Goal: Task Accomplishment & Management: Use online tool/utility

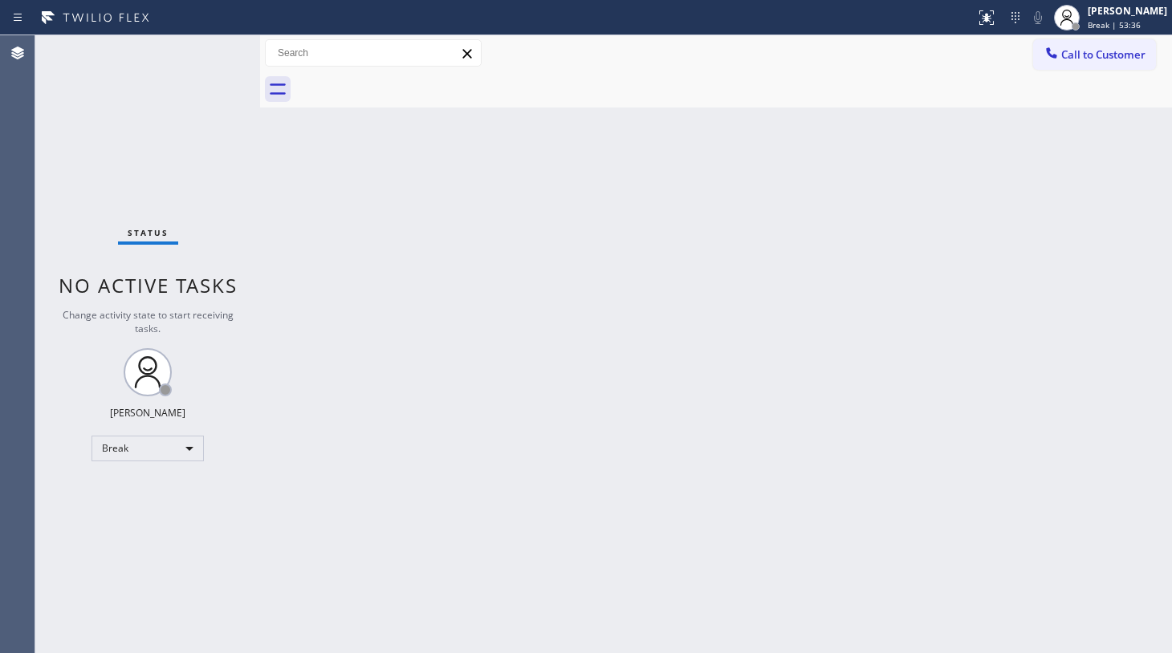
click at [109, 207] on div "Status No active tasks Change activity state to start receiving tasks. JENIZA A…" at bounding box center [147, 344] width 225 height 618
drag, startPoint x: 124, startPoint y: 433, endPoint x: 127, endPoint y: 441, distance: 8.4
click at [126, 436] on div "Status No active tasks Change activity state to start receiving tasks. JENIZA A…" at bounding box center [147, 344] width 225 height 618
click at [129, 452] on div "Break" at bounding box center [147, 449] width 112 height 26
click at [132, 508] on li "Unavailable" at bounding box center [146, 509] width 109 height 19
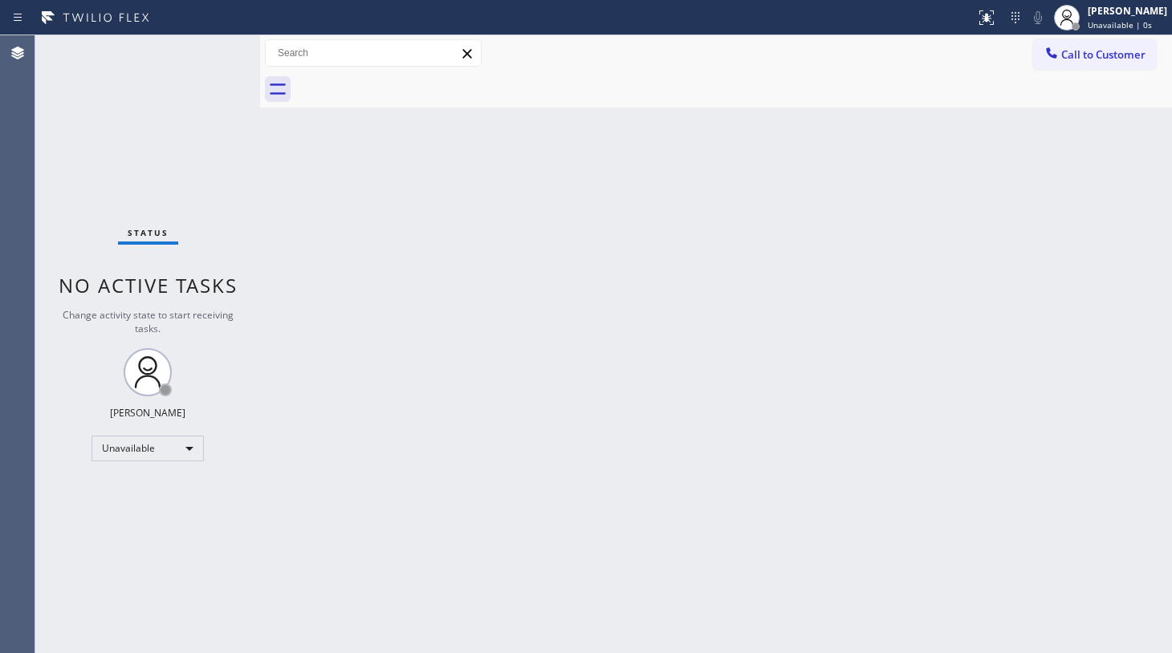
click at [405, 432] on div "Back to Dashboard Change Sender ID Customers Technicians Select a contact Outbo…" at bounding box center [716, 344] width 912 height 618
drag, startPoint x: 128, startPoint y: 466, endPoint x: 136, endPoint y: 433, distance: 33.9
click at [134, 445] on div "Status No active tasks Change activity state to start receiving tasks. JENIZA A…" at bounding box center [147, 344] width 225 height 618
click at [137, 429] on div "Status No active tasks Change activity state to start receiving tasks. JENIZA A…" at bounding box center [147, 344] width 225 height 618
click at [135, 446] on div "Unavailable" at bounding box center [147, 449] width 112 height 26
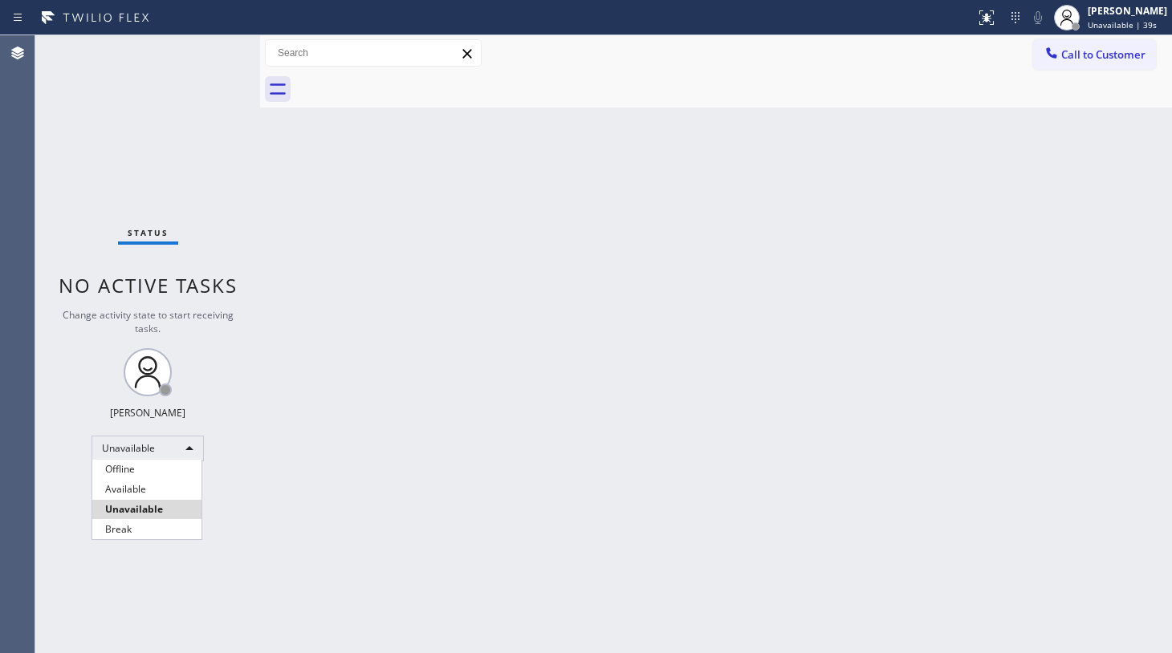
click at [123, 487] on li "Available" at bounding box center [146, 489] width 109 height 19
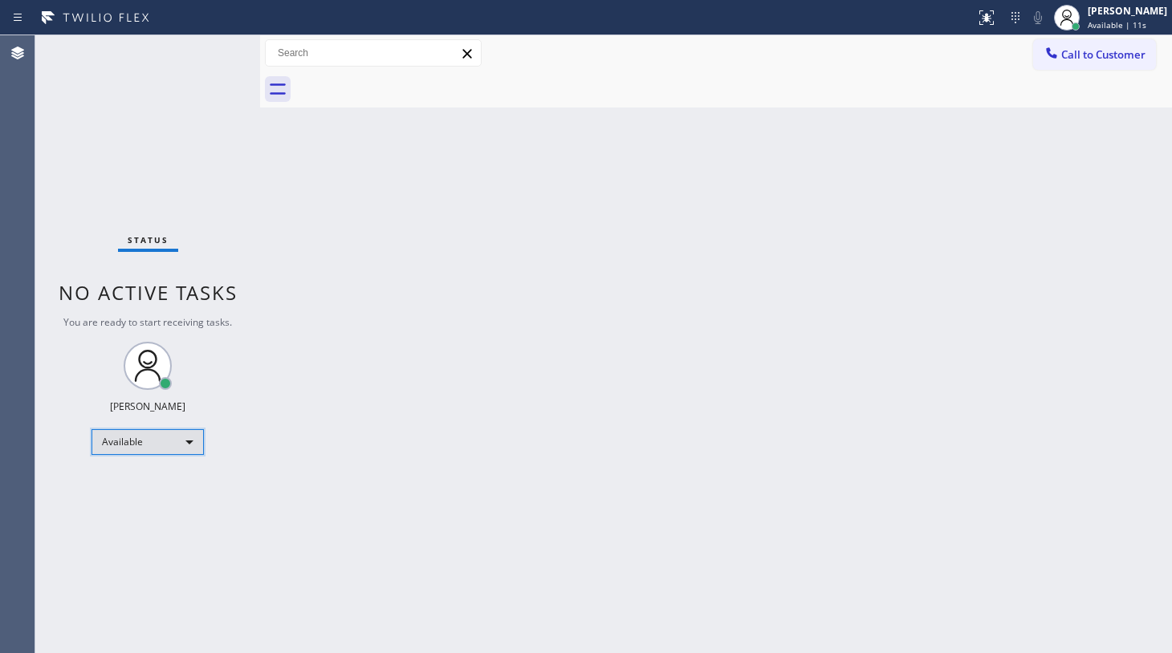
click at [122, 438] on div "Available" at bounding box center [147, 442] width 112 height 26
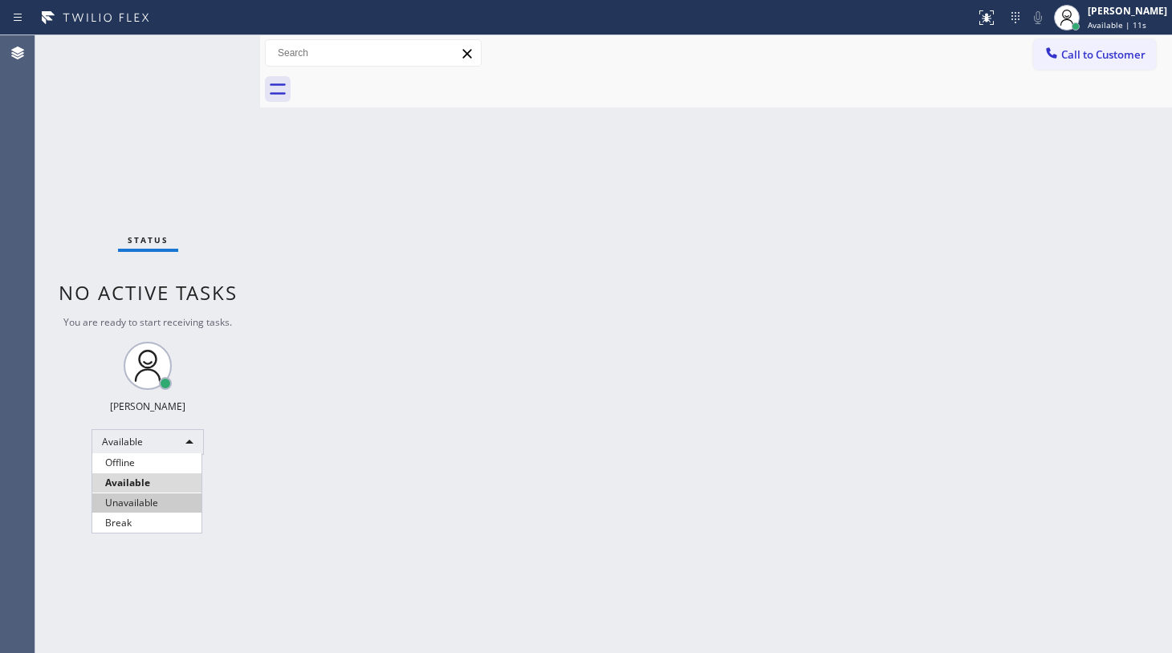
click at [136, 501] on li "Unavailable" at bounding box center [146, 503] width 109 height 19
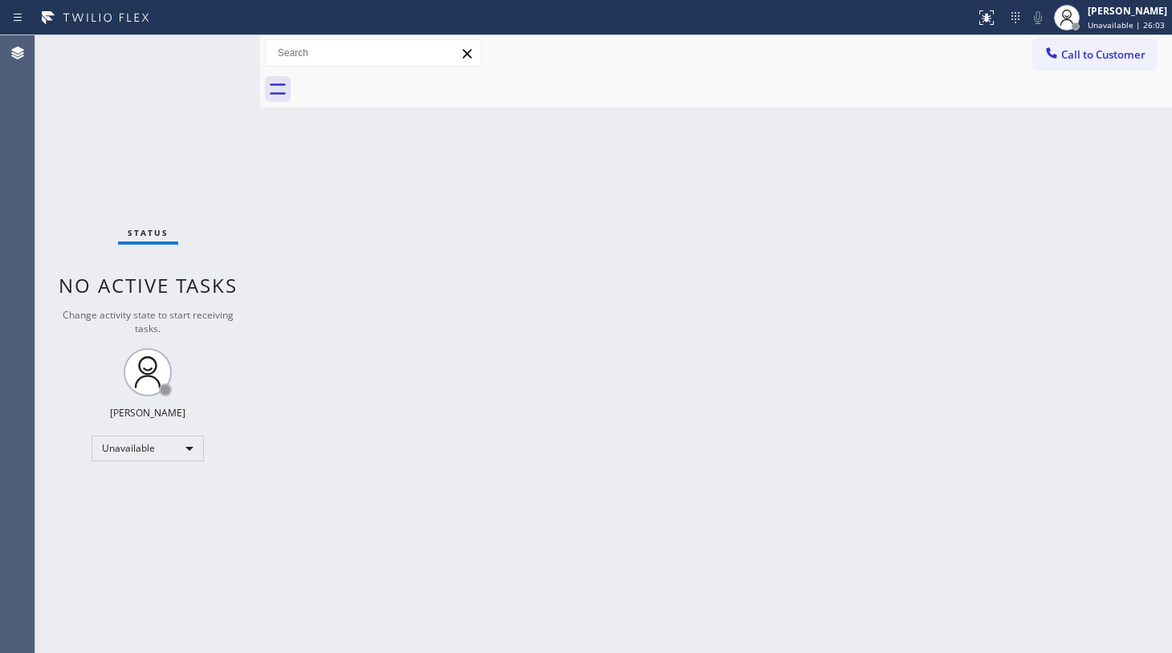
click at [64, 265] on div "Status No active tasks Change activity state to start receiving tasks. JENIZA A…" at bounding box center [147, 344] width 225 height 618
click at [400, 464] on div "Back to Dashboard Change Sender ID Customers Technicians Select a contact Outbo…" at bounding box center [716, 344] width 912 height 618
click at [128, 459] on div "Status No active tasks Change activity state to start receiving tasks. JENIZA A…" at bounding box center [147, 344] width 225 height 618
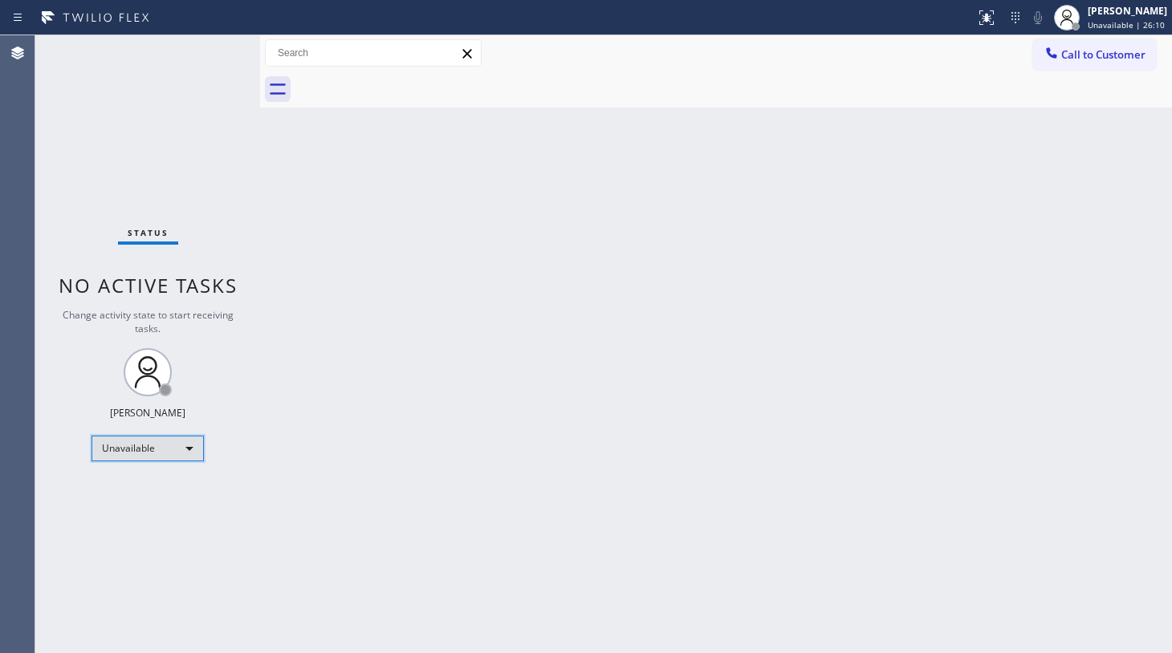
click at [140, 449] on div "Unavailable" at bounding box center [147, 449] width 112 height 26
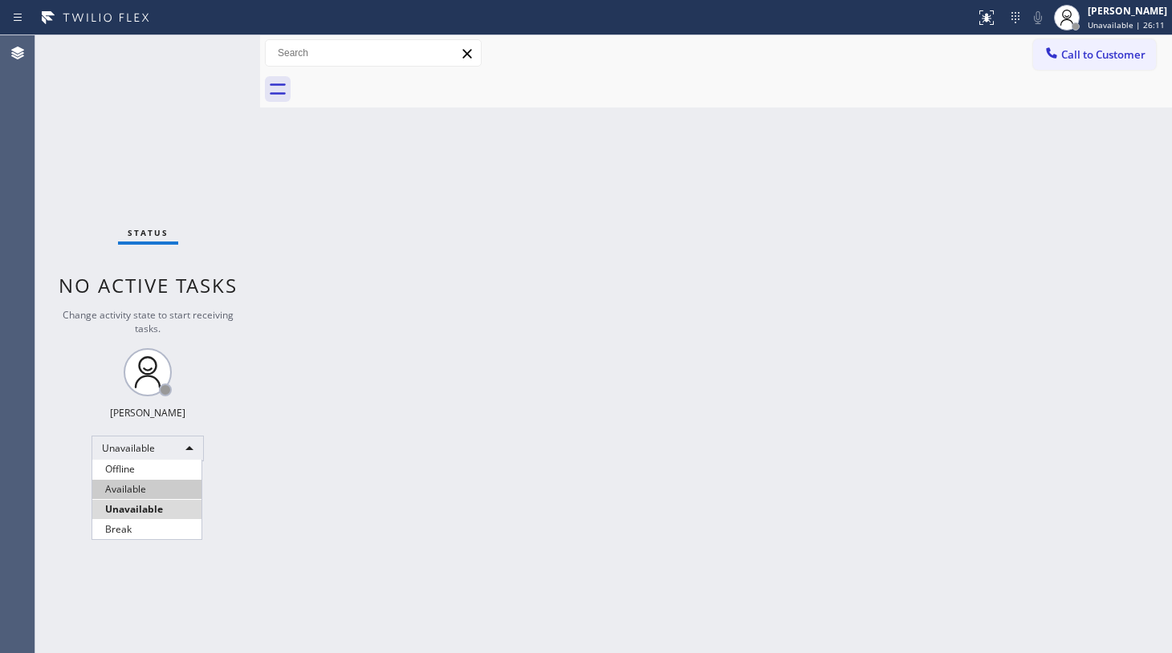
click at [152, 486] on li "Available" at bounding box center [146, 489] width 109 height 19
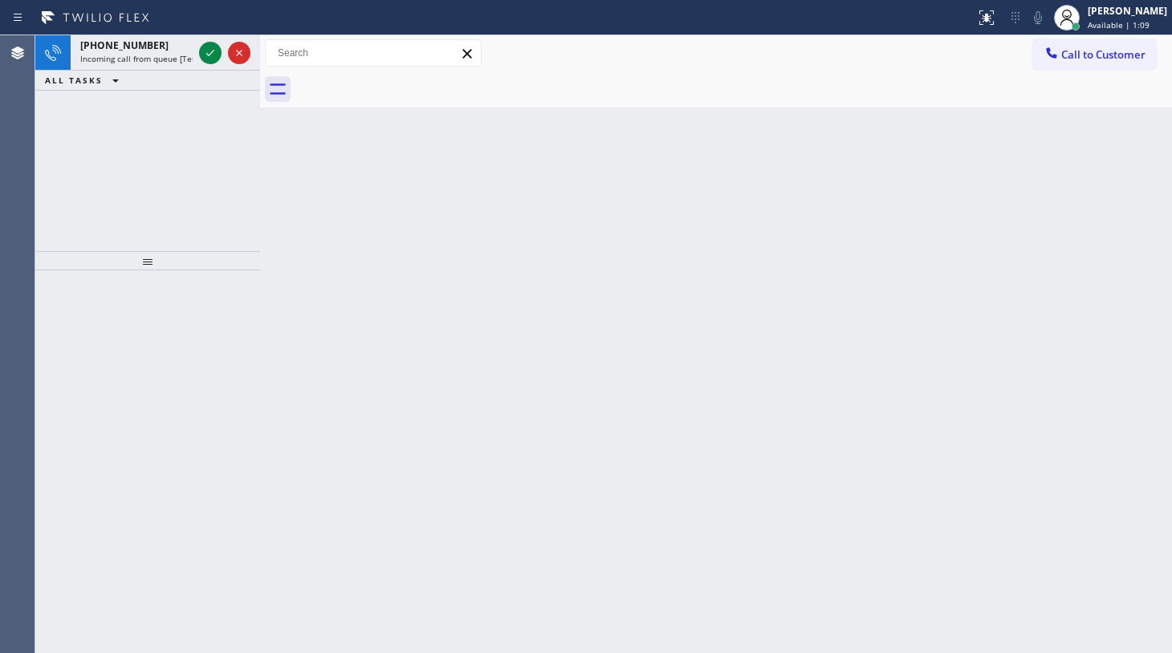
click at [181, 144] on div "+15092234212 Incoming call from queue [Test] All ALL TASKS ALL TASKS ACTIVE TAS…" at bounding box center [147, 143] width 225 height 216
click at [200, 47] on div at bounding box center [210, 52] width 22 height 19
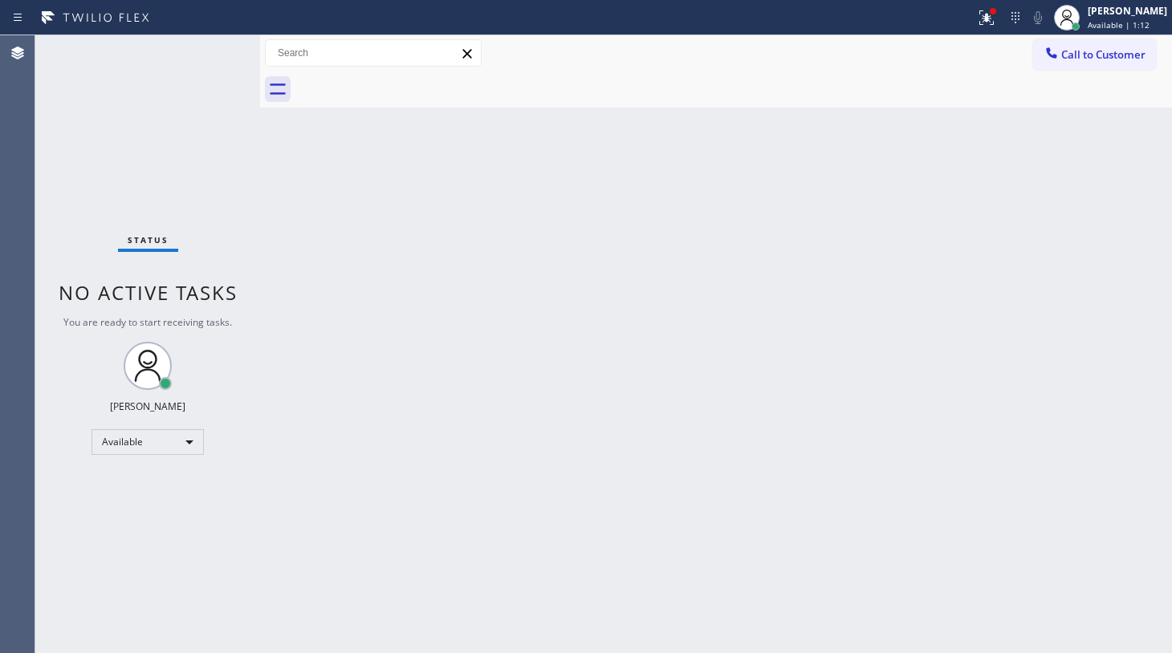
drag, startPoint x: 693, startPoint y: 181, endPoint x: 870, endPoint y: 40, distance: 225.6
click at [730, 144] on div "Back to Dashboard Change Sender ID Customers Technicians Select a contact Outbo…" at bounding box center [716, 344] width 912 height 618
click at [995, 8] on div at bounding box center [993, 11] width 6 height 6
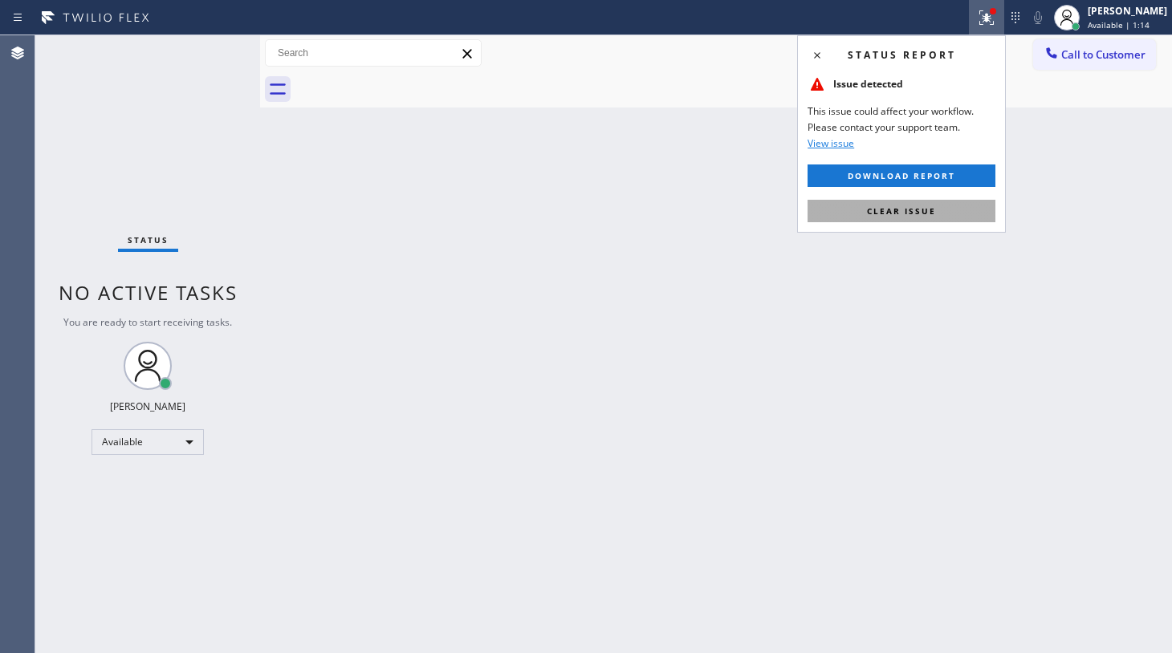
click at [915, 213] on span "Clear issue" at bounding box center [901, 210] width 69 height 11
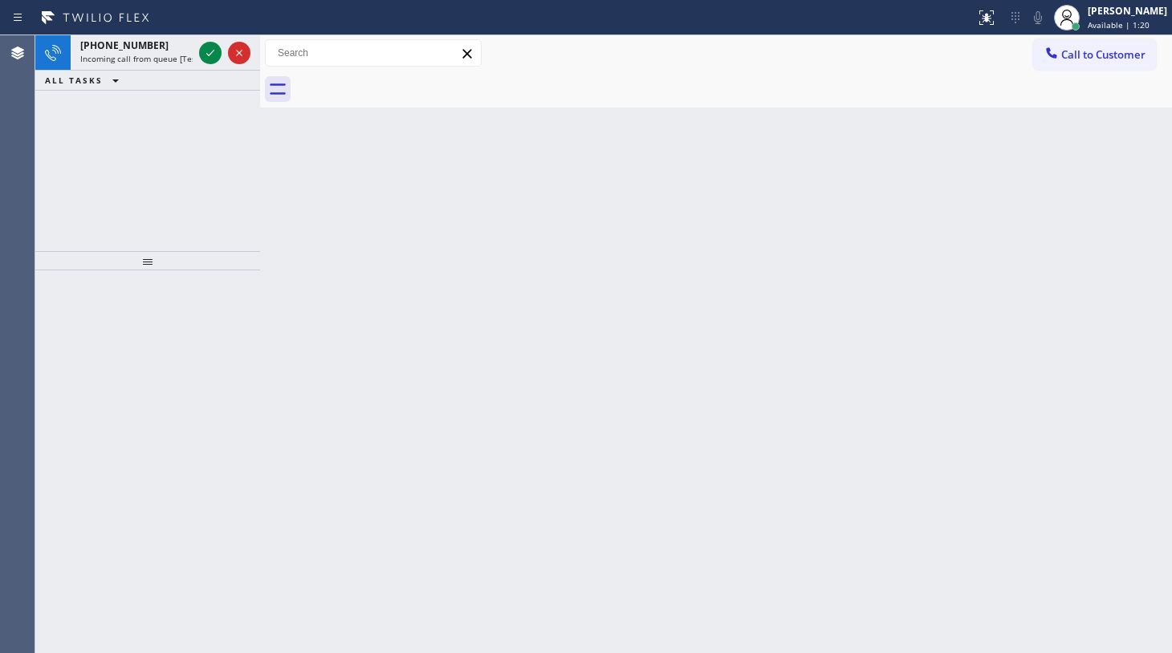
drag, startPoint x: 97, startPoint y: 178, endPoint x: 186, endPoint y: 87, distance: 127.1
click at [167, 130] on div "+19178560700 Incoming call from queue [Test] All ALL TASKS ALL TASKS ACTIVE TAS…" at bounding box center [147, 143] width 225 height 216
click at [217, 49] on icon at bounding box center [210, 52] width 19 height 19
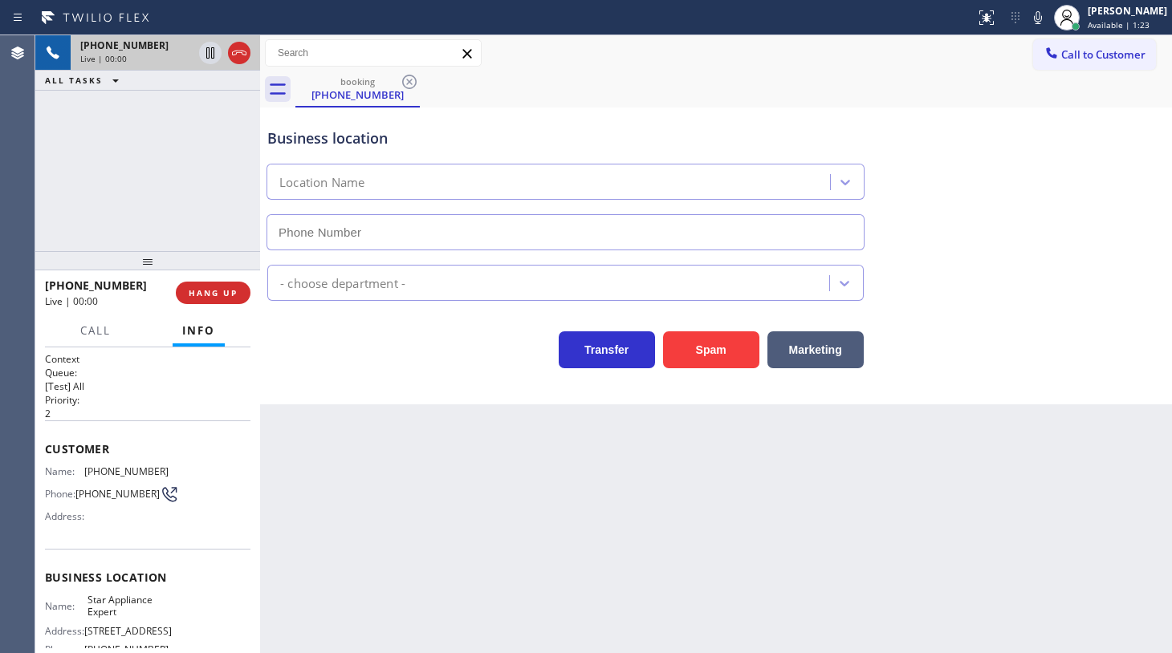
type input "(917) 924-6973"
click at [232, 292] on span "HANG UP" at bounding box center [213, 292] width 49 height 11
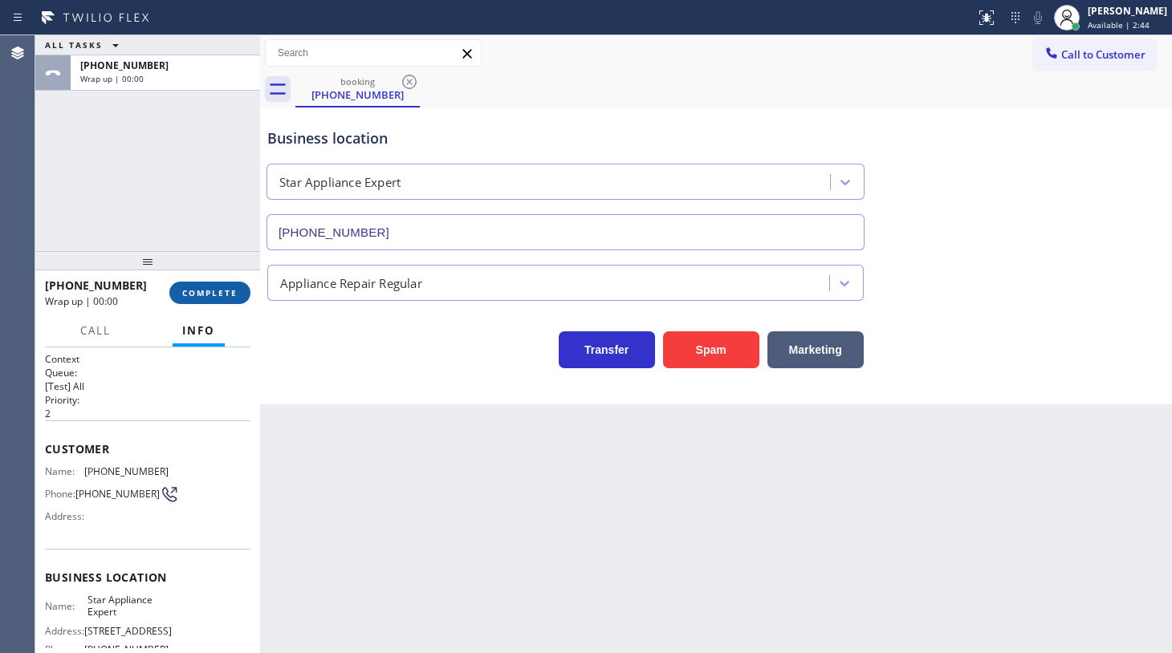
click at [232, 292] on span "COMPLETE" at bounding box center [209, 292] width 55 height 11
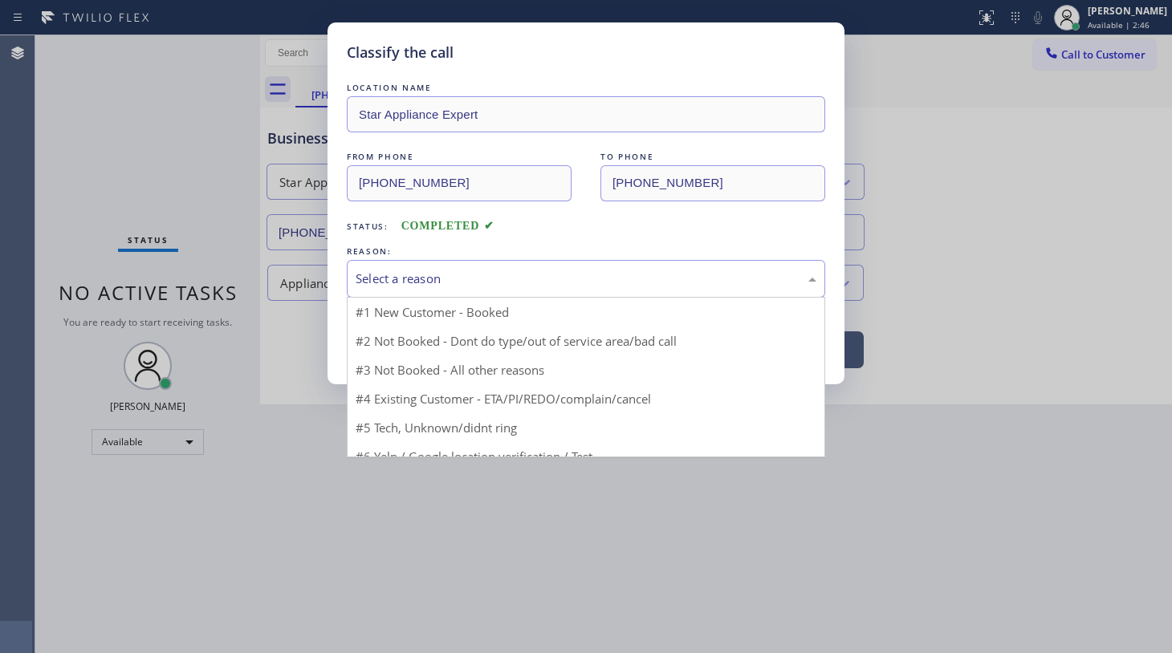
click at [445, 270] on div "Select a reason" at bounding box center [586, 279] width 461 height 18
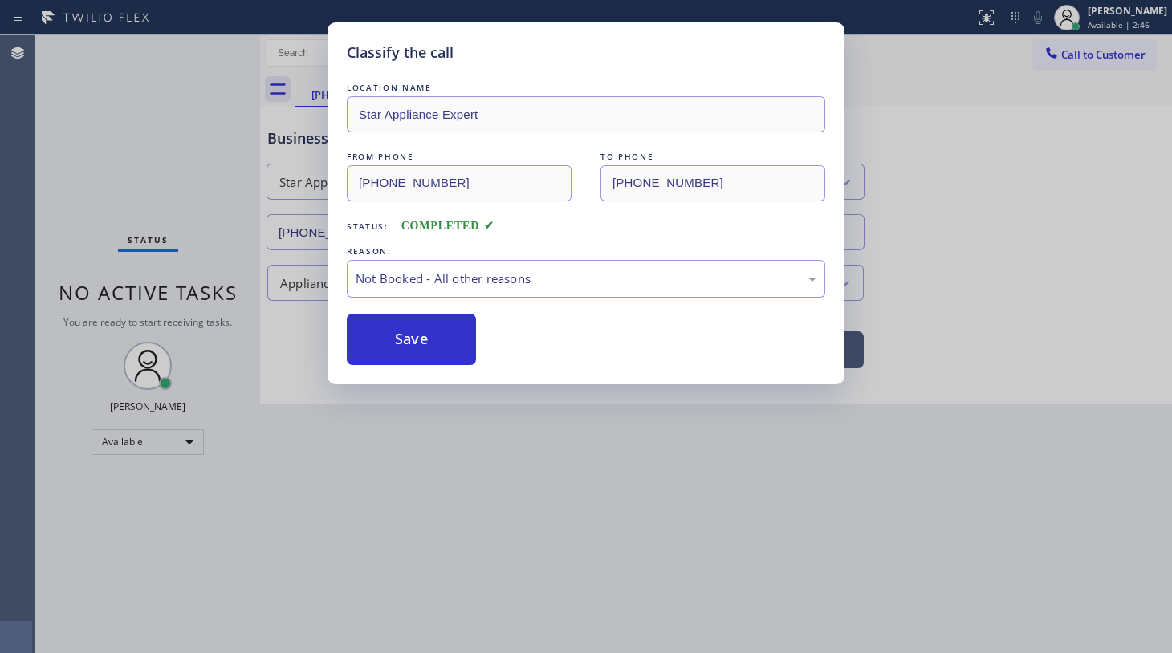
click at [425, 335] on button "Save" at bounding box center [411, 339] width 129 height 51
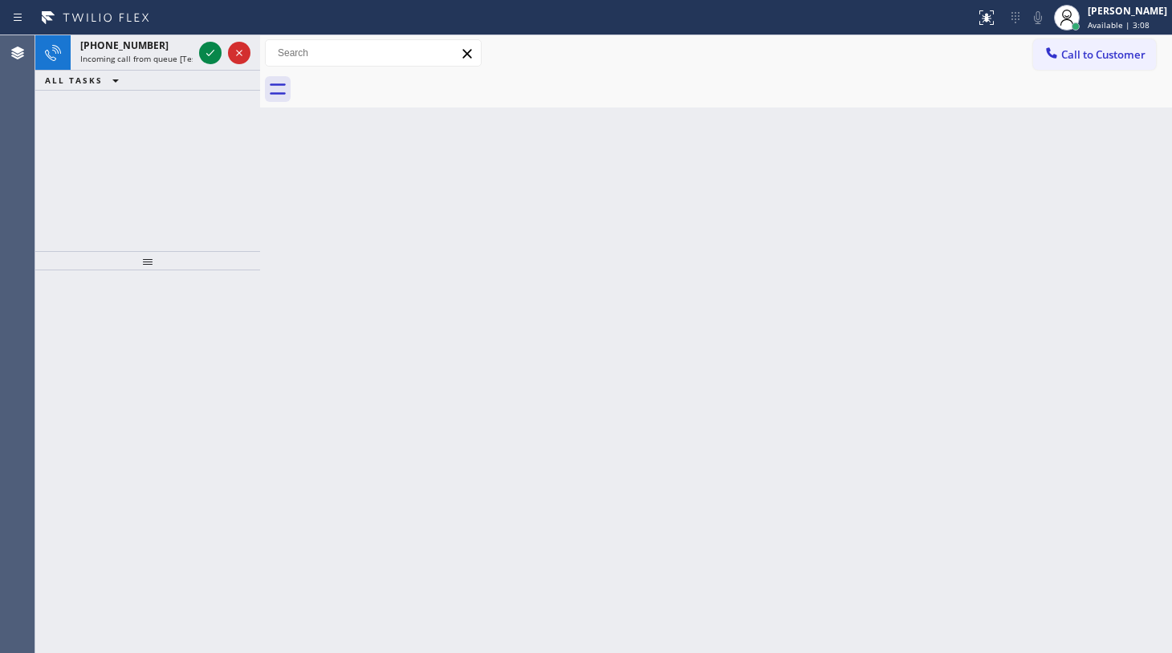
click at [126, 136] on div "+12147184655 Incoming call from queue [Test] All ALL TASKS ALL TASKS ACTIVE TAS…" at bounding box center [147, 143] width 225 height 216
click at [218, 55] on icon at bounding box center [210, 52] width 19 height 19
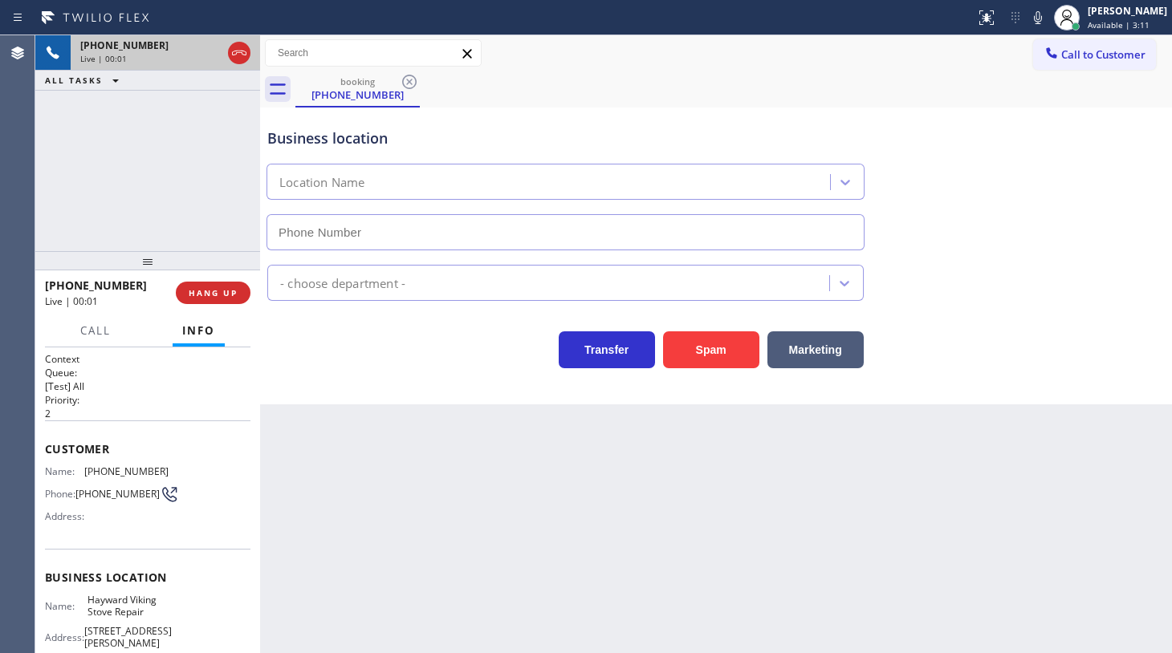
type input "(510) 319-0237"
drag, startPoint x: 87, startPoint y: 466, endPoint x: 180, endPoint y: 464, distance: 93.1
click at [180, 466] on div "Name: (510) 857-7863 Phone: (510) 857-7863 Address:" at bounding box center [147, 497] width 205 height 63
copy span "(510) 857-7863"
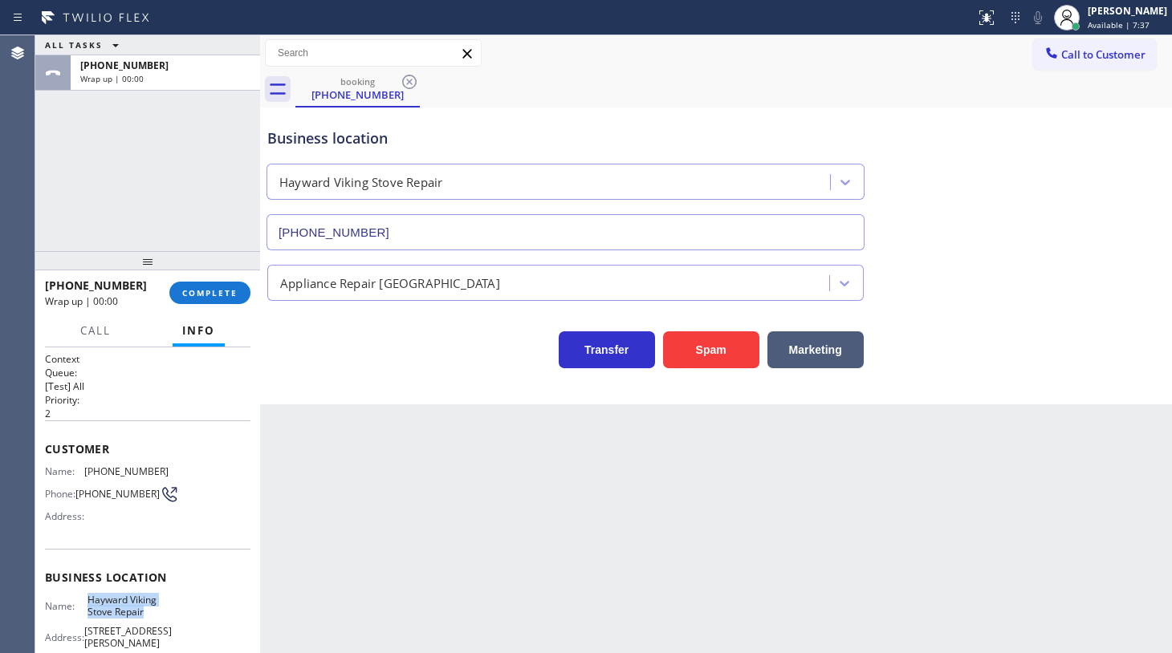
drag, startPoint x: 84, startPoint y: 600, endPoint x: 159, endPoint y: 619, distance: 76.9
click at [159, 619] on div "Name: Hayward Viking Stove Repair" at bounding box center [107, 606] width 124 height 25
copy span "Hayward Viking Stove Repair"
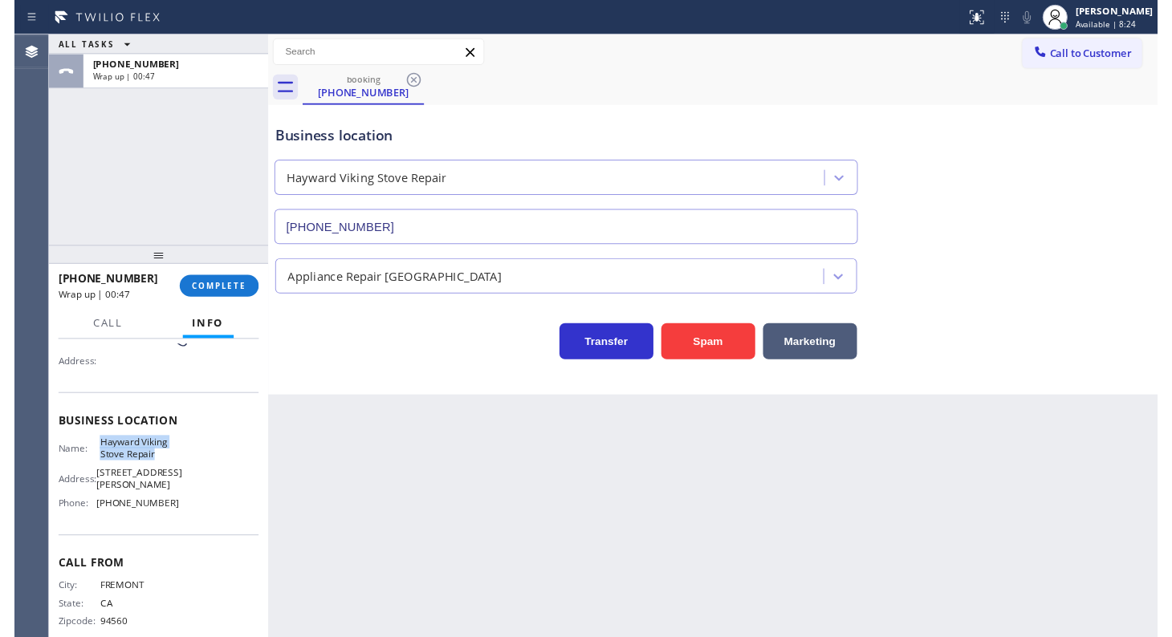
scroll to position [159, 0]
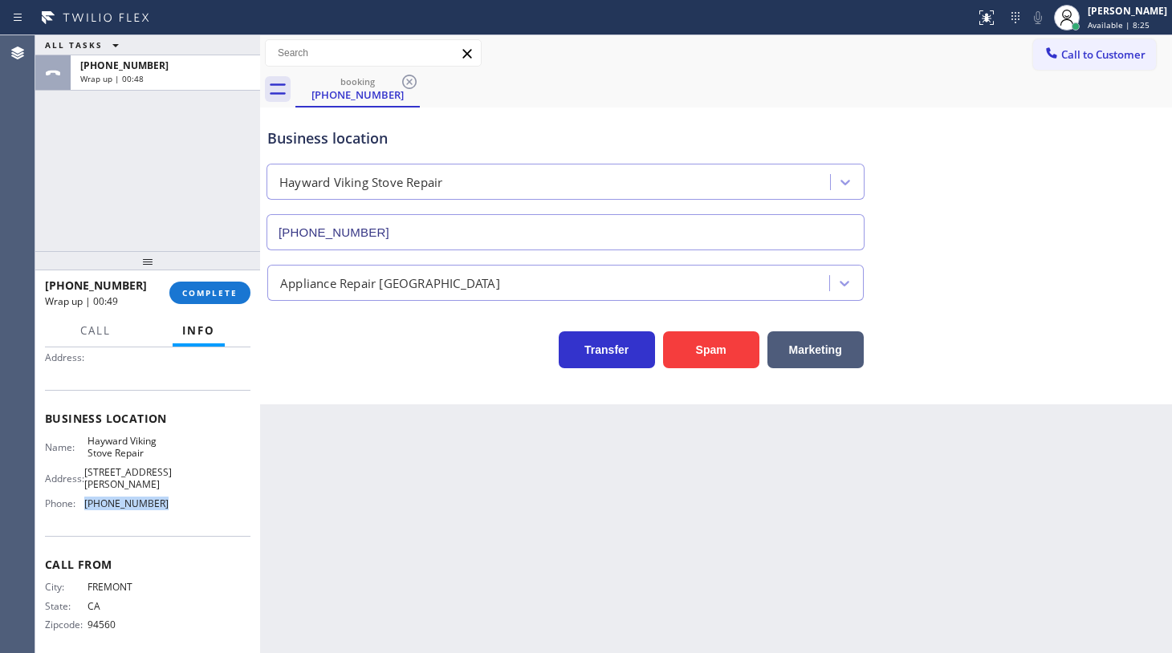
drag, startPoint x: 84, startPoint y: 491, endPoint x: 188, endPoint y: 491, distance: 103.5
click at [187, 501] on div "Name: Hayward Viking Stove Repair Address: 28850 Dixon St Phone: (510) 319-0237" at bounding box center [147, 475] width 205 height 81
copy div "(510) 319-0237"
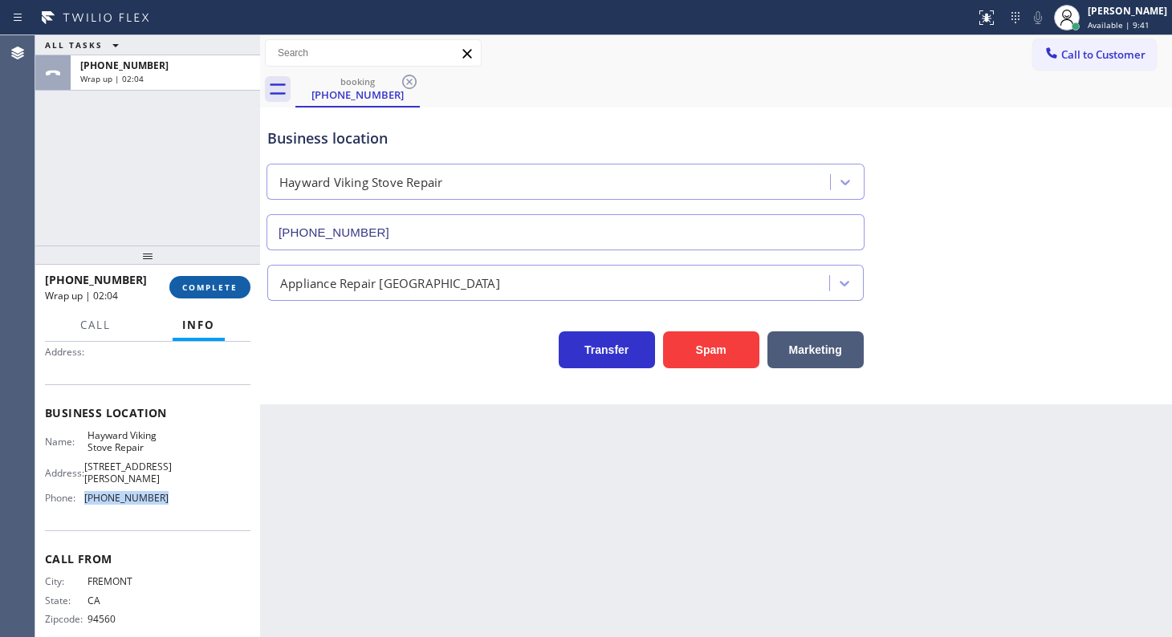
click at [233, 295] on button "COMPLETE" at bounding box center [209, 287] width 81 height 22
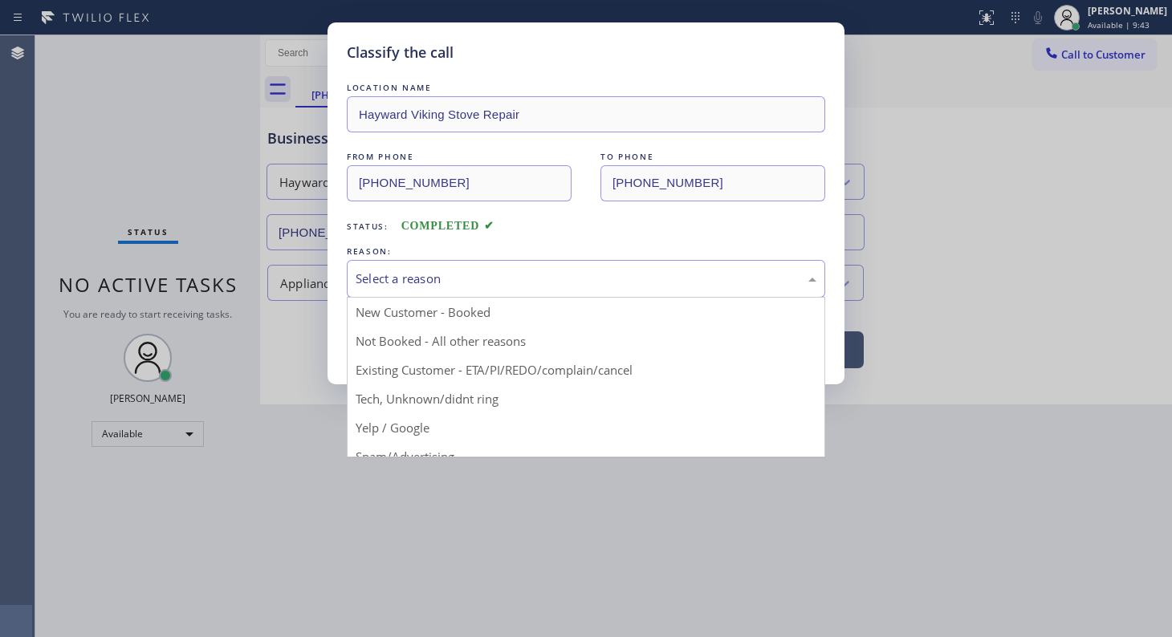
click at [375, 281] on div "Select a reason" at bounding box center [586, 279] width 461 height 18
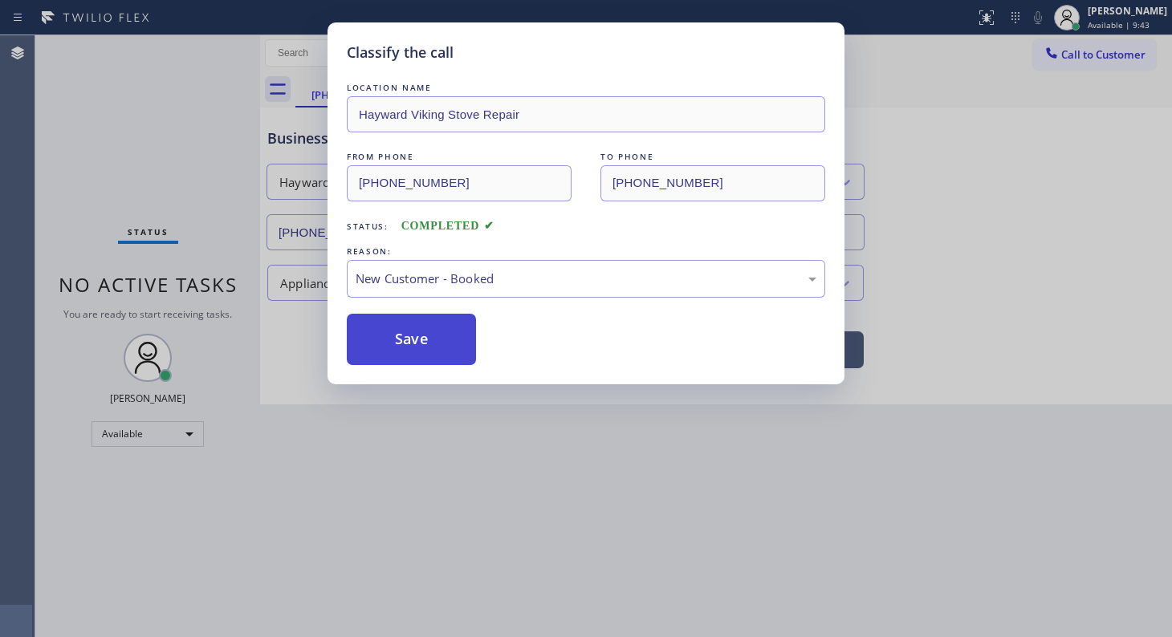
click at [376, 326] on button "Save" at bounding box center [411, 339] width 129 height 51
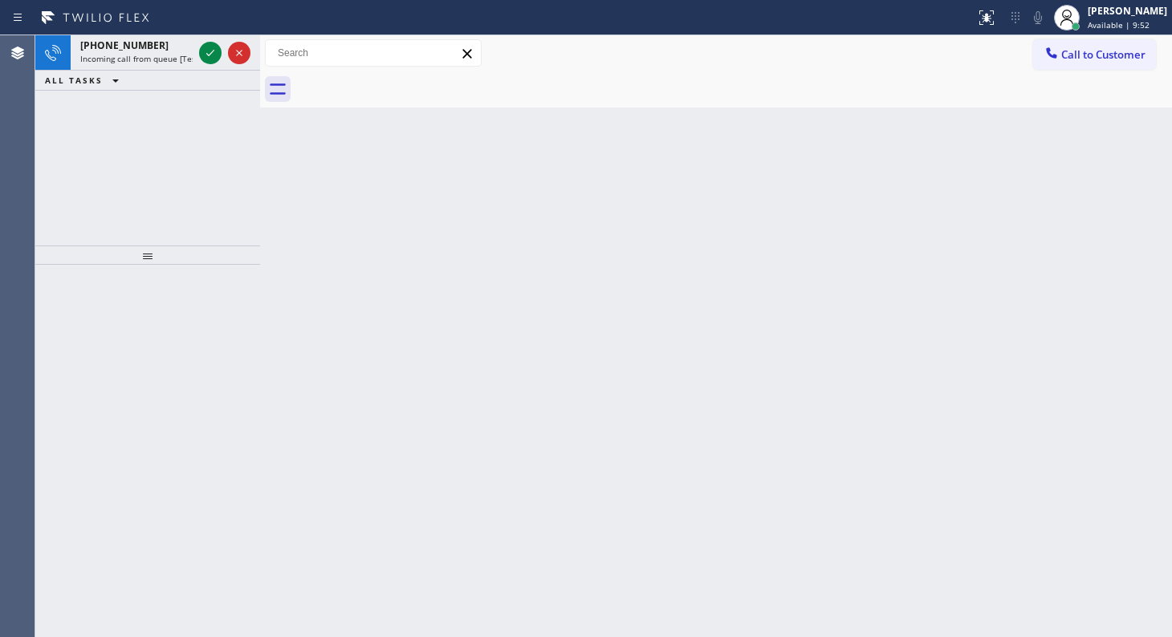
click at [29, 121] on div "Agent Desktop" at bounding box center [17, 336] width 35 height 602
click at [204, 47] on icon at bounding box center [210, 52] width 19 height 19
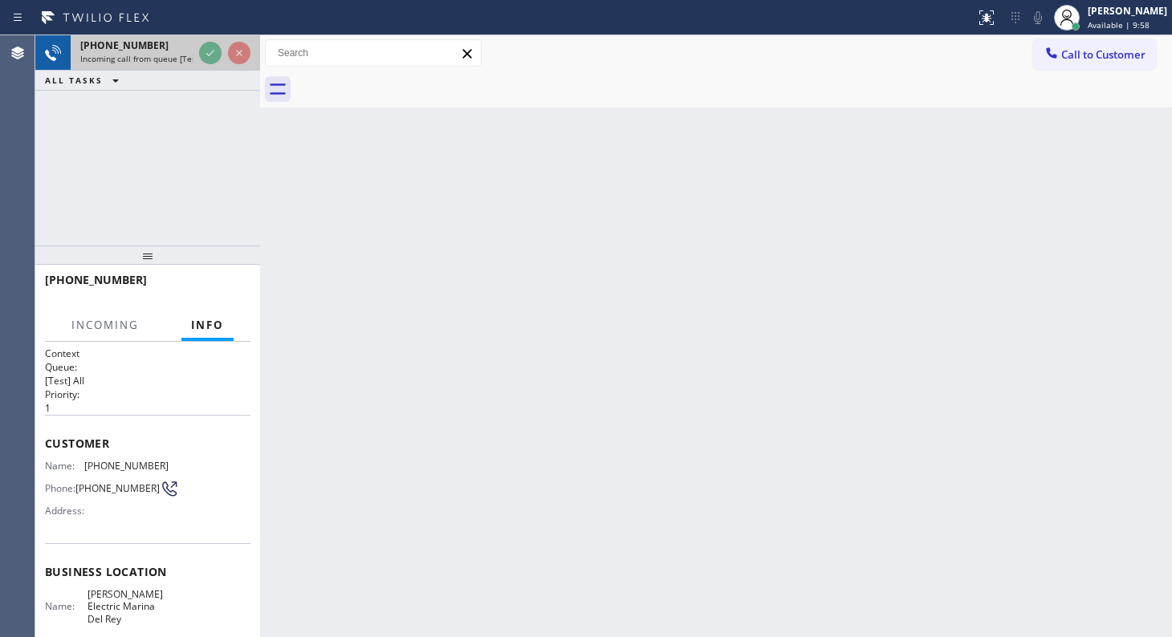
drag, startPoint x: 193, startPoint y: 53, endPoint x: 201, endPoint y: 52, distance: 8.1
click at [194, 53] on div "+15623366602 Incoming call from queue [Test] All" at bounding box center [133, 52] width 125 height 35
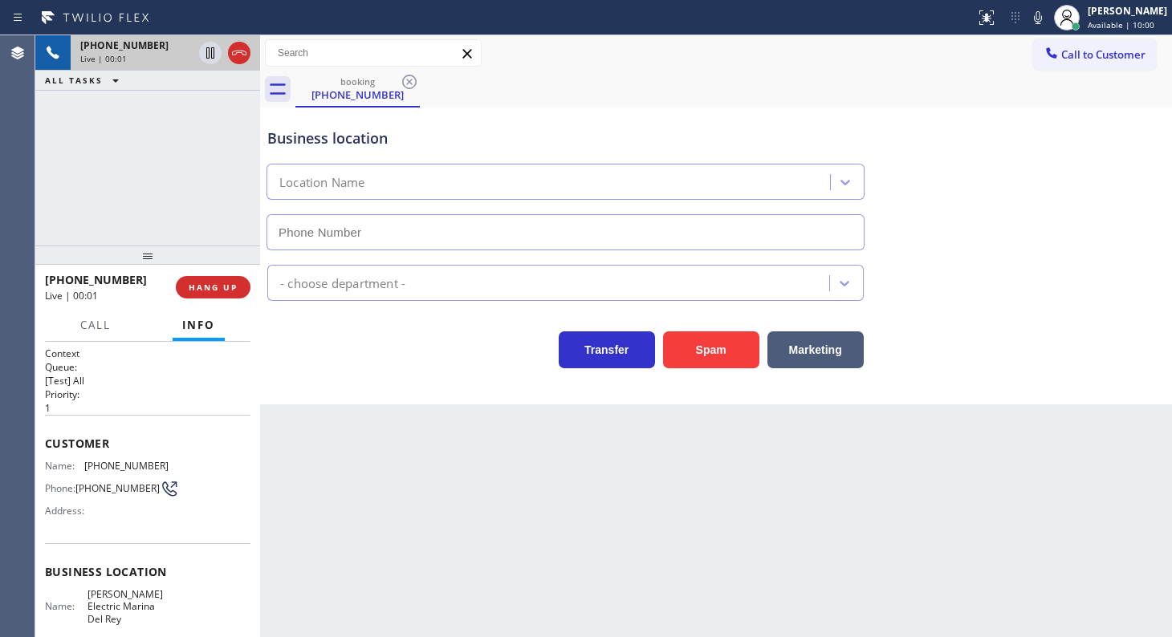
type input "(310) 706-2125"
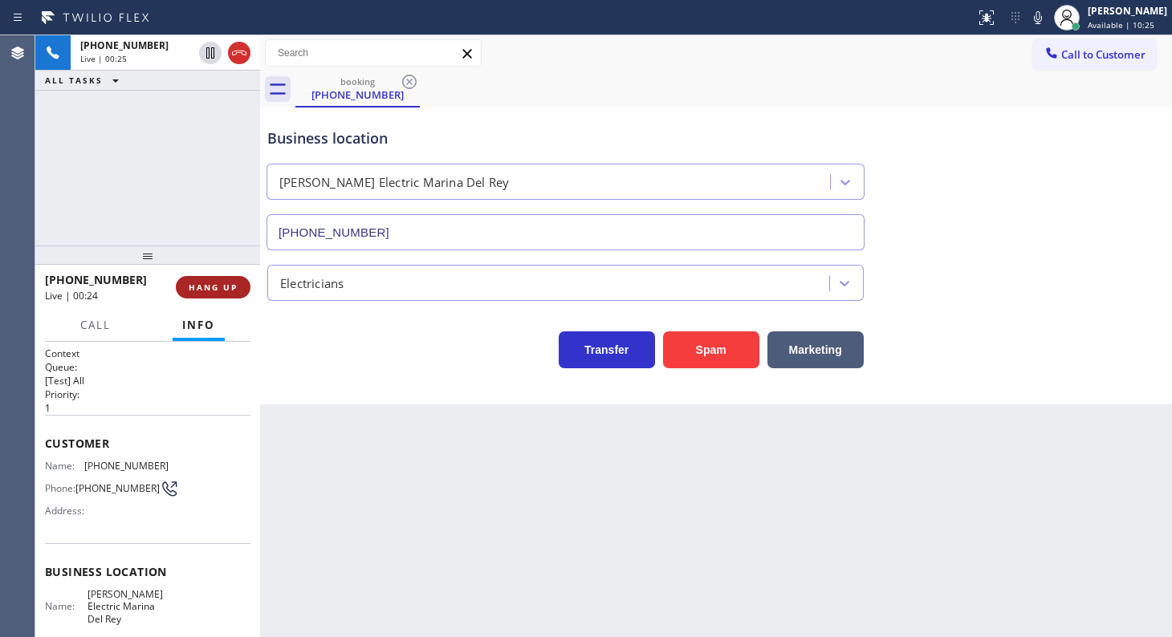
click at [211, 285] on span "HANG UP" at bounding box center [213, 287] width 49 height 11
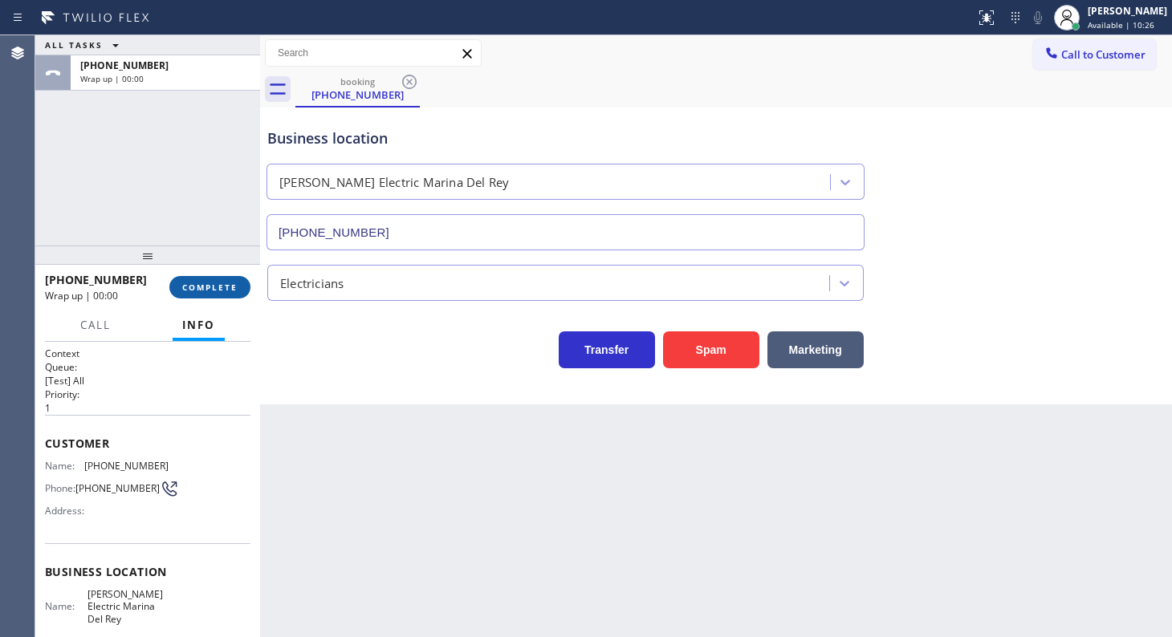
click at [212, 284] on span "COMPLETE" at bounding box center [209, 287] width 55 height 11
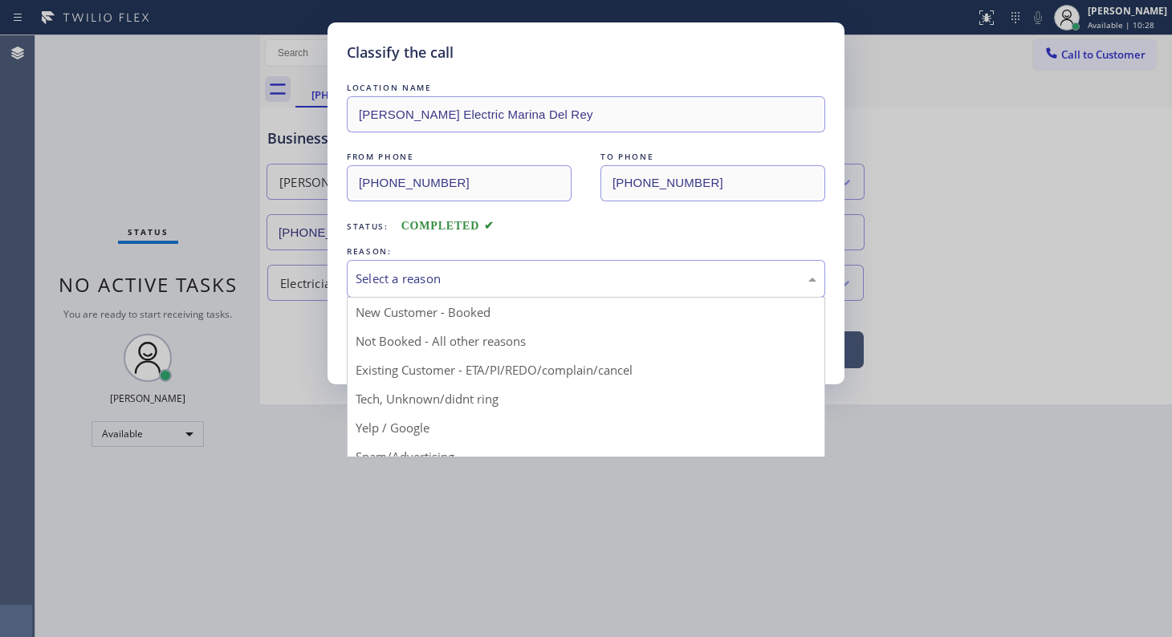
click at [386, 283] on div "Select a reason" at bounding box center [586, 279] width 461 height 18
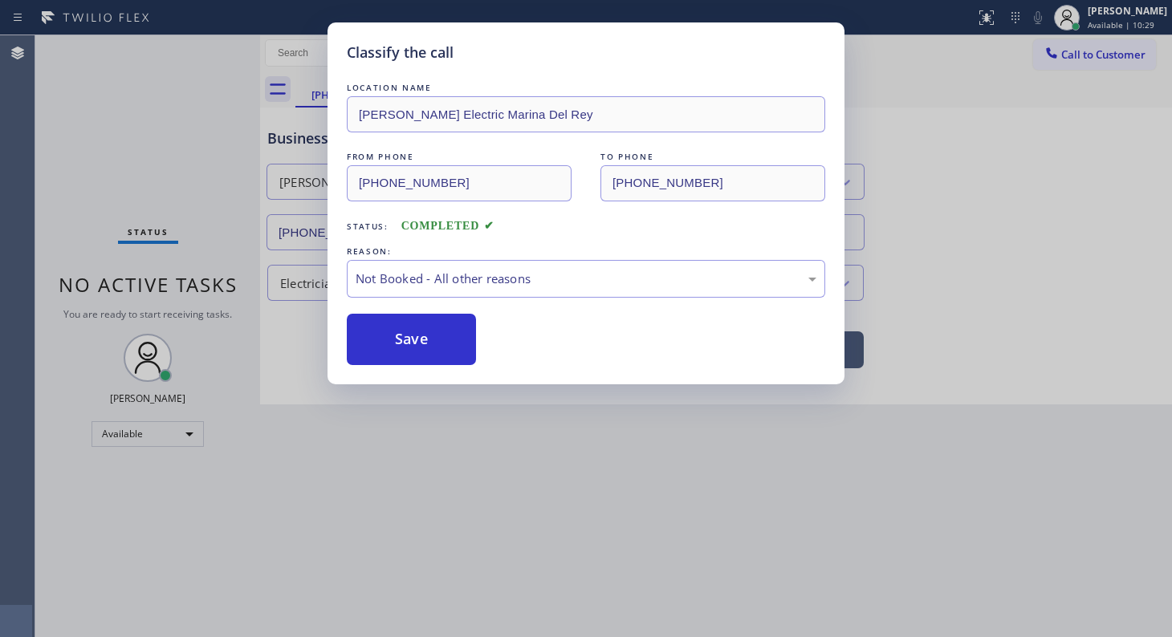
click at [390, 327] on button "Save" at bounding box center [411, 339] width 129 height 51
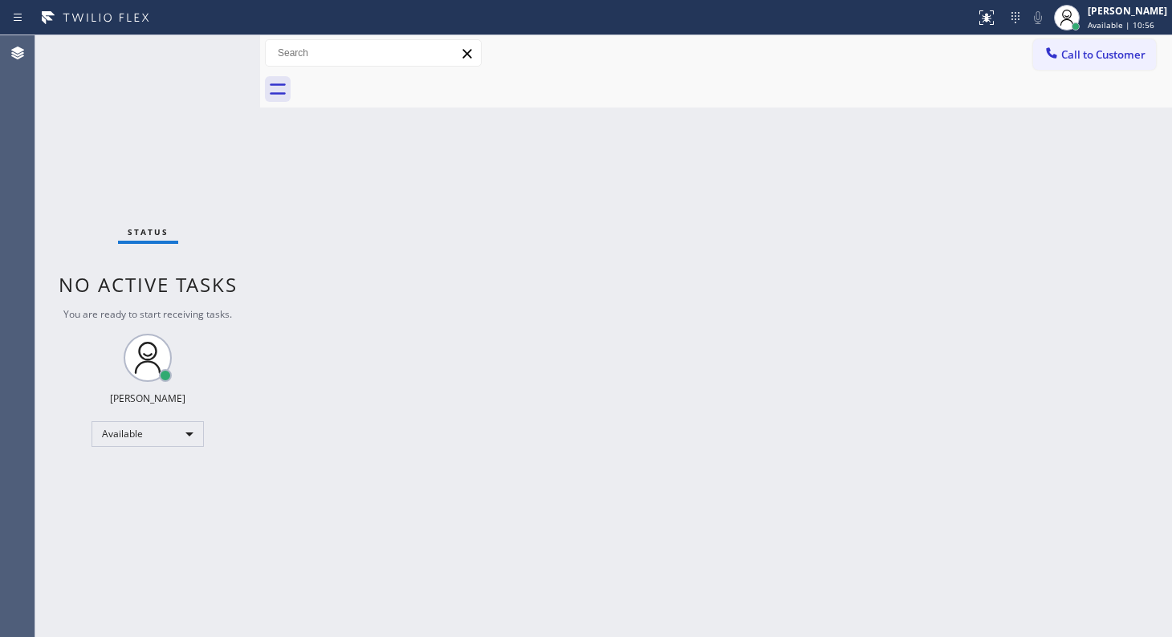
click at [106, 232] on div "Status No active tasks You are ready to start receiving tasks. JENIZA ALCAYDE A…" at bounding box center [147, 336] width 225 height 602
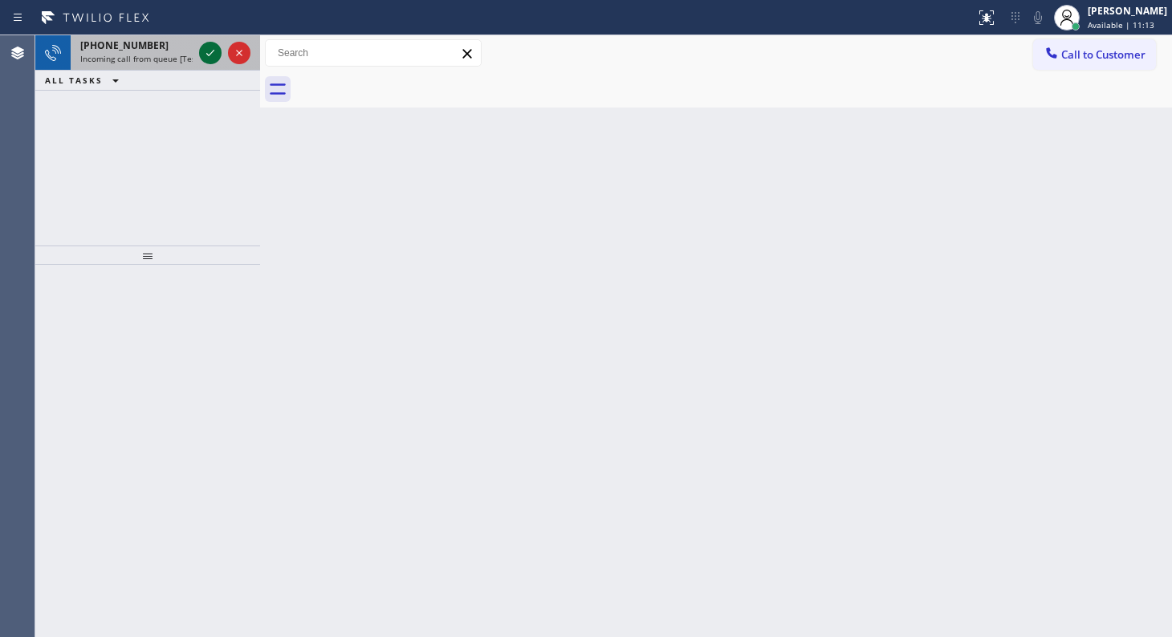
click at [219, 56] on icon at bounding box center [210, 52] width 19 height 19
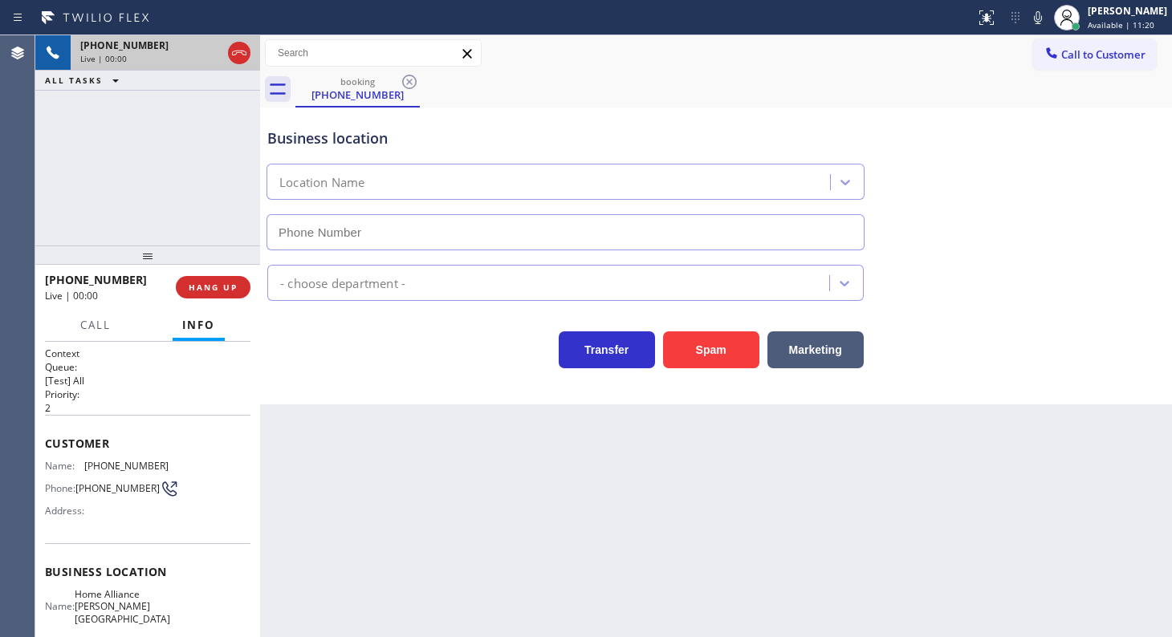
type input "(562) 378-3833"
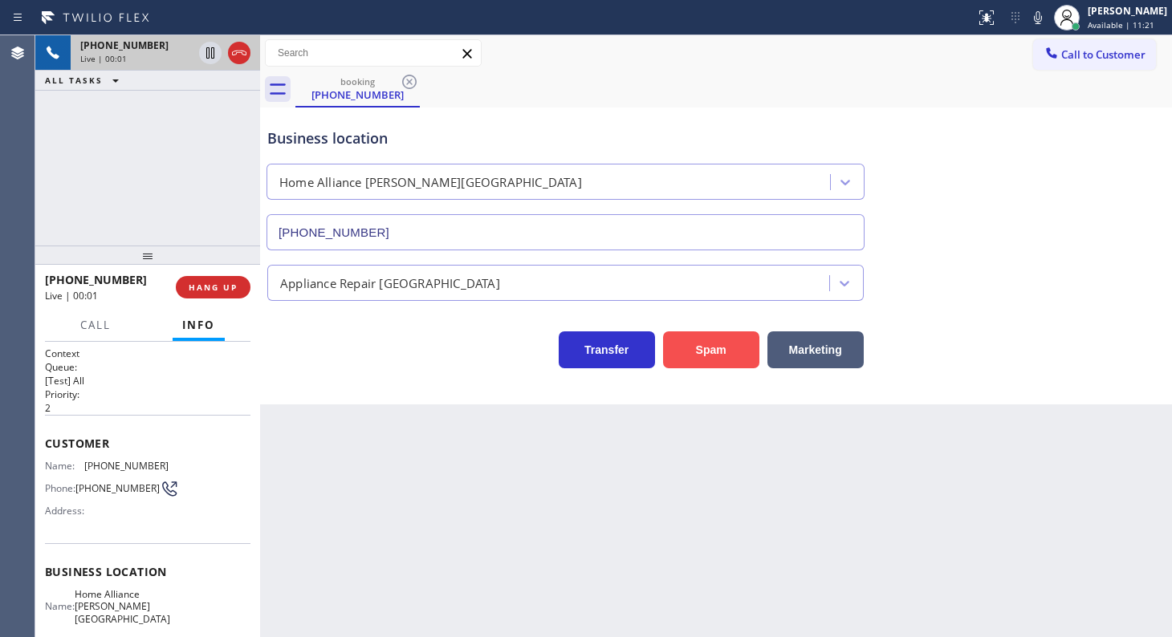
click at [682, 339] on button "Spam" at bounding box center [711, 349] width 96 height 37
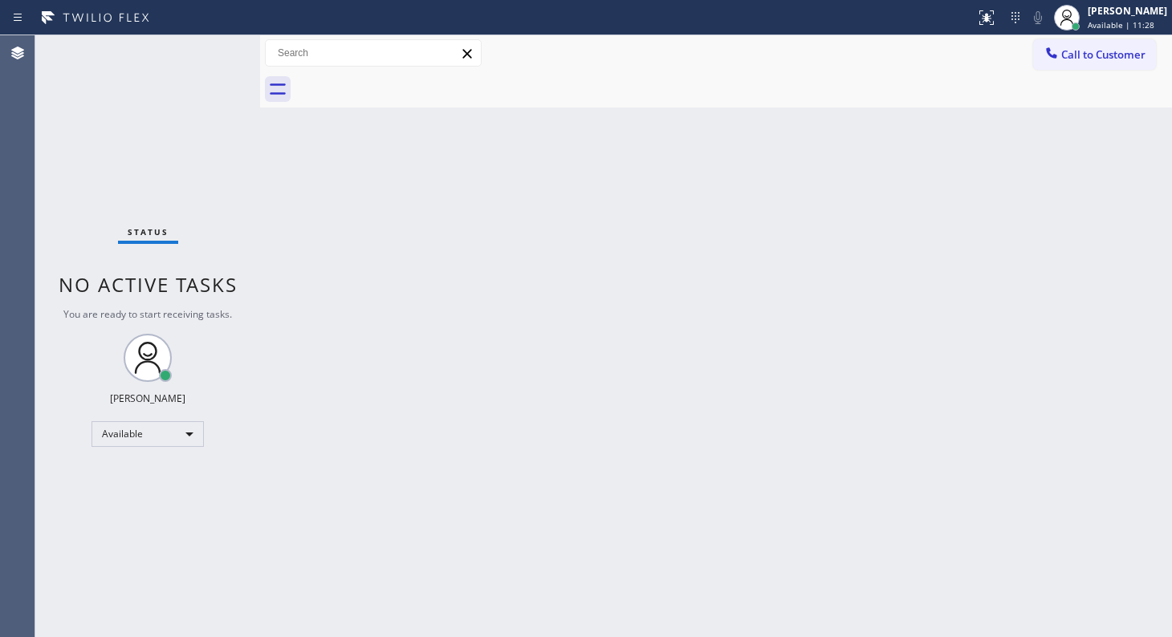
click at [207, 47] on div "Status No active tasks You are ready to start receiving tasks. JENIZA ALCAYDE A…" at bounding box center [147, 336] width 225 height 602
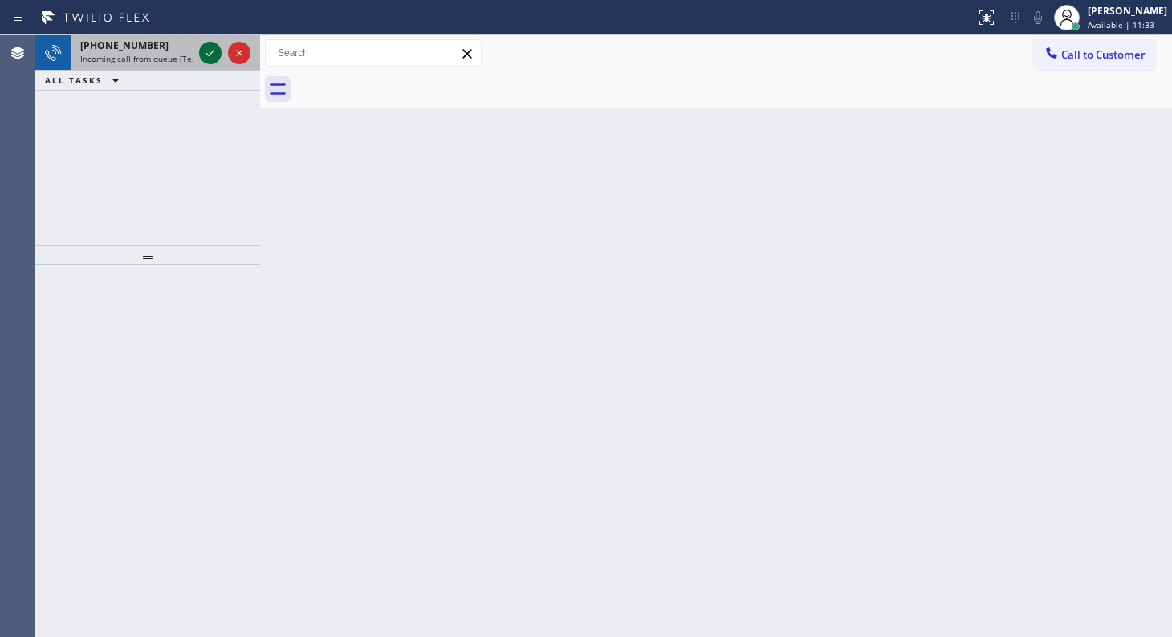
click at [208, 45] on icon at bounding box center [210, 52] width 19 height 19
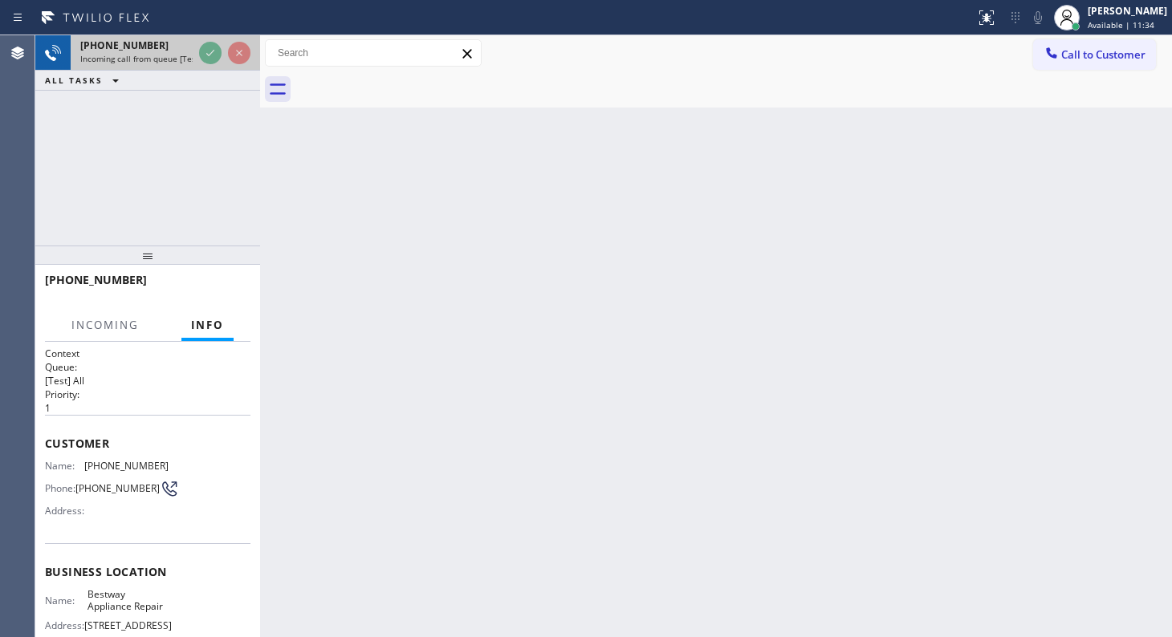
click at [209, 46] on icon at bounding box center [210, 52] width 19 height 19
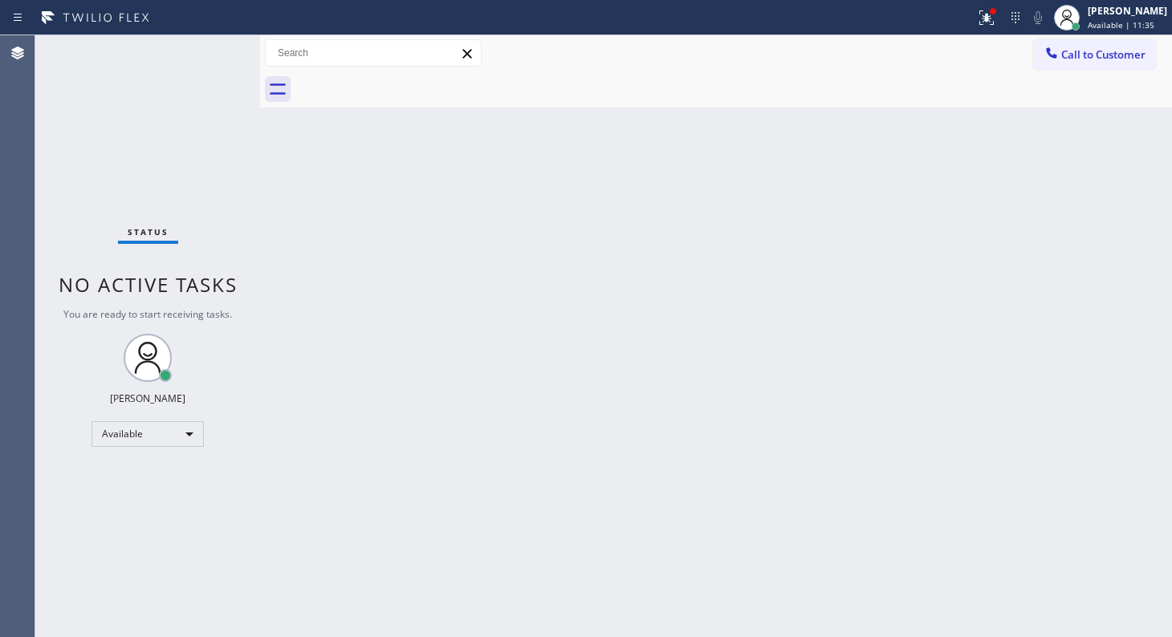
click at [209, 46] on div "Status No active tasks You are ready to start receiving tasks. JENIZA ALCAYDE A…" at bounding box center [147, 336] width 225 height 602
click at [978, 30] on button at bounding box center [986, 17] width 35 height 35
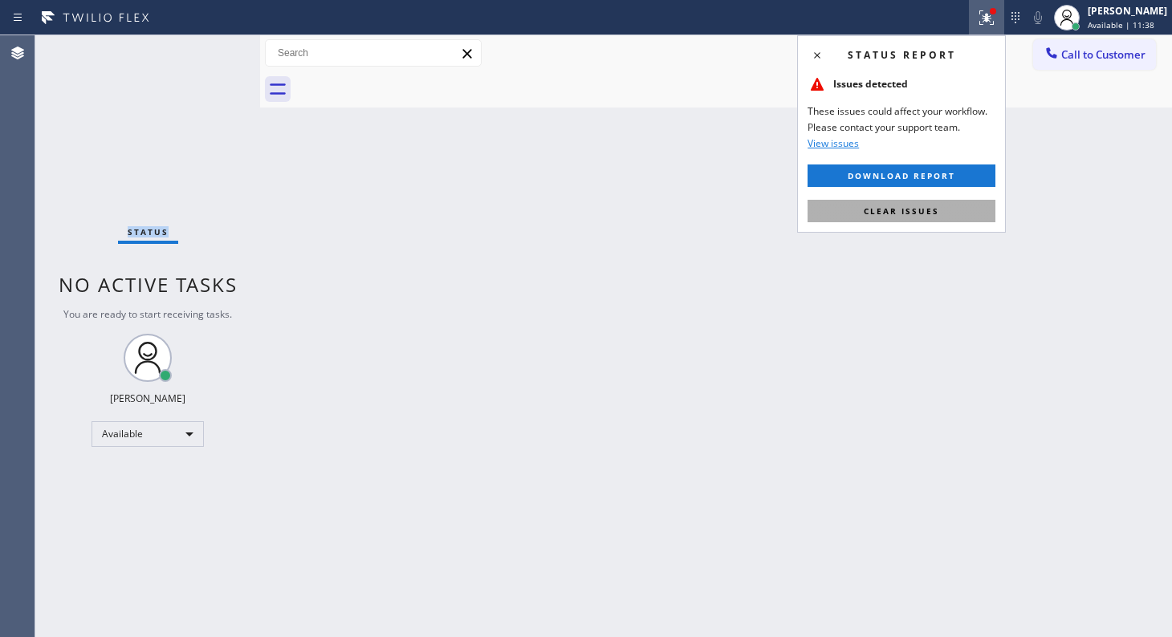
click at [966, 218] on button "Clear issues" at bounding box center [901, 211] width 188 height 22
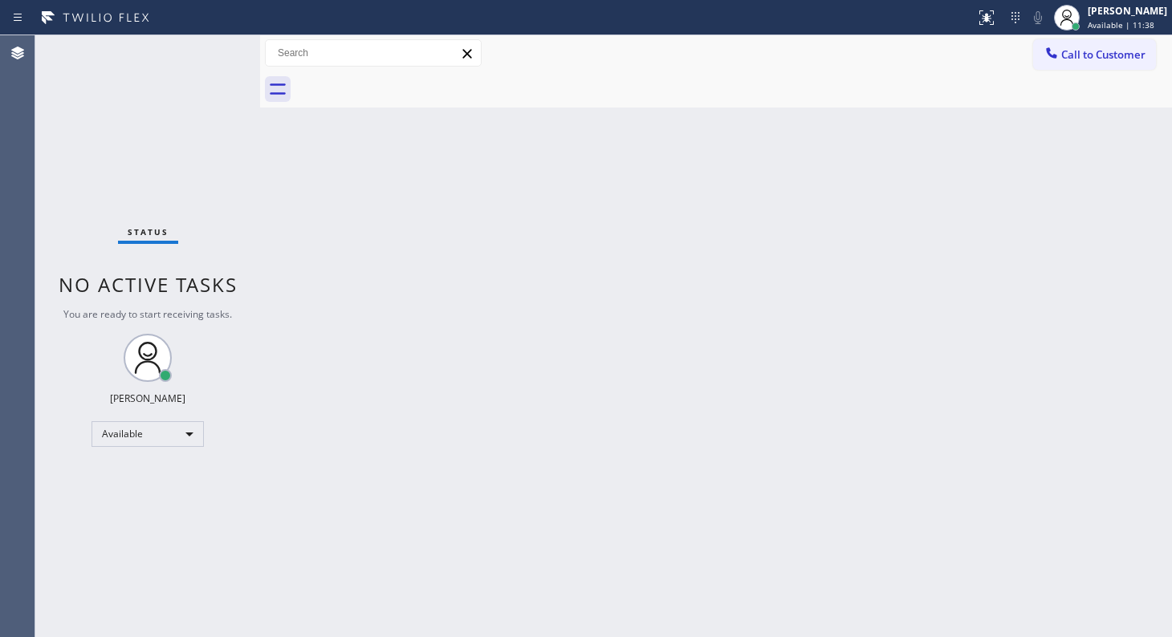
click at [969, 204] on div "Back to Dashboard Change Sender ID Customers Technicians Select a contact Outbo…" at bounding box center [716, 336] width 912 height 602
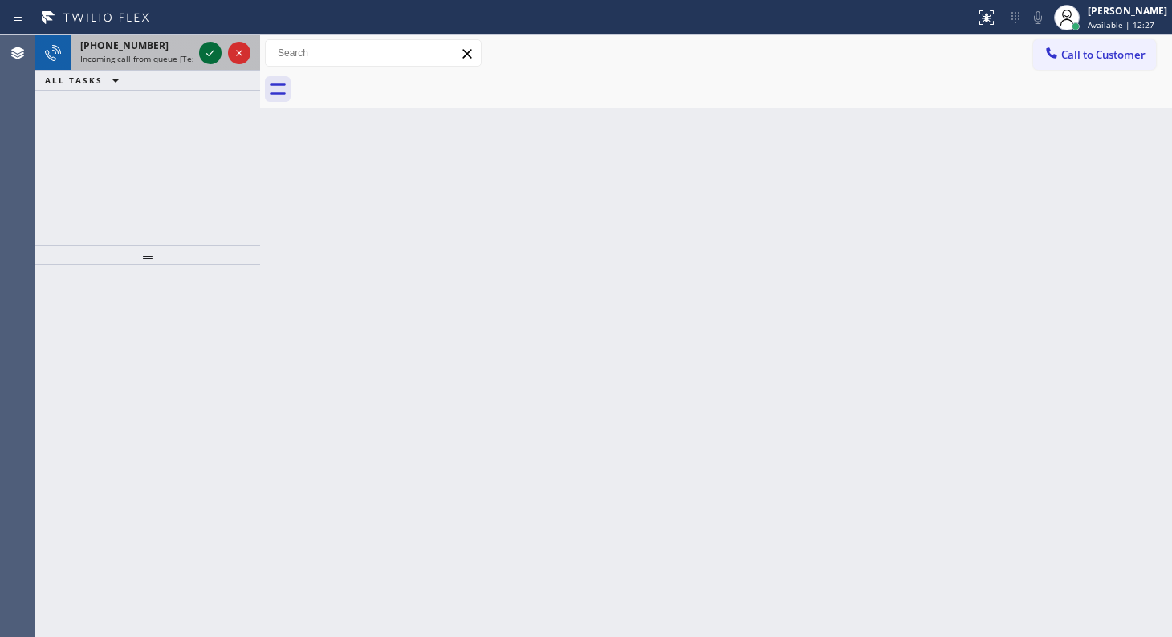
click at [201, 52] on icon at bounding box center [210, 52] width 19 height 19
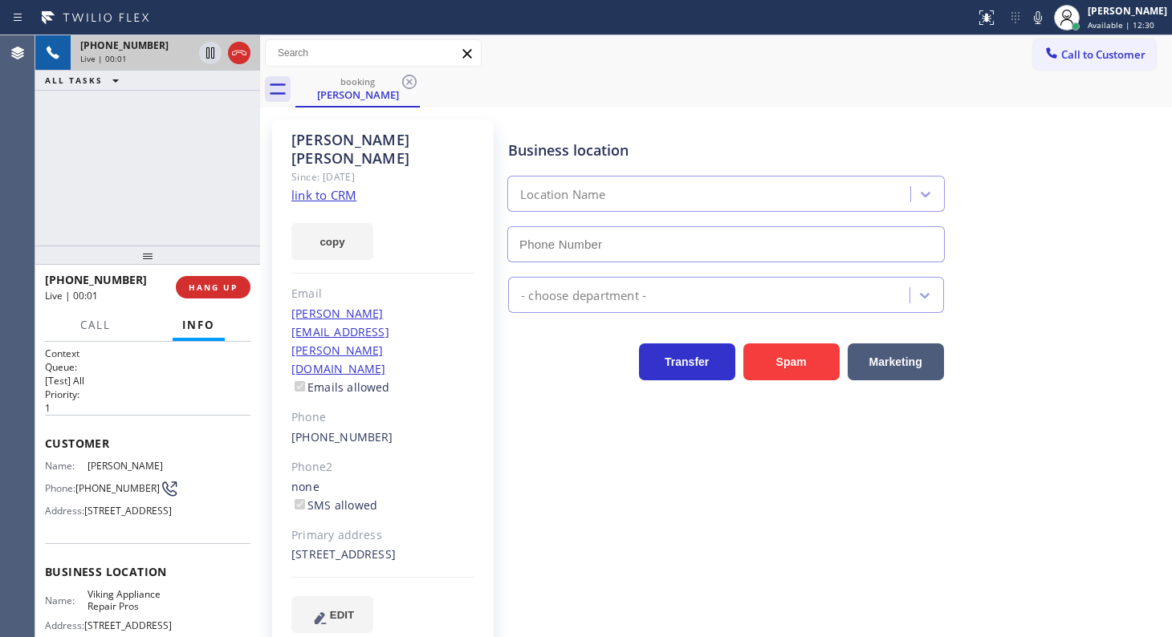
type input "(855) 666-9755"
click at [313, 187] on link "link to CRM" at bounding box center [323, 195] width 65 height 16
click at [1039, 15] on icon at bounding box center [1037, 17] width 19 height 19
click at [218, 47] on icon at bounding box center [210, 52] width 19 height 19
click at [210, 55] on icon at bounding box center [210, 52] width 19 height 19
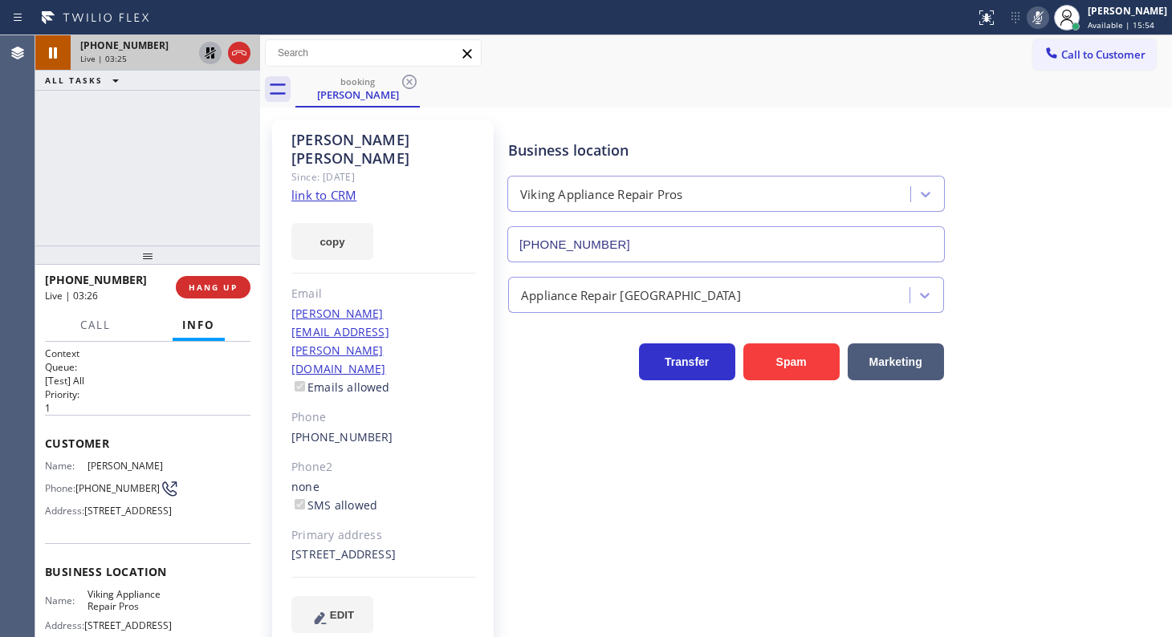
click at [206, 56] on icon at bounding box center [210, 52] width 19 height 19
click at [1037, 24] on icon at bounding box center [1037, 17] width 19 height 19
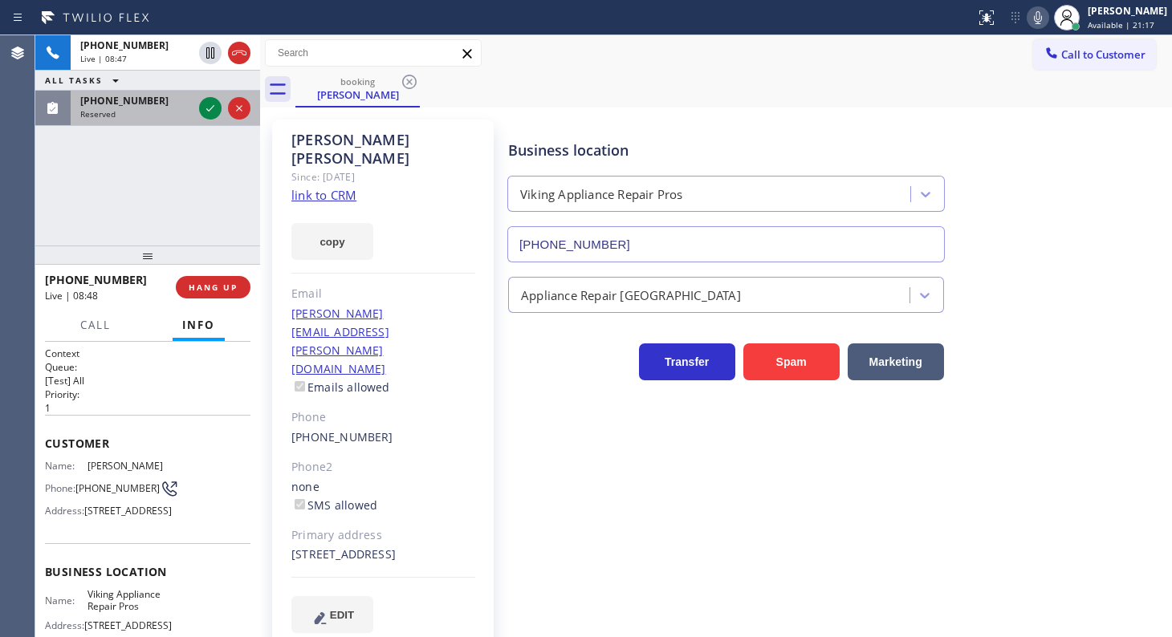
click at [124, 108] on div "Reserved" at bounding box center [136, 113] width 112 height 11
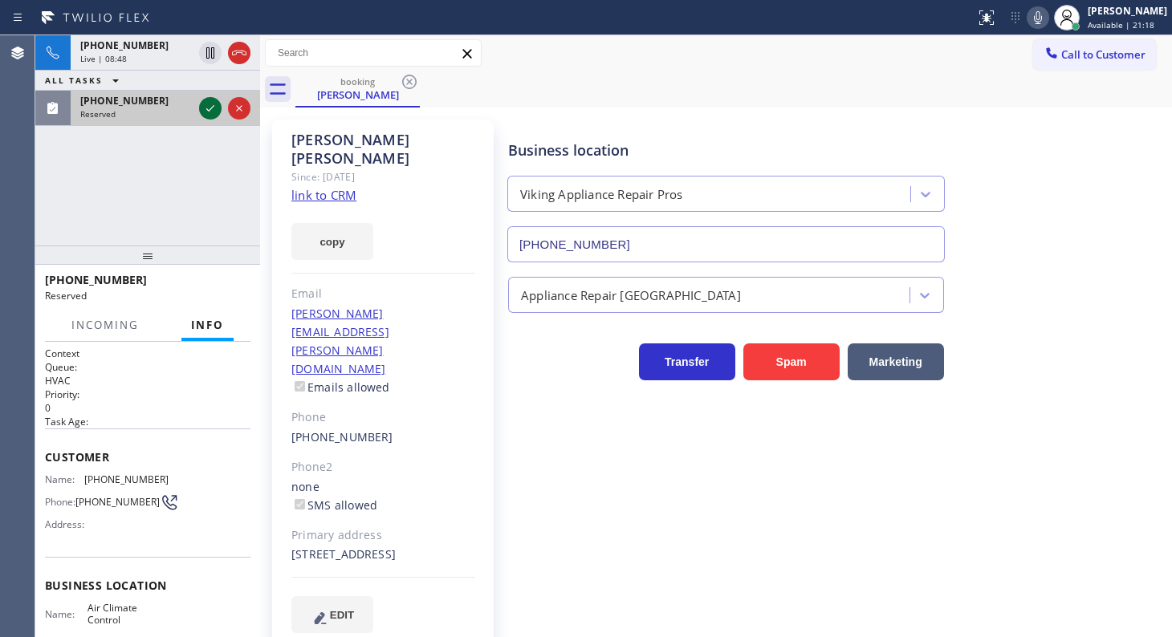
click at [208, 109] on icon at bounding box center [210, 108] width 8 height 6
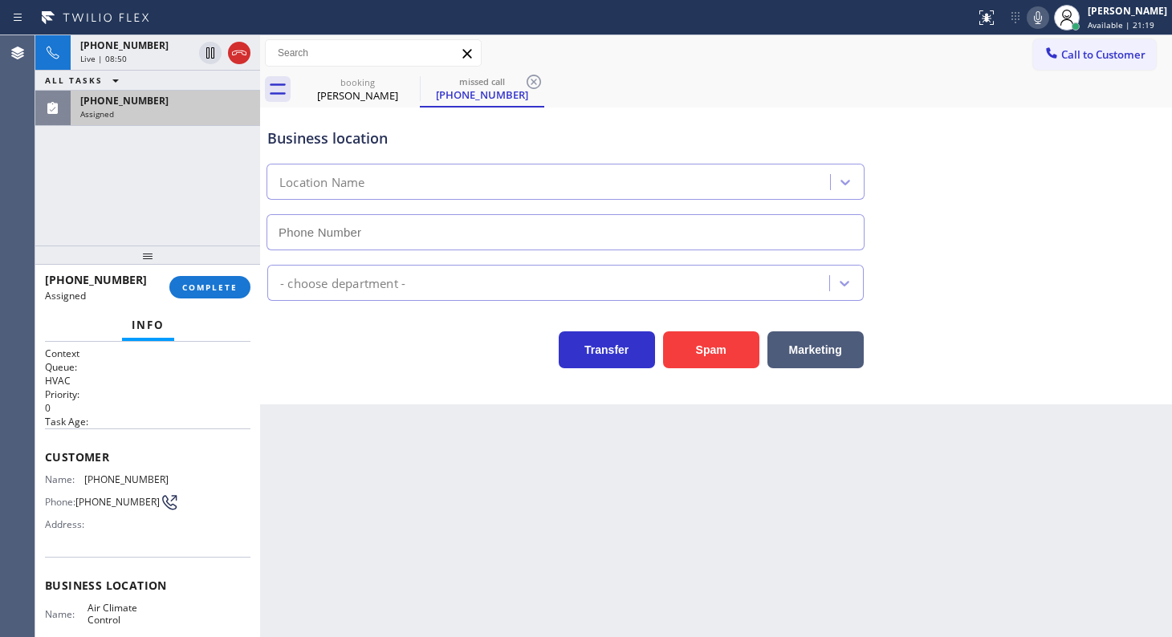
type input "(347) 835-5305"
click at [217, 289] on span "COMPLETE" at bounding box center [209, 287] width 55 height 11
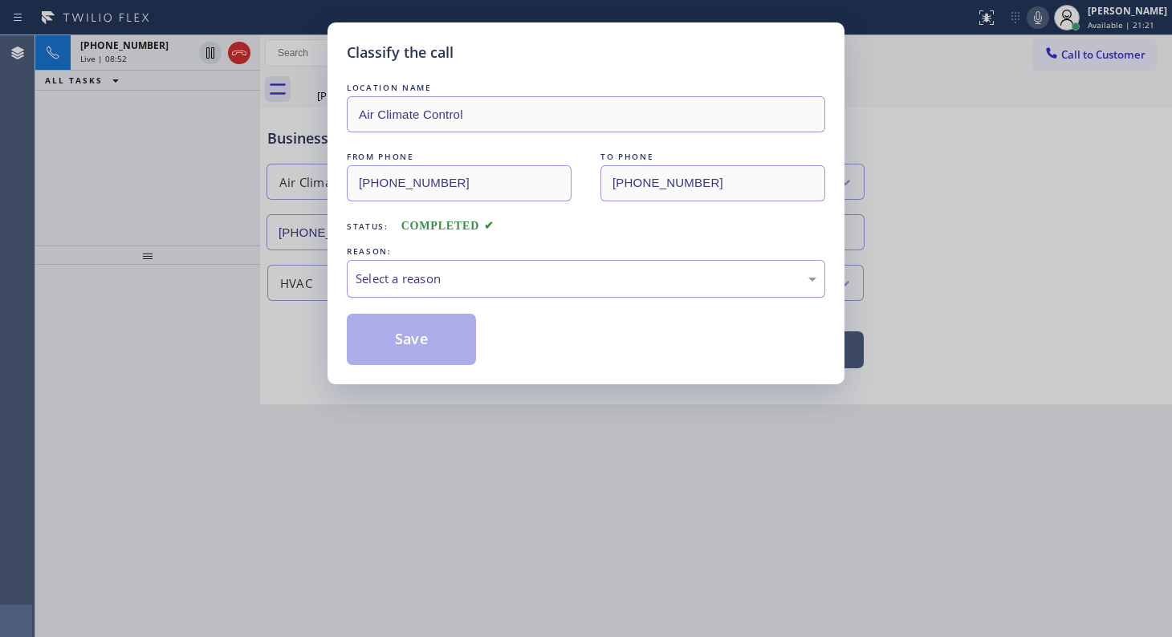
click at [347, 281] on div "Select a reason" at bounding box center [586, 279] width 478 height 38
click at [368, 337] on button "Save" at bounding box center [411, 339] width 129 height 51
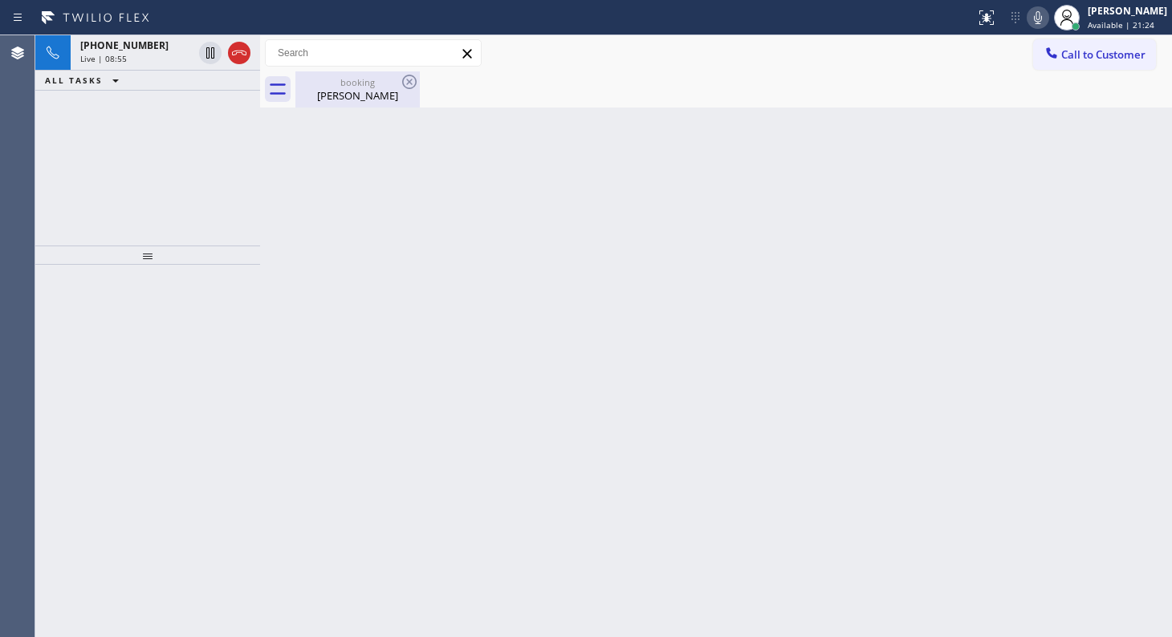
click at [342, 90] on div "Zach Silverman" at bounding box center [357, 95] width 121 height 14
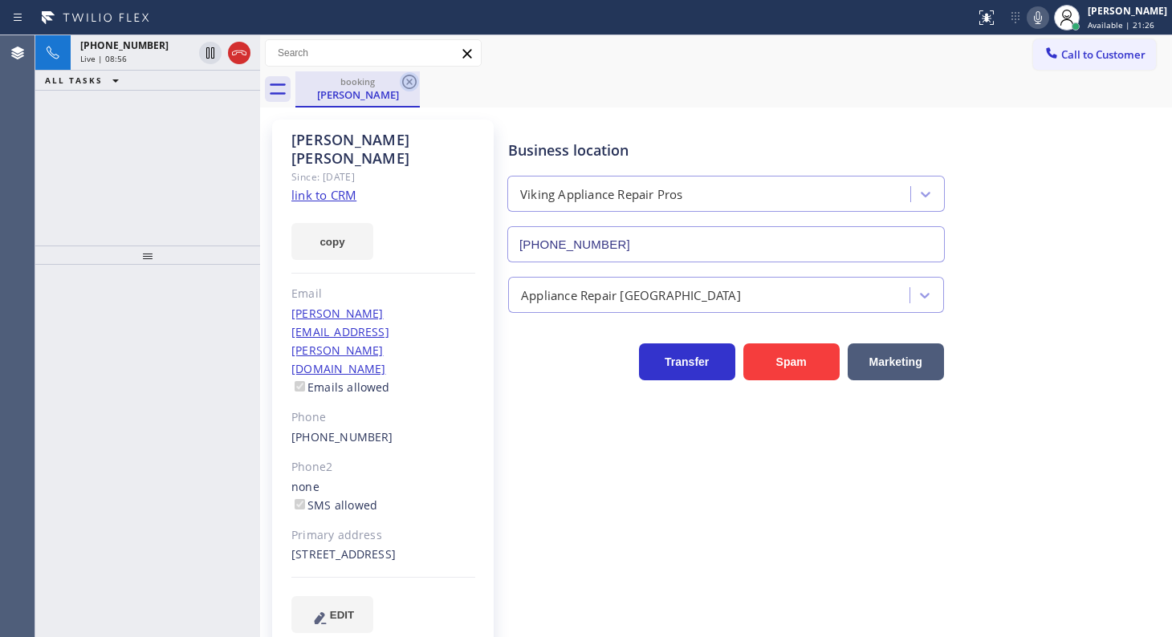
click at [409, 79] on icon at bounding box center [409, 81] width 19 height 19
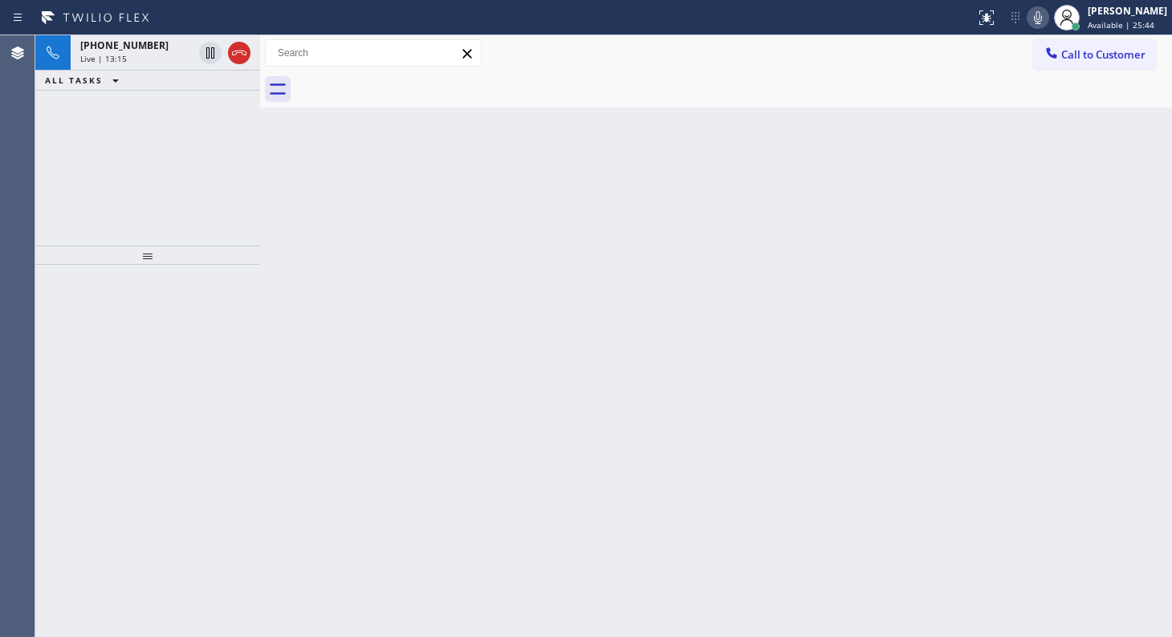
click at [72, 126] on div "+13039172278 Live | 13:15 ALL TASKS ALL TASKS ACTIVE TASKS TASKS IN WRAP UP" at bounding box center [147, 140] width 225 height 210
click at [211, 54] on icon at bounding box center [210, 52] width 8 height 11
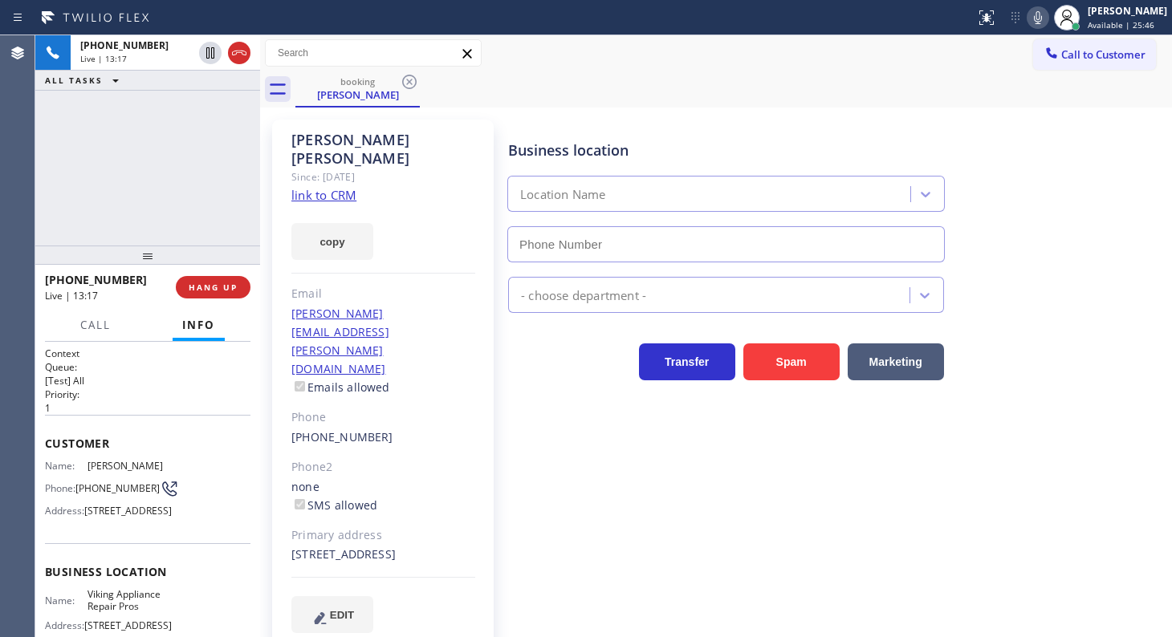
type input "(855) 666-9755"
click at [1039, 14] on icon at bounding box center [1037, 17] width 19 height 19
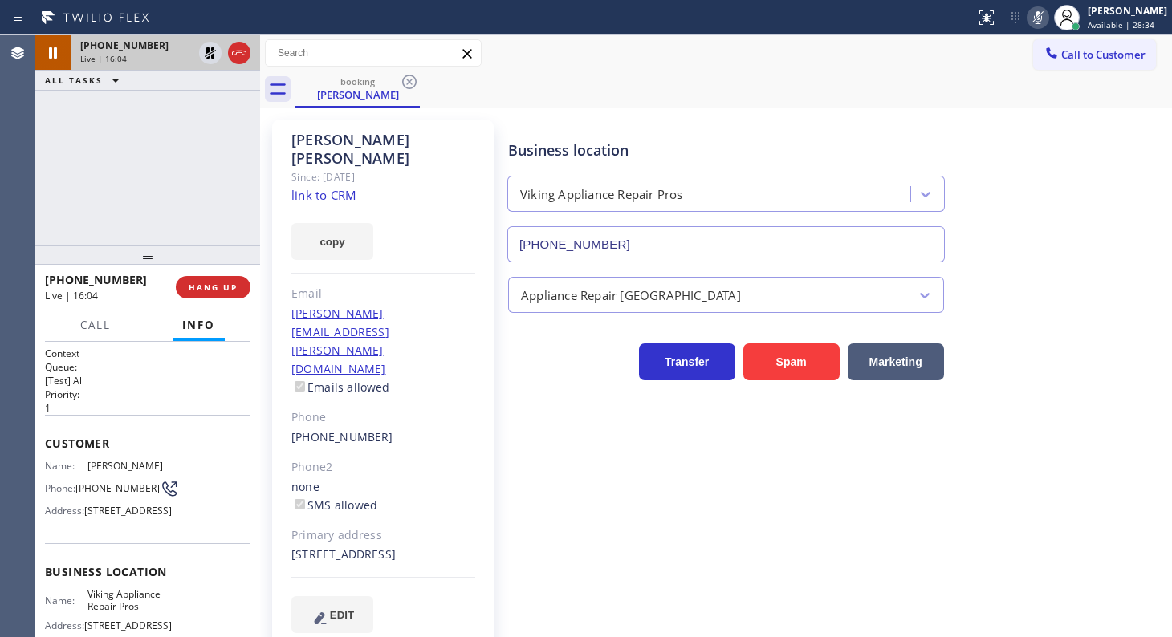
drag, startPoint x: 130, startPoint y: 120, endPoint x: 182, endPoint y: 49, distance: 88.5
click at [146, 84] on div "+13039172278 Live | 16:04 ALL TASKS ALL TASKS ACTIVE TASKS TASKS IN WRAP UP" at bounding box center [147, 140] width 225 height 210
click at [212, 51] on icon at bounding box center [210, 52] width 11 height 11
click at [1043, 12] on rect at bounding box center [1037, 15] width 11 height 11
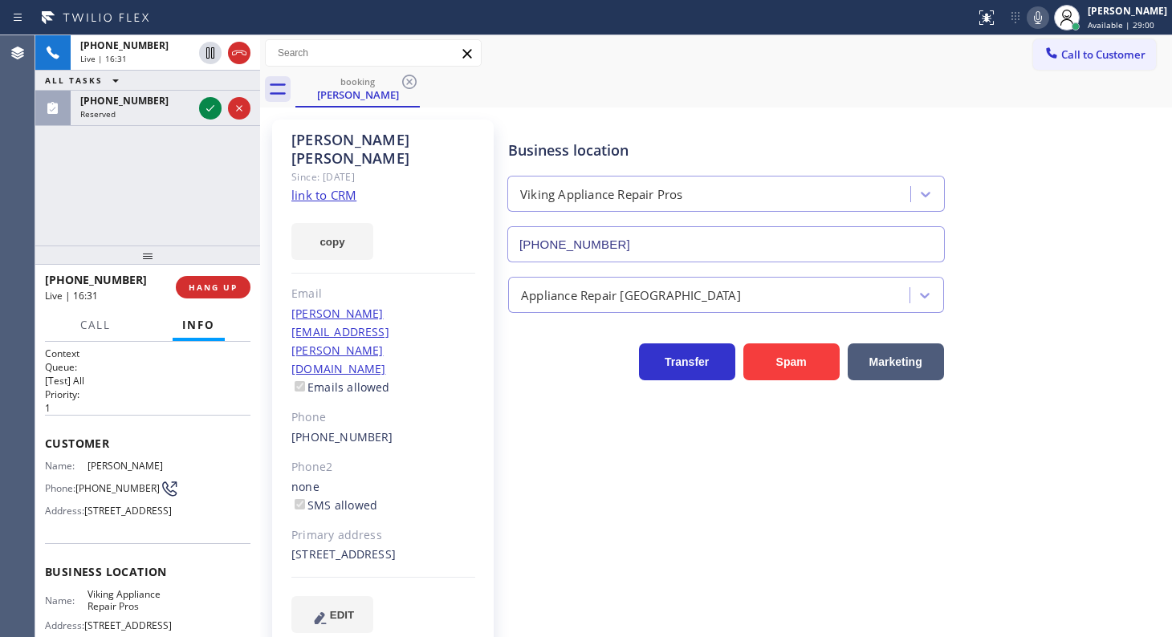
click at [120, 86] on icon at bounding box center [115, 80] width 19 height 19
click at [140, 103] on button "ALL TASKS" at bounding box center [93, 100] width 116 height 21
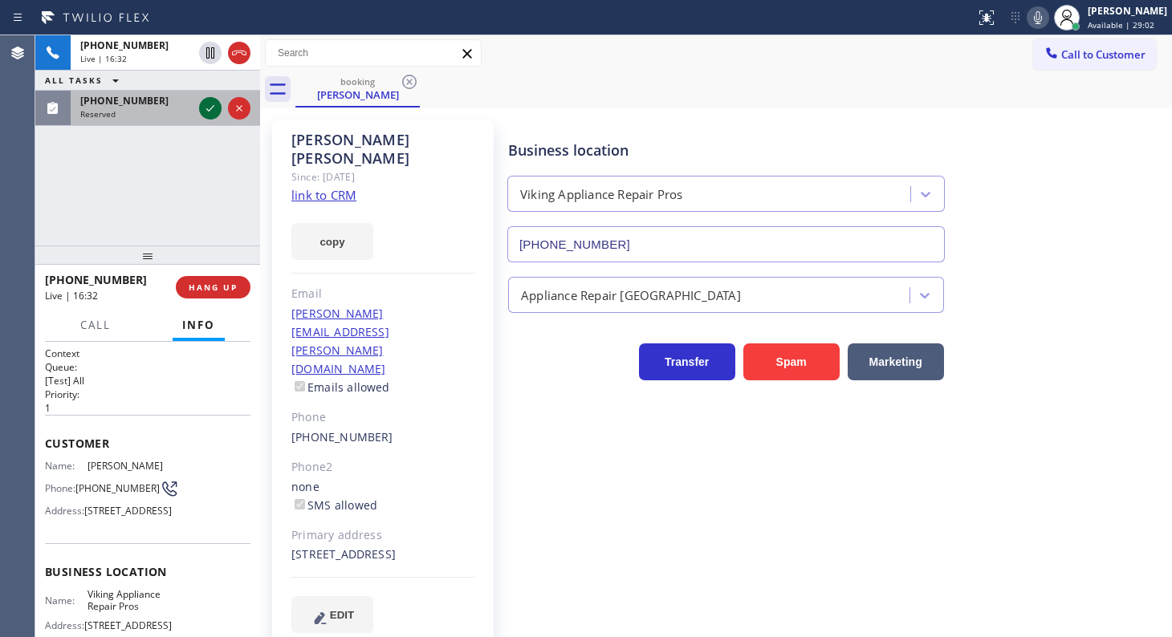
click at [213, 109] on icon at bounding box center [210, 108] width 19 height 19
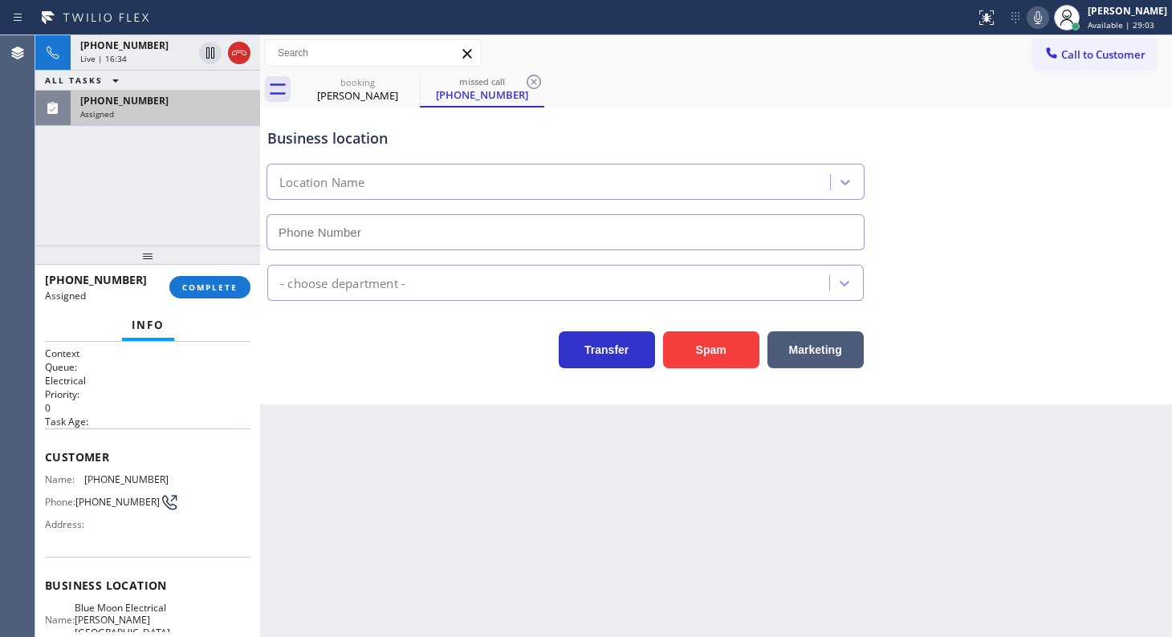
type input "(818) 290-8843"
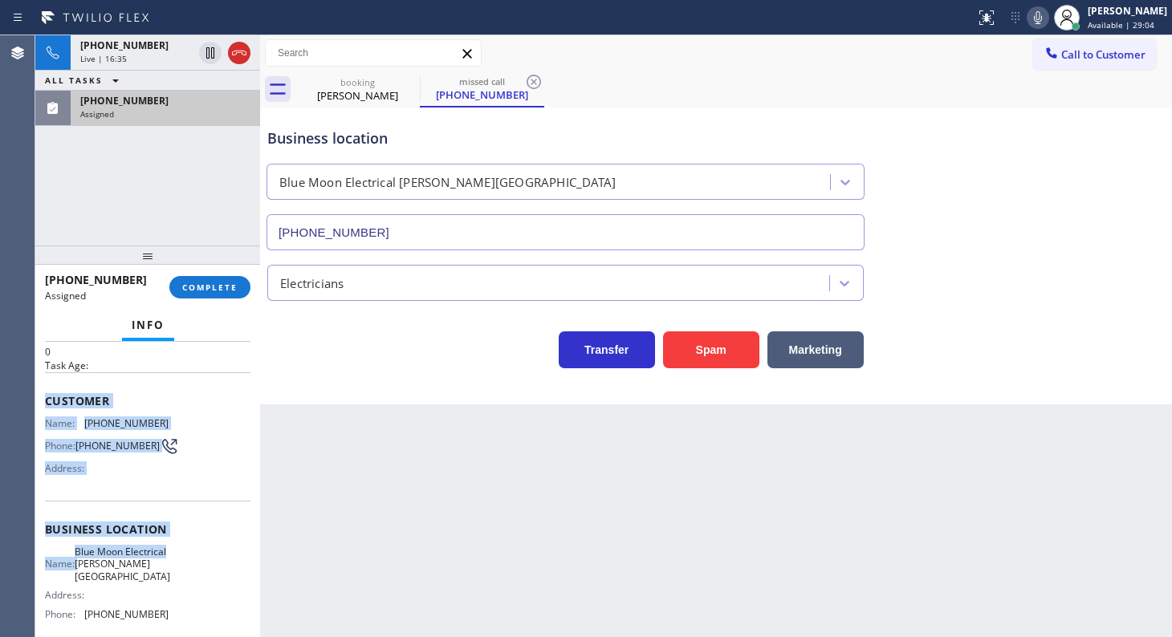
scroll to position [195, 0]
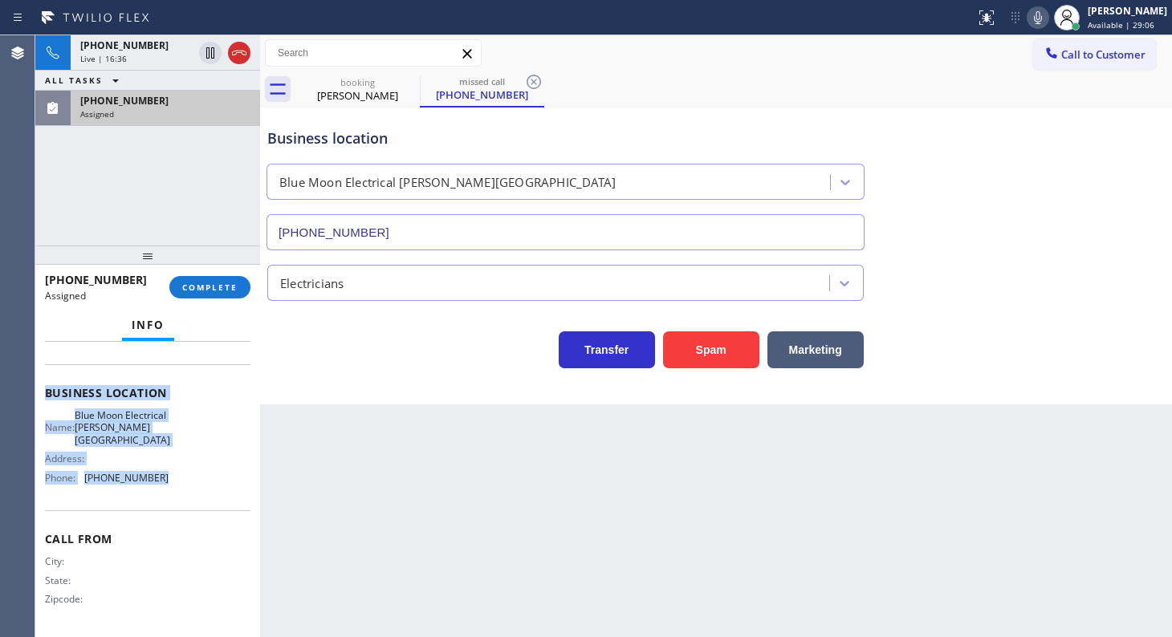
drag, startPoint x: 40, startPoint y: 443, endPoint x: 217, endPoint y: 474, distance: 179.2
click at [217, 474] on div "Context Queue: Electrical Priority: 0 Task Age: Customer Name: (917) 499-5564 P…" at bounding box center [147, 489] width 225 height 295
copy div "Customer Name: (917) 499-5564 Phone: (917) 499-5564 Address: Business location …"
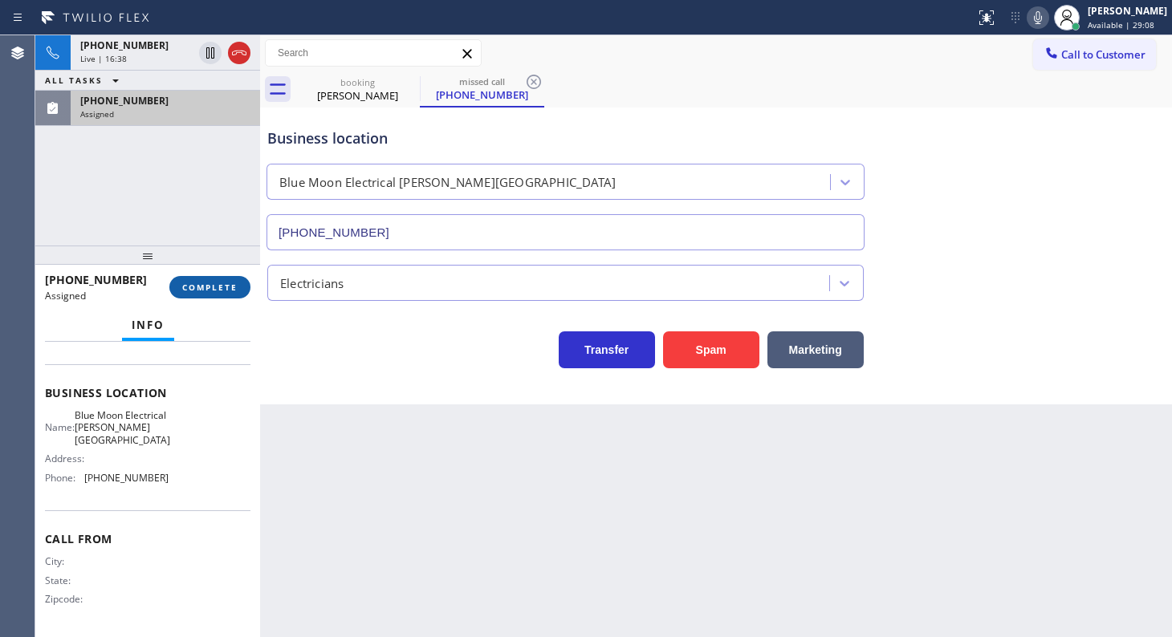
drag, startPoint x: 244, startPoint y: 274, endPoint x: 237, endPoint y: 281, distance: 9.7
click at [241, 278] on div "(917) 499-5564 Assigned COMPLETE" at bounding box center [147, 287] width 205 height 42
click at [226, 287] on span "COMPLETE" at bounding box center [209, 287] width 55 height 11
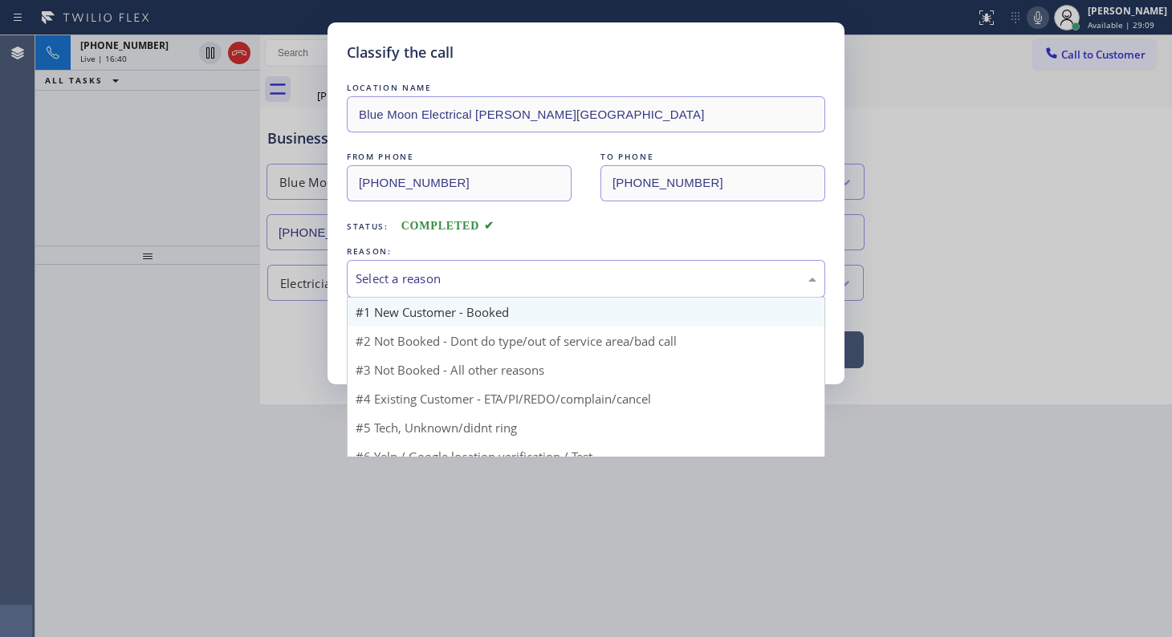
drag, startPoint x: 430, startPoint y: 268, endPoint x: 413, endPoint y: 314, distance: 49.0
click at [429, 271] on div "Select a reason" at bounding box center [586, 279] width 461 height 18
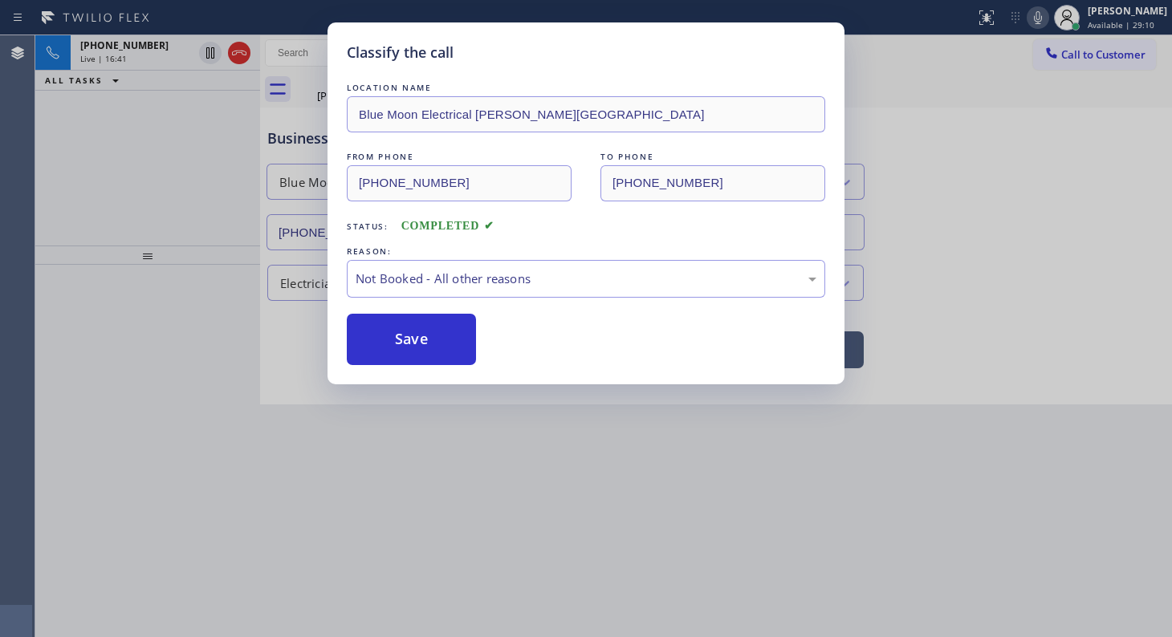
click at [403, 338] on button "Save" at bounding box center [411, 339] width 129 height 51
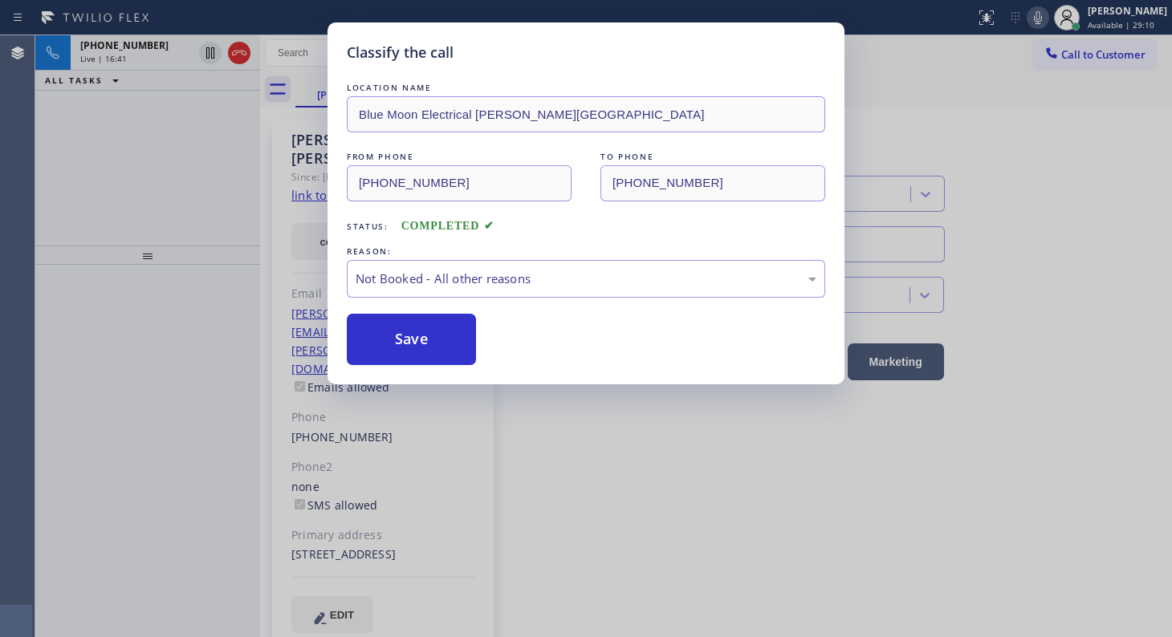
click at [403, 338] on button "Save" at bounding box center [411, 339] width 129 height 51
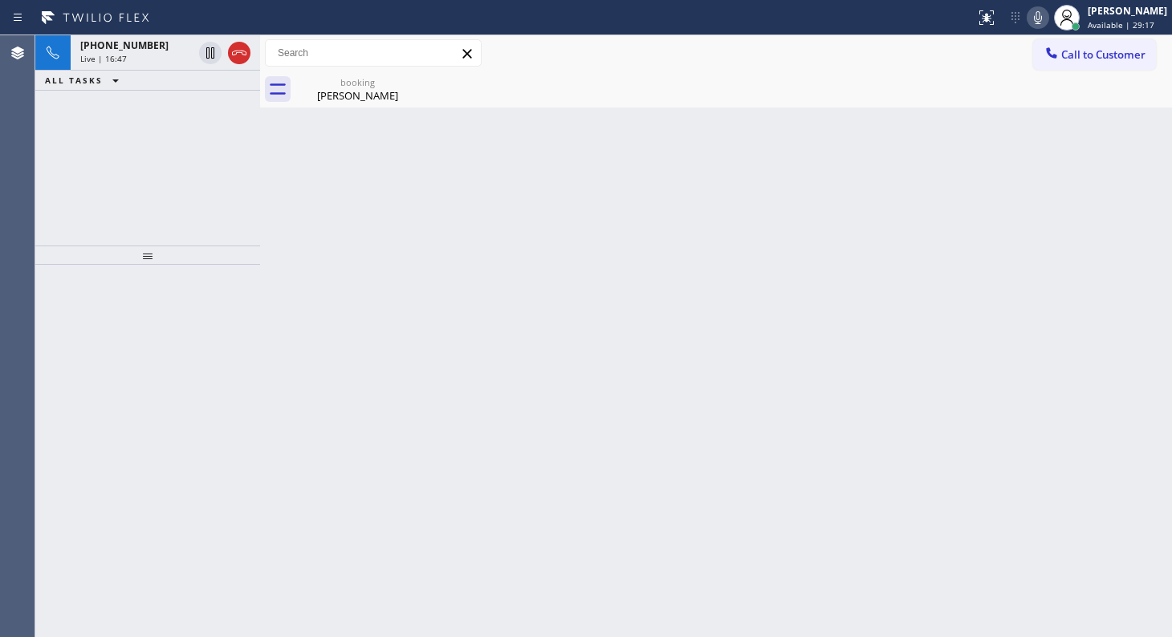
click at [138, 467] on div at bounding box center [147, 451] width 225 height 372
click at [144, 102] on div "+13039172278 Live | 17:37 ALL TASKS ALL TASKS ACTIVE TASKS TASKS IN WRAP UP" at bounding box center [147, 140] width 225 height 210
click at [1035, 23] on icon at bounding box center [1037, 17] width 19 height 19
click at [1040, 8] on icon at bounding box center [1037, 17] width 19 height 19
click at [1035, 17] on icon at bounding box center [1038, 17] width 8 height 13
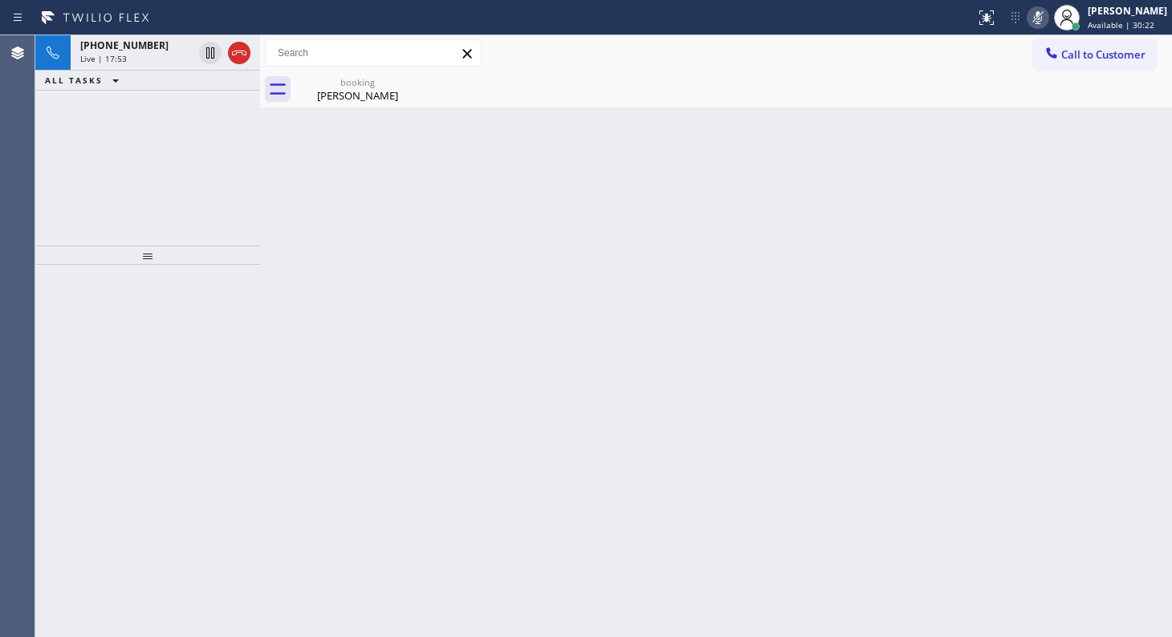
click at [1030, 21] on icon at bounding box center [1037, 17] width 19 height 19
click at [241, 56] on icon at bounding box center [239, 52] width 19 height 19
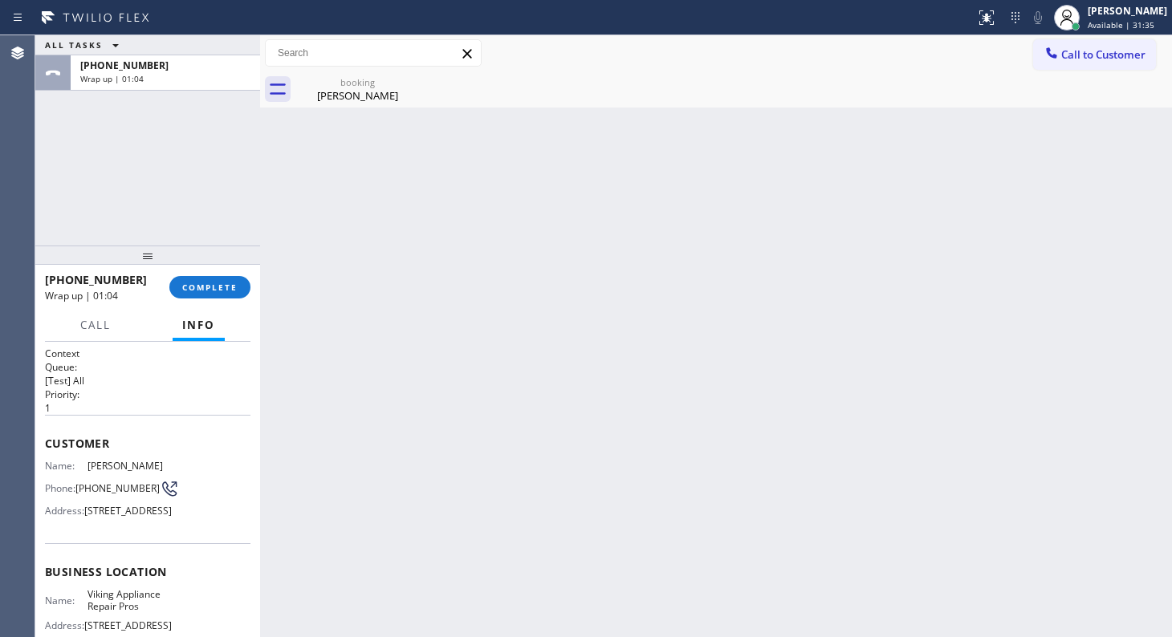
drag, startPoint x: 154, startPoint y: 250, endPoint x: 179, endPoint y: 269, distance: 31.0
click at [169, 262] on div at bounding box center [147, 255] width 225 height 19
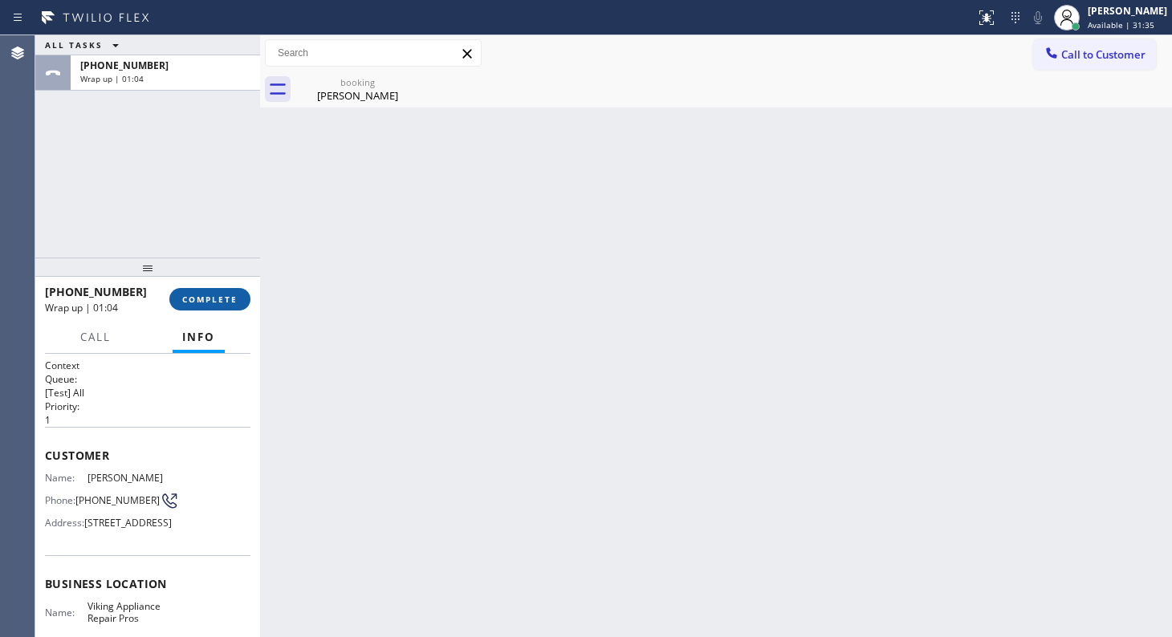
click at [205, 297] on span "COMPLETE" at bounding box center [209, 299] width 55 height 11
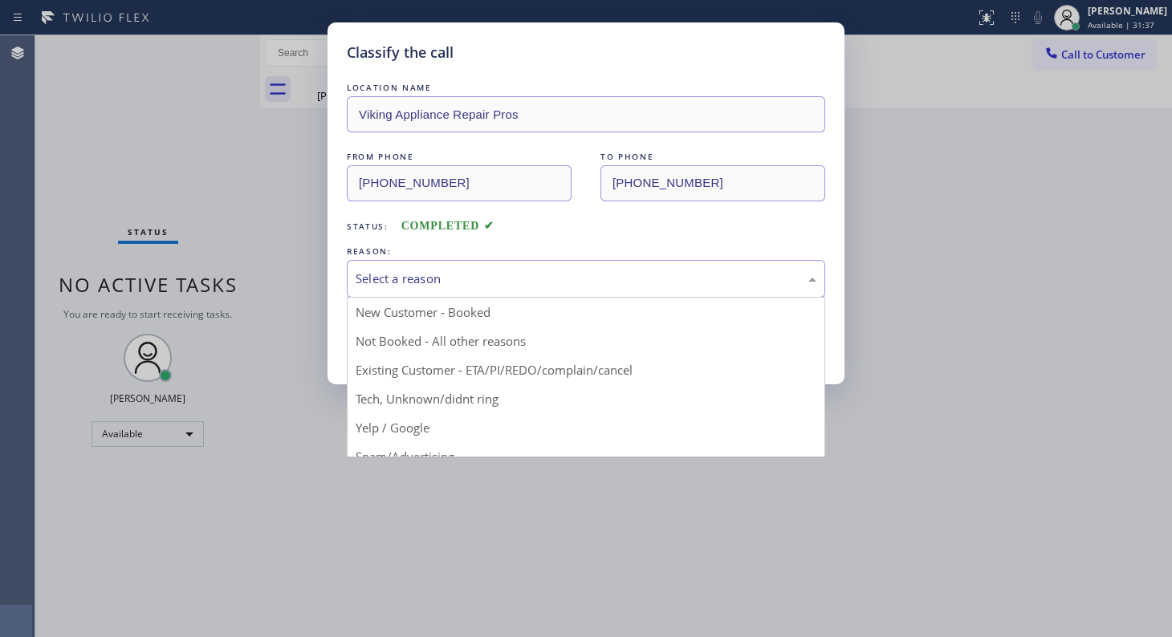
click at [363, 282] on div "Select a reason" at bounding box center [586, 279] width 461 height 18
drag, startPoint x: 395, startPoint y: 375, endPoint x: 395, endPoint y: 356, distance: 19.3
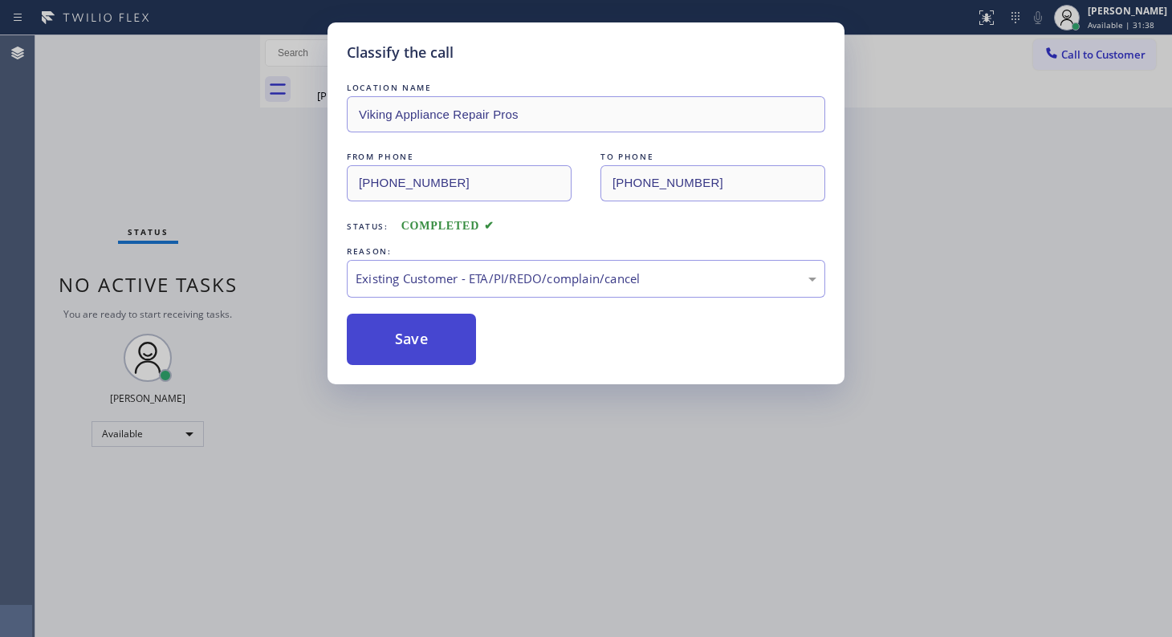
click at [395, 356] on button "Save" at bounding box center [411, 339] width 129 height 51
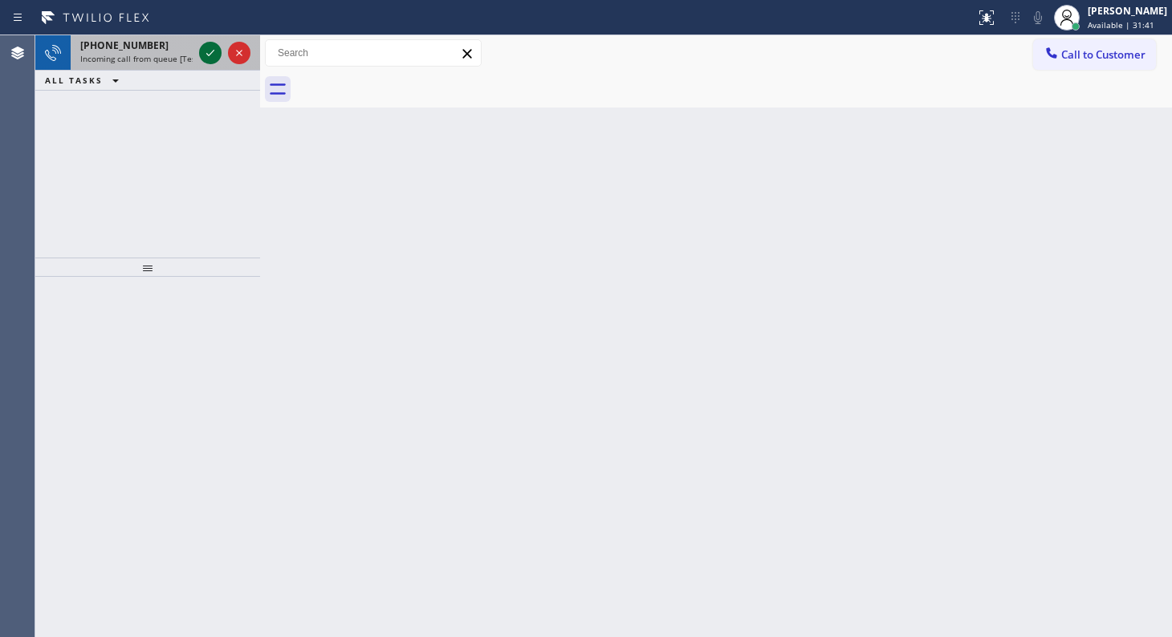
click at [202, 59] on icon at bounding box center [210, 52] width 19 height 19
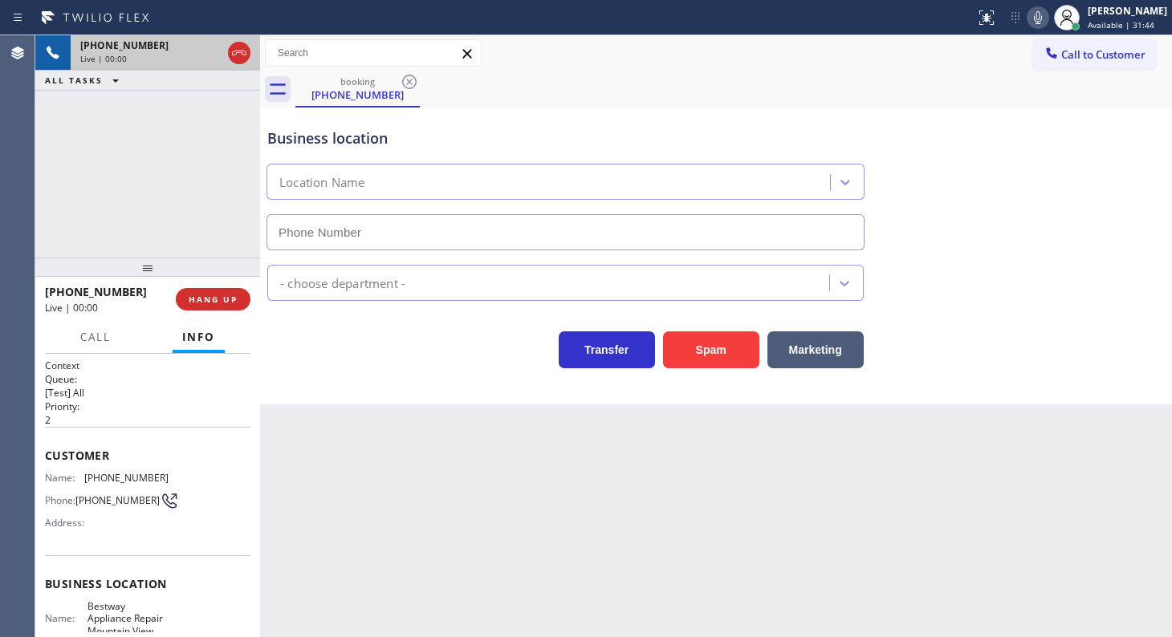
type input "(650) 735-8804"
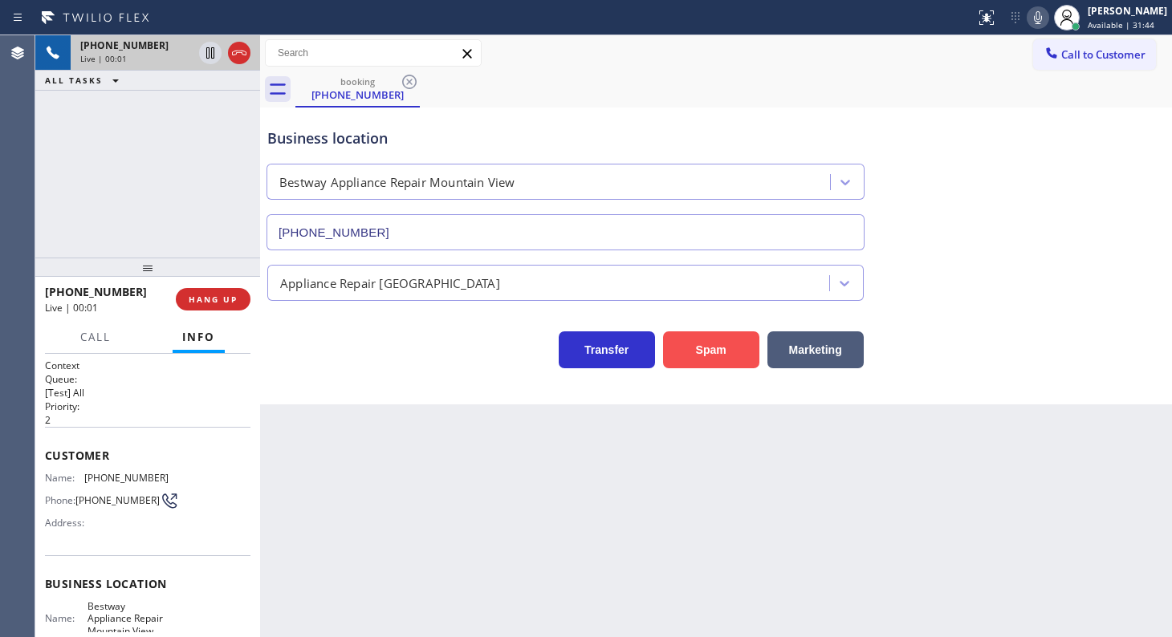
click at [681, 364] on button "Spam" at bounding box center [711, 349] width 96 height 37
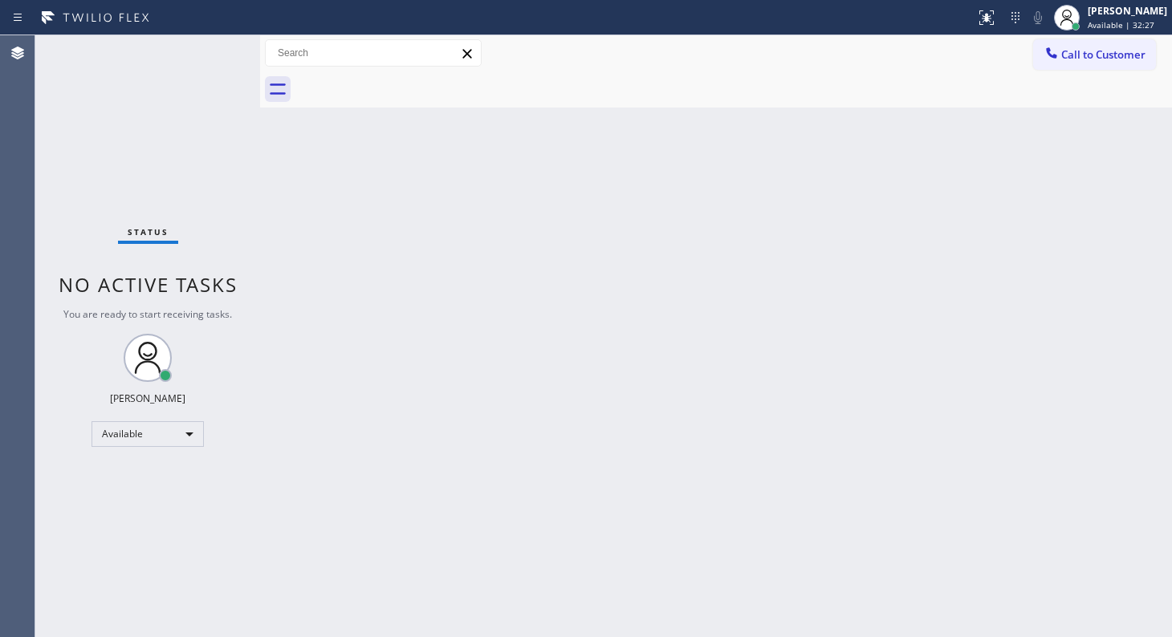
click at [186, 457] on div "Status No active tasks You are ready to start receiving tasks. JENIZA ALCAYDE A…" at bounding box center [147, 336] width 225 height 602
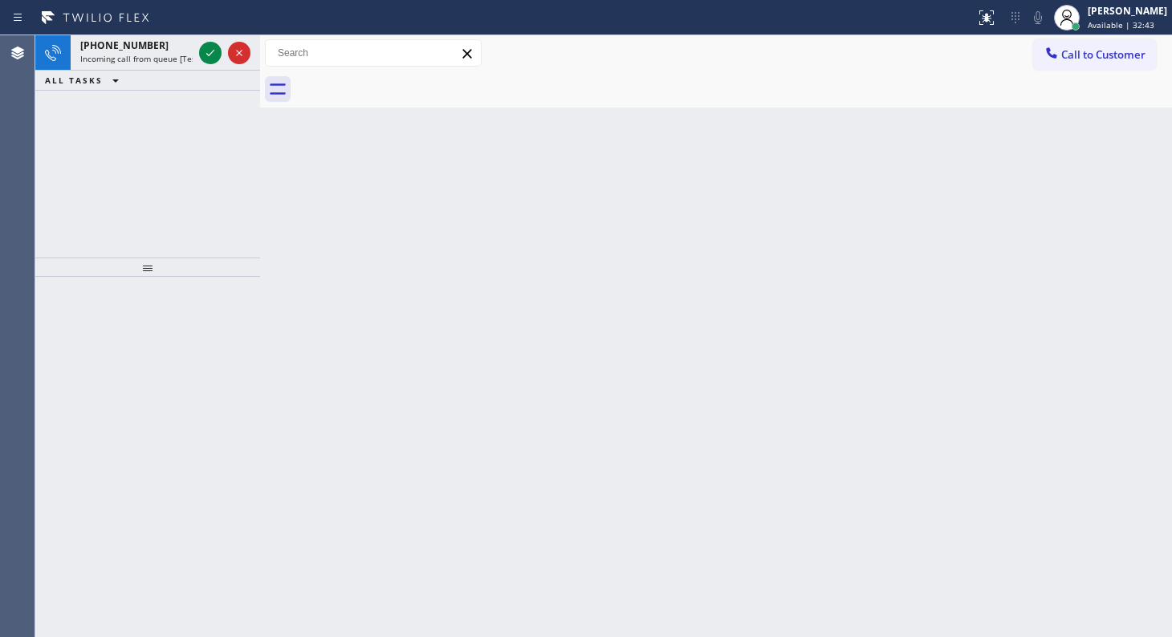
click at [112, 128] on div "+14153172077 Incoming call from queue [Test] All ALL TASKS ALL TASKS ACTIVE TAS…" at bounding box center [147, 146] width 225 height 222
click at [209, 54] on icon at bounding box center [210, 52] width 19 height 19
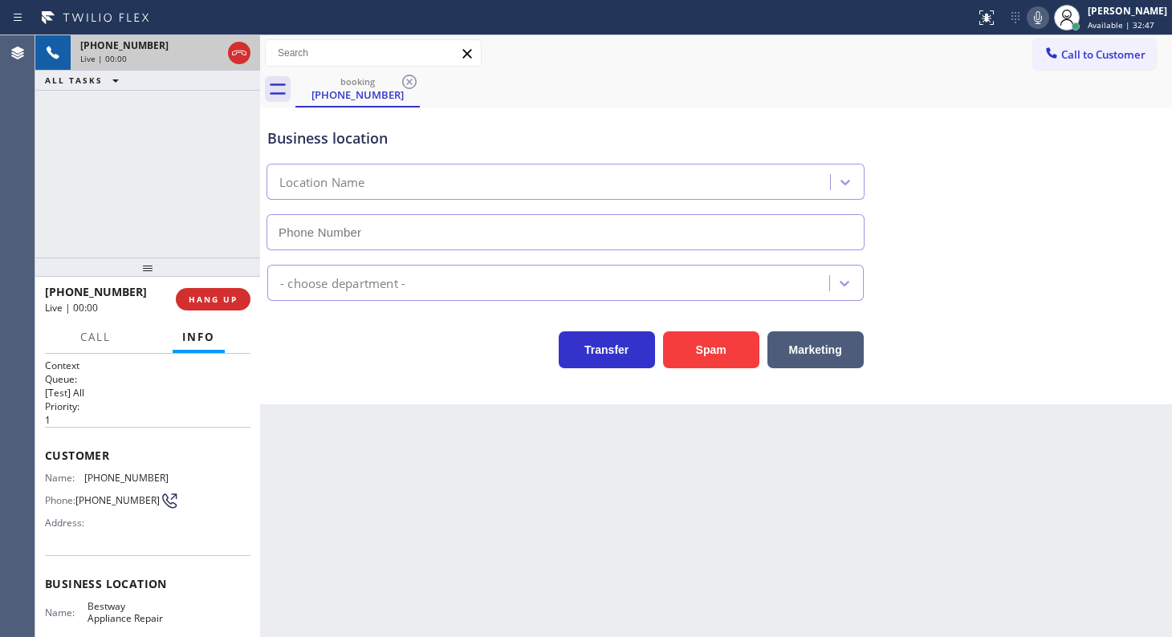
type input "(844) 901-1623"
click at [201, 290] on button "HANG UP" at bounding box center [213, 299] width 75 height 22
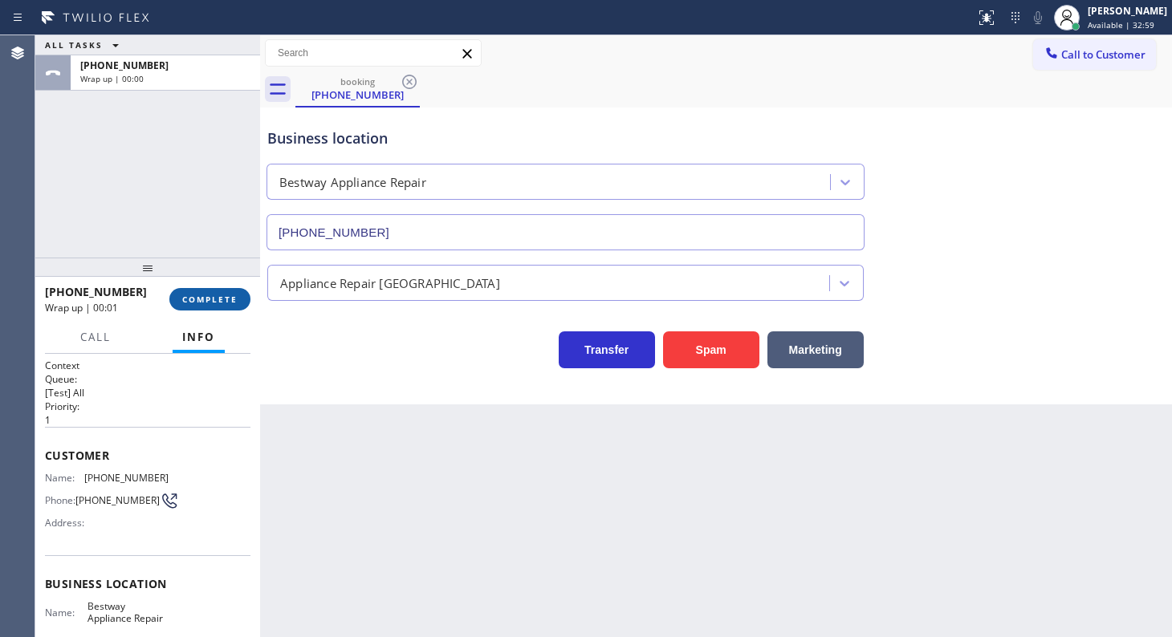
click at [217, 305] on span "COMPLETE" at bounding box center [209, 299] width 55 height 11
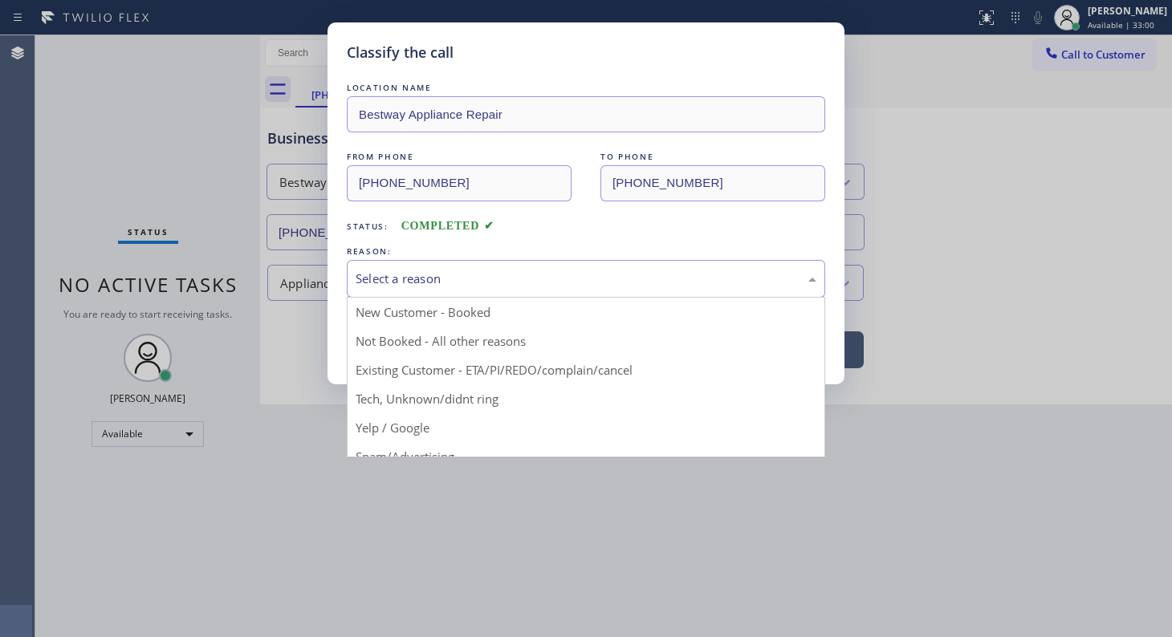
click at [441, 278] on div "Select a reason" at bounding box center [586, 279] width 461 height 18
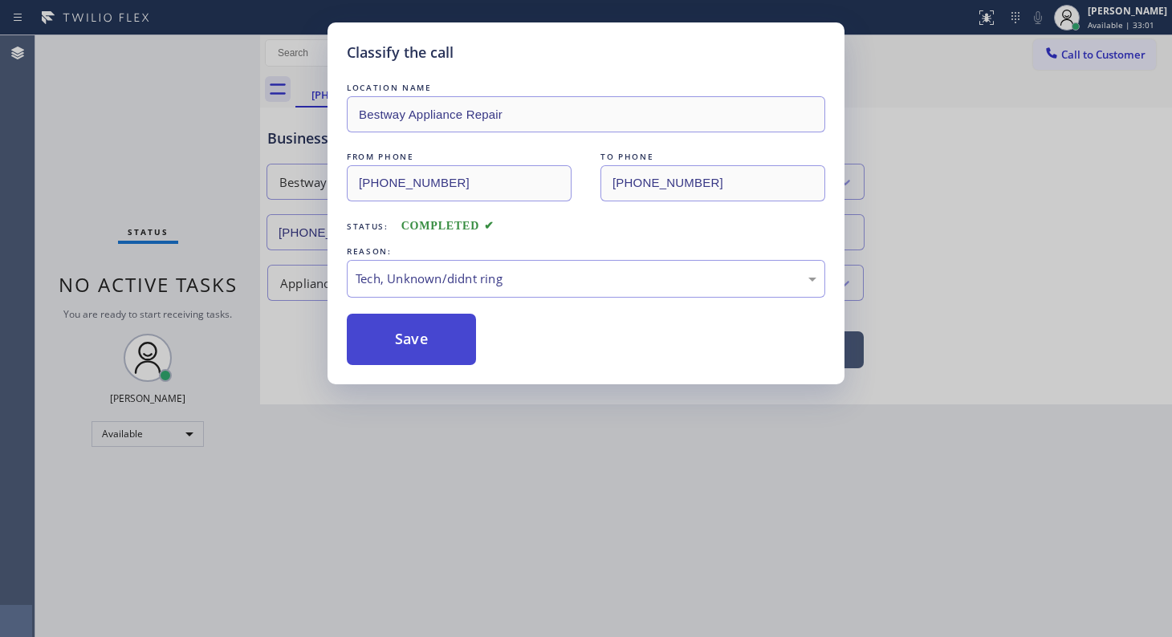
drag, startPoint x: 447, startPoint y: 396, endPoint x: 434, endPoint y: 332, distance: 64.7
click at [435, 331] on button "Save" at bounding box center [411, 339] width 129 height 51
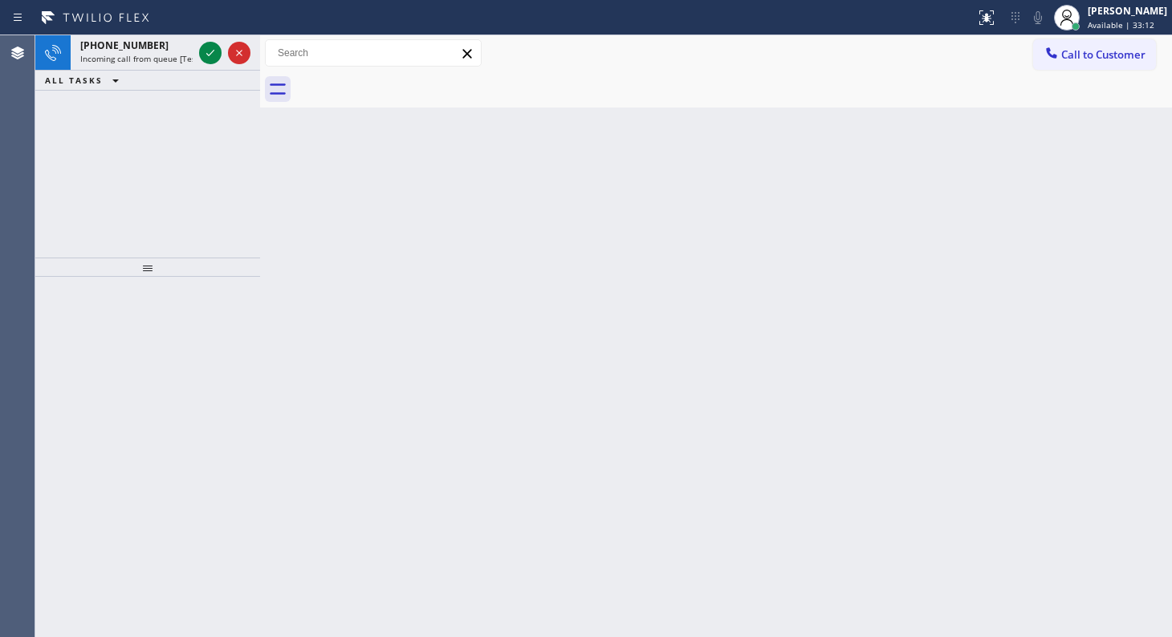
click at [213, 50] on icon at bounding box center [210, 52] width 19 height 19
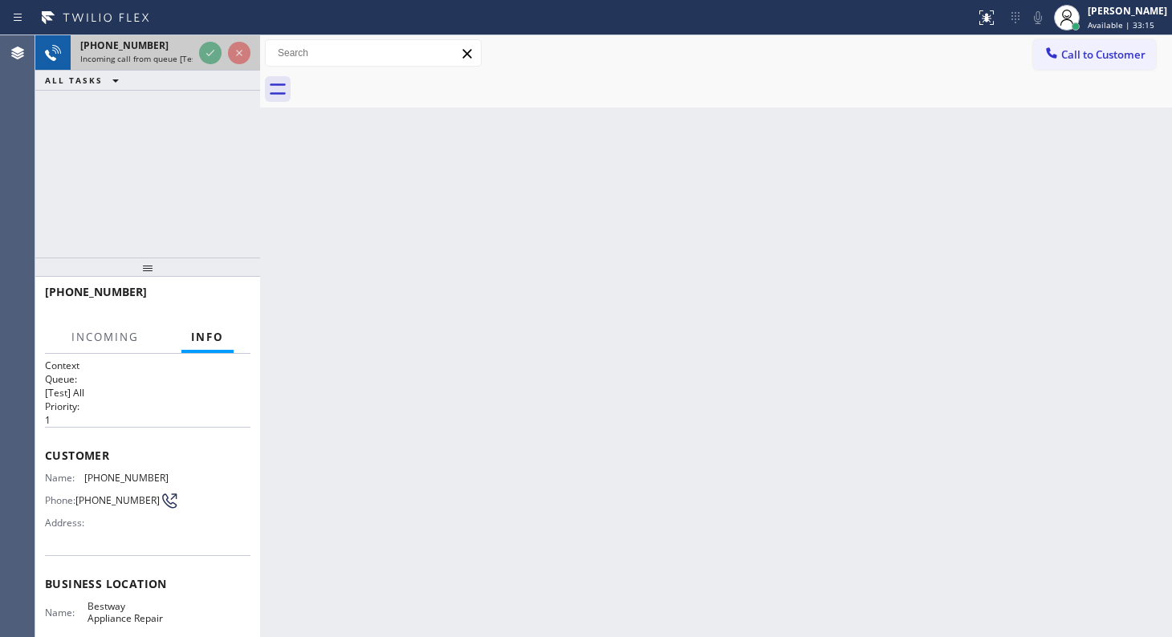
click at [155, 53] on span "Incoming call from queue [Test] All" at bounding box center [146, 58] width 133 height 11
click at [184, 64] on div "+14153172077 Incoming call from queue [Test] All" at bounding box center [133, 52] width 125 height 35
click at [196, 74] on div "+14153172077 Incoming call from queue [Test] All ALL TASKS ALL TASKS ACTIVE TAS…" at bounding box center [147, 62] width 225 height 55
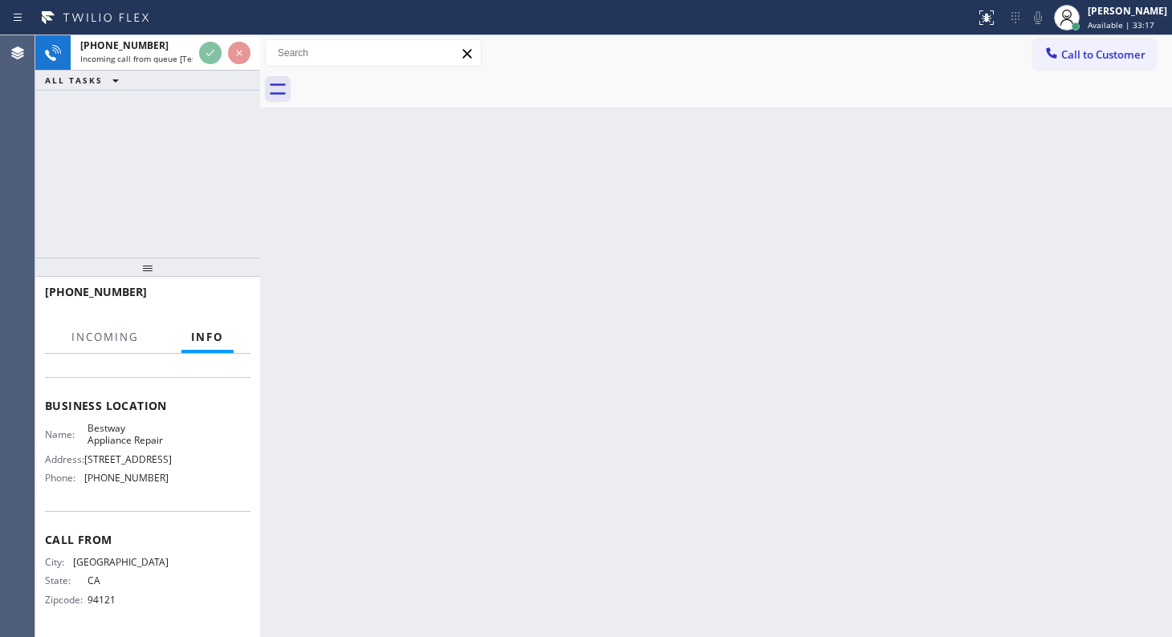
scroll to position [181, 0]
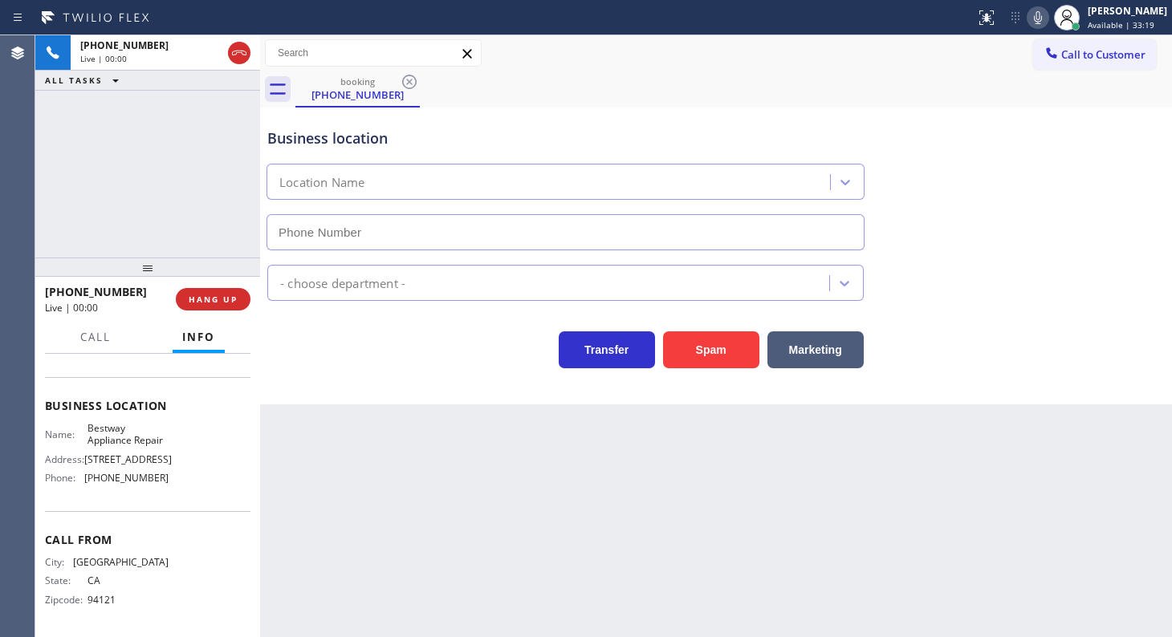
type input "(844) 901-1623"
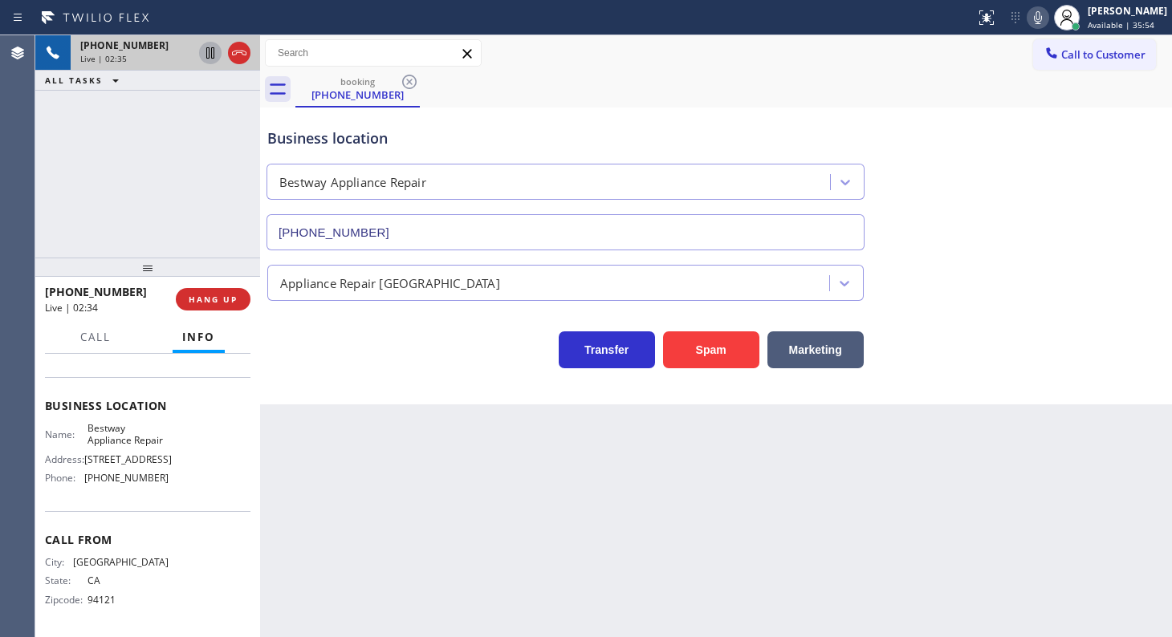
click at [208, 57] on icon at bounding box center [210, 52] width 19 height 19
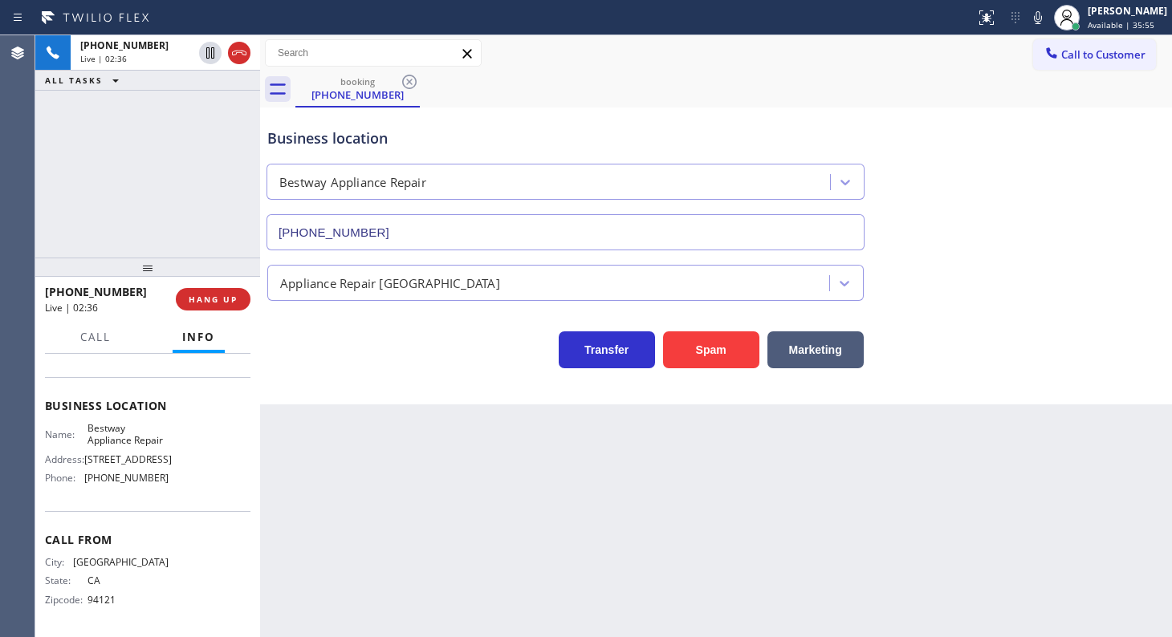
click at [1027, 16] on div "Status report No issues detected If you experience an issue, please download th…" at bounding box center [1070, 17] width 203 height 35
click at [1043, 17] on icon at bounding box center [1037, 17] width 19 height 19
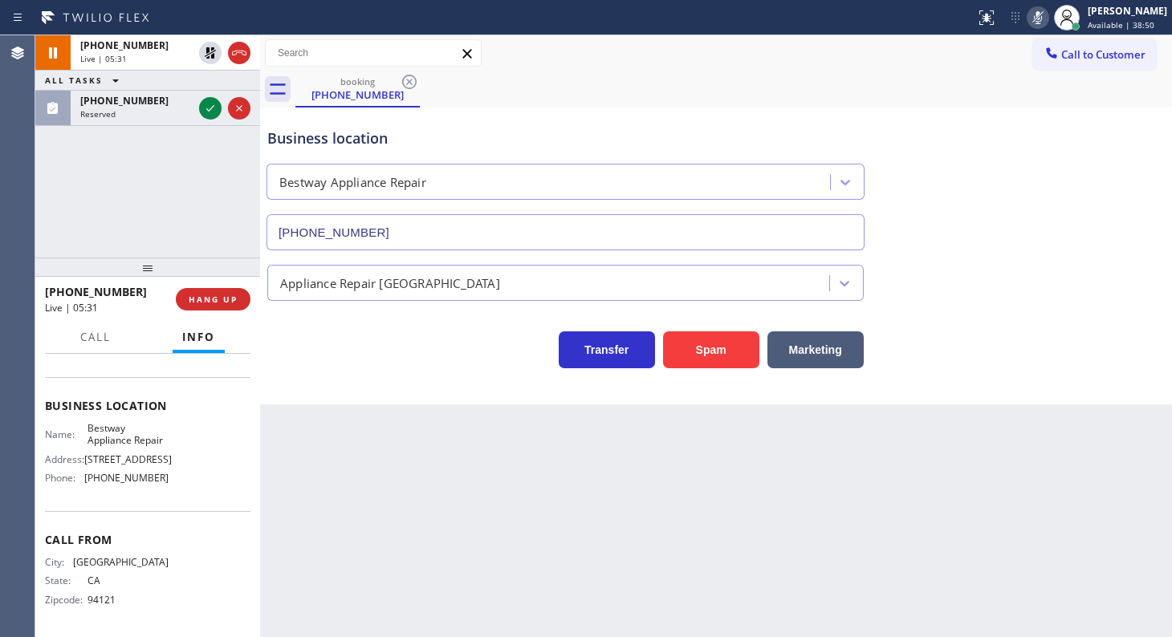
drag, startPoint x: 118, startPoint y: 176, endPoint x: 169, endPoint y: 145, distance: 59.7
click at [118, 176] on div "+14153172077 Live | 05:31 ALL TASKS ALL TASKS ACTIVE TASKS TASKS IN WRAP UP (94…" at bounding box center [147, 146] width 225 height 222
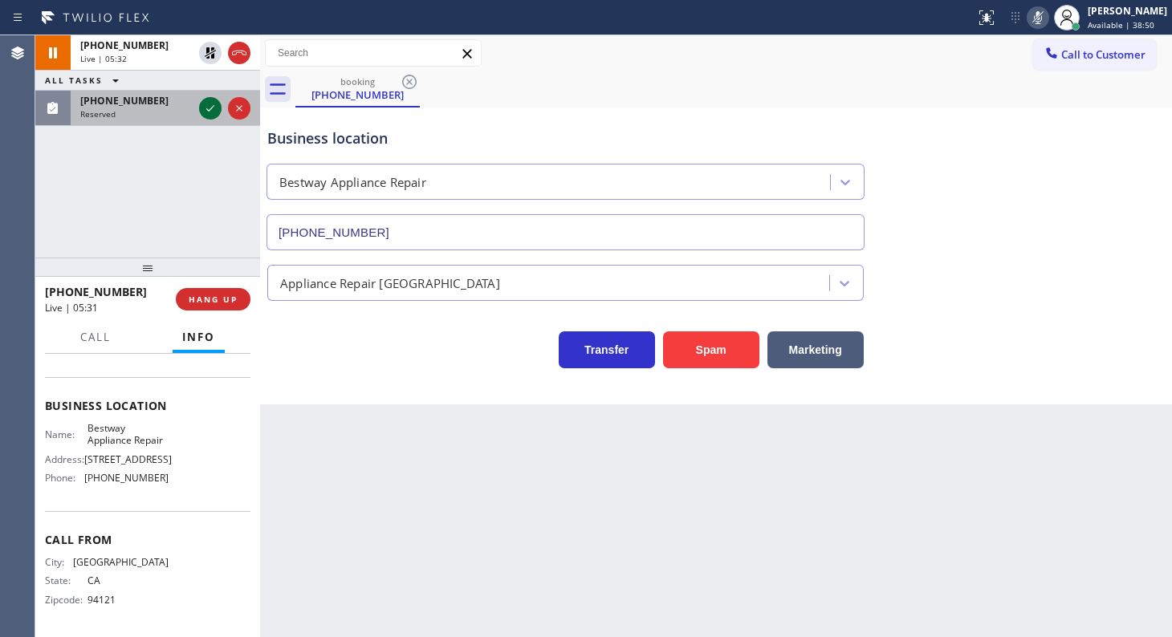
click at [213, 102] on icon at bounding box center [210, 108] width 19 height 19
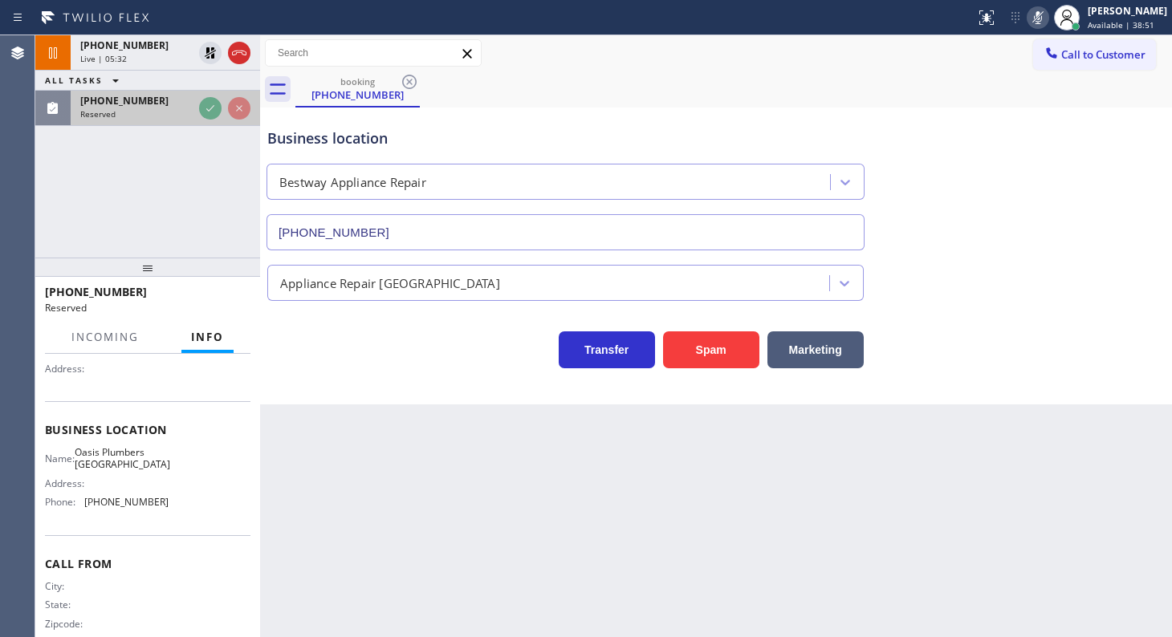
scroll to position [208, 0]
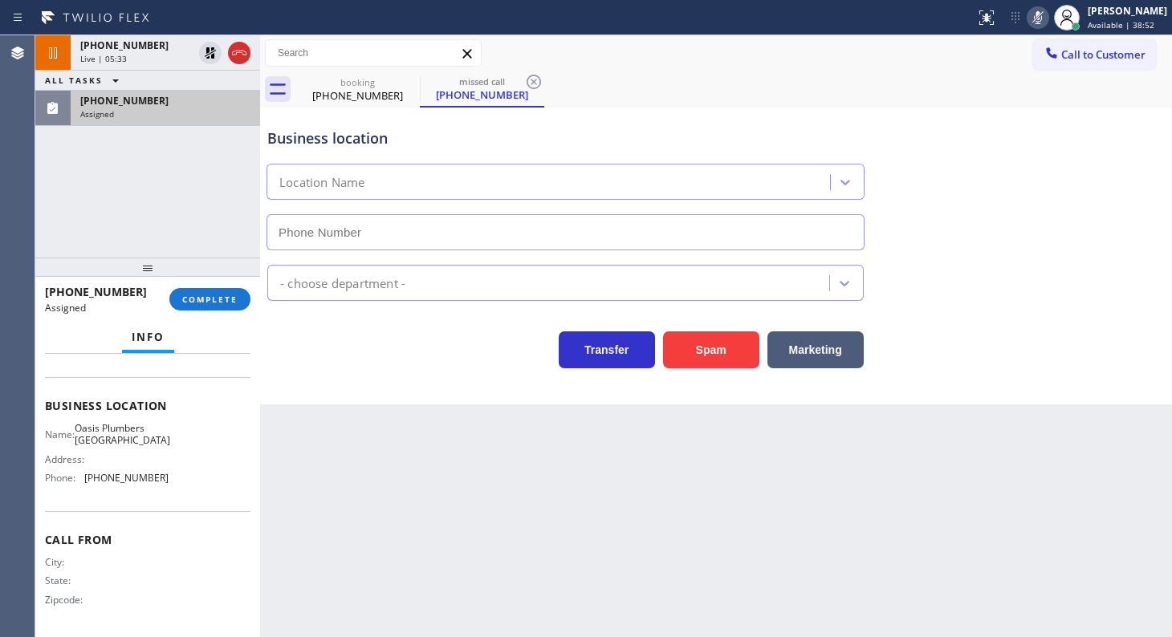
type input "[PHONE_NUMBER]"
click at [213, 307] on button "COMPLETE" at bounding box center [209, 299] width 81 height 22
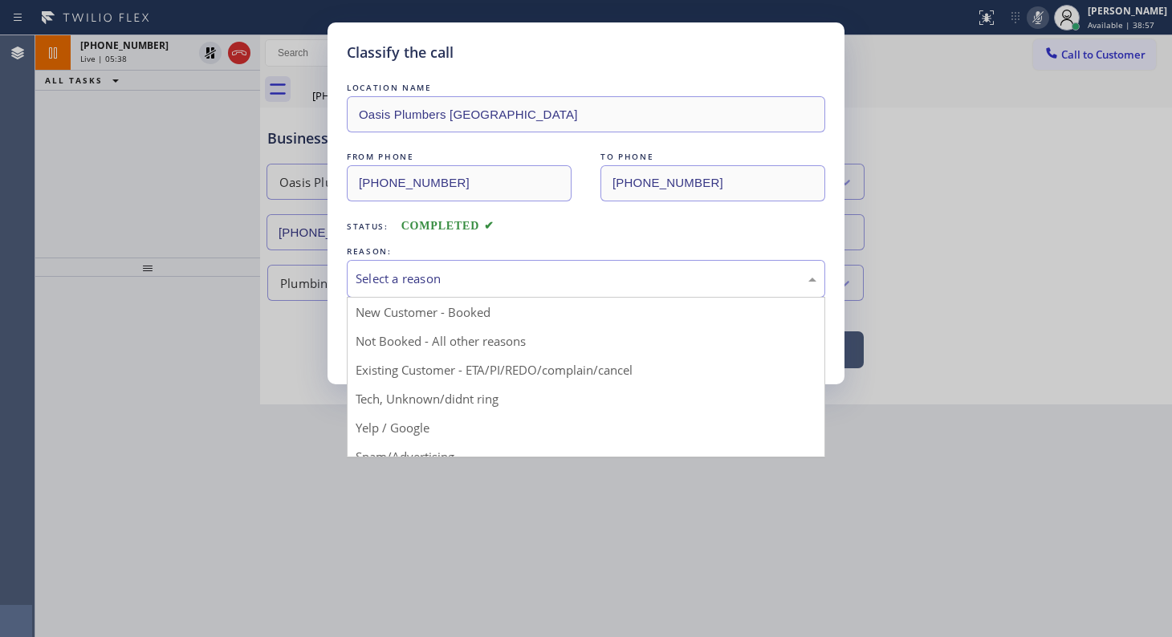
click at [400, 289] on div "Select a reason" at bounding box center [586, 279] width 478 height 38
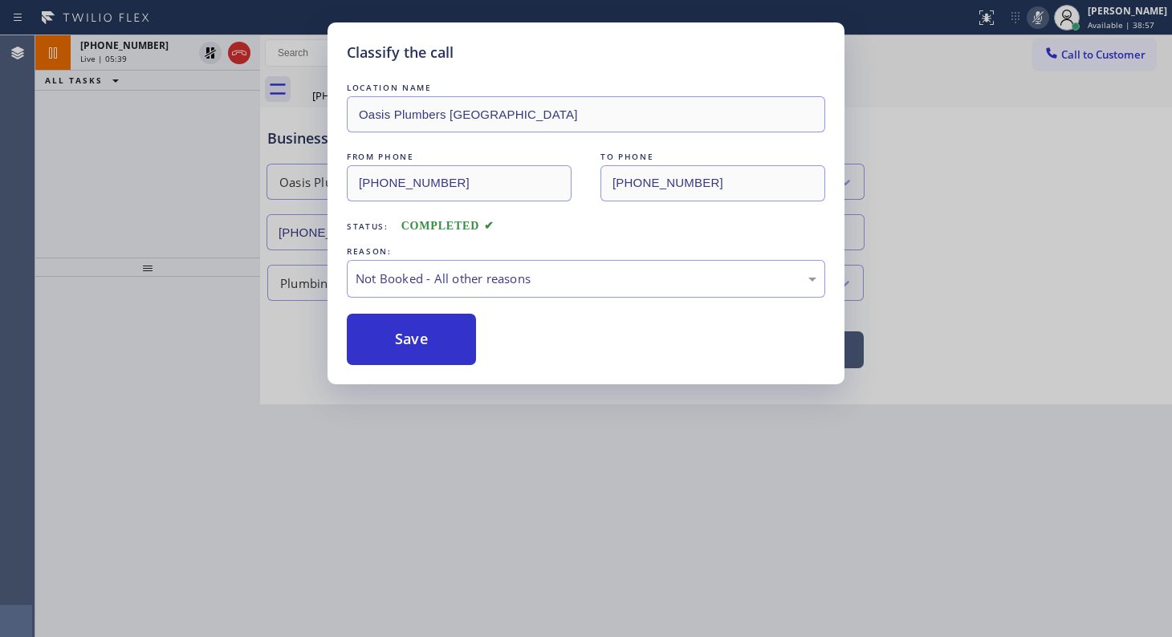
click at [392, 342] on button "Save" at bounding box center [411, 339] width 129 height 51
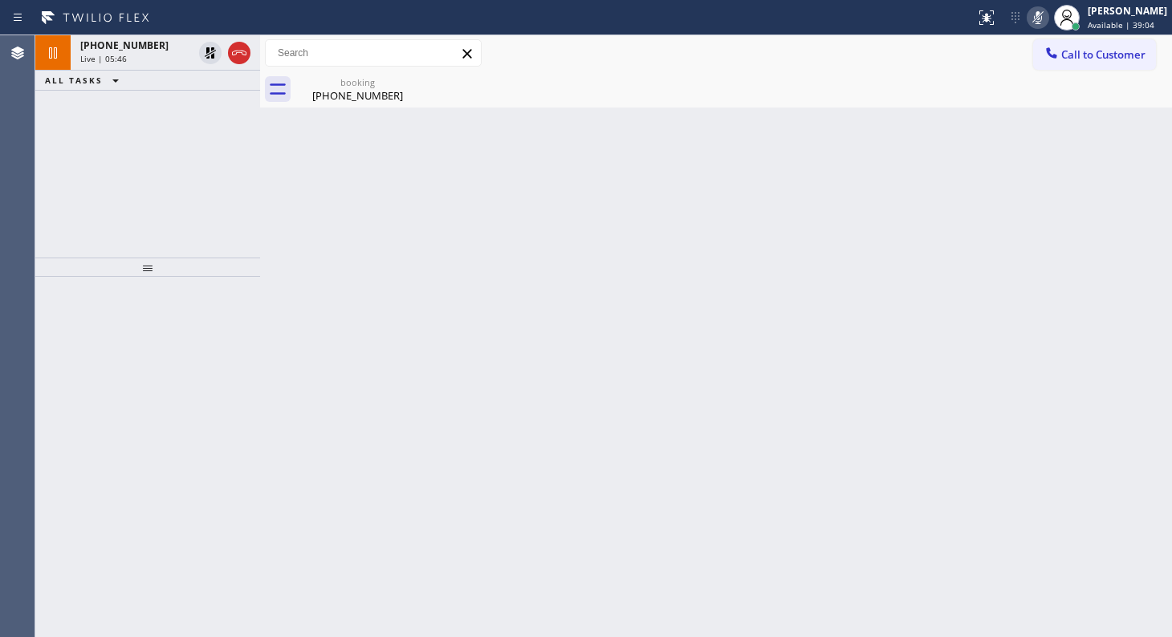
click at [88, 269] on div at bounding box center [147, 267] width 225 height 19
click at [114, 144] on div "+14153172077 Live | 05:53 ALL TASKS ALL TASKS ACTIVE TASKS TASKS IN WRAP UP" at bounding box center [147, 146] width 225 height 222
click at [208, 64] on div at bounding box center [225, 52] width 58 height 35
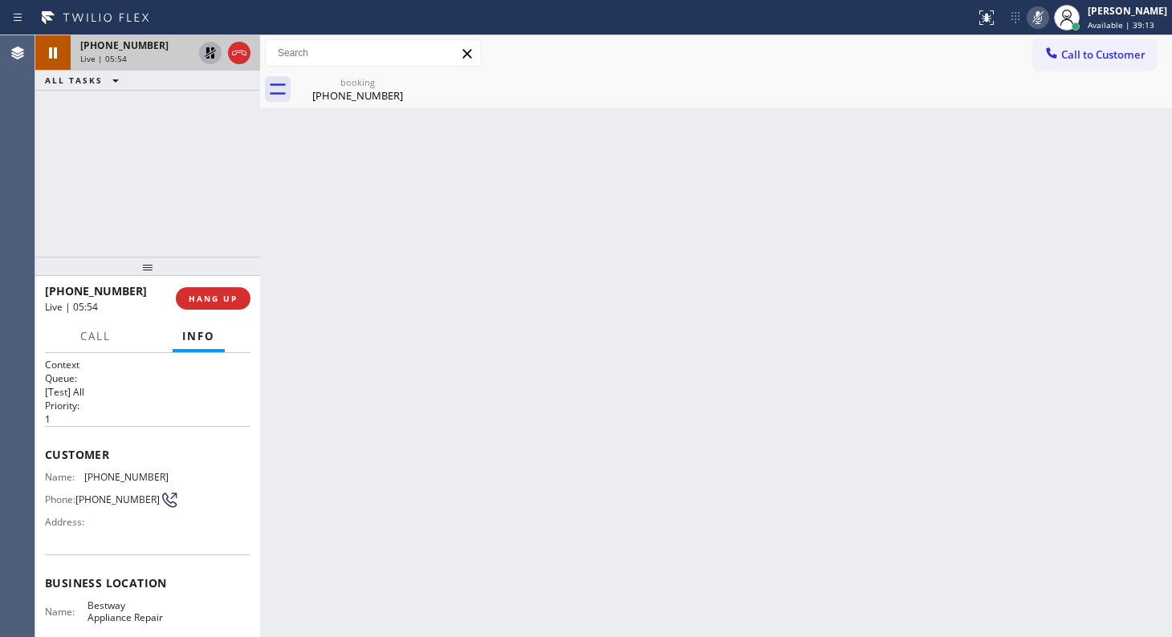
click at [209, 58] on icon at bounding box center [210, 52] width 19 height 19
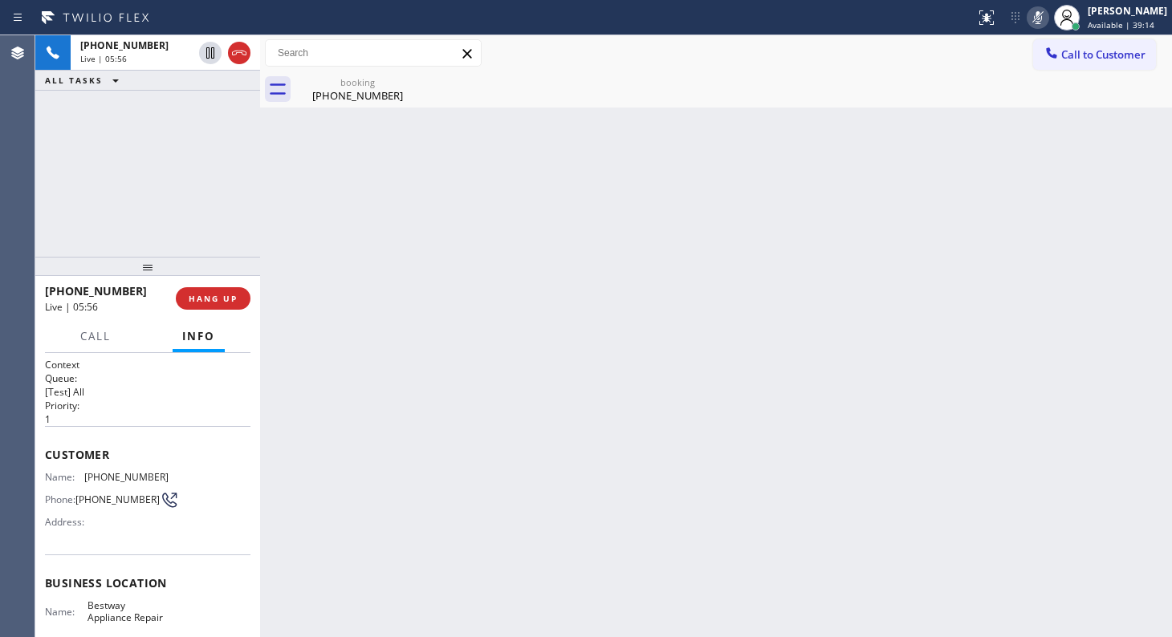
click at [1038, 13] on icon at bounding box center [1038, 17] width 8 height 13
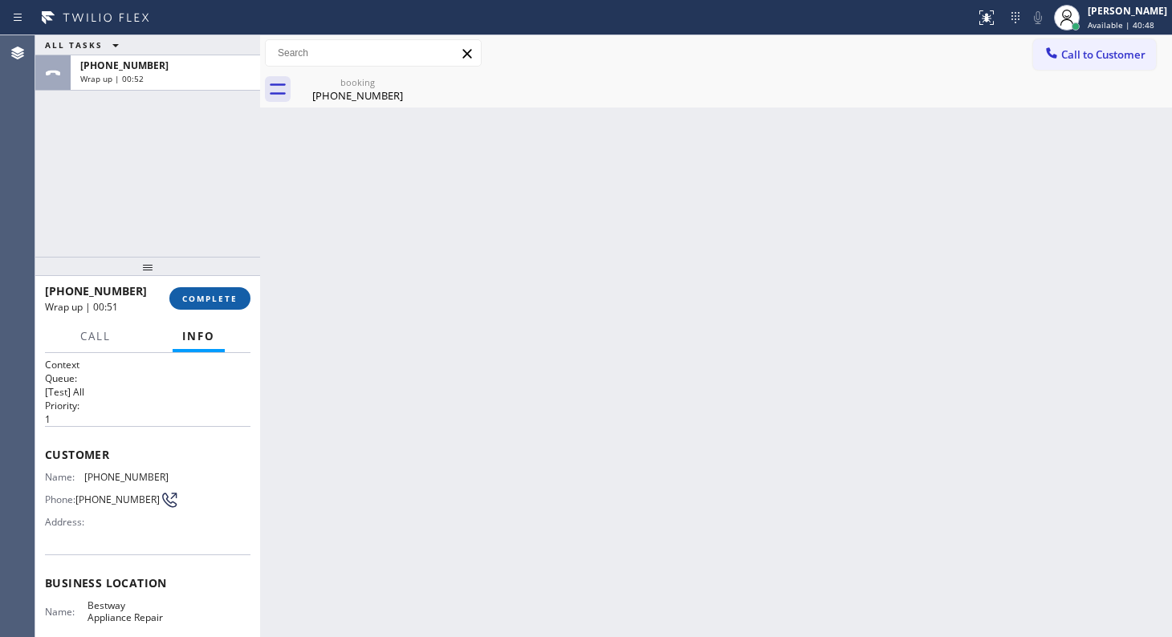
click at [201, 287] on button "COMPLETE" at bounding box center [209, 298] width 81 height 22
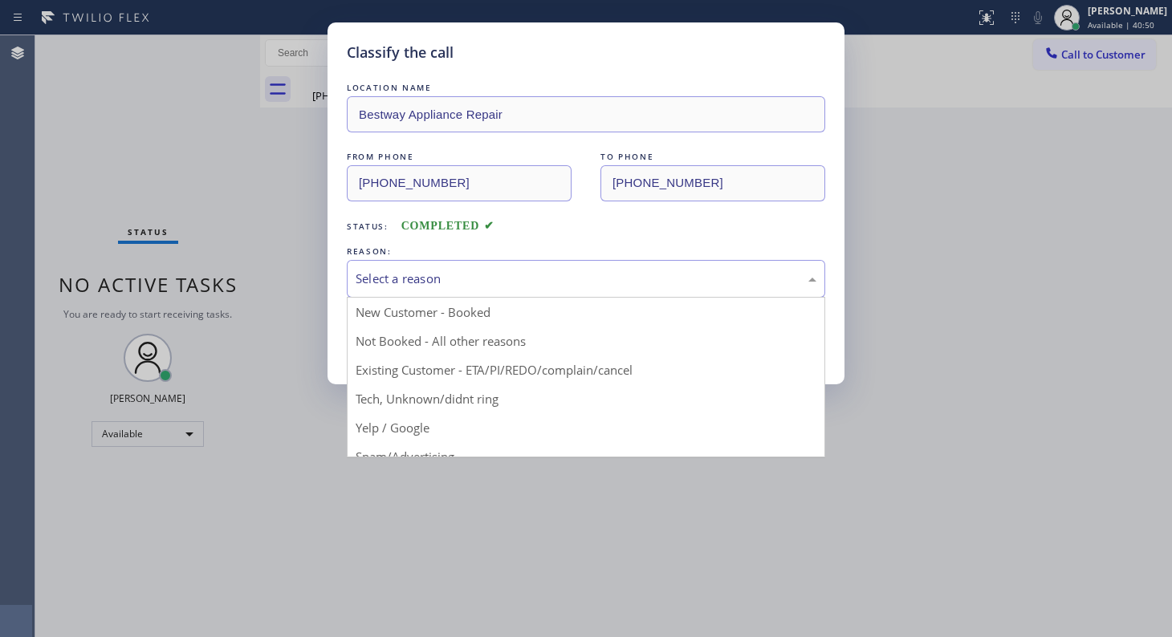
click at [456, 270] on div "Select a reason" at bounding box center [586, 279] width 461 height 18
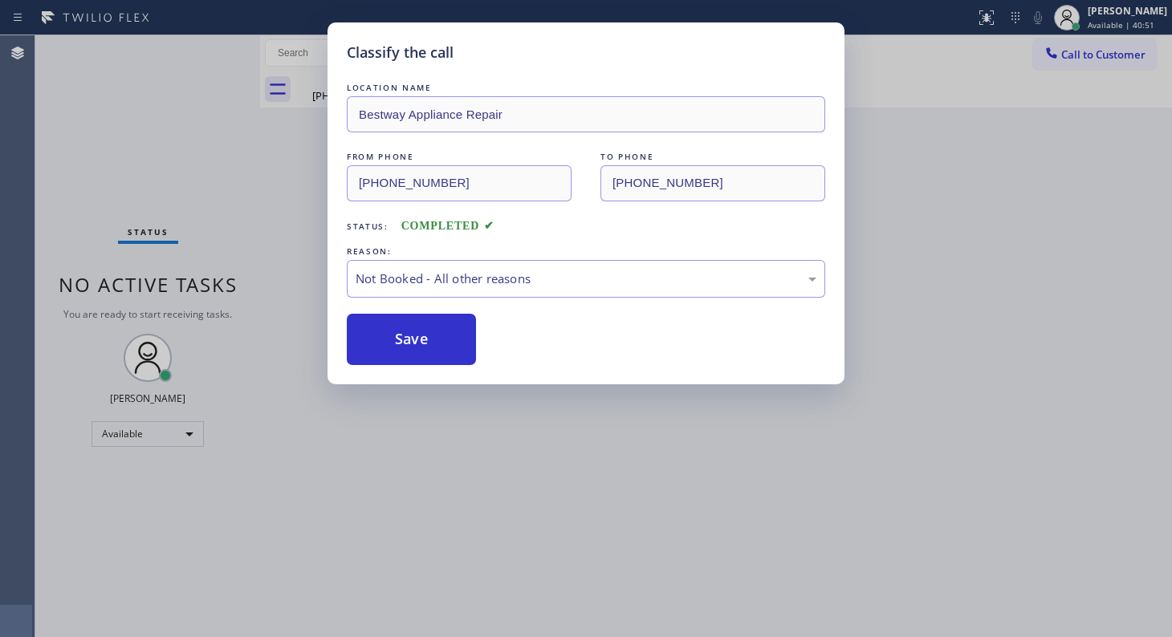
click at [437, 347] on button "Save" at bounding box center [411, 339] width 129 height 51
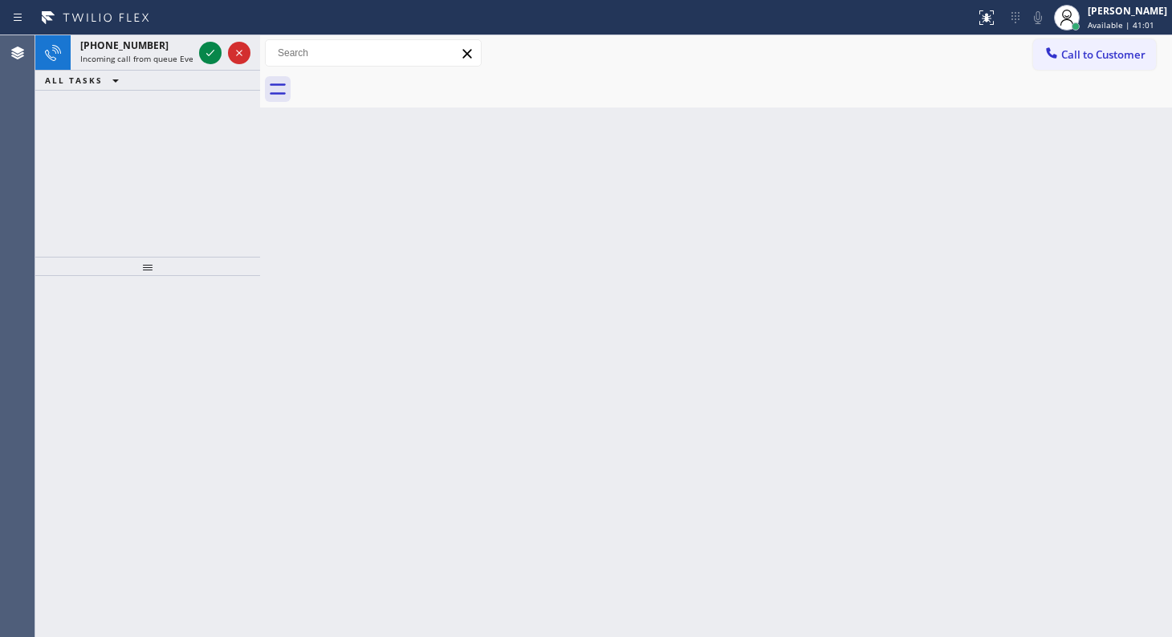
click at [107, 182] on div "+14157934731 Incoming call from queue Everybody ALL TASKS ALL TASKS ACTIVE TASK…" at bounding box center [147, 146] width 225 height 222
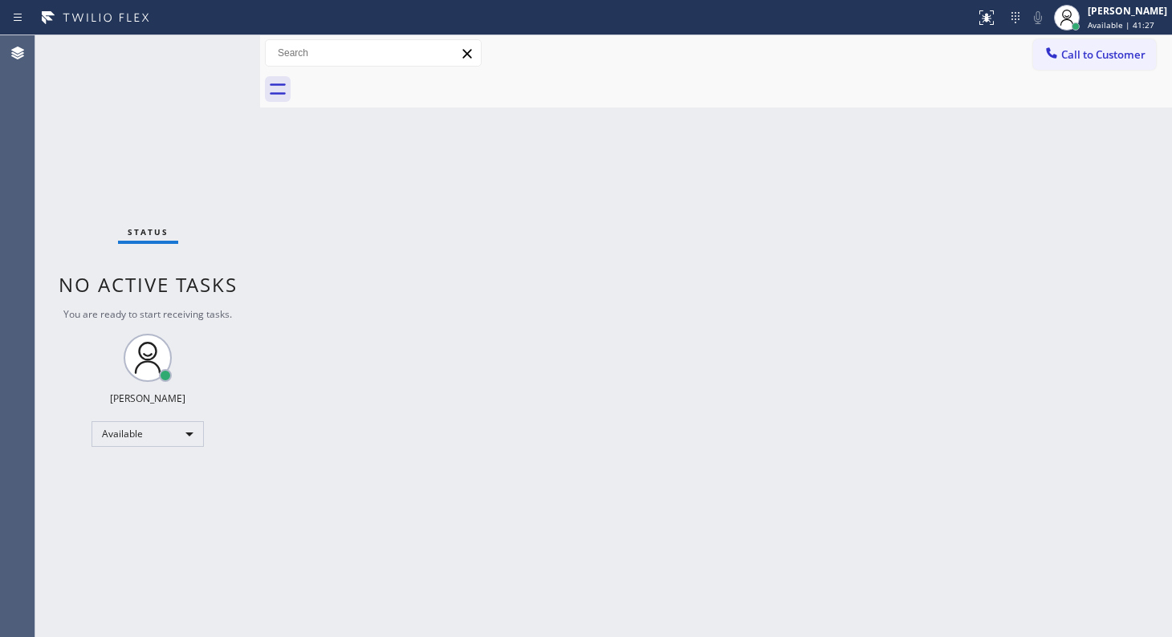
click at [764, 337] on div "Back to Dashboard Change Sender ID Customers Technicians Select a contact Outbo…" at bounding box center [716, 336] width 912 height 602
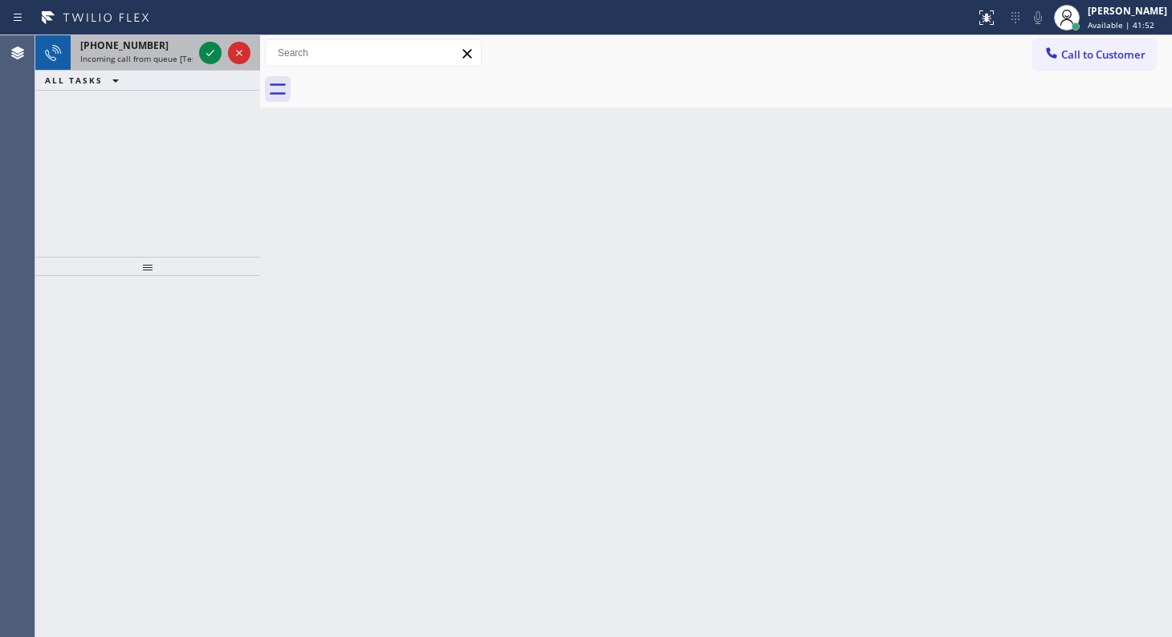
click at [196, 43] on div at bounding box center [225, 52] width 58 height 35
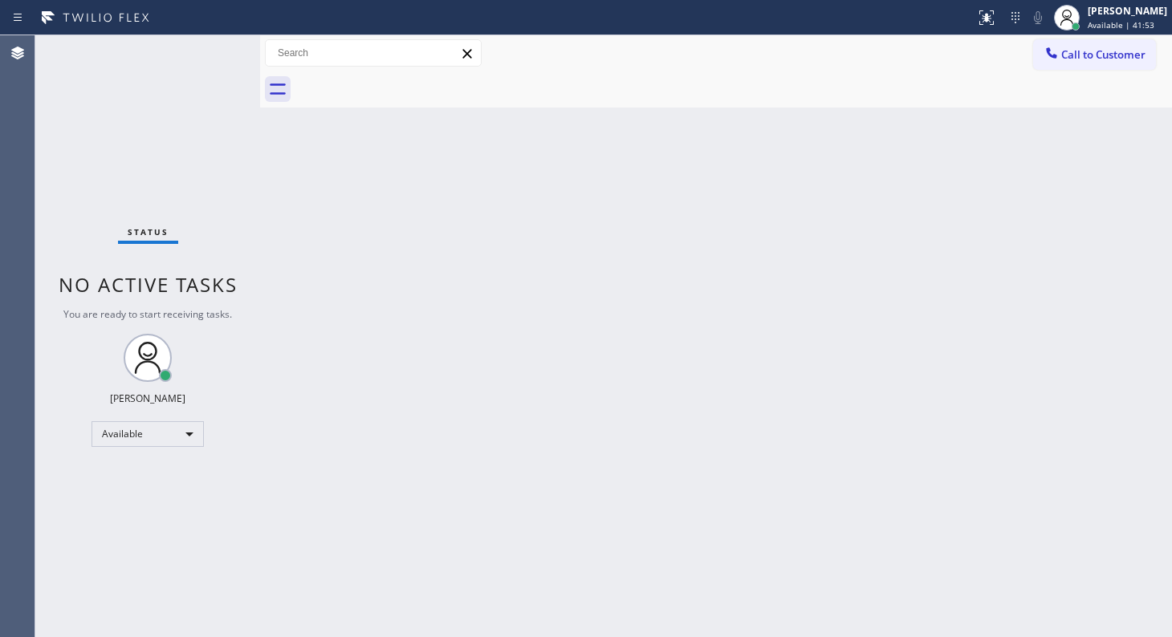
click at [213, 53] on div "Status No active tasks You are ready to start receiving tasks. JENIZA ALCAYDE A…" at bounding box center [147, 336] width 225 height 602
click at [209, 63] on div "Status No active tasks You are ready to start receiving tasks. JENIZA ALCAYDE A…" at bounding box center [147, 336] width 225 height 602
drag, startPoint x: 786, startPoint y: 397, endPoint x: 796, endPoint y: 429, distance: 33.8
click at [795, 428] on div "Back to Dashboard Change Sender ID Customers Technicians Select a contact Outbo…" at bounding box center [716, 336] width 912 height 602
click at [803, 431] on div "Back to Dashboard Change Sender ID Customers Technicians Select a contact Outbo…" at bounding box center [716, 336] width 912 height 602
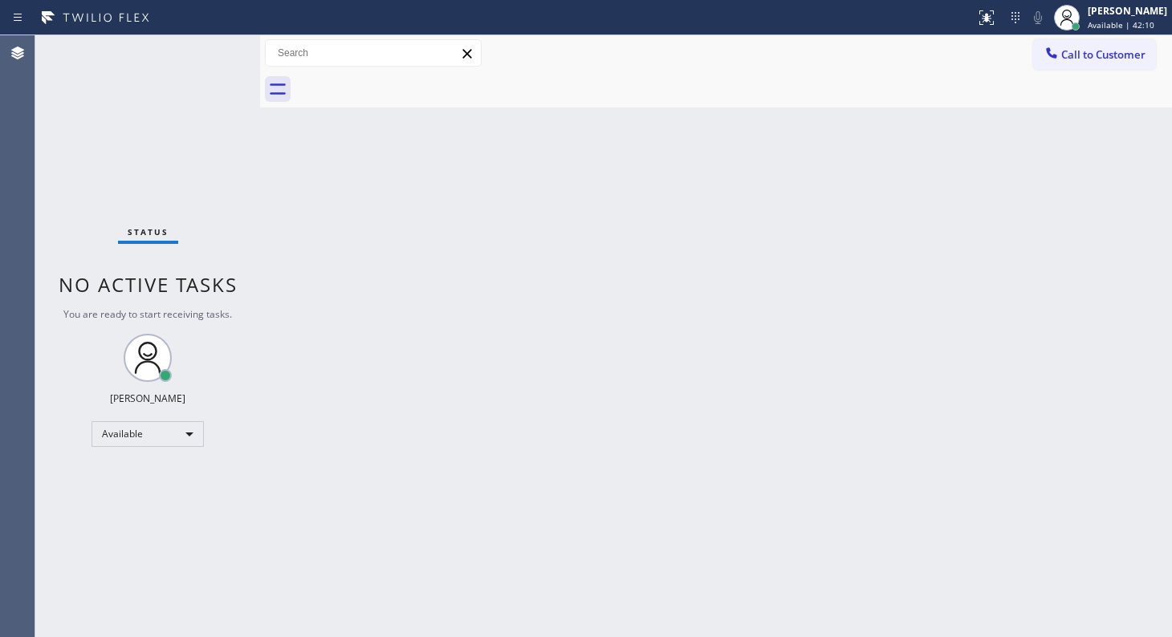
click at [209, 47] on div "Status No active tasks You are ready to start receiving tasks. JENIZA ALCAYDE A…" at bounding box center [147, 336] width 225 height 602
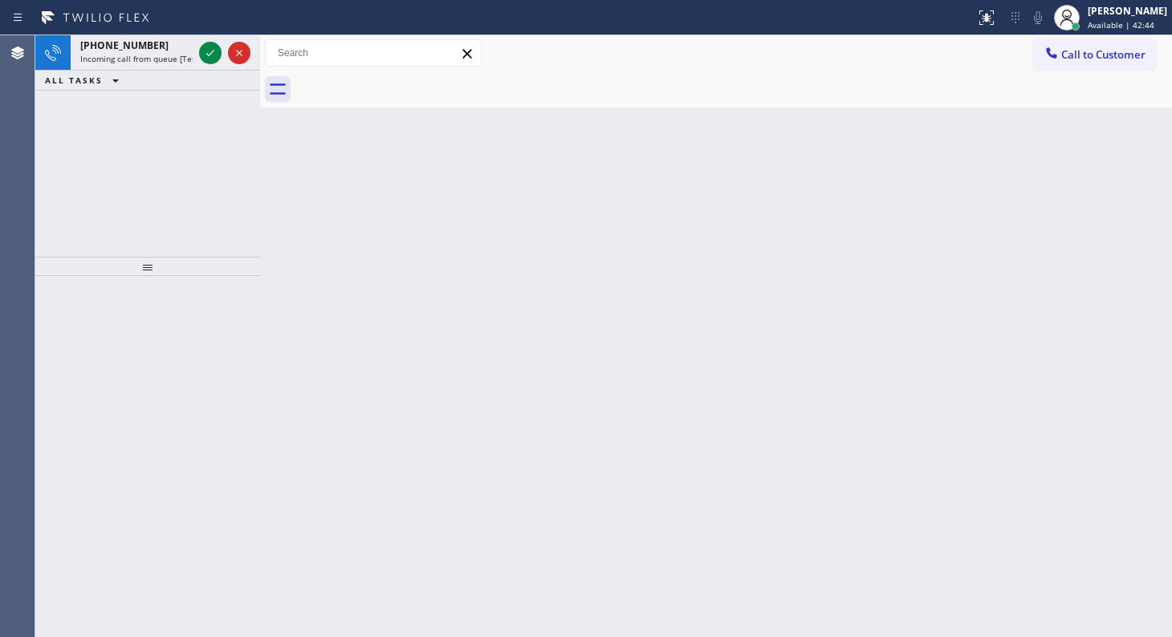
drag, startPoint x: 122, startPoint y: 110, endPoint x: 147, endPoint y: 87, distance: 33.5
click at [142, 93] on div "+14082202442 Incoming call from queue [Test] All ALL TASKS ALL TASKS ACTIVE TAS…" at bounding box center [147, 146] width 225 height 222
click at [201, 49] on icon at bounding box center [210, 52] width 19 height 19
click at [979, 14] on icon at bounding box center [986, 17] width 19 height 19
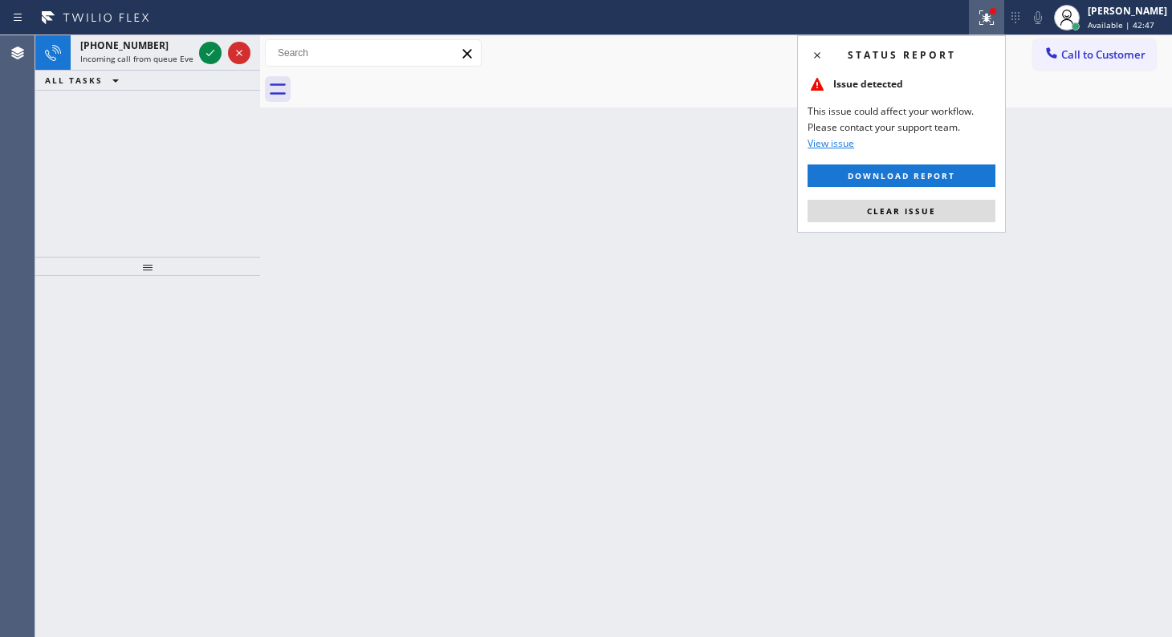
drag, startPoint x: 924, startPoint y: 205, endPoint x: 124, endPoint y: 160, distance: 801.4
click at [923, 205] on span "Clear issue" at bounding box center [901, 210] width 69 height 11
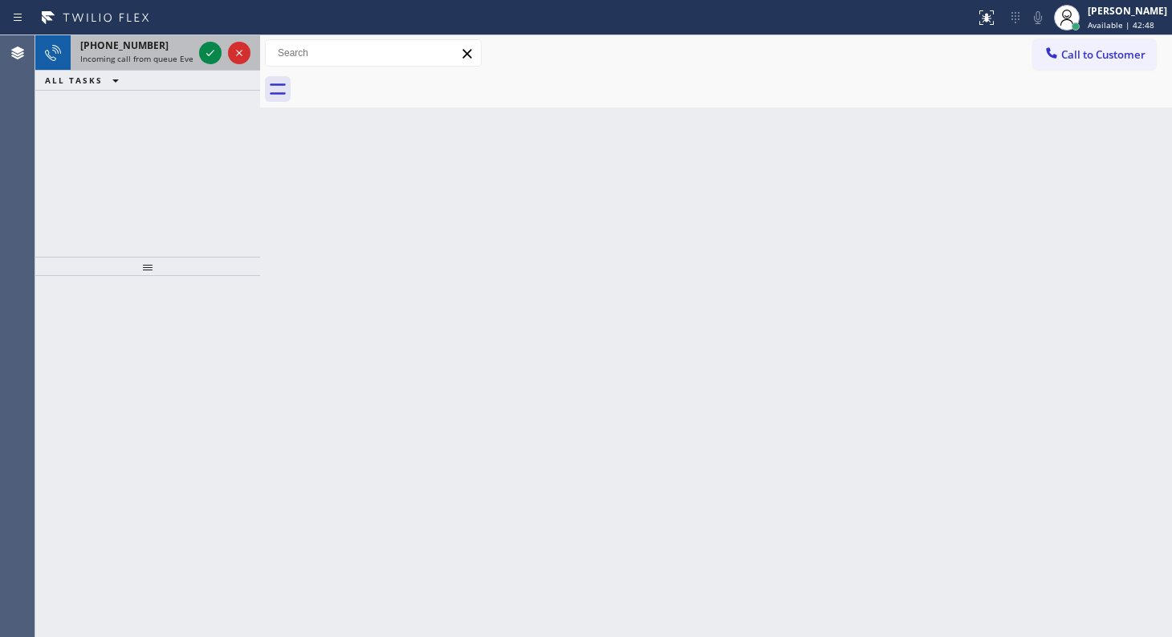
click at [222, 35] on div at bounding box center [225, 52] width 58 height 35
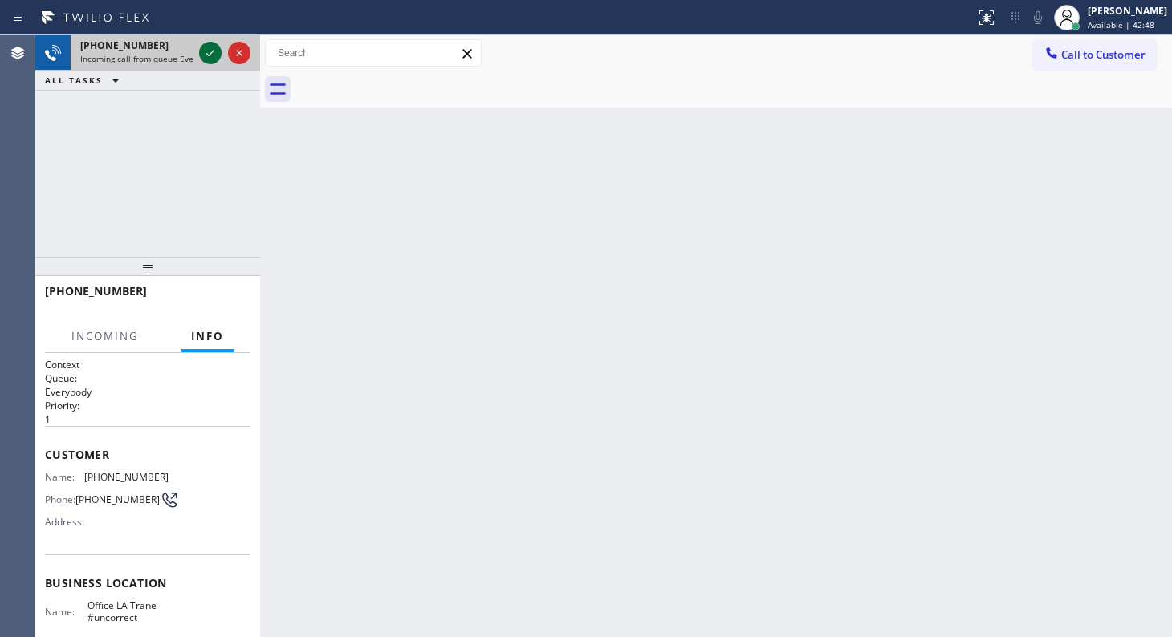
click at [217, 47] on icon at bounding box center [210, 52] width 19 height 19
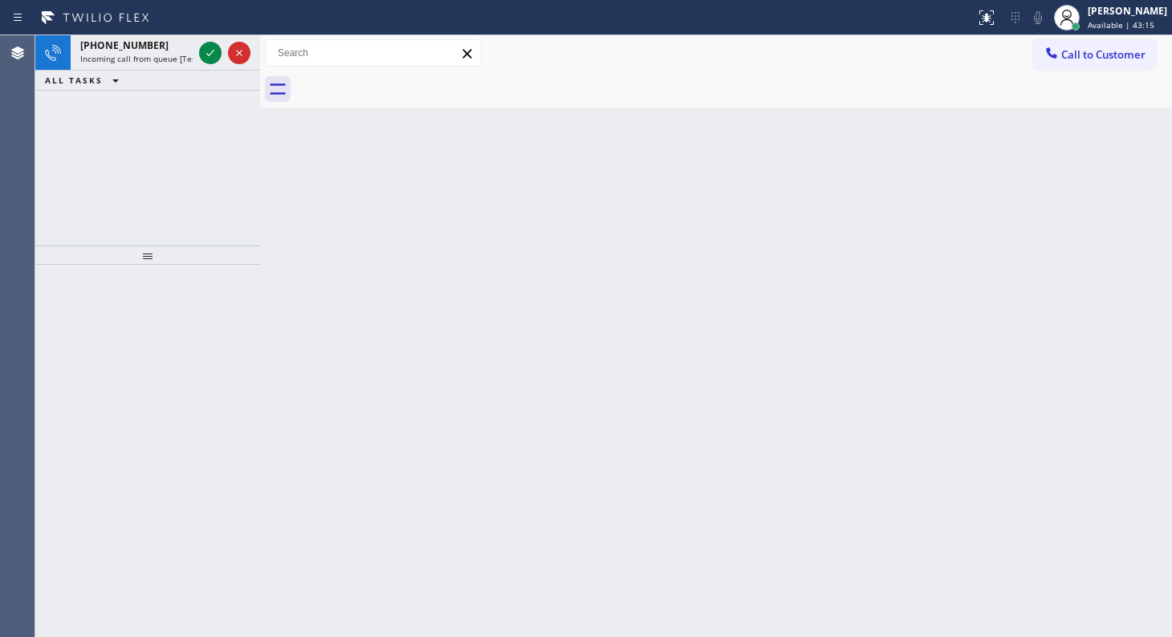
drag, startPoint x: 112, startPoint y: 97, endPoint x: 170, endPoint y: 93, distance: 57.9
click at [145, 97] on div "+12092352654 Incoming call from queue [Test] All ALL TASKS ALL TASKS ACTIVE TAS…" at bounding box center [147, 140] width 225 height 210
click at [209, 47] on icon at bounding box center [210, 52] width 19 height 19
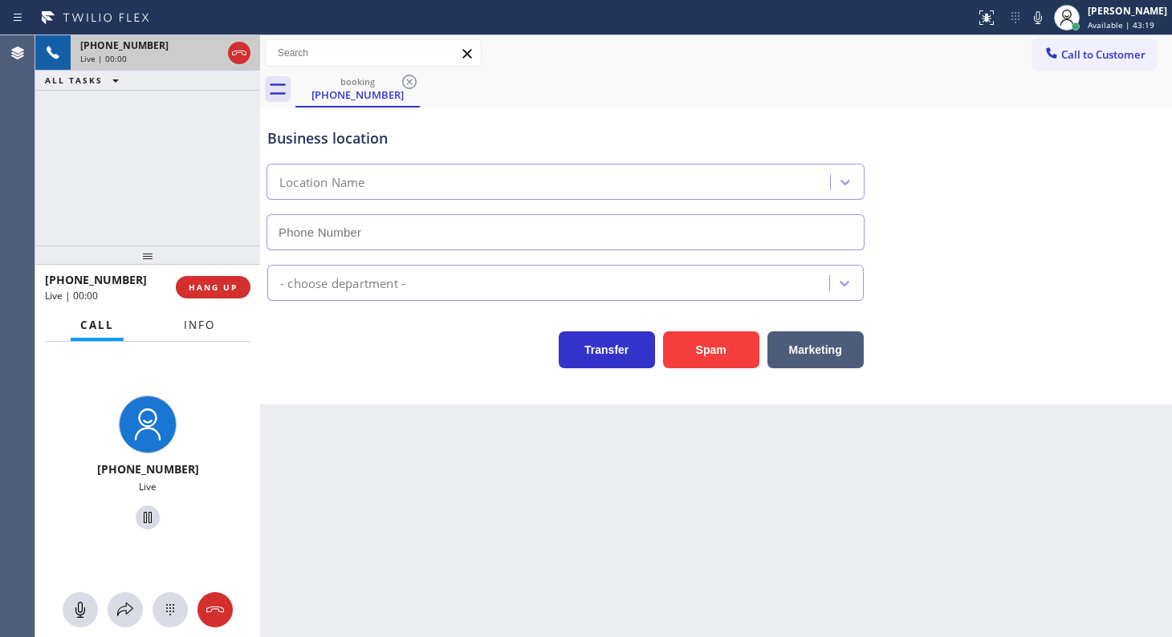
type input "(669) 341-6544"
click at [209, 315] on button "Info" at bounding box center [199, 325] width 51 height 31
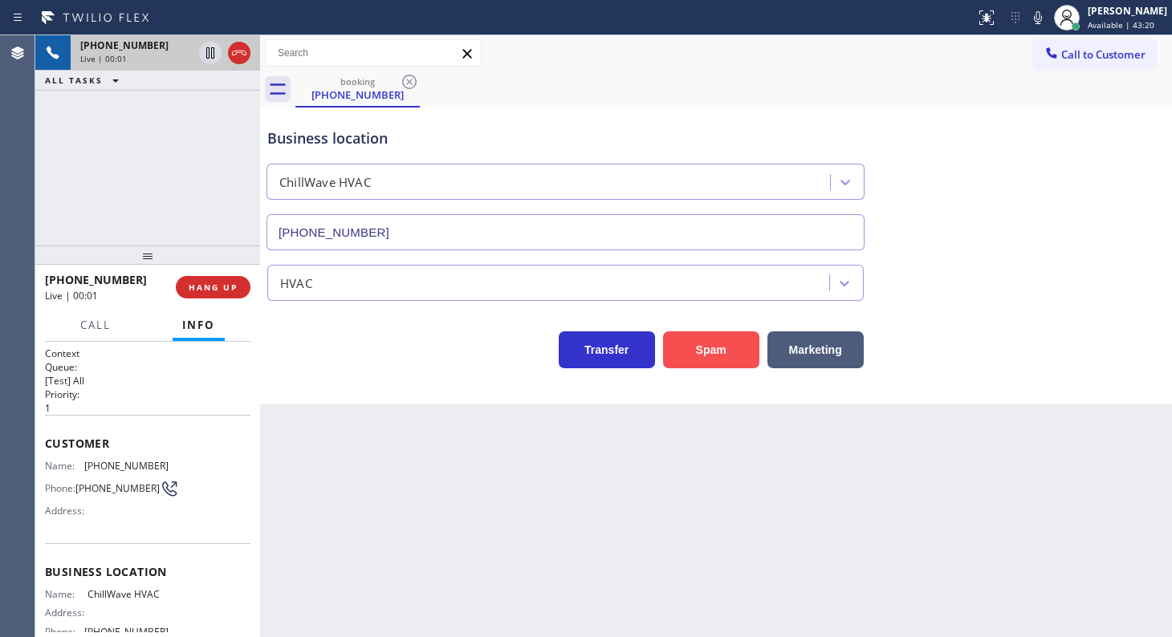
click at [752, 348] on button "Spam" at bounding box center [711, 349] width 96 height 37
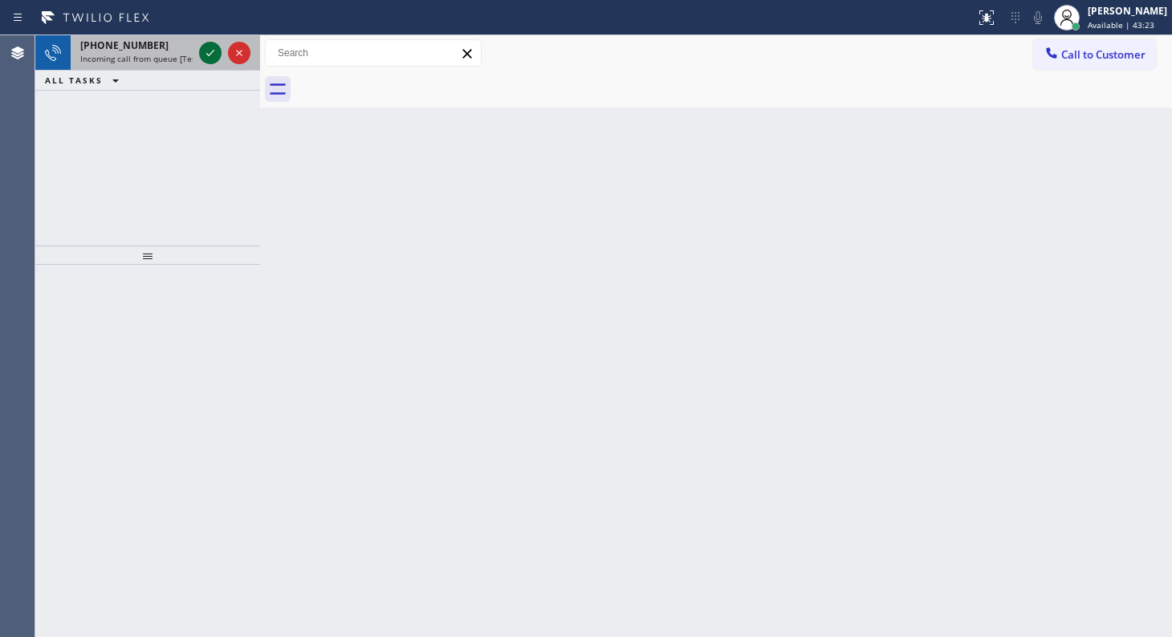
click at [205, 46] on icon at bounding box center [210, 52] width 19 height 19
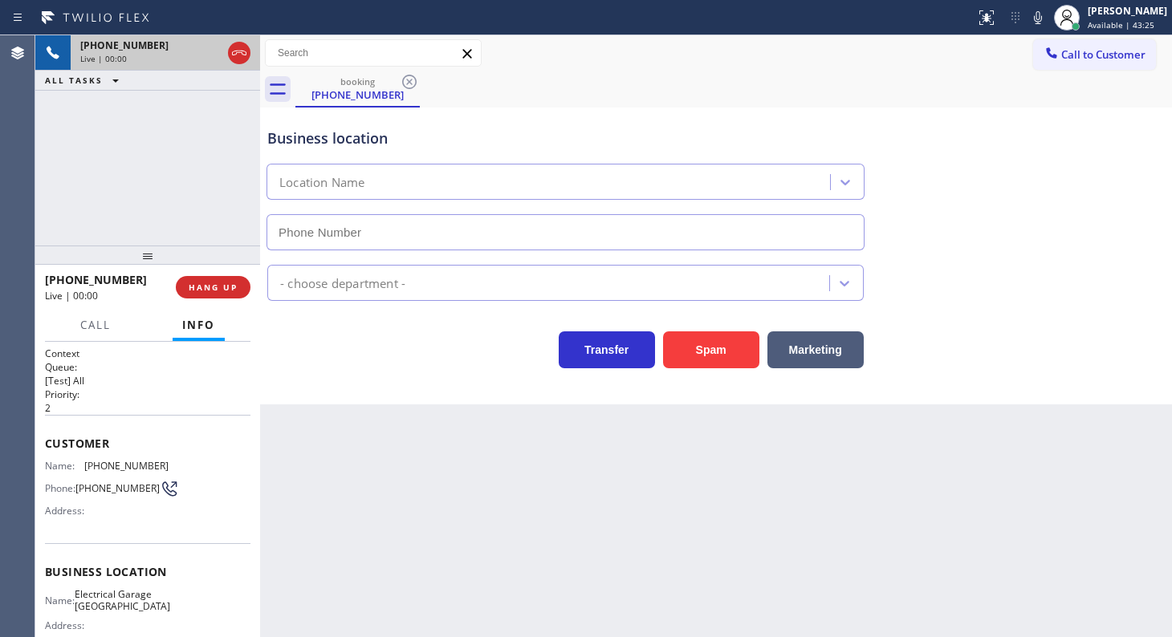
type input "(415) 475-3939"
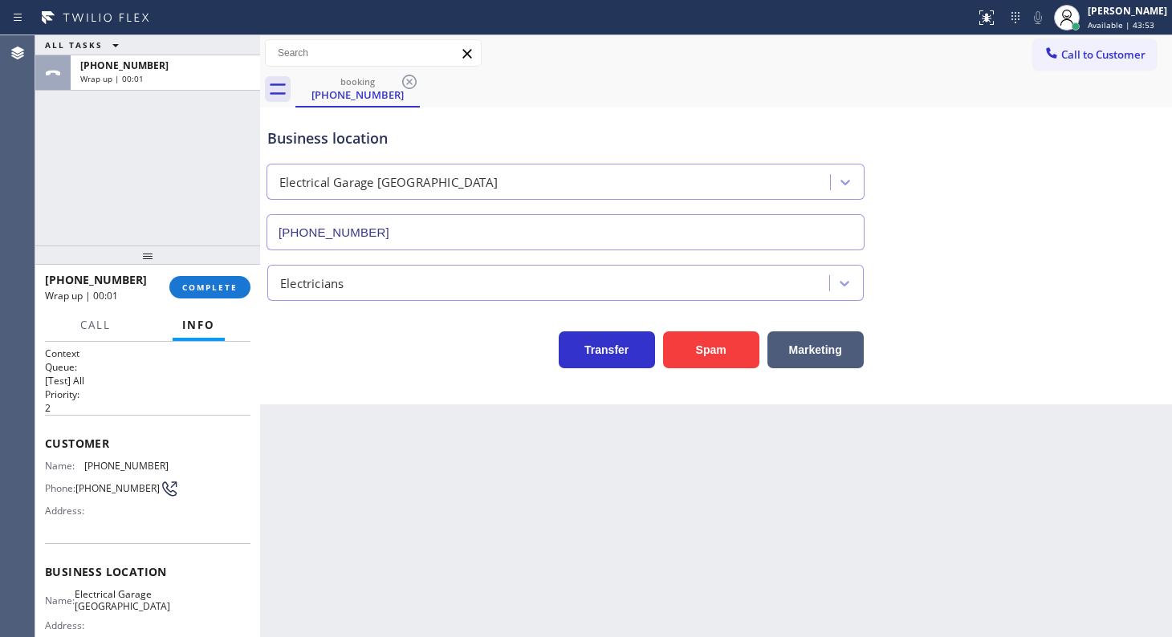
click at [217, 258] on div at bounding box center [147, 255] width 225 height 19
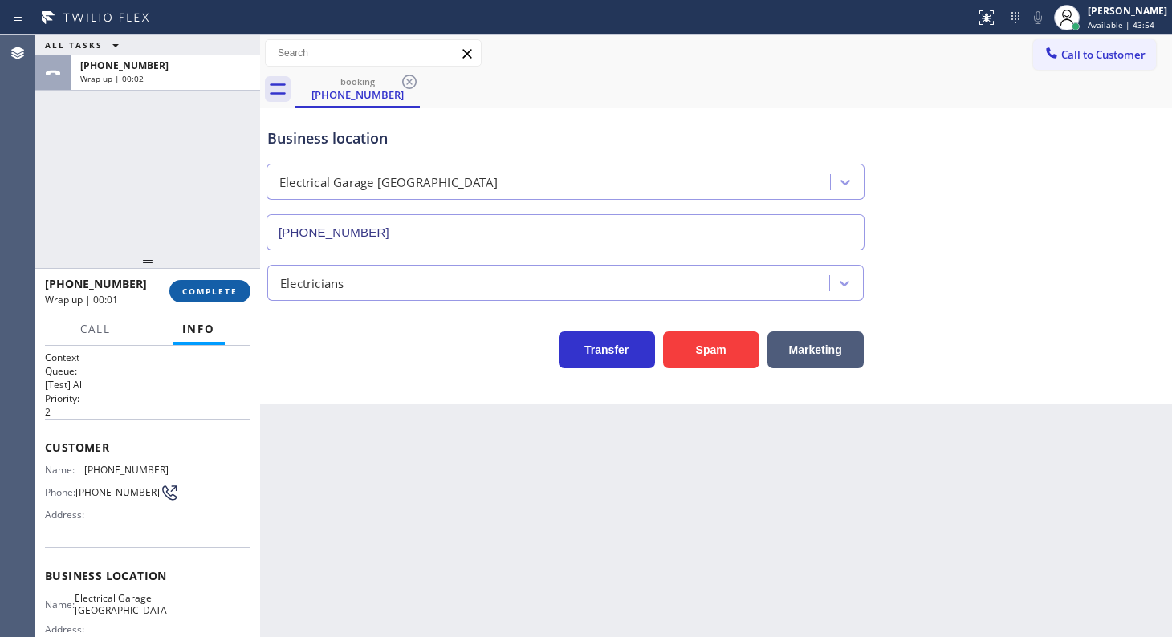
click at [215, 290] on span "COMPLETE" at bounding box center [209, 291] width 55 height 11
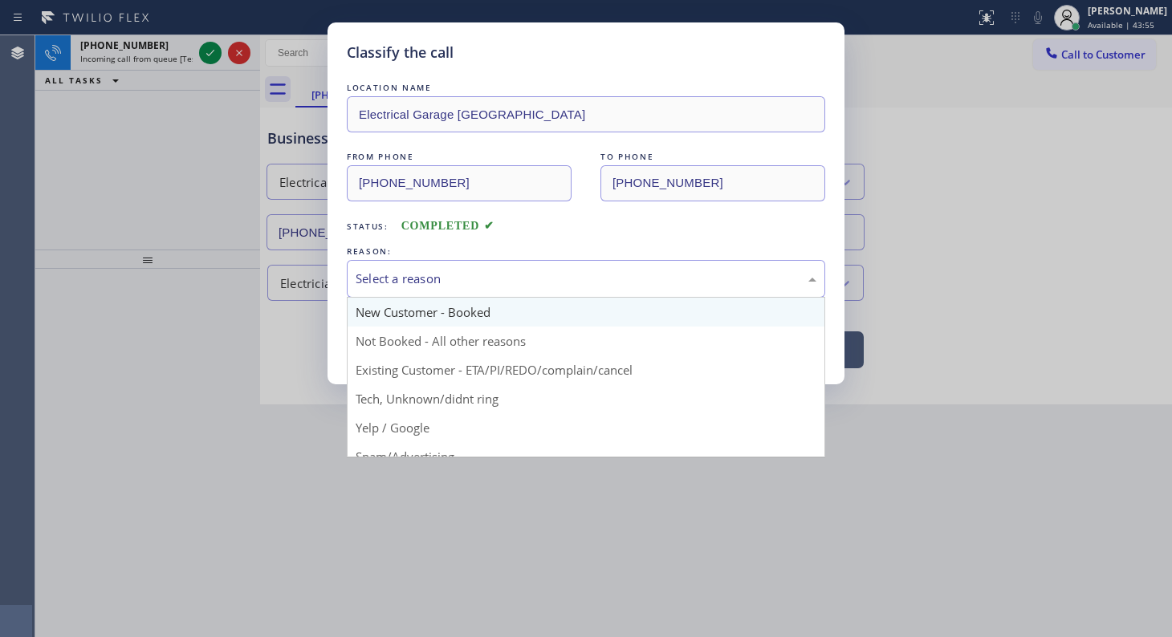
drag, startPoint x: 487, startPoint y: 263, endPoint x: 402, endPoint y: 297, distance: 91.5
click at [485, 266] on div "Select a reason" at bounding box center [586, 279] width 478 height 38
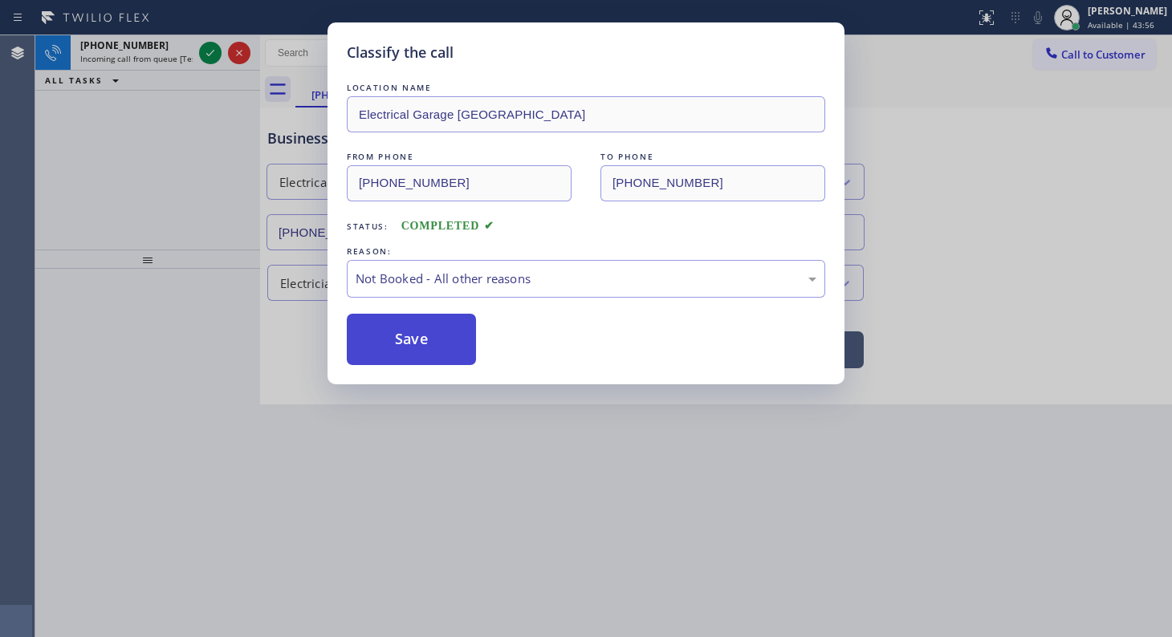
click at [389, 332] on button "Save" at bounding box center [411, 339] width 129 height 51
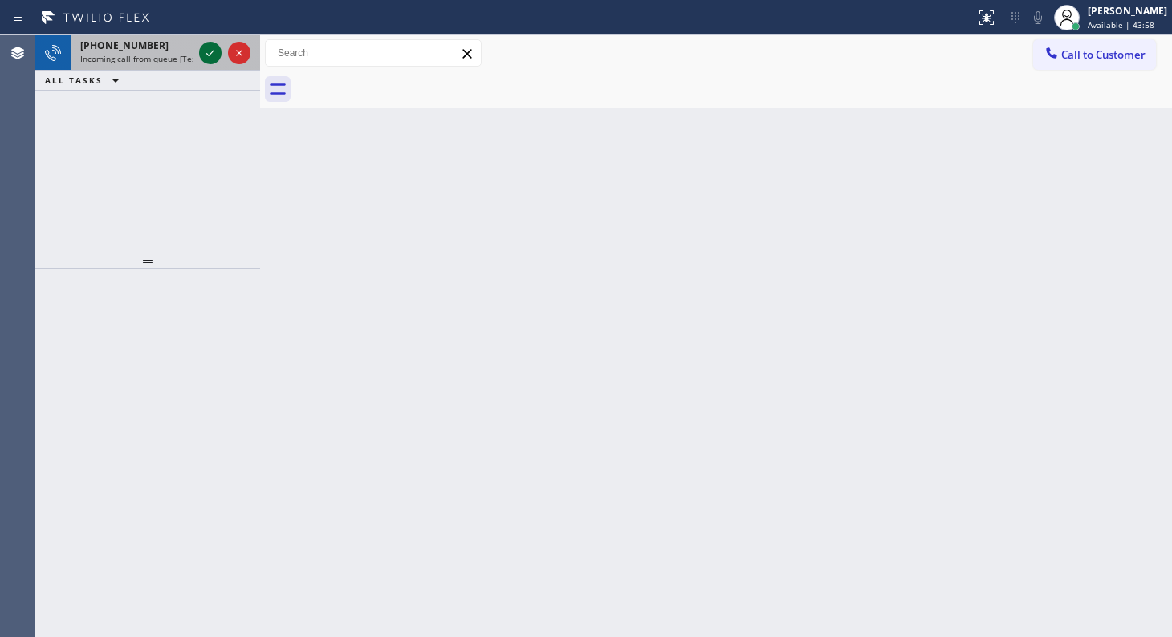
click at [213, 49] on icon at bounding box center [210, 52] width 19 height 19
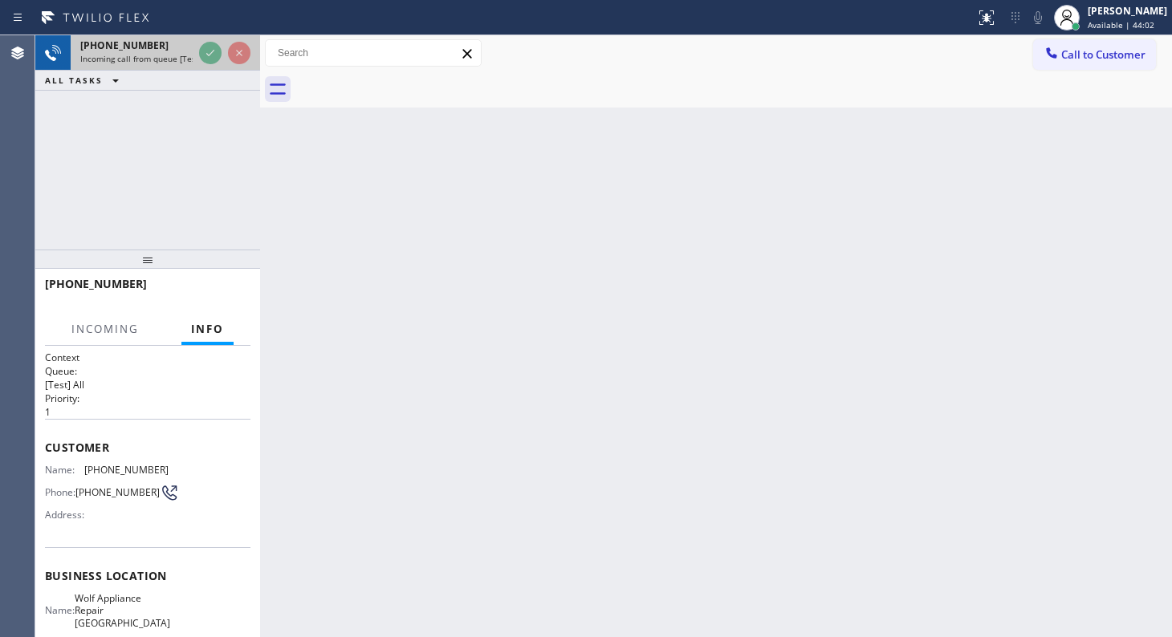
click at [213, 40] on div at bounding box center [225, 52] width 58 height 35
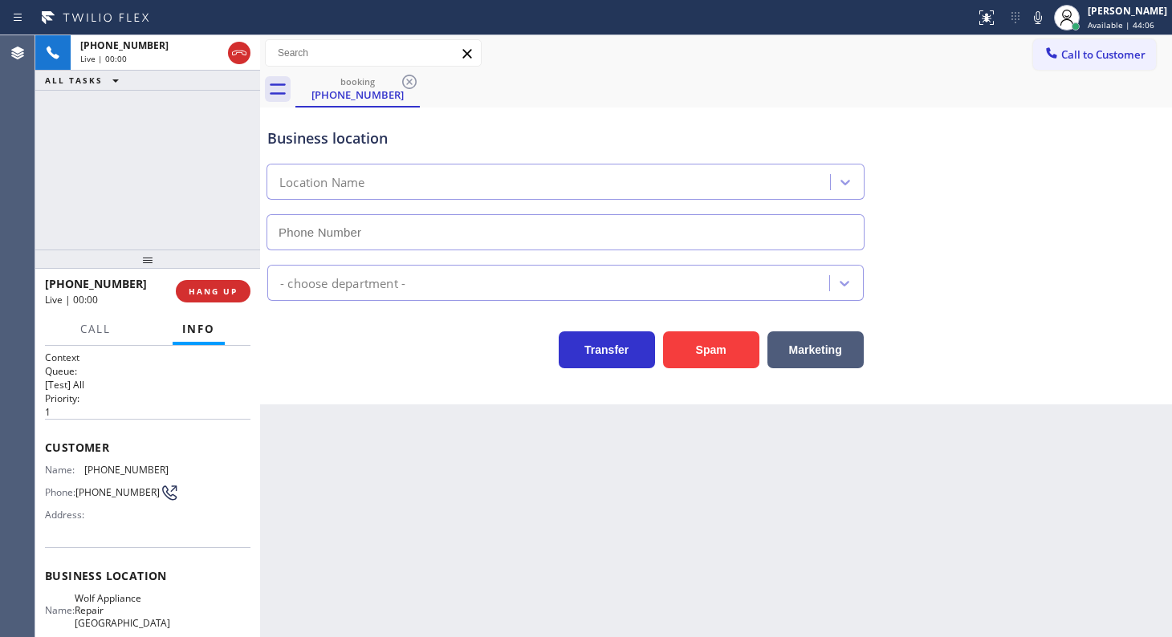
type input "(425) 517-3988"
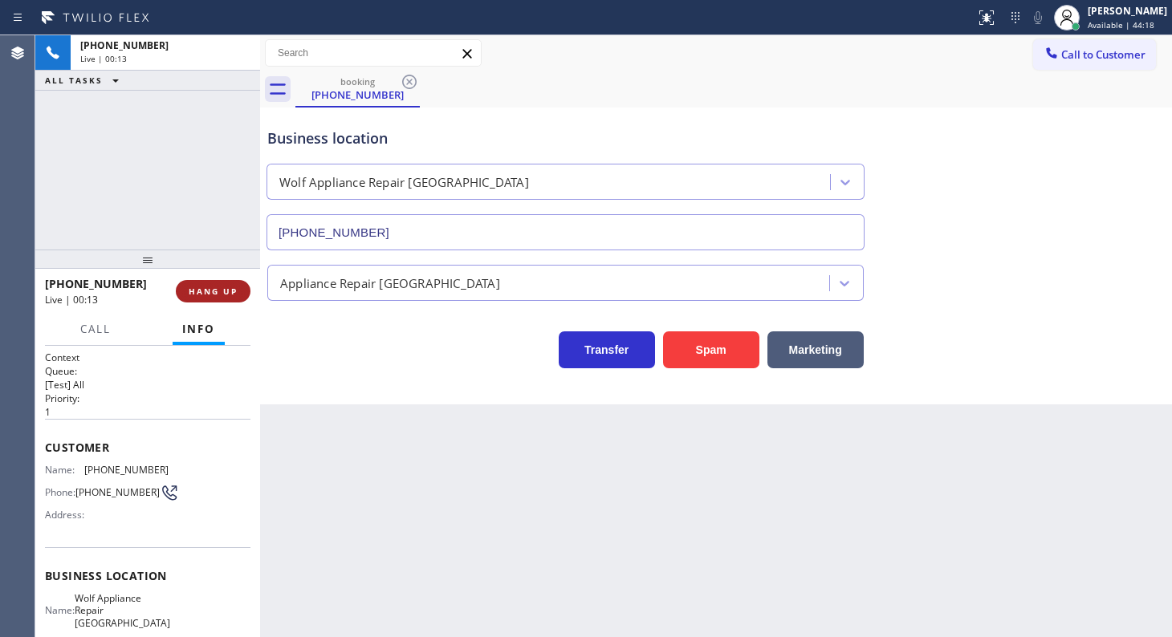
click at [226, 283] on button "HANG UP" at bounding box center [213, 291] width 75 height 22
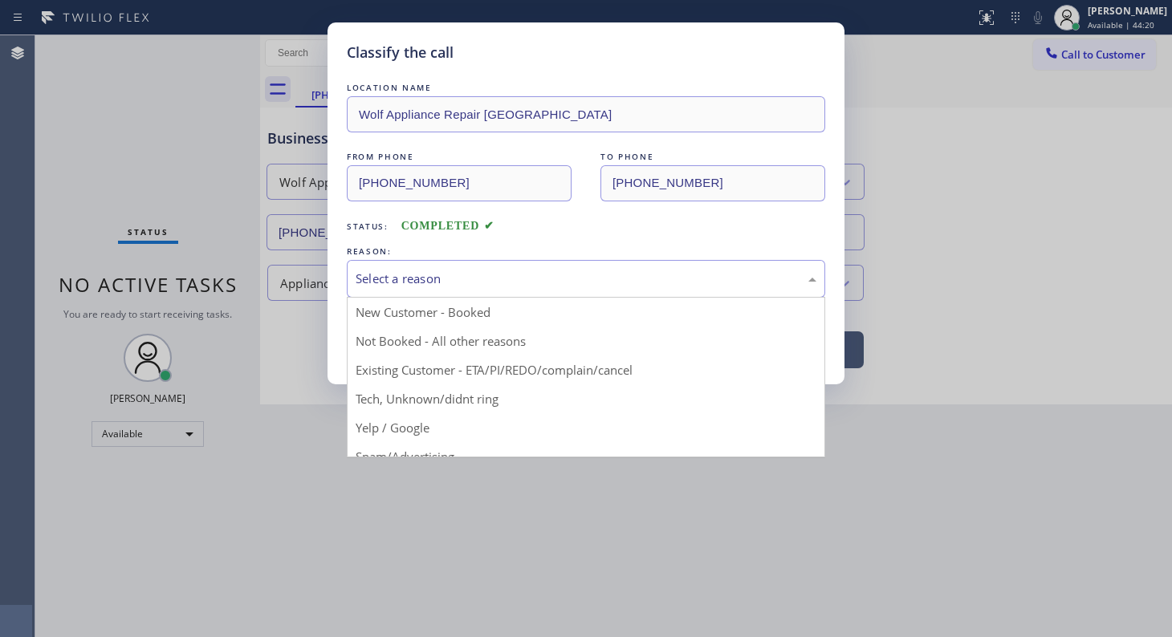
click at [465, 278] on div "Select a reason" at bounding box center [586, 279] width 461 height 18
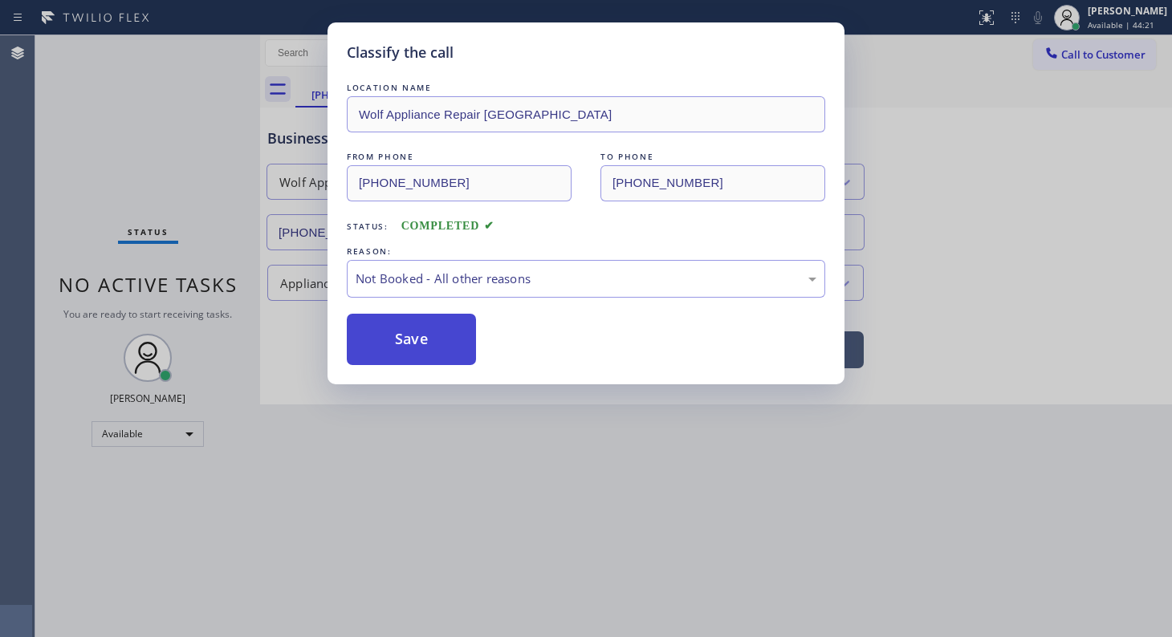
click at [435, 335] on button "Save" at bounding box center [411, 339] width 129 height 51
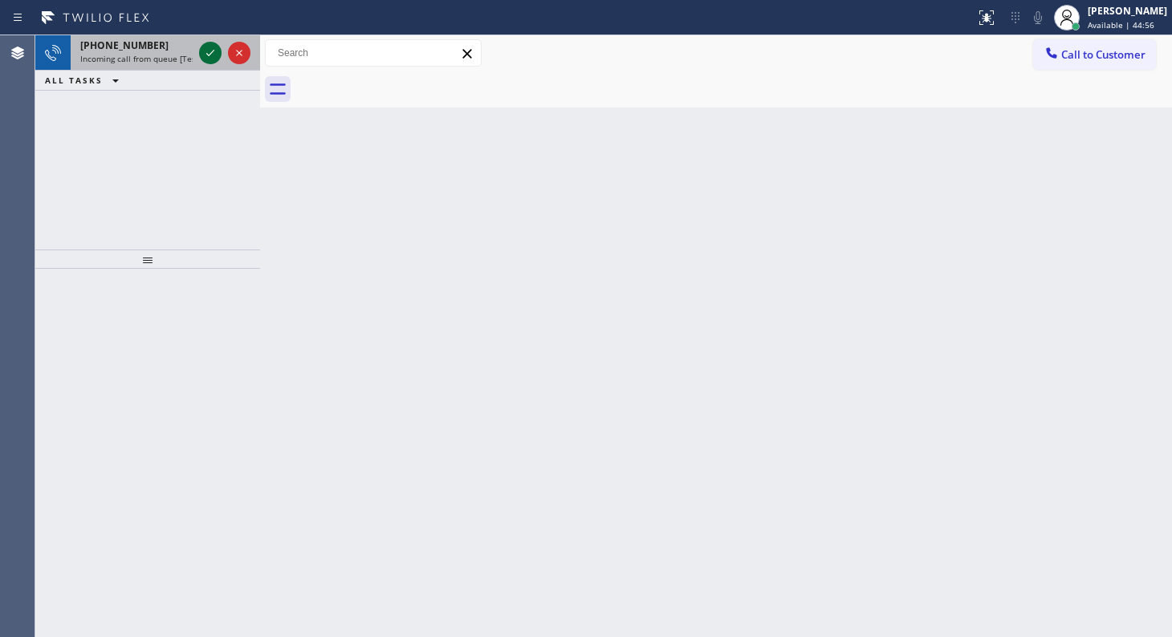
click at [209, 47] on icon at bounding box center [210, 52] width 19 height 19
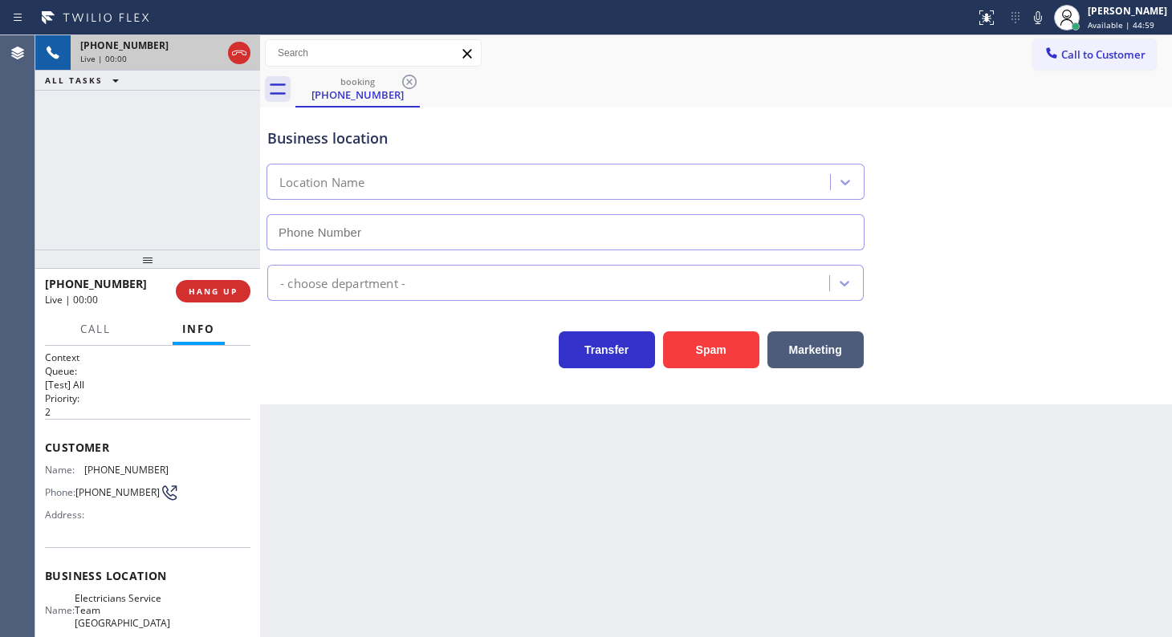
type input "(949) 894-4844"
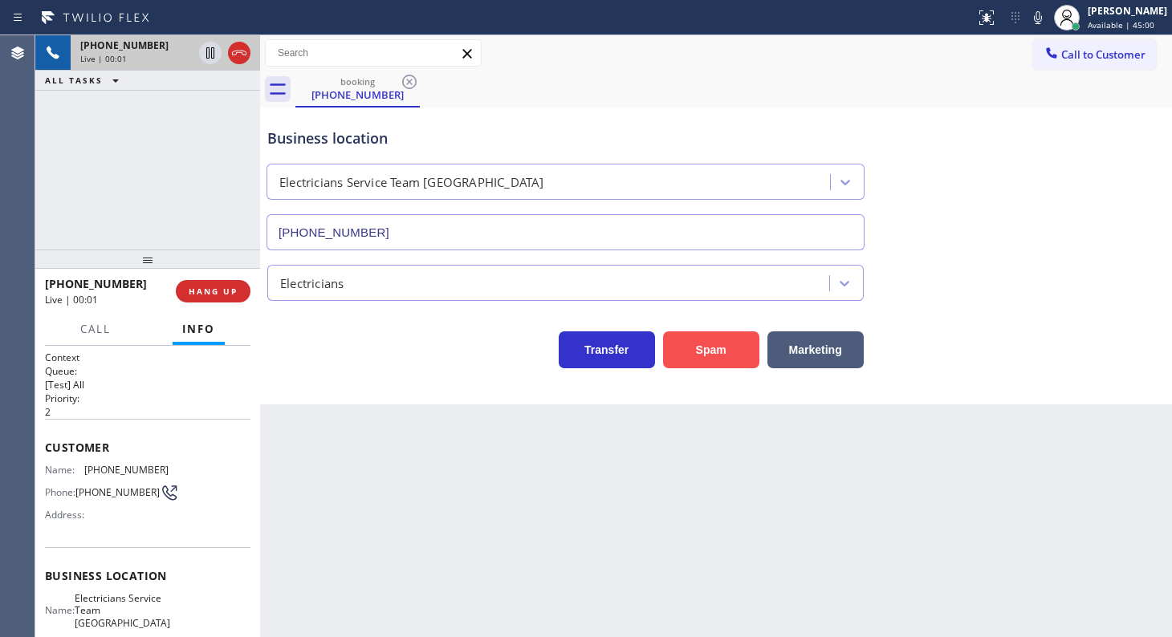
click at [697, 343] on button "Spam" at bounding box center [711, 349] width 96 height 37
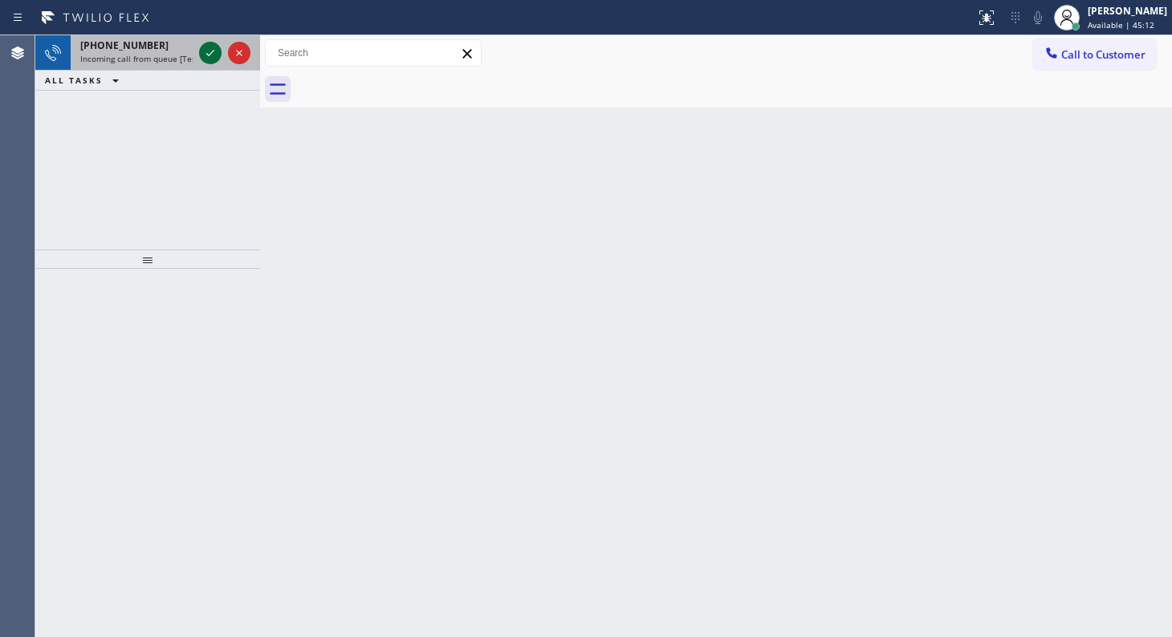
click at [203, 53] on icon at bounding box center [210, 52] width 19 height 19
click at [209, 47] on icon at bounding box center [210, 52] width 19 height 19
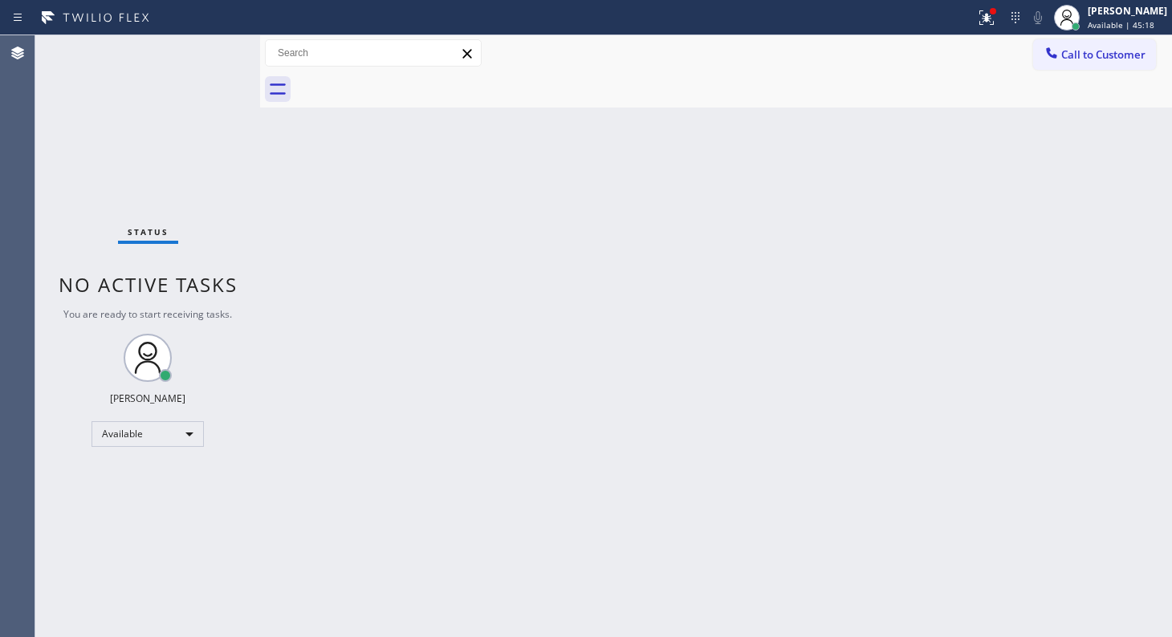
click at [209, 47] on div "Status No active tasks You are ready to start receiving tasks. JENIZA ALCAYDE A…" at bounding box center [147, 336] width 225 height 602
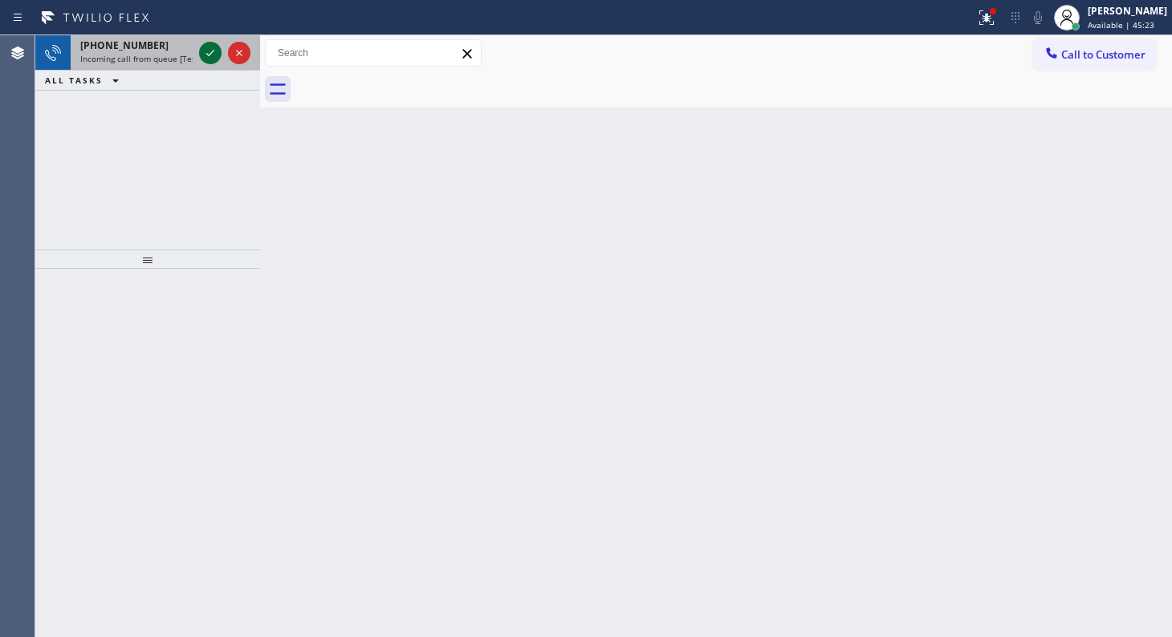
drag, startPoint x: 215, startPoint y: 44, endPoint x: 205, endPoint y: 47, distance: 10.2
click at [214, 44] on icon at bounding box center [210, 52] width 19 height 19
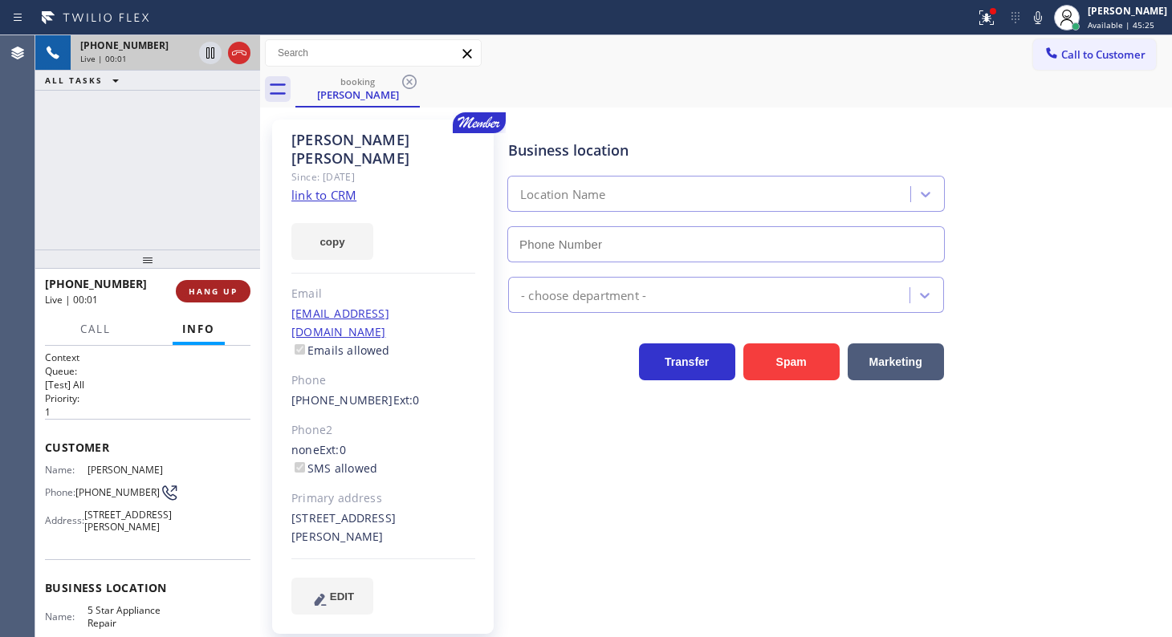
type input "(855) 731-4952"
click at [319, 187] on link "link to CRM" at bounding box center [323, 195] width 65 height 16
click at [217, 275] on div "+16199778858 Live | 00:12 HANG UP" at bounding box center [147, 291] width 205 height 42
click at [217, 281] on button "HANG UP" at bounding box center [213, 291] width 75 height 22
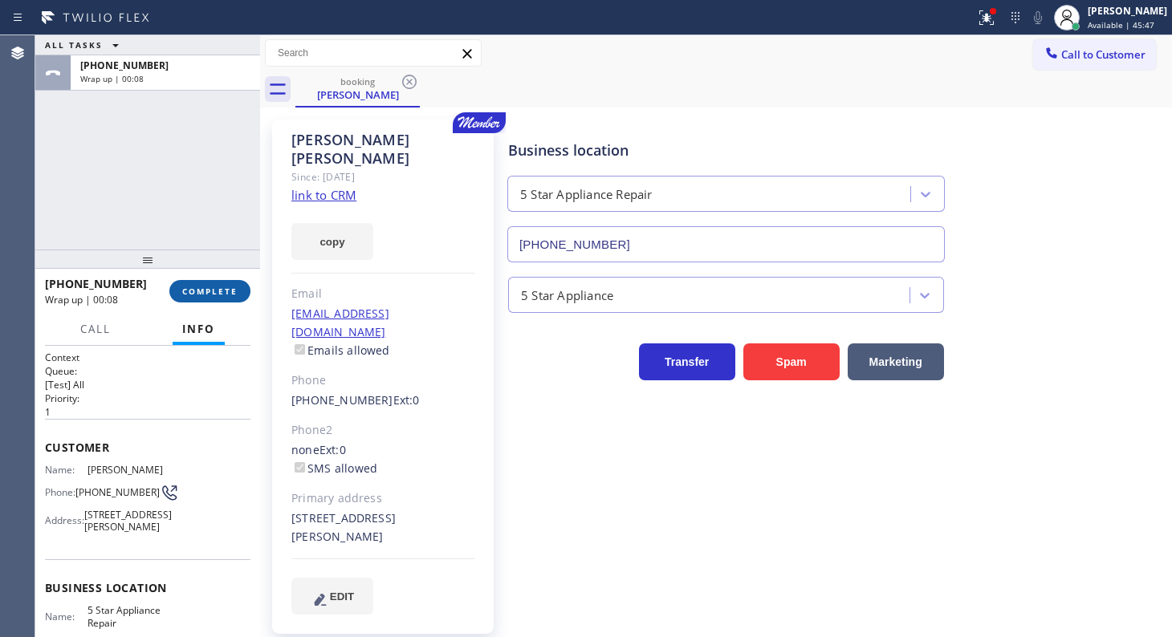
click at [209, 291] on span "COMPLETE" at bounding box center [209, 291] width 55 height 11
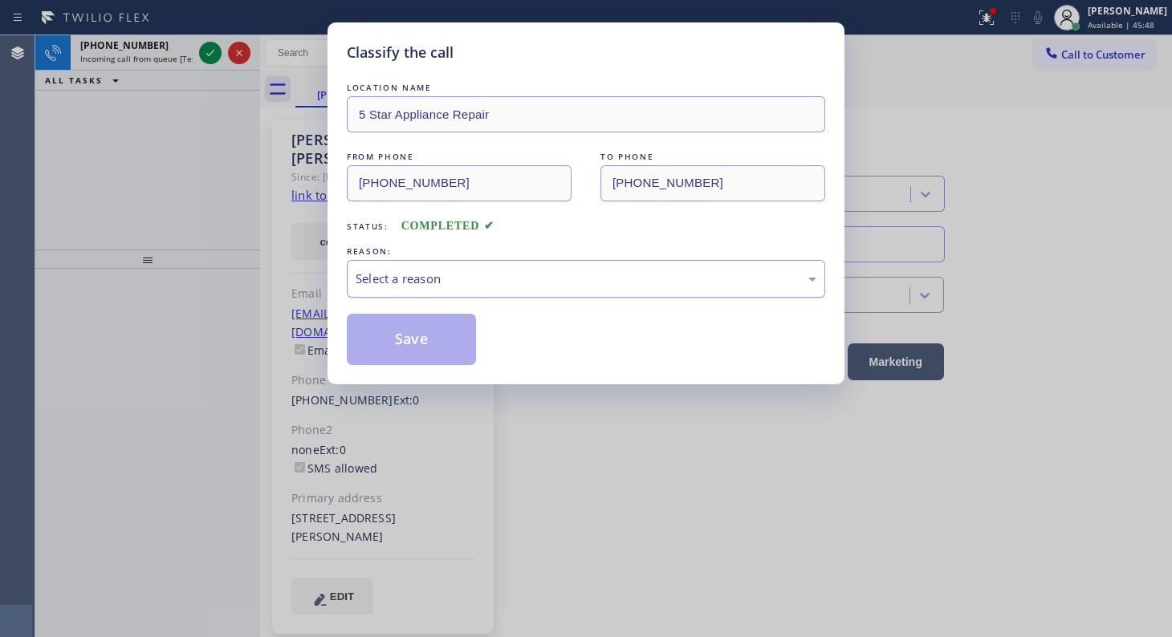
click at [356, 264] on div "Select a reason" at bounding box center [586, 279] width 478 height 38
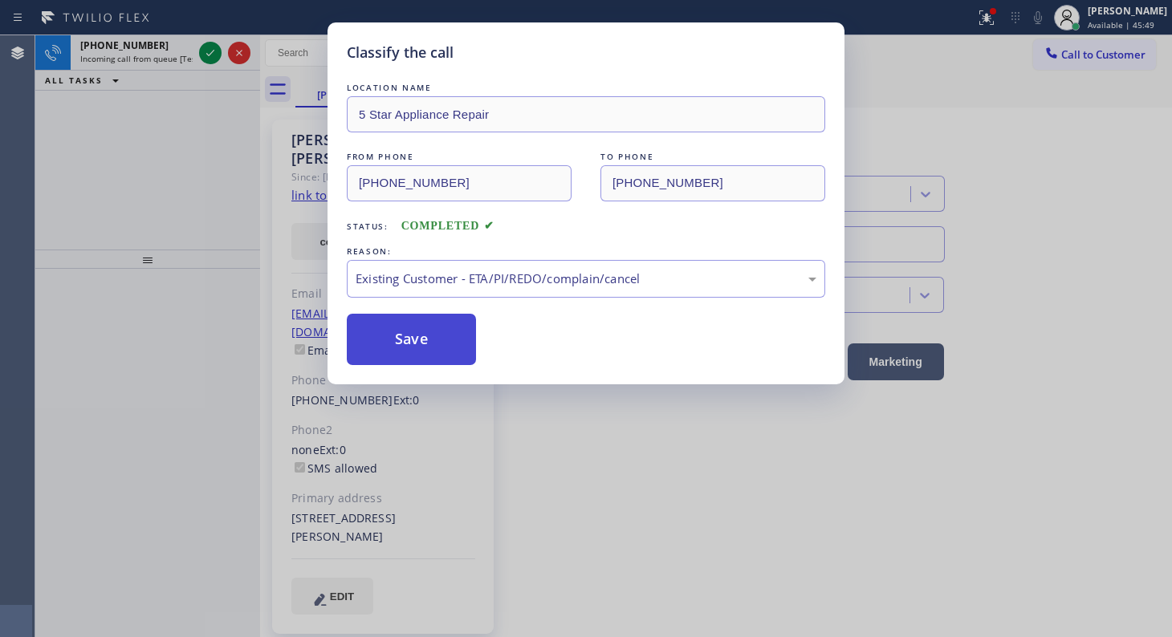
click at [401, 353] on button "Save" at bounding box center [411, 339] width 129 height 51
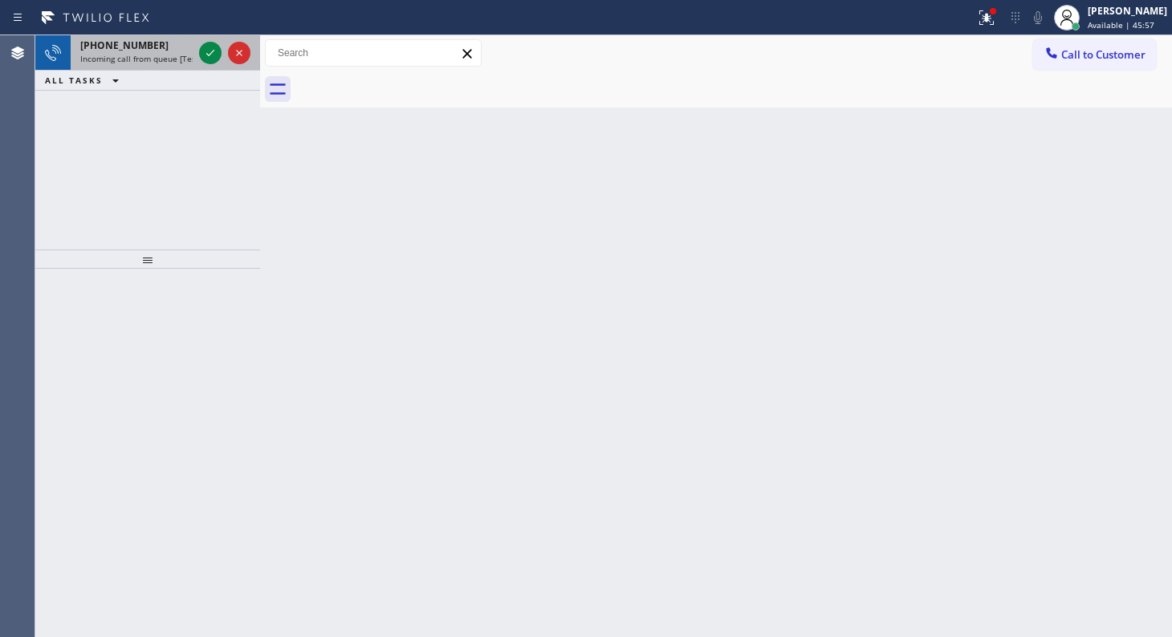
click at [223, 47] on div at bounding box center [225, 52] width 58 height 35
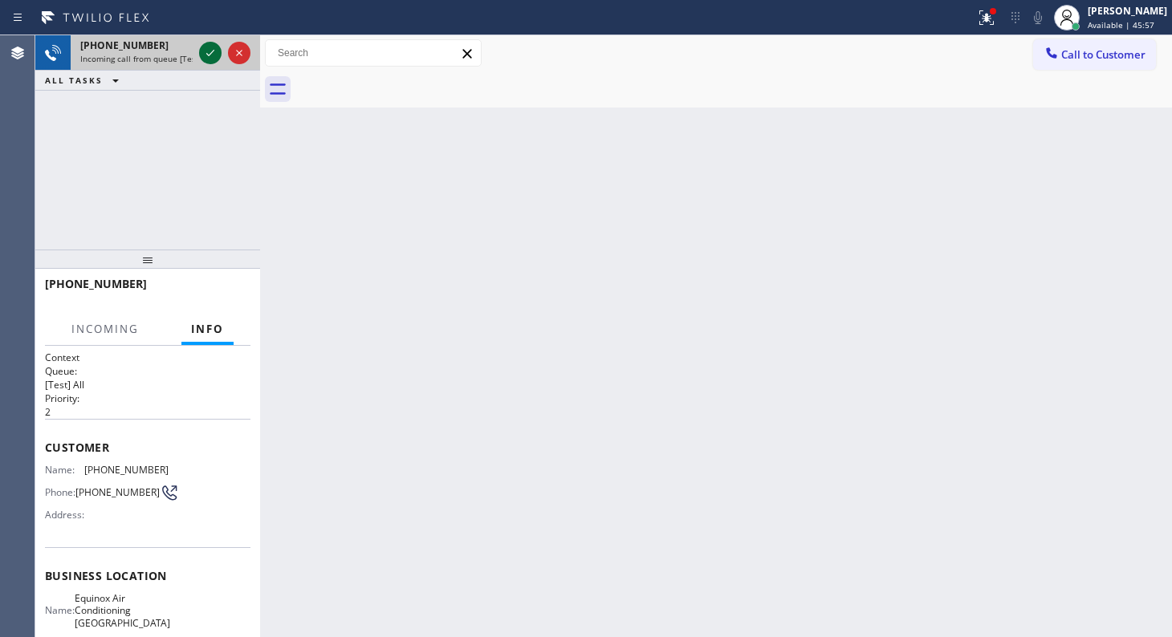
click at [210, 49] on icon at bounding box center [210, 52] width 19 height 19
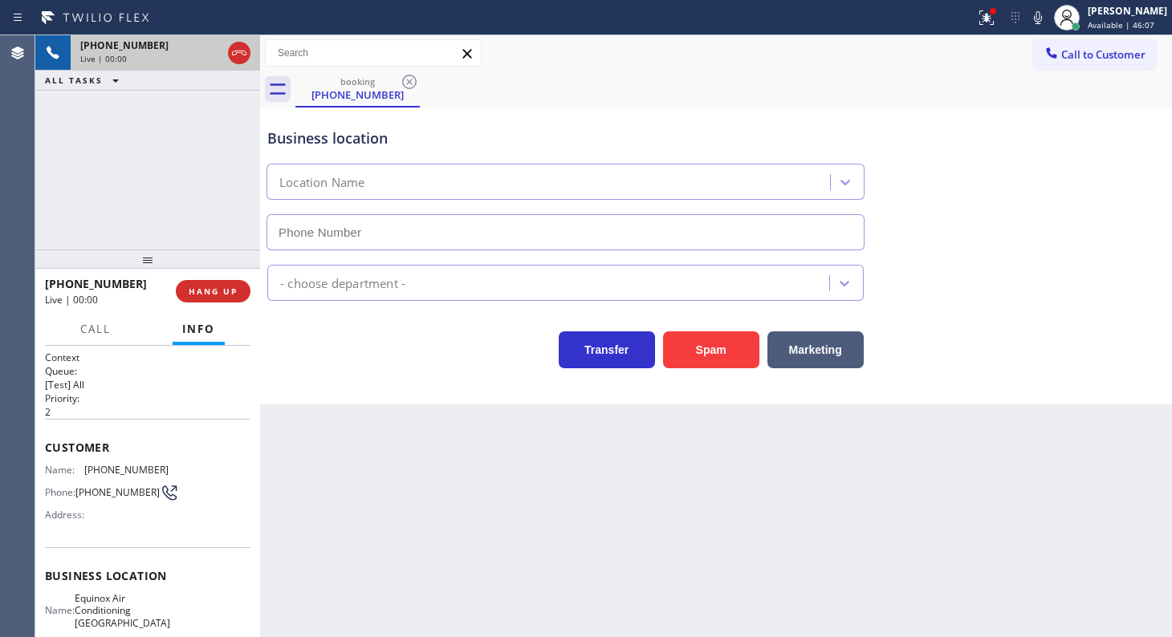
type input "(310) 361-0820"
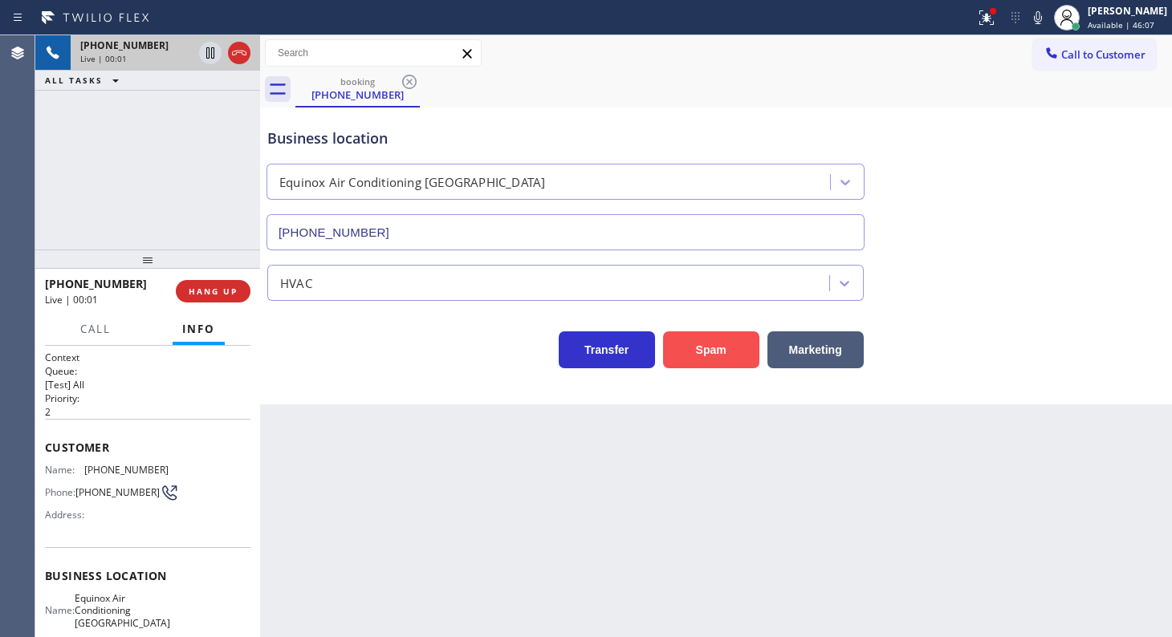
click at [687, 360] on button "Spam" at bounding box center [711, 349] width 96 height 37
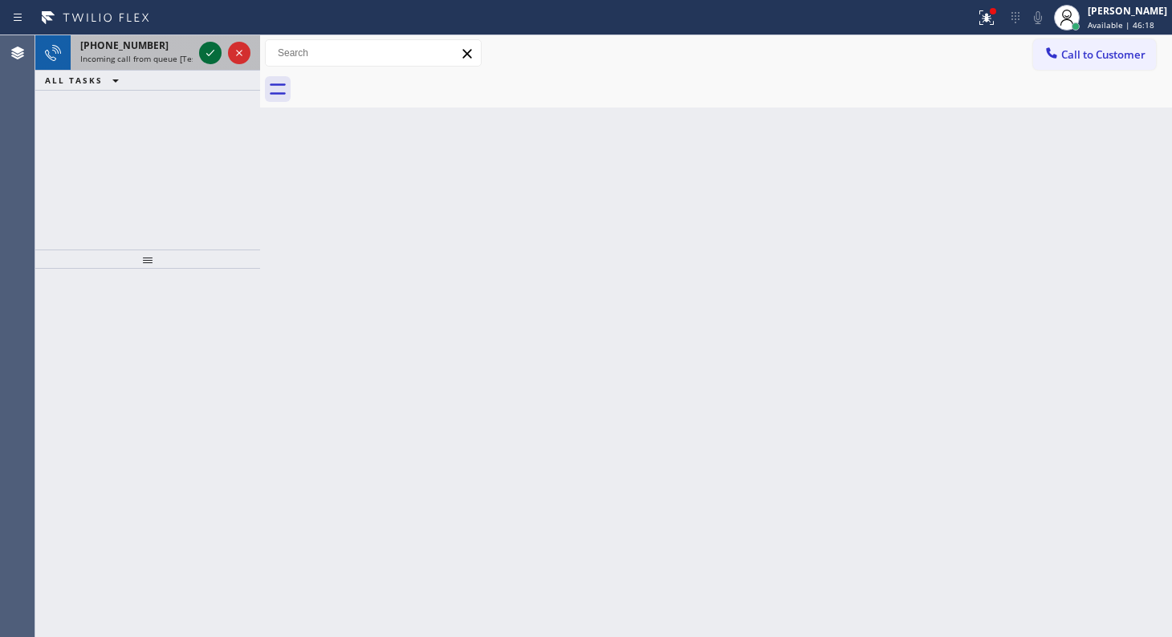
click at [206, 55] on icon at bounding box center [210, 52] width 19 height 19
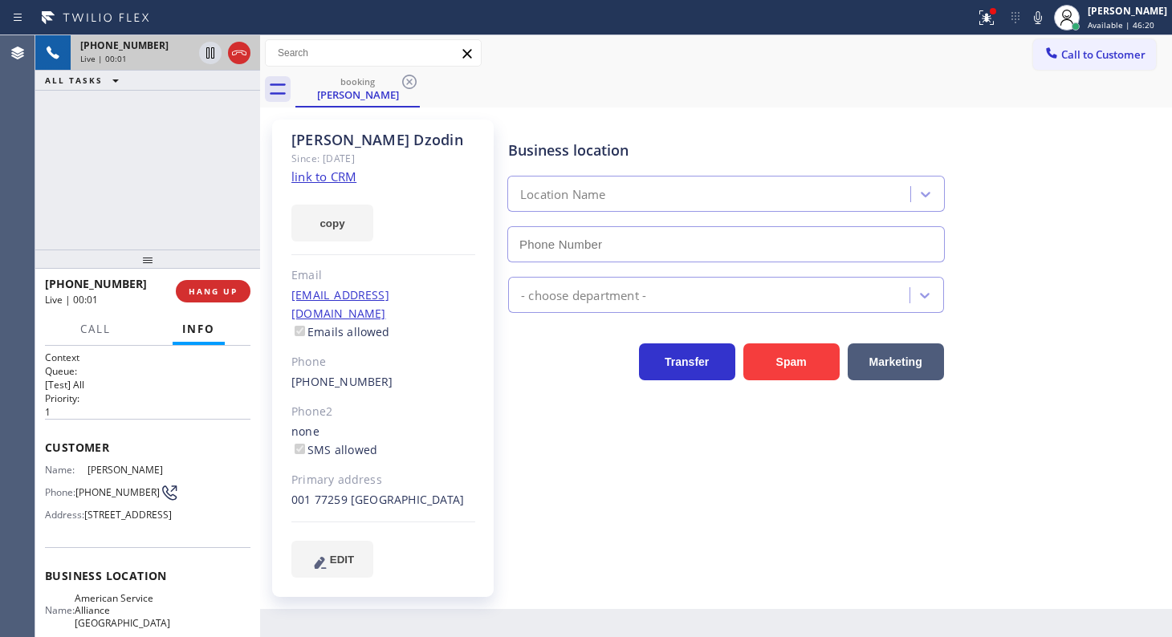
type input "(760) 452-3737"
click at [329, 179] on link "link to CRM" at bounding box center [323, 177] width 65 height 16
click at [1036, 18] on icon at bounding box center [1037, 17] width 19 height 19
click at [1035, 22] on icon at bounding box center [1037, 17] width 19 height 19
click at [995, 15] on icon at bounding box center [986, 17] width 19 height 19
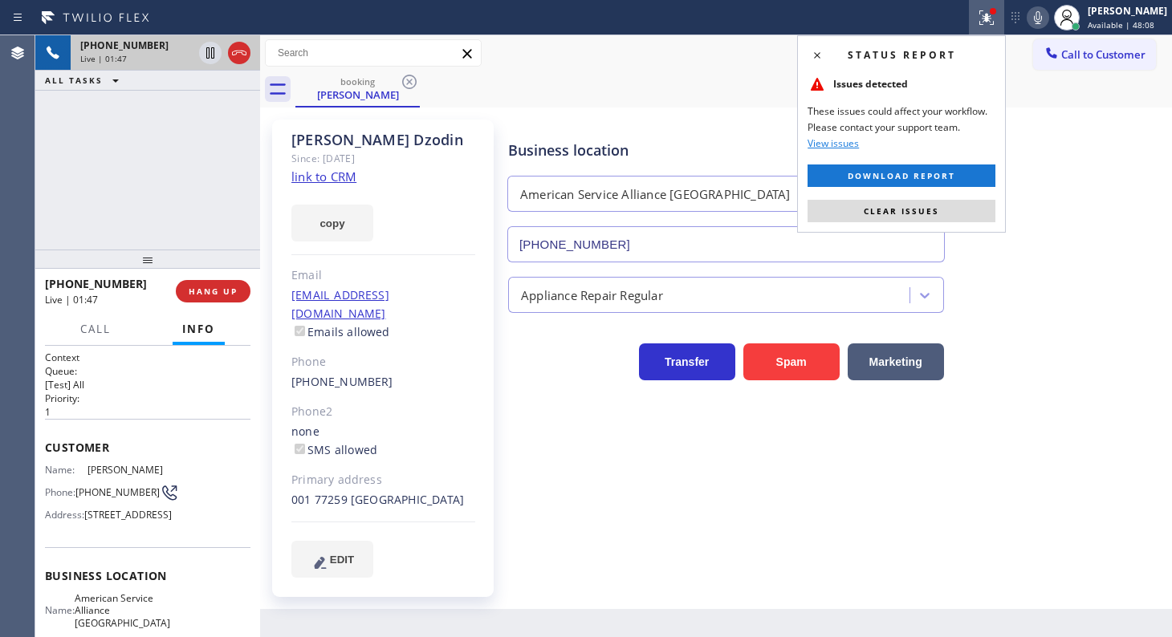
drag, startPoint x: 950, startPoint y: 206, endPoint x: 1030, endPoint y: 42, distance: 182.7
click at [950, 203] on button "Clear issues" at bounding box center [901, 211] width 188 height 22
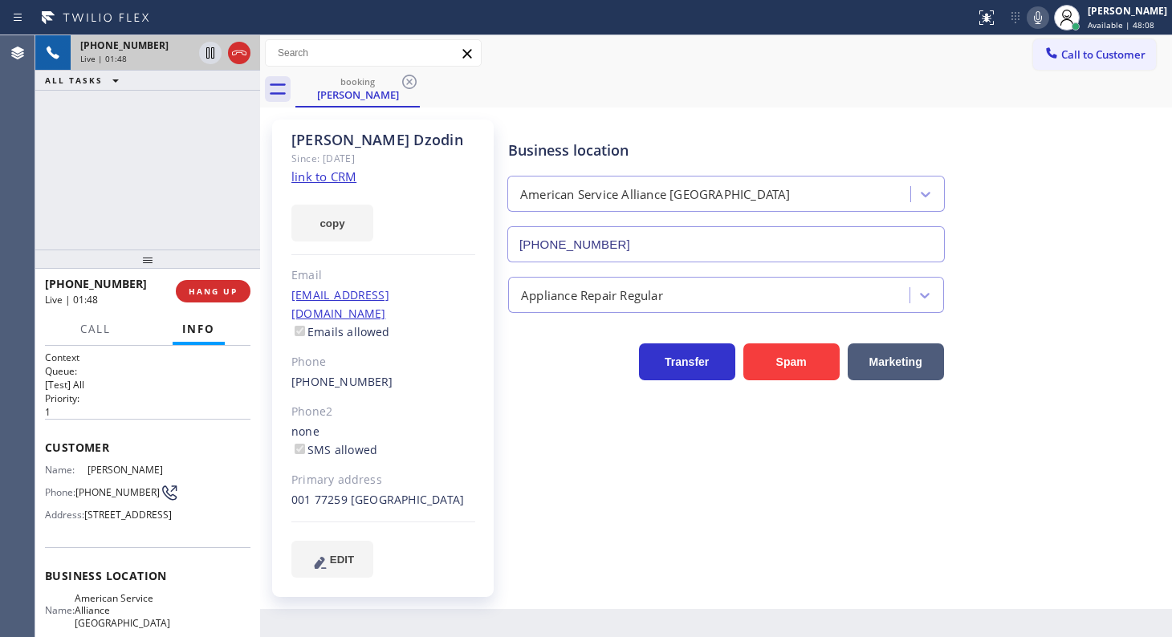
click at [1038, 15] on icon at bounding box center [1038, 17] width 8 height 13
click at [209, 56] on icon at bounding box center [210, 52] width 19 height 19
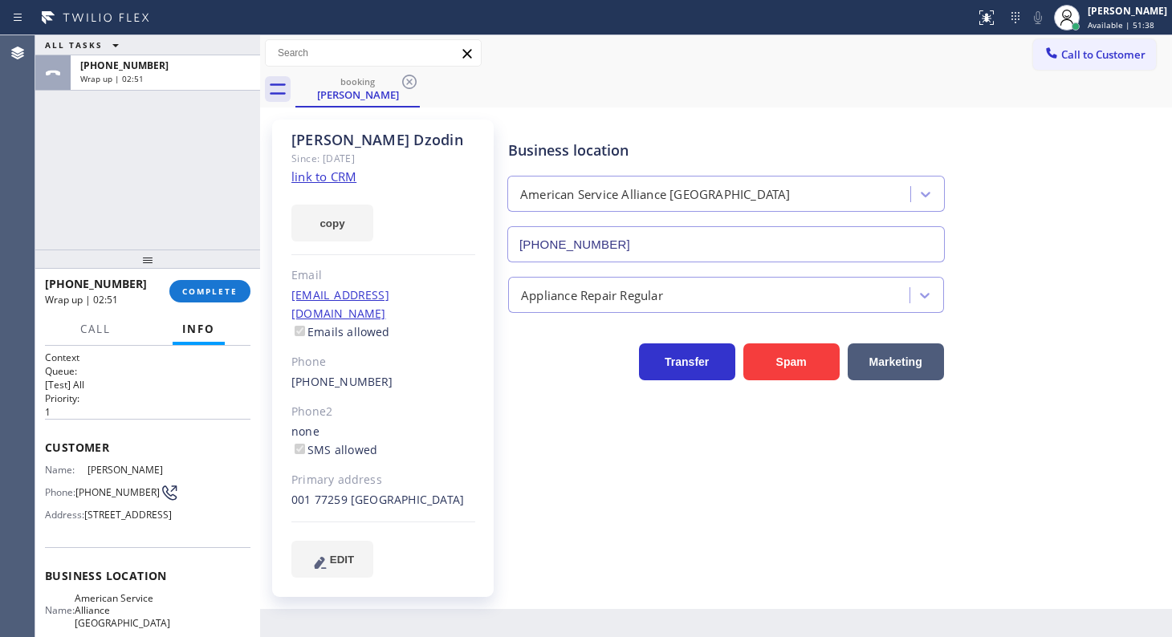
drag, startPoint x: 96, startPoint y: 192, endPoint x: 136, endPoint y: 209, distance: 43.5
click at [96, 192] on div "ALL TASKS ALL TASKS ACTIVE TASKS TASKS IN WRAP UP +15624771224 Wrap up | 02:51" at bounding box center [147, 142] width 225 height 214
click at [226, 297] on button "COMPLETE" at bounding box center [209, 291] width 81 height 22
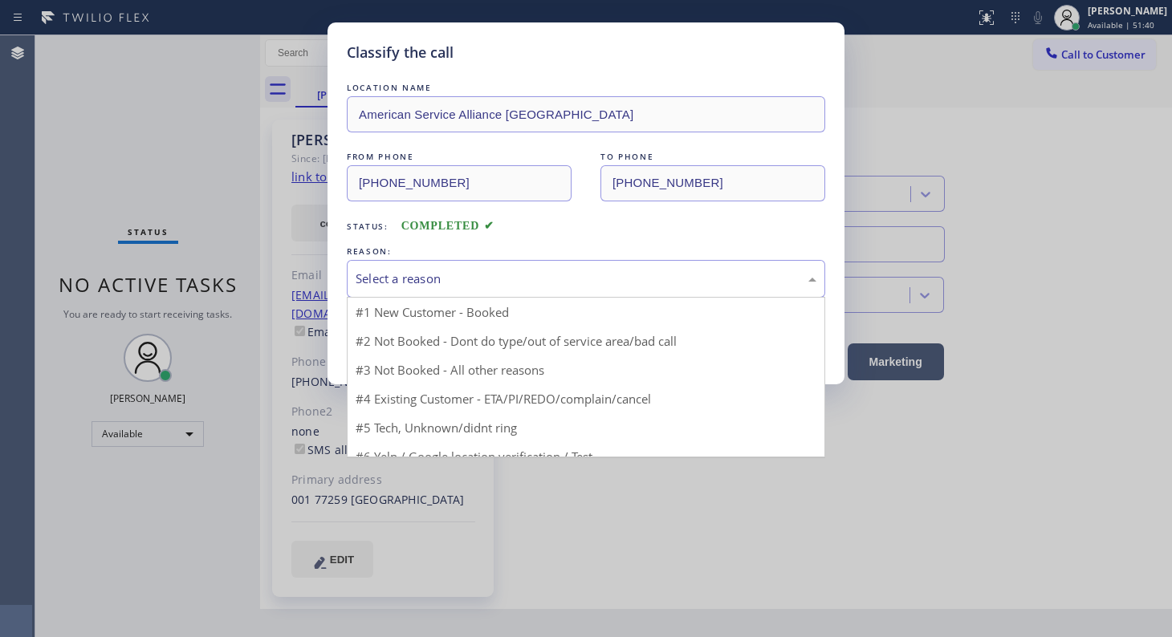
click at [387, 275] on div "Select a reason" at bounding box center [586, 279] width 461 height 18
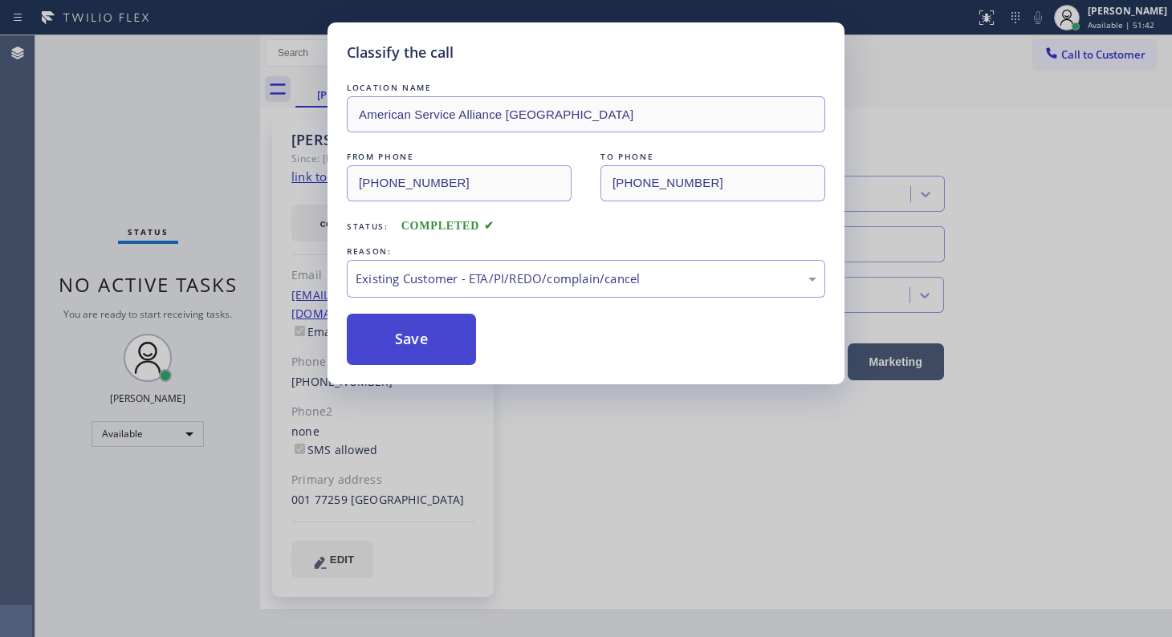
click at [417, 326] on button "Save" at bounding box center [411, 339] width 129 height 51
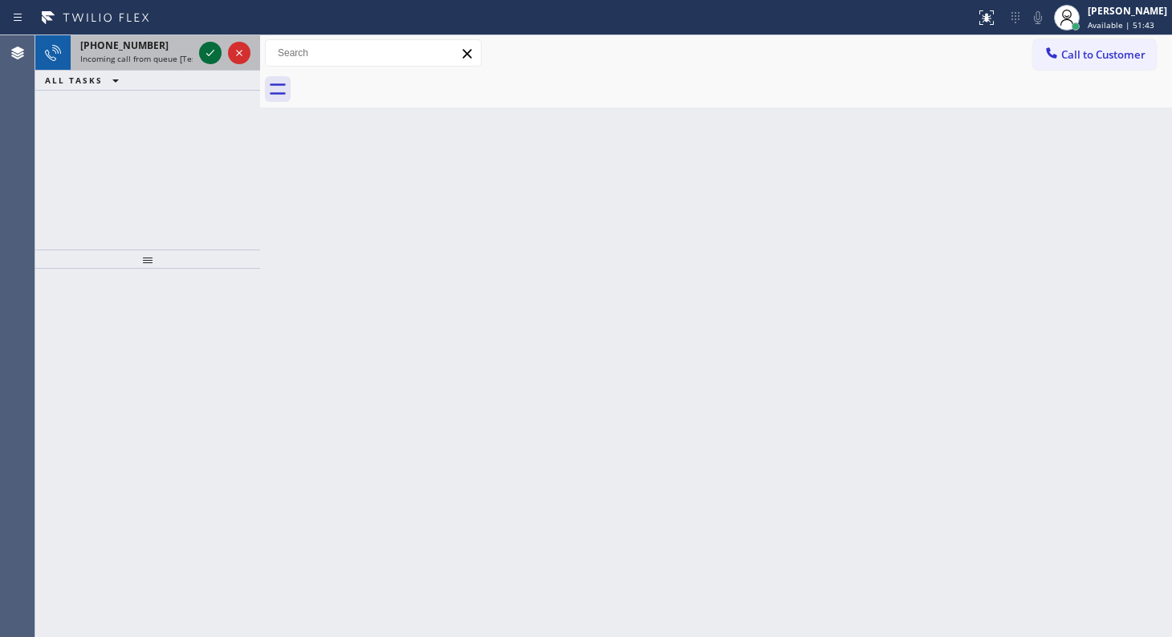
click at [211, 47] on icon at bounding box center [210, 52] width 19 height 19
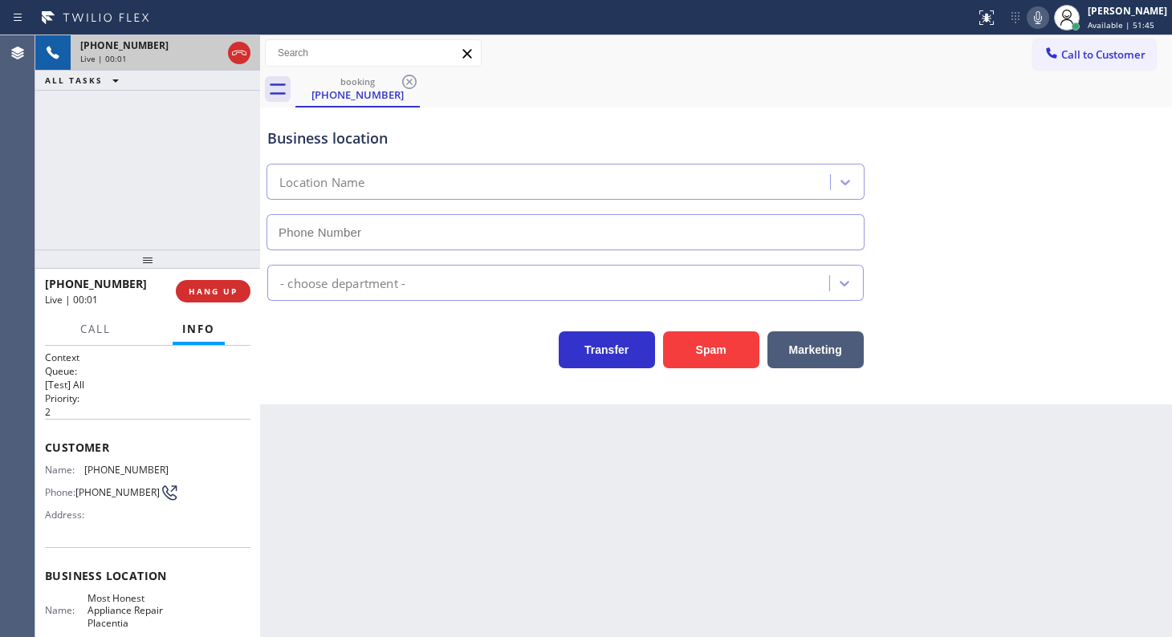
type input "(714) 844-0883"
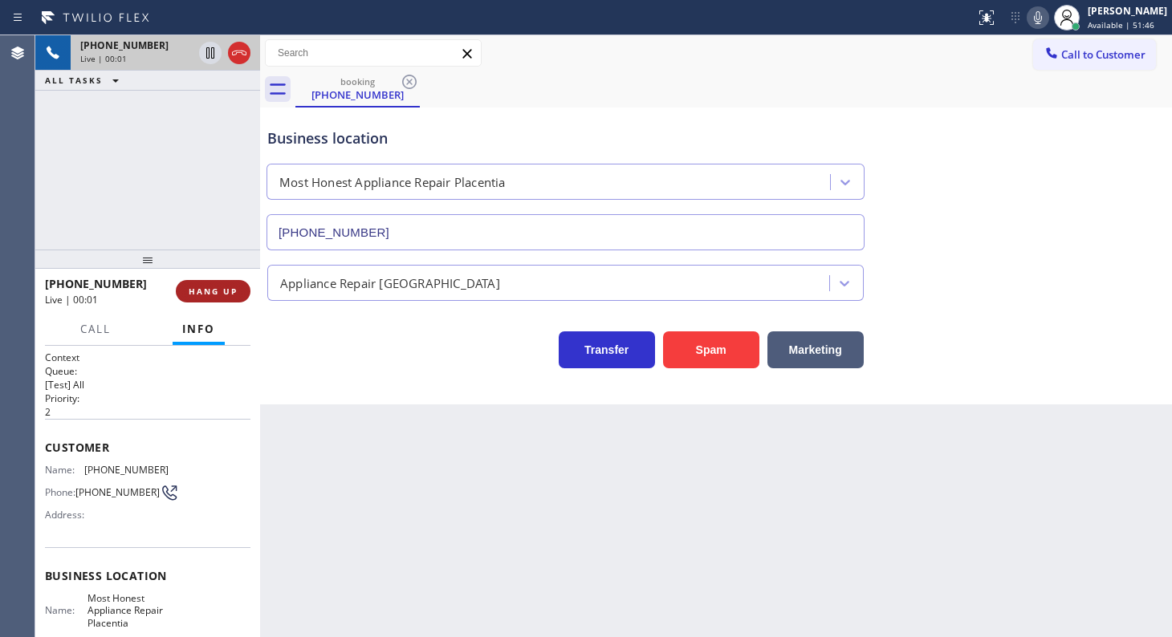
click at [230, 293] on span "HANG UP" at bounding box center [213, 291] width 49 height 11
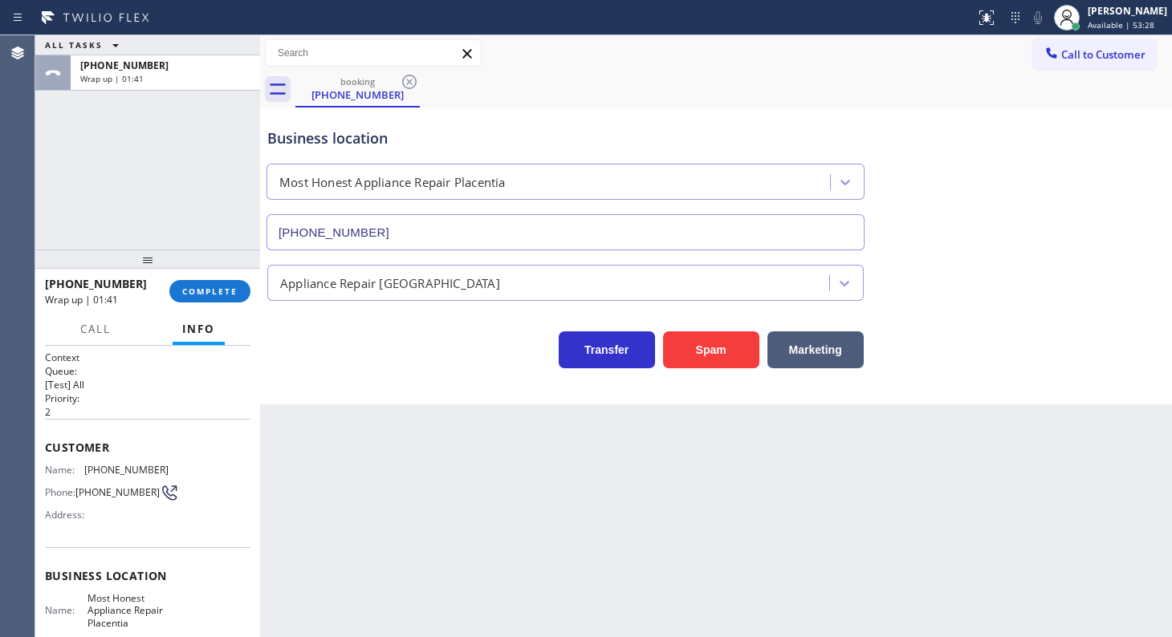
click at [80, 118] on div "ALL TASKS ALL TASKS ACTIVE TASKS TASKS IN WRAP UP +17149174966 Wrap up | 01:41" at bounding box center [147, 142] width 225 height 214
click at [223, 294] on span "COMPLETE" at bounding box center [209, 291] width 55 height 11
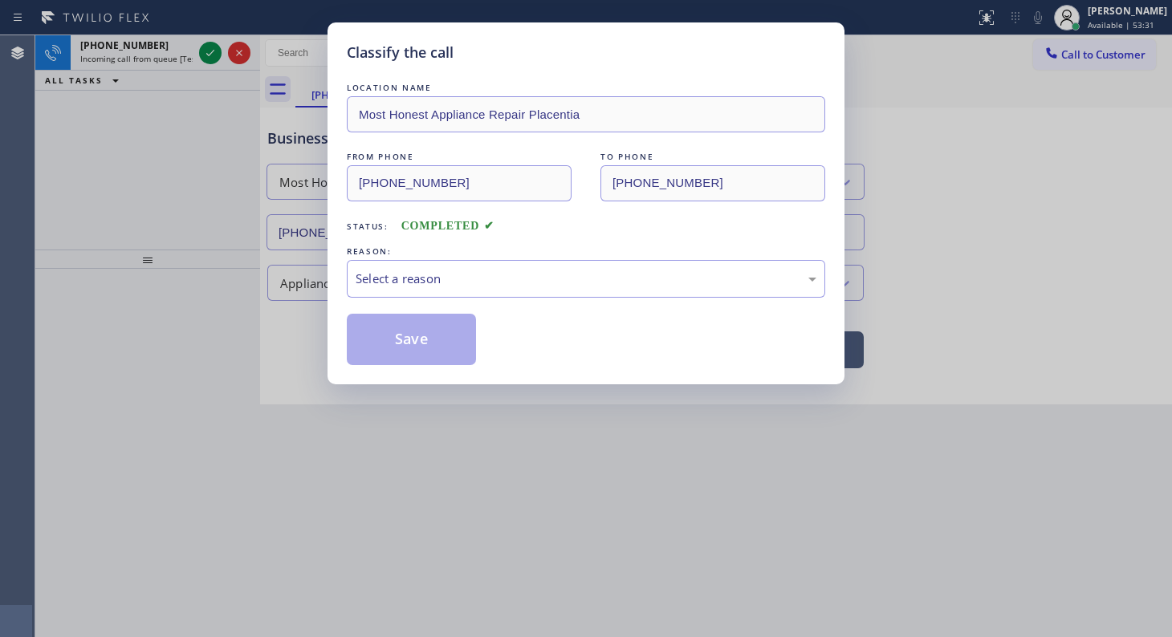
click at [364, 297] on div "LOCATION NAME Most Honest Appliance Repair Placentia FROM PHONE (714) 917-4966 …" at bounding box center [586, 222] width 478 height 286
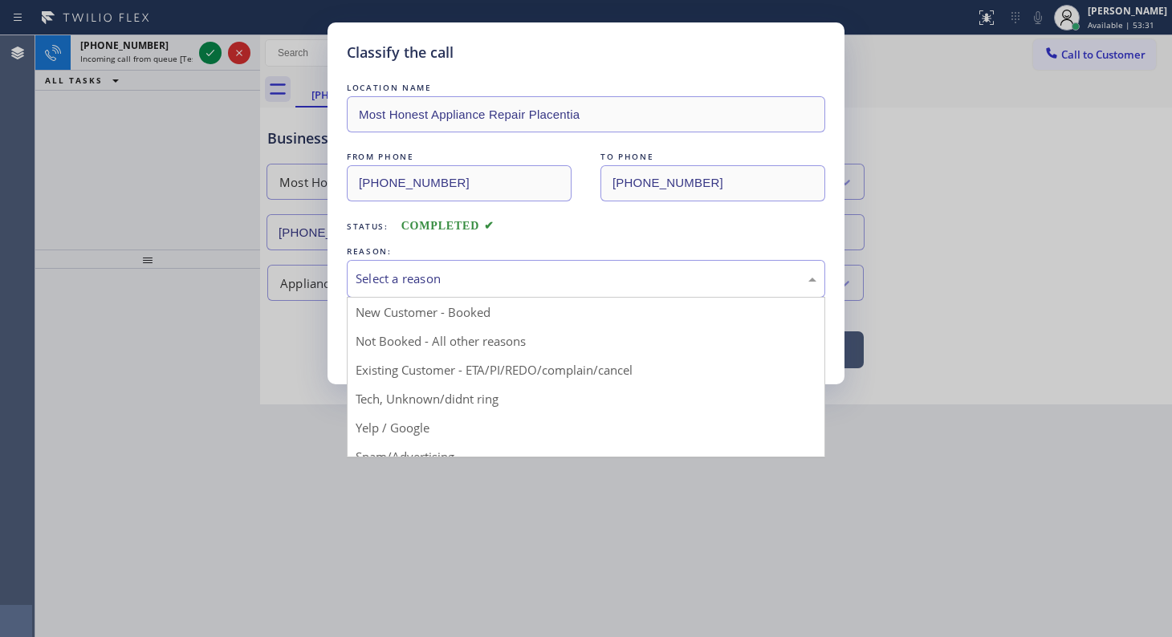
click at [368, 289] on div "Select a reason" at bounding box center [586, 279] width 478 height 38
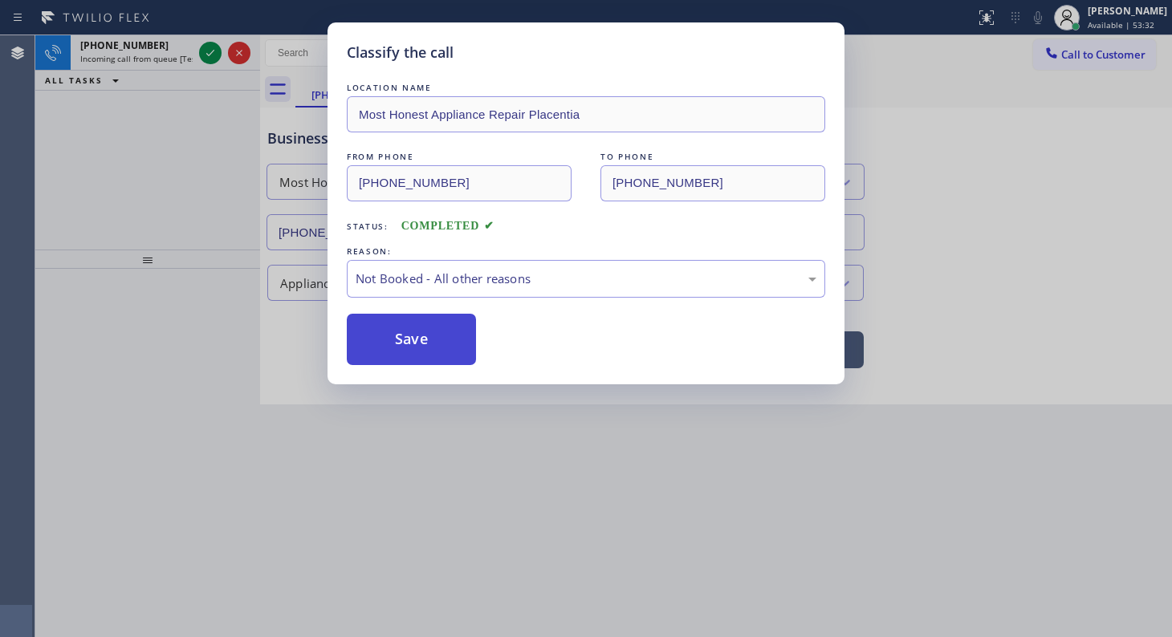
click at [376, 347] on button "Save" at bounding box center [411, 339] width 129 height 51
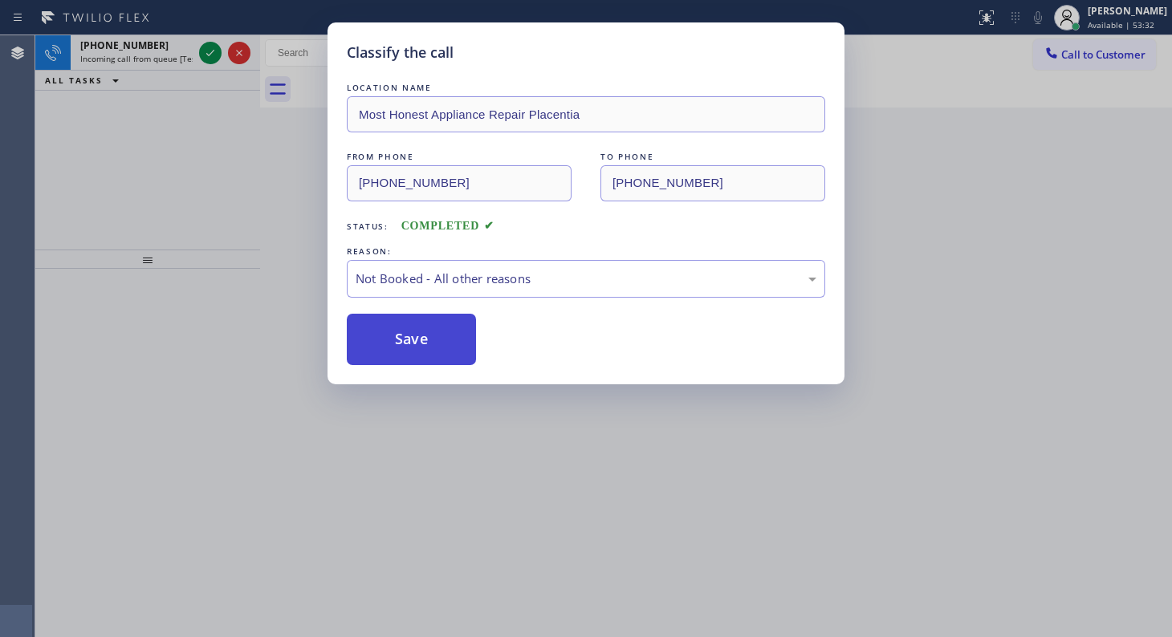
click at [377, 347] on button "Save" at bounding box center [411, 339] width 129 height 51
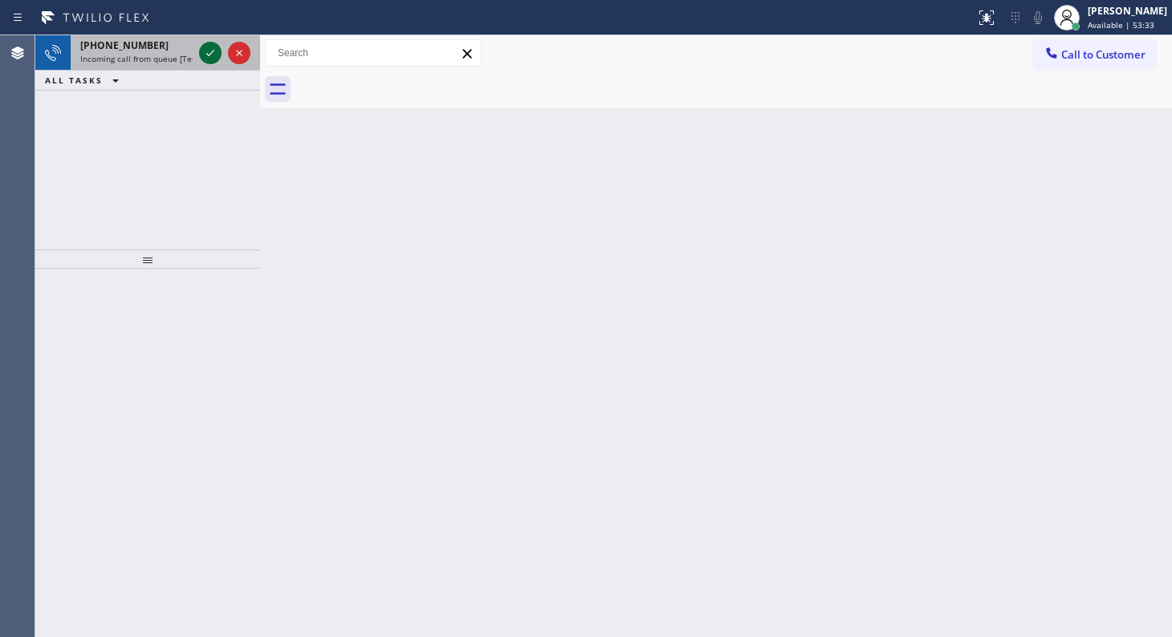
click at [207, 49] on icon at bounding box center [210, 52] width 19 height 19
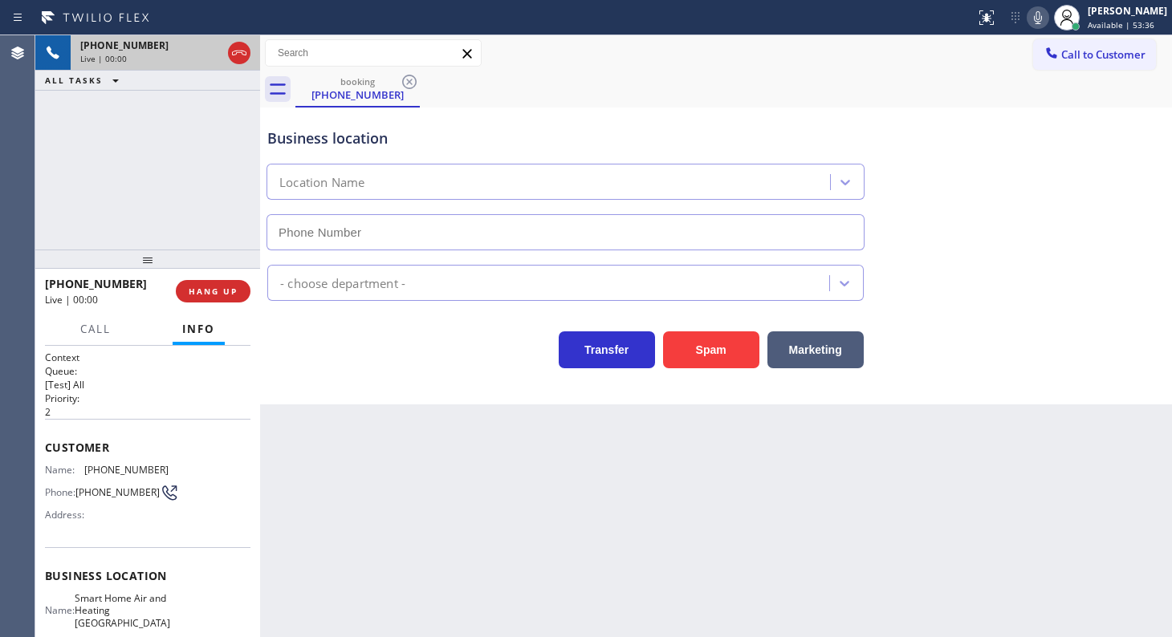
type input "(805) 600-8518"
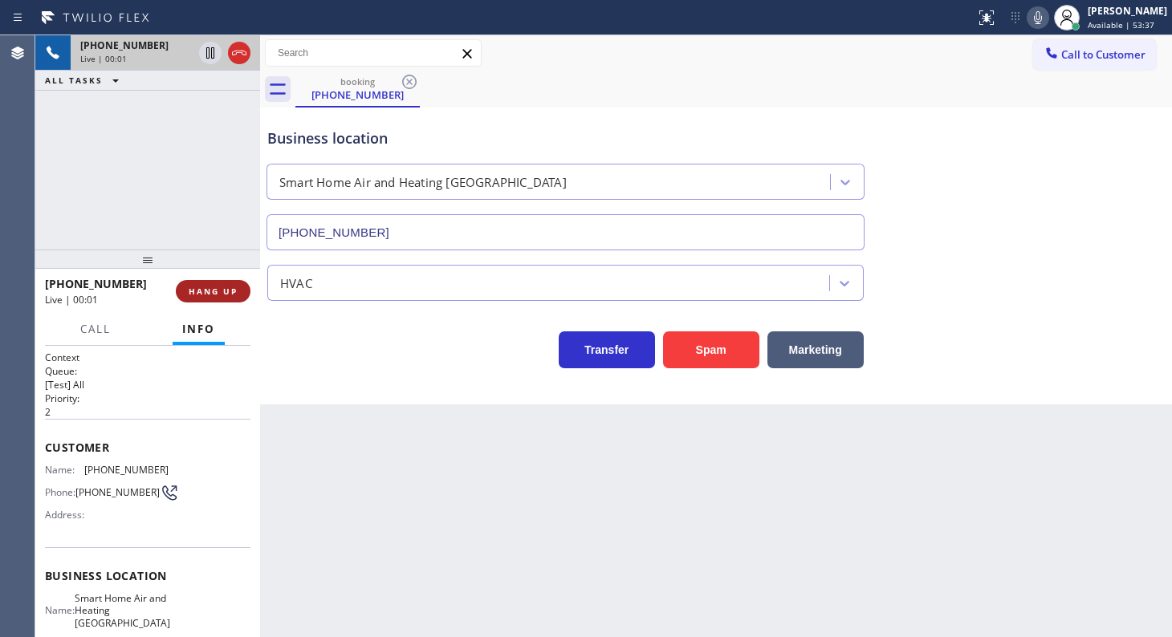
click at [222, 302] on button "HANG UP" at bounding box center [213, 291] width 75 height 22
click at [220, 295] on span "HANG UP" at bounding box center [213, 291] width 49 height 11
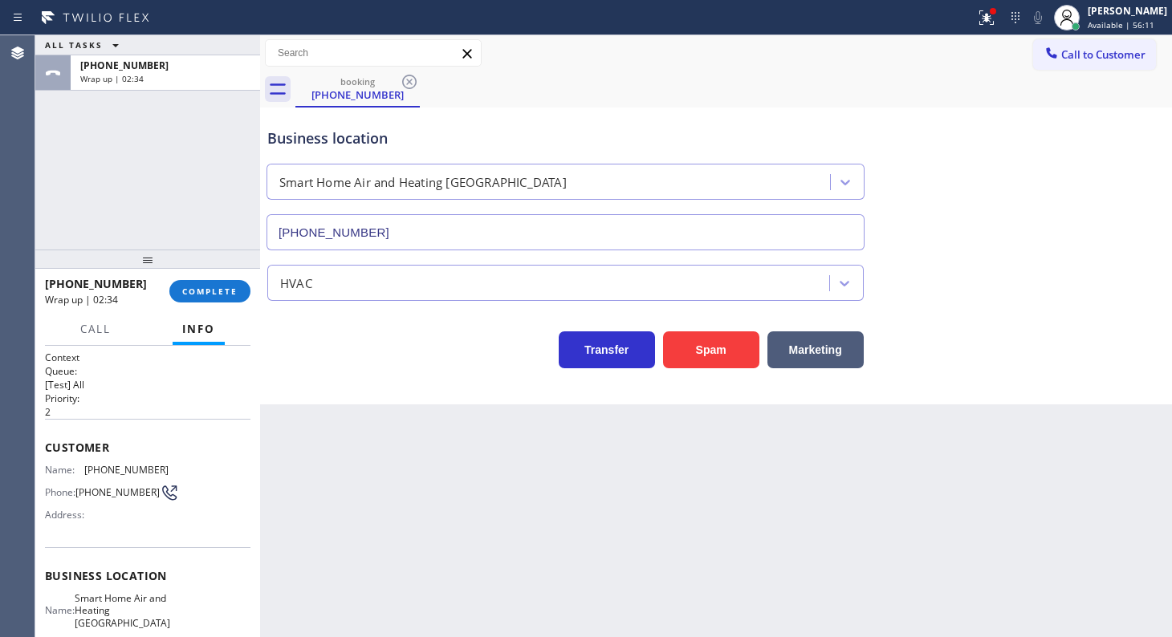
drag, startPoint x: 68, startPoint y: 136, endPoint x: 95, endPoint y: 160, distance: 35.3
click at [78, 143] on div "ALL TASKS ALL TASKS ACTIVE TASKS TASKS IN WRAP UP +18052935824 Wrap up | 02:34" at bounding box center [147, 142] width 225 height 214
drag, startPoint x: 175, startPoint y: 257, endPoint x: 182, endPoint y: 269, distance: 14.0
click at [181, 268] on div at bounding box center [147, 259] width 225 height 19
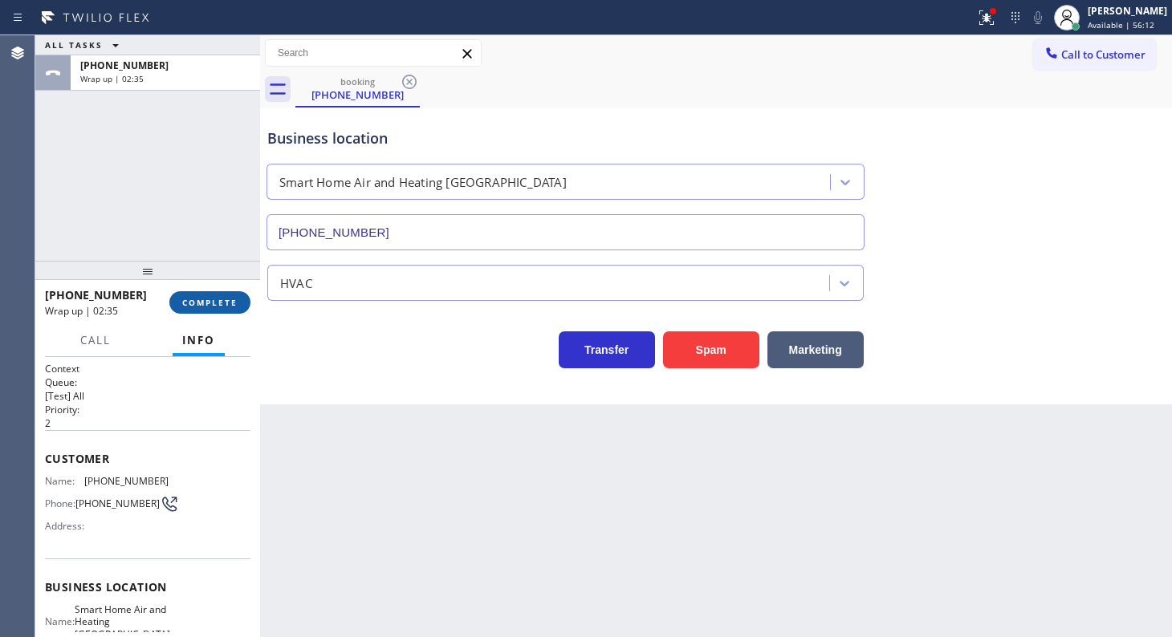
click at [209, 308] on button "COMPLETE" at bounding box center [209, 302] width 81 height 22
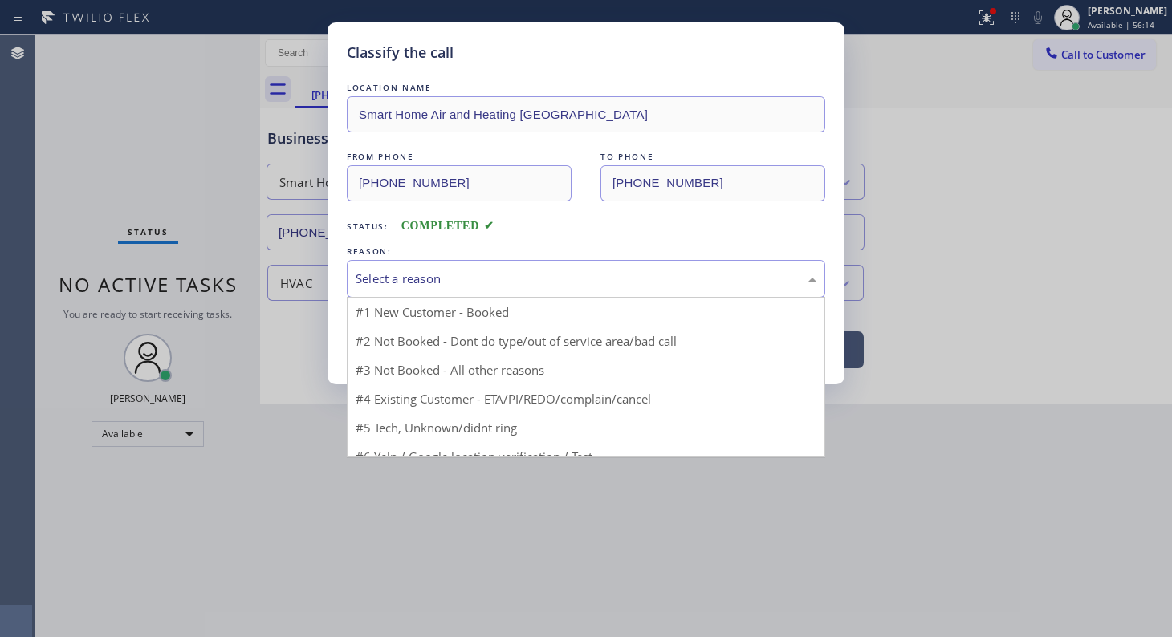
click at [380, 277] on div "Select a reason" at bounding box center [586, 279] width 461 height 18
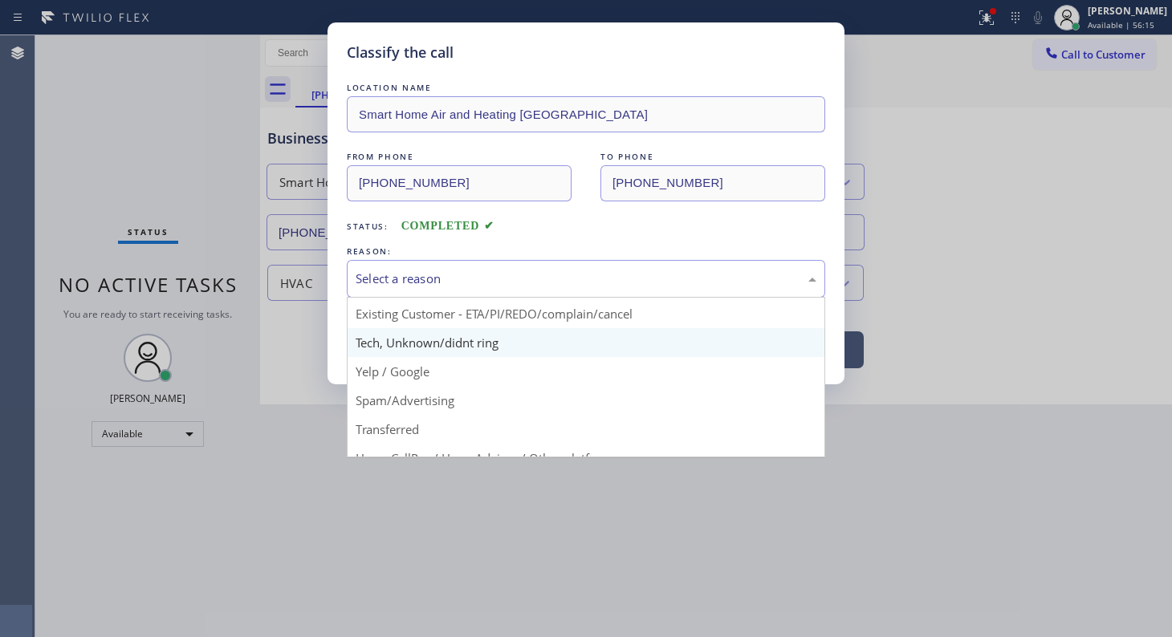
scroll to position [72, 0]
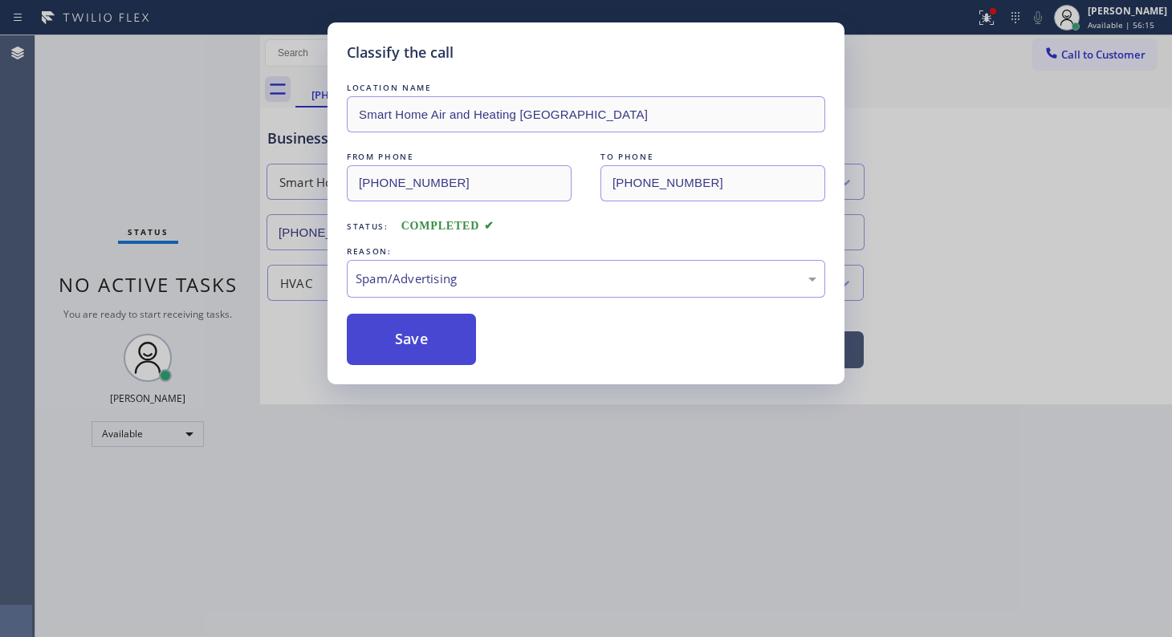
click at [404, 352] on button "Save" at bounding box center [411, 339] width 129 height 51
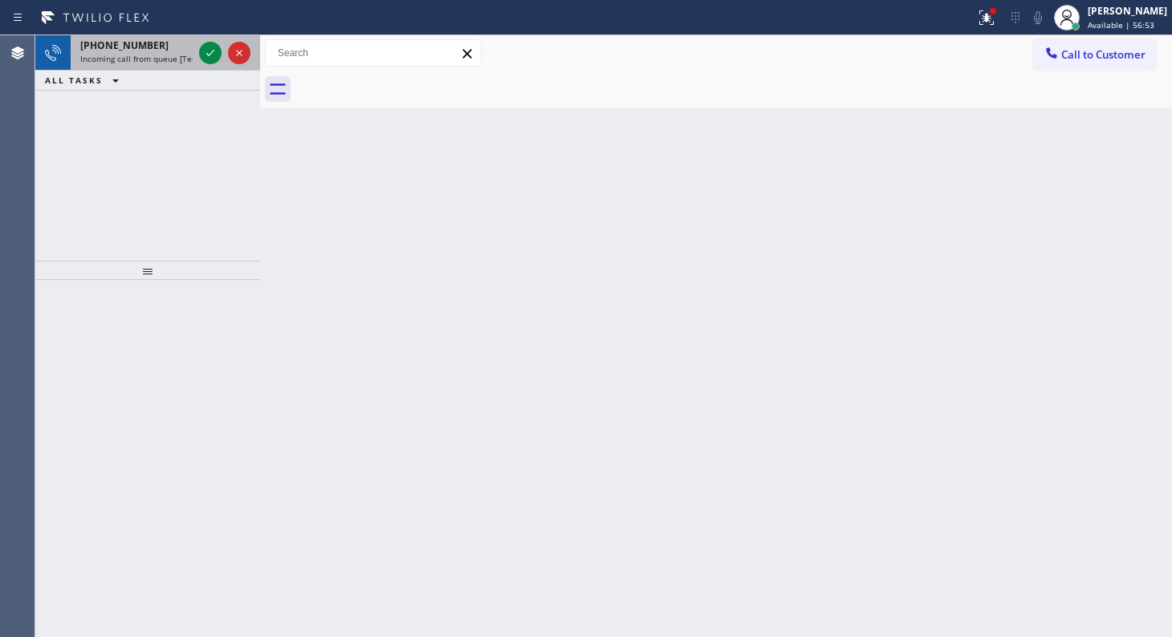
drag, startPoint x: 153, startPoint y: 59, endPoint x: 185, endPoint y: 53, distance: 32.6
click at [153, 59] on span "Incoming call from queue [Test] All" at bounding box center [146, 58] width 133 height 11
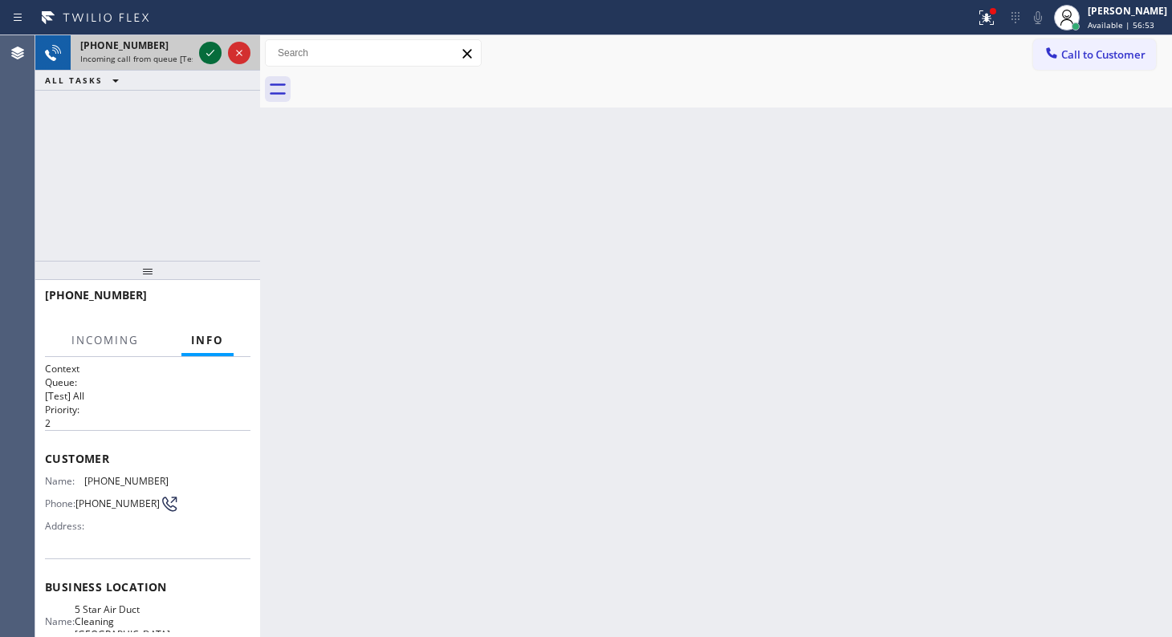
click at [205, 53] on icon at bounding box center [210, 52] width 19 height 19
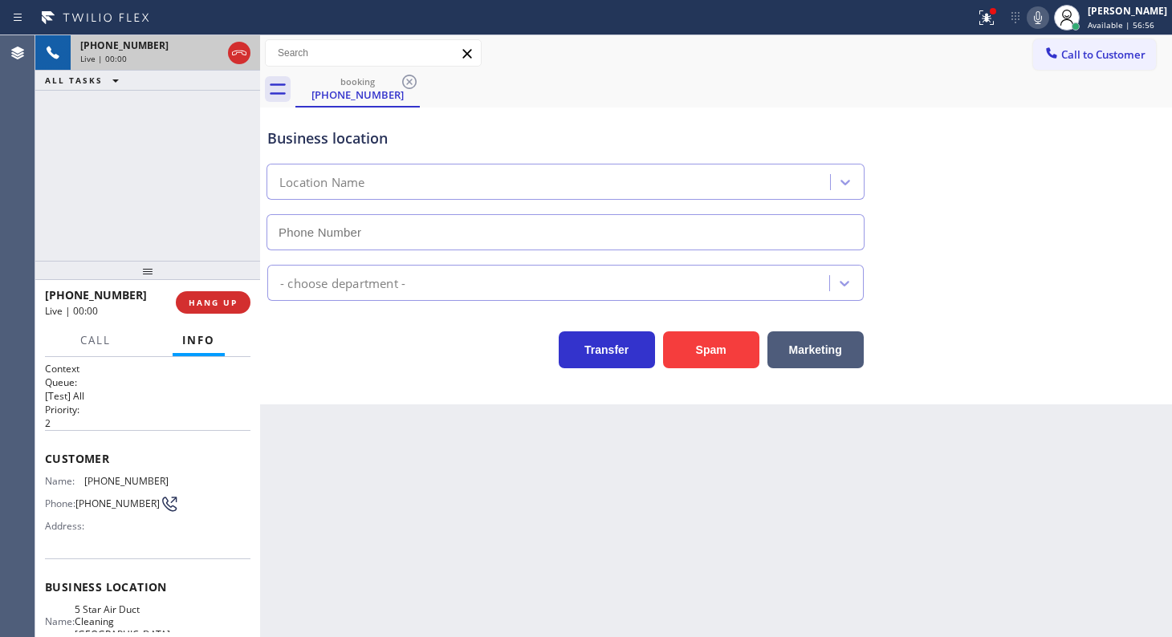
type input "(949) 303-7577"
click at [235, 299] on span "HANG UP" at bounding box center [213, 302] width 49 height 11
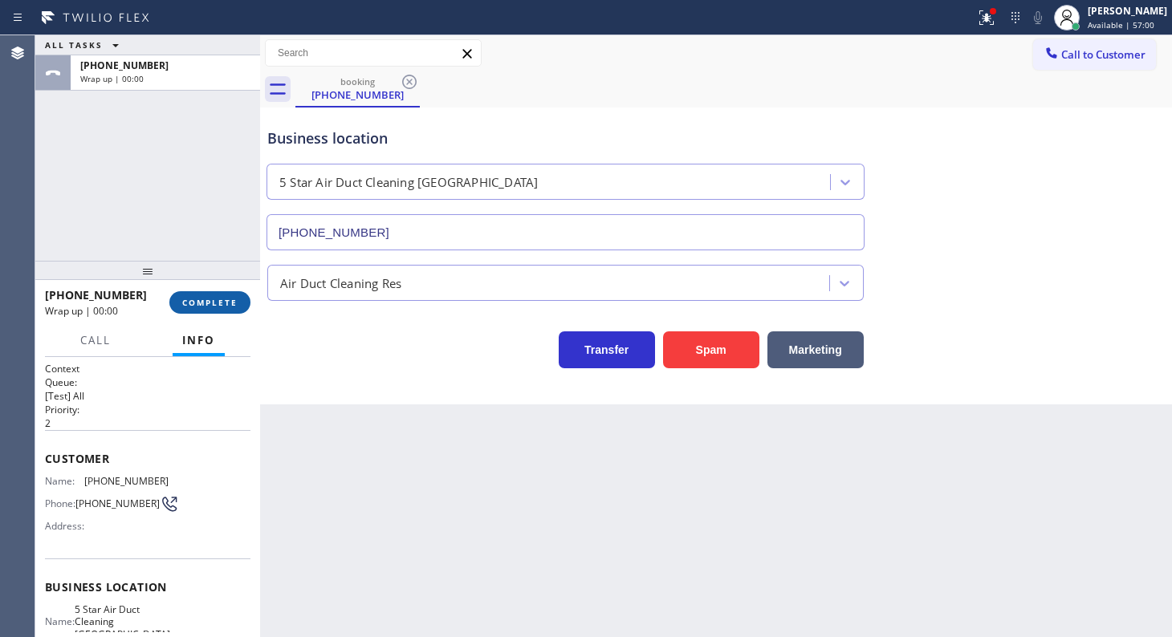
click at [235, 299] on span "COMPLETE" at bounding box center [209, 302] width 55 height 11
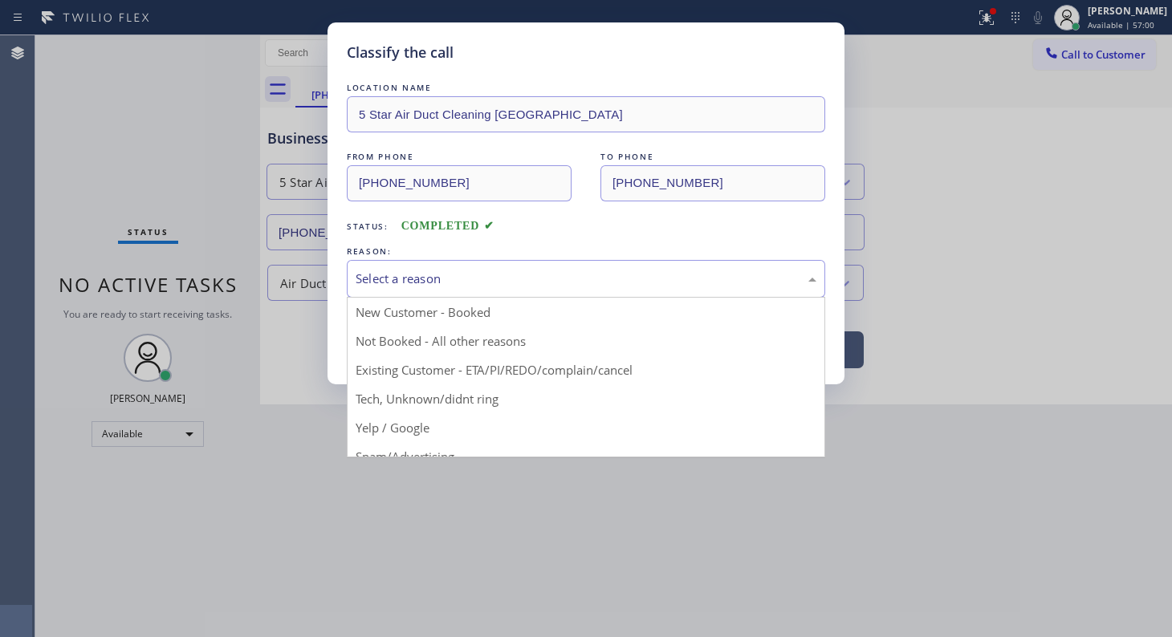
click at [391, 280] on div "Select a reason" at bounding box center [586, 279] width 461 height 18
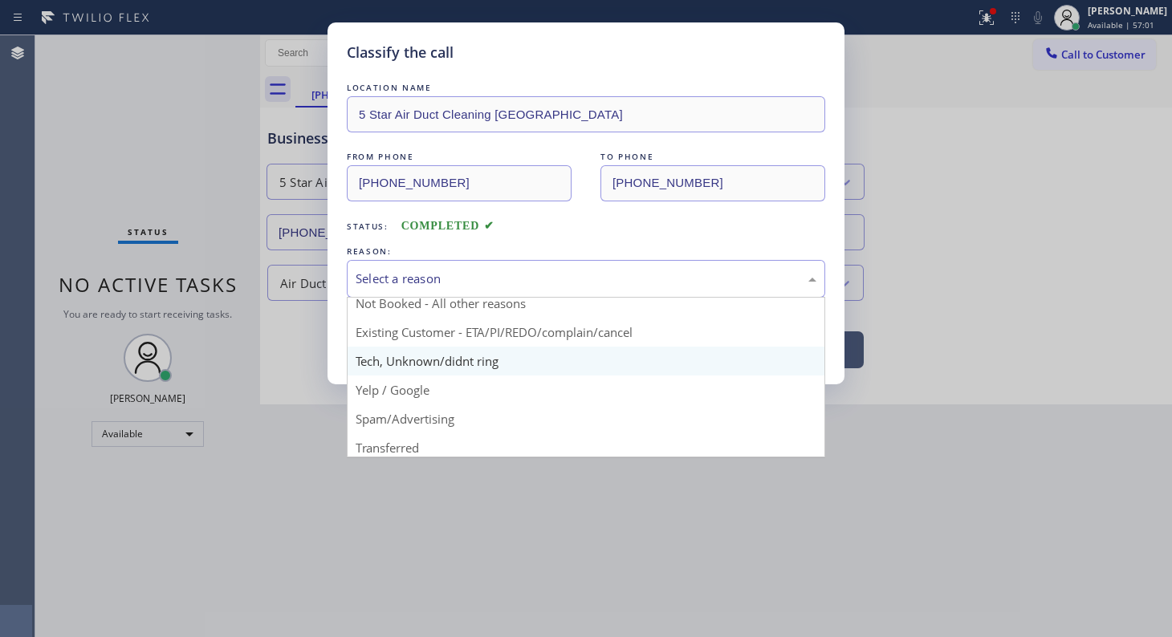
scroll to position [72, 0]
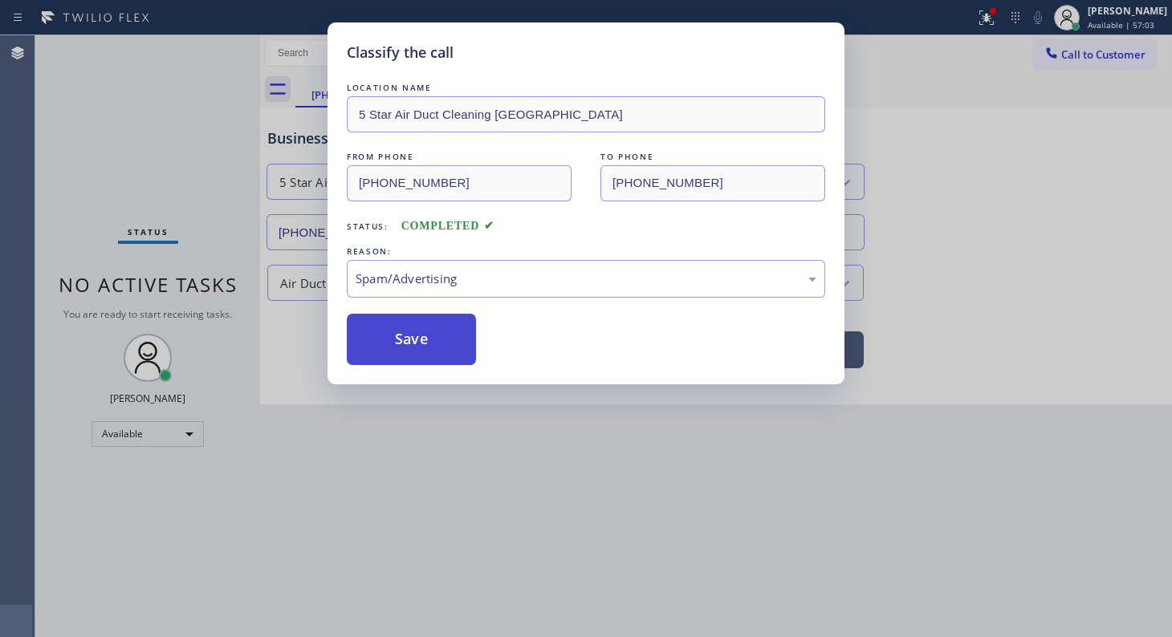
click at [405, 337] on button "Save" at bounding box center [411, 339] width 129 height 51
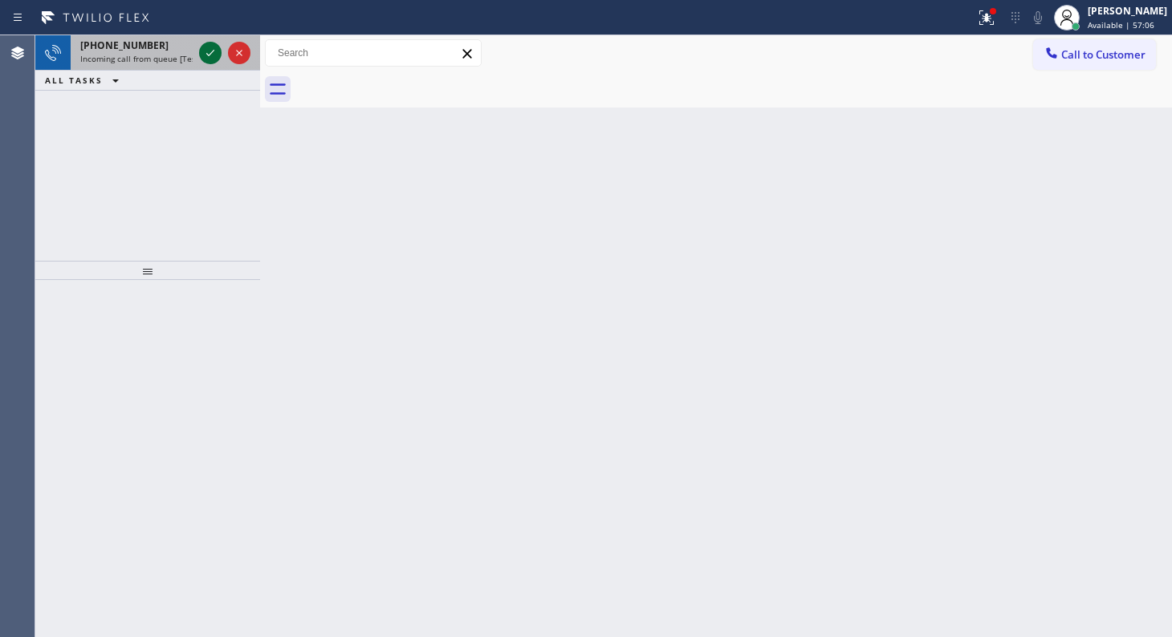
click at [210, 46] on icon at bounding box center [210, 52] width 19 height 19
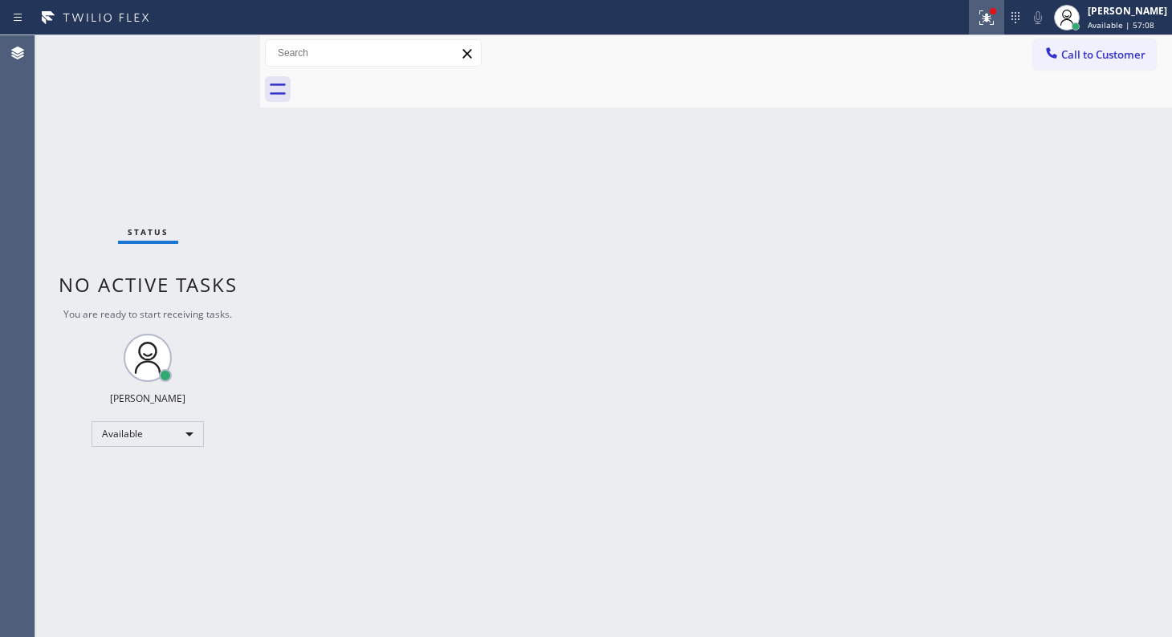
click at [989, 13] on icon at bounding box center [986, 17] width 19 height 19
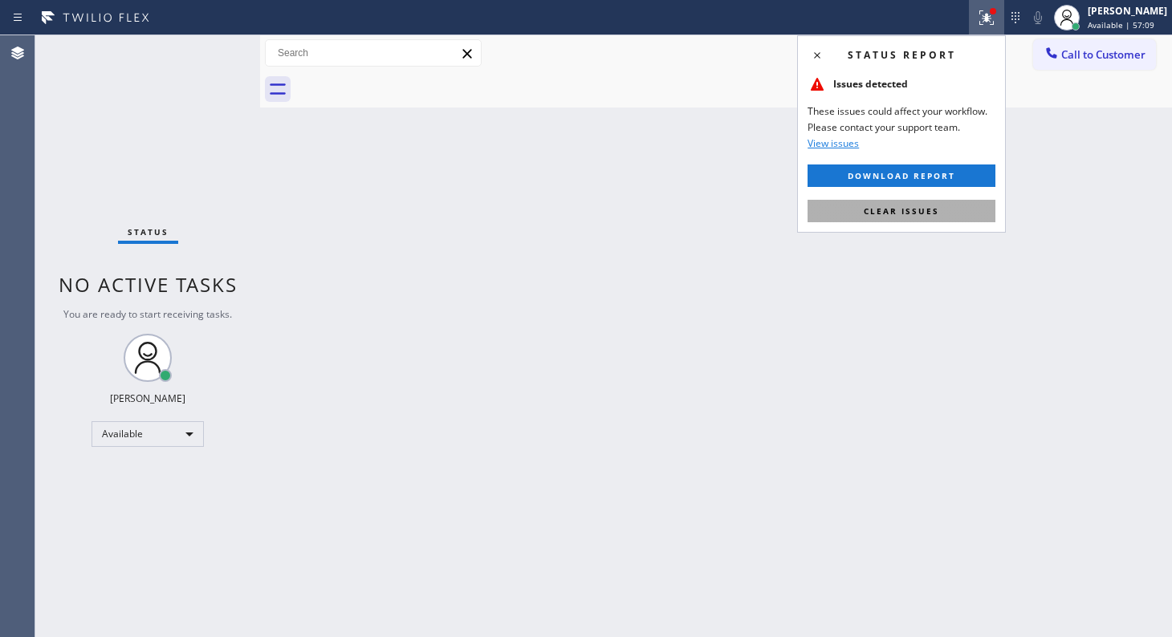
click at [937, 207] on span "Clear issues" at bounding box center [901, 210] width 75 height 11
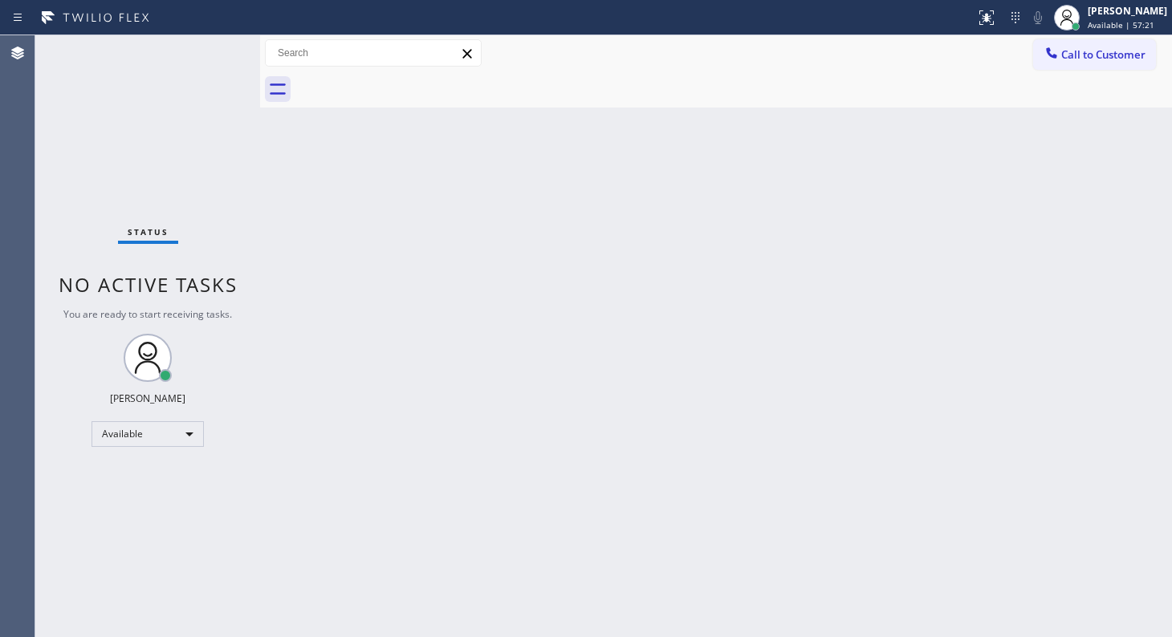
click at [737, 342] on div "Back to Dashboard Change Sender ID Customers Technicians Select a contact Outbo…" at bounding box center [716, 336] width 912 height 602
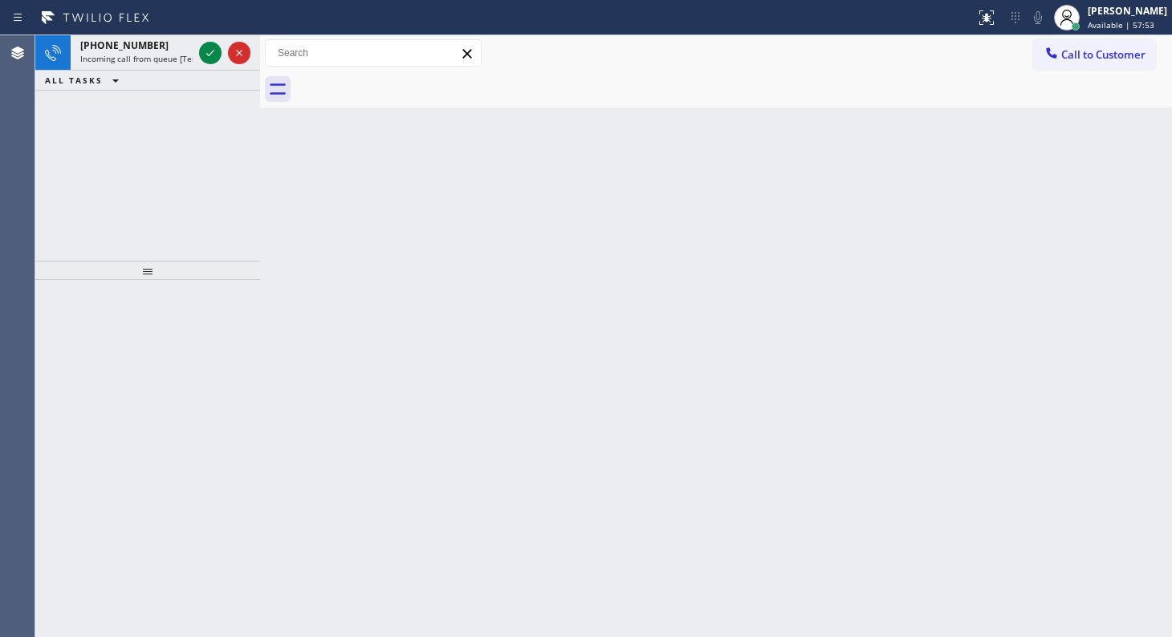
click at [165, 165] on div "+16572891914 Incoming call from queue [Test] All ALL TASKS ALL TASKS ACTIVE TAS…" at bounding box center [147, 148] width 225 height 226
click at [213, 48] on icon at bounding box center [210, 52] width 19 height 19
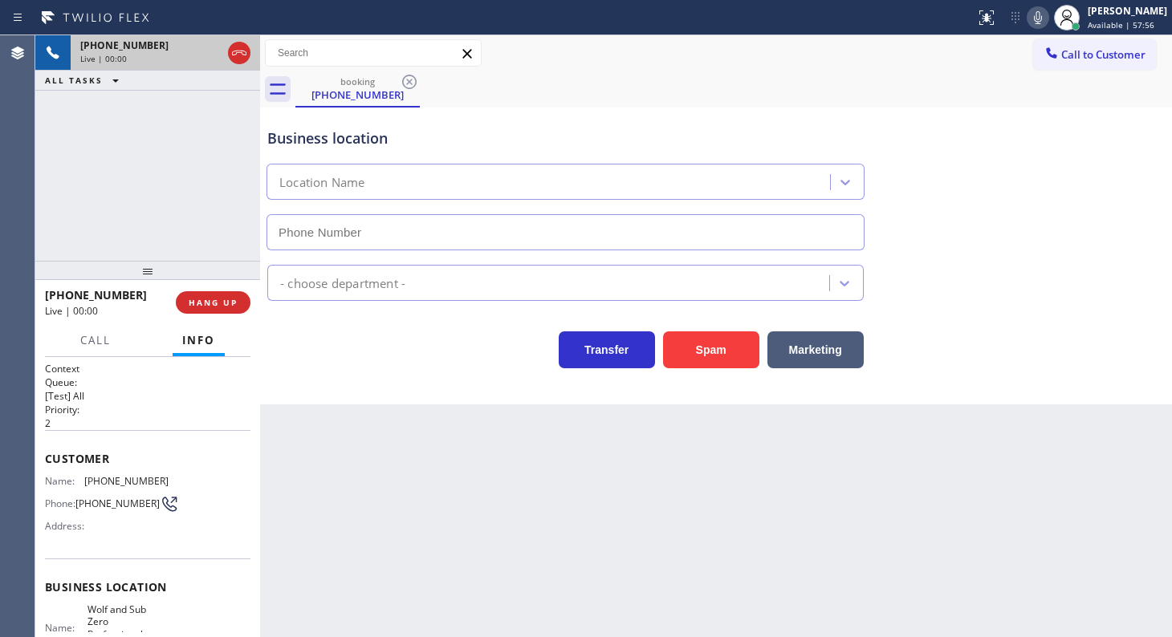
type input "(657) 500-0366"
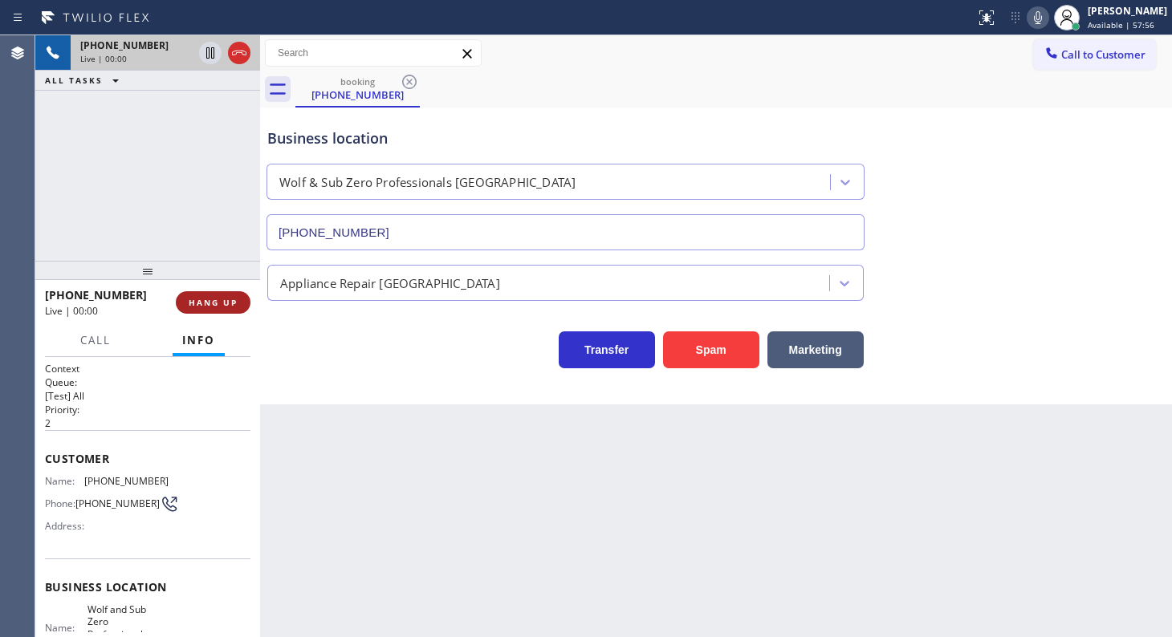
click at [212, 293] on button "HANG UP" at bounding box center [213, 302] width 75 height 22
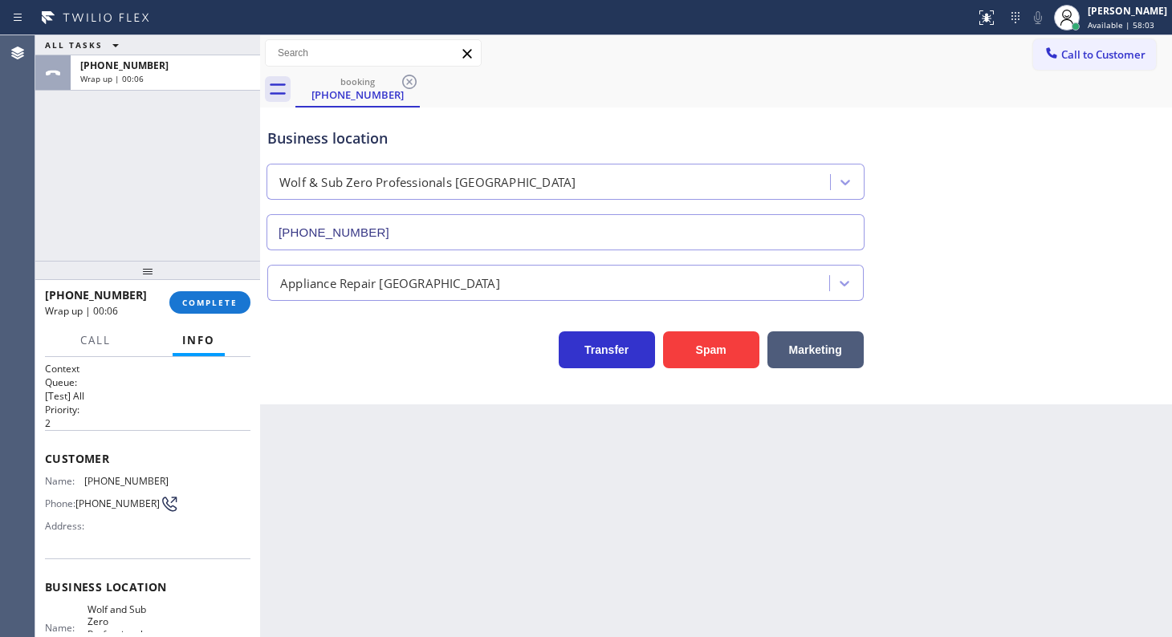
drag, startPoint x: 128, startPoint y: 248, endPoint x: 152, endPoint y: 278, distance: 38.4
click at [136, 258] on div "ALL TASKS ALL TASKS ACTIVE TASKS TASKS IN WRAP UP +16572891914 Wrap up | 00:06 …" at bounding box center [147, 336] width 225 height 602
drag, startPoint x: 177, startPoint y: 303, endPoint x: 190, endPoint y: 306, distance: 14.0
click at [190, 306] on button "COMPLETE" at bounding box center [209, 302] width 81 height 22
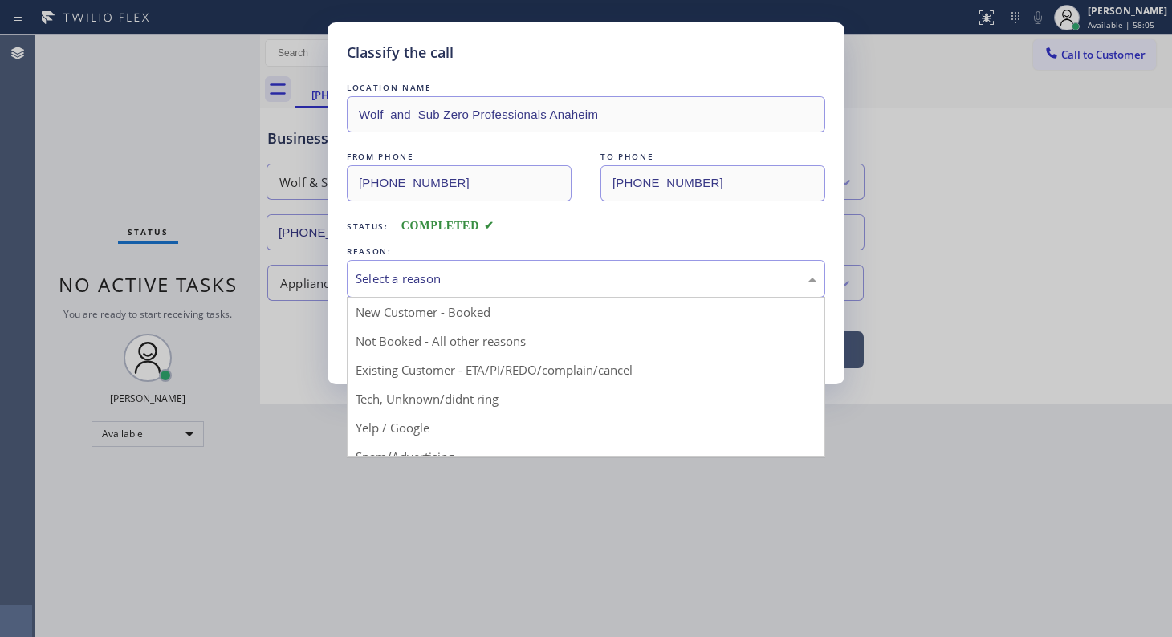
click at [388, 287] on div "Select a reason" at bounding box center [586, 279] width 478 height 38
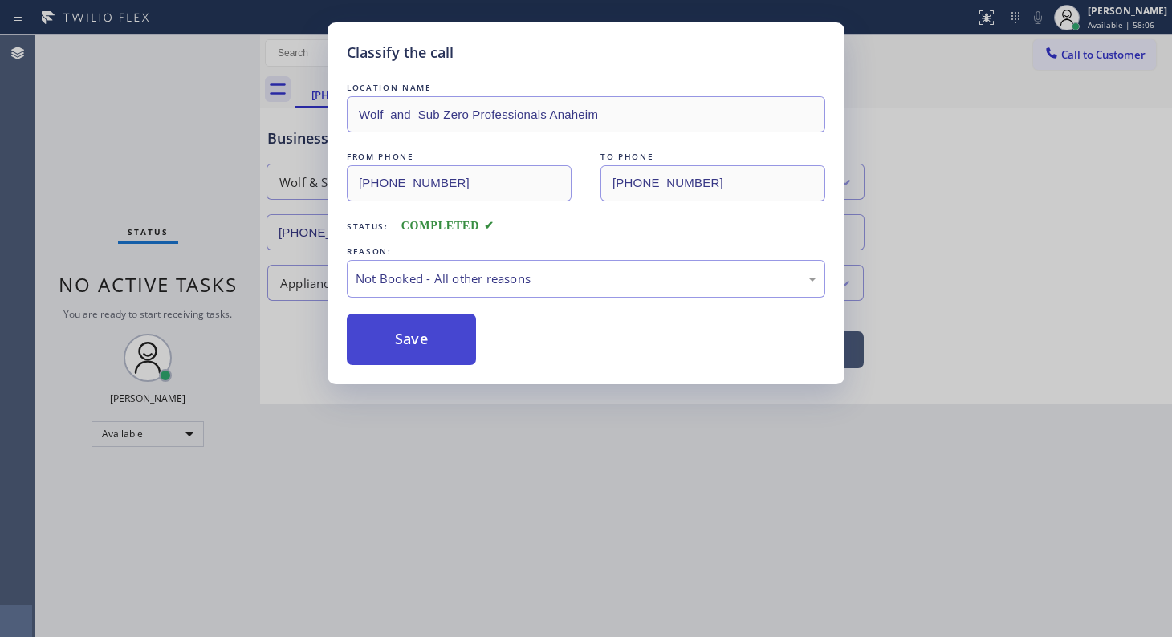
click at [388, 340] on button "Save" at bounding box center [411, 339] width 129 height 51
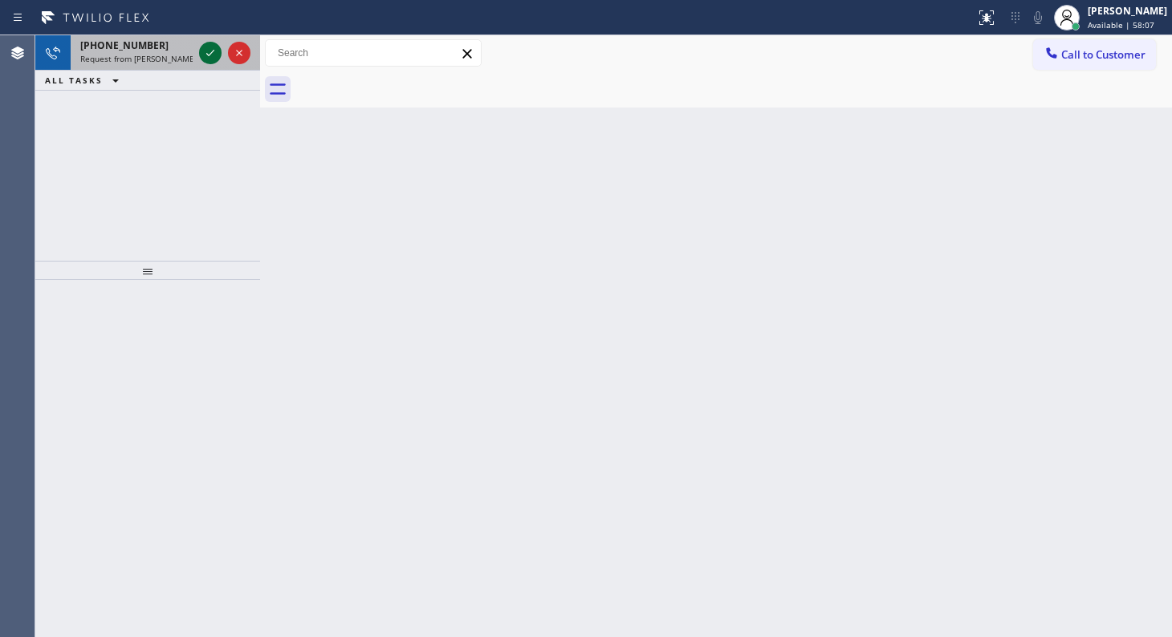
click at [209, 47] on icon at bounding box center [210, 52] width 19 height 19
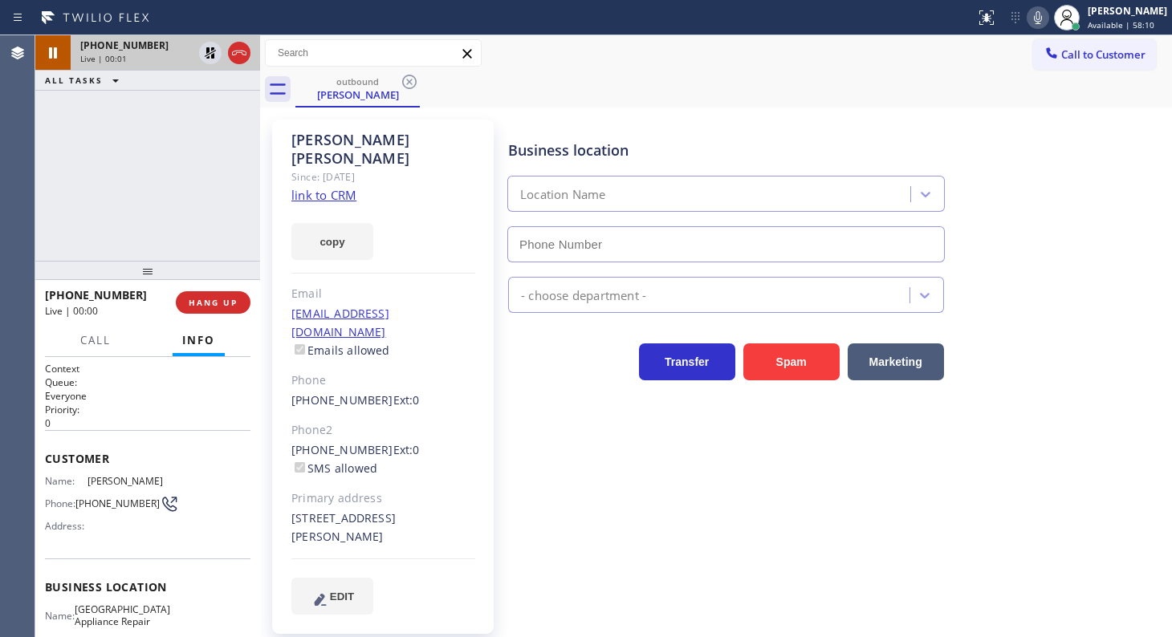
type input "(773) 830-4668"
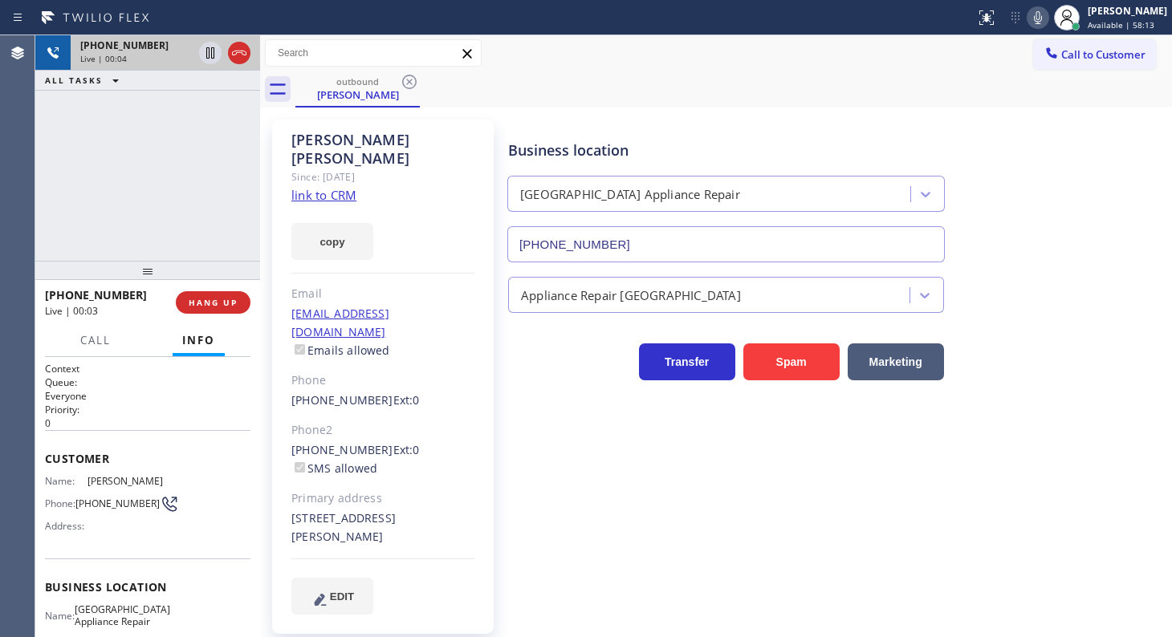
click at [304, 187] on link "link to CRM" at bounding box center [323, 195] width 65 height 16
click at [1044, 16] on icon at bounding box center [1037, 17] width 19 height 19
click at [202, 48] on icon at bounding box center [210, 52] width 19 height 19
drag, startPoint x: 94, startPoint y: 136, endPoint x: 144, endPoint y: 90, distance: 68.2
click at [101, 129] on div "+17738420405 Live | 04:47 ALL TASKS ALL TASKS ACTIVE TASKS TASKS IN WRAP UP" at bounding box center [147, 148] width 225 height 226
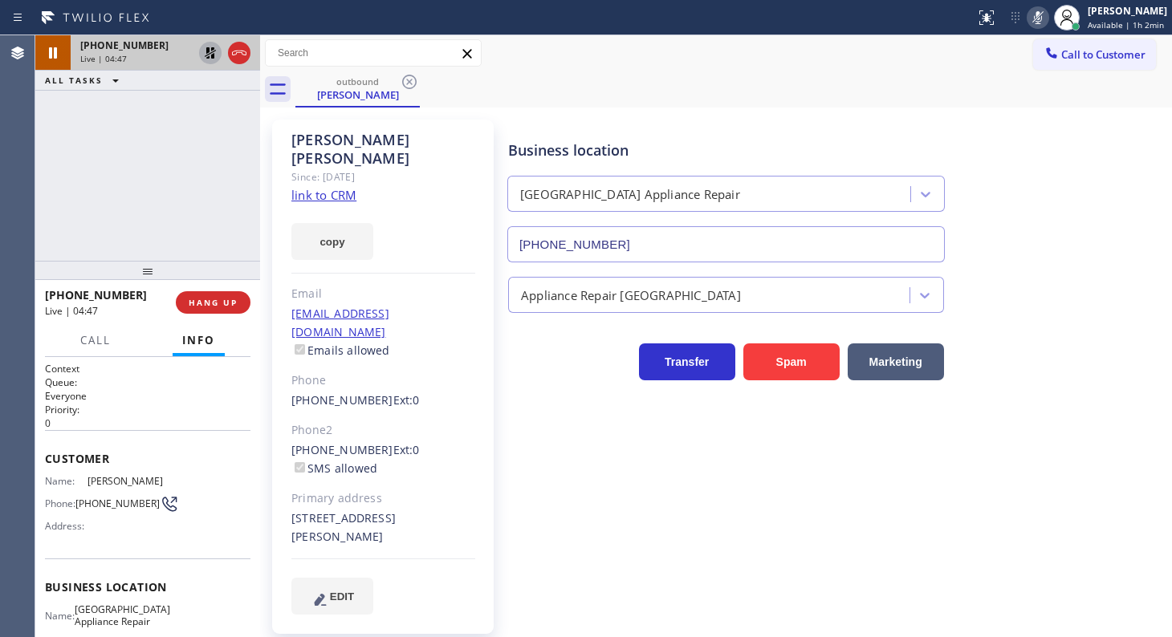
click at [216, 50] on icon at bounding box center [210, 52] width 19 height 19
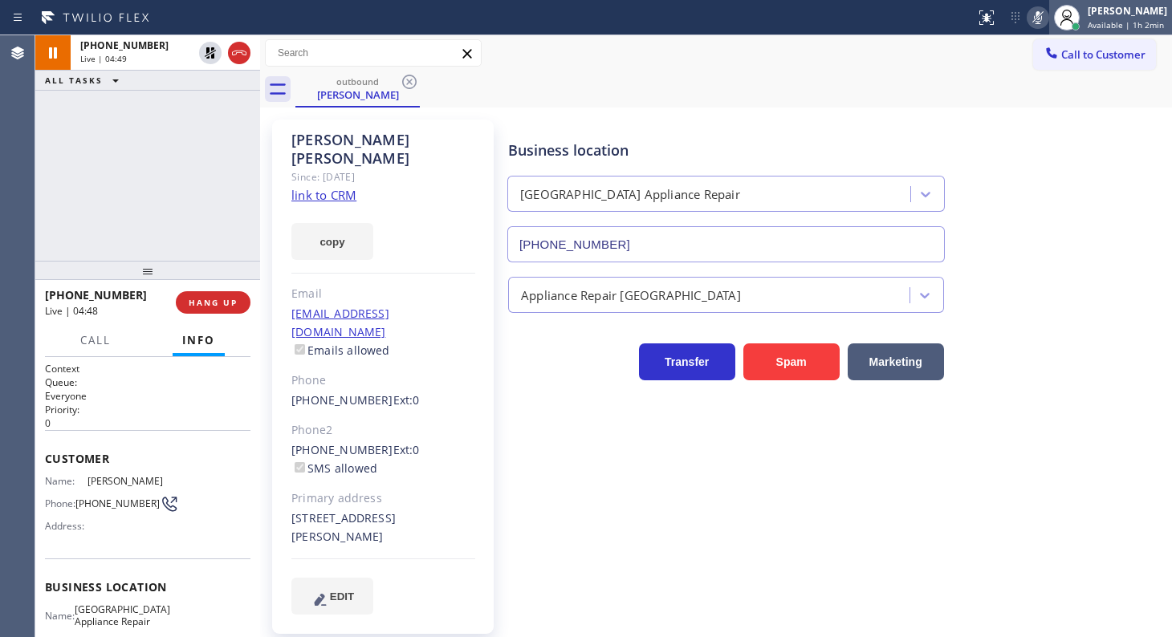
click at [1051, 17] on div at bounding box center [1066, 17] width 35 height 35
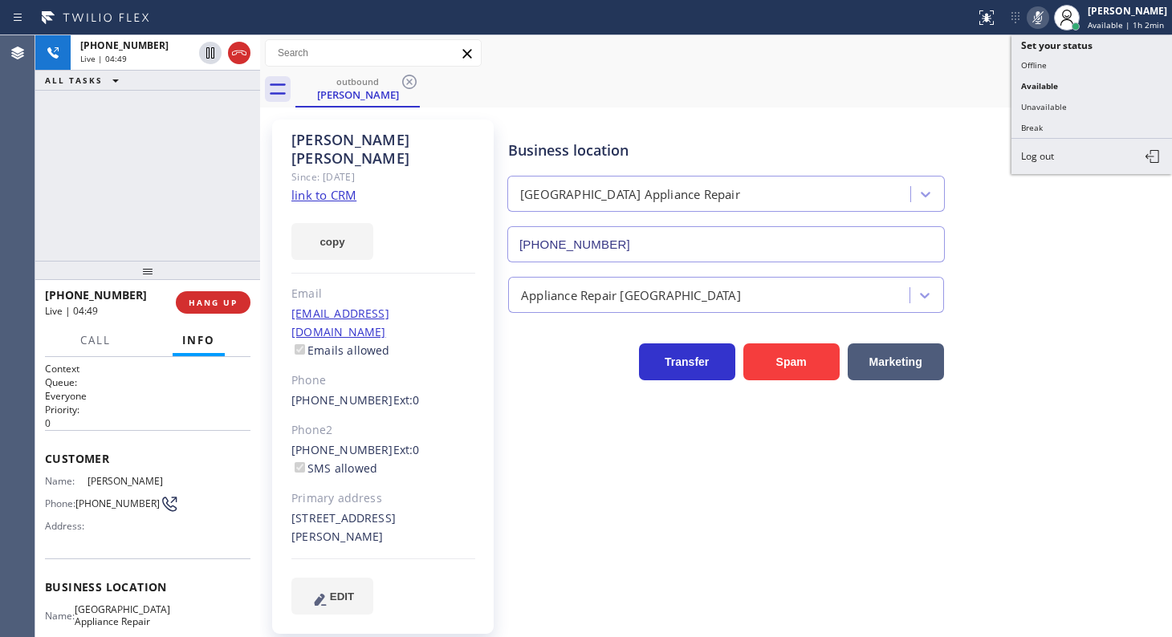
click at [1036, 18] on rect at bounding box center [1037, 15] width 11 height 11
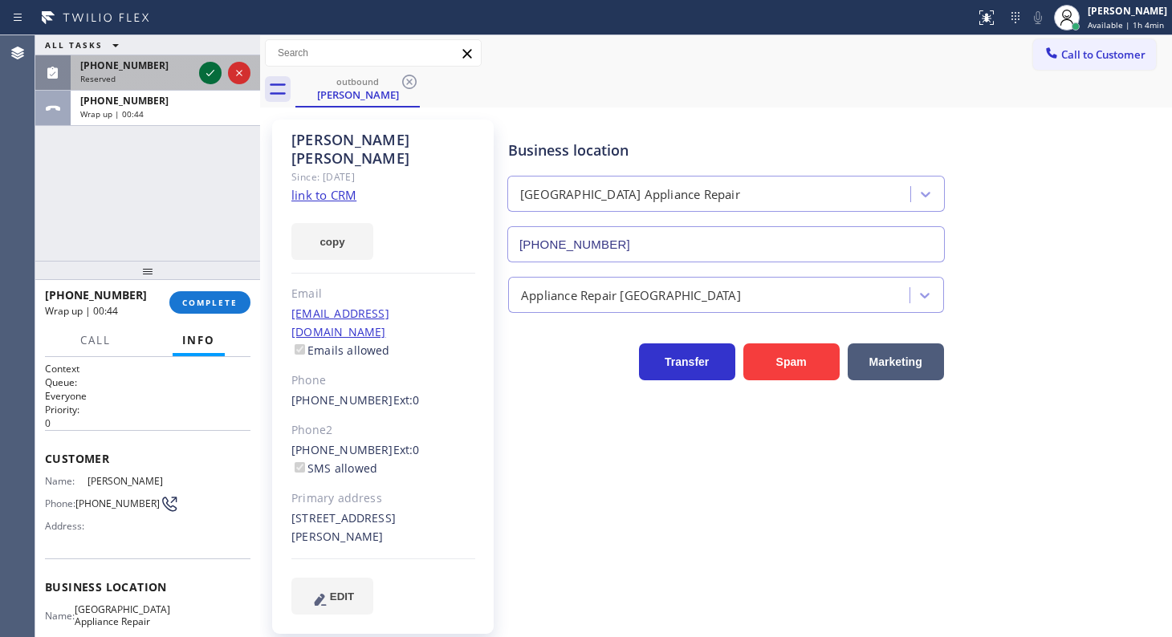
click at [217, 68] on icon at bounding box center [210, 72] width 19 height 19
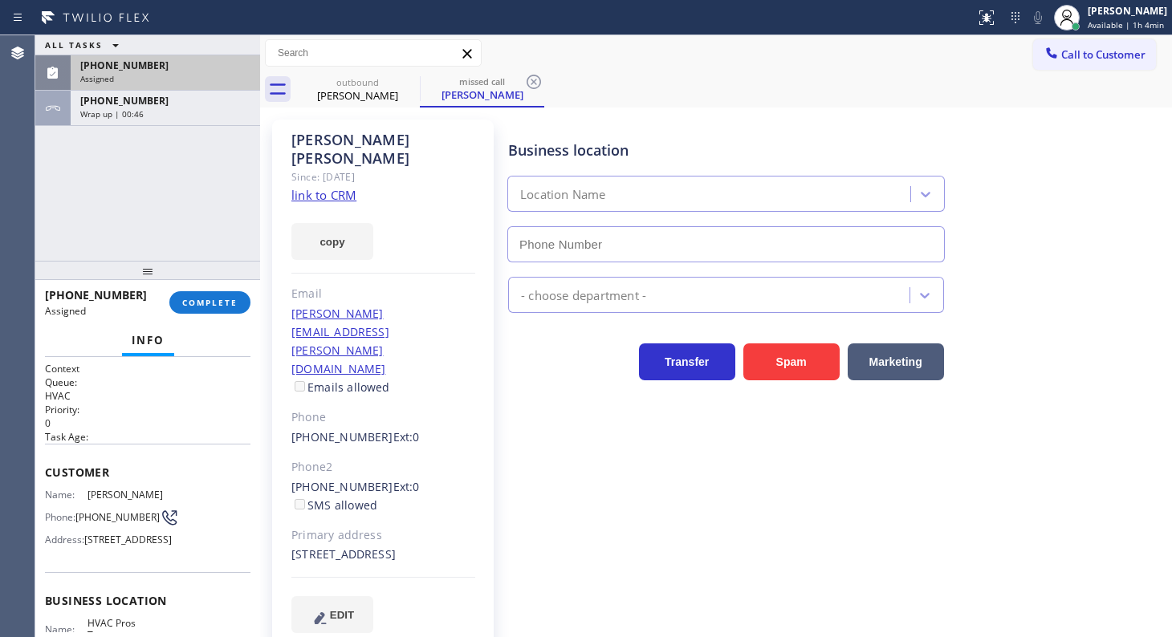
type input "(424) 306-1757"
drag, startPoint x: 177, startPoint y: 281, endPoint x: 186, endPoint y: 304, distance: 24.9
click at [184, 280] on div at bounding box center [147, 270] width 225 height 19
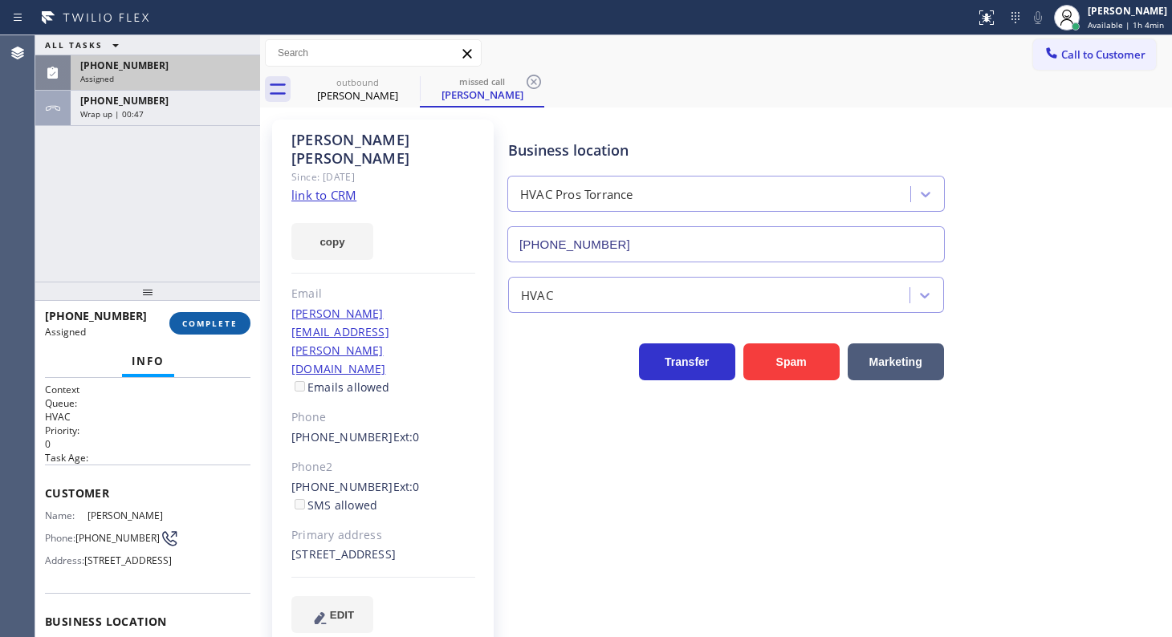
drag, startPoint x: 209, startPoint y: 315, endPoint x: 205, endPoint y: 324, distance: 9.4
click at [206, 323] on button "COMPLETE" at bounding box center [209, 323] width 81 height 22
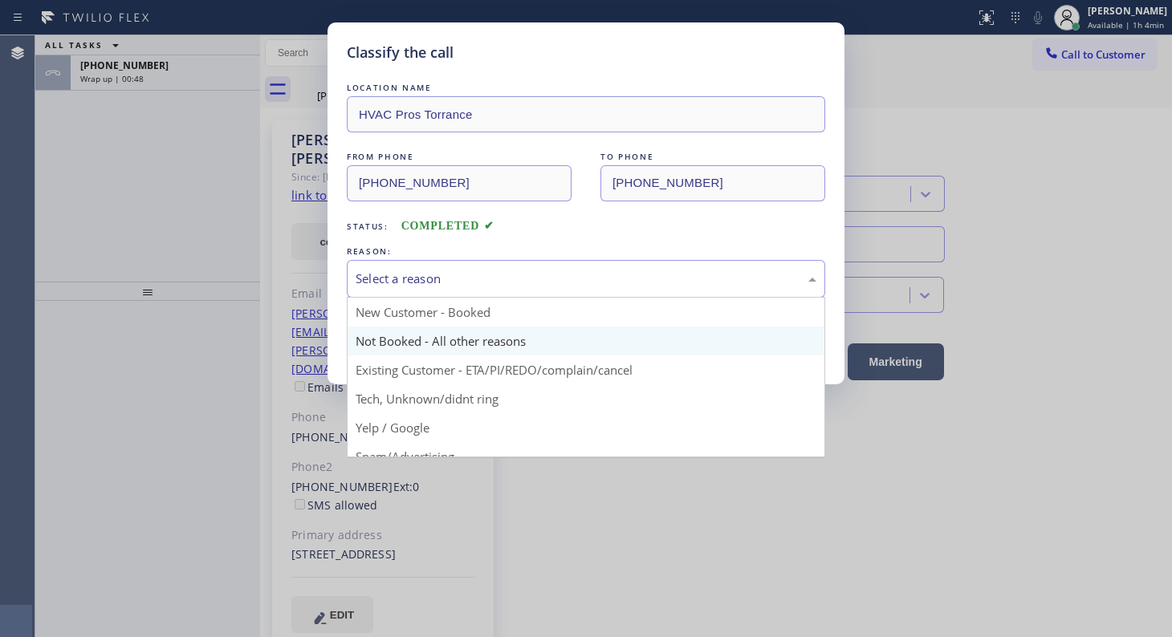
drag, startPoint x: 417, startPoint y: 280, endPoint x: 381, endPoint y: 348, distance: 76.1
click at [411, 289] on div "Select a reason" at bounding box center [586, 279] width 478 height 38
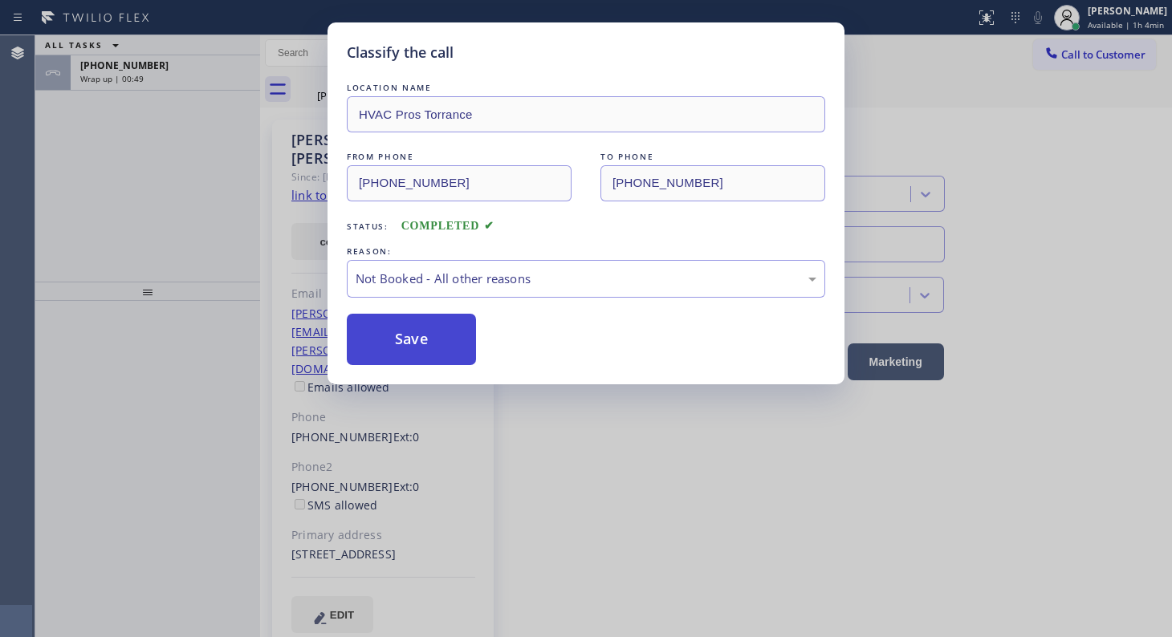
click at [387, 337] on button "Save" at bounding box center [411, 339] width 129 height 51
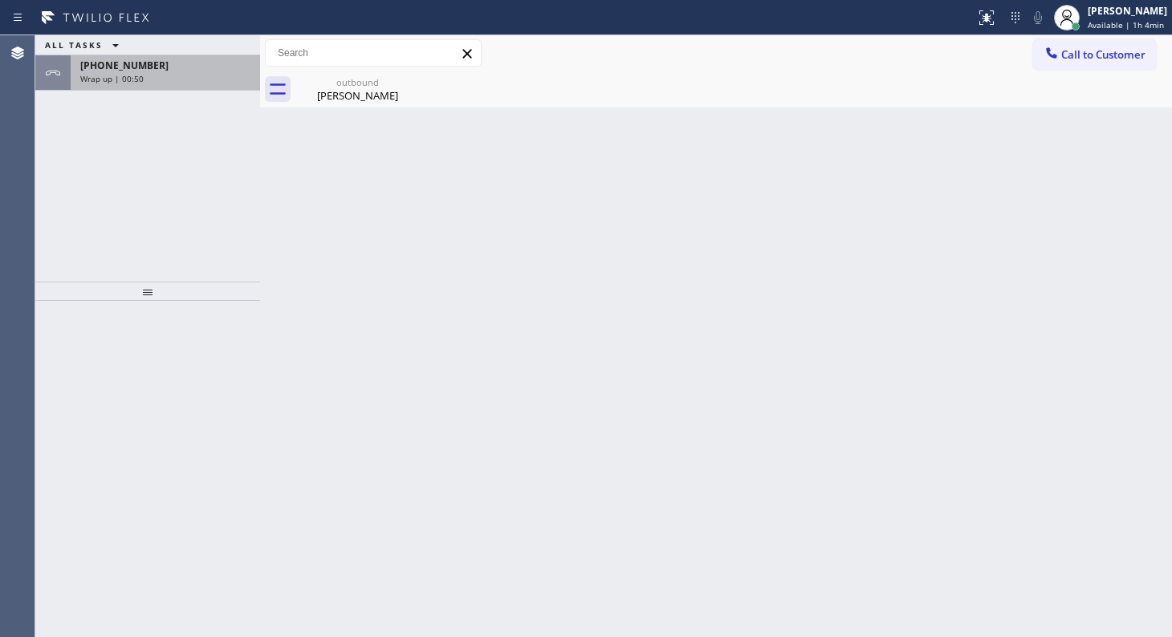
click at [148, 79] on div "Wrap up | 00:50" at bounding box center [165, 78] width 170 height 11
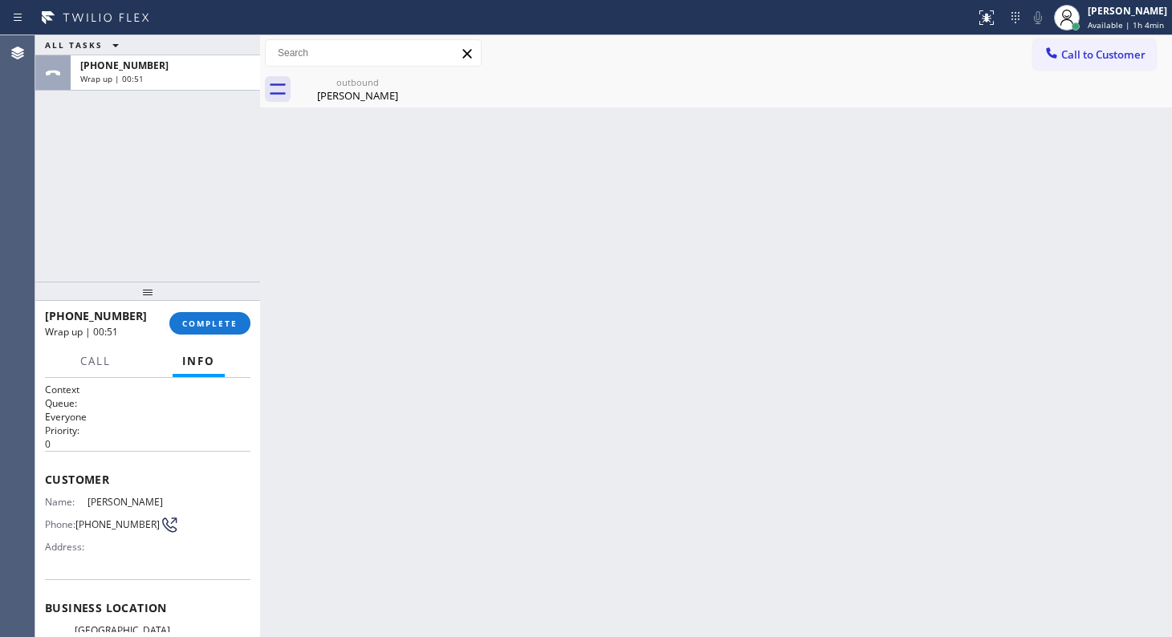
click at [206, 337] on div "+17738420405 Wrap up | 00:51 COMPLETE" at bounding box center [147, 324] width 205 height 42
click at [216, 326] on span "COMPLETE" at bounding box center [209, 323] width 55 height 11
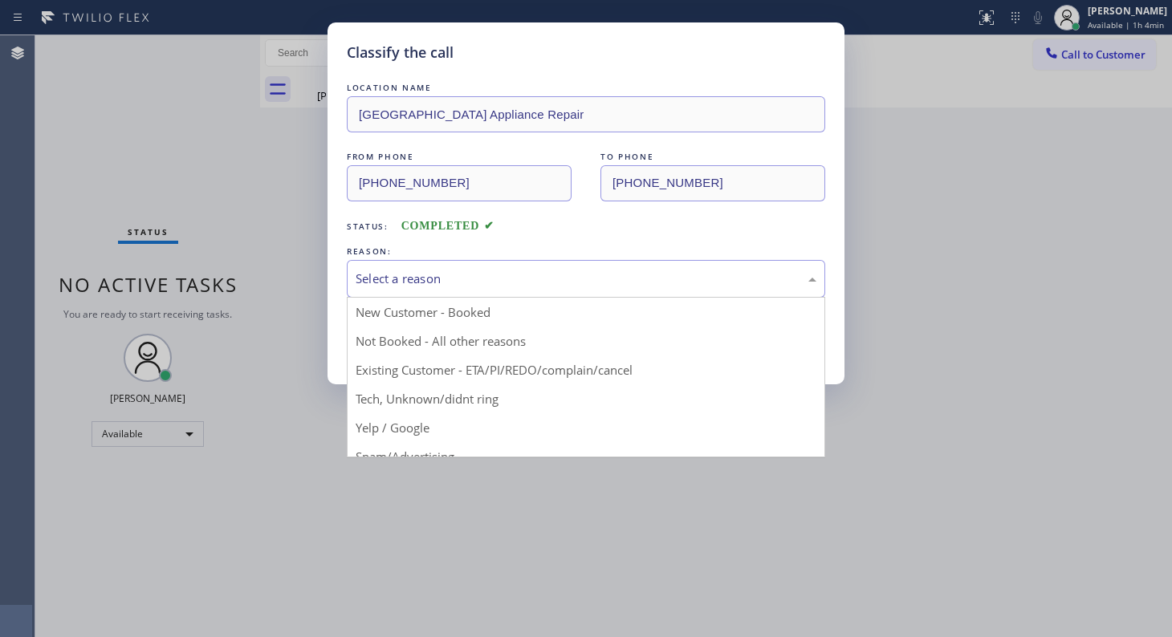
click at [410, 271] on div "Select a reason" at bounding box center [586, 279] width 461 height 18
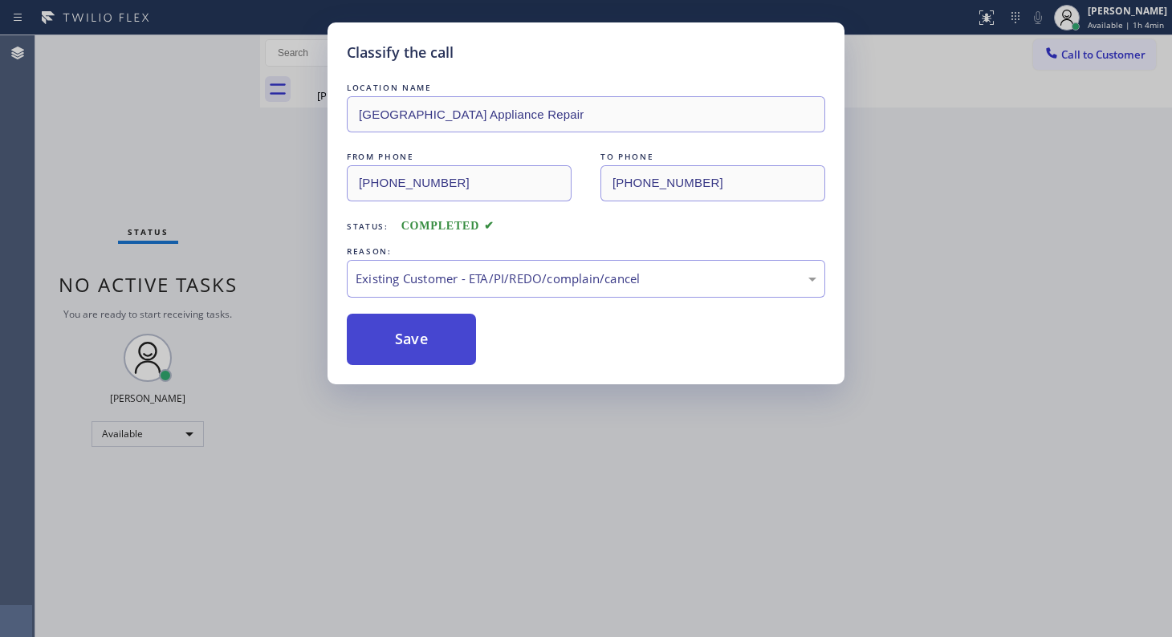
click at [418, 339] on button "Save" at bounding box center [411, 339] width 129 height 51
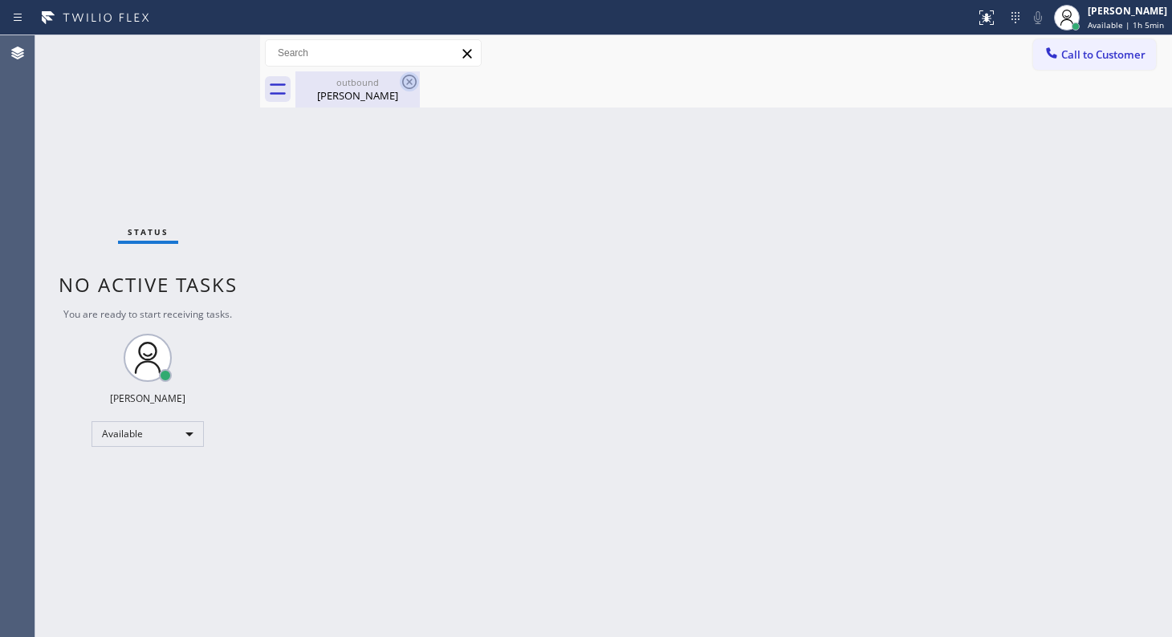
click at [407, 81] on icon at bounding box center [409, 81] width 19 height 19
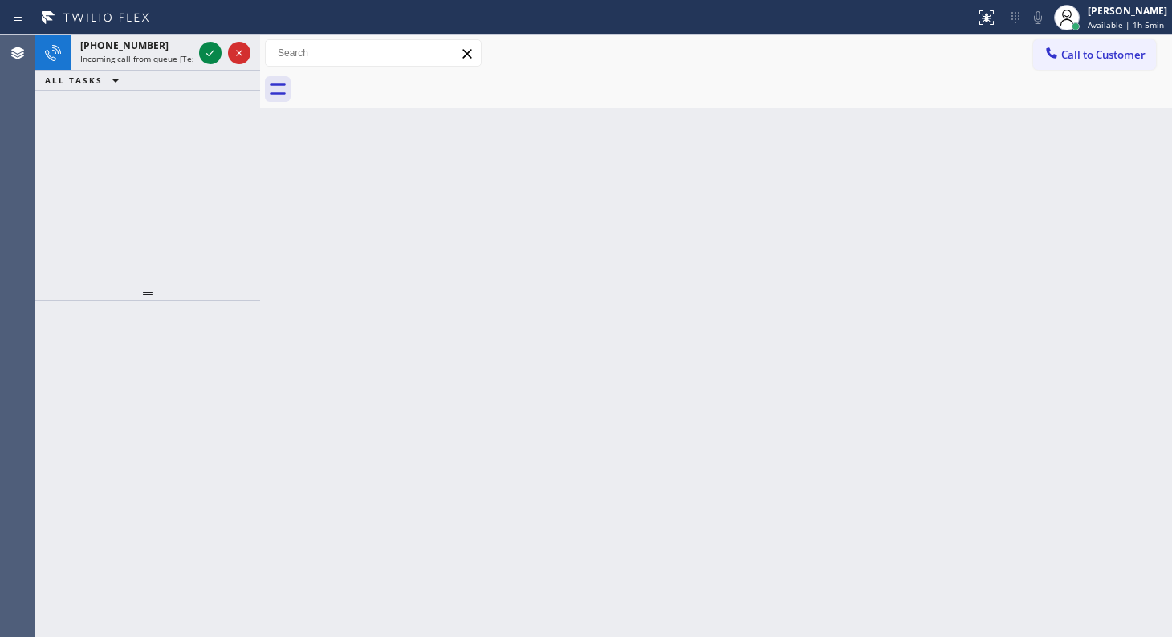
drag, startPoint x: 112, startPoint y: 136, endPoint x: 130, endPoint y: 119, distance: 25.0
click at [120, 128] on div "+18482450342 Incoming call from queue [Test] All ALL TASKS ALL TASKS ACTIVE TAS…" at bounding box center [147, 158] width 225 height 246
click at [209, 56] on icon at bounding box center [210, 52] width 19 height 19
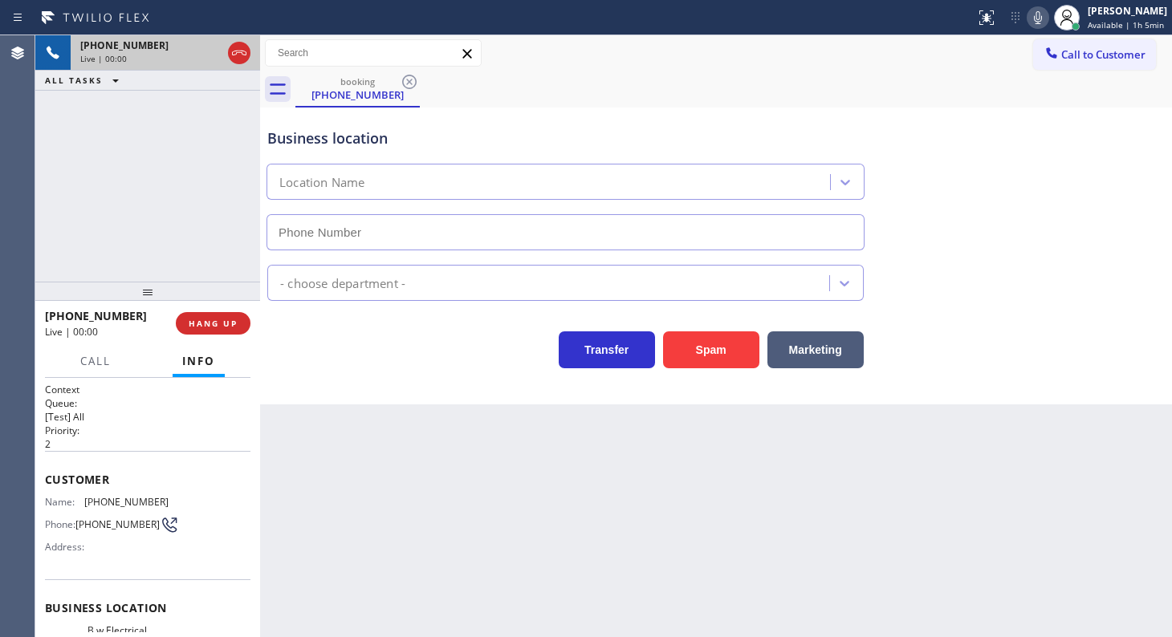
type input "(848) 292-9748"
click at [690, 361] on button "Spam" at bounding box center [711, 349] width 96 height 37
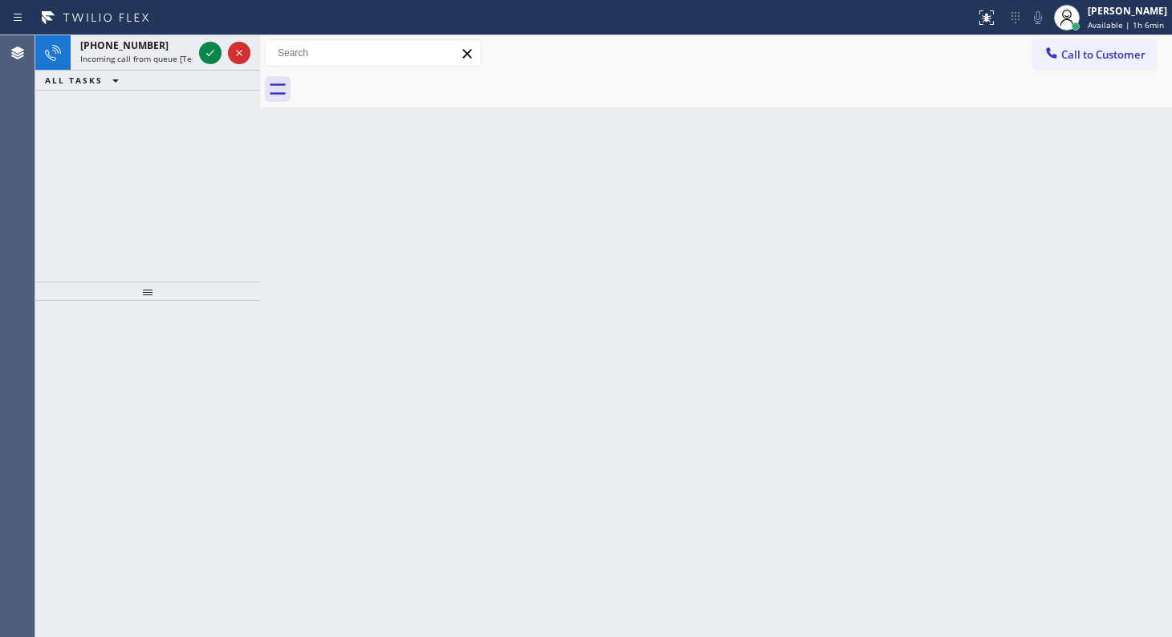
click at [205, 53] on icon at bounding box center [210, 52] width 19 height 19
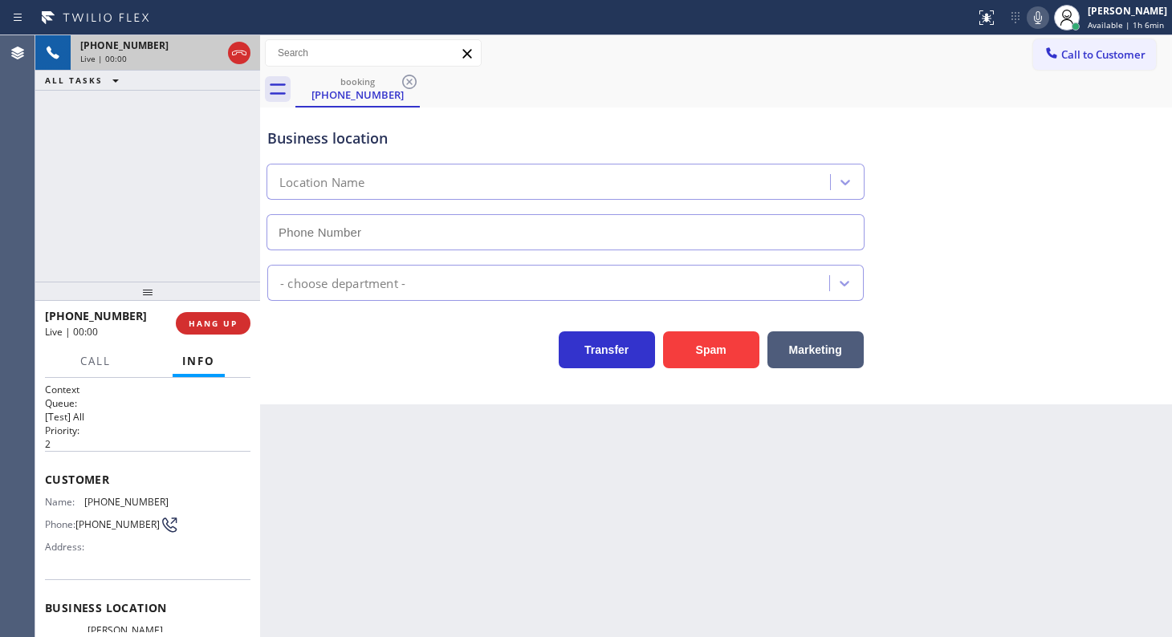
type input "(973) 577-5265"
click at [240, 43] on icon at bounding box center [239, 52] width 19 height 19
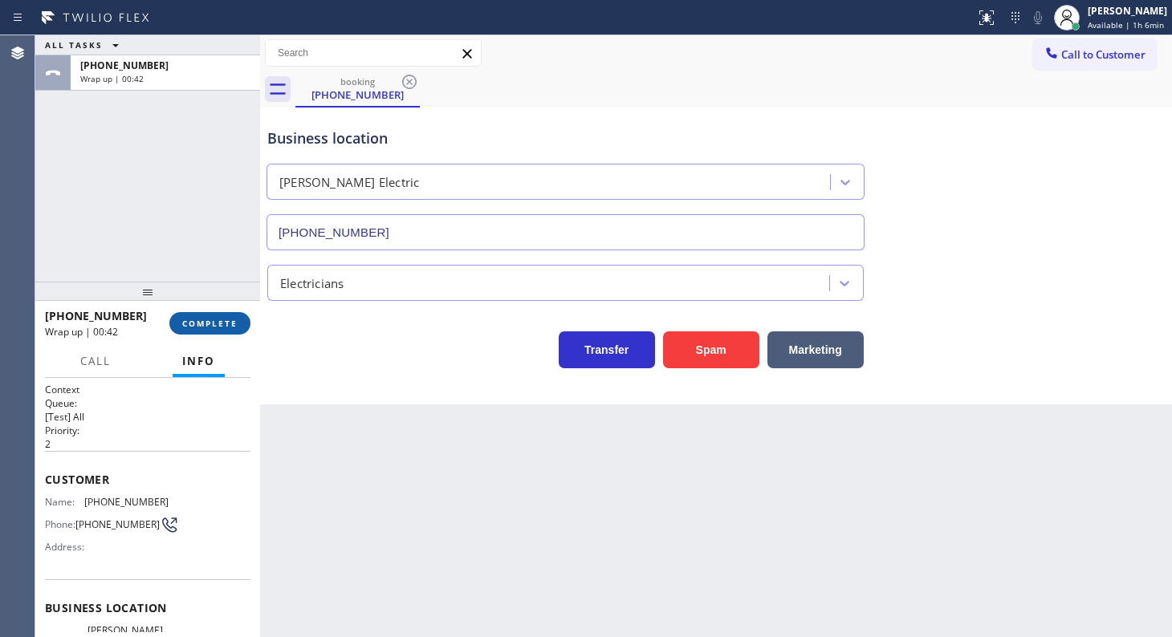
click at [214, 325] on span "COMPLETE" at bounding box center [209, 323] width 55 height 11
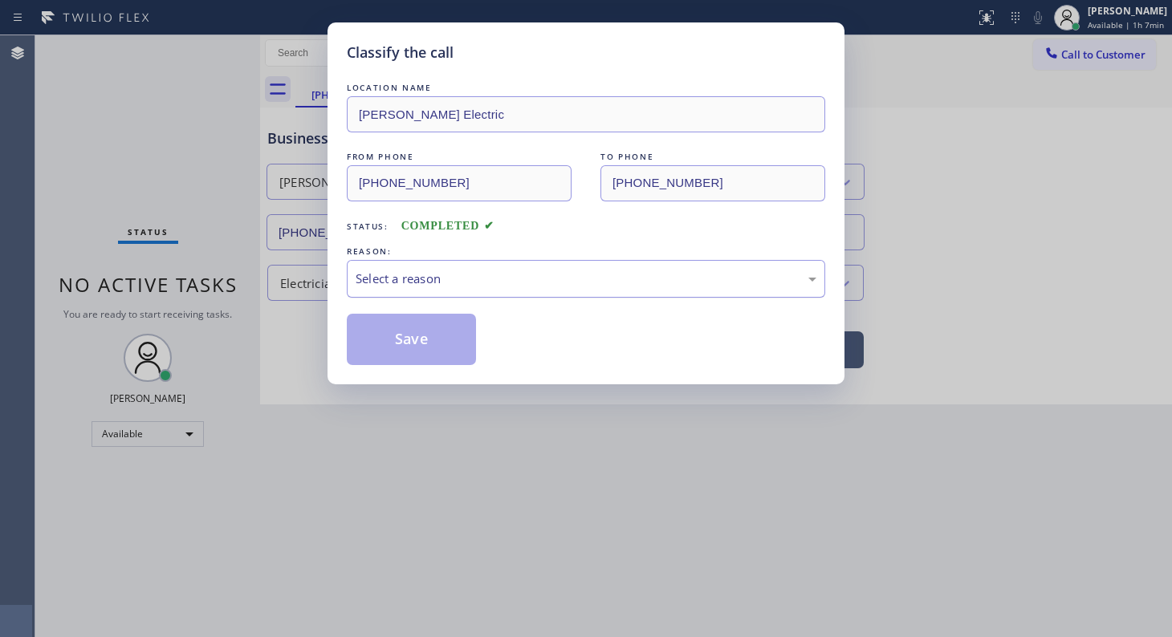
click at [378, 273] on div "Select a reason" at bounding box center [586, 279] width 461 height 18
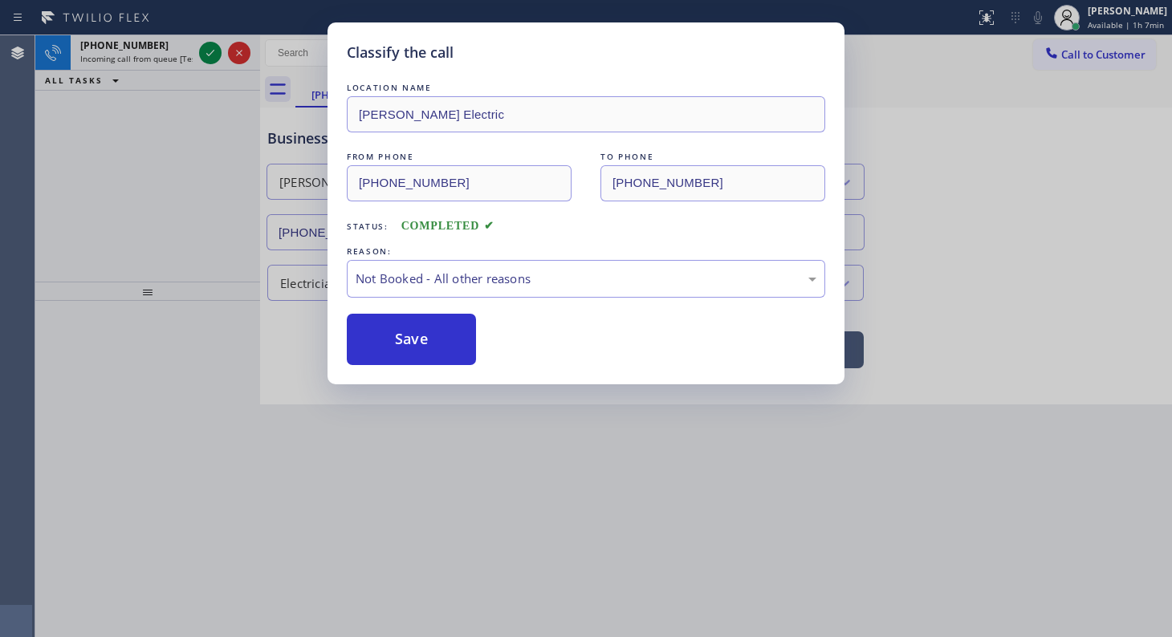
click at [390, 339] on button "Save" at bounding box center [411, 339] width 129 height 51
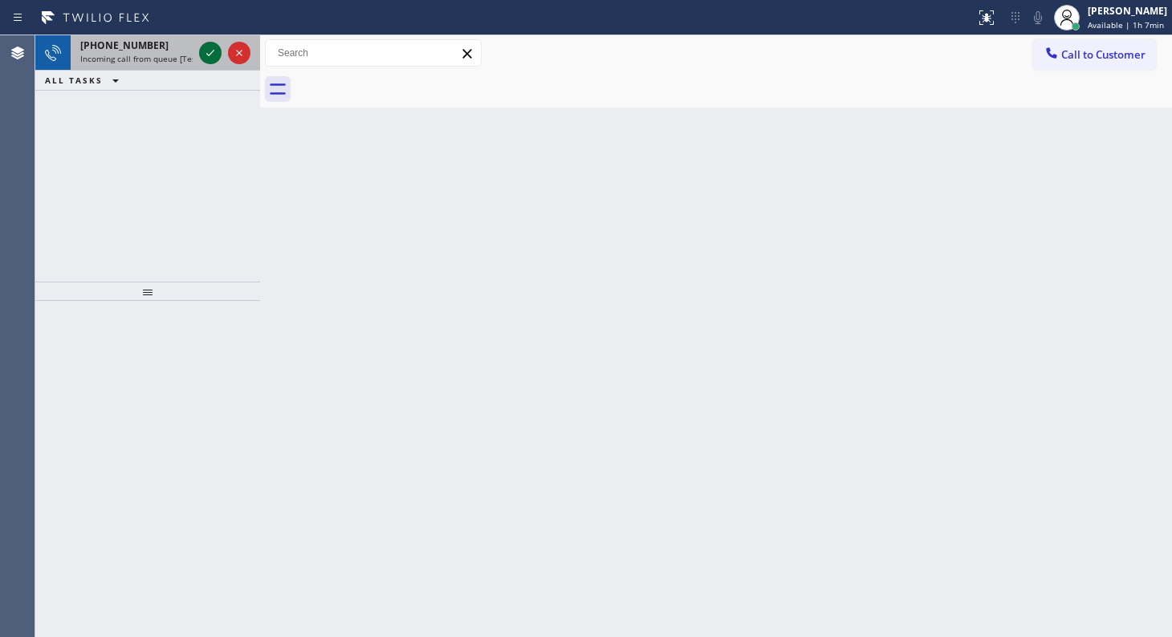
click at [213, 48] on icon at bounding box center [210, 52] width 19 height 19
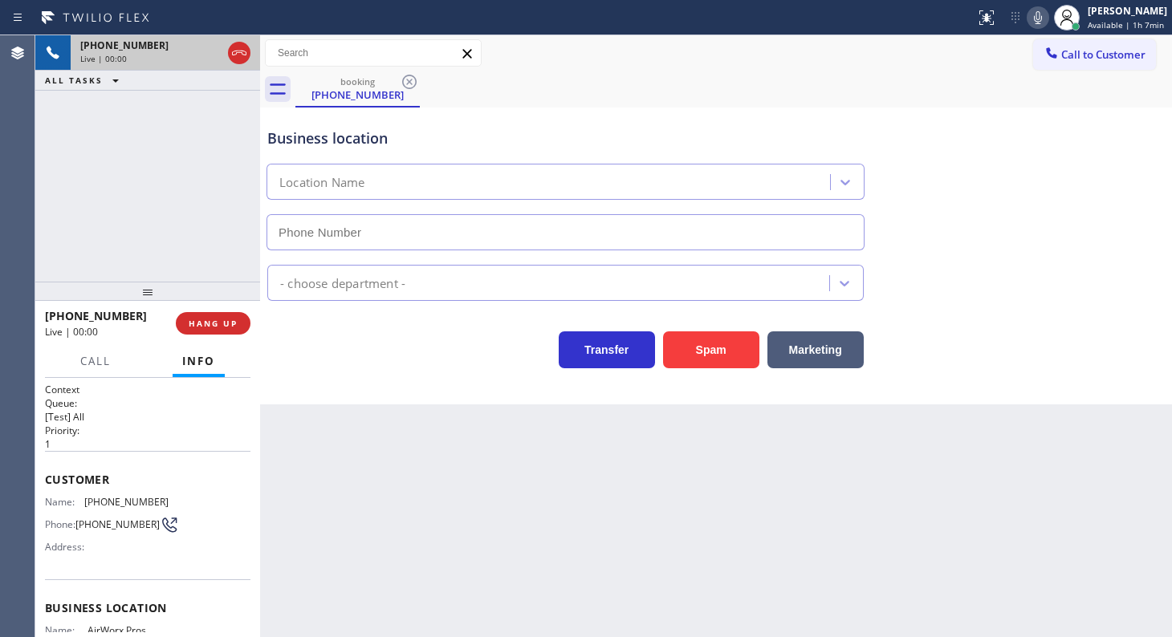
type input "(480) 418-8731"
click at [714, 353] on button "Spam" at bounding box center [711, 349] width 96 height 37
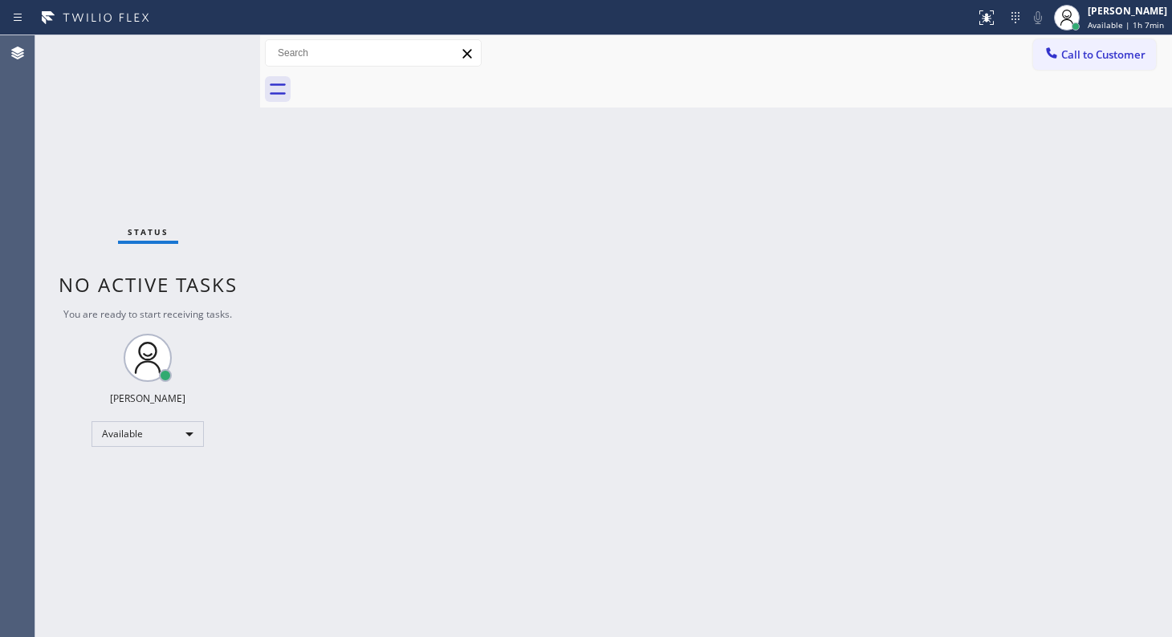
click at [676, 450] on div "Back to Dashboard Change Sender ID Customers Technicians Select a contact Outbo…" at bounding box center [716, 336] width 912 height 602
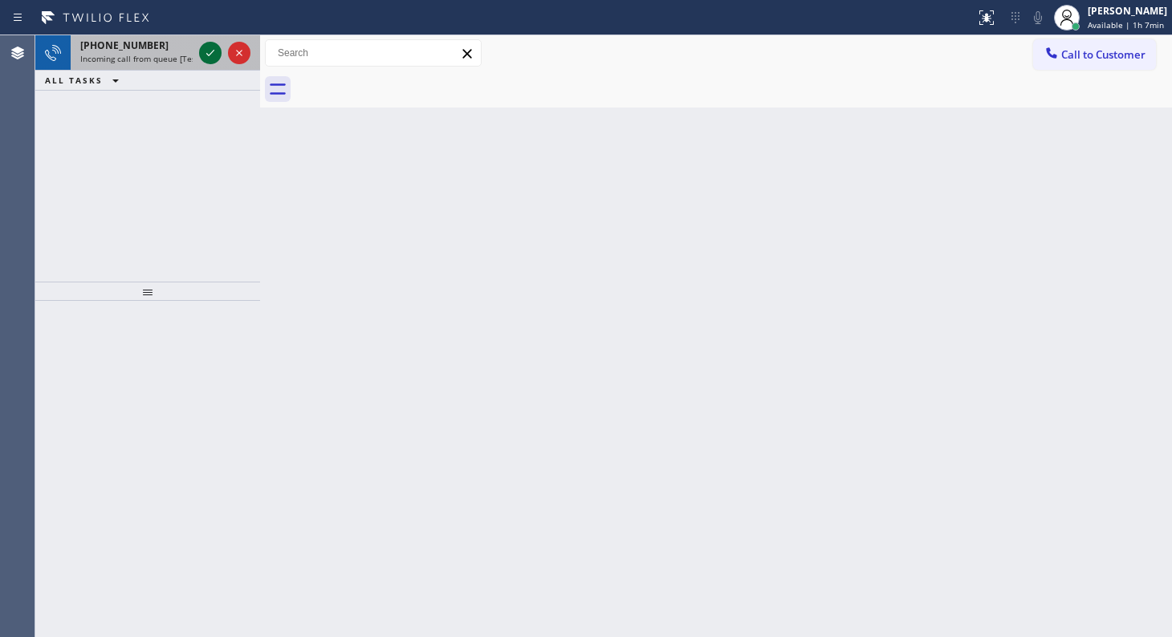
click at [208, 51] on icon at bounding box center [210, 52] width 19 height 19
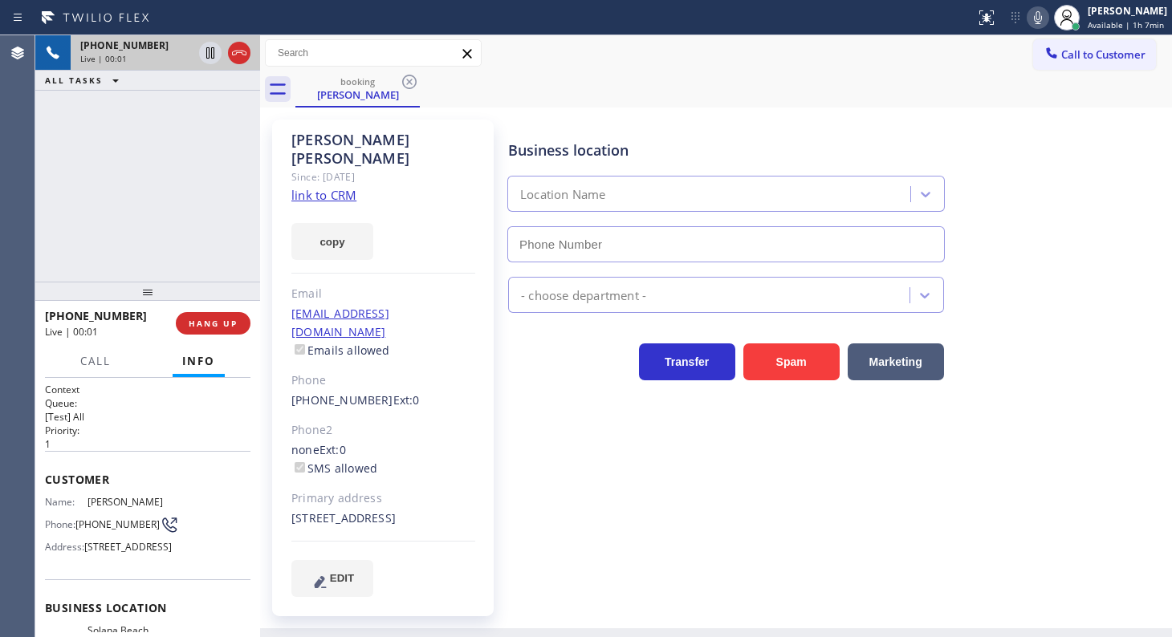
type input "(858) 244-9718"
click at [291, 187] on link "link to CRM" at bounding box center [323, 195] width 65 height 16
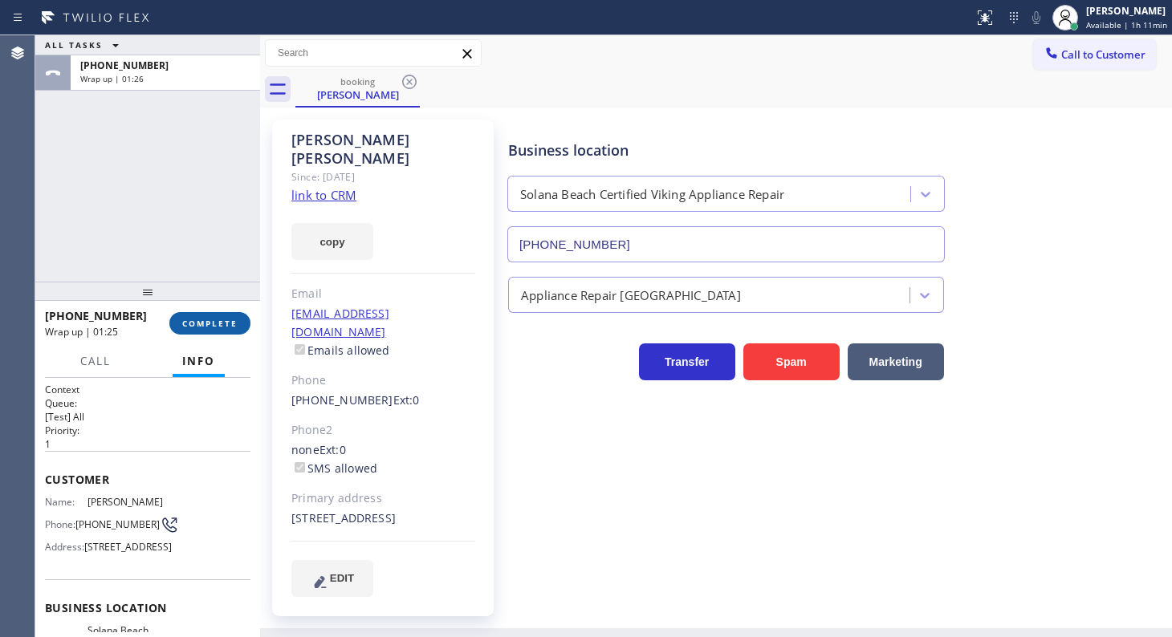
click at [193, 319] on span "COMPLETE" at bounding box center [209, 323] width 55 height 11
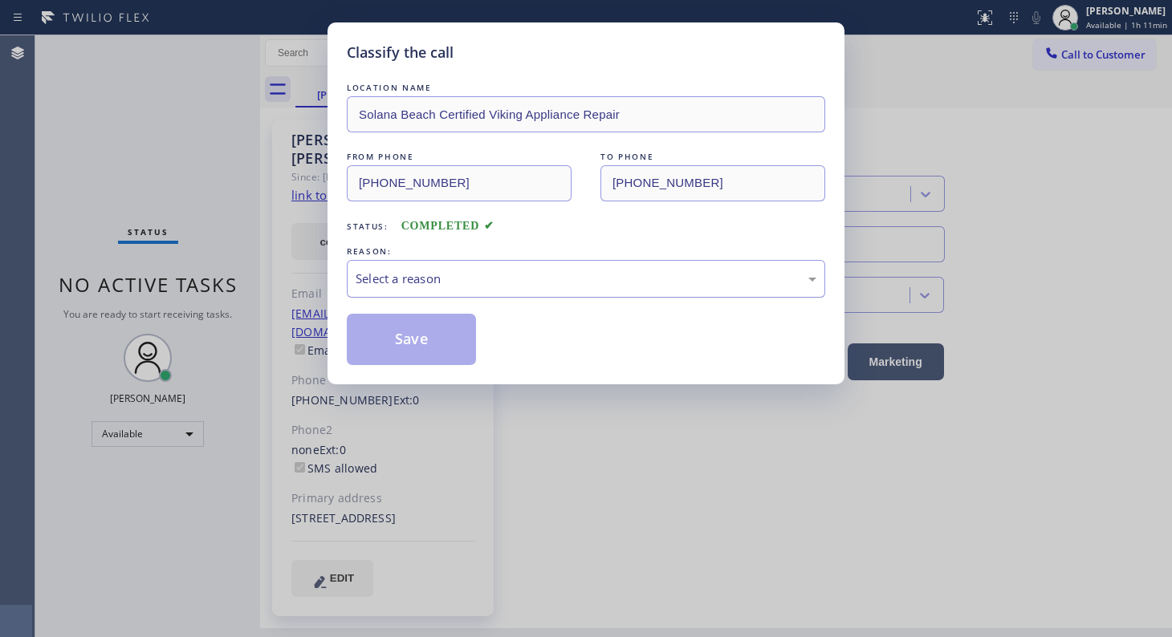
click at [387, 284] on div "Select a reason" at bounding box center [586, 279] width 478 height 38
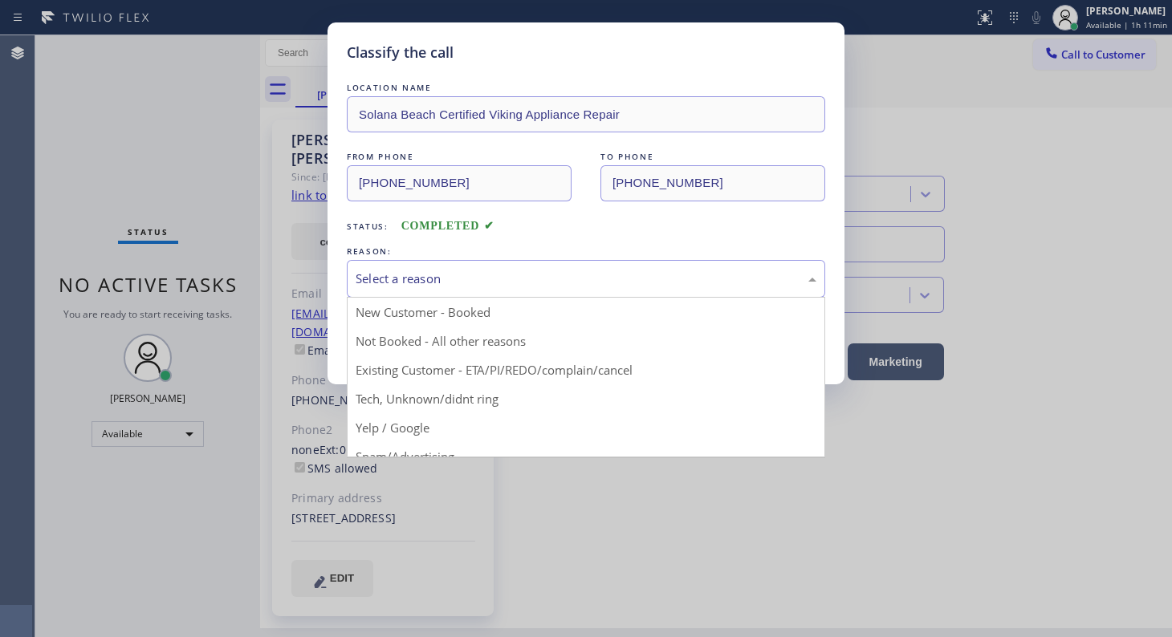
drag, startPoint x: 364, startPoint y: 375, endPoint x: 376, endPoint y: 367, distance: 13.8
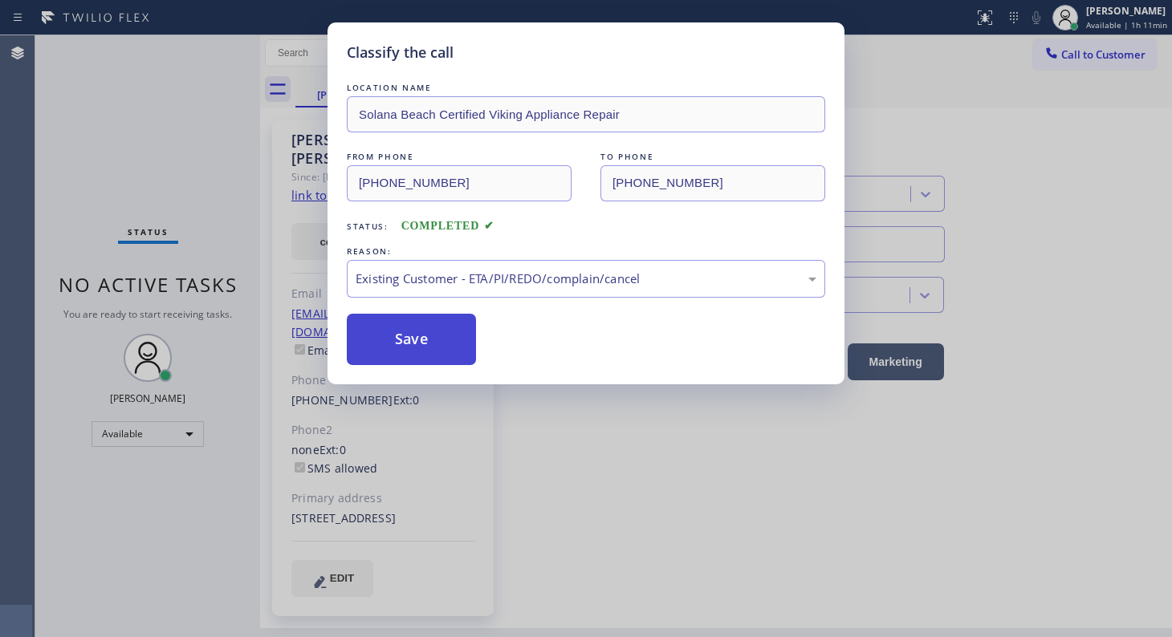
click at [384, 356] on button "Save" at bounding box center [411, 339] width 129 height 51
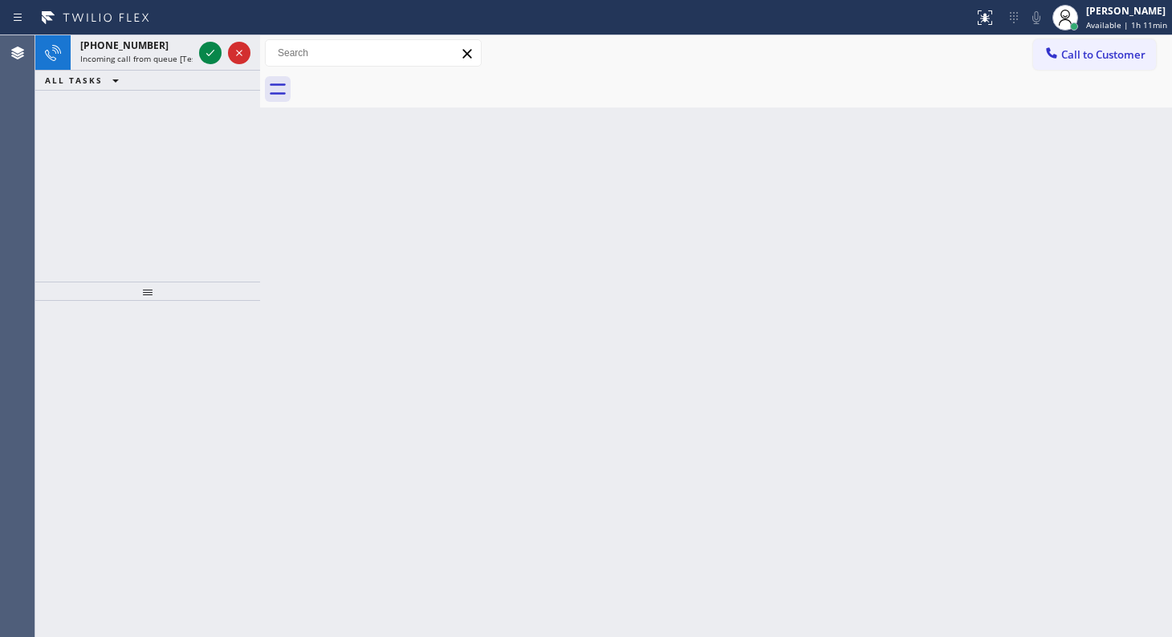
click at [76, 152] on div "+12135836378 Incoming call from queue [Test] All ALL TASKS ALL TASKS ACTIVE TAS…" at bounding box center [147, 158] width 225 height 246
click at [205, 51] on icon at bounding box center [210, 52] width 19 height 19
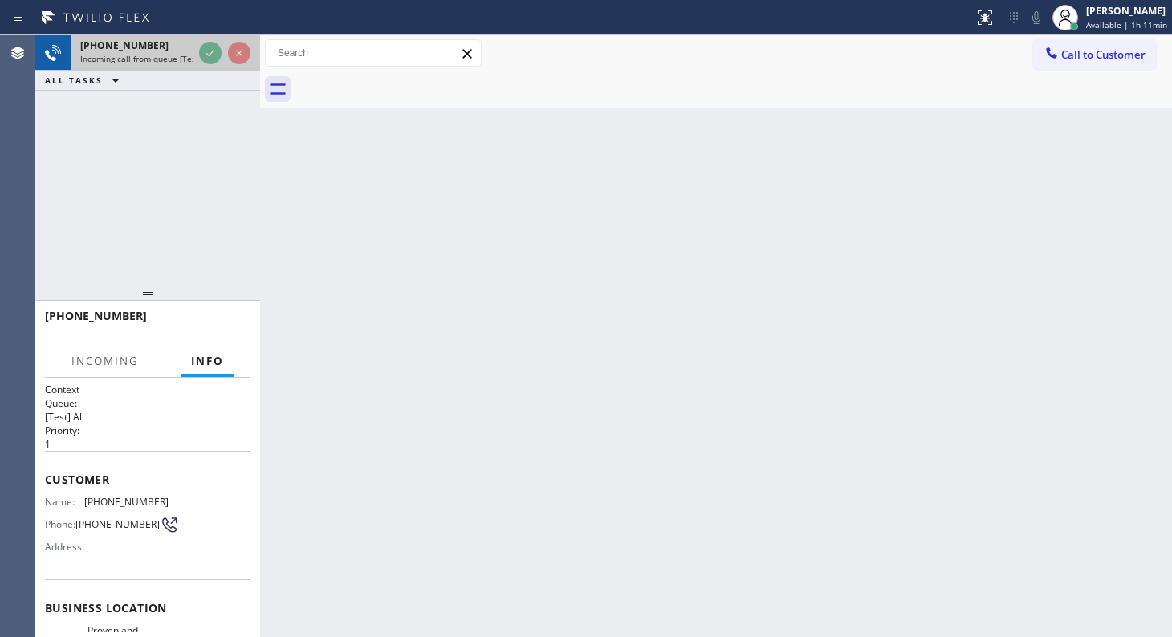
click at [198, 56] on div at bounding box center [225, 52] width 58 height 35
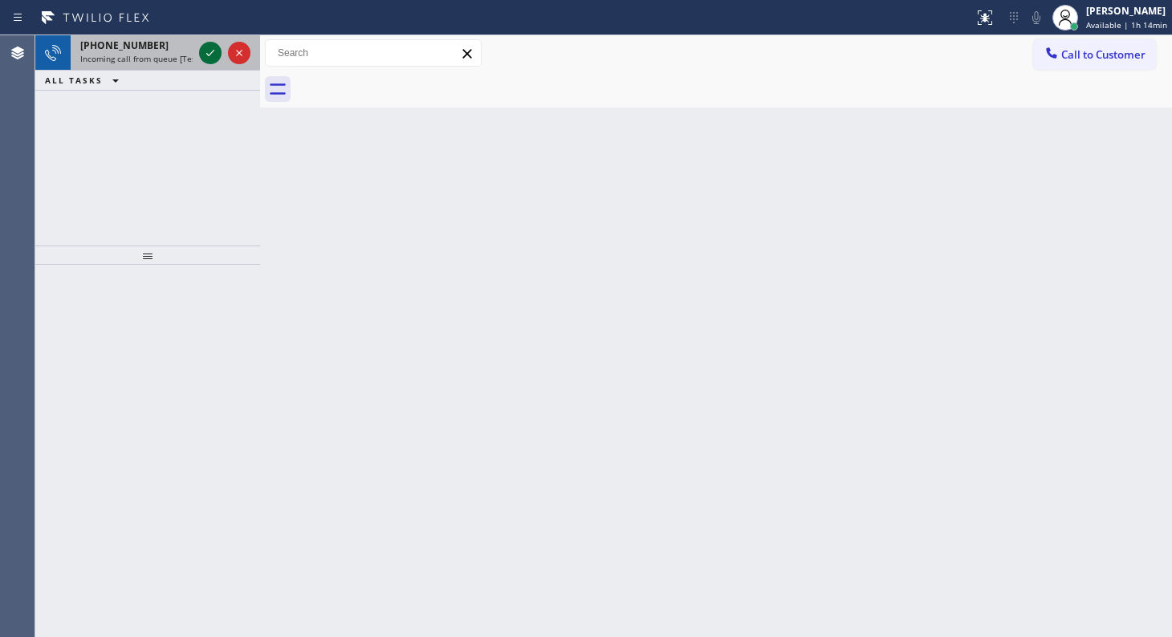
click at [212, 51] on icon at bounding box center [210, 53] width 8 height 6
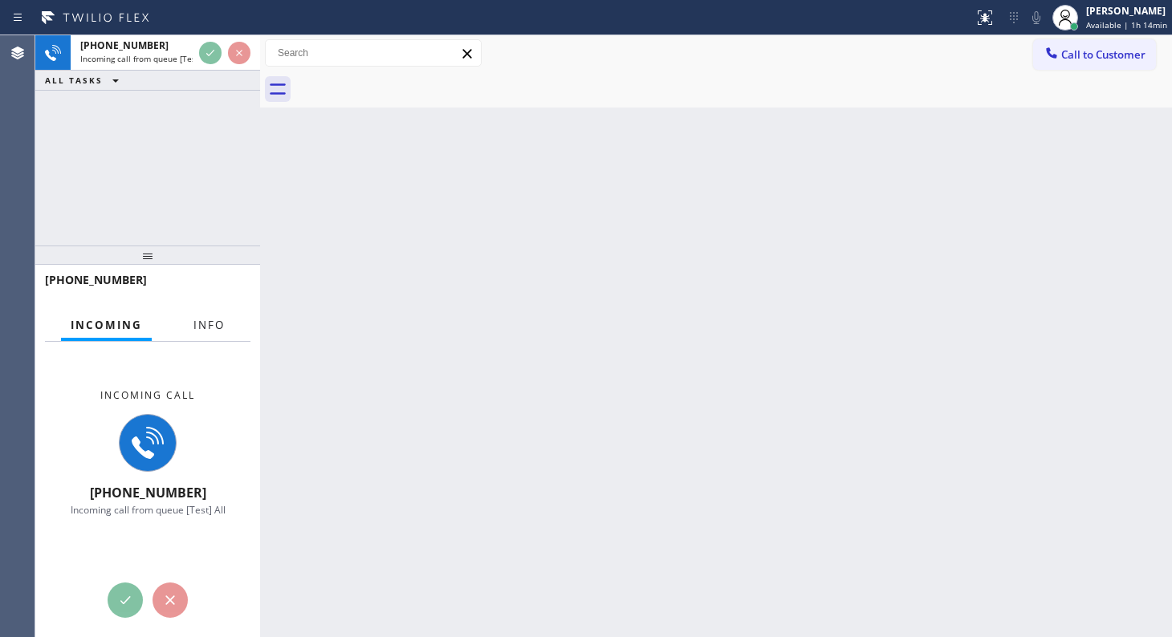
click at [204, 321] on span "Info" at bounding box center [208, 325] width 31 height 14
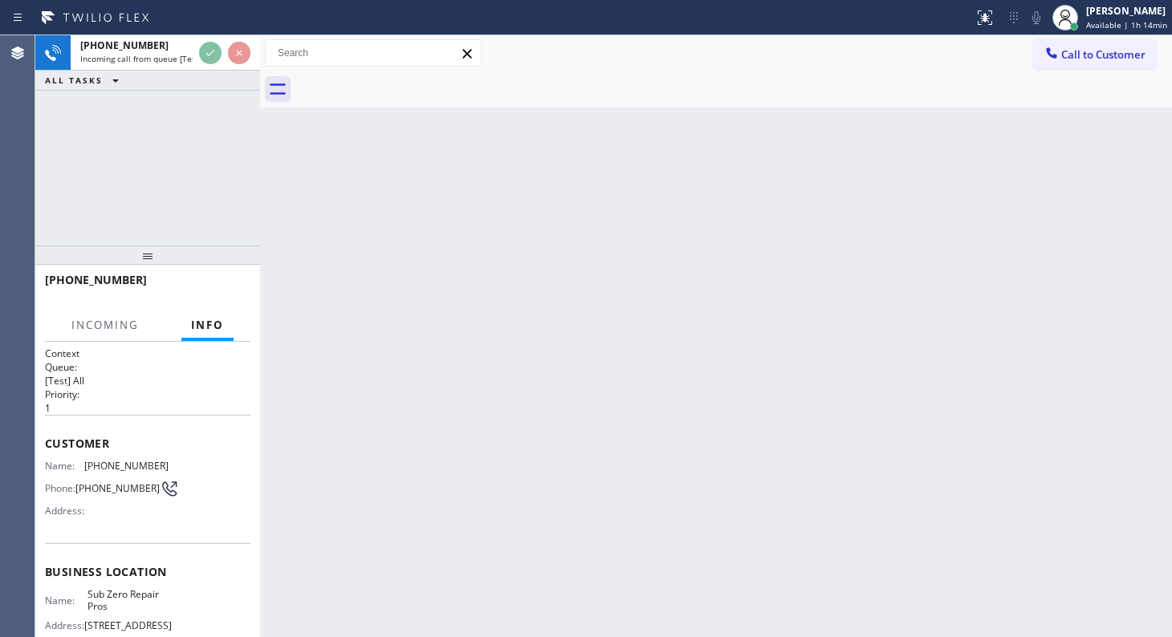
click at [213, 327] on span "Info" at bounding box center [207, 325] width 33 height 14
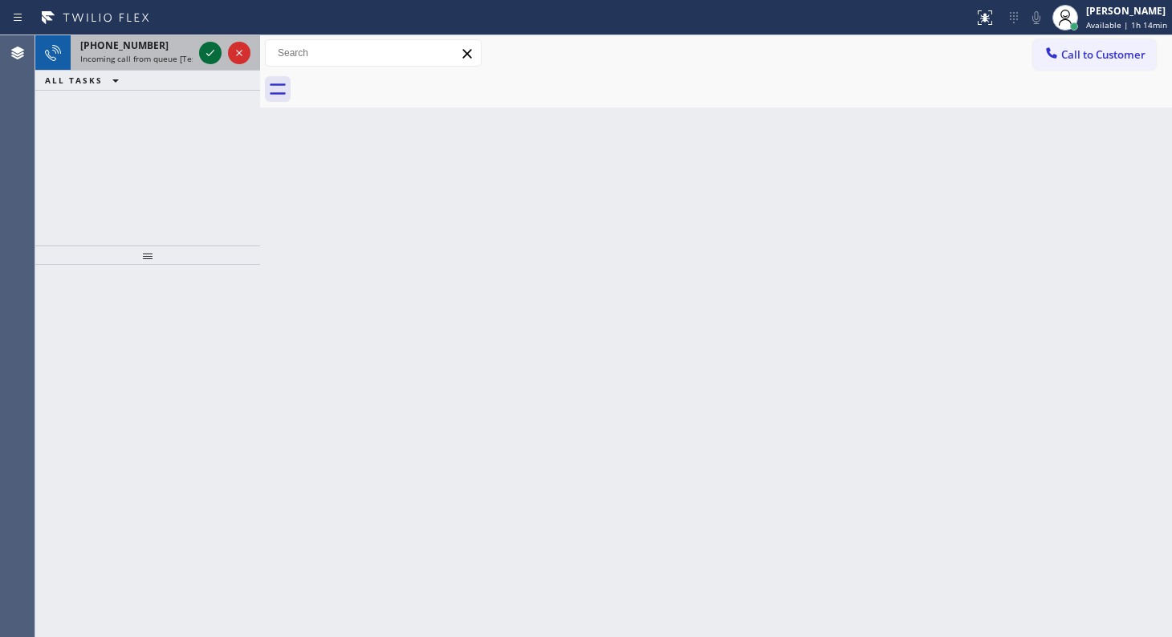
click at [200, 55] on div "+13106487154 Incoming call from queue [Test] All" at bounding box center [147, 52] width 225 height 35
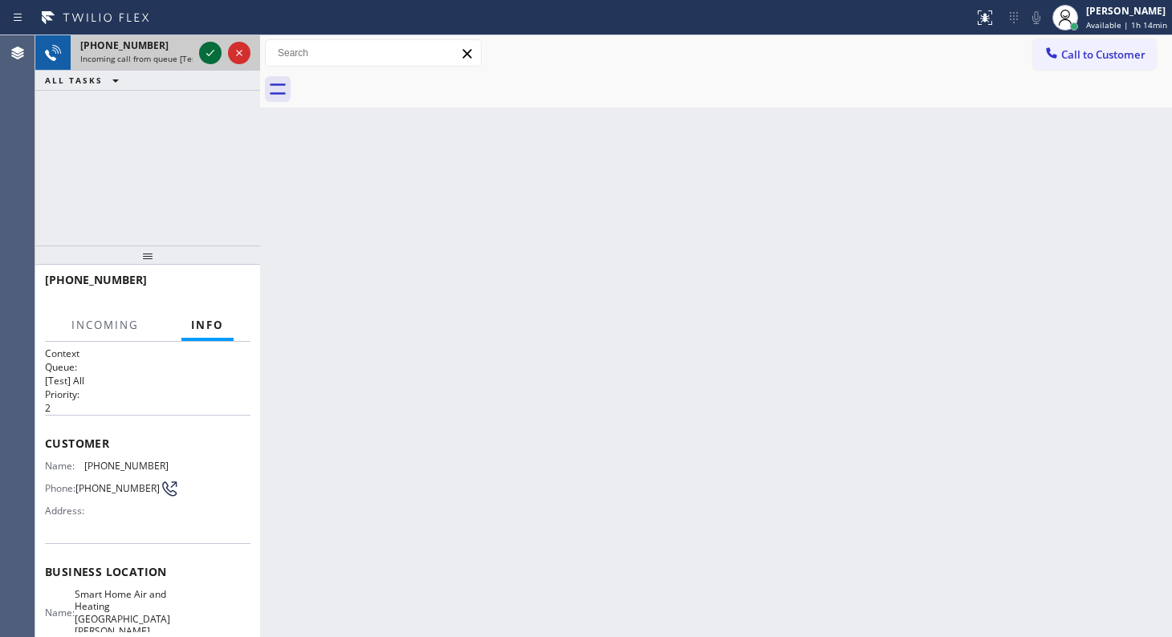
click at [201, 53] on icon at bounding box center [210, 52] width 19 height 19
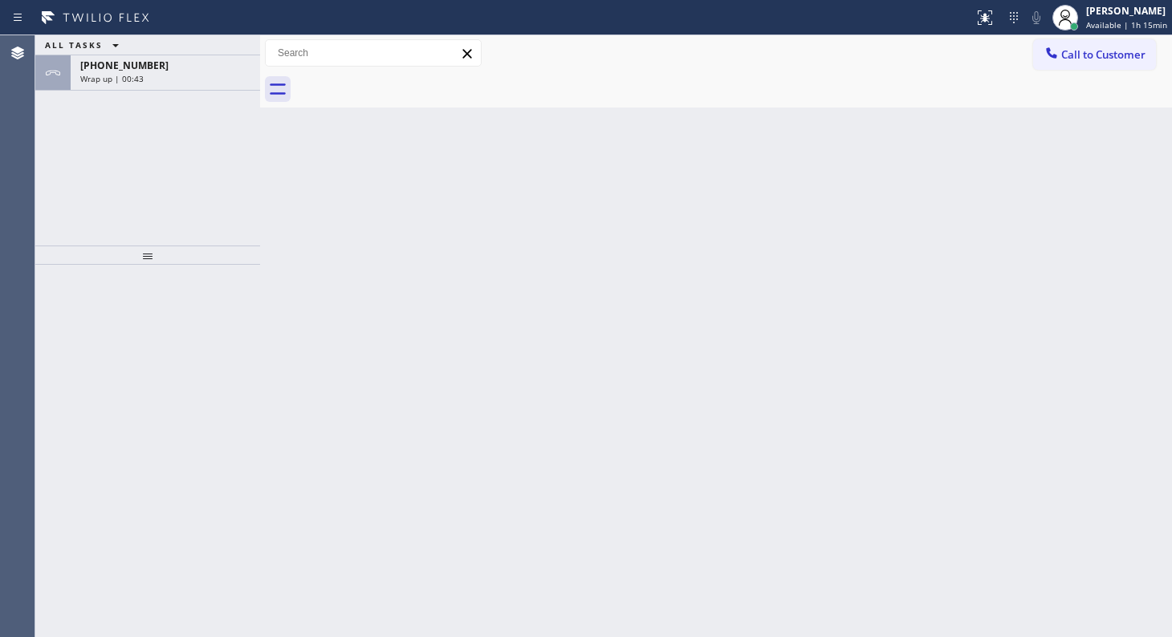
drag, startPoint x: 136, startPoint y: 72, endPoint x: 164, endPoint y: 142, distance: 75.0
click at [139, 71] on div "[PHONE_NUMBER] Wrap up | 00:43" at bounding box center [162, 72] width 183 height 35
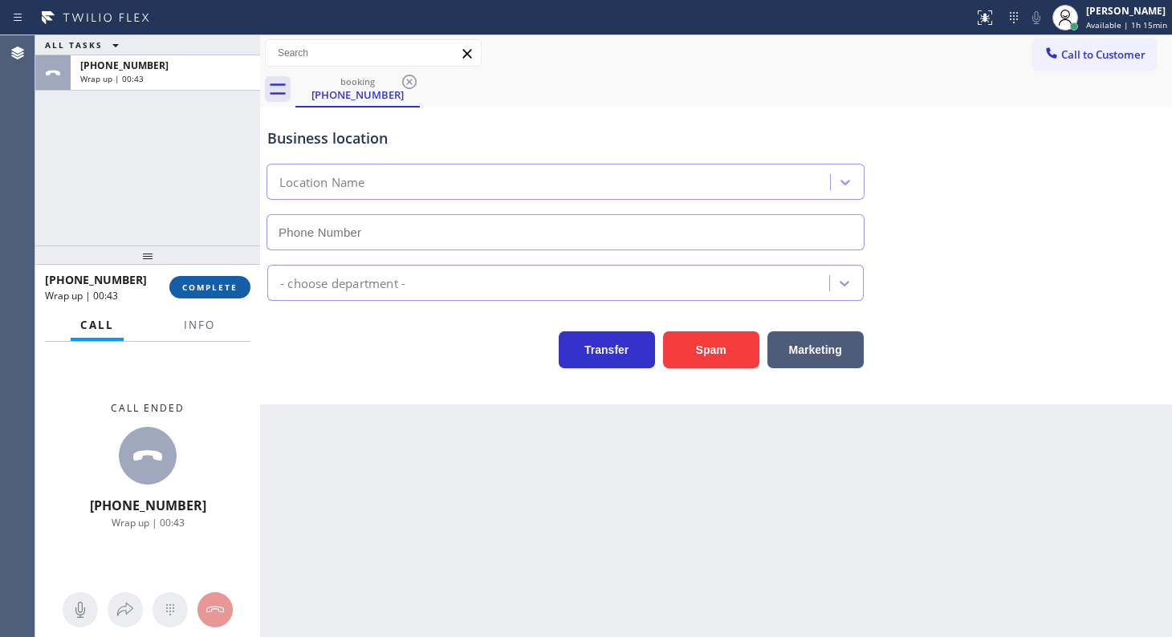
type input "[PHONE_NUMBER]"
click at [212, 288] on span "COMPLETE" at bounding box center [209, 287] width 55 height 11
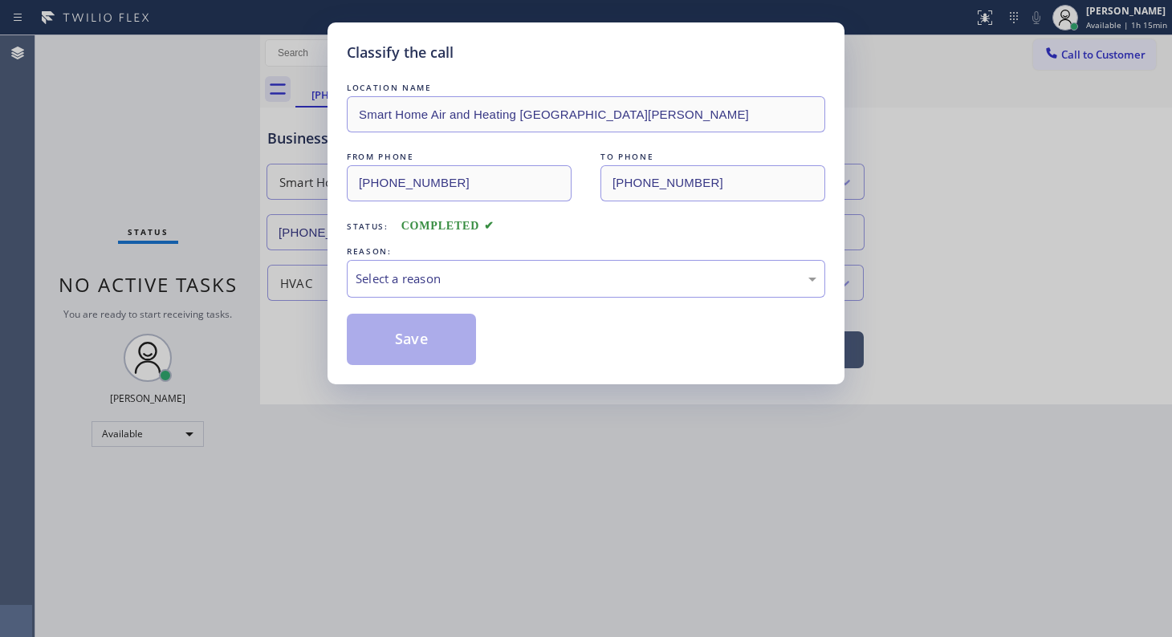
click at [344, 283] on div "Classify the call LOCATION NAME Smart Home Air and Heating [GEOGRAPHIC_DATA][PE…" at bounding box center [585, 203] width 517 height 362
drag, startPoint x: 398, startPoint y: 274, endPoint x: 393, endPoint y: 290, distance: 16.8
click at [396, 281] on div "Select a reason" at bounding box center [586, 279] width 461 height 18
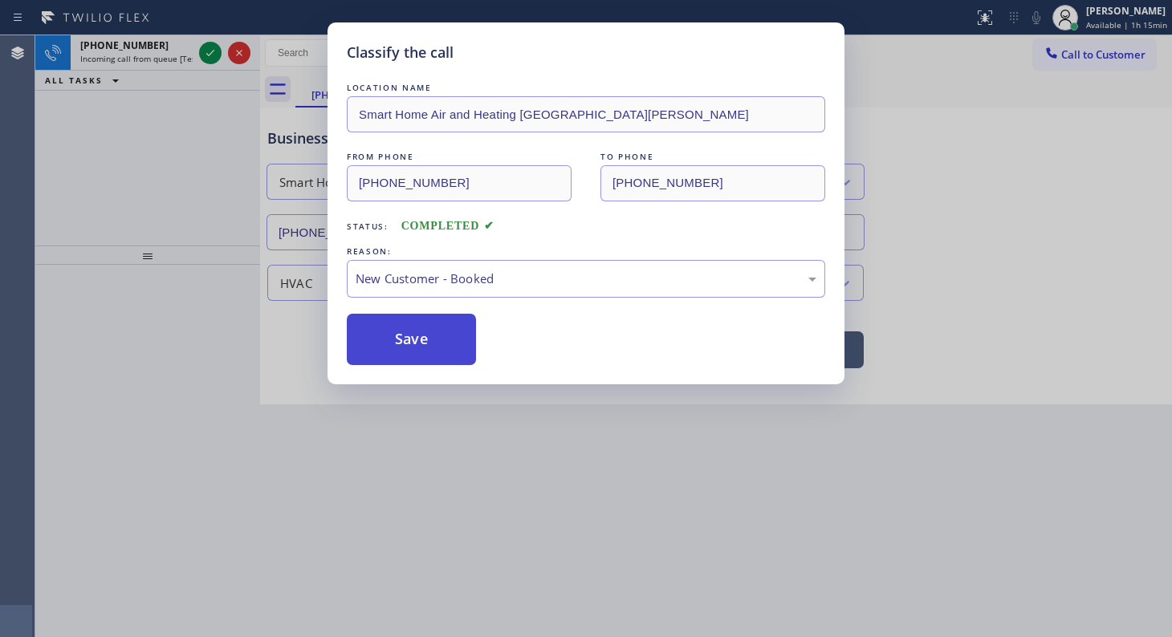
click at [384, 315] on button "Save" at bounding box center [411, 339] width 129 height 51
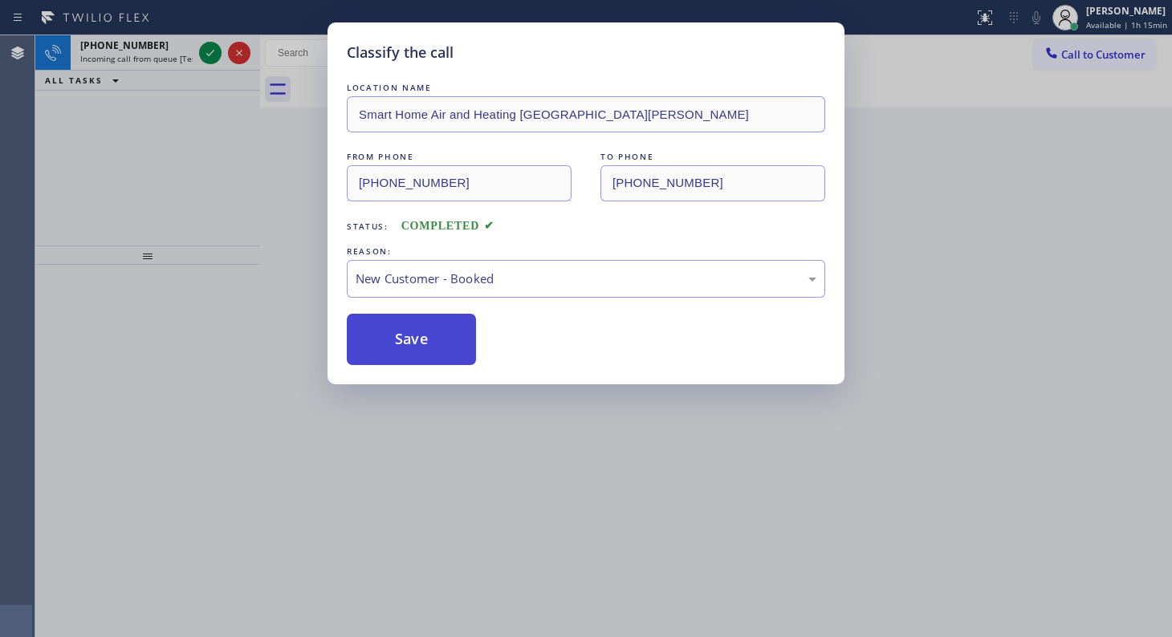
click at [384, 337] on button "Save" at bounding box center [411, 339] width 129 height 51
click at [384, 337] on div "Back to Dashboard Change Sender ID Customers Technicians Select a contact Outbo…" at bounding box center [716, 336] width 912 height 602
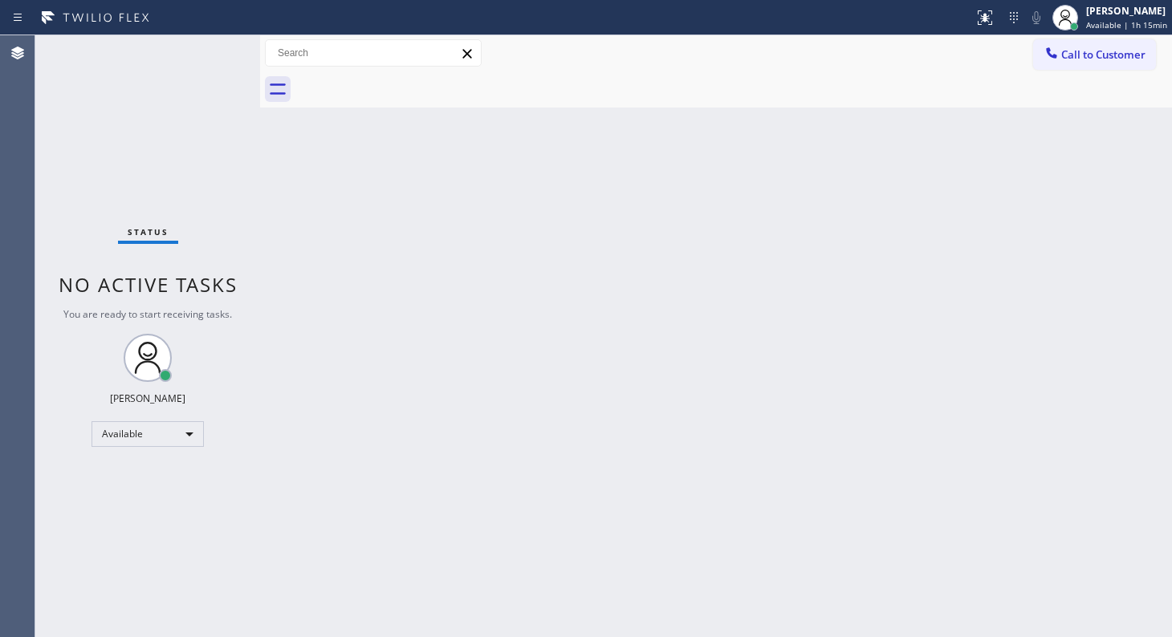
click at [207, 51] on div "Status No active tasks You are ready to start receiving tasks. JENIZA ALCAYDE A…" at bounding box center [147, 336] width 225 height 602
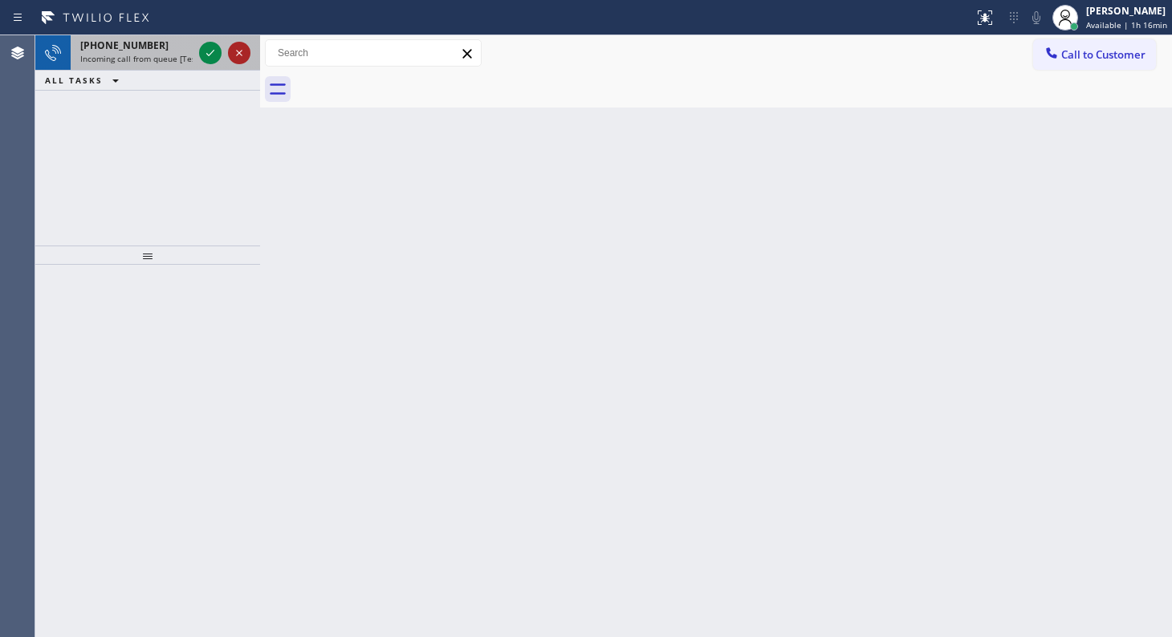
click at [230, 47] on icon at bounding box center [239, 52] width 19 height 19
click at [209, 47] on icon at bounding box center [210, 52] width 19 height 19
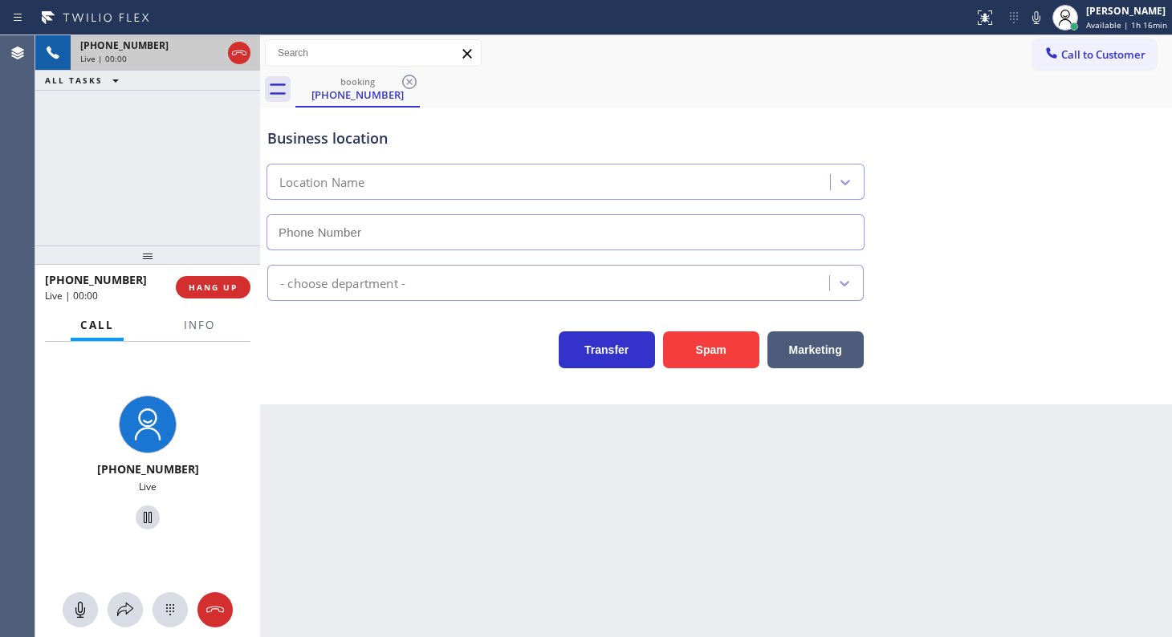
type input "(949) 541-8682"
click at [82, 9] on icon at bounding box center [95, 18] width 120 height 26
click at [52, 14] on icon at bounding box center [95, 17] width 107 height 13
click at [213, 295] on button "HANG UP" at bounding box center [213, 287] width 75 height 22
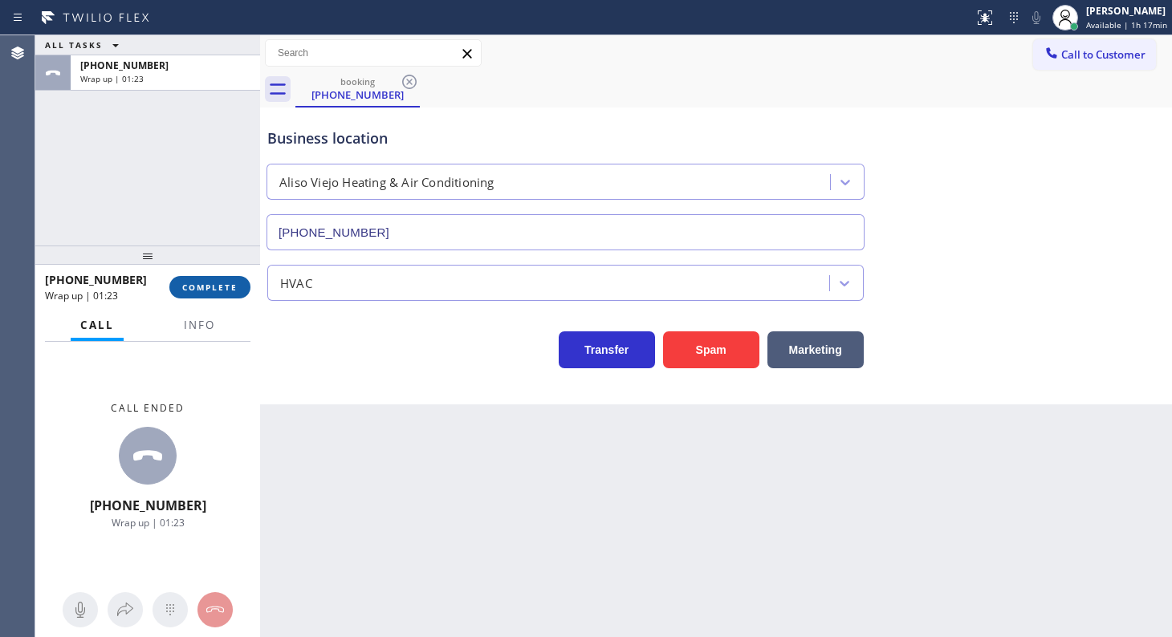
drag, startPoint x: 182, startPoint y: 300, endPoint x: 185, endPoint y: 290, distance: 10.7
click at [184, 291] on div "+19493226403 Wrap up | 01:23 COMPLETE" at bounding box center [147, 287] width 205 height 42
click at [186, 288] on span "COMPLETE" at bounding box center [209, 287] width 55 height 11
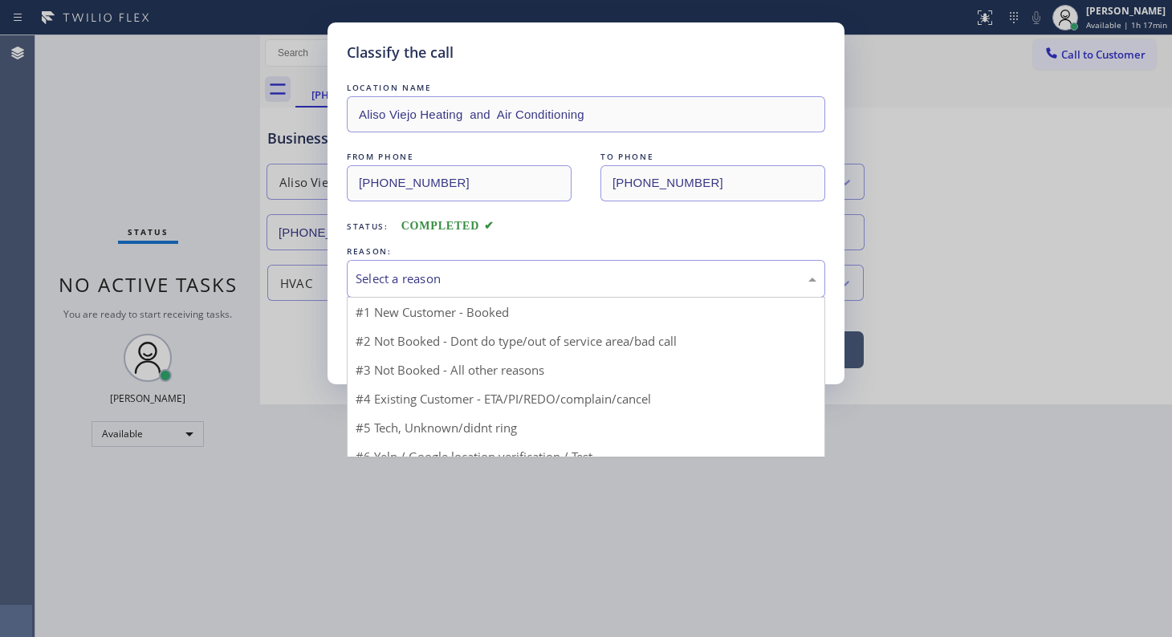
click at [368, 283] on div "Select a reason" at bounding box center [586, 279] width 461 height 18
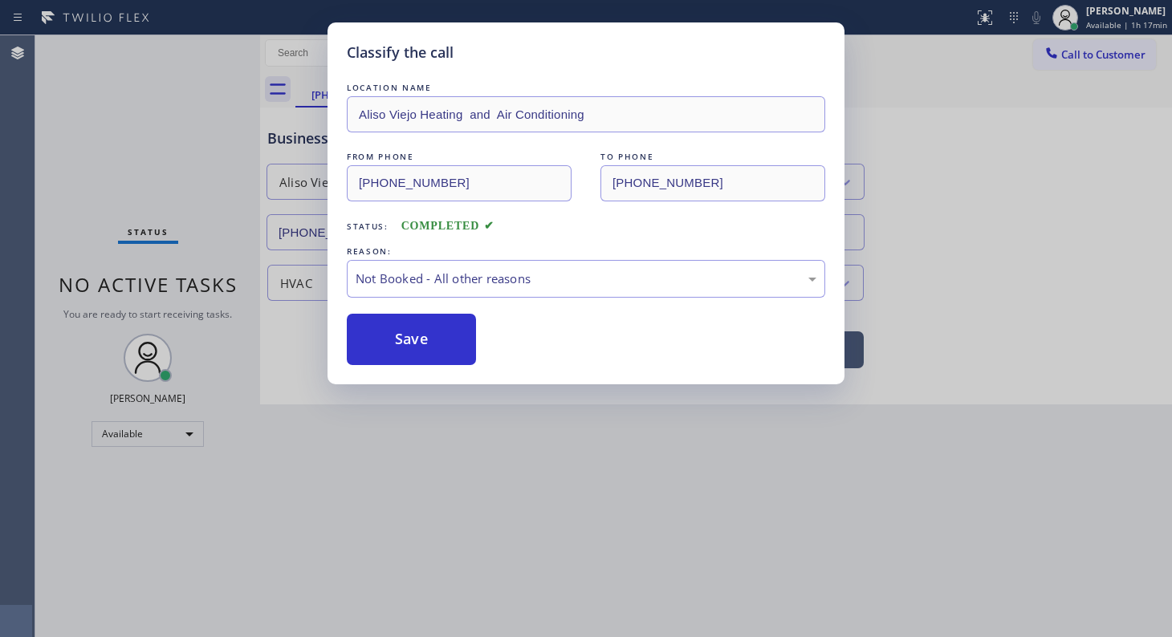
click at [376, 340] on button "Save" at bounding box center [411, 339] width 129 height 51
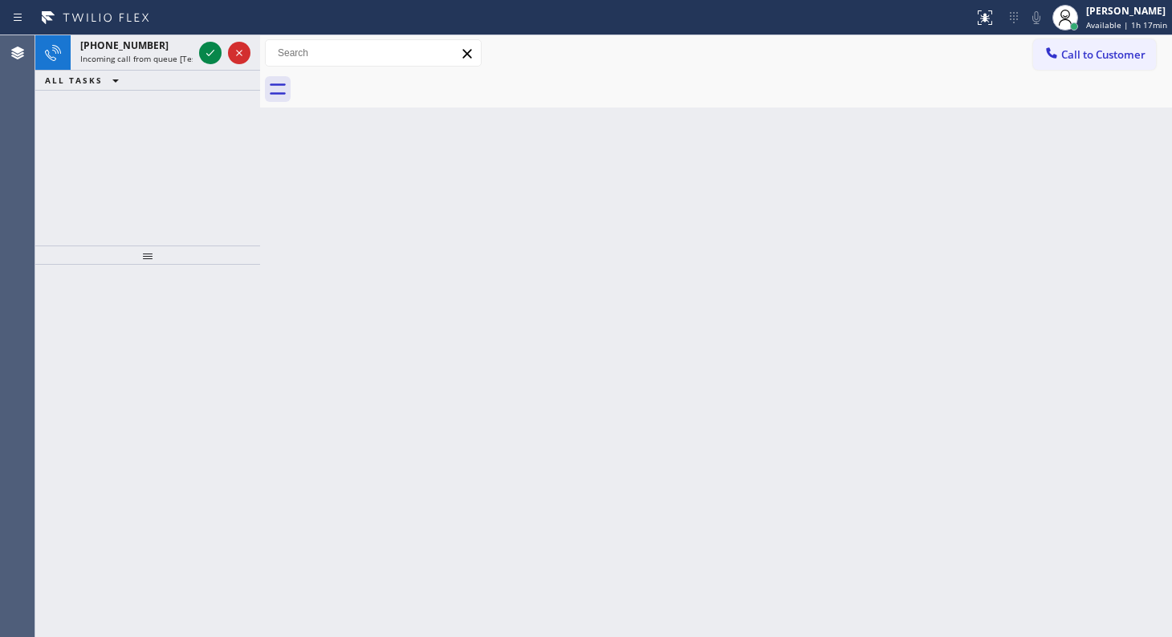
drag, startPoint x: 112, startPoint y: 96, endPoint x: 140, endPoint y: 94, distance: 27.4
click at [131, 96] on div "+12679731402 Incoming call from queue [Test] All ALL TASKS ALL TASKS ACTIVE TAS…" at bounding box center [147, 140] width 225 height 210
drag, startPoint x: 220, startPoint y: 52, endPoint x: 194, endPoint y: 56, distance: 26.0
click at [219, 52] on div at bounding box center [210, 52] width 22 height 19
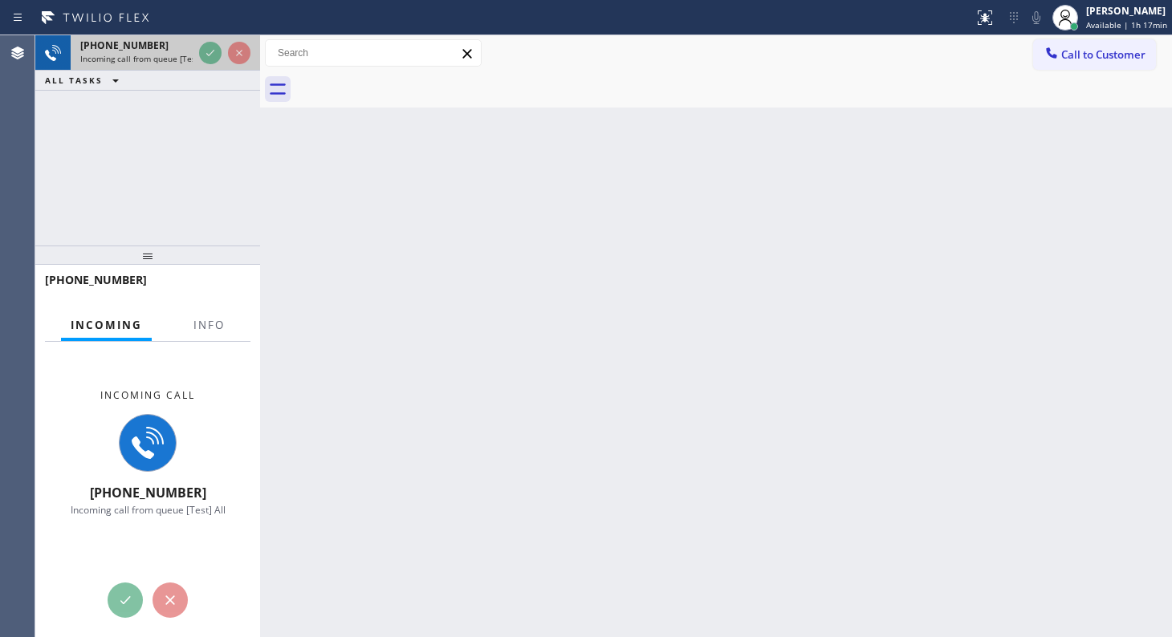
click at [194, 56] on div "+12679731402 Incoming call from queue [Test] All" at bounding box center [133, 52] width 125 height 35
click at [225, 51] on div at bounding box center [225, 52] width 58 height 35
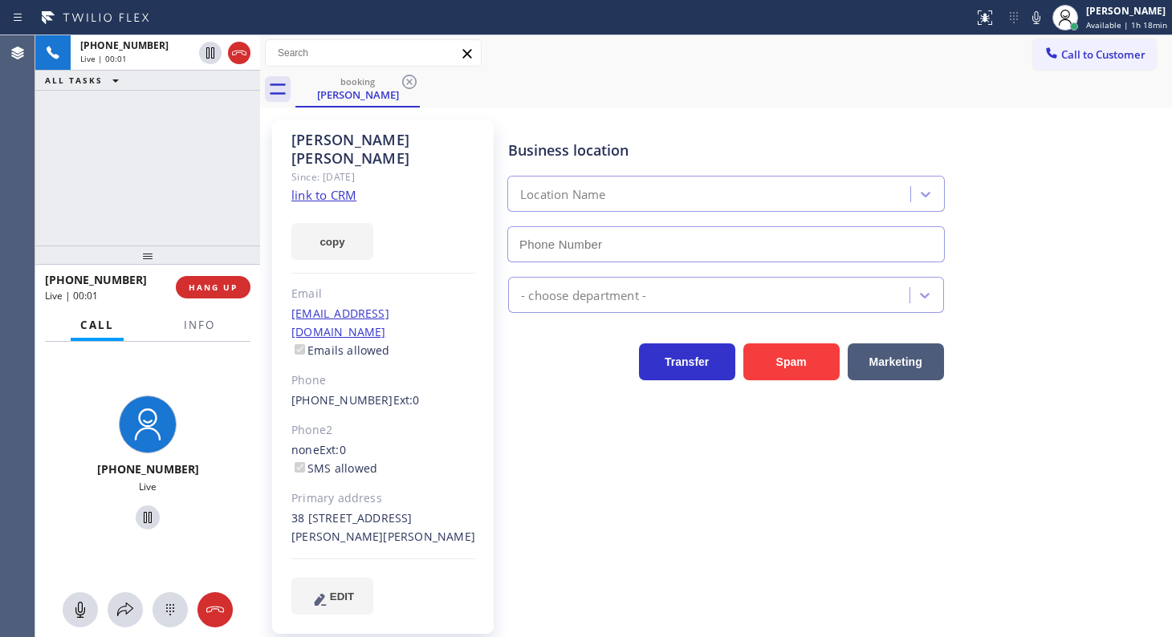
type input "(855) 999-4417"
click at [357, 181] on div "Darryl Simmons Since: 20 may 2020 link to CRM copy Email darryl2010@live.com Em…" at bounding box center [383, 377] width 222 height 514
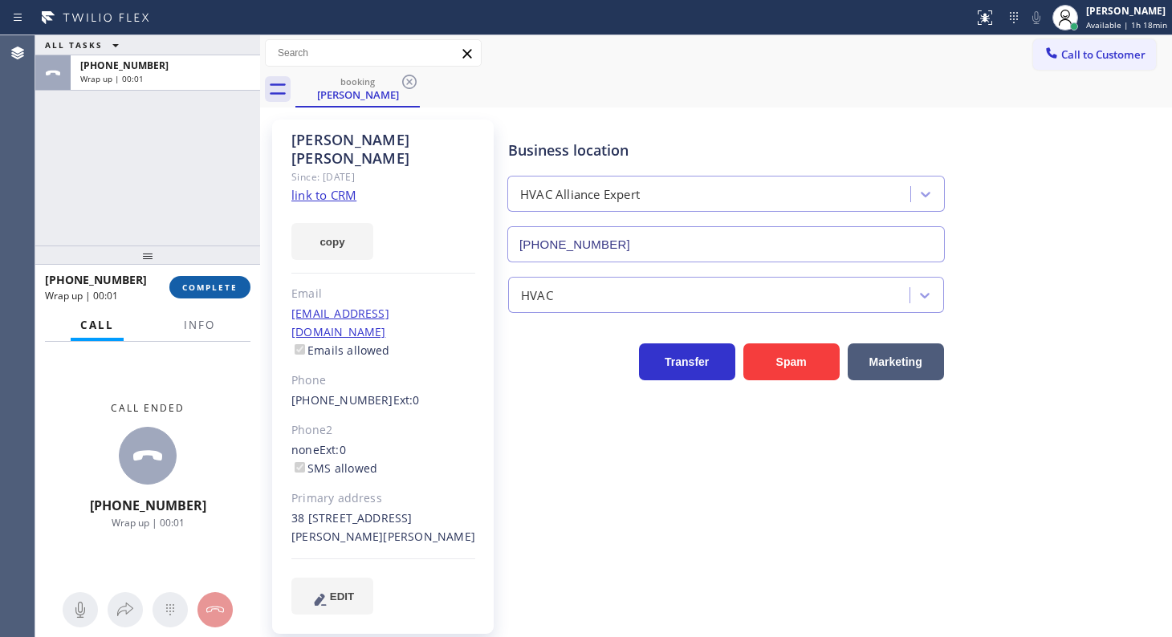
click at [233, 296] on button "COMPLETE" at bounding box center [209, 287] width 81 height 22
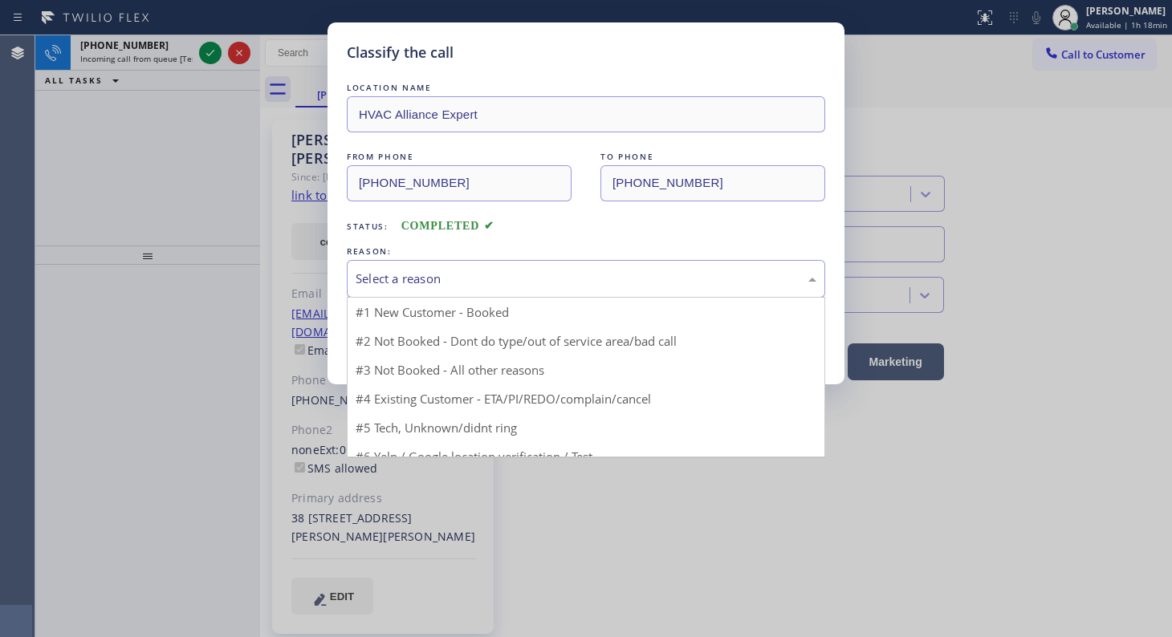
drag, startPoint x: 433, startPoint y: 258, endPoint x: 443, endPoint y: 286, distance: 28.9
click at [433, 260] on div "Select a reason" at bounding box center [586, 279] width 478 height 38
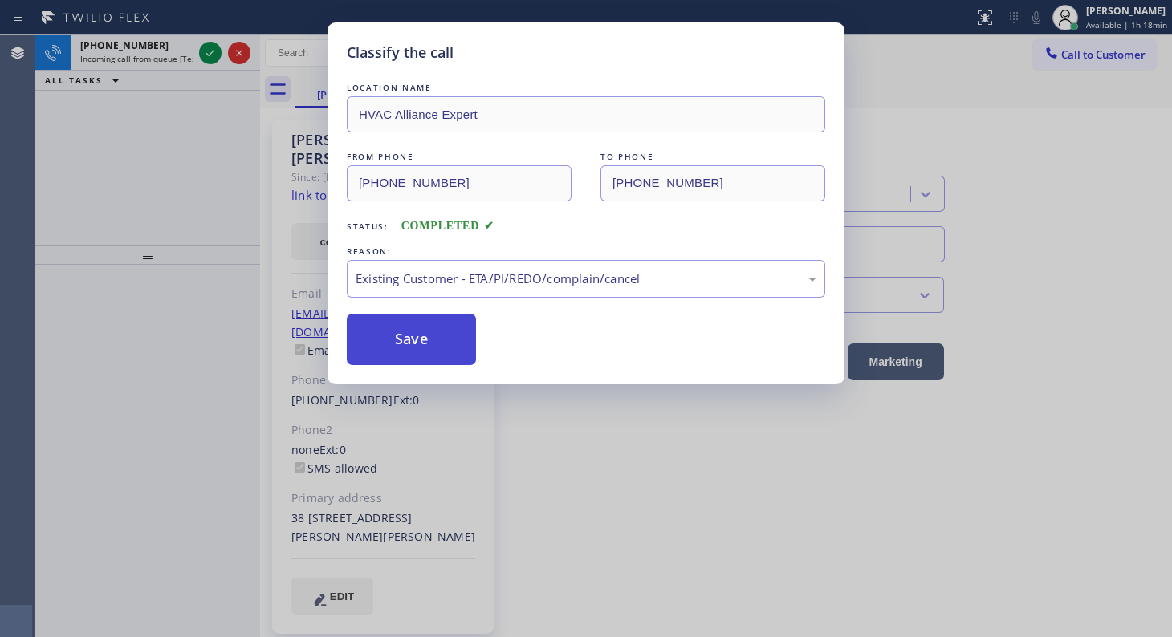
drag, startPoint x: 433, startPoint y: 372, endPoint x: 429, endPoint y: 350, distance: 23.0
click at [429, 350] on button "Save" at bounding box center [411, 339] width 129 height 51
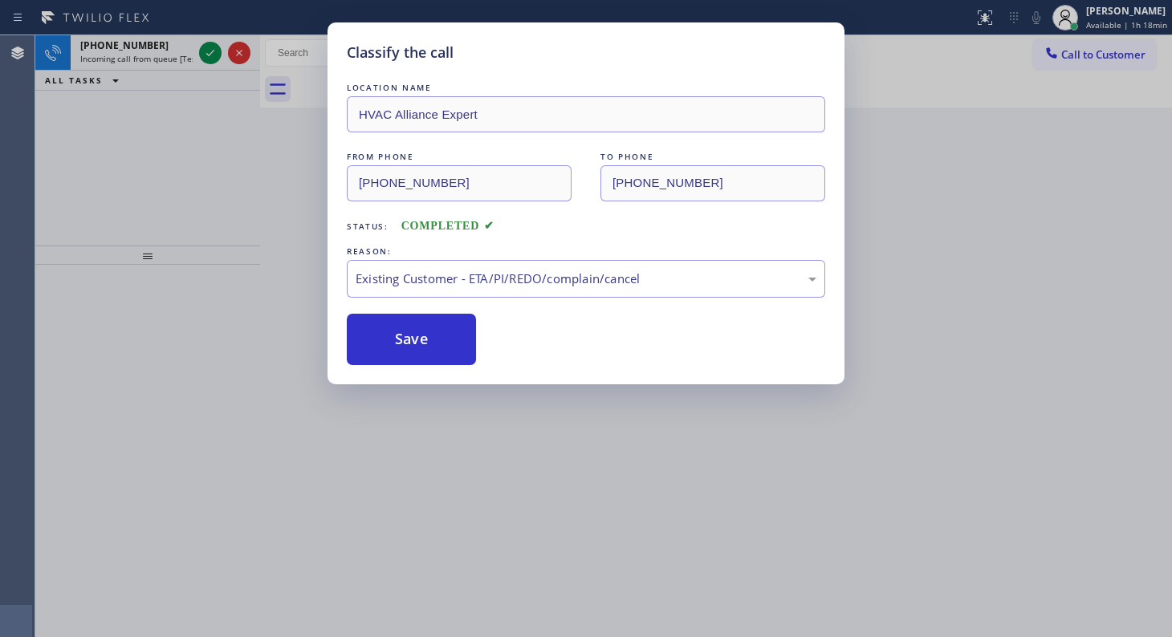
click at [209, 54] on div "Classify the call LOCATION NAME HVAC Alliance Expert FROM PHONE (267) 973-1402 …" at bounding box center [586, 318] width 1172 height 637
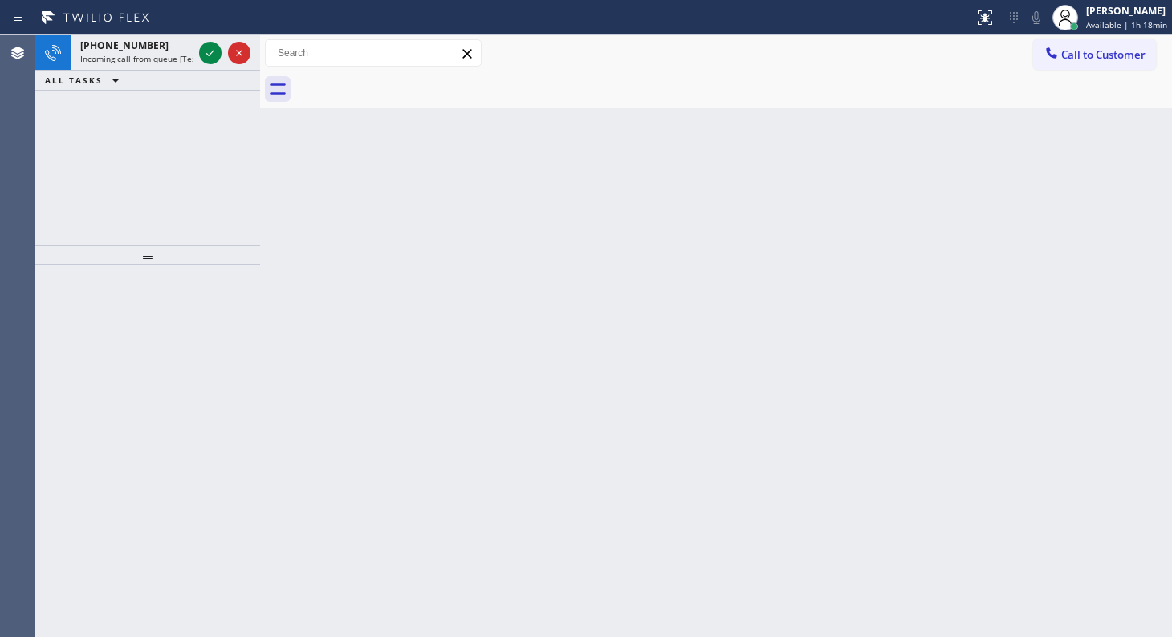
click at [211, 49] on div "Classify the call LOCATION NAME Smart Home Air and Heating Santa Monica FROM PH…" at bounding box center [603, 336] width 1136 height 602
click at [211, 49] on icon at bounding box center [210, 52] width 19 height 19
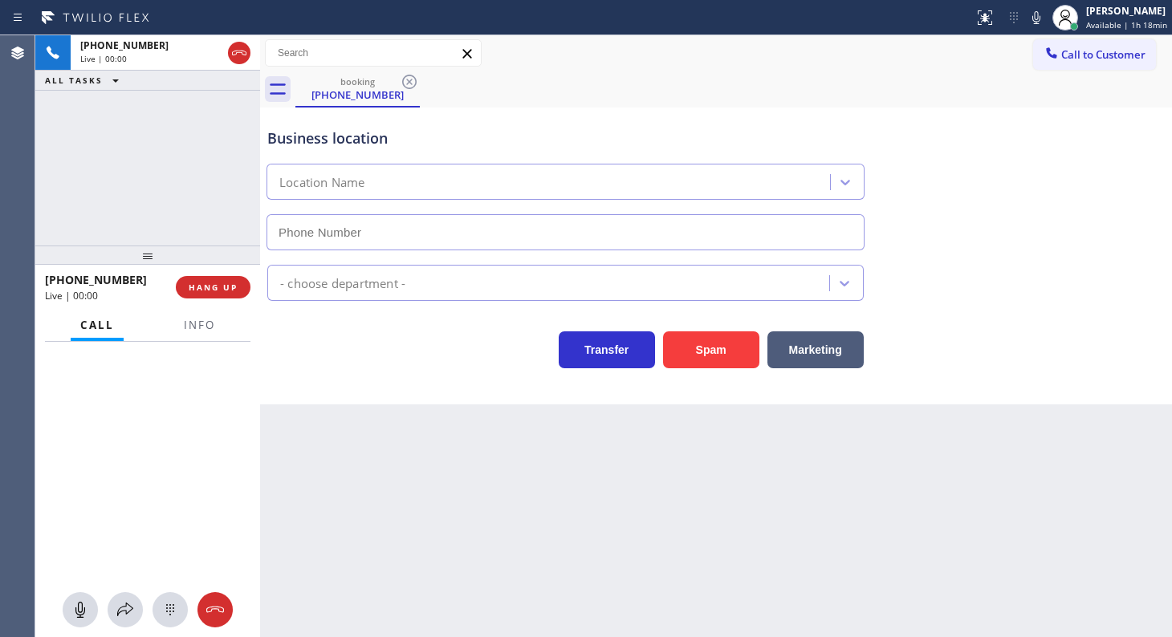
drag, startPoint x: 148, startPoint y: 338, endPoint x: 192, endPoint y: 360, distance: 49.2
click at [169, 356] on div "Call Info Context Queue: [Test] All Priority: 2 Customer Name: (970) 835-7104 P…" at bounding box center [147, 473] width 225 height 327
type input "(970) 315-9989"
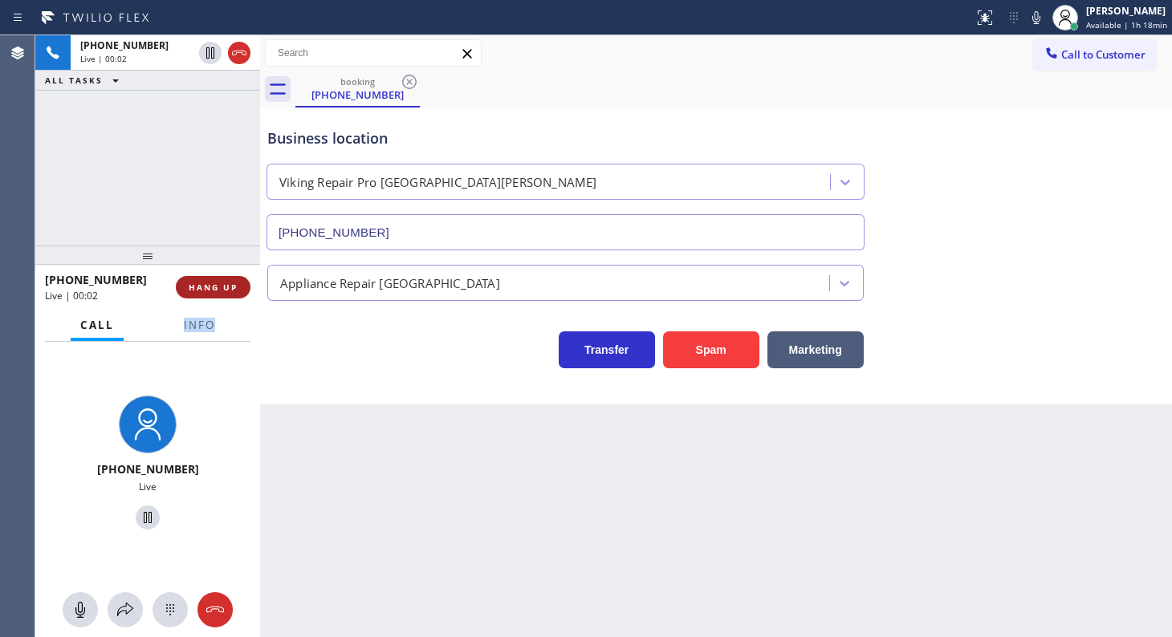
click at [233, 282] on span "HANG UP" at bounding box center [213, 287] width 49 height 11
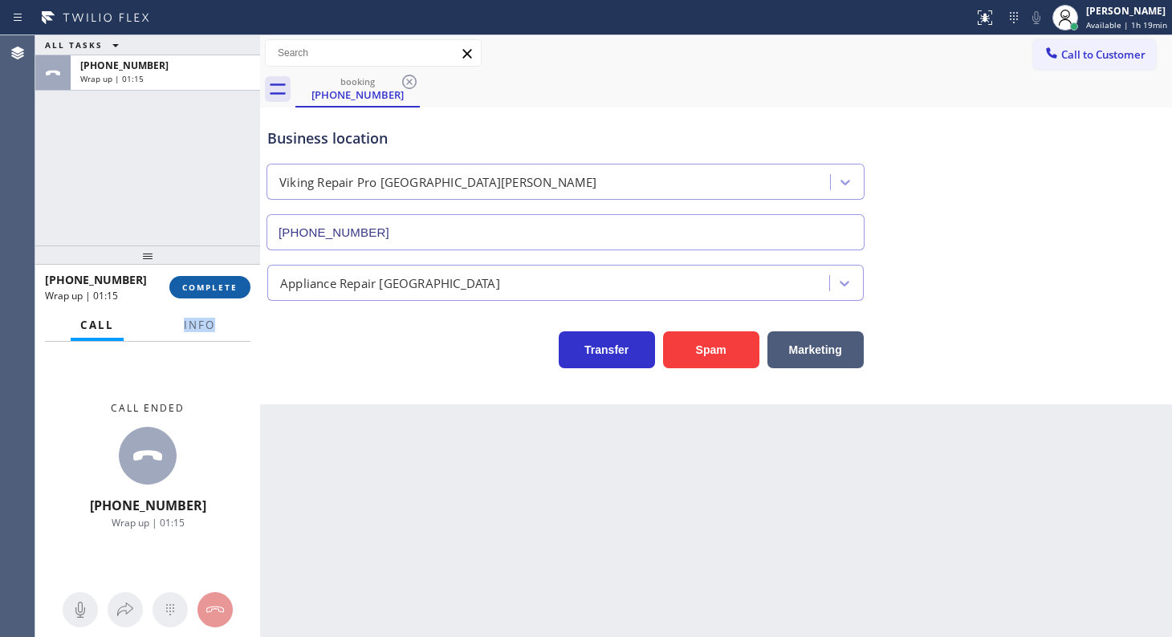
click at [194, 291] on span "COMPLETE" at bounding box center [209, 287] width 55 height 11
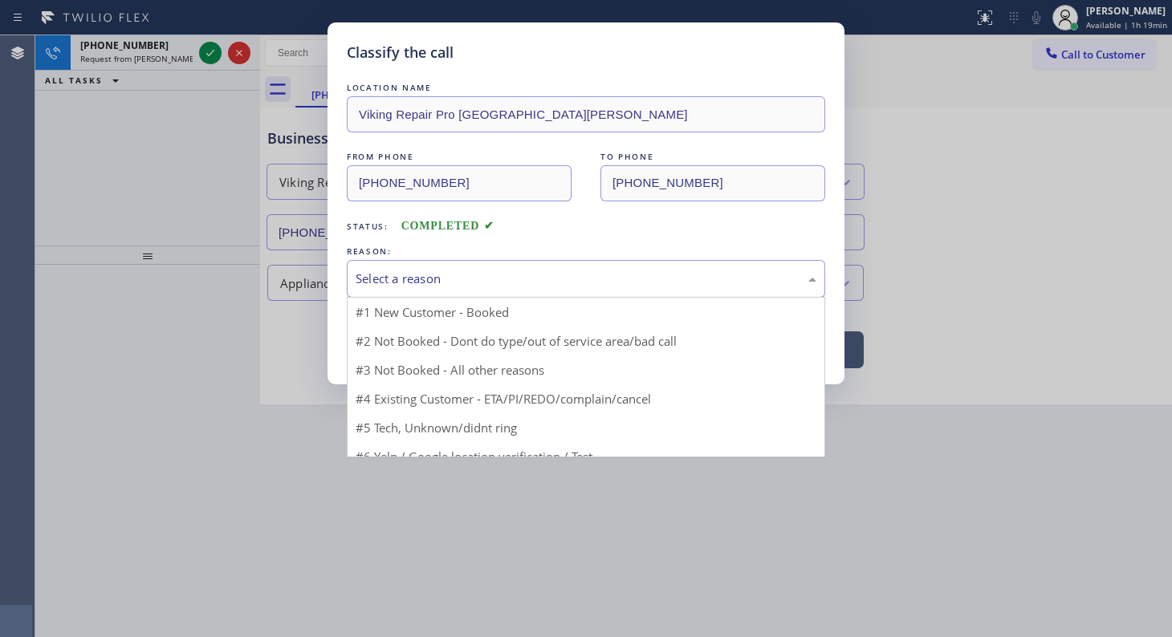
click at [409, 275] on div "Select a reason" at bounding box center [586, 279] width 461 height 18
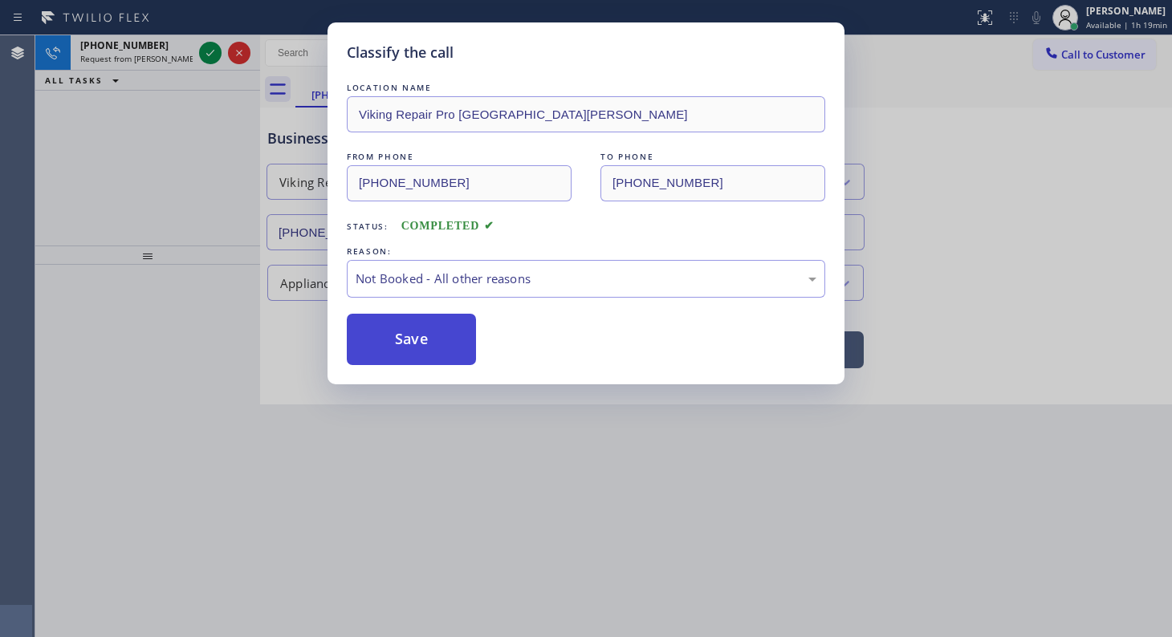
click at [400, 330] on button "Save" at bounding box center [411, 339] width 129 height 51
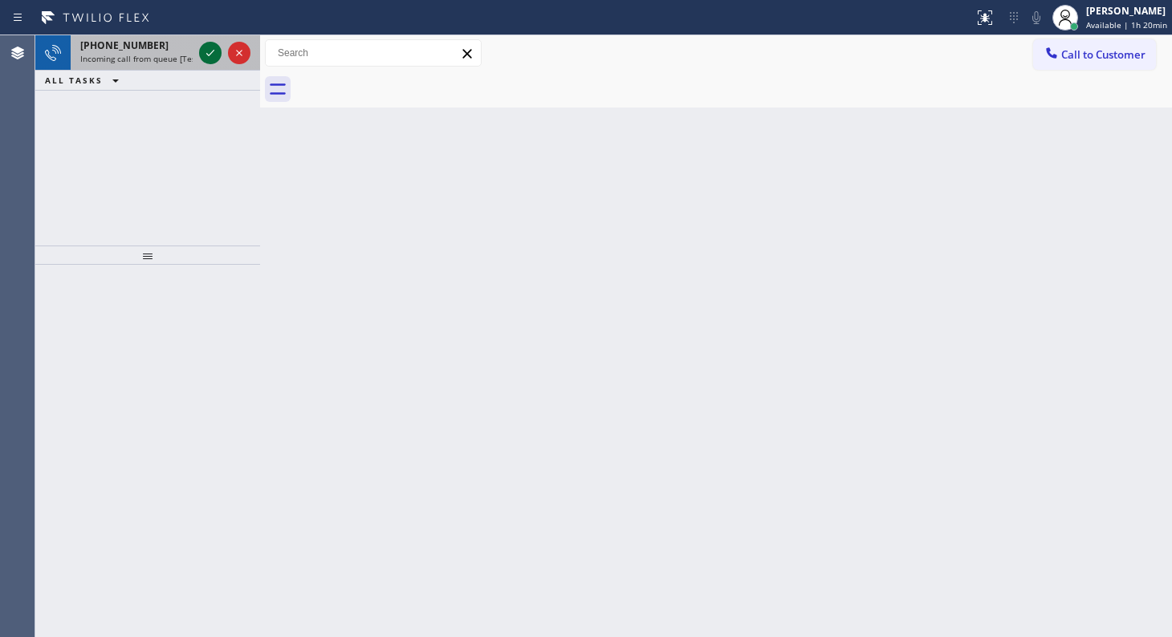
click at [219, 55] on icon at bounding box center [210, 52] width 19 height 19
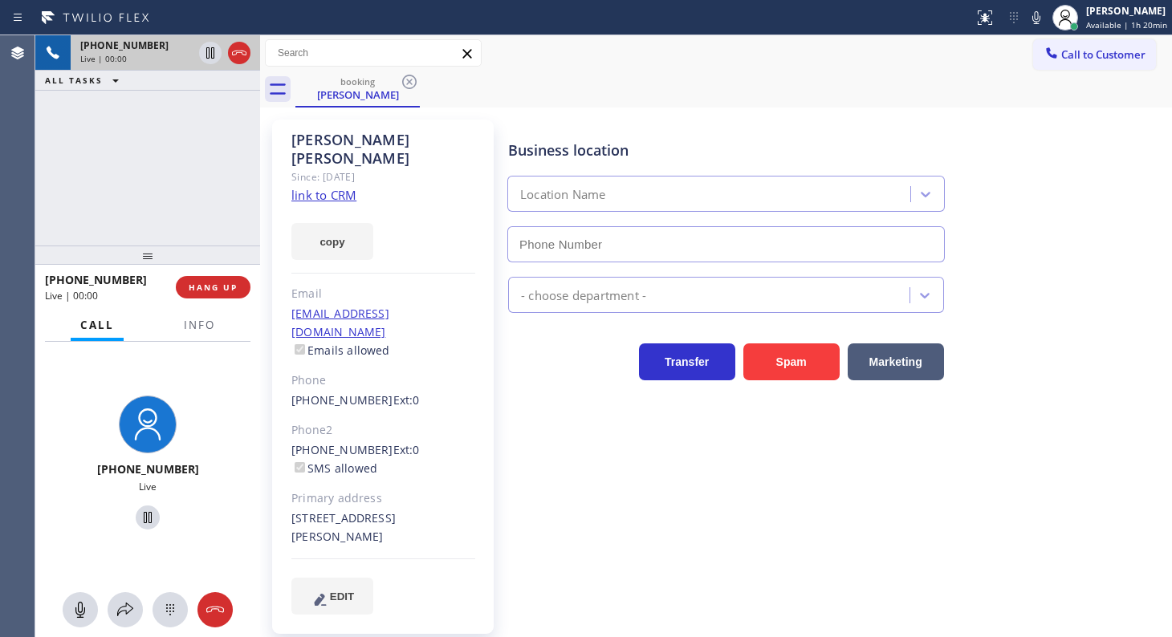
type input "(773) 830-4668"
click at [213, 340] on div "Call Info +17738420405 Live Context Queue: [Test] All Priority: 2 Customer Name…" at bounding box center [147, 473] width 225 height 327
click at [214, 307] on div "+17738420405 Live | 00:01 HANG UP" at bounding box center [147, 287] width 205 height 42
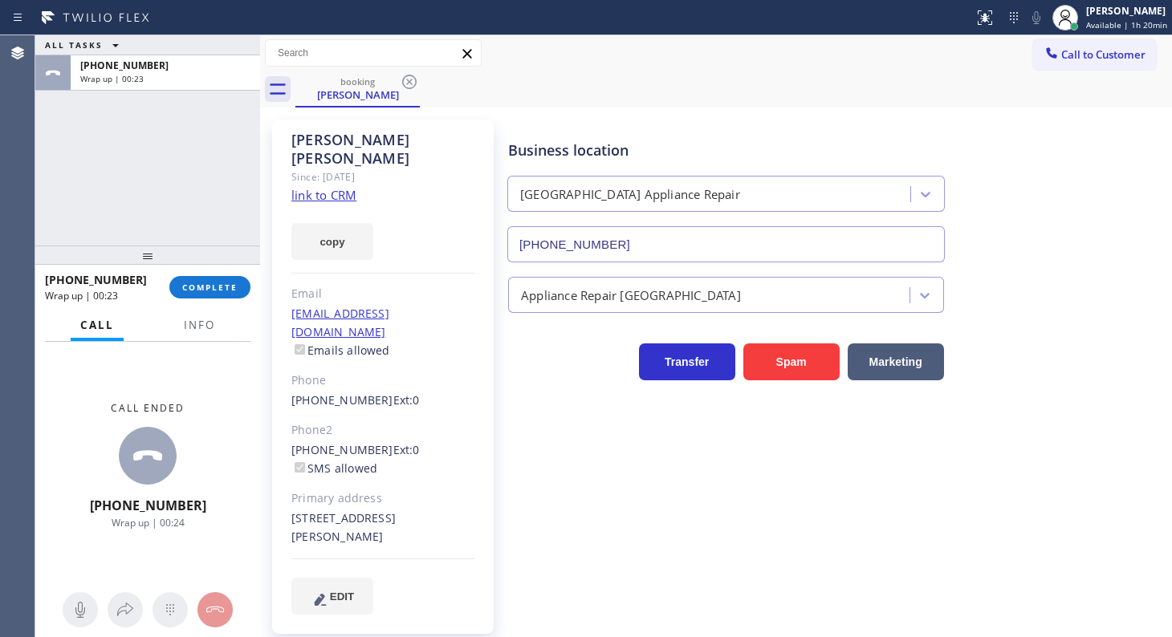
click at [320, 187] on link "link to CRM" at bounding box center [323, 195] width 65 height 16
click at [206, 300] on div "+17738420405 Wrap up | 01:29 COMPLETE" at bounding box center [147, 287] width 205 height 42
click at [206, 296] on button "COMPLETE" at bounding box center [209, 287] width 81 height 22
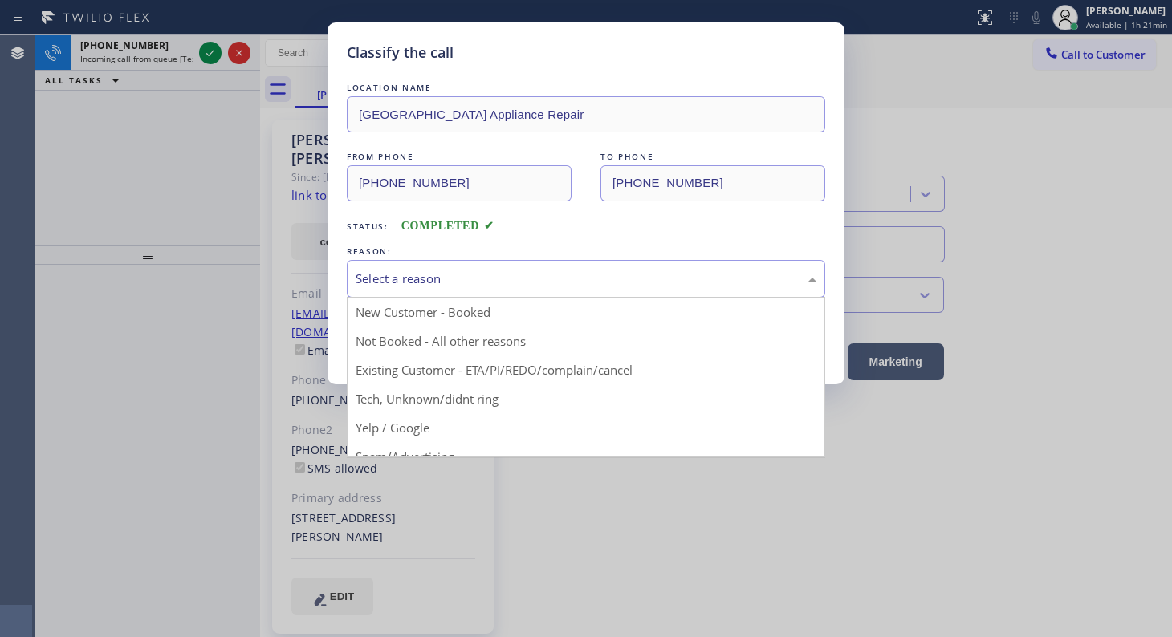
click at [360, 264] on div "Select a reason" at bounding box center [586, 279] width 478 height 38
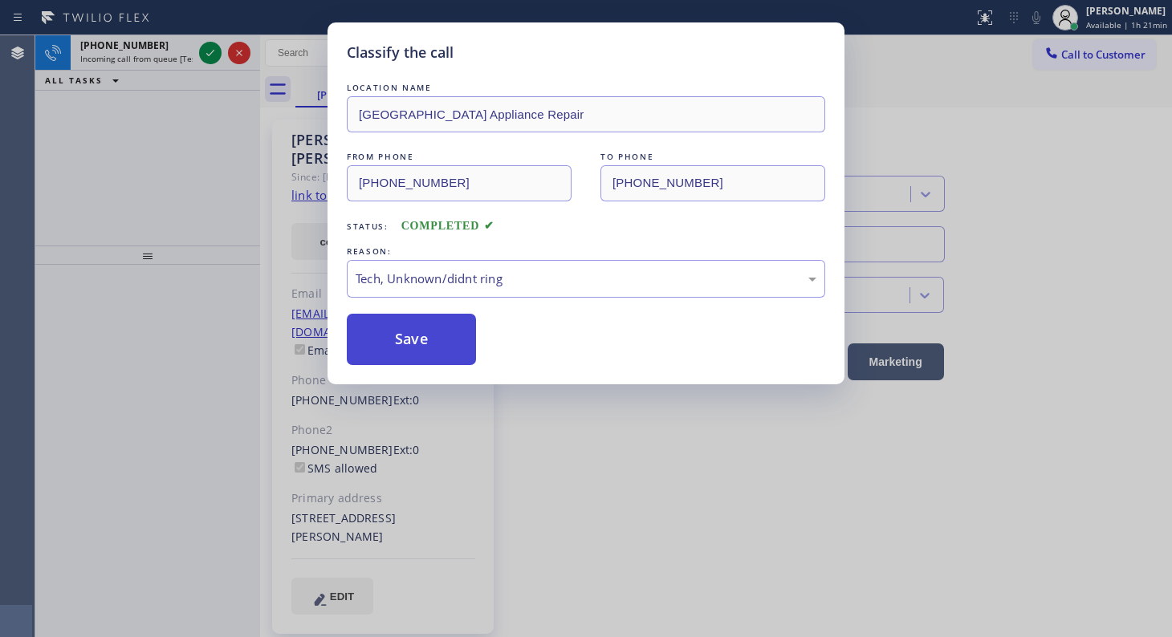
click at [397, 360] on button "Save" at bounding box center [411, 339] width 129 height 51
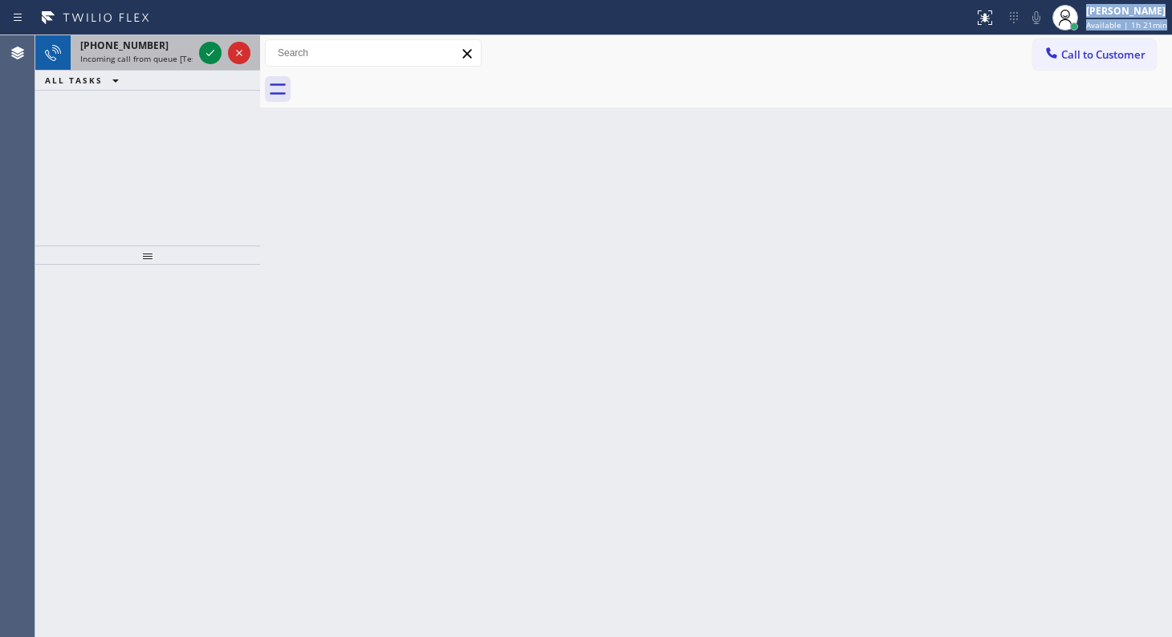
drag, startPoint x: 202, startPoint y: 30, endPoint x: 197, endPoint y: 49, distance: 19.9
click at [197, 49] on div "Status report No issues detected If you experience an issue, please download th…" at bounding box center [586, 318] width 1172 height 637
click at [206, 57] on icon at bounding box center [210, 52] width 19 height 19
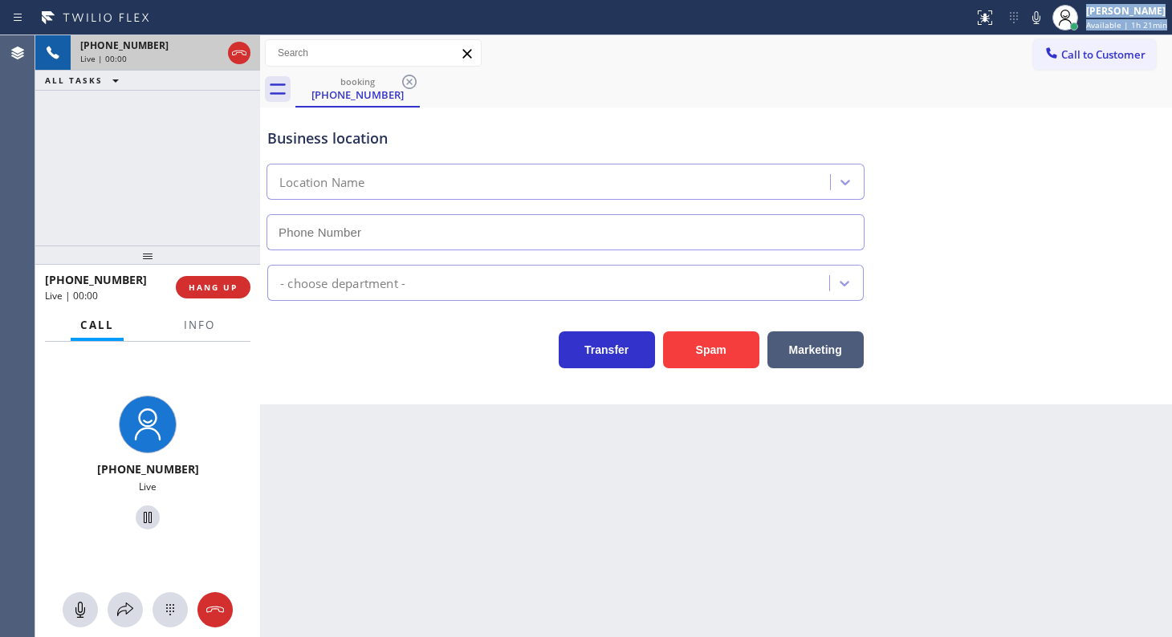
type input "(640) 205-5726"
click at [195, 327] on span "Info" at bounding box center [199, 325] width 31 height 14
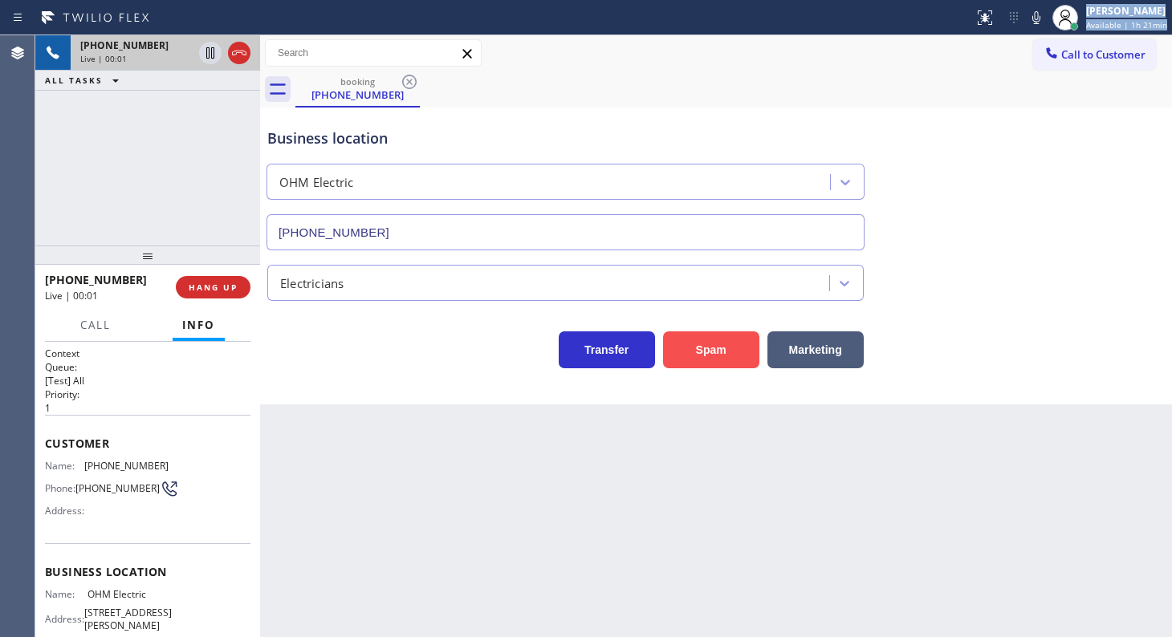
click at [693, 339] on button "Spam" at bounding box center [711, 349] width 96 height 37
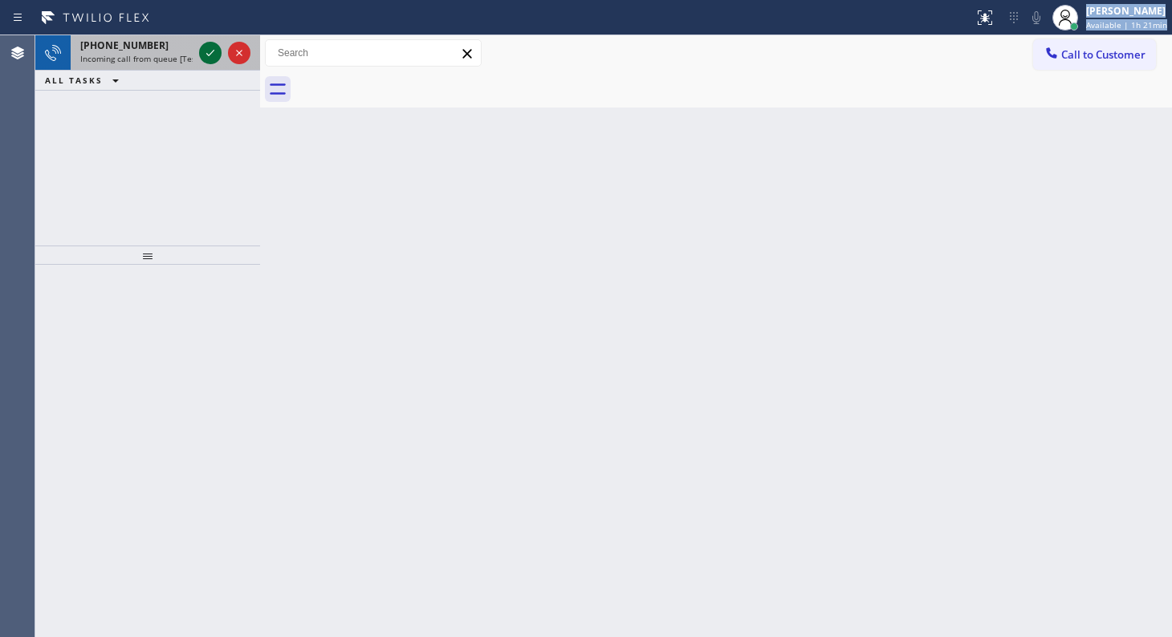
click at [218, 51] on icon at bounding box center [210, 52] width 19 height 19
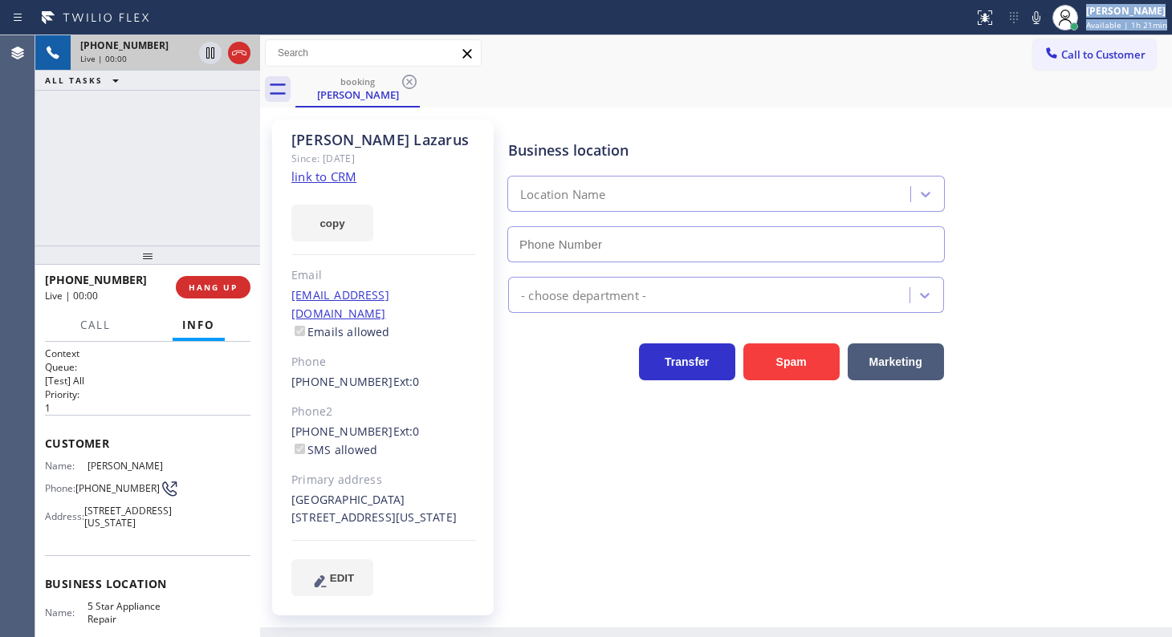
type input "(855) 731-4952"
click at [333, 219] on button "copy" at bounding box center [332, 223] width 82 height 37
click at [339, 159] on div "Since: [DATE]" at bounding box center [383, 158] width 184 height 18
click at [339, 173] on link "link to CRM" at bounding box center [323, 177] width 65 height 16
click at [321, 174] on link "link to CRM" at bounding box center [323, 177] width 65 height 16
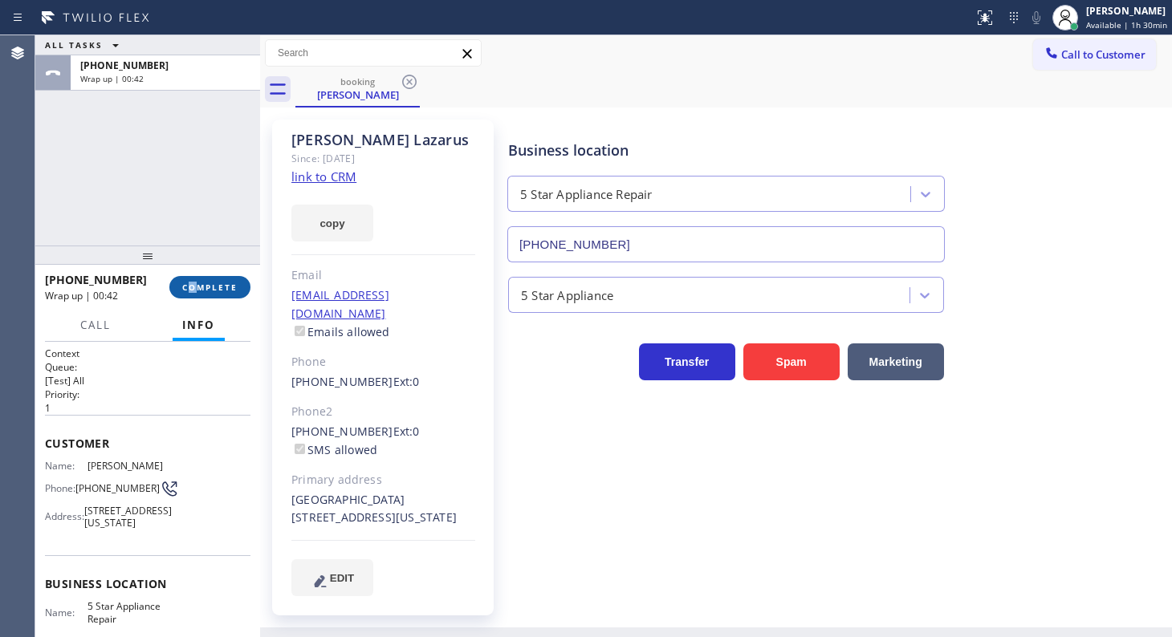
drag, startPoint x: 192, startPoint y: 302, endPoint x: 197, endPoint y: 291, distance: 12.6
click at [193, 299] on div "+18479873313 Wrap up | 00:42 COMPLETE" at bounding box center [147, 287] width 205 height 42
click at [200, 282] on span "COMPLETE" at bounding box center [209, 287] width 55 height 11
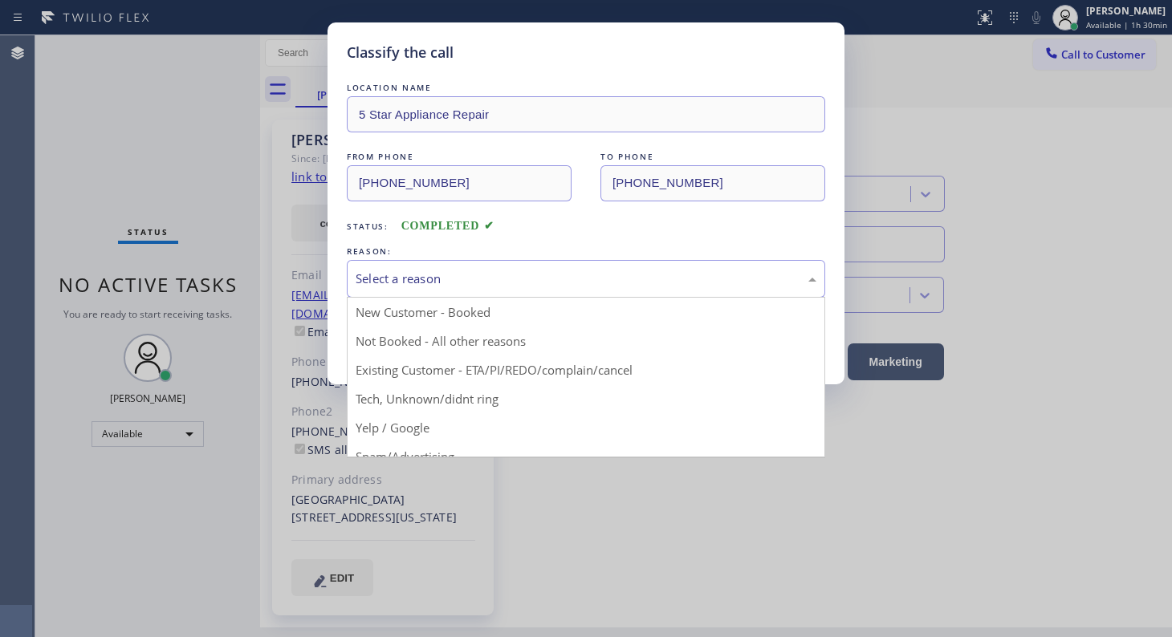
click at [370, 285] on div "Select a reason" at bounding box center [586, 279] width 461 height 18
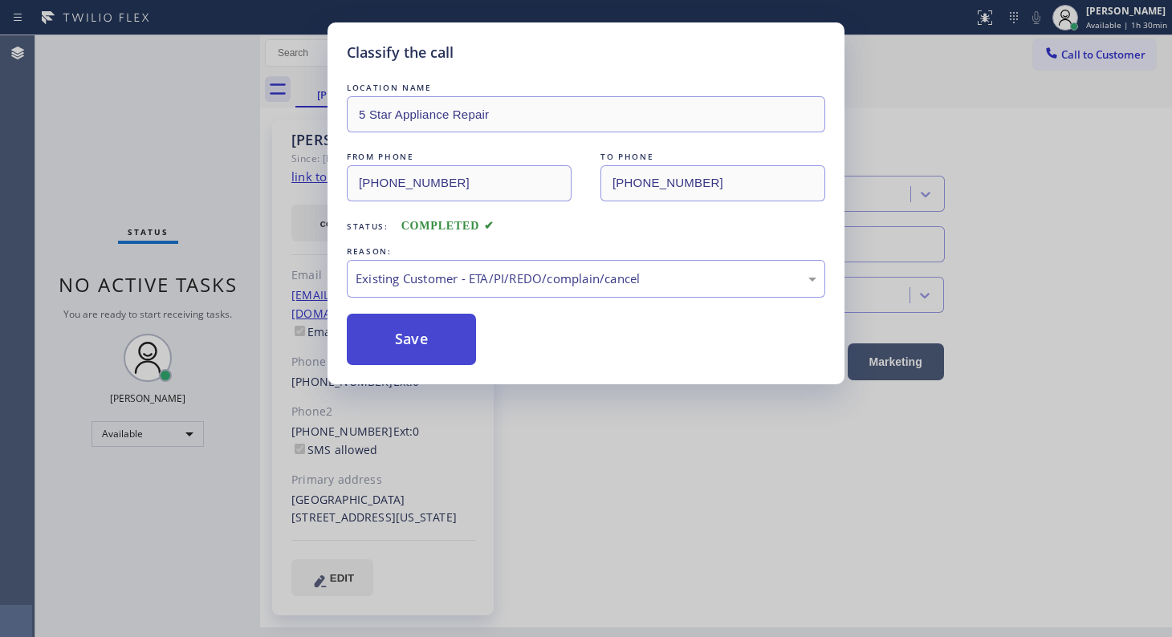
drag, startPoint x: 407, startPoint y: 369, endPoint x: 397, endPoint y: 327, distance: 43.6
click at [397, 327] on button "Save" at bounding box center [411, 339] width 129 height 51
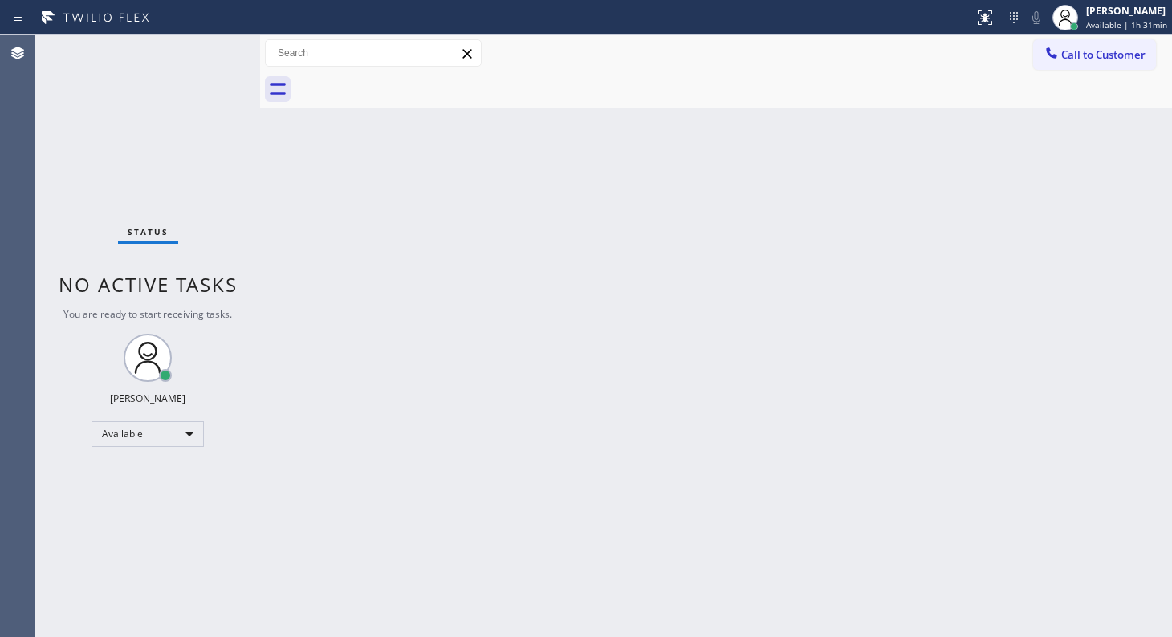
click at [194, 182] on div "Status No active tasks You are ready to start receiving tasks. JENIZA ALCAYDE A…" at bounding box center [147, 336] width 225 height 602
click at [541, 324] on div "Back to Dashboard Change Sender ID Customers Technicians Select a contact Outbo…" at bounding box center [716, 336] width 912 height 602
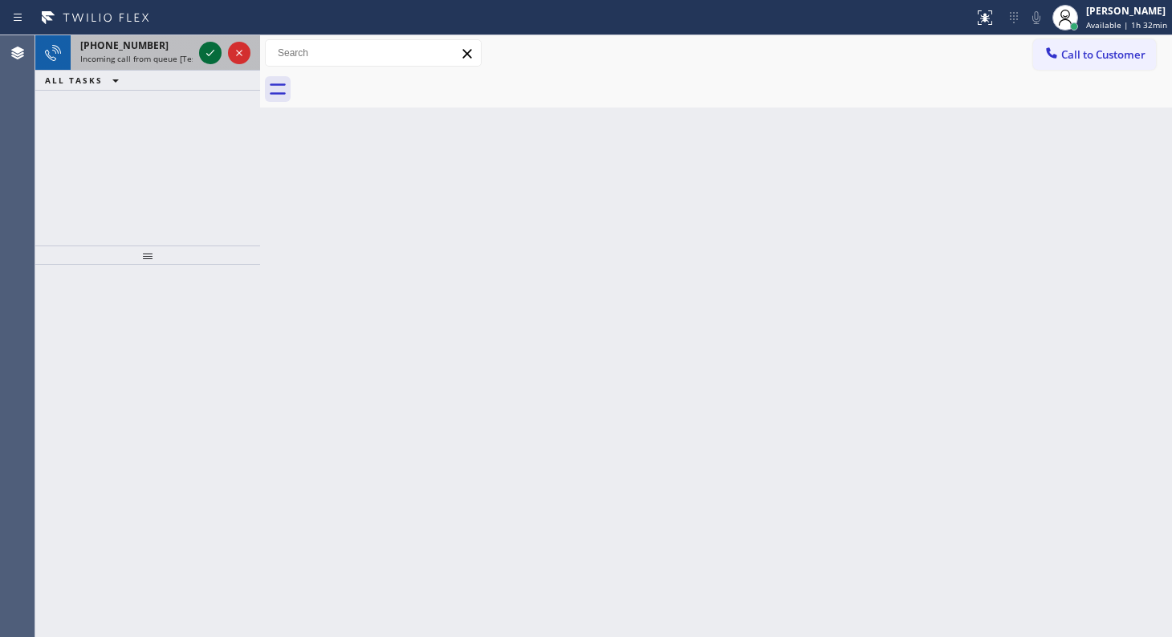
click at [213, 52] on icon at bounding box center [210, 52] width 19 height 19
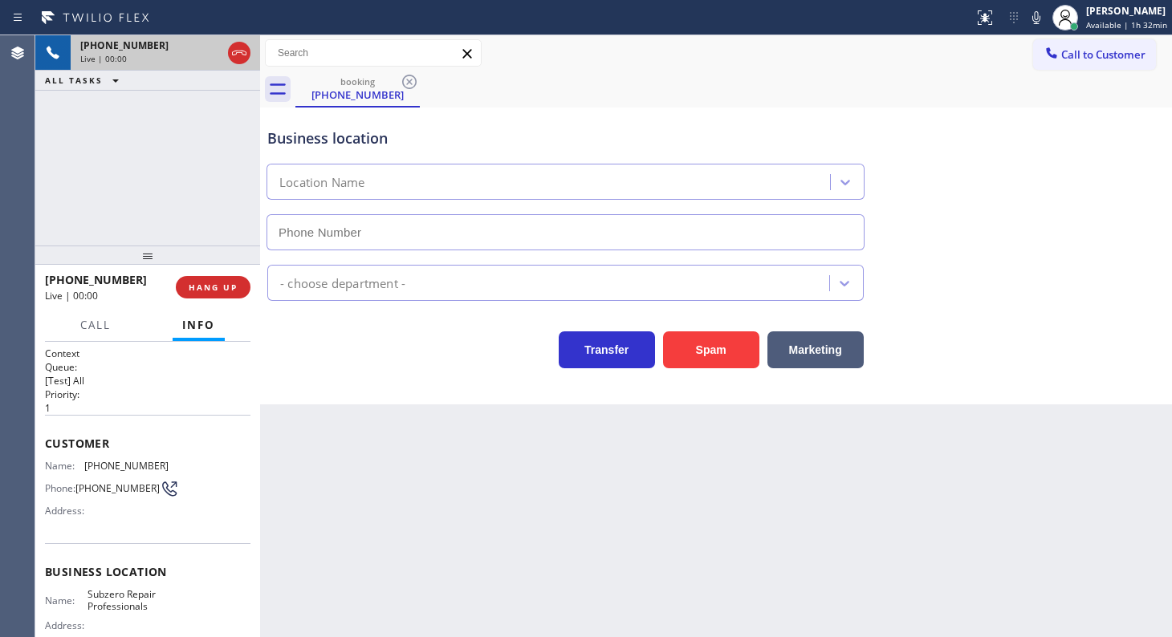
type input "(760) 642-6449"
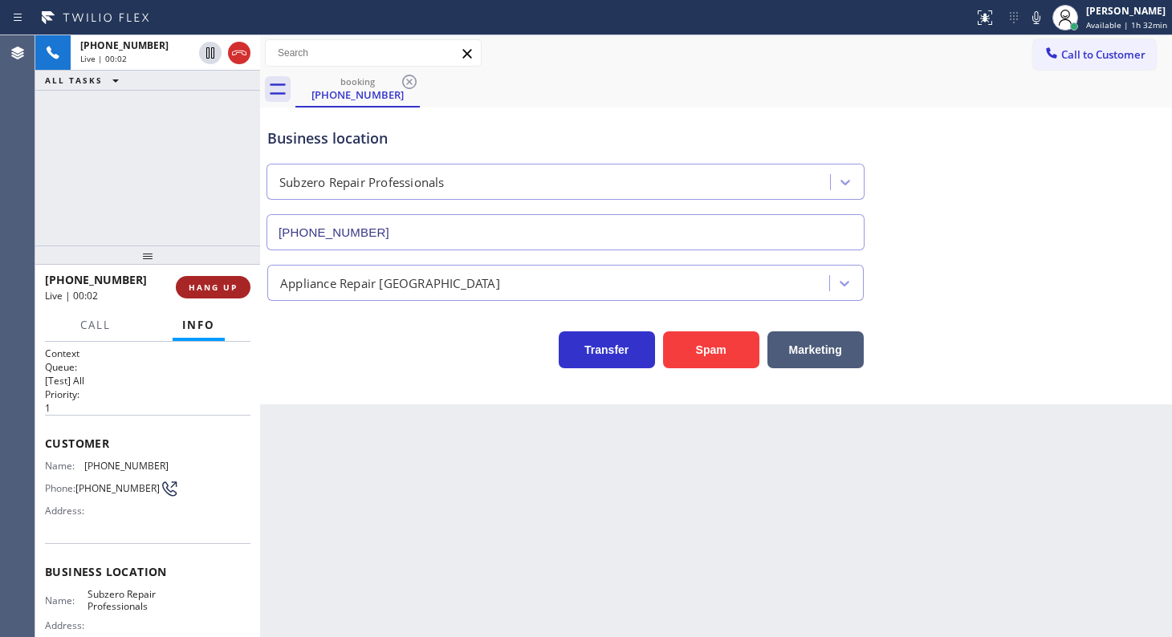
click at [219, 298] on button "HANG UP" at bounding box center [213, 287] width 75 height 22
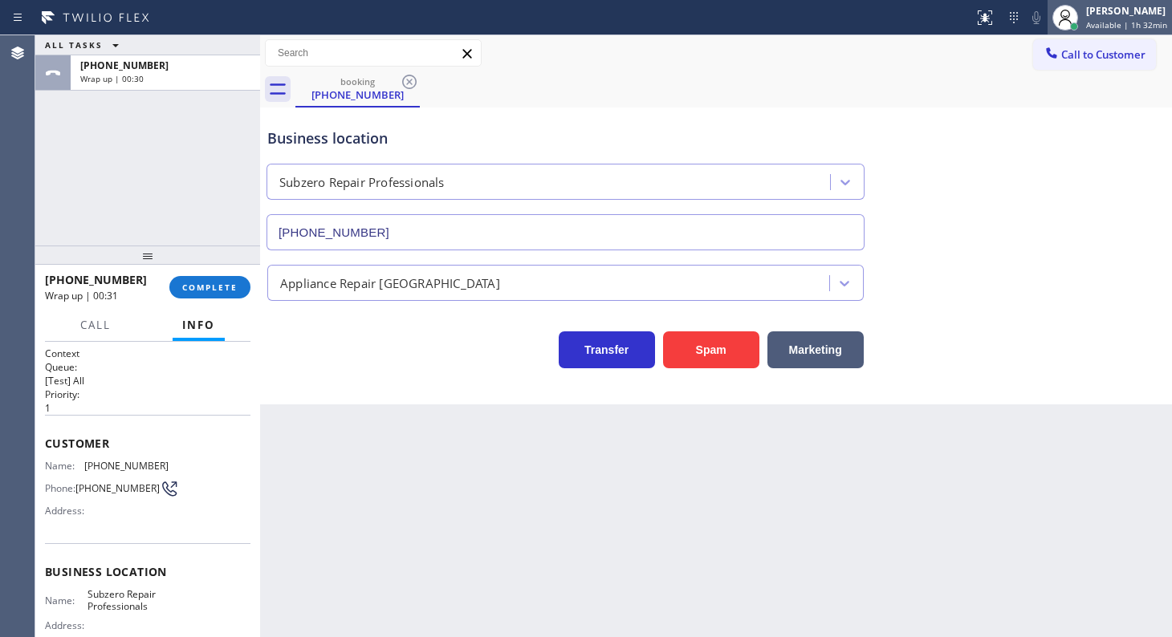
click at [1083, 24] on div at bounding box center [1064, 17] width 35 height 35
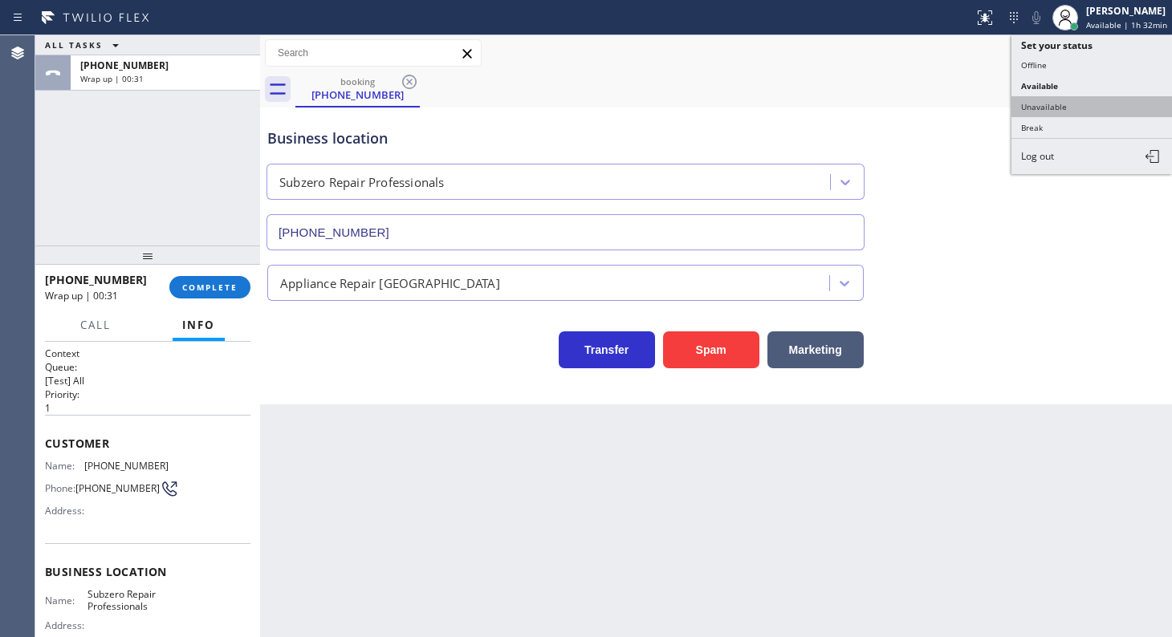
click at [1051, 105] on button "Unavailable" at bounding box center [1091, 106] width 161 height 21
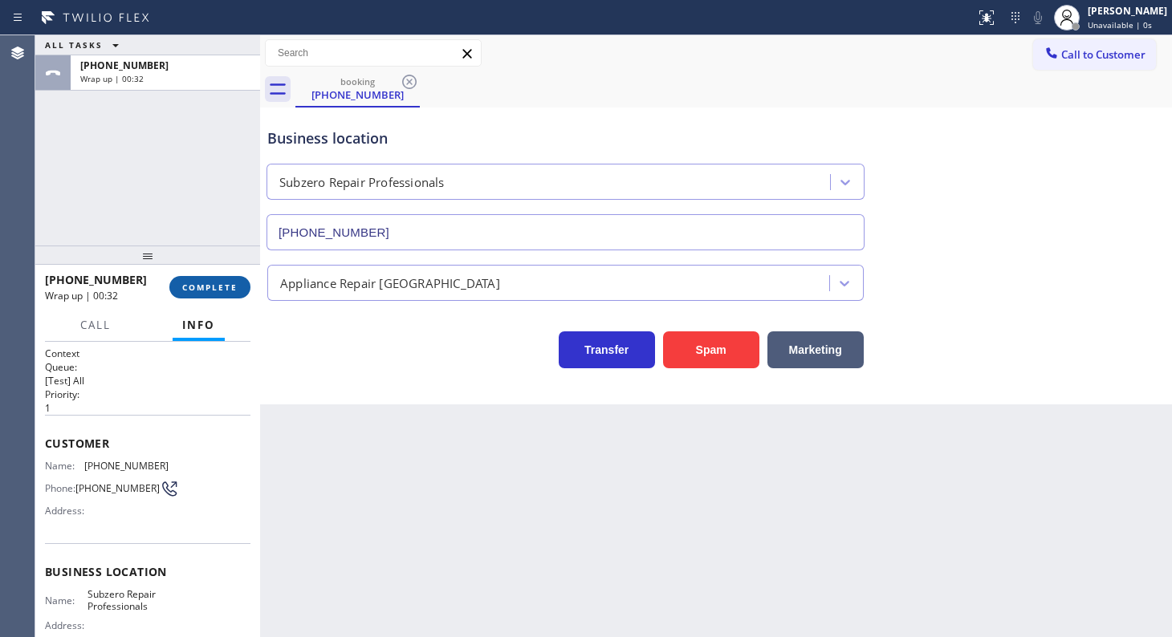
click at [195, 291] on span "COMPLETE" at bounding box center [209, 287] width 55 height 11
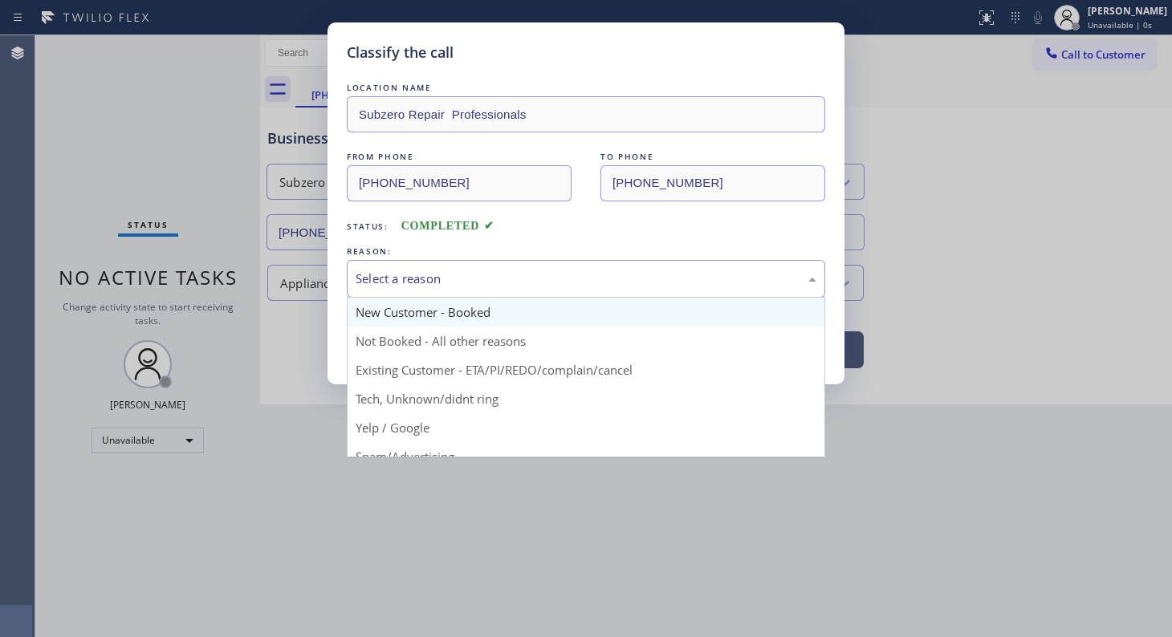
drag, startPoint x: 484, startPoint y: 273, endPoint x: 388, endPoint y: 310, distance: 103.1
click at [476, 280] on div "Select a reason" at bounding box center [586, 279] width 461 height 18
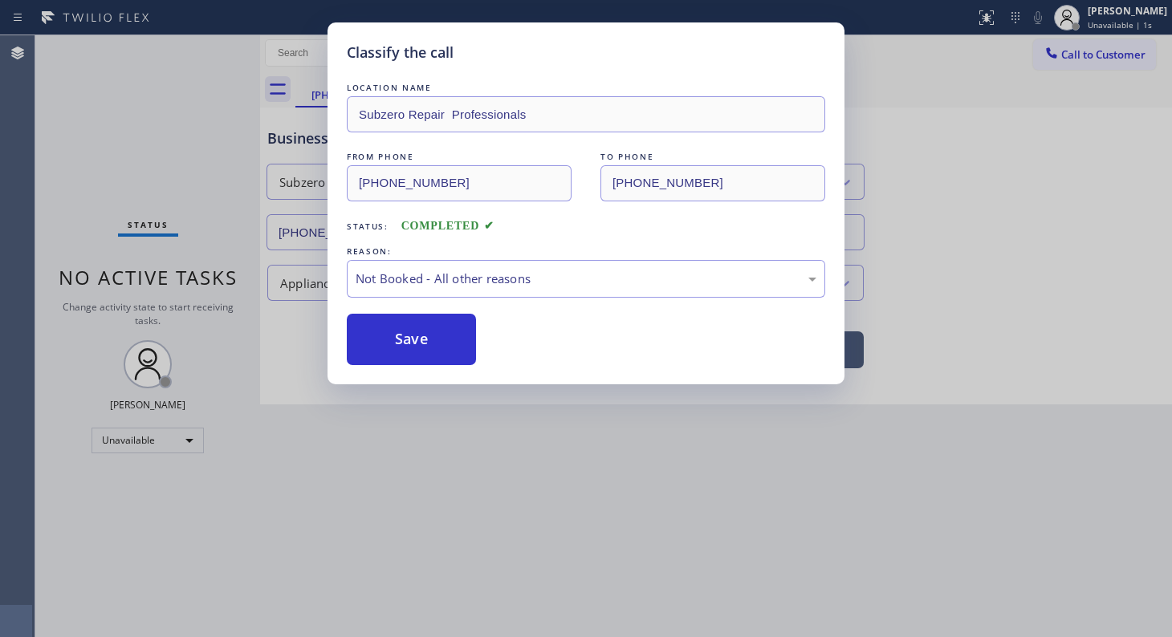
click at [372, 344] on button "Save" at bounding box center [411, 339] width 129 height 51
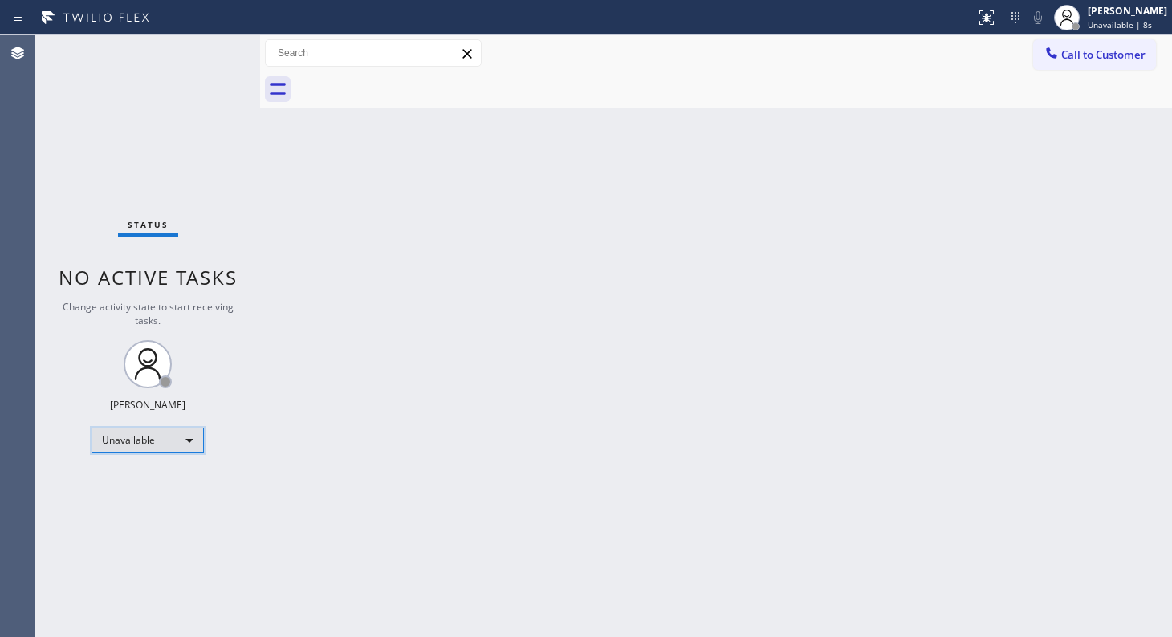
click at [122, 447] on div "Unavailable" at bounding box center [147, 441] width 112 height 26
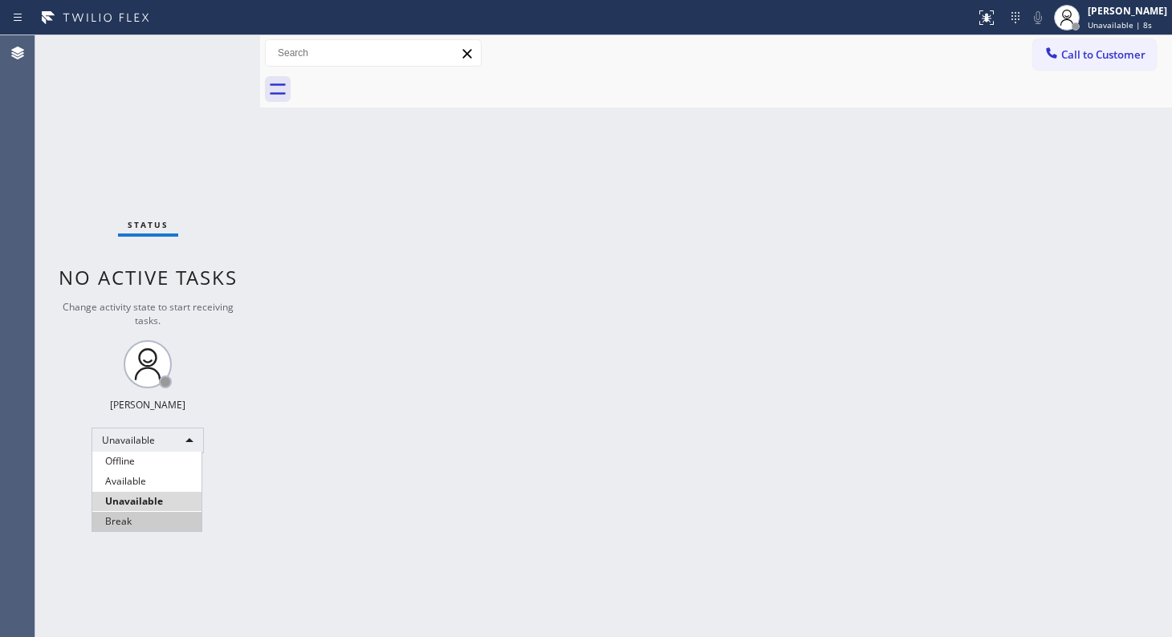
click at [140, 526] on li "Break" at bounding box center [146, 521] width 109 height 19
click at [158, 141] on div "Status No active tasks Change activity state to start receiving tasks. JENIZA A…" at bounding box center [147, 336] width 225 height 602
click at [625, 352] on div "Back to Dashboard Change Sender ID Customers Technicians Select a contact Outbo…" at bounding box center [716, 336] width 912 height 602
click at [307, 297] on div "Back to Dashboard Change Sender ID Customers Technicians Select a contact Outbo…" at bounding box center [716, 336] width 912 height 602
click at [315, 421] on div "Back to Dashboard Change Sender ID Customers Technicians Select a contact Outbo…" at bounding box center [716, 336] width 912 height 602
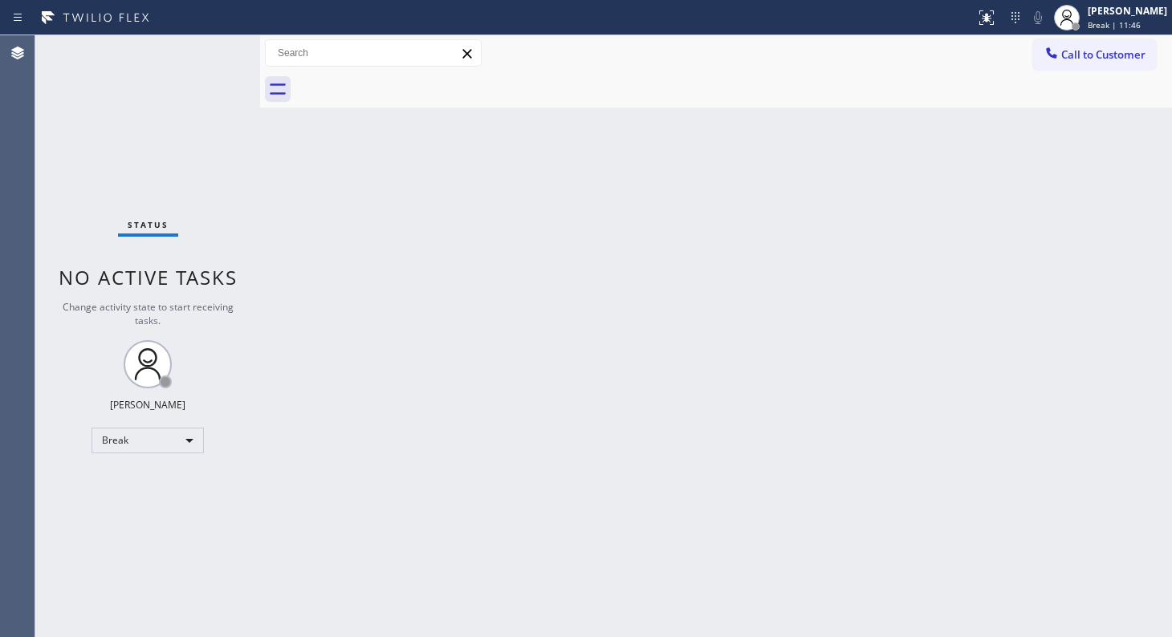
click at [635, 247] on div "Back to Dashboard Change Sender ID Customers Technicians Select a contact Outbo…" at bounding box center [716, 336] width 912 height 602
drag, startPoint x: 598, startPoint y: 257, endPoint x: 429, endPoint y: 512, distance: 305.9
click at [592, 286] on div "Back to Dashboard Change Sender ID Customers Technicians Select a contact Outbo…" at bounding box center [716, 336] width 912 height 602
click at [104, 445] on div "Break" at bounding box center [147, 441] width 112 height 26
click at [120, 501] on li "Unavailable" at bounding box center [146, 501] width 109 height 19
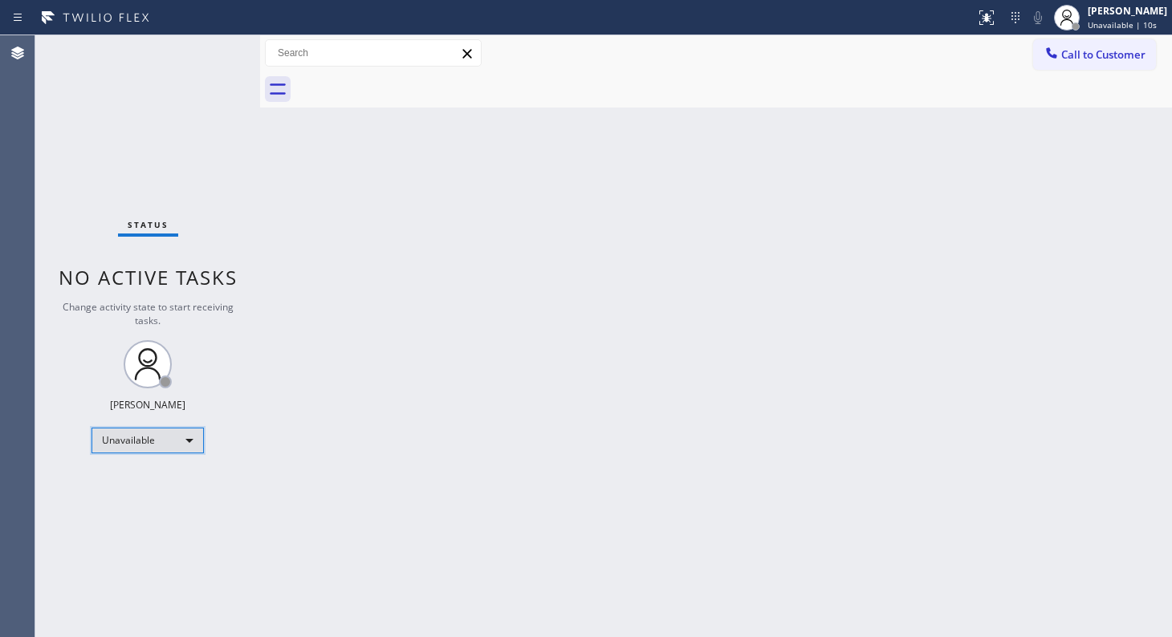
click at [99, 446] on div "Unavailable" at bounding box center [147, 441] width 112 height 26
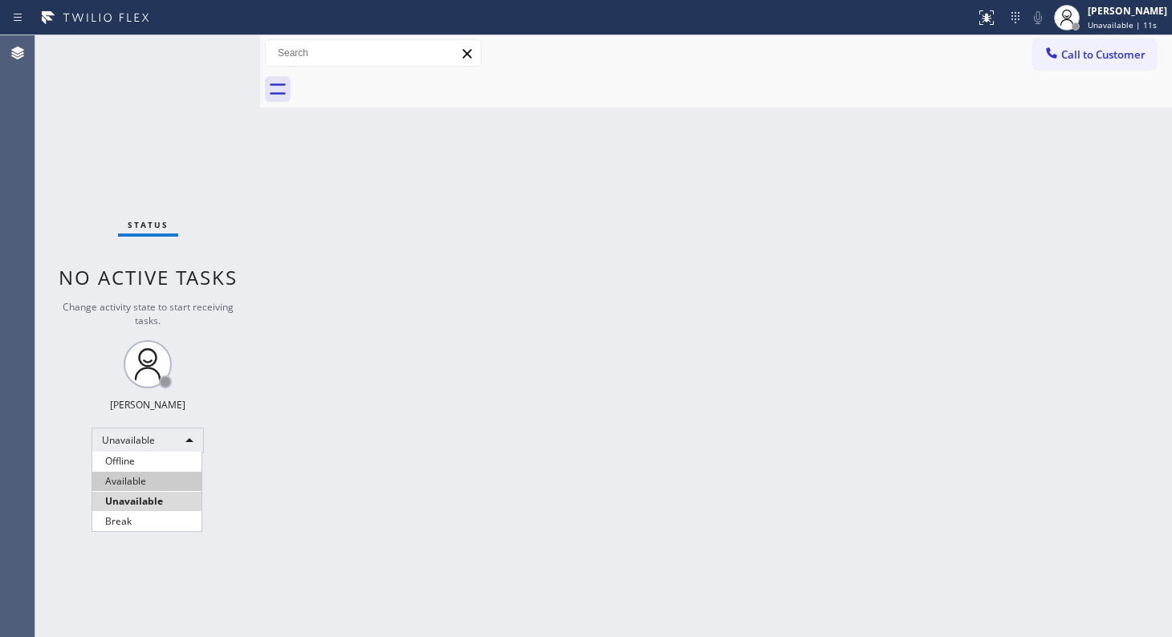
click at [112, 482] on li "Available" at bounding box center [146, 481] width 109 height 19
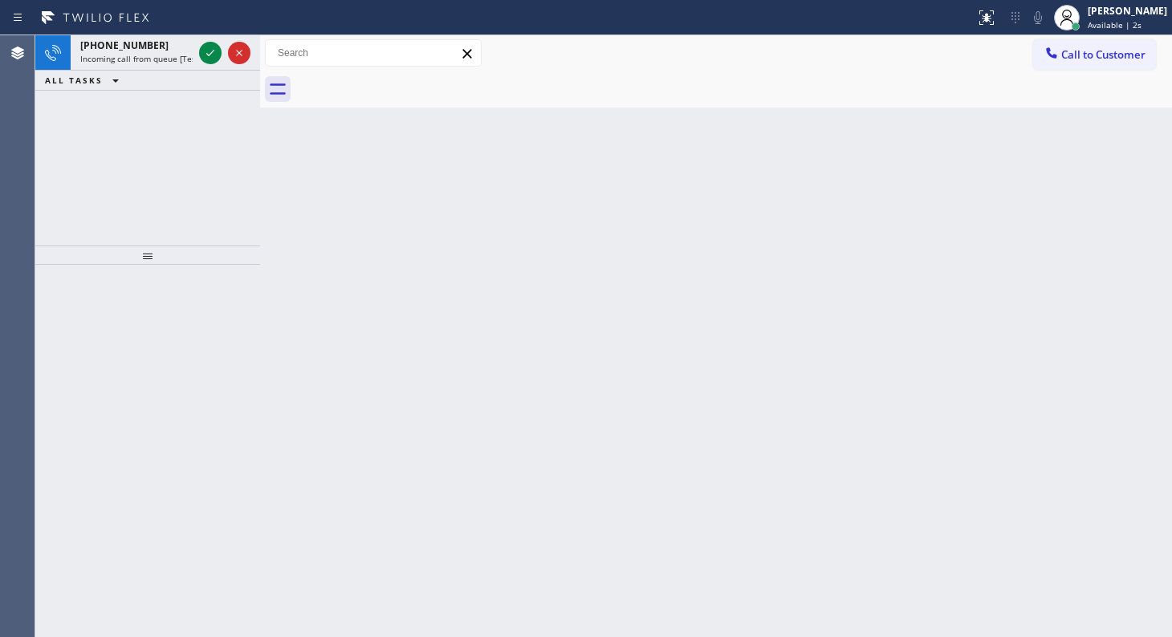
click at [113, 127] on div "+16309170013 Incoming call from queue [Test] All ALL TASKS ALL TASKS ACTIVE TAS…" at bounding box center [147, 140] width 225 height 210
click at [210, 49] on icon at bounding box center [210, 52] width 19 height 19
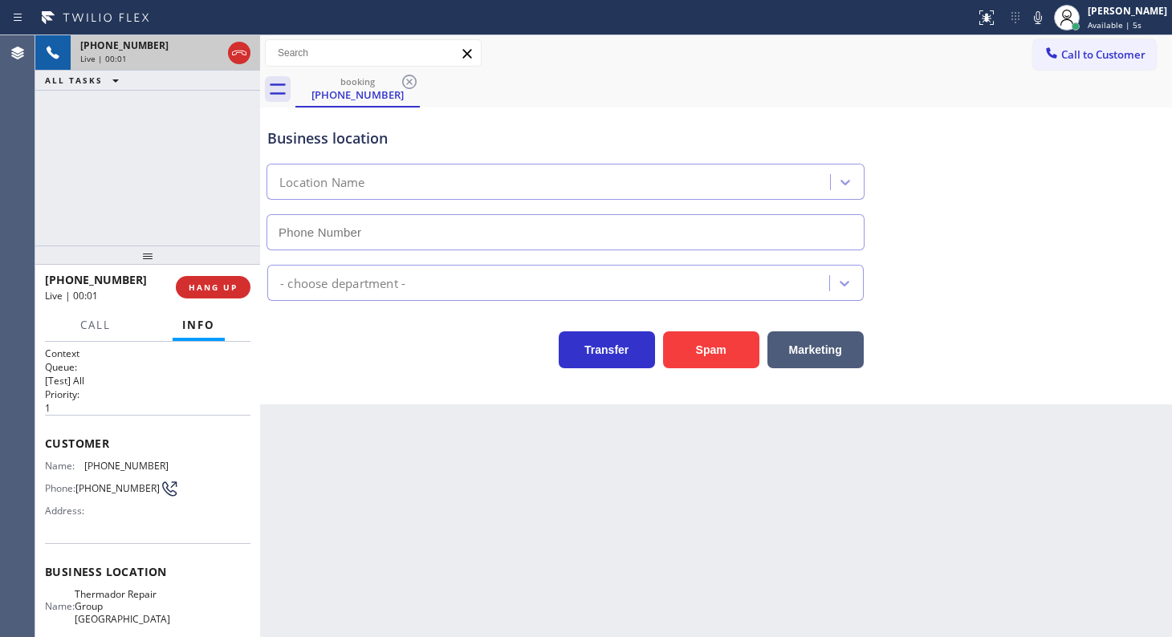
type input "(708) 998-5526"
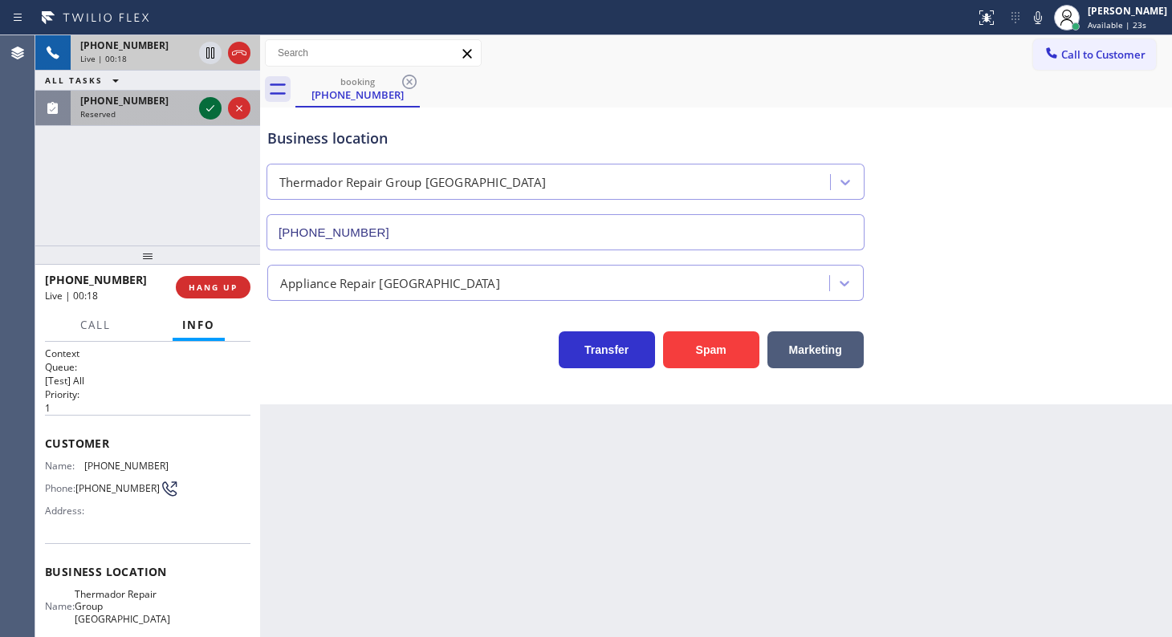
click at [213, 110] on icon at bounding box center [210, 108] width 19 height 19
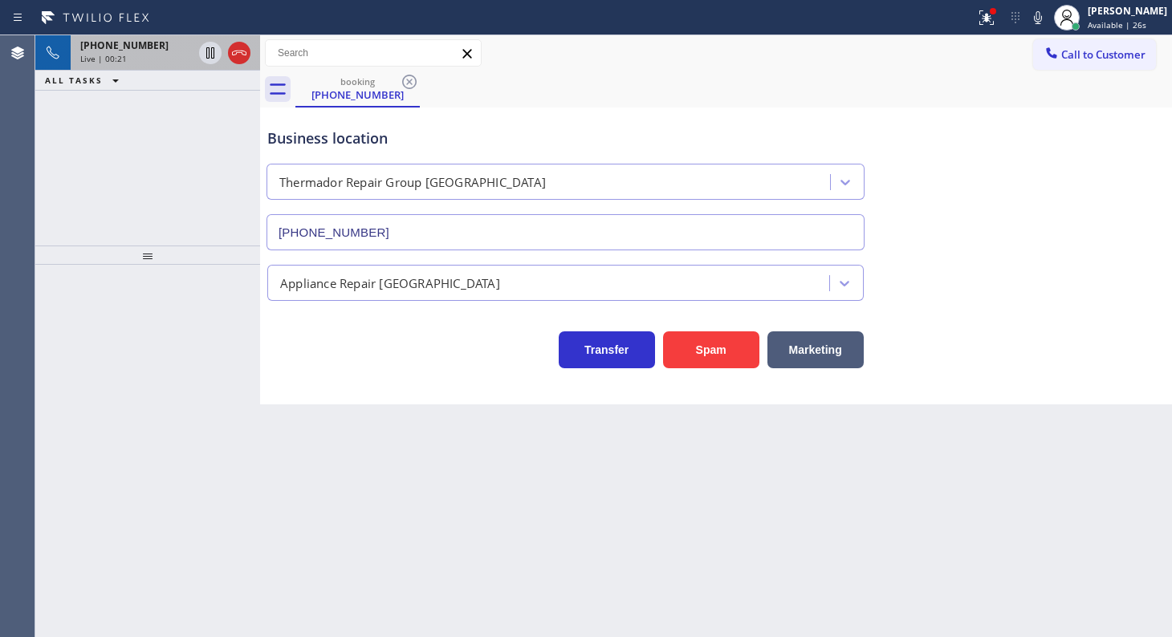
click at [161, 59] on div "Live | 00:21" at bounding box center [136, 58] width 112 height 11
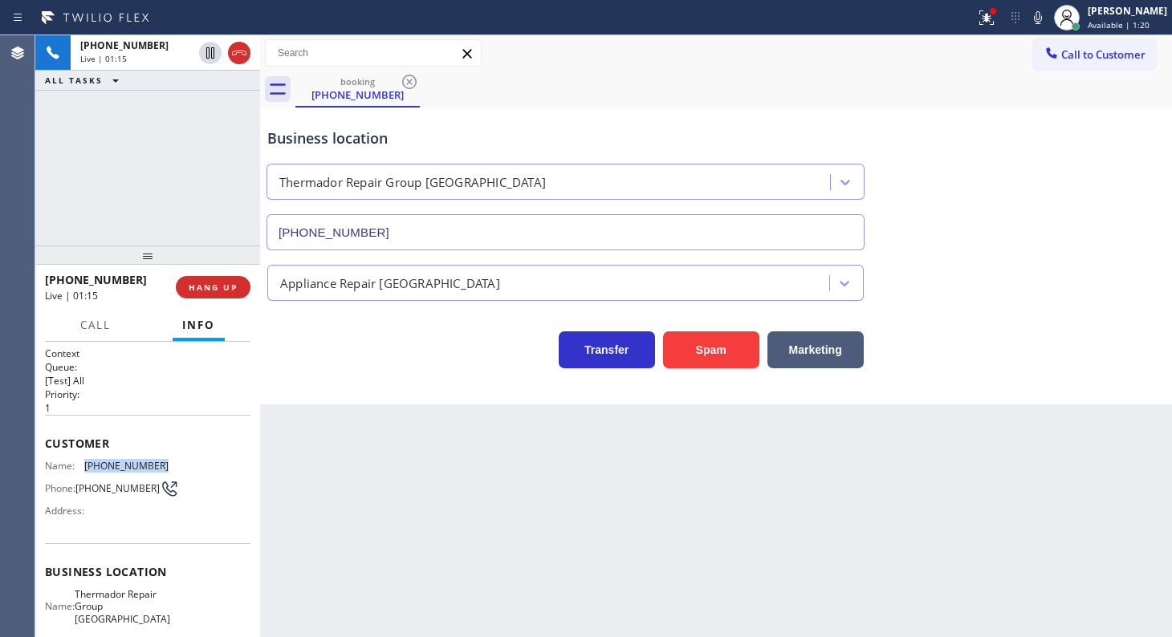
drag, startPoint x: 87, startPoint y: 463, endPoint x: 165, endPoint y: 466, distance: 77.9
click at [165, 468] on div "Name: (630) 917-0013 Phone: (630) 917-0013 Address:" at bounding box center [147, 491] width 205 height 63
click at [1038, 14] on icon at bounding box center [1038, 17] width 8 height 13
drag, startPoint x: 208, startPoint y: 54, endPoint x: 161, endPoint y: 2, distance: 69.3
click at [208, 53] on icon at bounding box center [210, 52] width 19 height 19
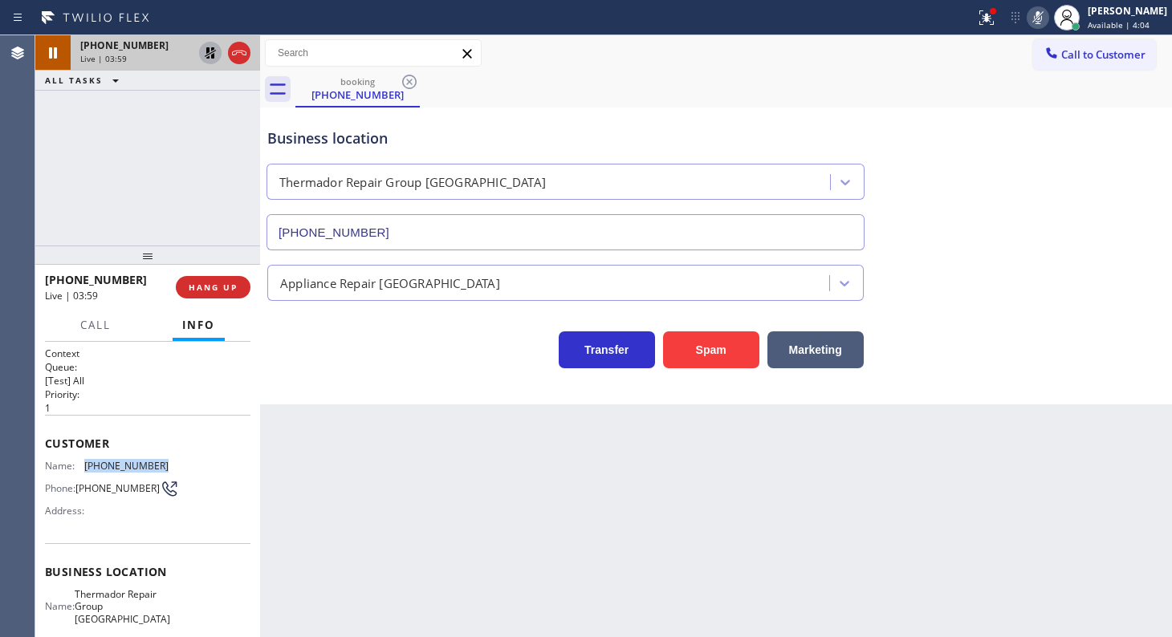
click at [120, 55] on span "Live | 03:59" at bounding box center [103, 58] width 47 height 11
click at [210, 51] on icon at bounding box center [210, 52] width 19 height 19
click at [1038, 21] on icon at bounding box center [1038, 17] width 8 height 13
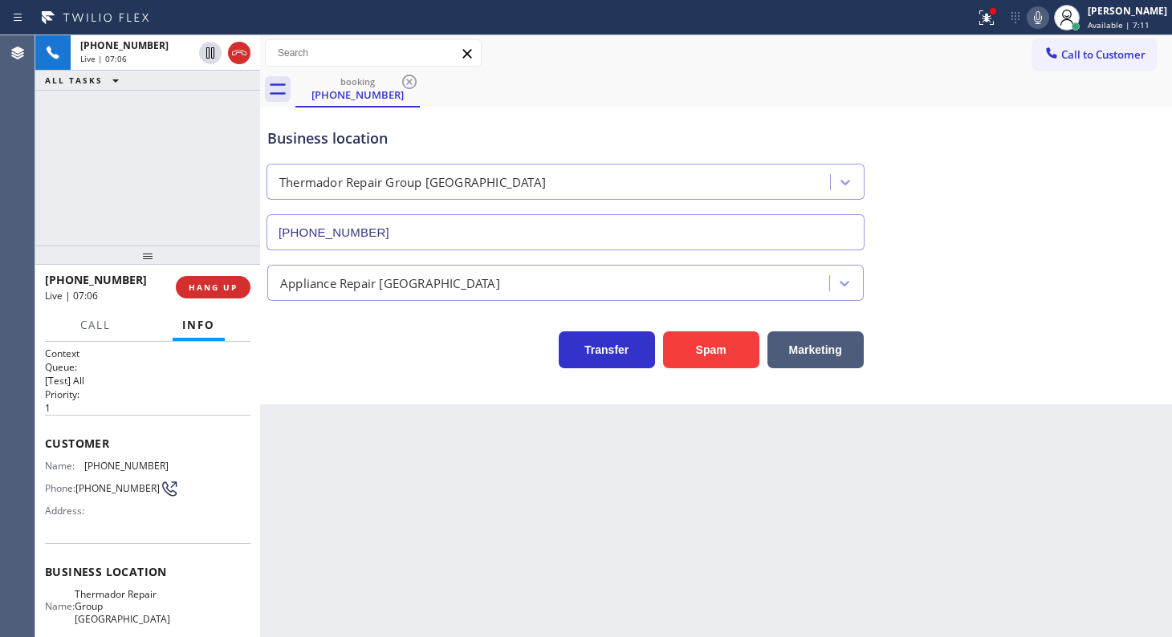
drag, startPoint x: 103, startPoint y: 128, endPoint x: 115, endPoint y: 51, distance: 78.0
click at [103, 120] on div "+16309170013 Live | 07:06 ALL TASKS ALL TASKS ACTIVE TASKS TASKS IN WRAP UP" at bounding box center [147, 140] width 225 height 210
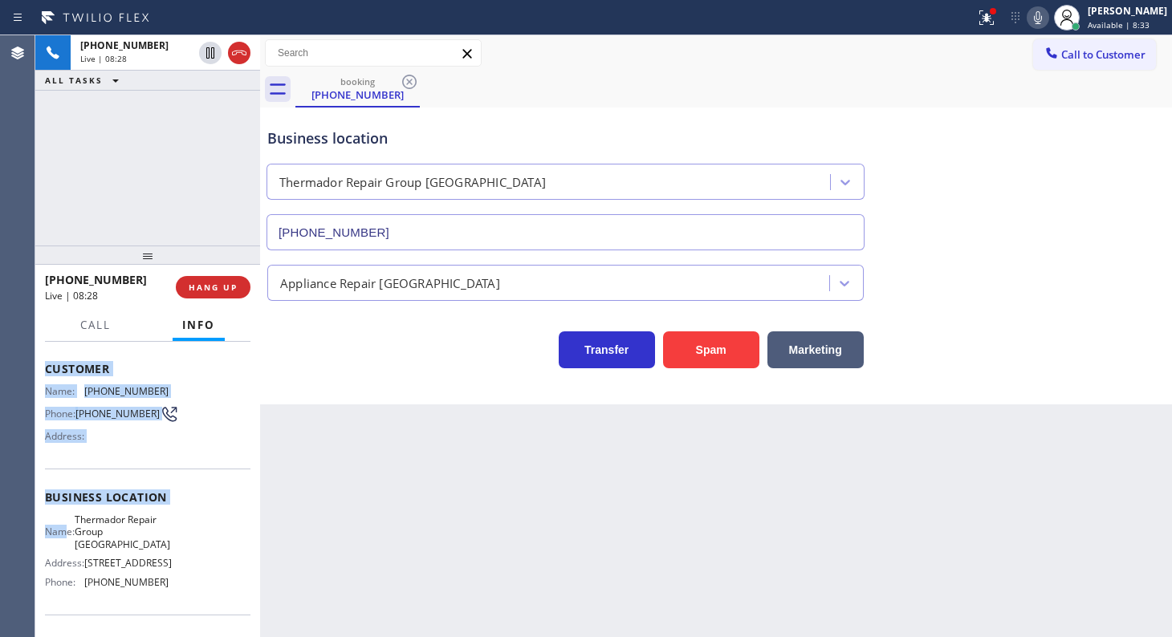
scroll to position [207, 0]
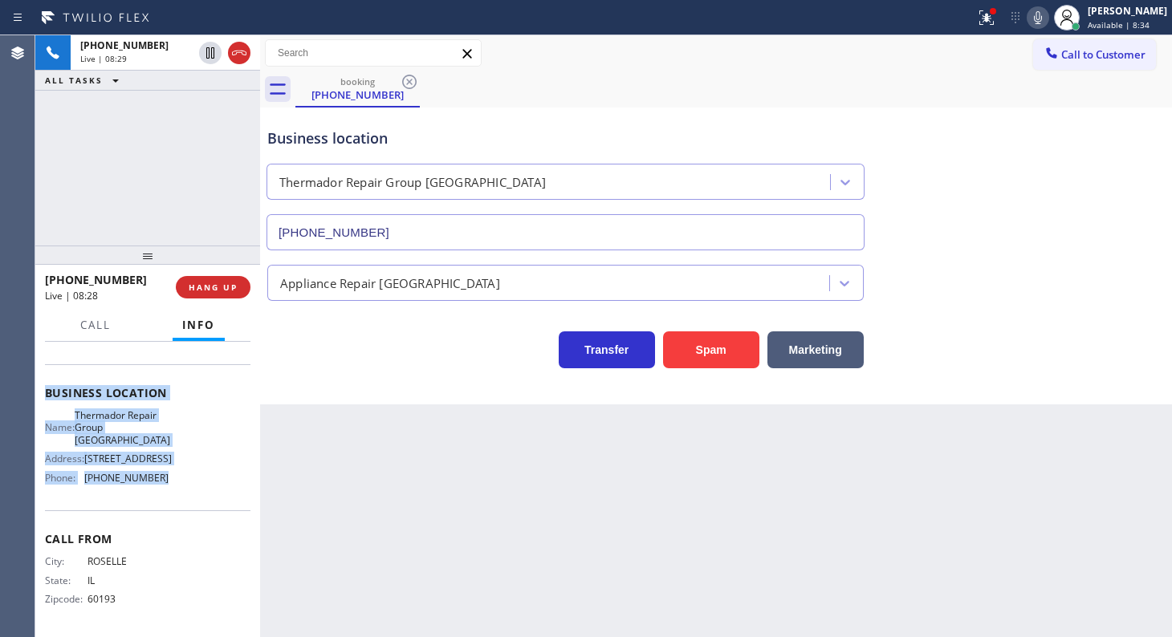
drag, startPoint x: 44, startPoint y: 443, endPoint x: 165, endPoint y: 483, distance: 127.7
click at [165, 483] on div "Context Queue: [Test] All Priority: 1 Customer Name: (630) 917-0013 Phone: (630…" at bounding box center [147, 400] width 205 height 465
copy div "Customer Name: (630) 917-0013 Phone: (630) 917-0013 Address: Business location …"
click at [175, 443] on div "Name: Thermador Repair Group Oak Park Address: 1142 W Chicago Ave, Chicago, IL …" at bounding box center [147, 449] width 205 height 81
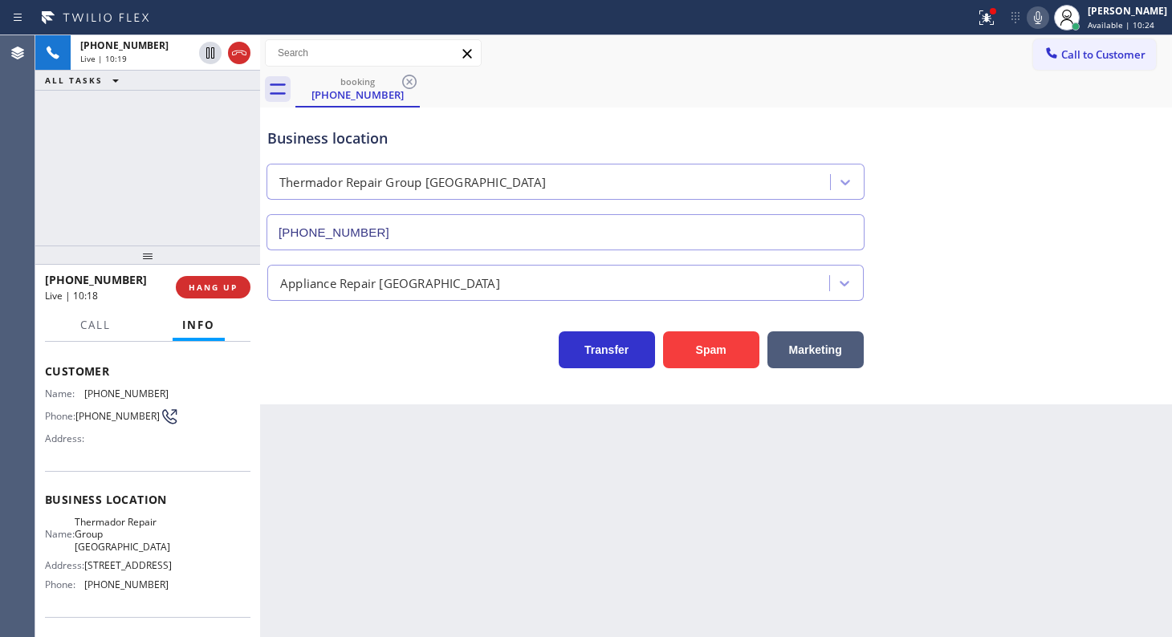
scroll to position [61, 0]
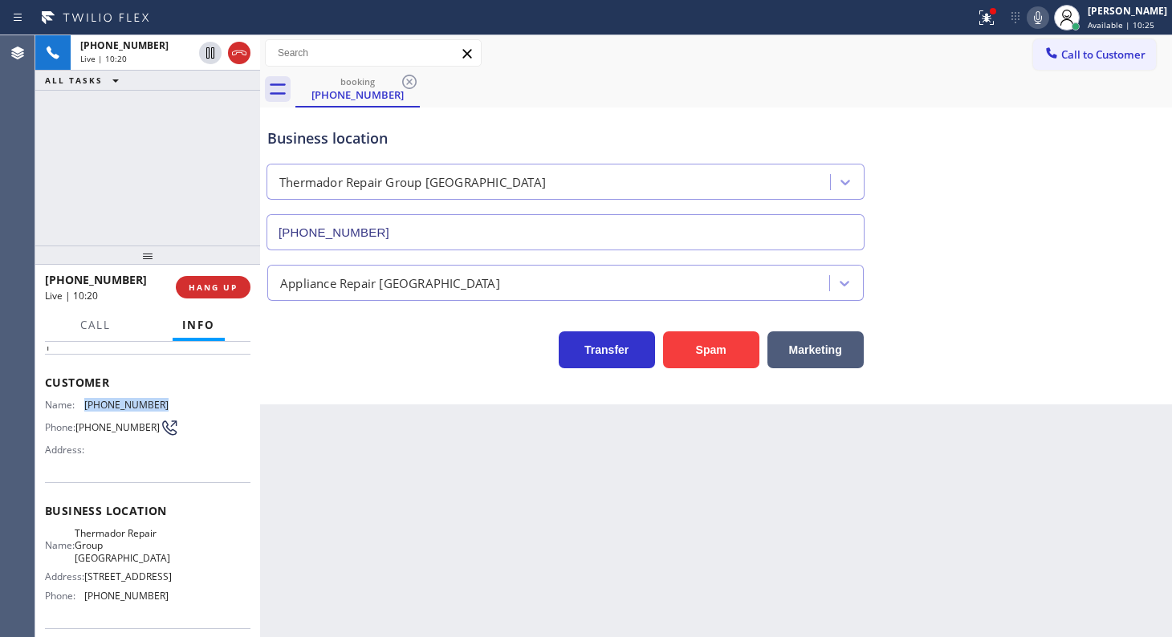
drag, startPoint x: 84, startPoint y: 400, endPoint x: 193, endPoint y: 399, distance: 109.2
click at [193, 399] on div "Name: (630) 917-0013 Phone: (630) 917-0013 Address:" at bounding box center [147, 430] width 205 height 63
copy div "(630) 917-0013"
click at [1169, 391] on div "Business location Thermador Repair Group Oak Park (708) 998-5526 Appliance Repa…" at bounding box center [716, 256] width 912 height 297
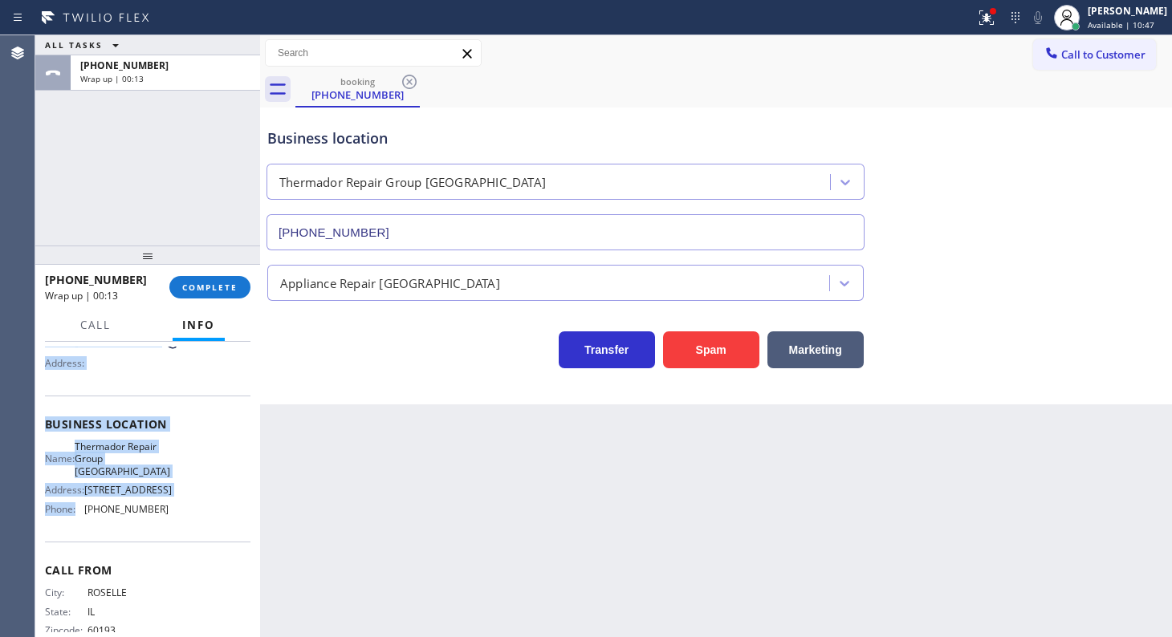
scroll to position [207, 0]
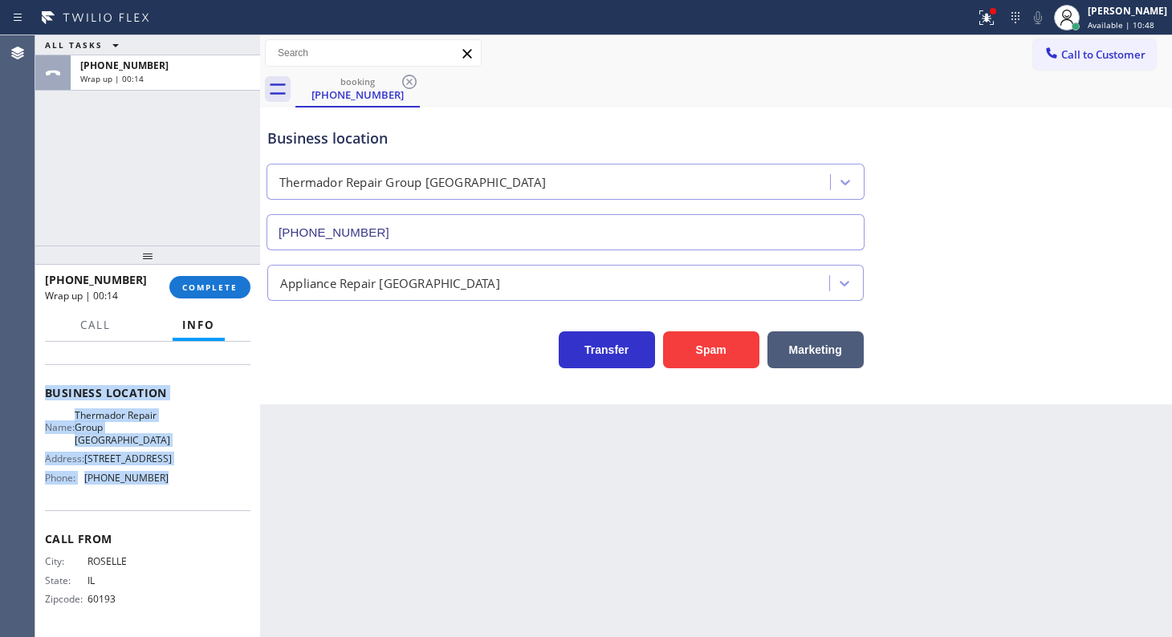
drag, startPoint x: 40, startPoint y: 436, endPoint x: 186, endPoint y: 496, distance: 158.0
click at [184, 498] on div "Context Queue: [Test] All Priority: 1 Customer Name: (630) 917-0013 Phone: (630…" at bounding box center [147, 489] width 225 height 295
copy div "Customer Name: (630) 917-0013 Phone: (630) 917-0013 Address: Business location …"
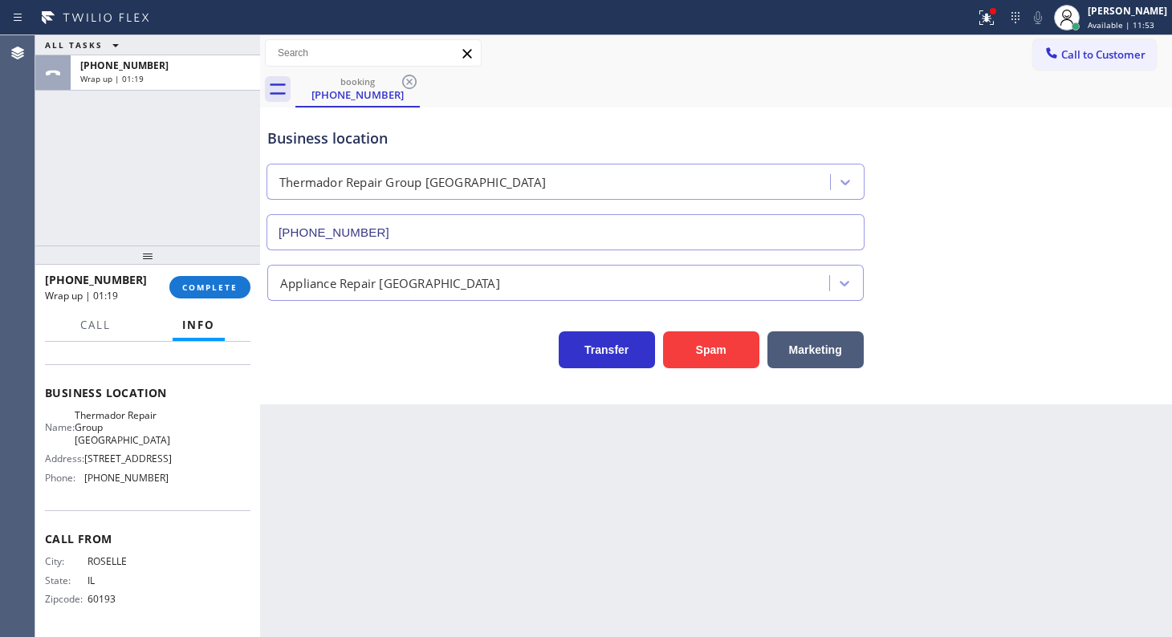
click at [164, 534] on span "Call From" at bounding box center [147, 538] width 205 height 15
click at [197, 218] on div "ALL TASKS ALL TASKS ACTIVE TASKS TASKS IN WRAP UP +16309170013 Wrap up | 02:16" at bounding box center [147, 140] width 225 height 210
click at [206, 290] on span "COMPLETE" at bounding box center [209, 287] width 55 height 11
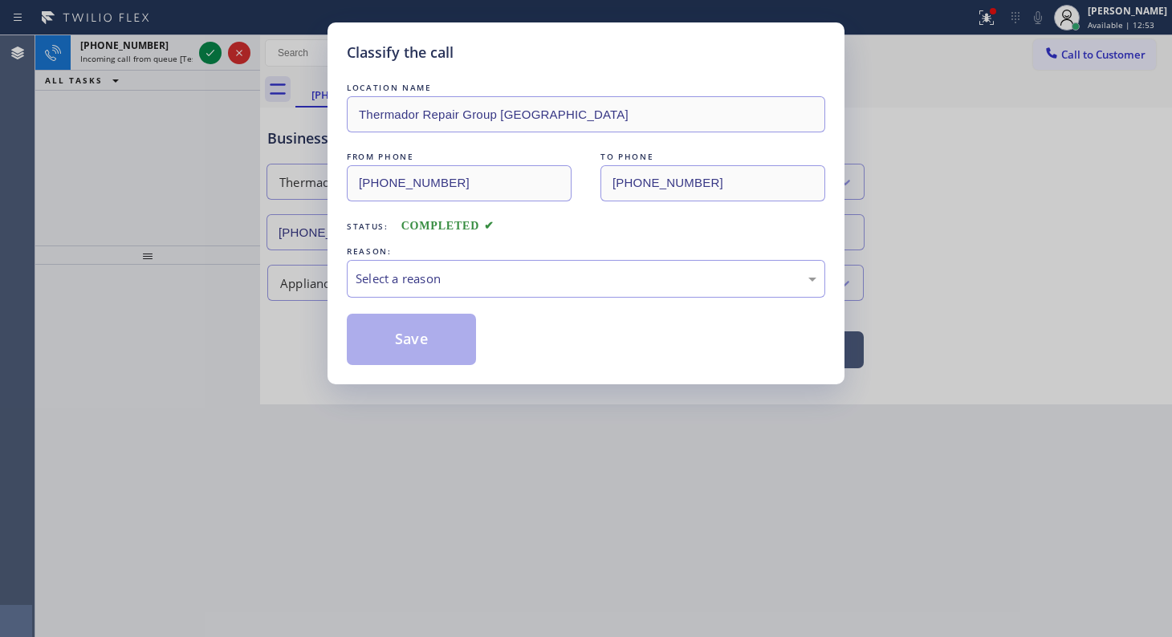
click at [345, 270] on div "Classify the call LOCATION NAME Thermador Repair Group Oak Park FROM PHONE (630…" at bounding box center [585, 203] width 517 height 362
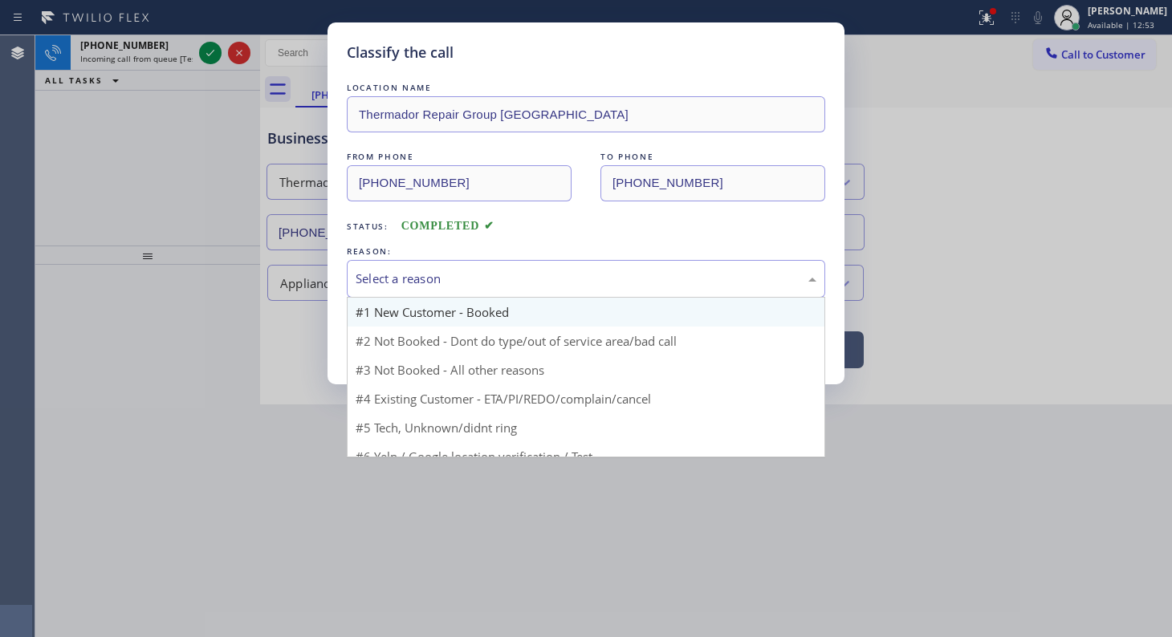
drag, startPoint x: 356, startPoint y: 270, endPoint x: 358, endPoint y: 297, distance: 26.5
click at [356, 272] on div "Select a reason" at bounding box center [586, 279] width 461 height 18
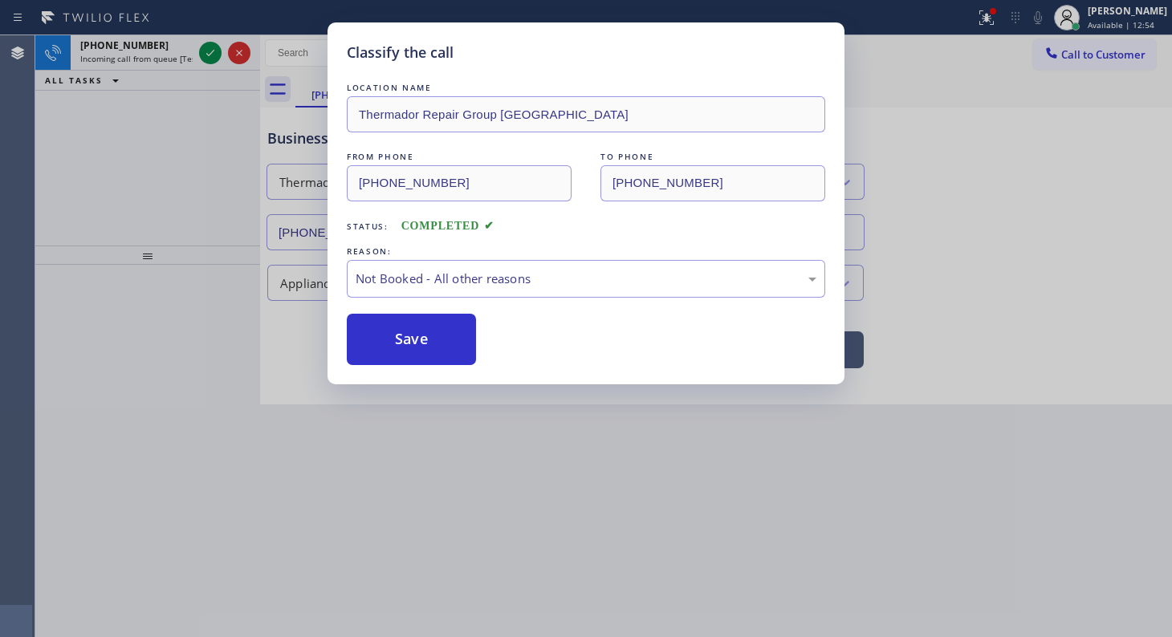
click at [363, 338] on button "Save" at bounding box center [411, 339] width 129 height 51
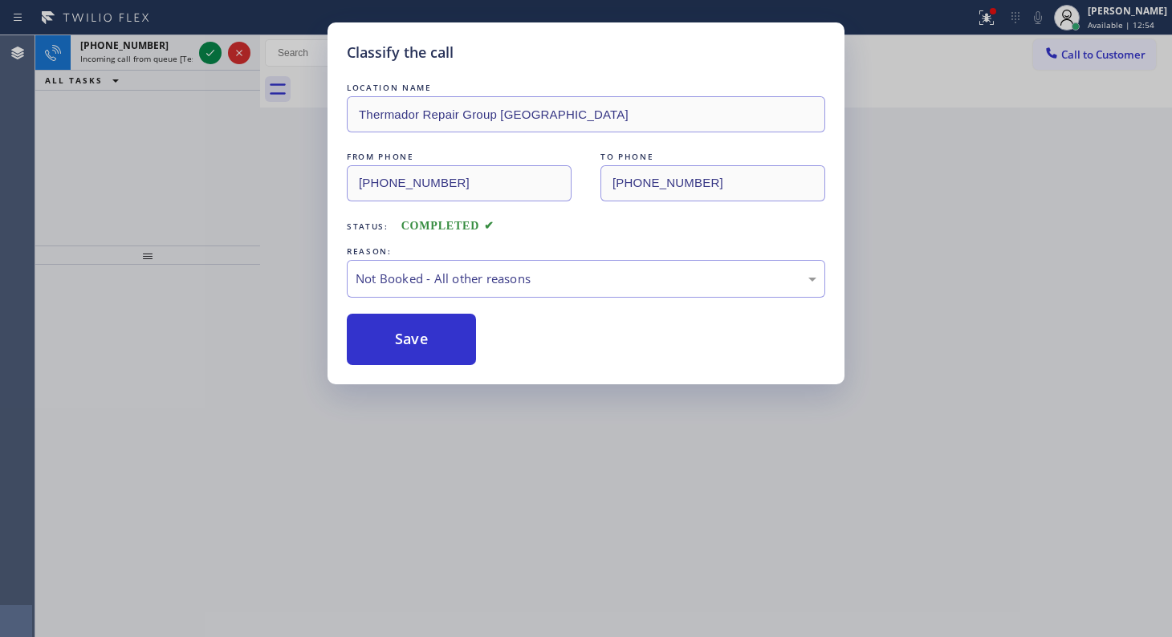
click at [218, 45] on div "Classify the call LOCATION NAME Thermador Repair Group Oak Park FROM PHONE (630…" at bounding box center [586, 318] width 1172 height 637
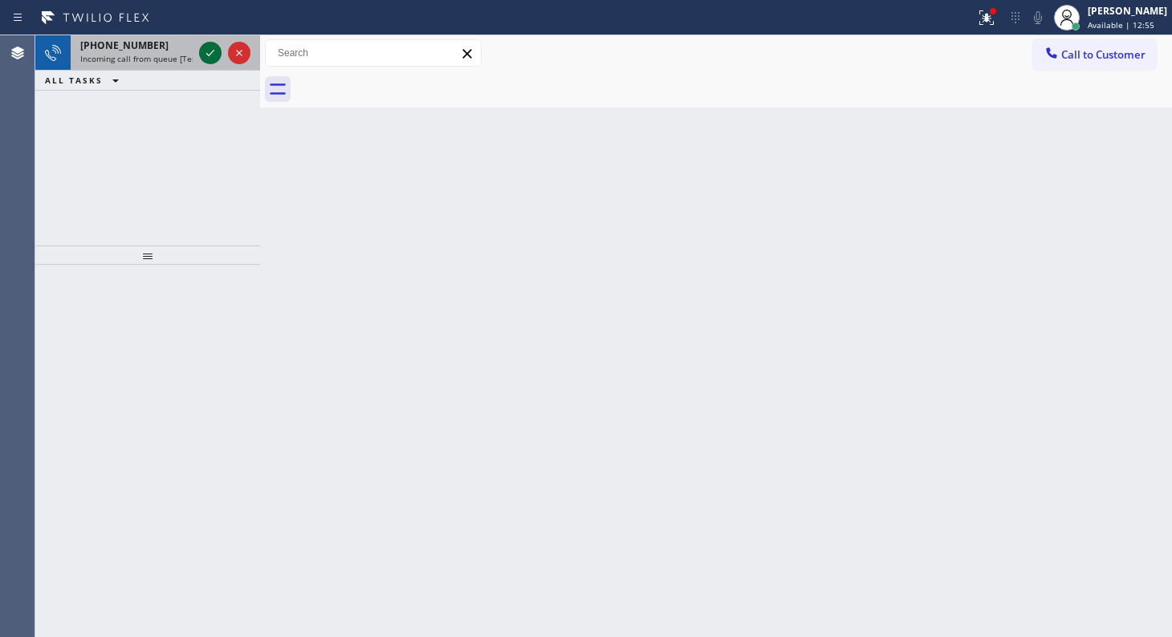
click at [215, 47] on icon at bounding box center [210, 52] width 19 height 19
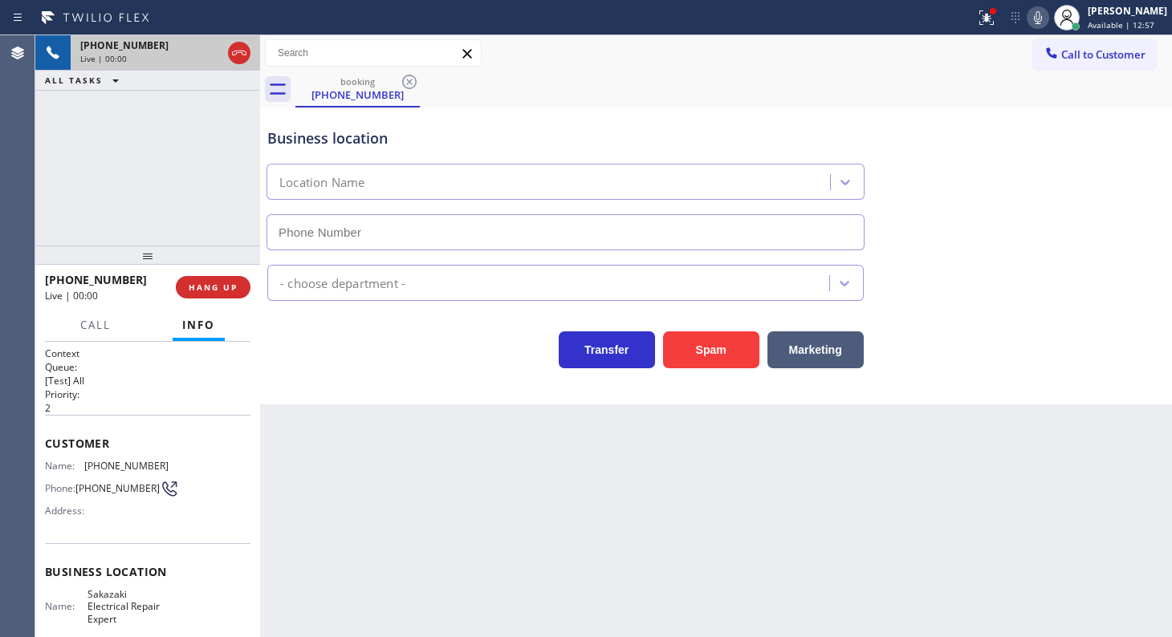
type input "(323) 433-5463"
click at [999, 10] on div at bounding box center [986, 17] width 35 height 19
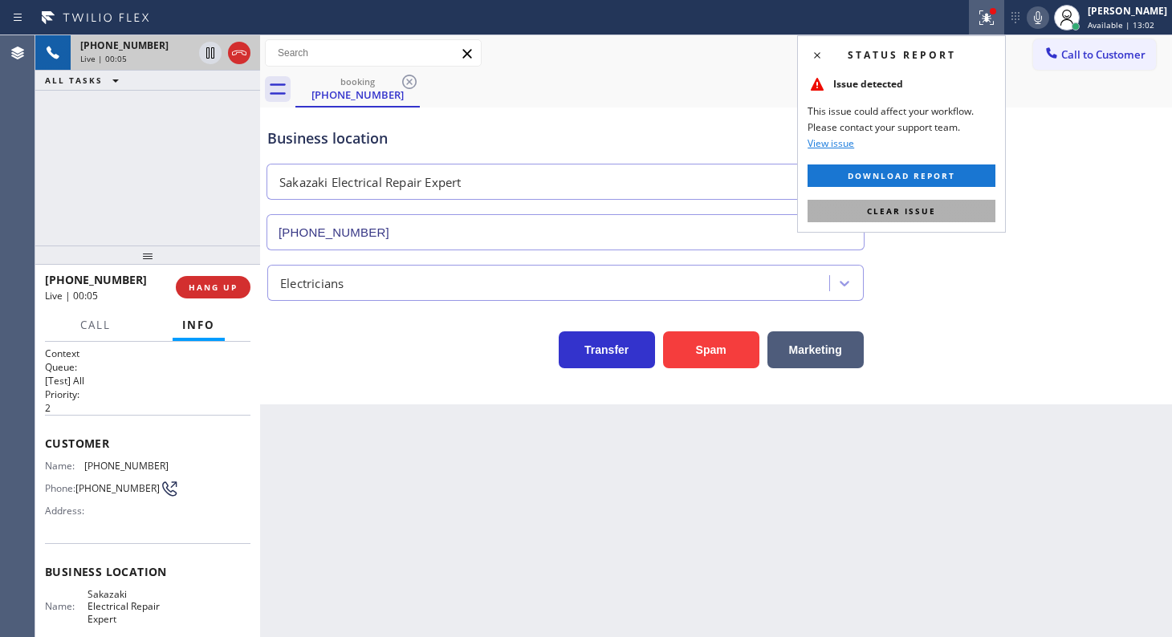
click at [962, 210] on button "Clear issue" at bounding box center [901, 211] width 188 height 22
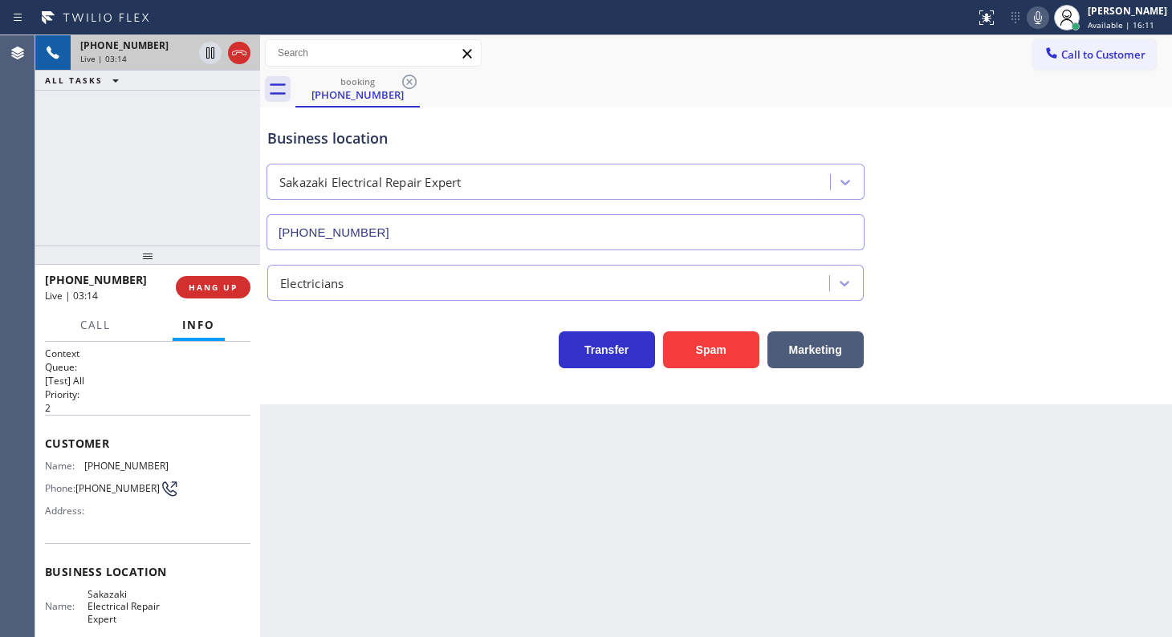
click at [107, 157] on div "+12135031051 Live | 03:14 ALL TASKS ALL TASKS ACTIVE TASKS TASKS IN WRAP UP" at bounding box center [147, 140] width 225 height 210
click at [1042, 20] on icon at bounding box center [1037, 17] width 19 height 19
click at [209, 50] on icon at bounding box center [210, 52] width 19 height 19
click at [169, 246] on div at bounding box center [147, 255] width 225 height 19
drag, startPoint x: 108, startPoint y: 171, endPoint x: 218, endPoint y: 55, distance: 160.7
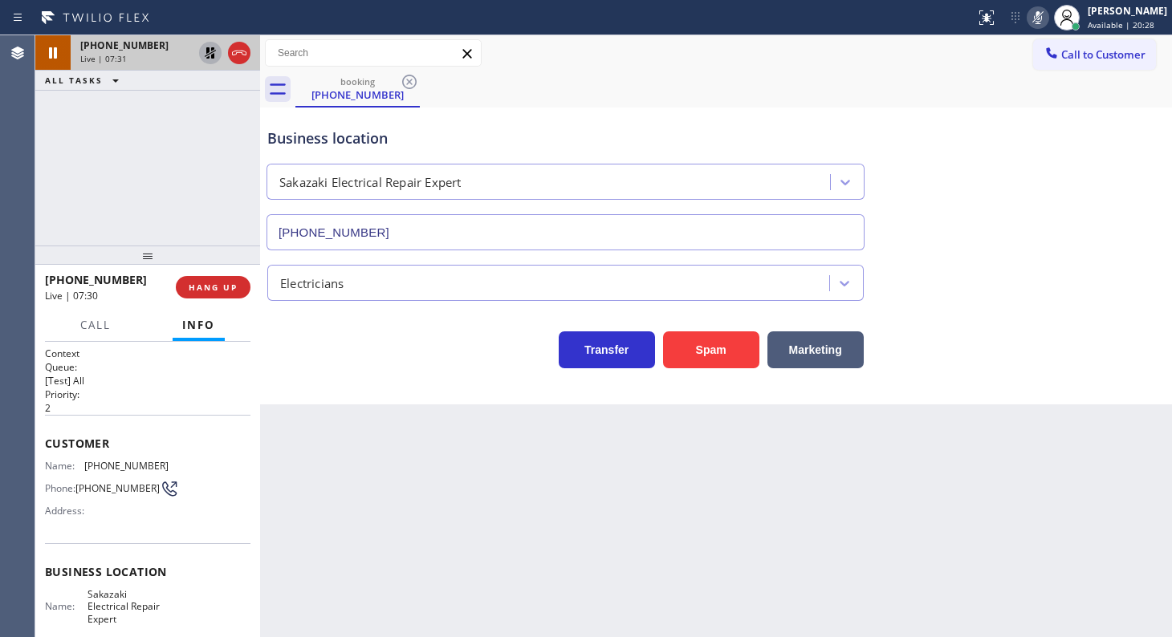
click at [111, 165] on div "+12135031051 Live | 07:31 ALL TASKS ALL TASKS ACTIVE TASKS TASKS IN WRAP UP" at bounding box center [147, 140] width 225 height 210
click at [209, 50] on icon at bounding box center [210, 52] width 11 height 11
click at [1035, 17] on icon at bounding box center [1037, 17] width 19 height 19
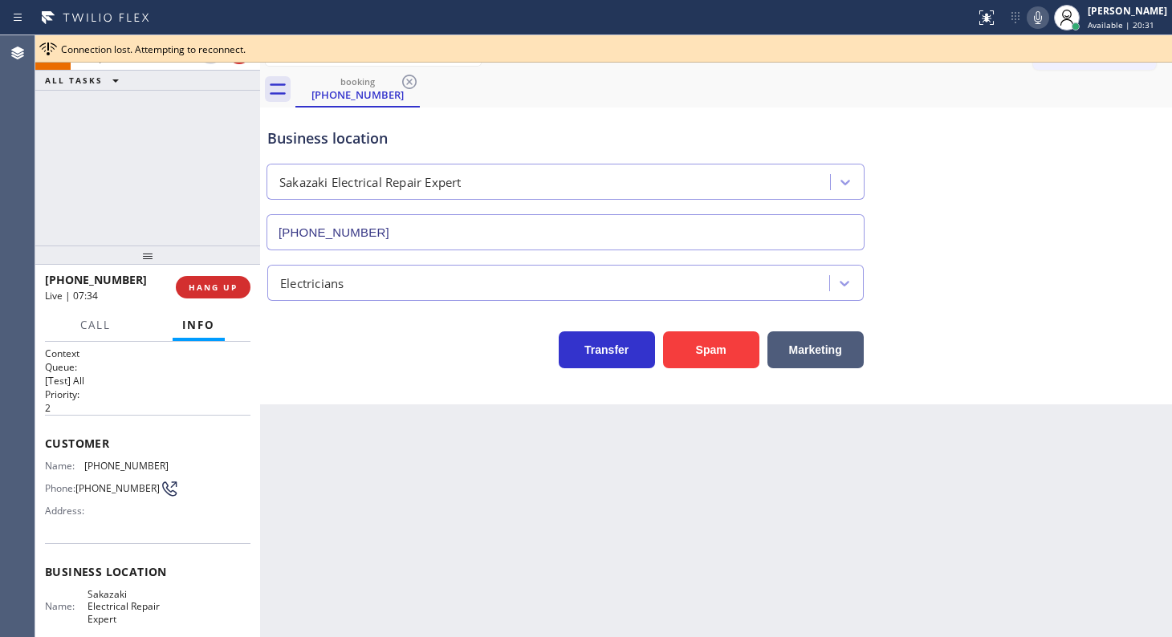
drag, startPoint x: 75, startPoint y: 200, endPoint x: 87, endPoint y: 203, distance: 12.5
click at [82, 204] on div "+12135031051 Live | 07:34 ALL TASKS ALL TASKS ACTIVE TASKS TASKS IN WRAP UP" at bounding box center [147, 140] width 225 height 210
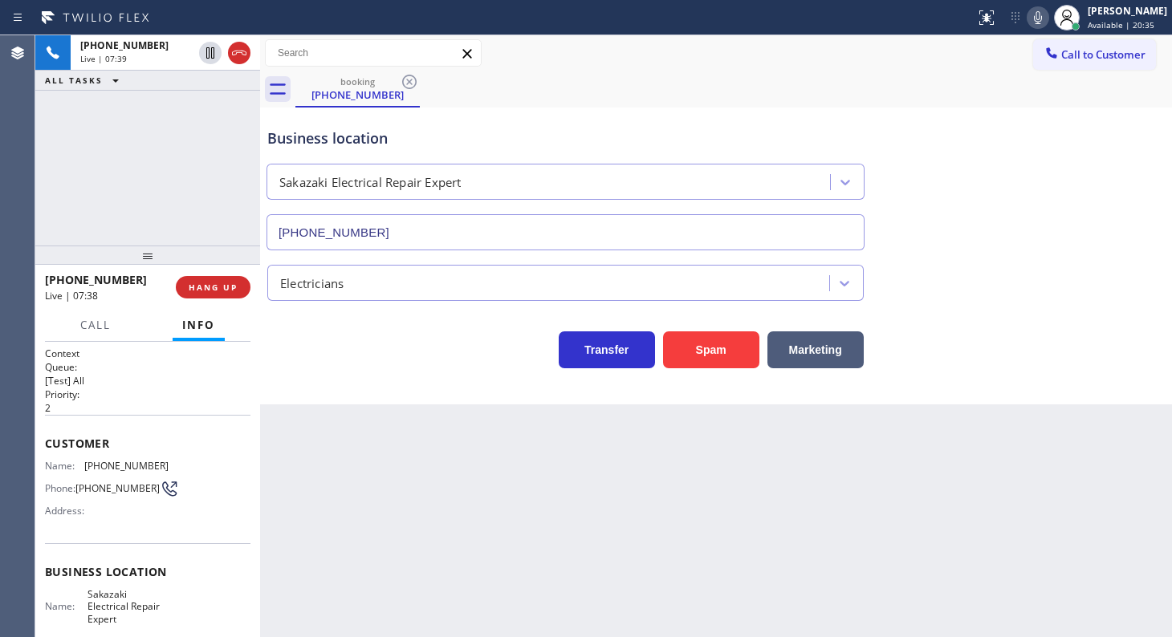
click at [181, 200] on div "+12135031051 Live | 07:39 ALL TASKS ALL TASKS ACTIVE TASKS TASKS IN WRAP UP" at bounding box center [147, 140] width 225 height 210
click at [70, 128] on div "+12135031051 Live | 07:59 ALL TASKS ALL TASKS ACTIVE TASKS TASKS IN WRAP UP" at bounding box center [147, 140] width 225 height 210
drag, startPoint x: 83, startPoint y: 464, endPoint x: 180, endPoint y: 465, distance: 97.1
click at [180, 465] on div "Name: (213) 503-1051 Phone: (213) 503-1051 Address:" at bounding box center [147, 491] width 205 height 63
copy div "(213) 503-1051"
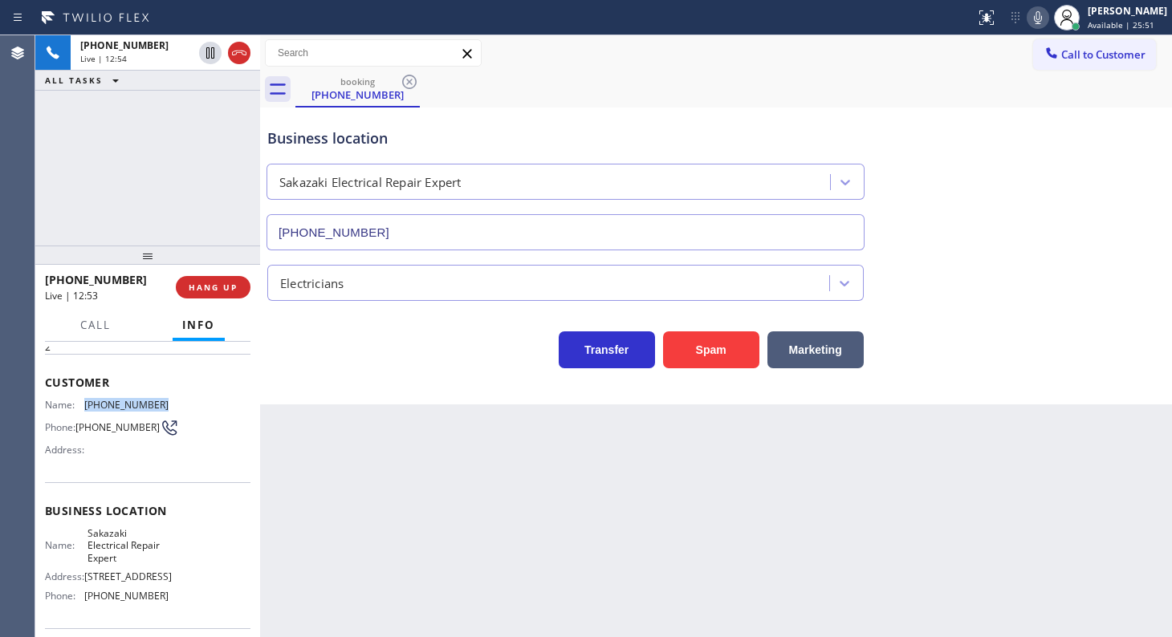
scroll to position [145, 0]
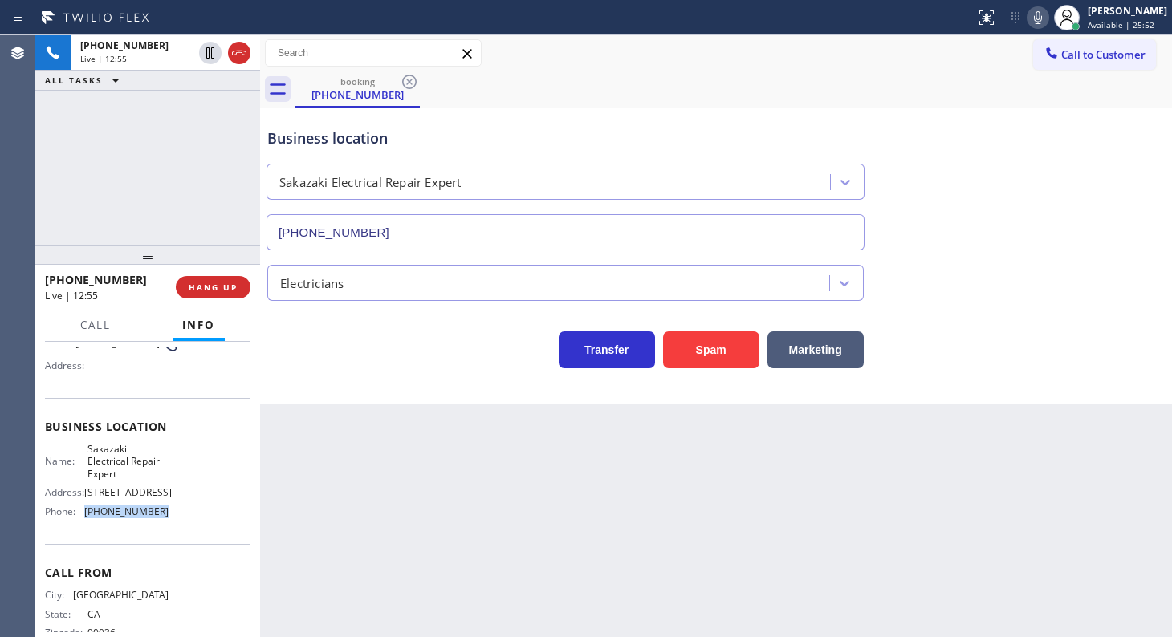
drag, startPoint x: 83, startPoint y: 523, endPoint x: 180, endPoint y: 530, distance: 97.3
click at [180, 524] on div "Name: Sakazaki Electrical Repair Expert Address: 1131 S VICTORIA AVENUE Phone: …" at bounding box center [147, 483] width 205 height 81
copy div "(323) 433-5463"
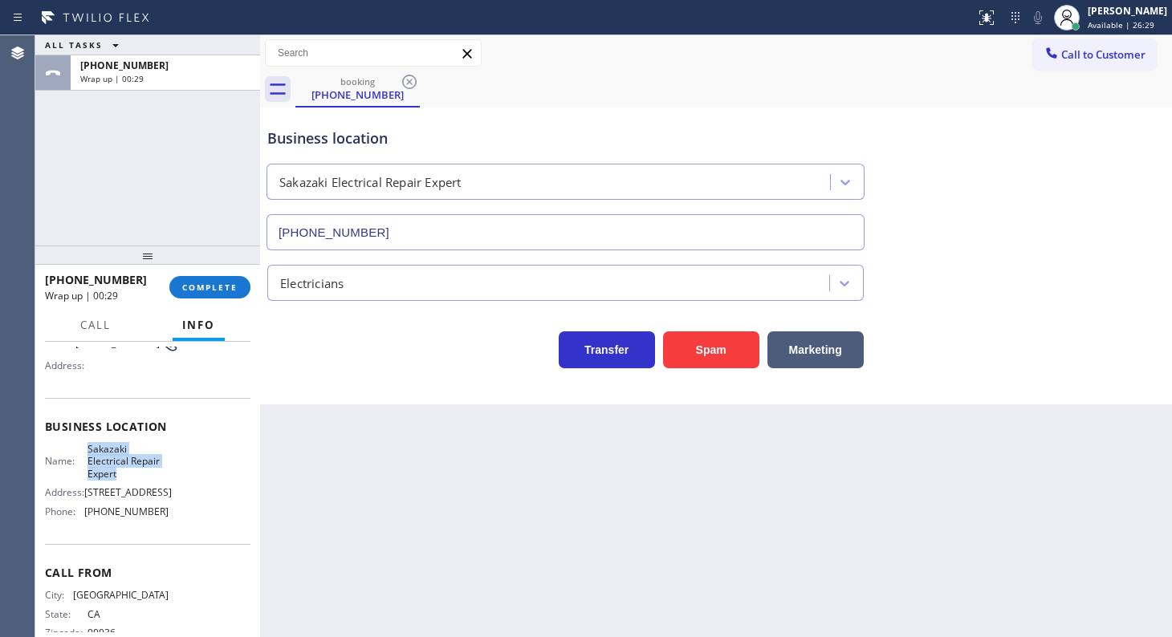
drag, startPoint x: 82, startPoint y: 449, endPoint x: 128, endPoint y: 474, distance: 53.2
click at [128, 474] on div "Name: Sakazaki Electrical Repair Expert" at bounding box center [107, 461] width 124 height 37
copy span "Sakazaki Electrical Repair Expert"
drag, startPoint x: 226, startPoint y: 275, endPoint x: 230, endPoint y: 291, distance: 15.6
click at [230, 291] on button "COMPLETE" at bounding box center [209, 287] width 81 height 22
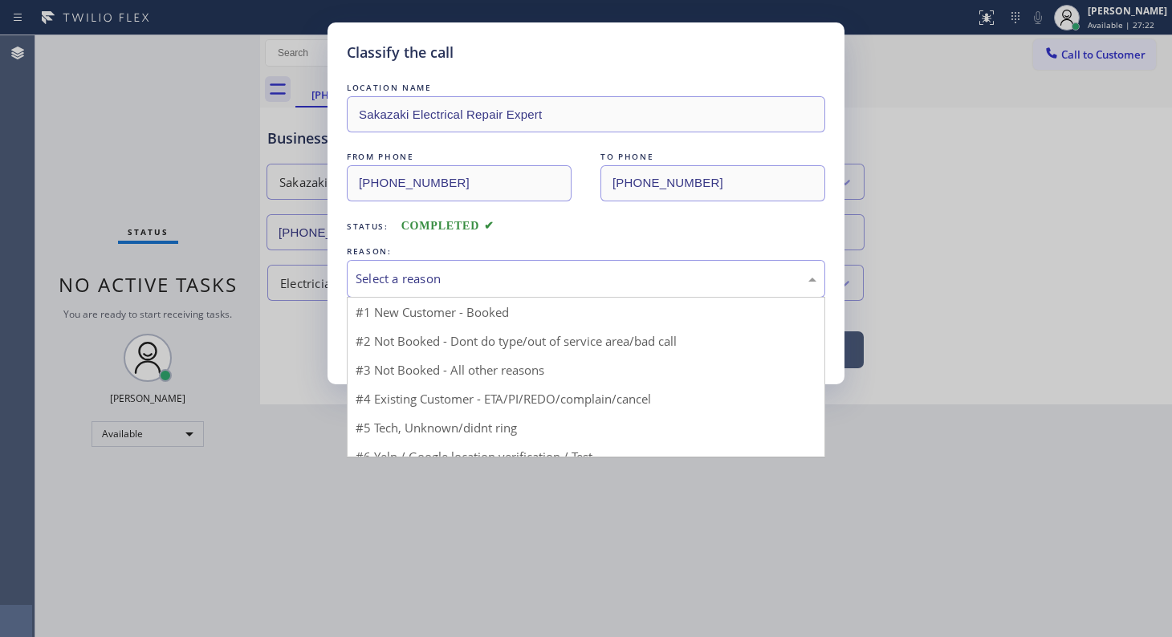
click at [457, 280] on div "Select a reason" at bounding box center [586, 279] width 461 height 18
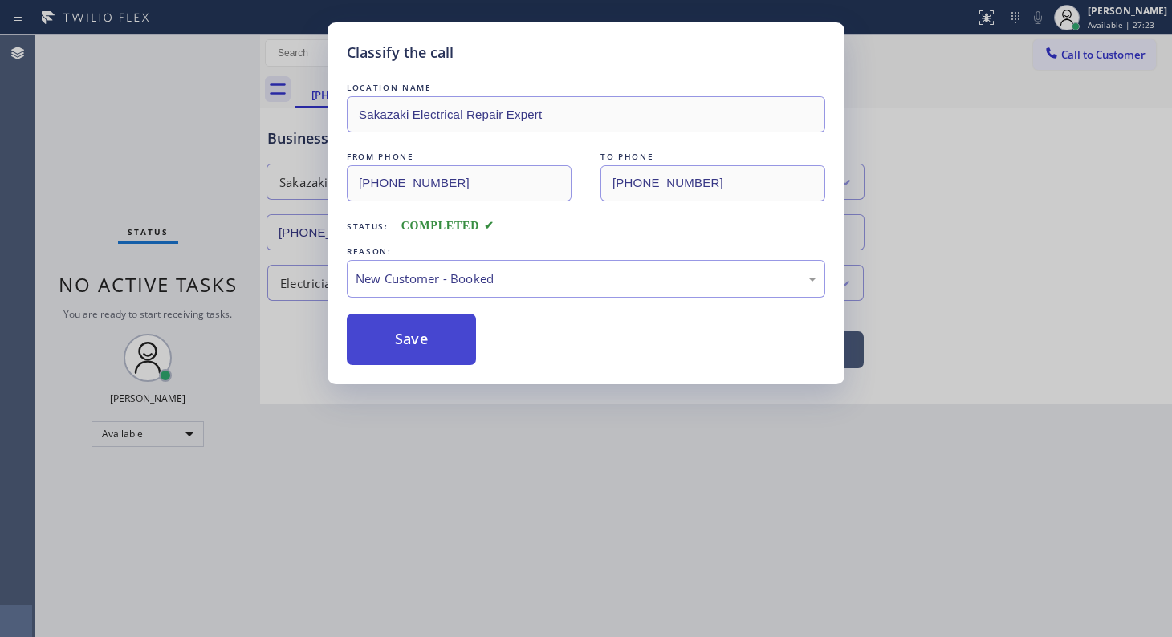
click at [414, 332] on button "Save" at bounding box center [411, 339] width 129 height 51
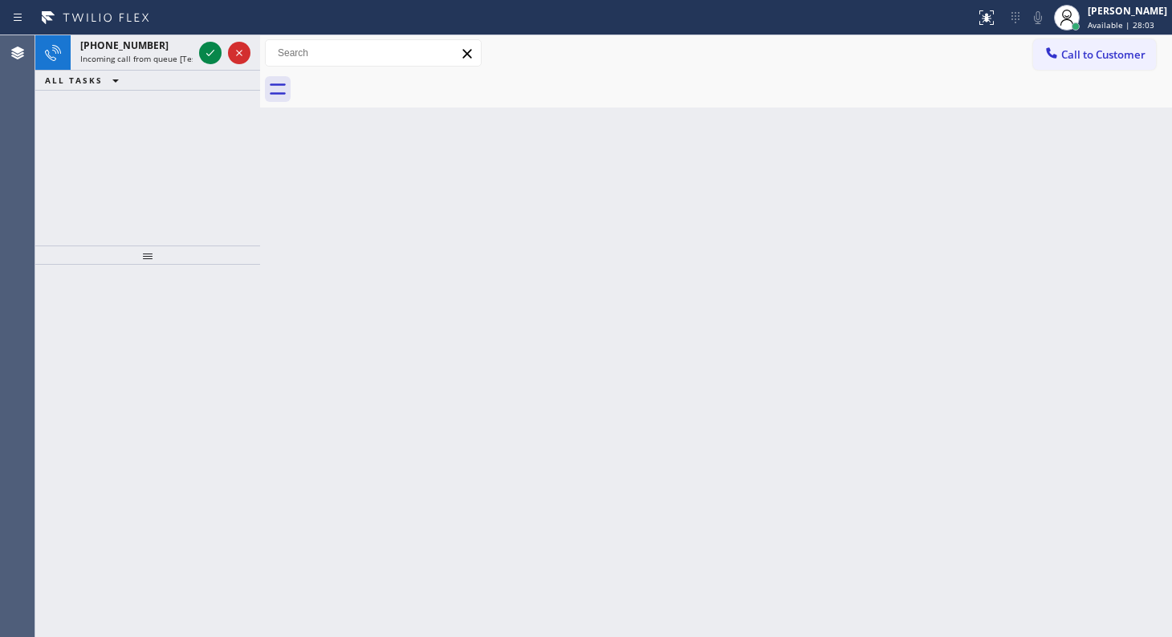
drag, startPoint x: 167, startPoint y: 169, endPoint x: 172, endPoint y: 126, distance: 42.8
click at [169, 143] on div "+16263184330 Incoming call from queue [Test] All ALL TASKS ALL TASKS ACTIVE TAS…" at bounding box center [147, 140] width 225 height 210
click at [209, 36] on div at bounding box center [225, 52] width 58 height 35
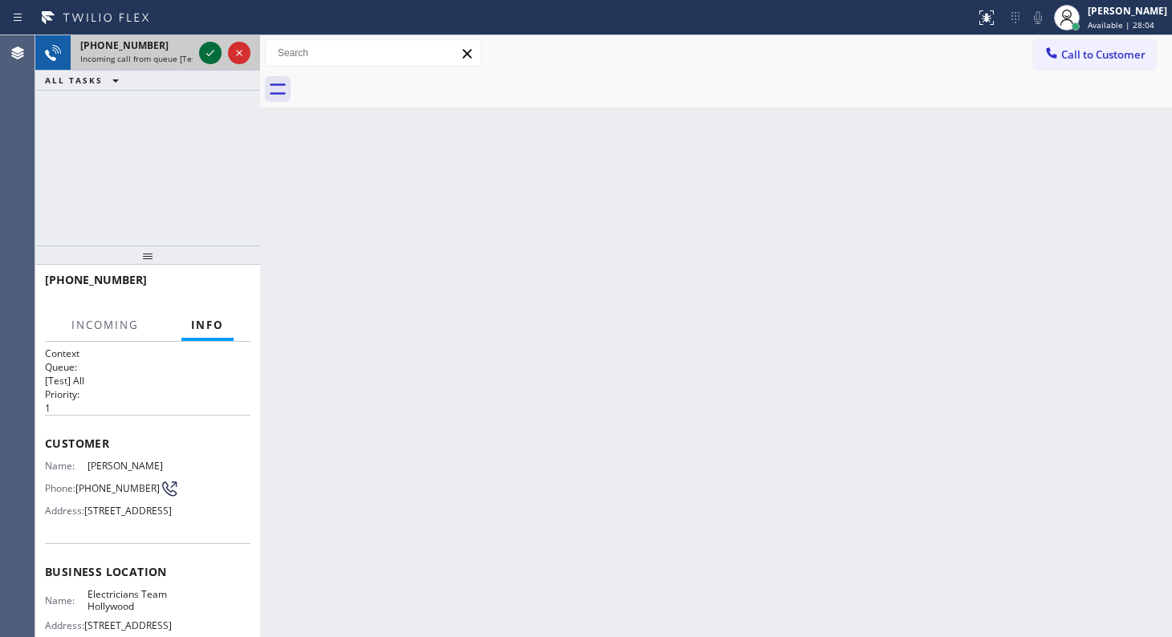
click at [211, 49] on icon at bounding box center [210, 52] width 19 height 19
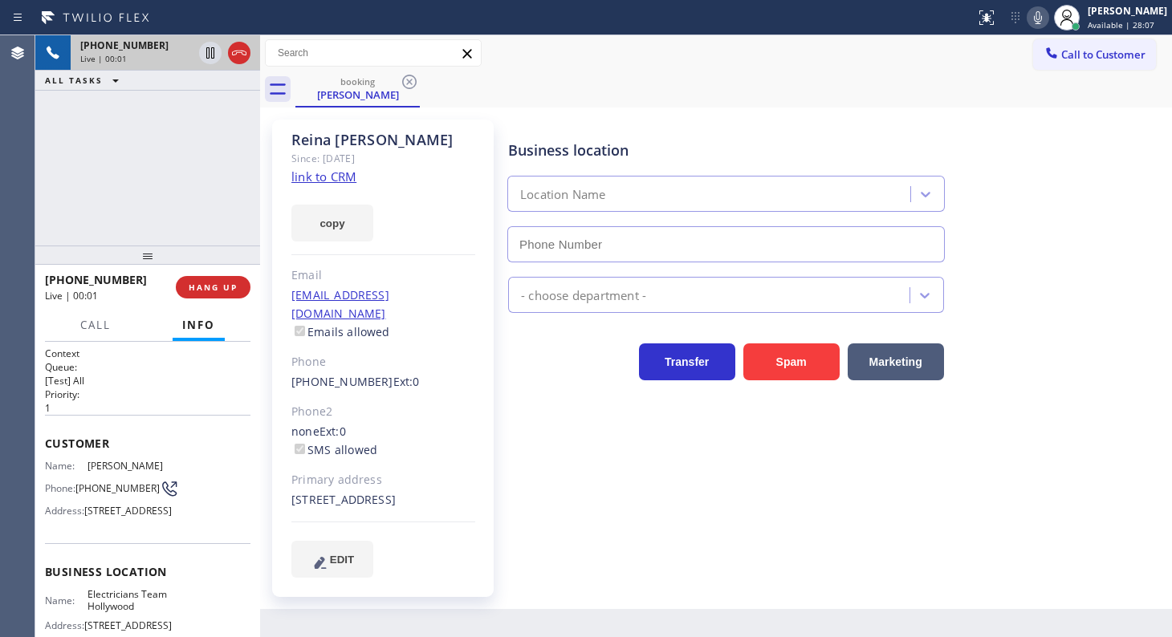
type input "(213) 699-3884"
click at [339, 183] on link "link to CRM" at bounding box center [323, 177] width 65 height 16
click at [207, 49] on icon at bounding box center [210, 52] width 19 height 19
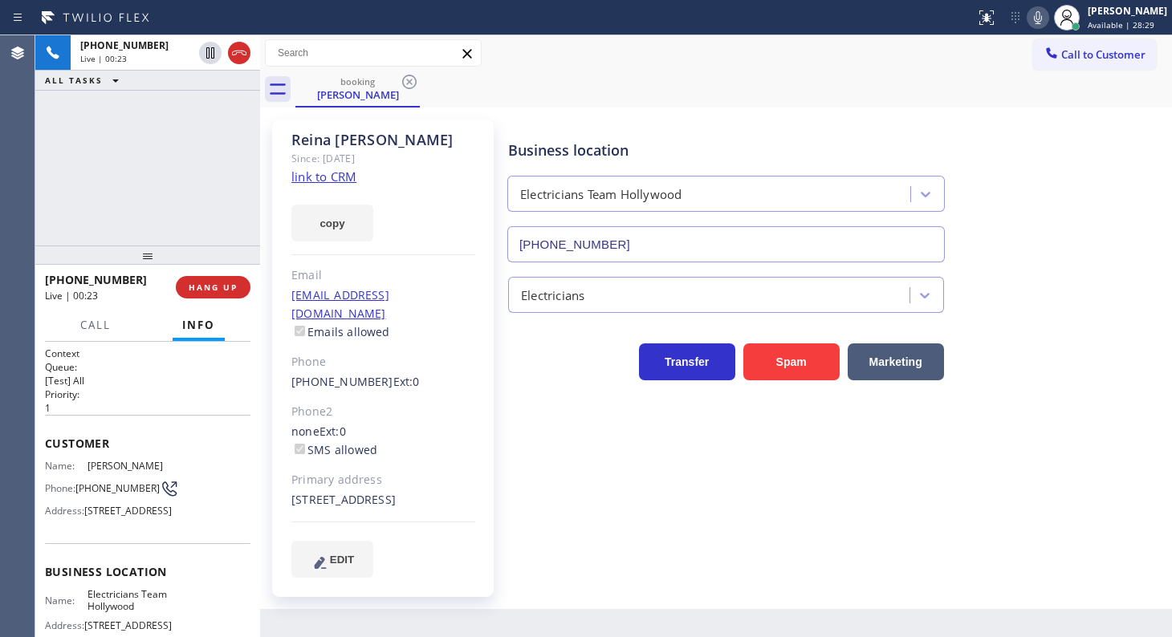
click at [1034, 15] on icon at bounding box center [1037, 17] width 19 height 19
drag, startPoint x: 176, startPoint y: 161, endPoint x: 176, endPoint y: 129, distance: 31.3
click at [176, 144] on div "+16263184330 Live | 01:41 ALL TASKS ALL TASKS ACTIVE TASKS TASKS IN WRAP UP" at bounding box center [147, 140] width 225 height 210
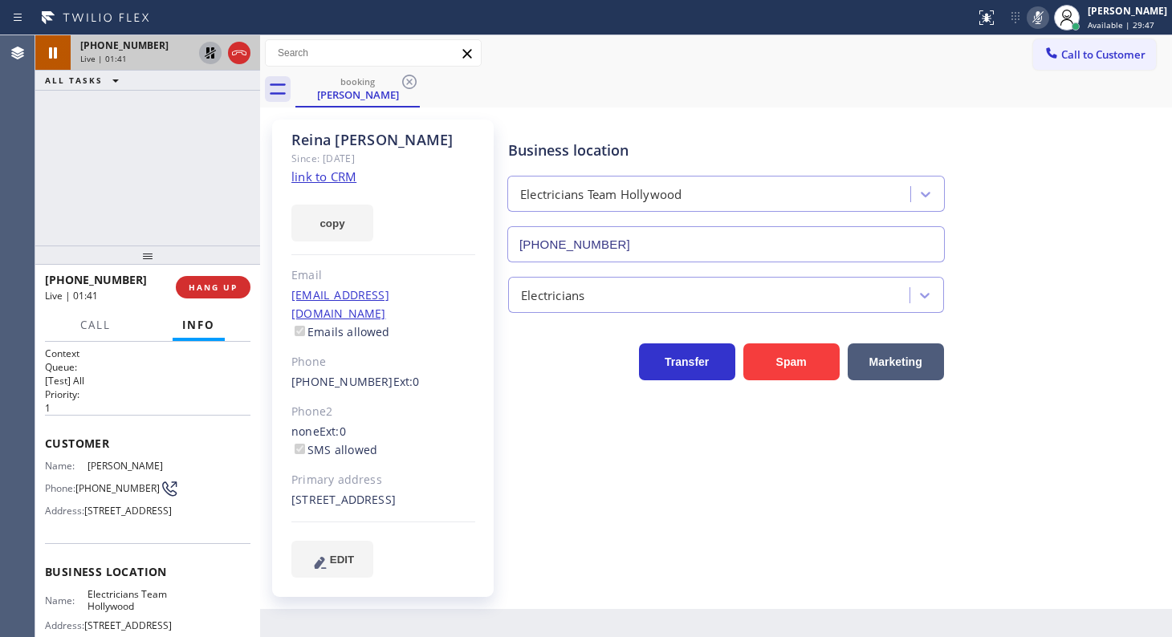
click at [203, 50] on icon at bounding box center [210, 52] width 19 height 19
click at [1042, 18] on icon at bounding box center [1037, 17] width 19 height 19
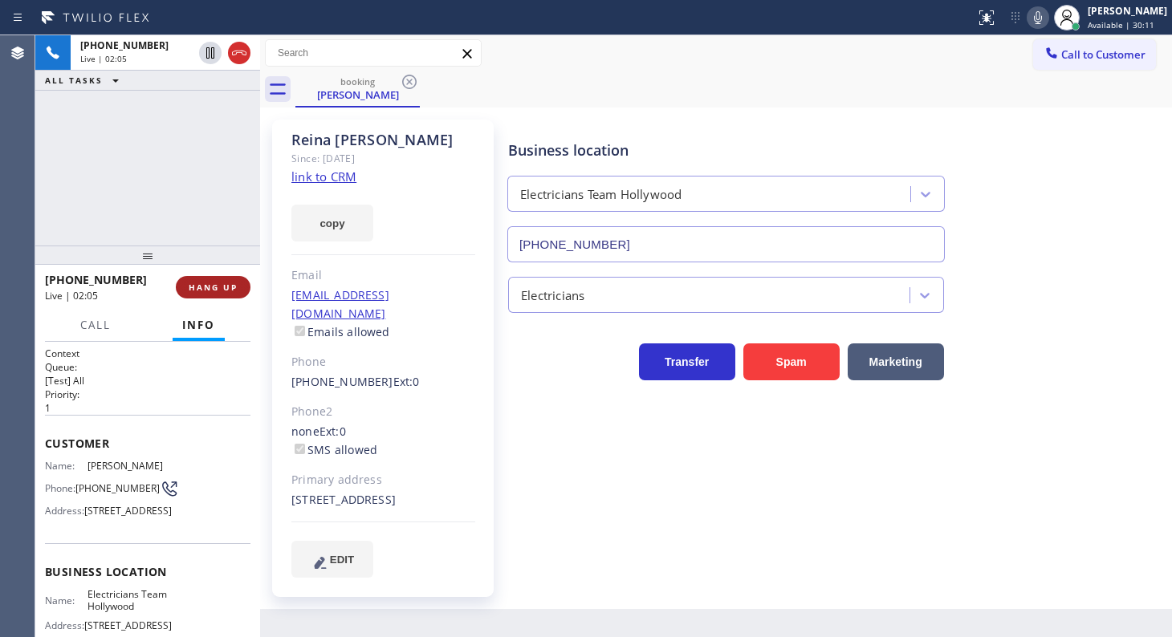
click at [213, 283] on span "HANG UP" at bounding box center [213, 287] width 49 height 11
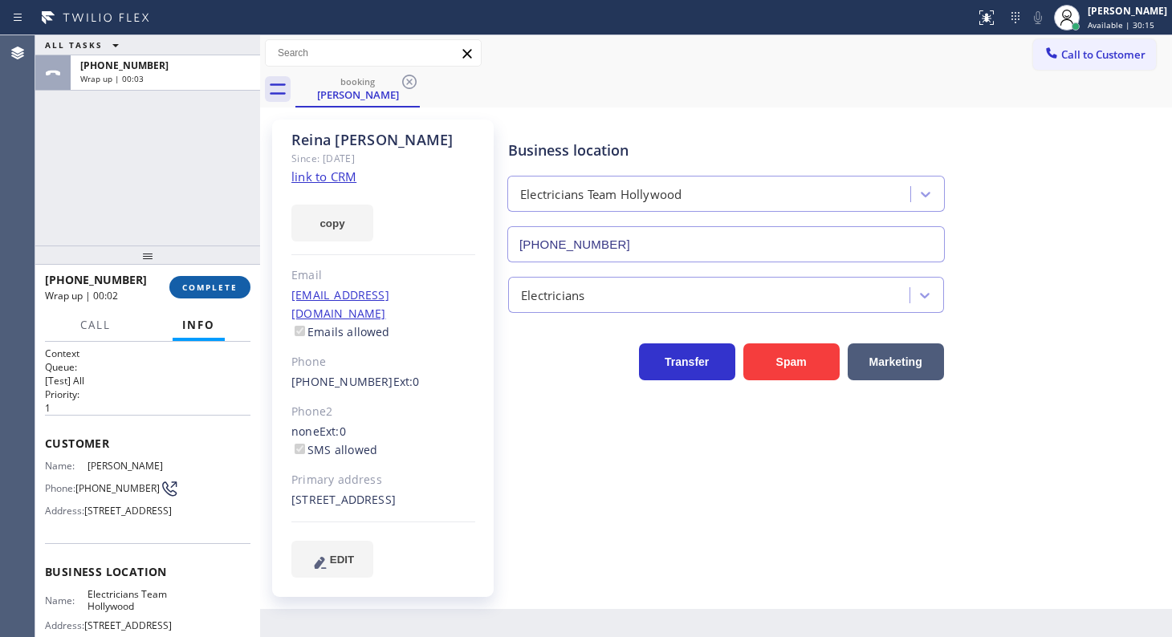
click at [177, 278] on button "COMPLETE" at bounding box center [209, 287] width 81 height 22
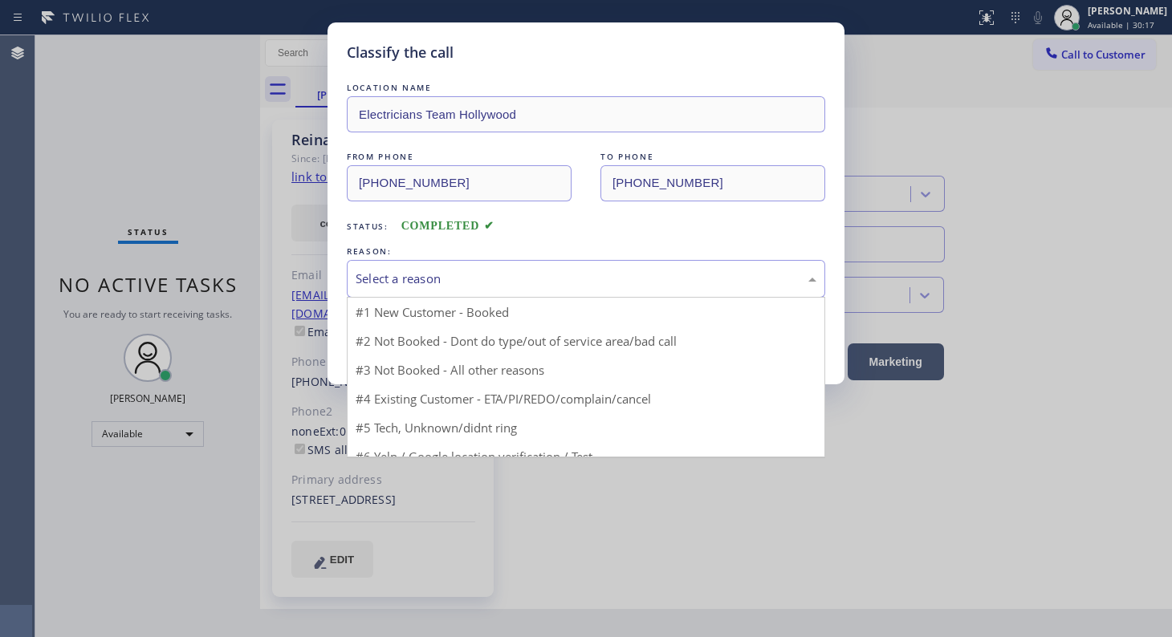
click at [395, 265] on div "Select a reason" at bounding box center [586, 279] width 478 height 38
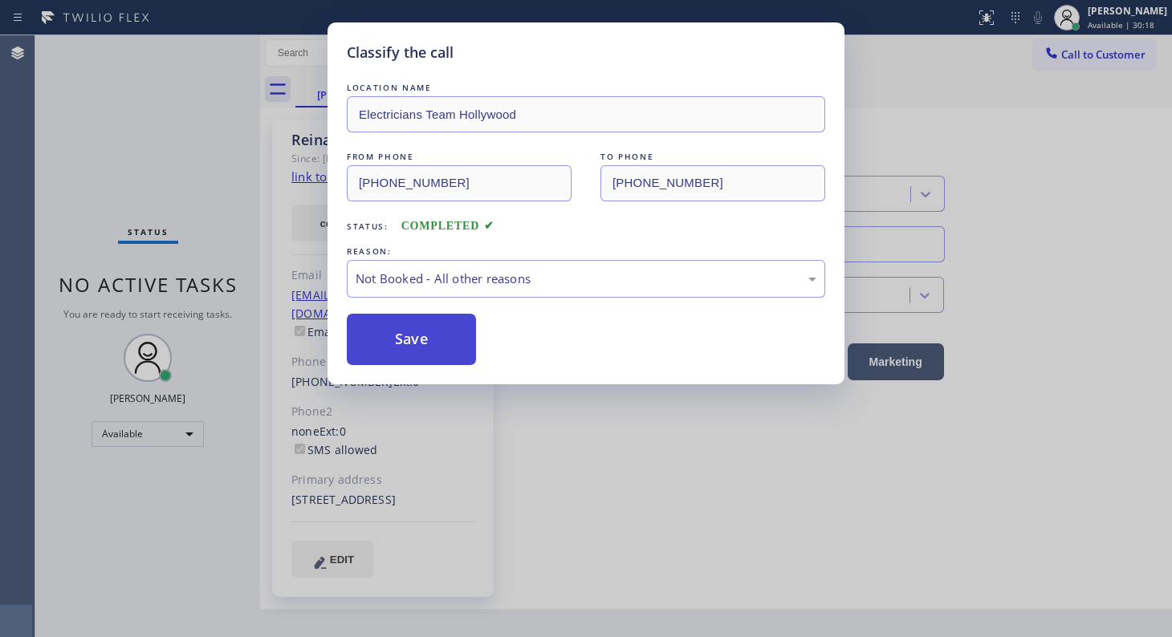
click at [407, 335] on button "Save" at bounding box center [411, 339] width 129 height 51
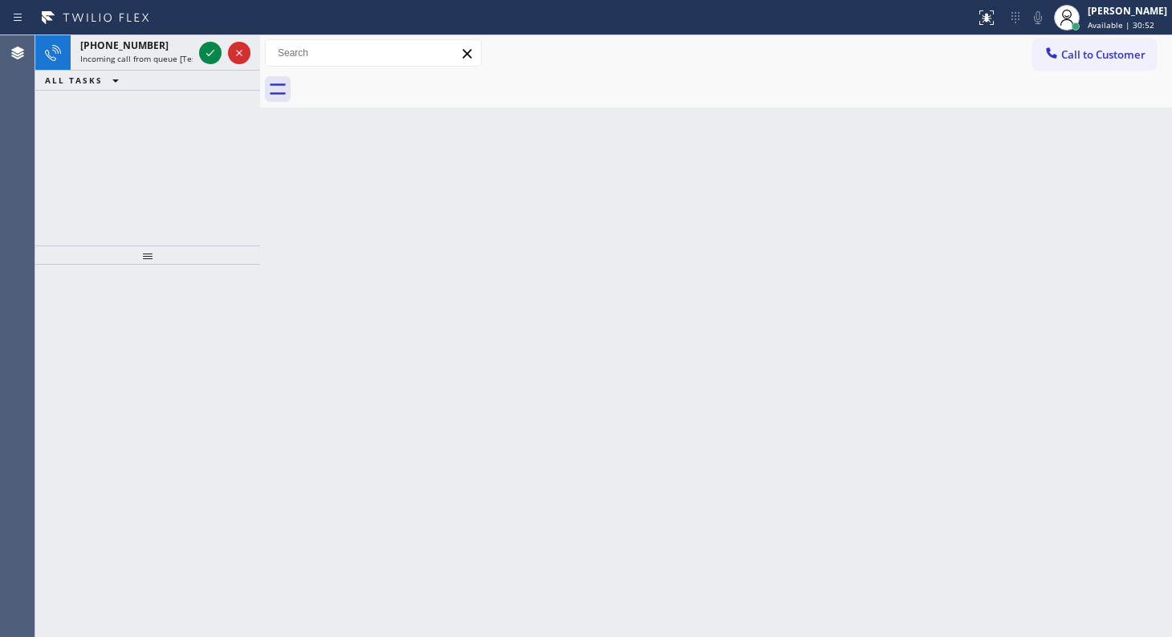
drag, startPoint x: 184, startPoint y: 87, endPoint x: 184, endPoint y: 78, distance: 9.6
click at [184, 87] on div "ALL TASKS ALL TASKS ACTIVE TASKS TASKS IN WRAP UP" at bounding box center [147, 81] width 225 height 20
click at [213, 59] on icon at bounding box center [210, 52] width 19 height 19
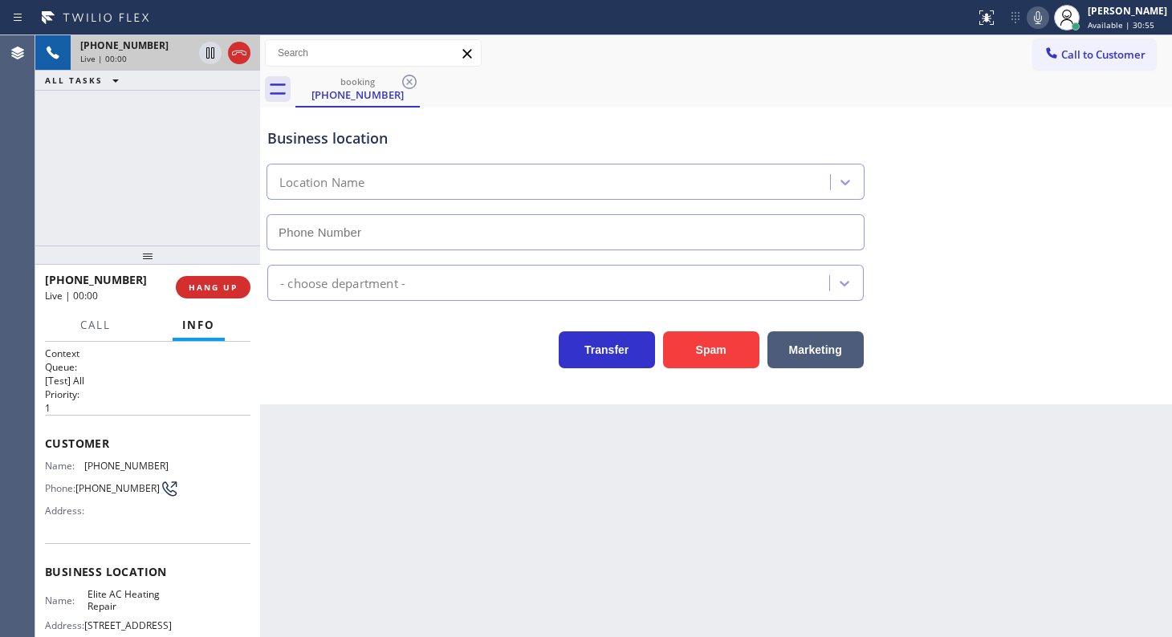
type input "(305) 239-8487"
click at [205, 291] on span "HANG UP" at bounding box center [213, 287] width 49 height 11
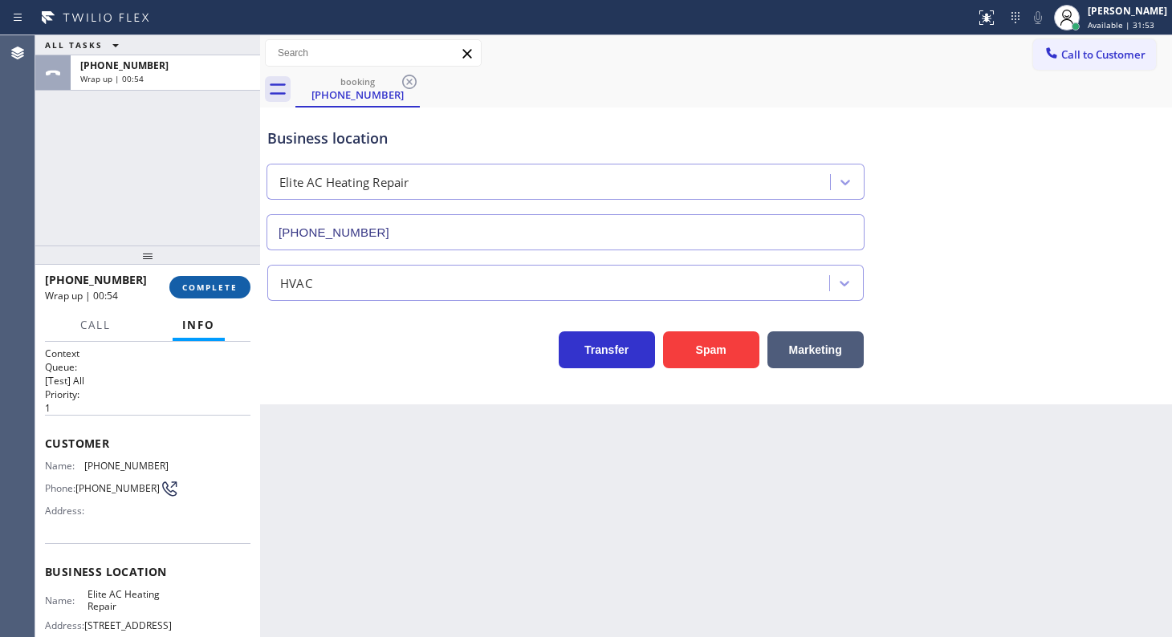
click at [197, 280] on button "COMPLETE" at bounding box center [209, 287] width 81 height 22
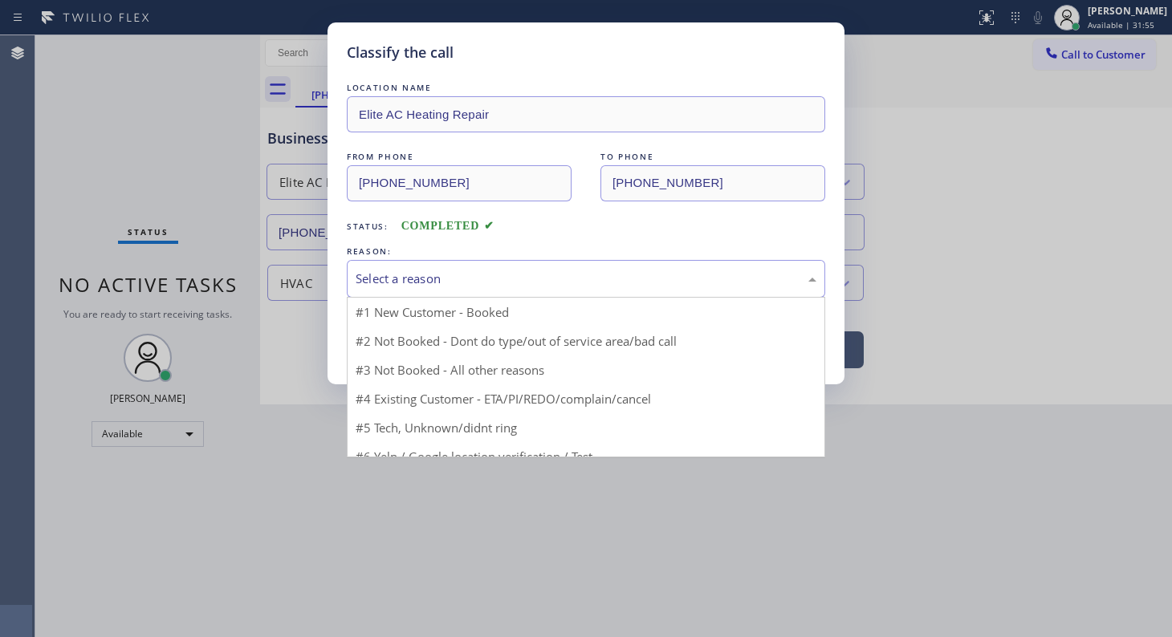
click at [406, 276] on div "Select a reason" at bounding box center [586, 279] width 461 height 18
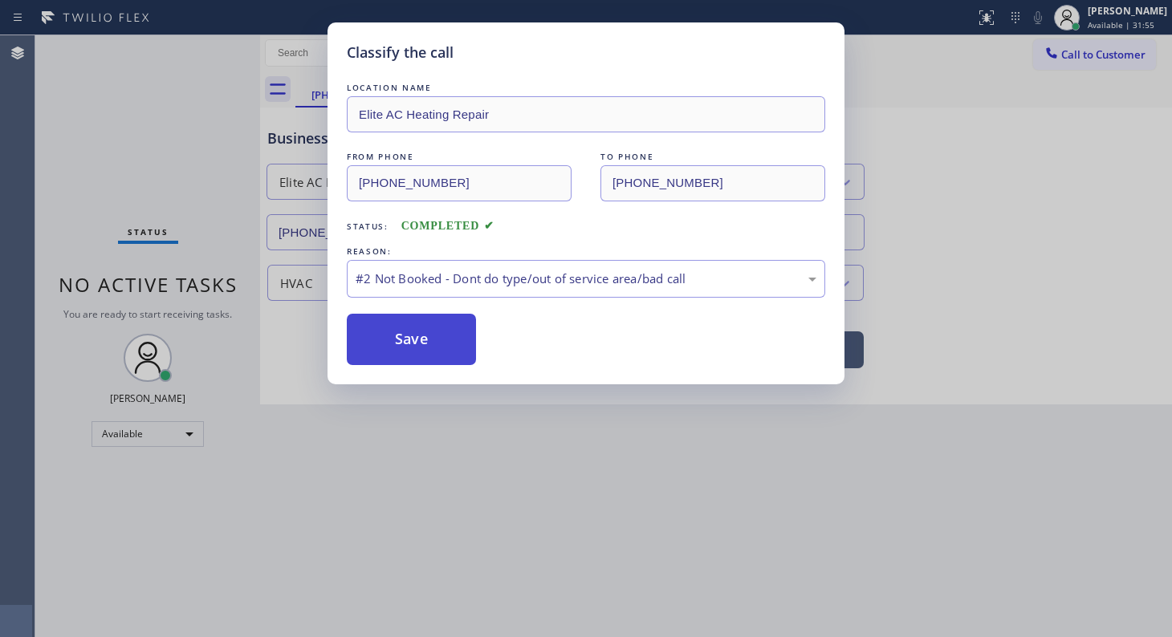
click at [392, 346] on button "Save" at bounding box center [411, 339] width 129 height 51
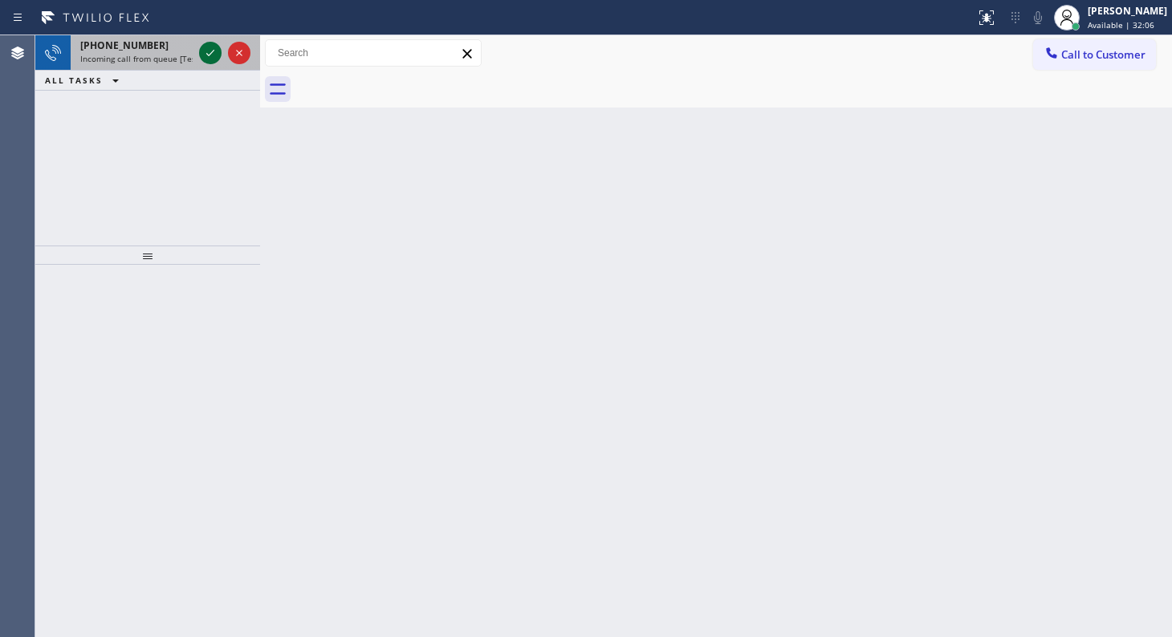
click at [208, 47] on icon at bounding box center [210, 52] width 19 height 19
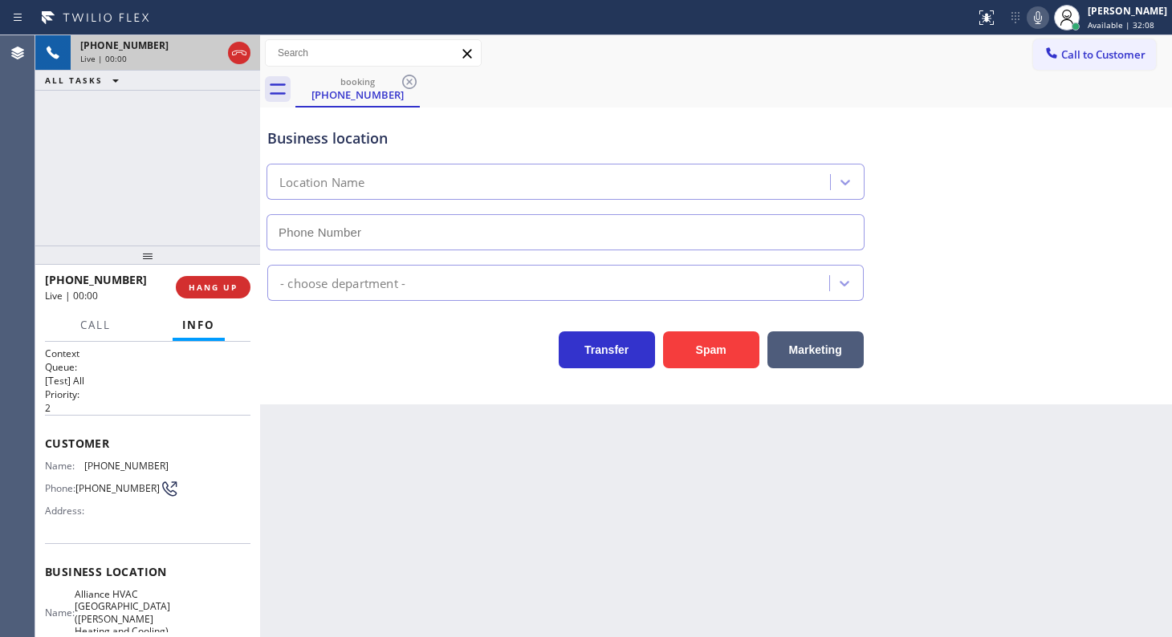
type input "(714) 364-0134"
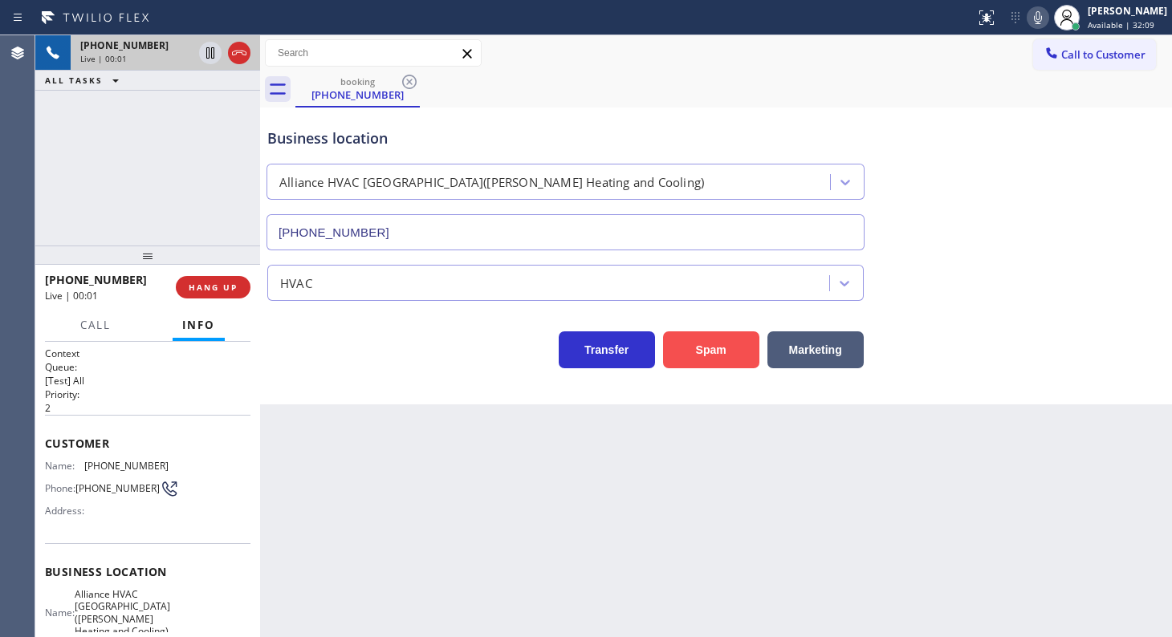
drag, startPoint x: 662, startPoint y: 351, endPoint x: 694, endPoint y: 354, distance: 32.3
click at [663, 351] on button "Spam" at bounding box center [711, 349] width 96 height 37
click at [694, 354] on button "Spam" at bounding box center [711, 349] width 96 height 37
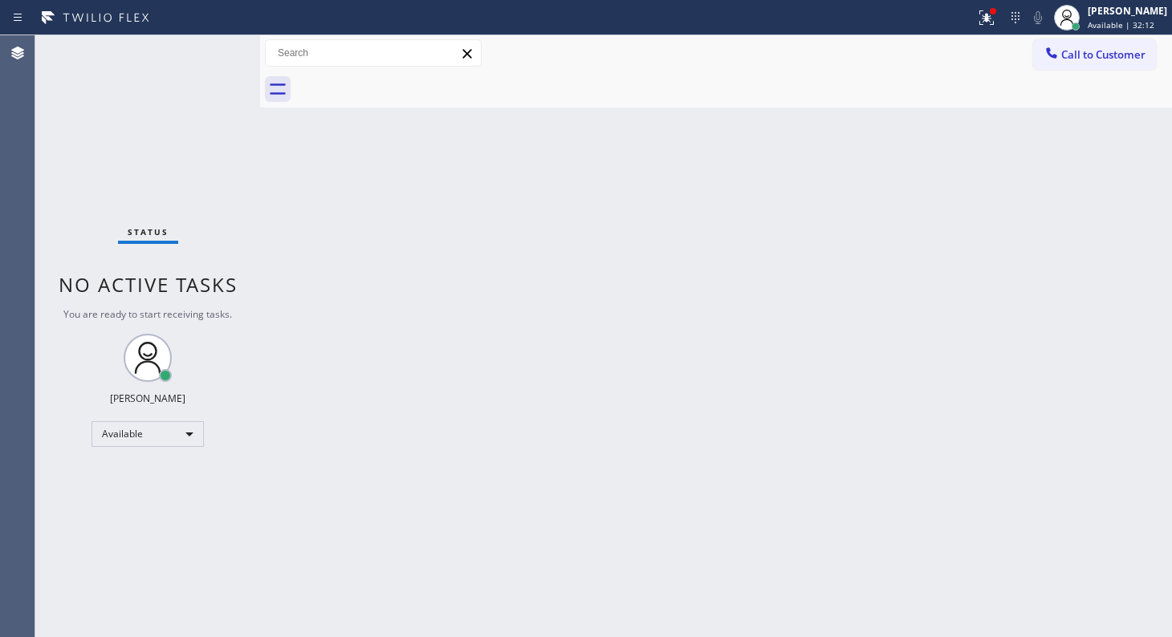
click at [564, 252] on div "Back to Dashboard Change Sender ID Customers Technicians Select a contact Outbo…" at bounding box center [716, 336] width 912 height 602
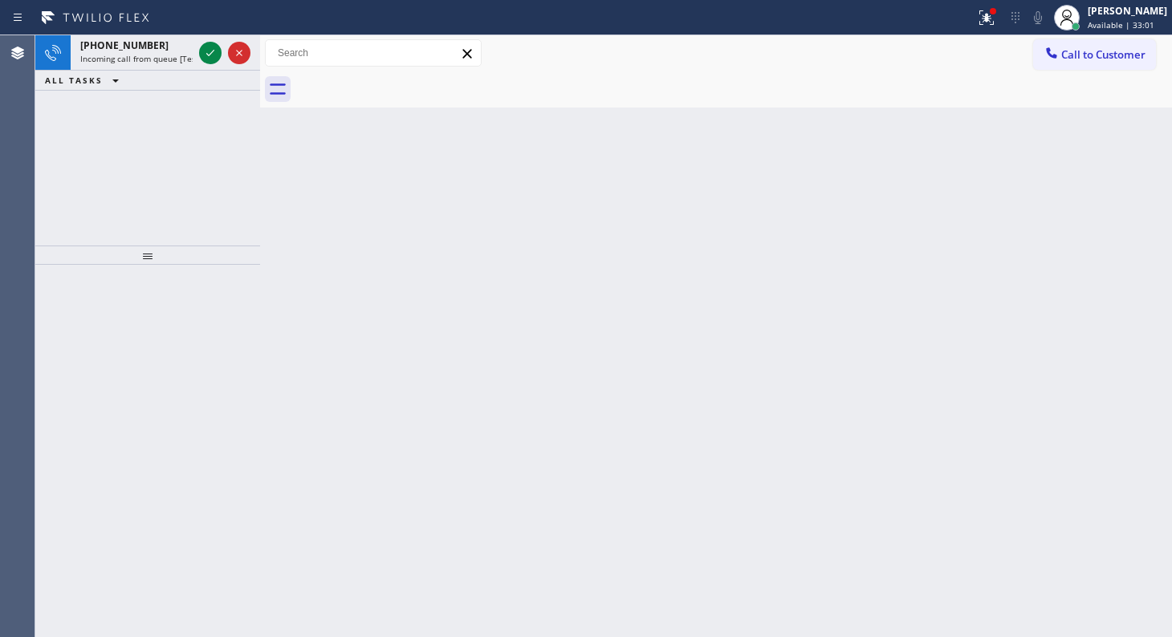
drag, startPoint x: 84, startPoint y: 205, endPoint x: 103, endPoint y: 180, distance: 31.6
click at [98, 187] on div "+13606205740 Incoming call from queue [Test] All ALL TASKS ALL TASKS ACTIVE TAS…" at bounding box center [147, 140] width 225 height 210
click at [212, 50] on icon at bounding box center [210, 52] width 19 height 19
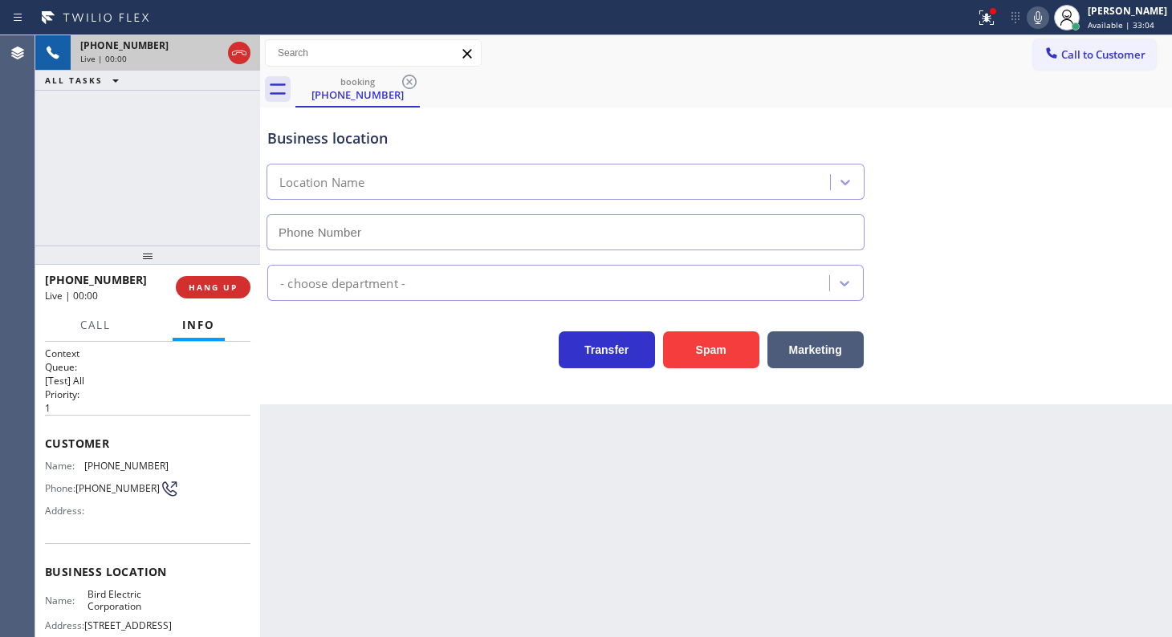
type input "(253) 364-5534"
click at [215, 286] on span "HANG UP" at bounding box center [213, 287] width 49 height 11
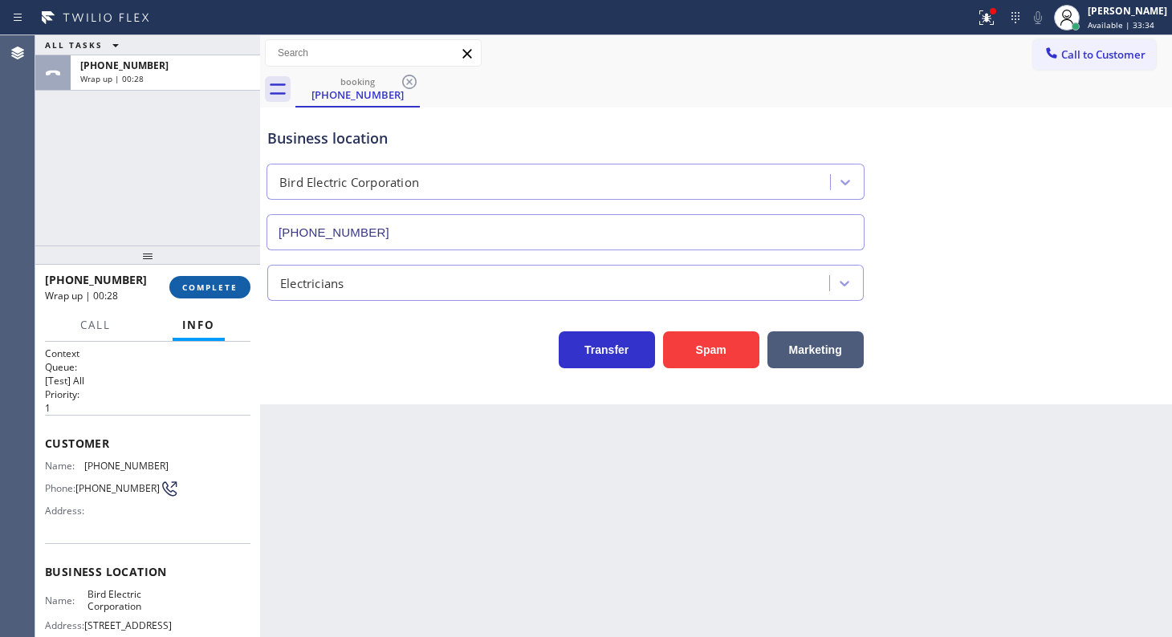
click at [222, 296] on button "COMPLETE" at bounding box center [209, 287] width 81 height 22
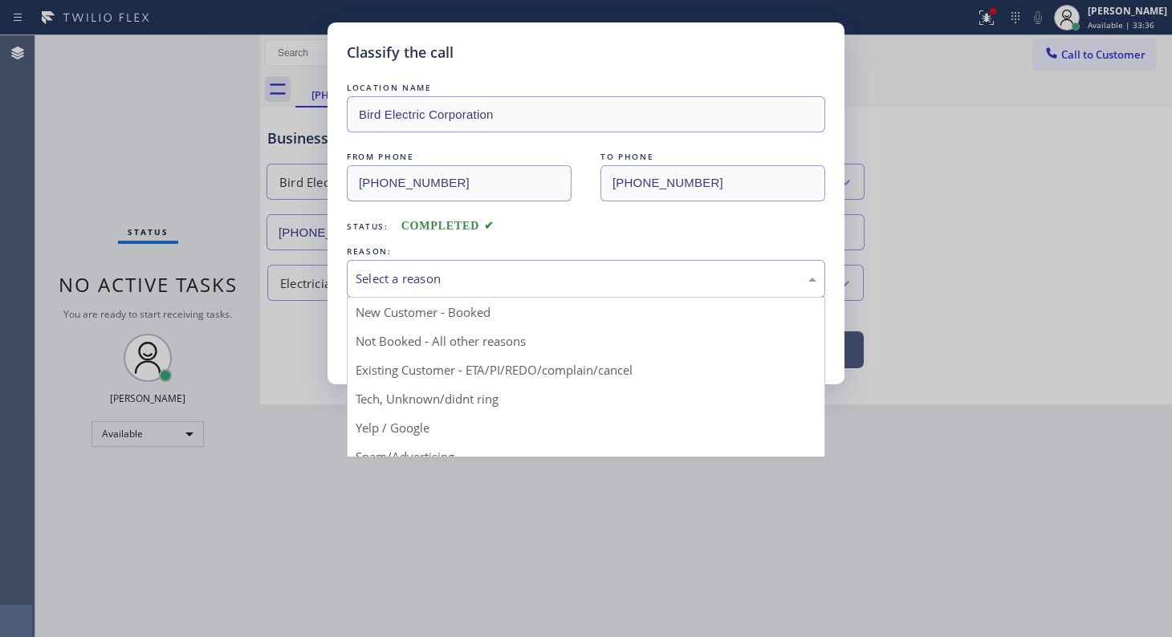
click at [378, 270] on div "Select a reason" at bounding box center [586, 279] width 461 height 18
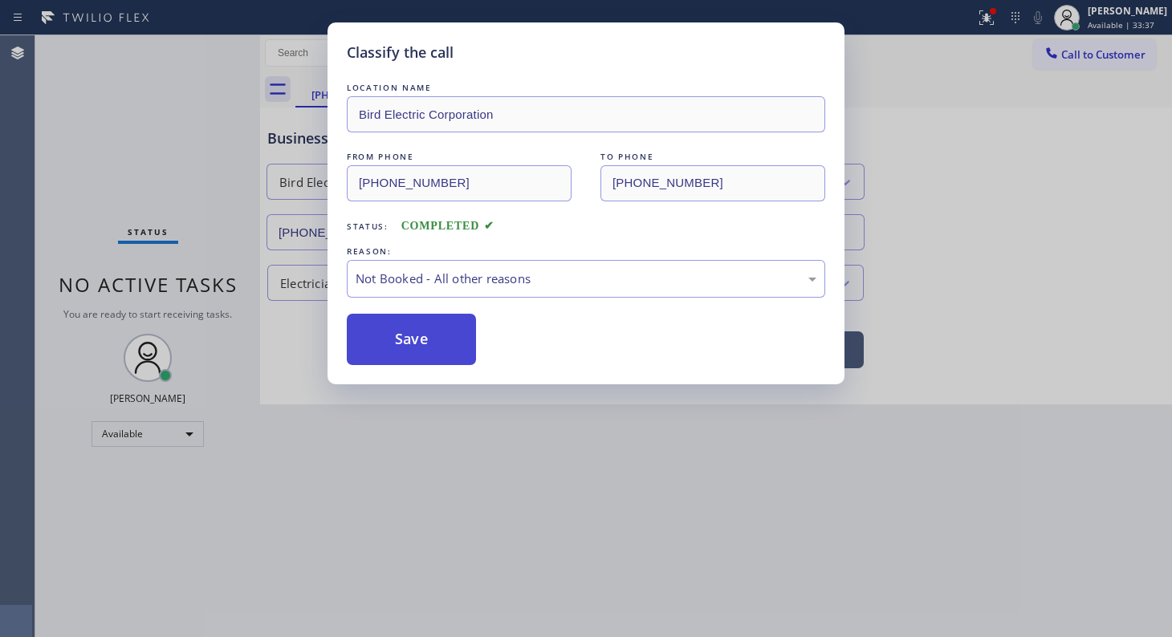
click at [388, 331] on button "Save" at bounding box center [411, 339] width 129 height 51
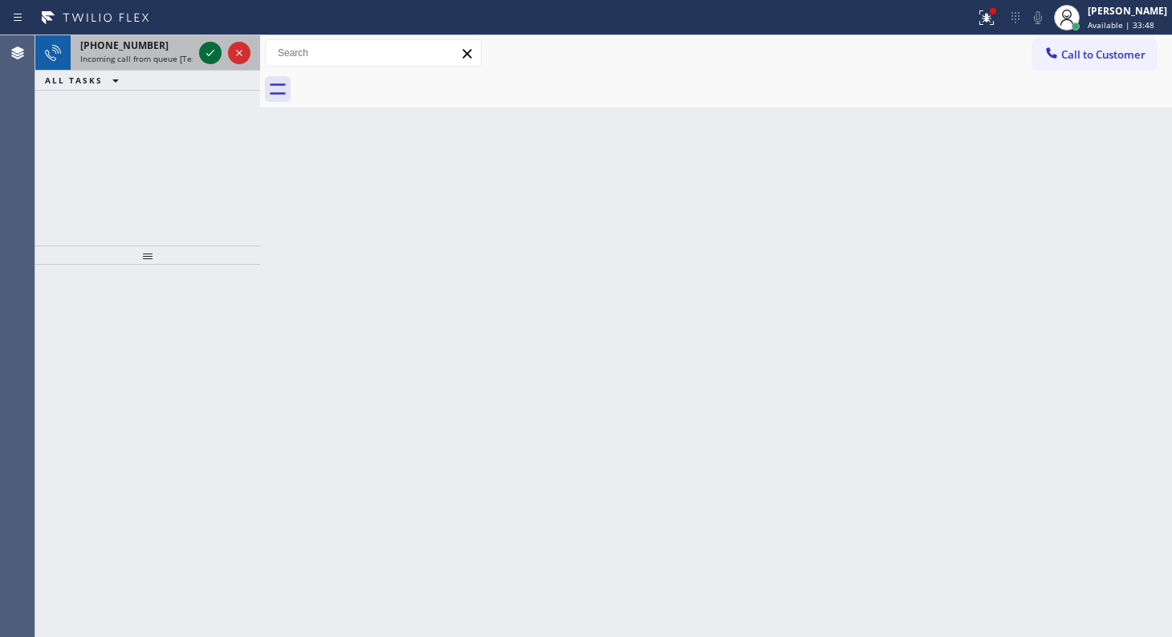
click at [216, 57] on icon at bounding box center [210, 52] width 19 height 19
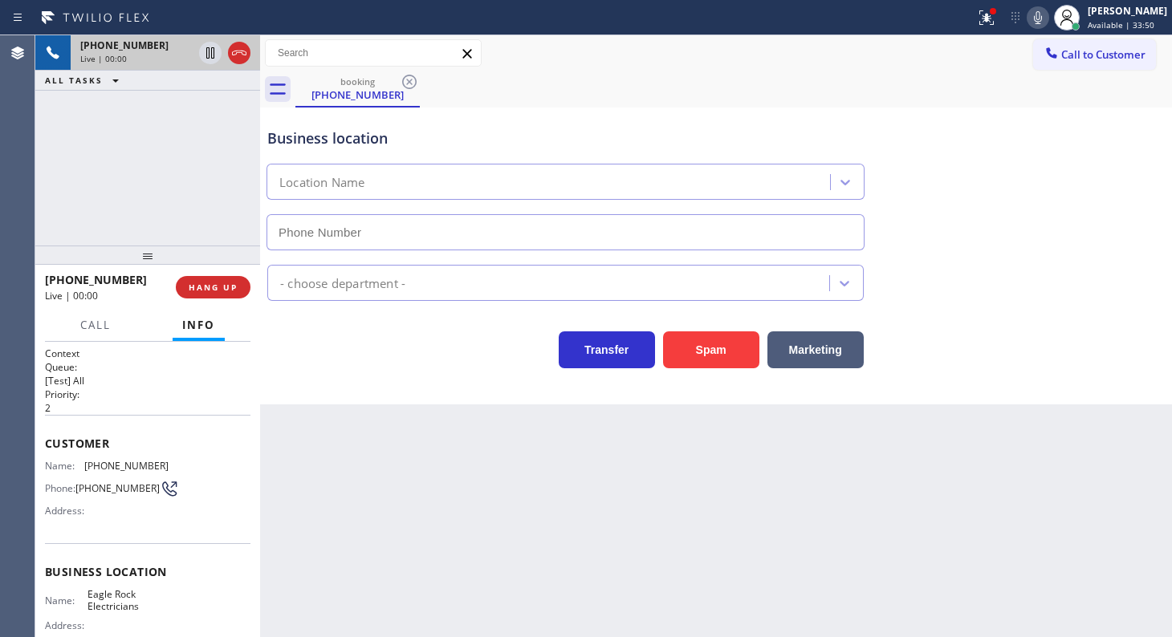
type input "(323) 405-3819"
click at [986, 8] on icon at bounding box center [986, 17] width 19 height 19
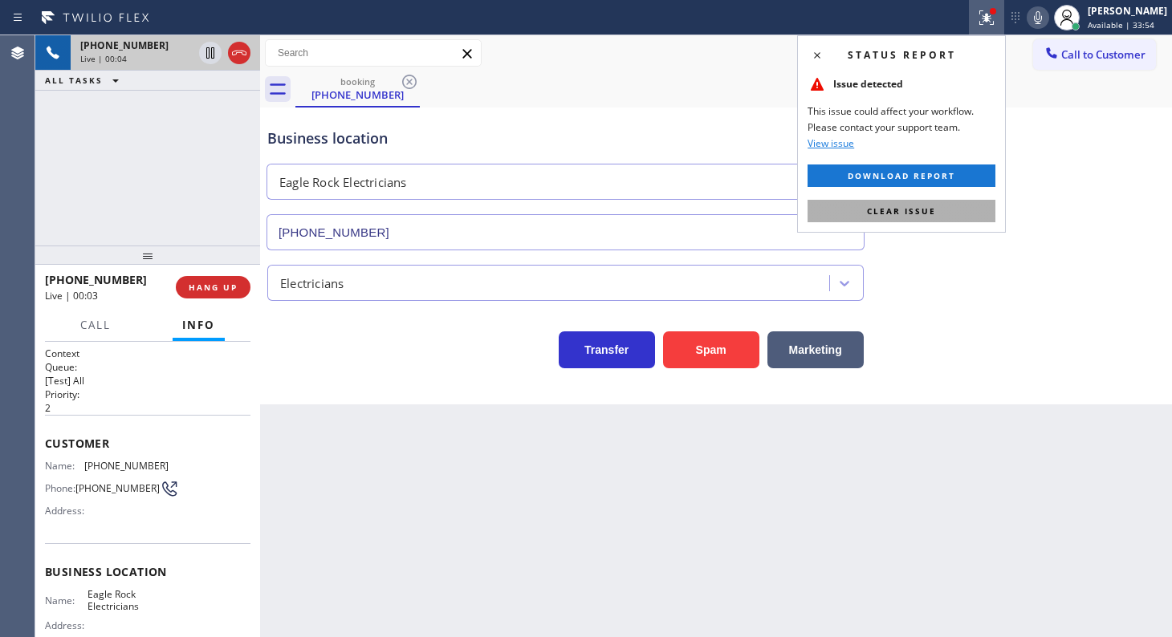
click at [915, 218] on button "Clear issue" at bounding box center [901, 211] width 188 height 22
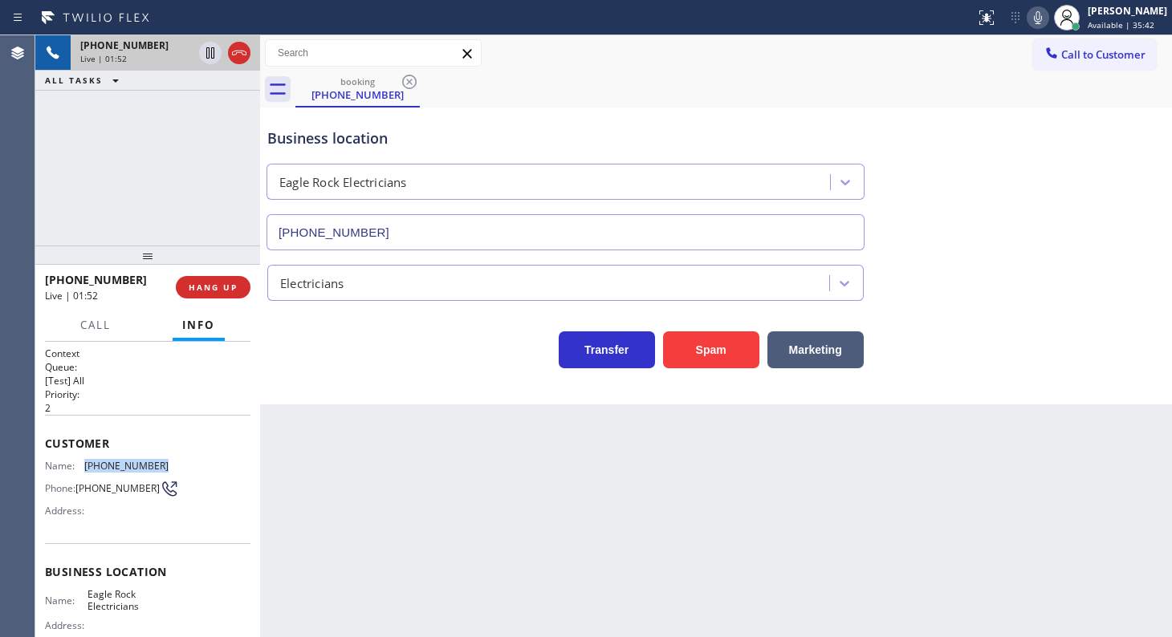
drag, startPoint x: 128, startPoint y: 457, endPoint x: 163, endPoint y: 456, distance: 34.5
click at [163, 456] on div "Customer Name: (323) 363-1479 Phone: (323) 363-1479 Address:" at bounding box center [147, 479] width 205 height 128
click at [166, 455] on div "Customer Name: (323) 363-1479 Phone: (323) 363-1479 Address:" at bounding box center [147, 479] width 205 height 128
drag, startPoint x: 85, startPoint y: 466, endPoint x: 159, endPoint y: 461, distance: 74.0
click at [159, 461] on div "Name: (323) 363-1479" at bounding box center [107, 466] width 124 height 12
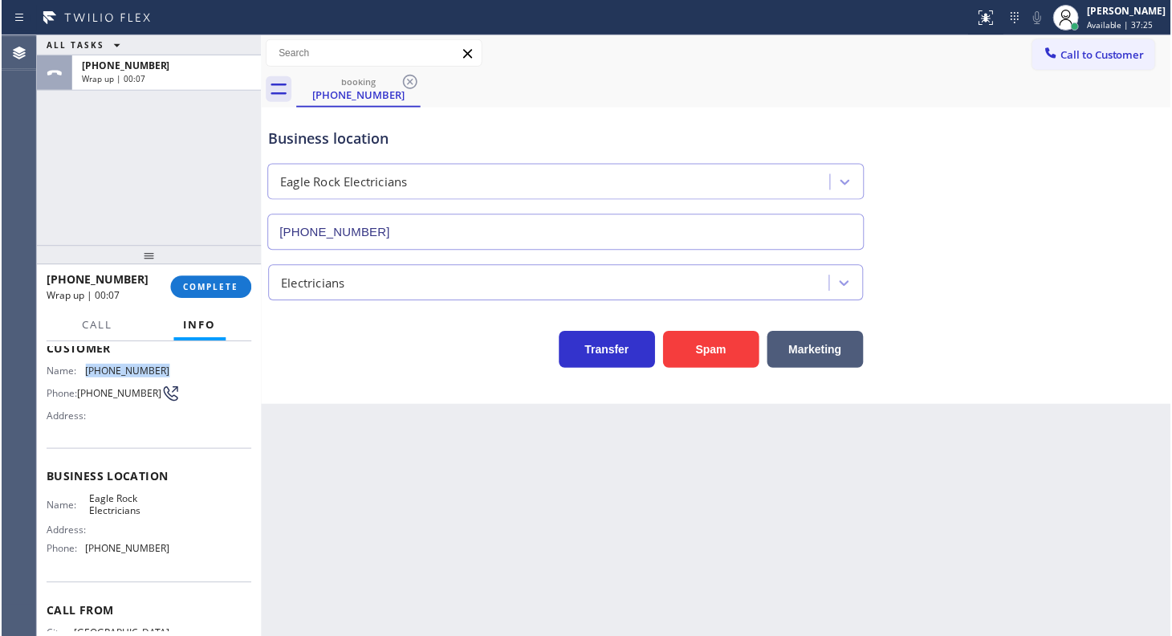
scroll to position [145, 0]
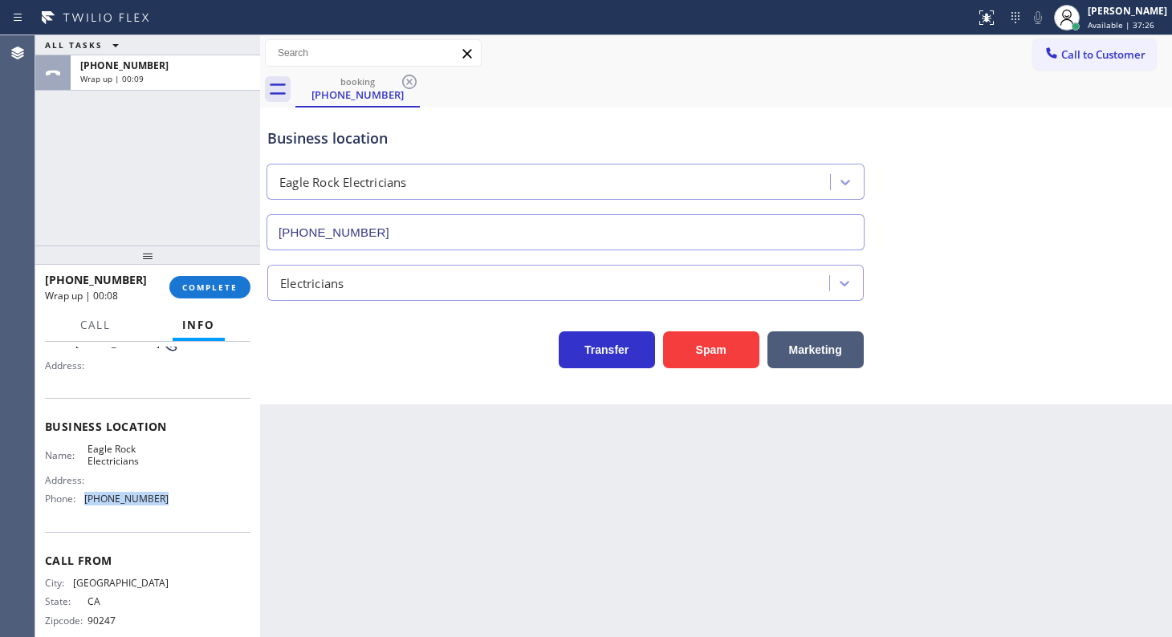
drag, startPoint x: 96, startPoint y: 502, endPoint x: 187, endPoint y: 502, distance: 91.5
click at [187, 502] on div "Name: Eagle Rock Electricians Address: Phone: (323) 405-3819" at bounding box center [147, 477] width 205 height 69
copy div "(323) 405-3819"
drag, startPoint x: 87, startPoint y: 442, endPoint x: 161, endPoint y: 469, distance: 78.4
click at [161, 469] on div "Business location Name: Eagle Rock Electricians Address: Phone: (323) 405-3819" at bounding box center [147, 465] width 205 height 134
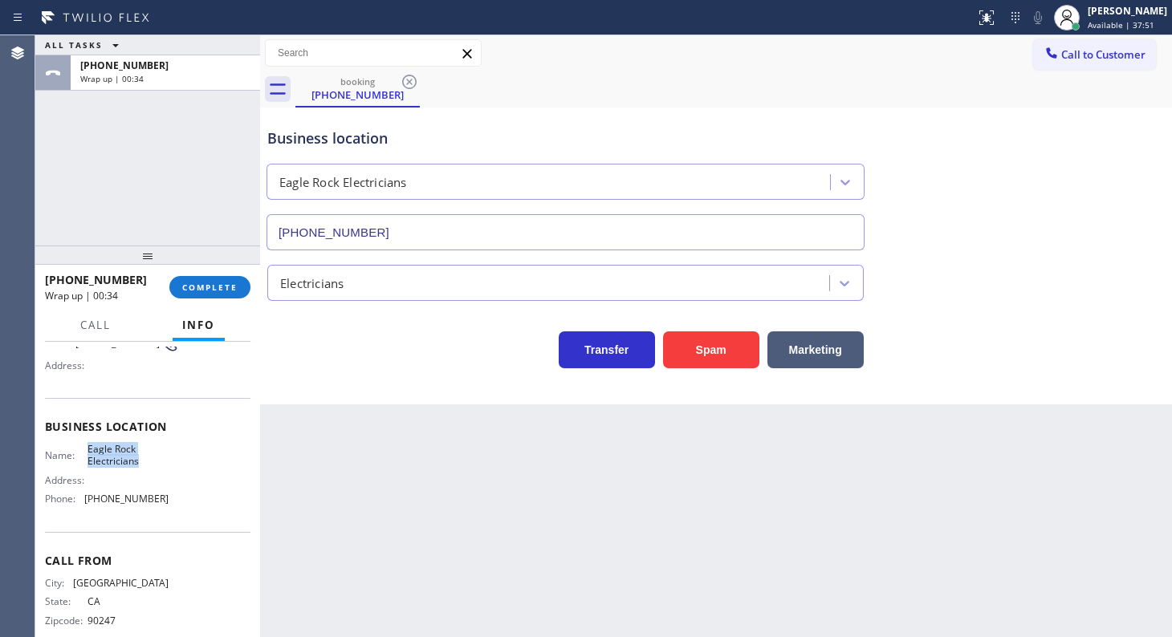
copy span "Eagle Rock Electricians"
drag, startPoint x: 233, startPoint y: 262, endPoint x: 234, endPoint y: 285, distance: 22.5
click at [231, 265] on div at bounding box center [147, 255] width 225 height 19
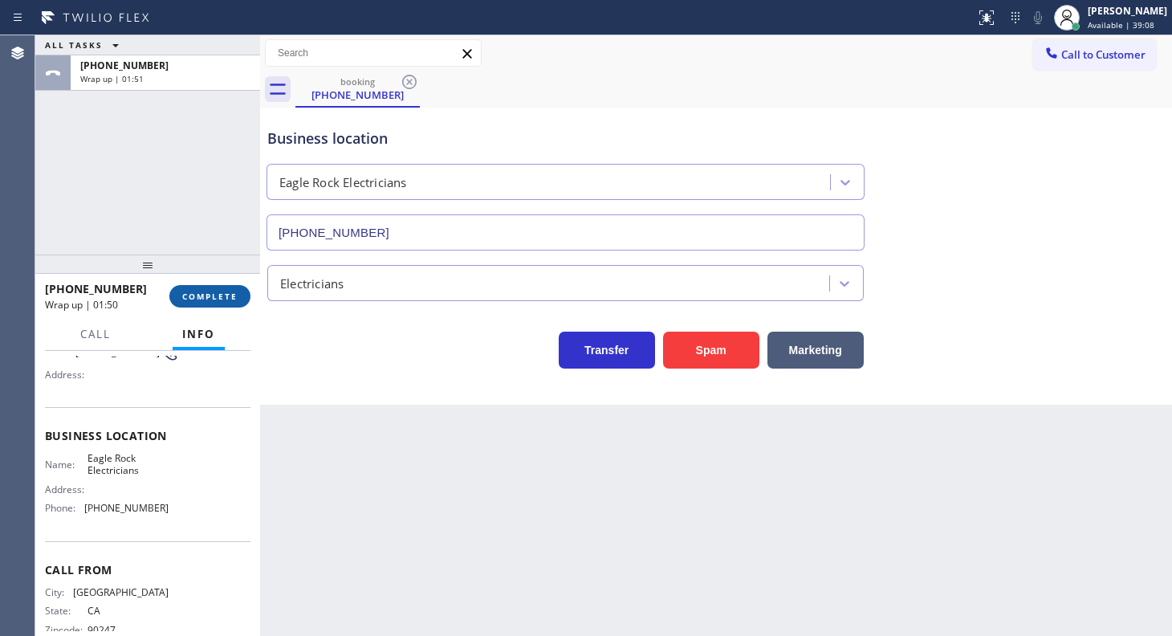
click at [235, 290] on button "COMPLETE" at bounding box center [209, 296] width 81 height 22
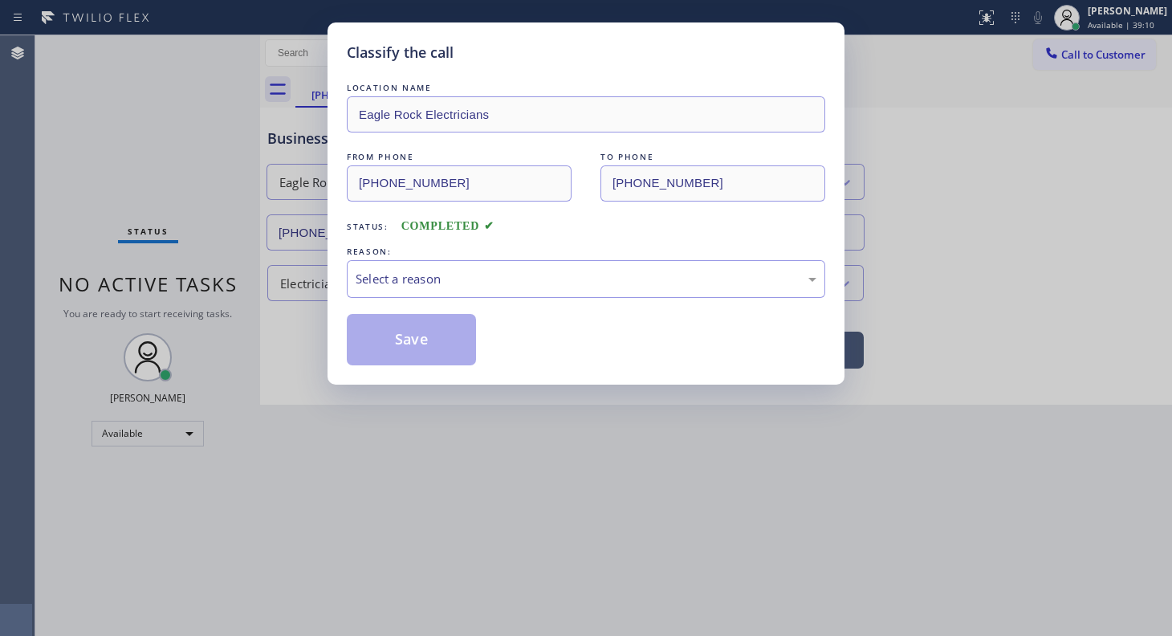
click at [433, 255] on div "REASON:" at bounding box center [586, 251] width 478 height 17
click at [425, 283] on div "Select a reason" at bounding box center [586, 279] width 461 height 18
click at [376, 330] on button "Save" at bounding box center [411, 339] width 129 height 51
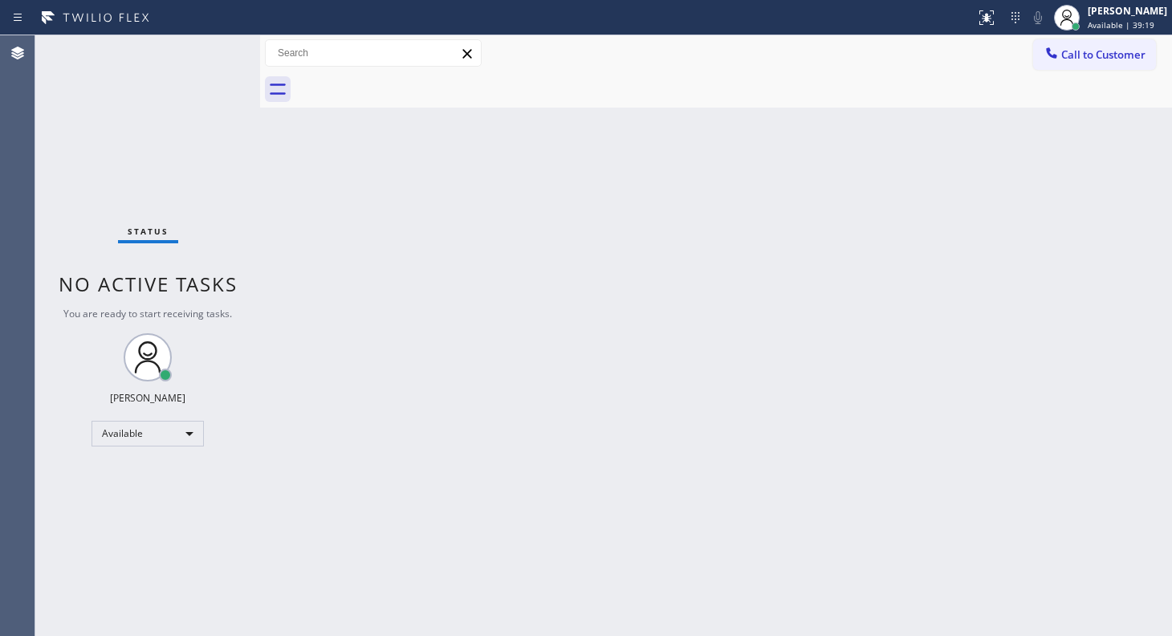
drag, startPoint x: 478, startPoint y: 522, endPoint x: 469, endPoint y: 470, distance: 53.0
click at [479, 494] on div "Back to Dashboard Change Sender ID Customers Technicians Select a contact Outbo…" at bounding box center [716, 335] width 912 height 600
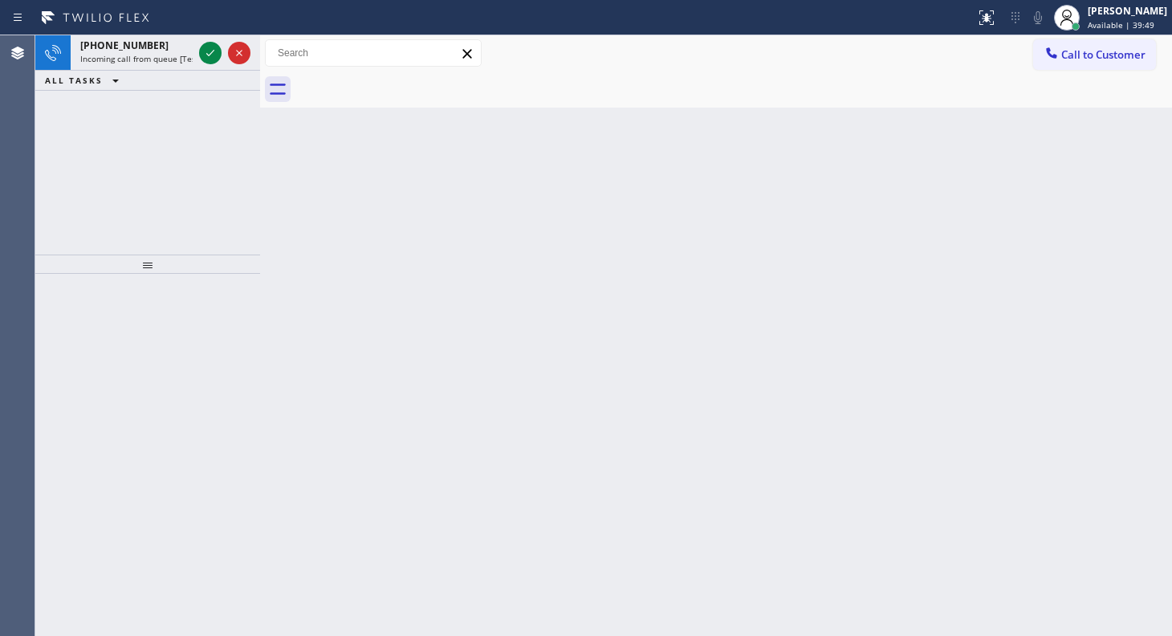
drag, startPoint x: 152, startPoint y: 161, endPoint x: 152, endPoint y: 120, distance: 40.9
click at [152, 125] on div "+15206605265 Incoming call from queue [Test] All ALL TASKS ALL TASKS ACTIVE TAS…" at bounding box center [147, 144] width 225 height 219
click at [210, 55] on icon at bounding box center [210, 52] width 19 height 19
click at [204, 55] on icon at bounding box center [210, 52] width 19 height 19
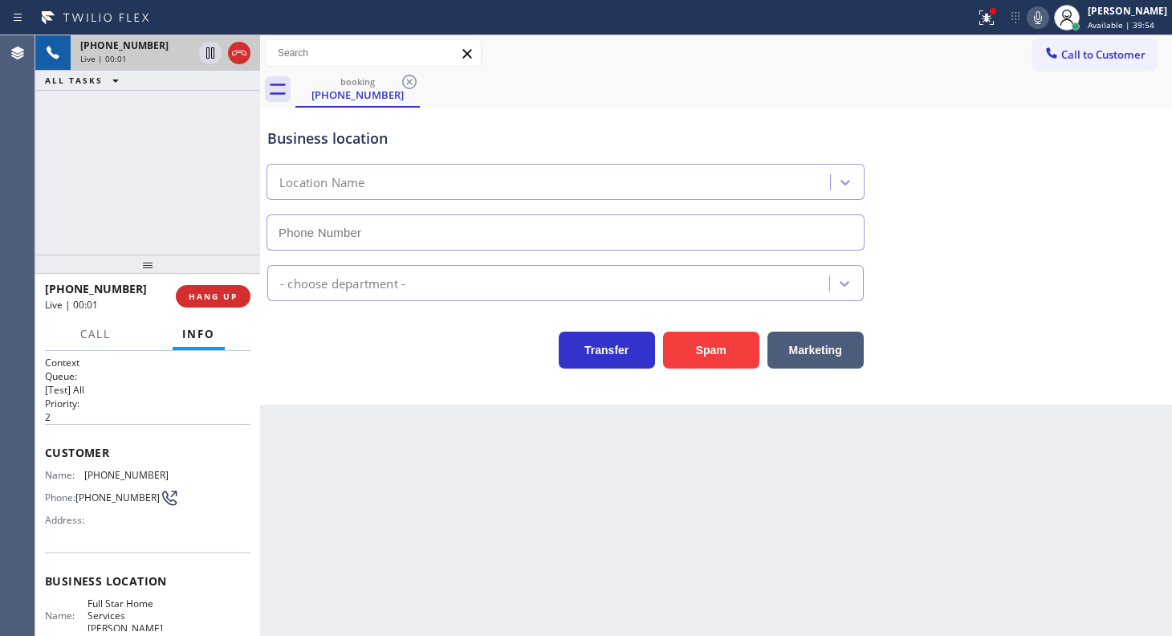
type input "(602) 932-1277"
click at [989, 31] on button at bounding box center [986, 17] width 35 height 35
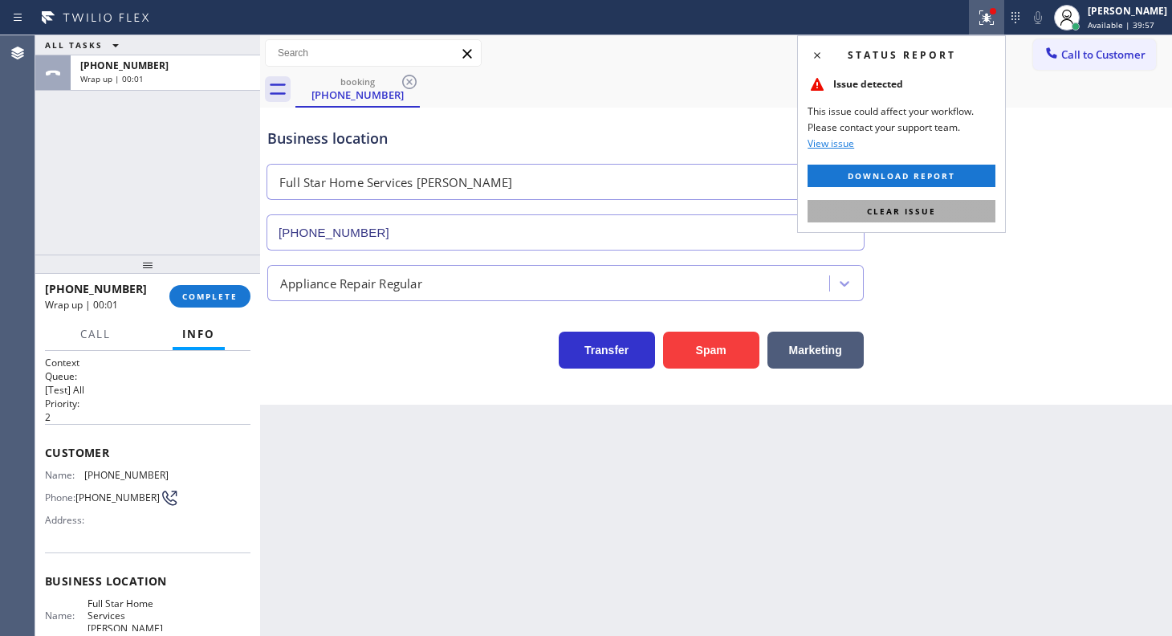
click at [966, 213] on button "Clear issue" at bounding box center [901, 211] width 188 height 22
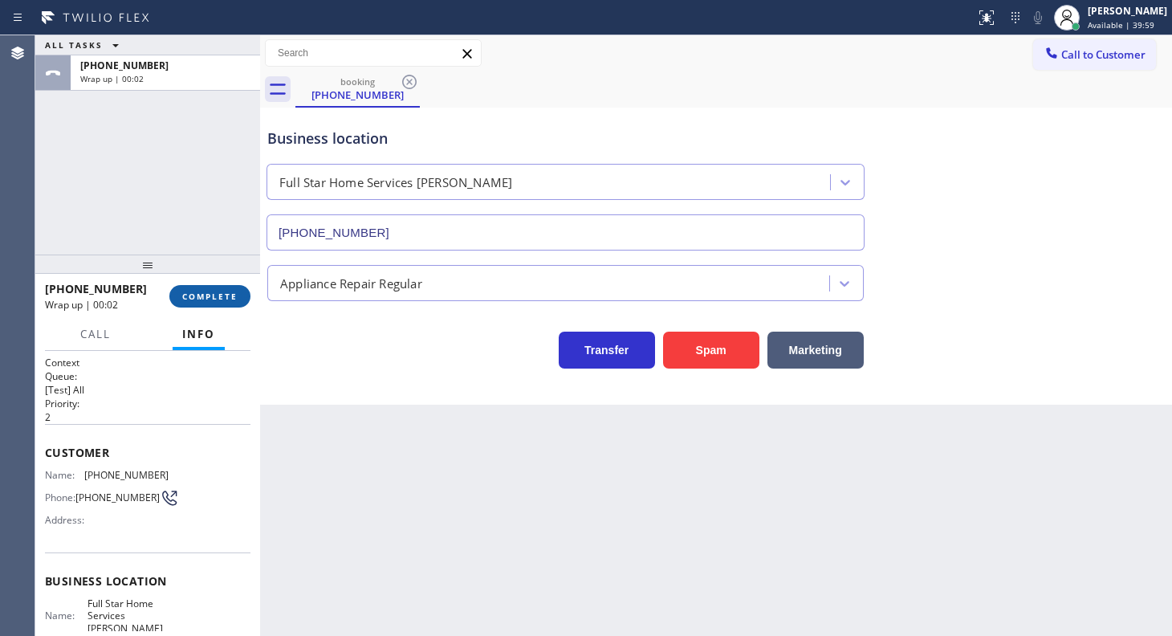
drag, startPoint x: 173, startPoint y: 285, endPoint x: 208, endPoint y: 306, distance: 40.3
click at [178, 293] on div "+15206605265 Wrap up | 00:02 COMPLETE" at bounding box center [147, 296] width 205 height 42
click at [210, 303] on button "COMPLETE" at bounding box center [209, 296] width 81 height 22
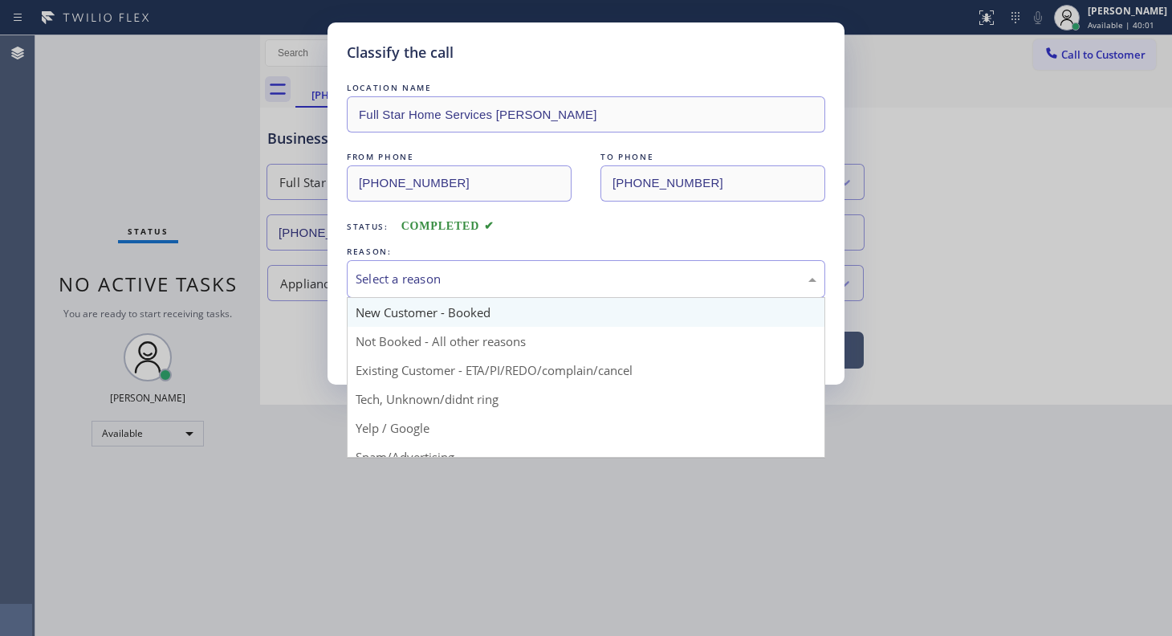
drag, startPoint x: 396, startPoint y: 273, endPoint x: 405, endPoint y: 324, distance: 52.0
click at [396, 283] on div "Select a reason" at bounding box center [586, 279] width 461 height 18
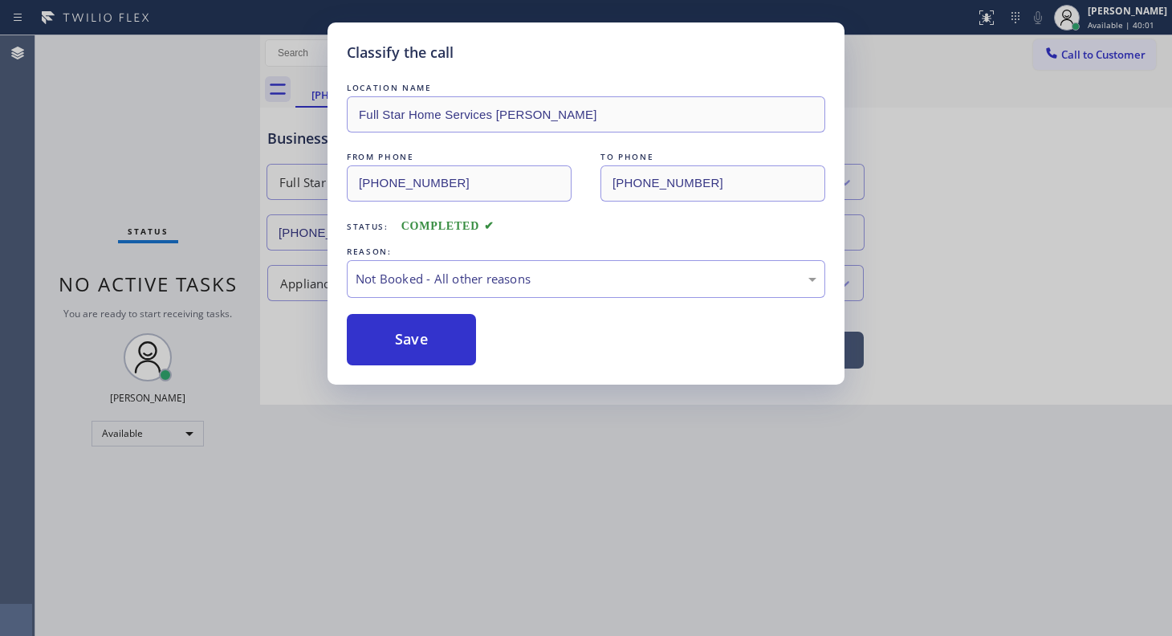
click at [406, 337] on button "Save" at bounding box center [411, 339] width 129 height 51
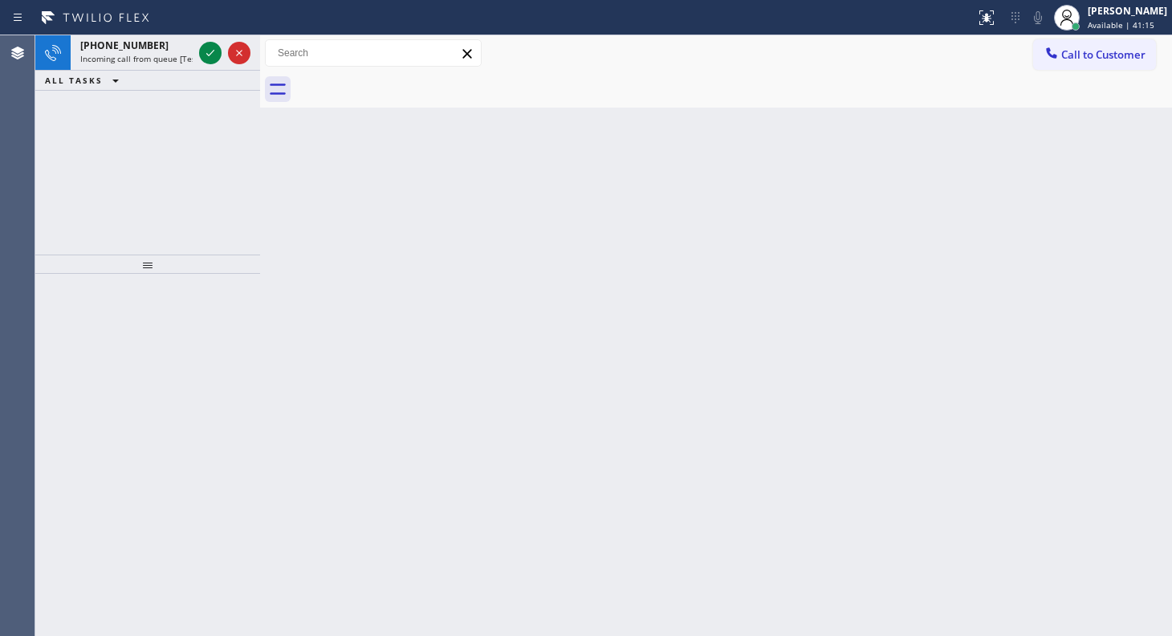
click at [132, 86] on div "ALL TASKS ALL TASKS ACTIVE TASKS TASKS IN WRAP UP" at bounding box center [147, 81] width 225 height 20
click at [213, 55] on icon at bounding box center [210, 52] width 19 height 19
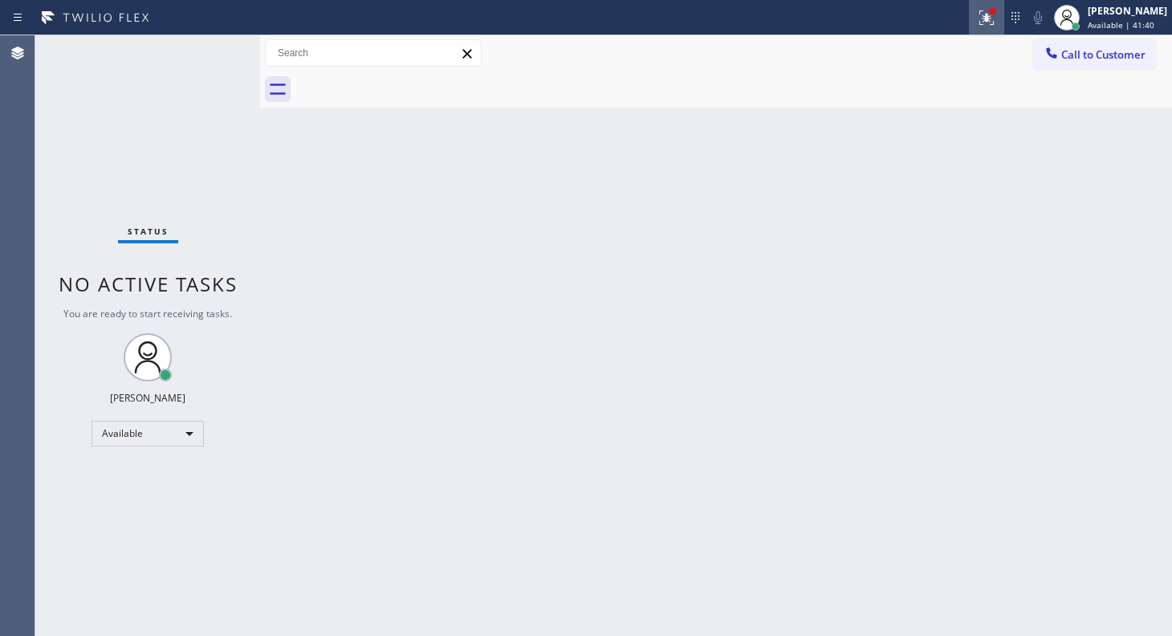
click at [986, 25] on icon at bounding box center [986, 17] width 19 height 19
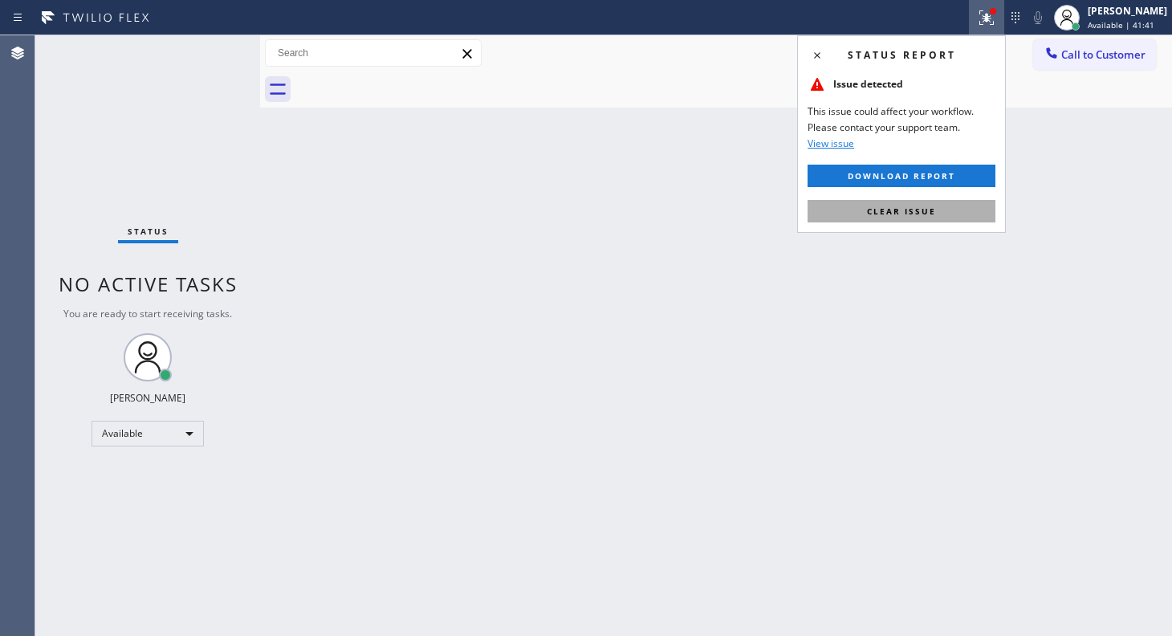
click at [947, 208] on button "Clear issue" at bounding box center [901, 211] width 188 height 22
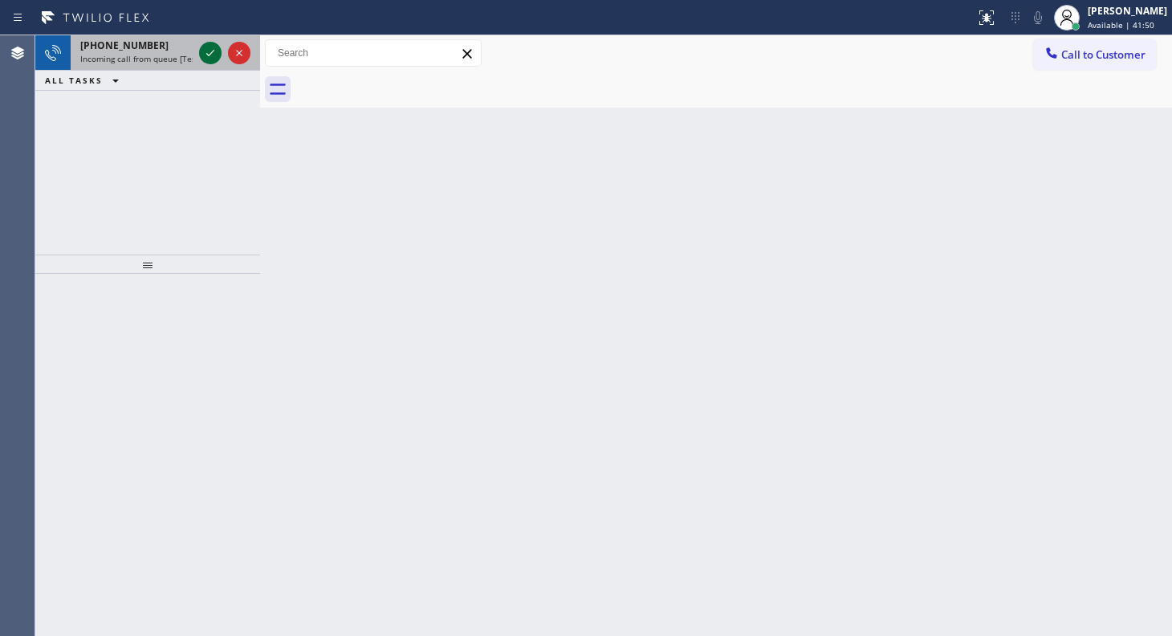
click at [215, 48] on icon at bounding box center [210, 52] width 19 height 19
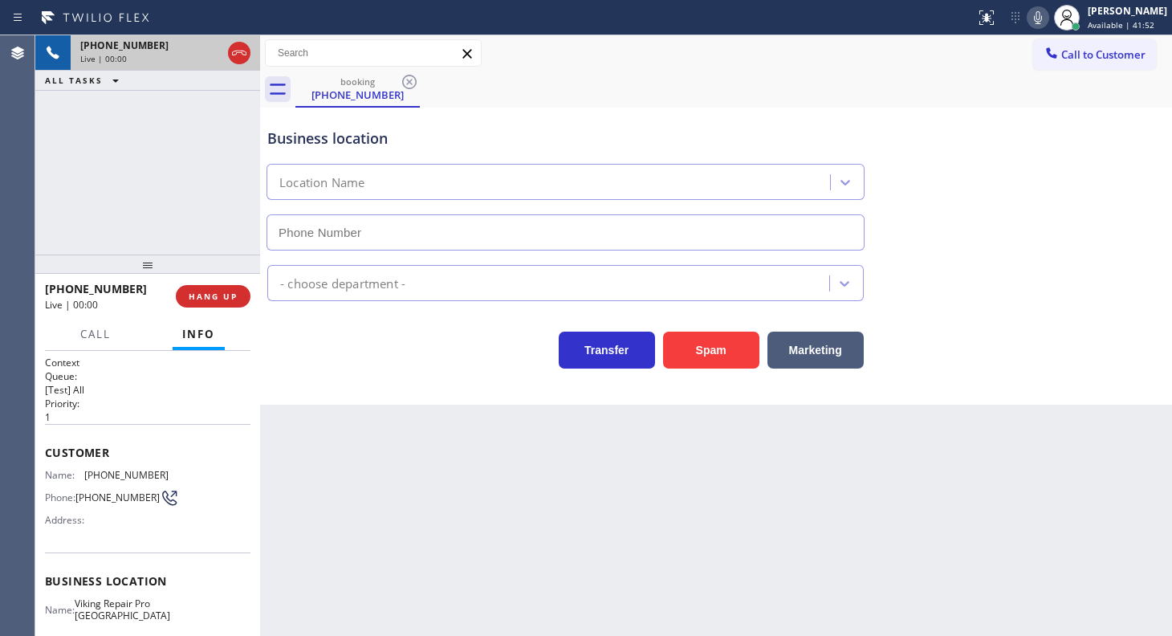
type input "(949) 649-4881"
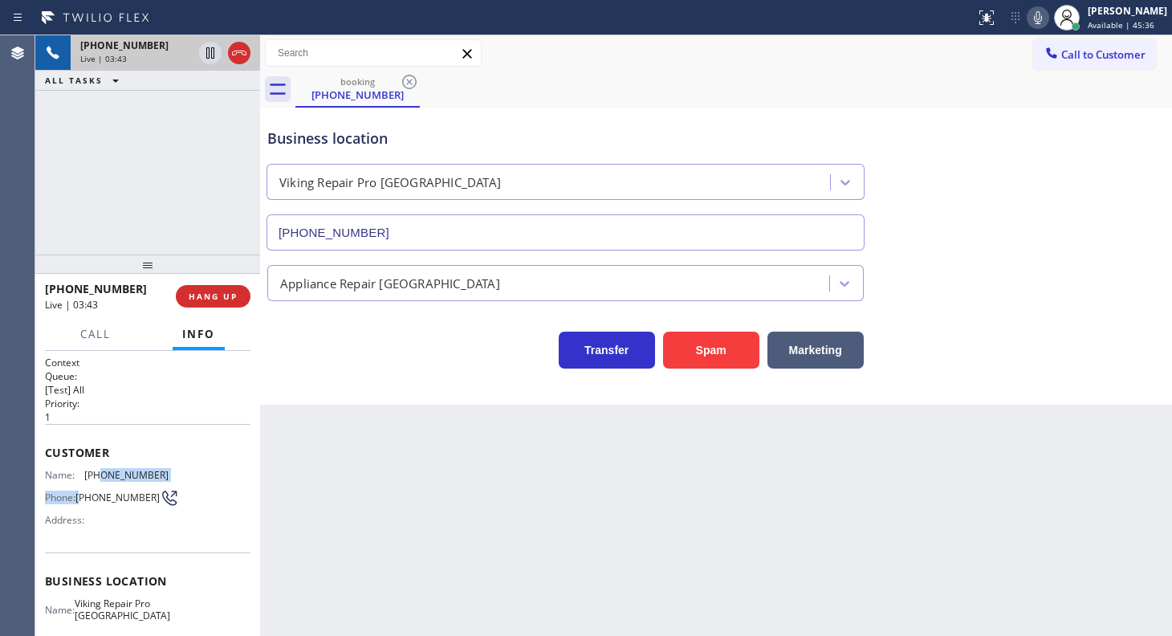
drag, startPoint x: 81, startPoint y: 482, endPoint x: 96, endPoint y: 474, distance: 17.2
click at [97, 469] on div "Name: (714) 403-3410 Phone: (714) 403-3410 Address:" at bounding box center [107, 500] width 124 height 63
click at [75, 469] on span "Name:" at bounding box center [64, 475] width 39 height 12
click at [91, 464] on div "Customer Name: (714) 403-3410 Phone: (714) 403-3410 Address:" at bounding box center [147, 488] width 205 height 128
drag, startPoint x: 87, startPoint y: 466, endPoint x: 159, endPoint y: 466, distance: 71.4
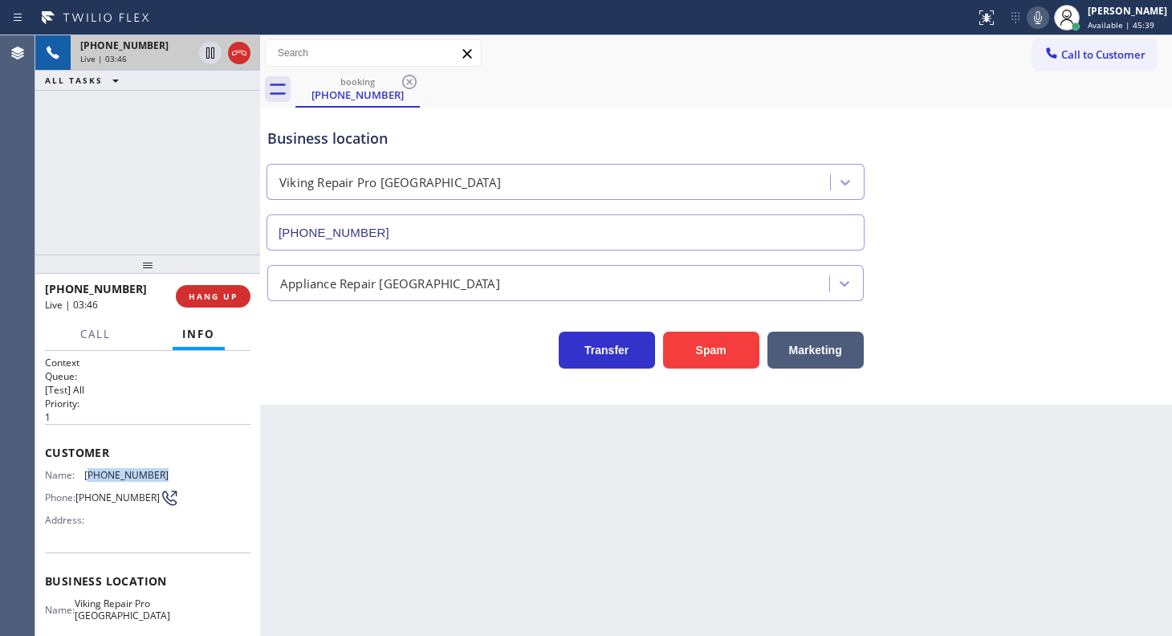
click at [159, 469] on span "(714) 403-3410" at bounding box center [126, 475] width 84 height 12
copy span "714) 403-3410"
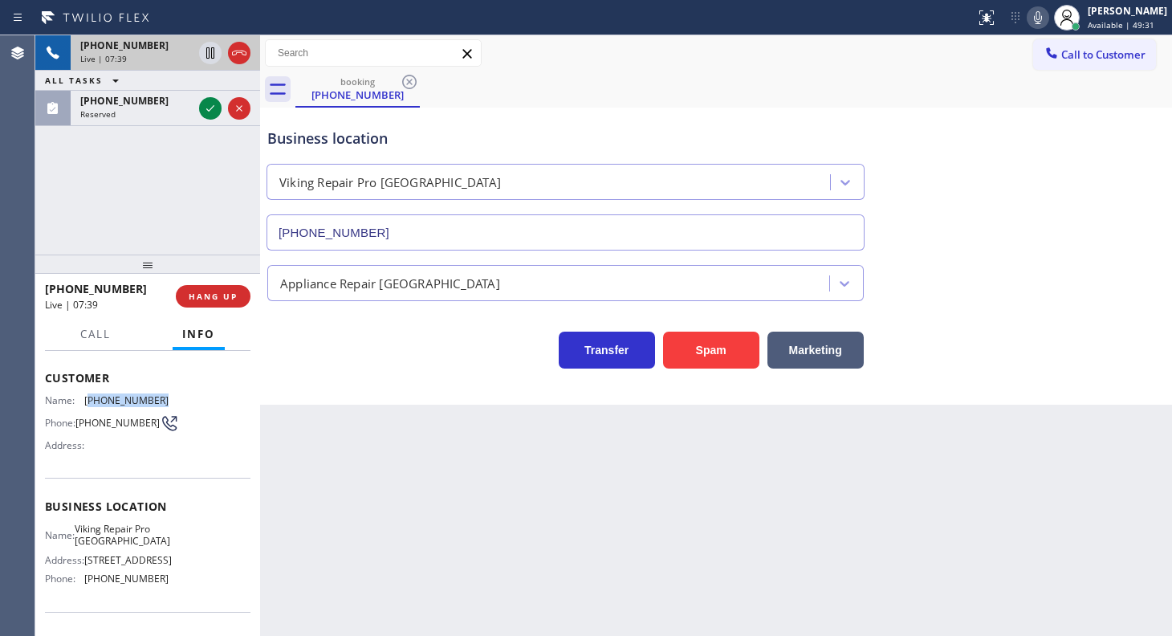
scroll to position [145, 0]
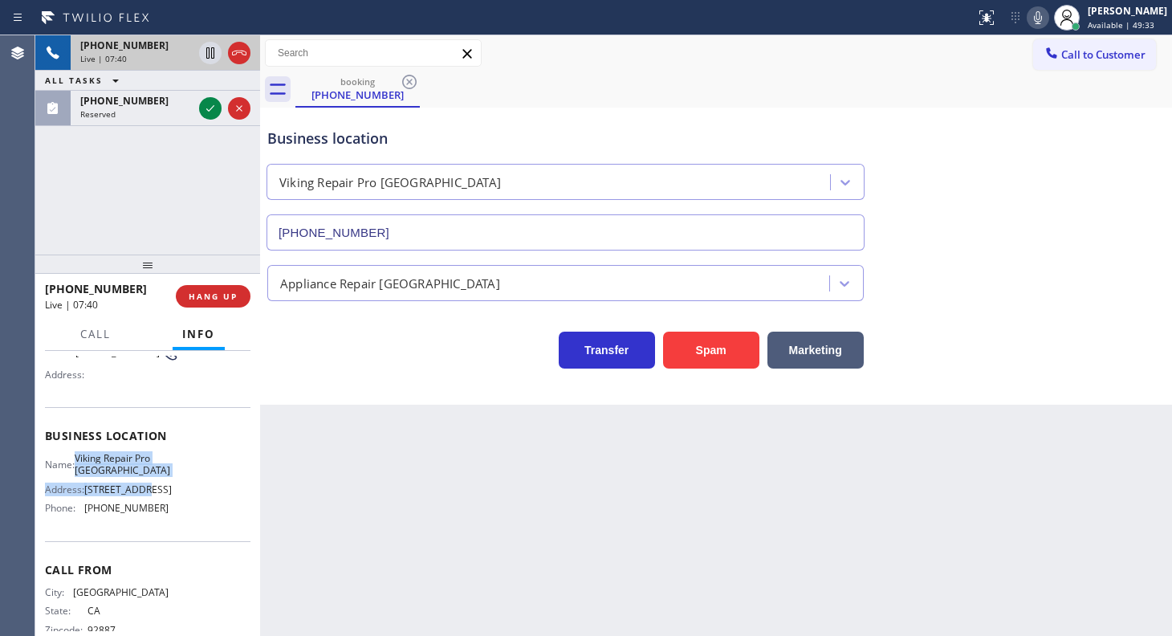
drag, startPoint x: 83, startPoint y: 453, endPoint x: 148, endPoint y: 498, distance: 77.9
click at [148, 498] on div "Name: Viking Repair Pro Newport Beach Address: 2727 Newport Blvd Phone: (949) 6…" at bounding box center [107, 486] width 124 height 69
copy div "Viking Repair Pro Newport Beach Address: 2727 Newport"
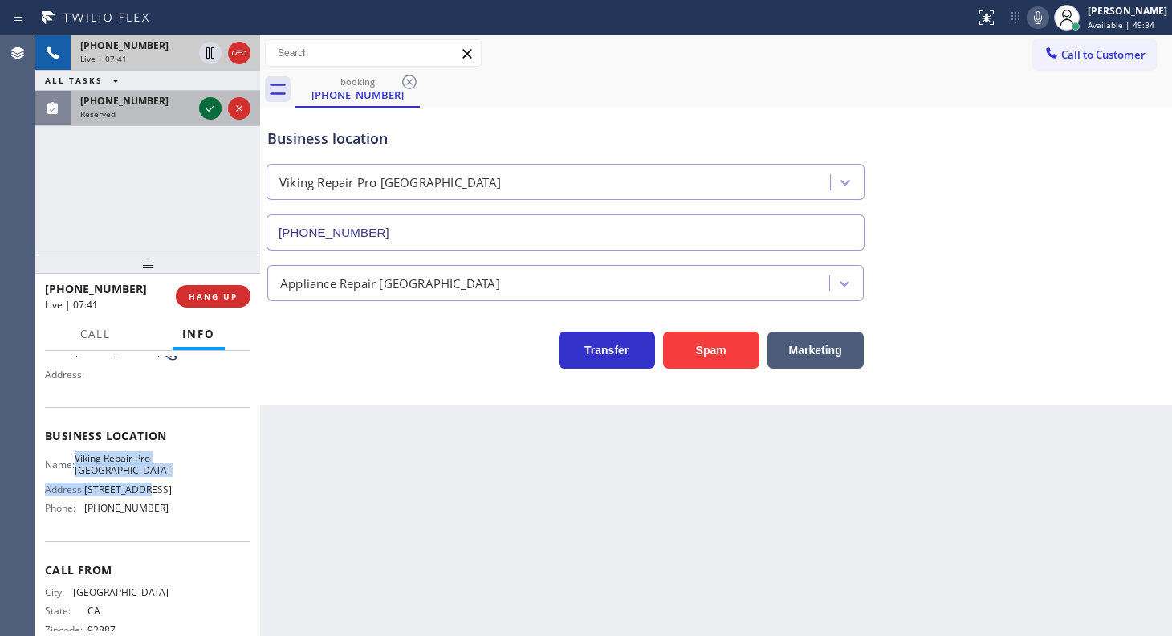
click at [213, 109] on icon at bounding box center [210, 108] width 19 height 19
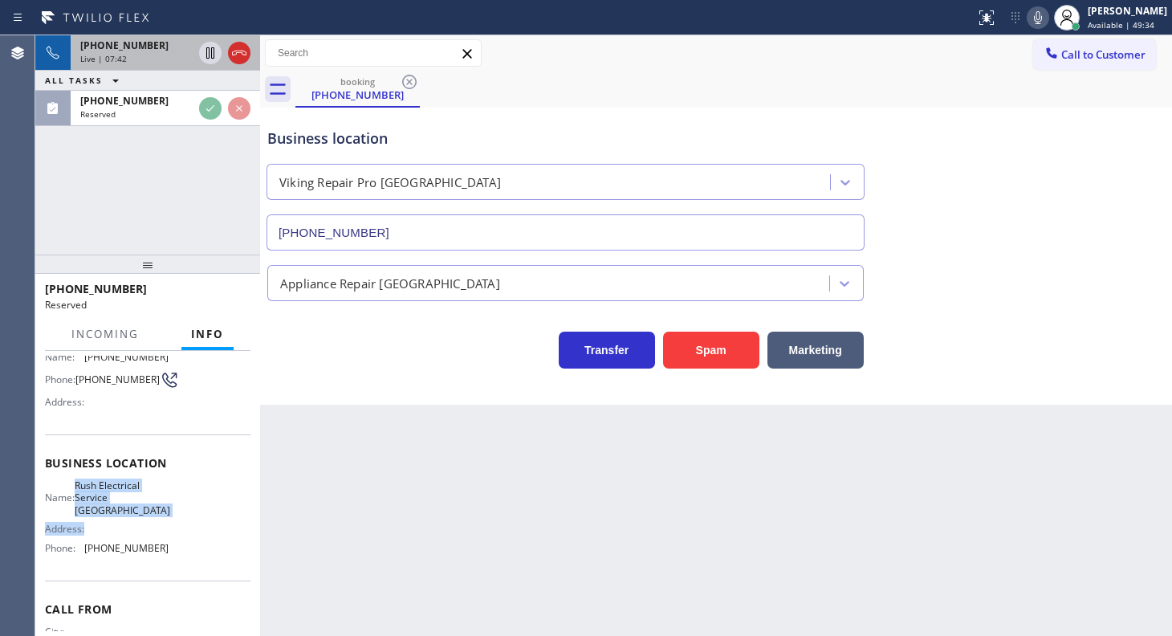
scroll to position [159, 0]
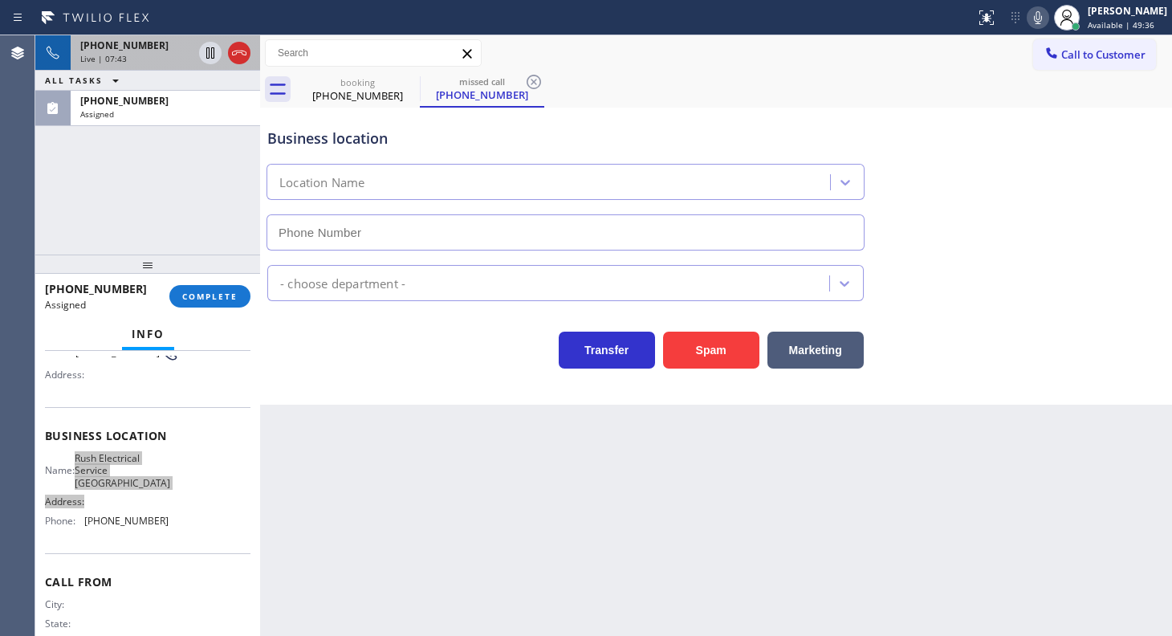
type input "(562) 364-8181"
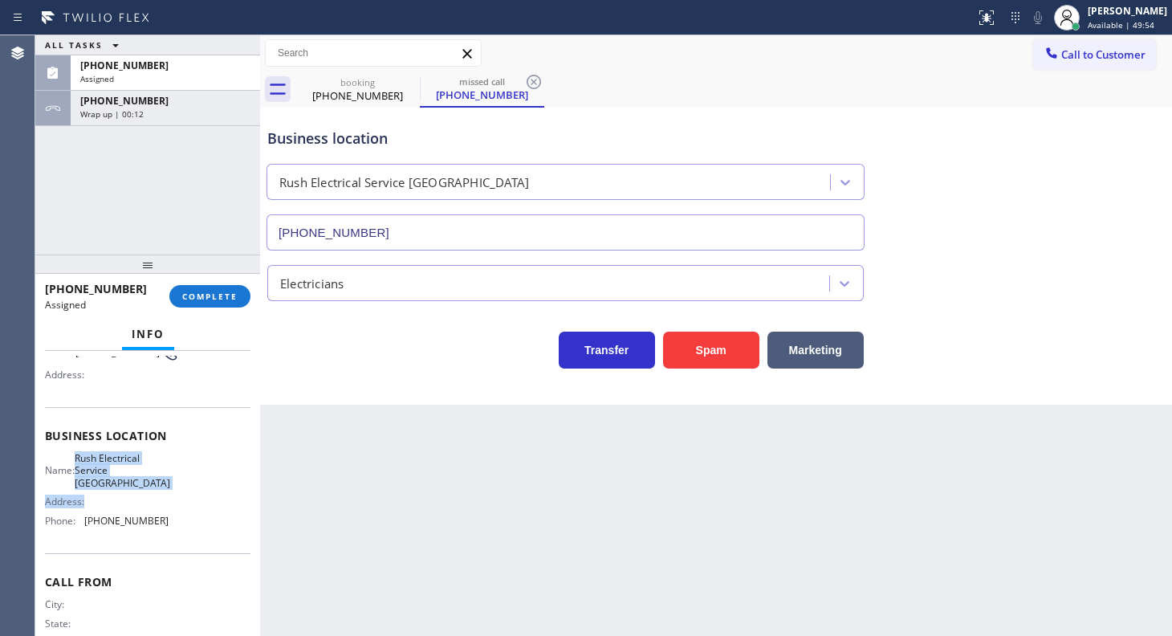
click at [104, 503] on div "Address:" at bounding box center [107, 501] width 124 height 12
drag, startPoint x: 85, startPoint y: 457, endPoint x: 122, endPoint y: 490, distance: 48.9
click at [122, 489] on span "Rush Electrical Service Orange County" at bounding box center [123, 470] width 96 height 37
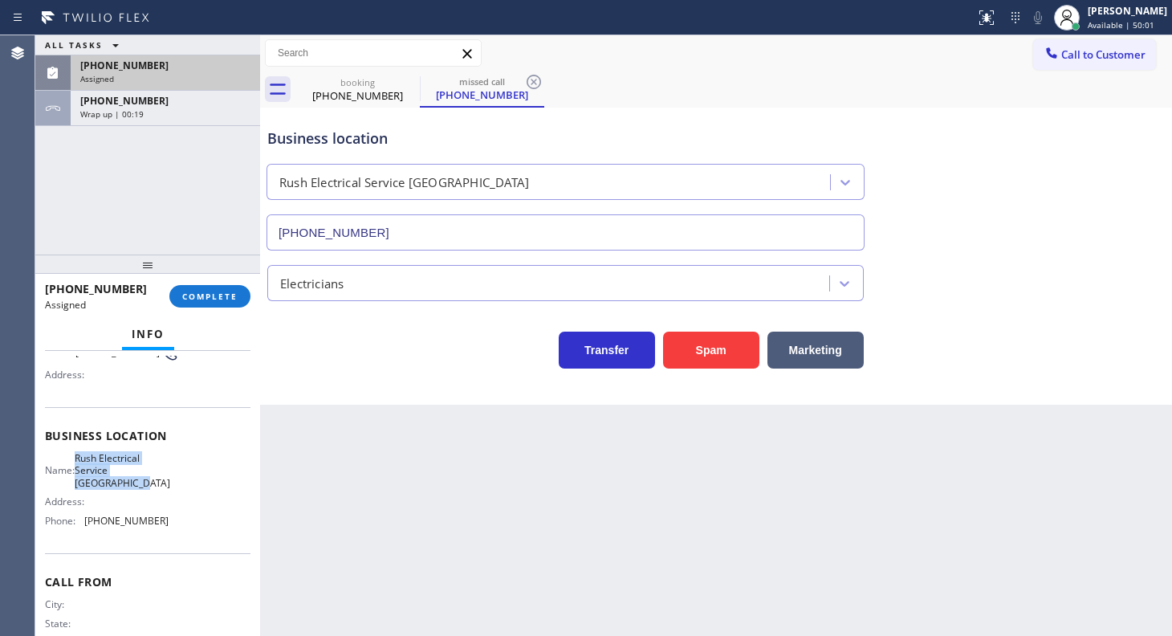
click at [124, 67] on span "(562) 991-3508" at bounding box center [124, 66] width 88 height 14
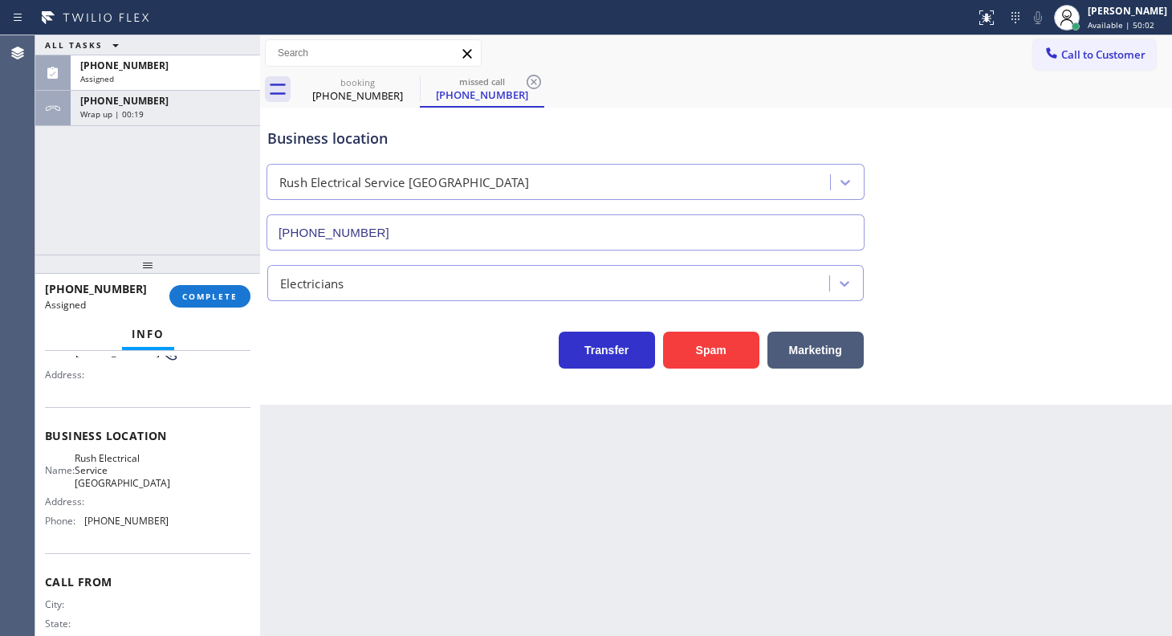
click at [193, 307] on div "(562) 991-3508 Assigned COMPLETE" at bounding box center [147, 296] width 205 height 42
click at [194, 303] on button "COMPLETE" at bounding box center [209, 296] width 81 height 22
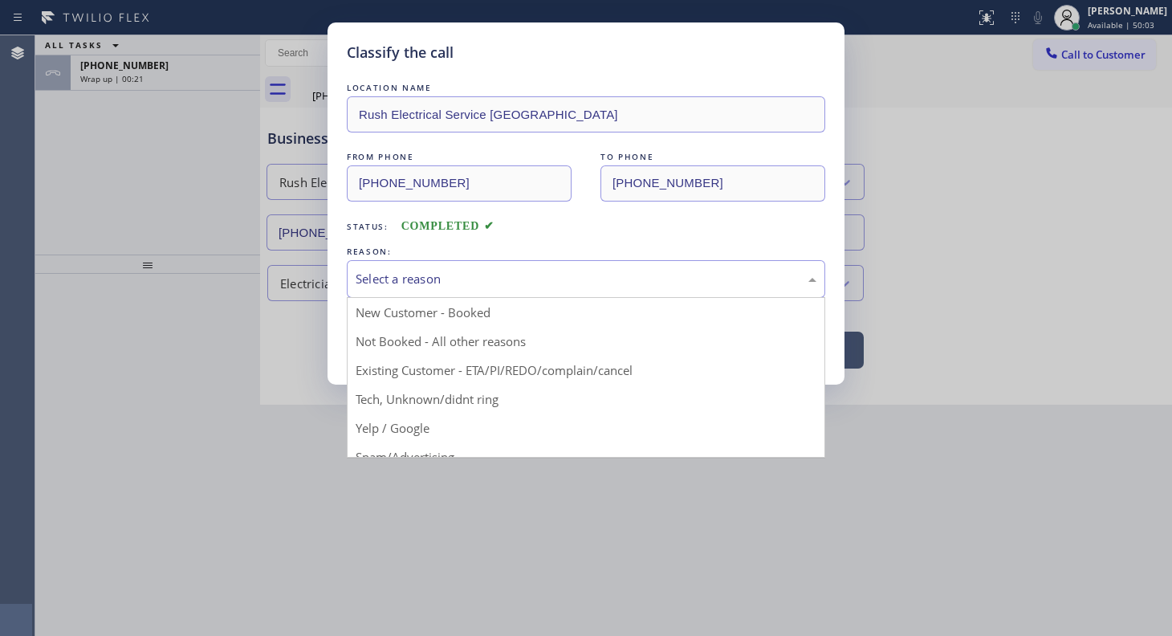
click at [392, 280] on div "Select a reason" at bounding box center [586, 279] width 461 height 18
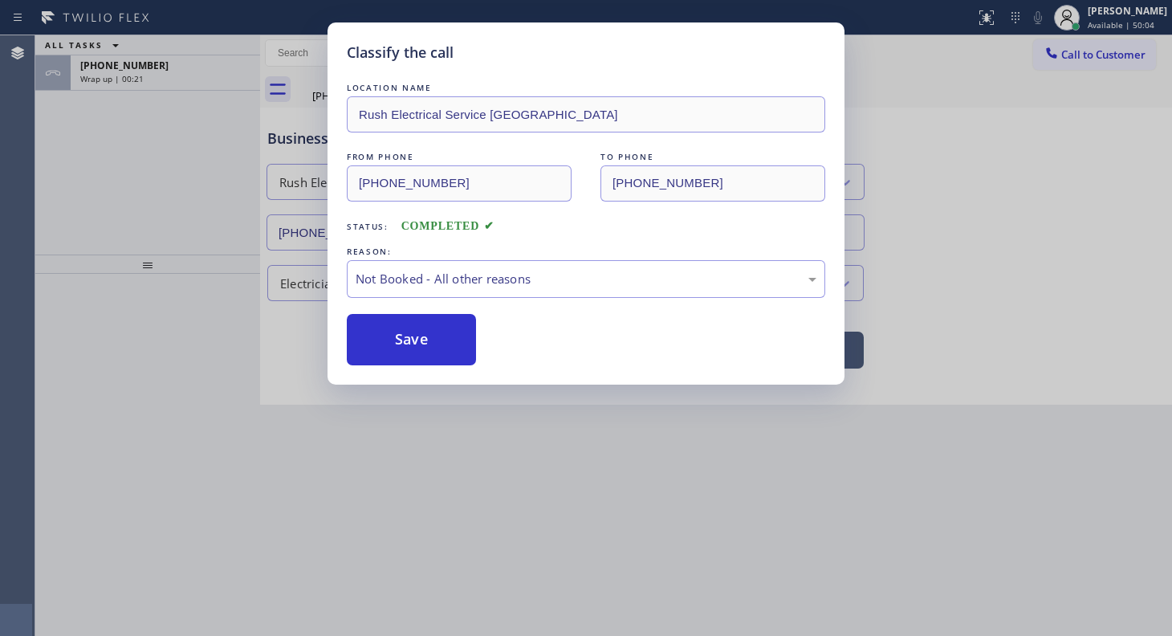
click at [388, 327] on button "Save" at bounding box center [411, 339] width 129 height 51
click at [105, 59] on div "Classify the call LOCATION NAME Smart Home Air and Heating Santa Monica FROM PH…" at bounding box center [603, 335] width 1136 height 600
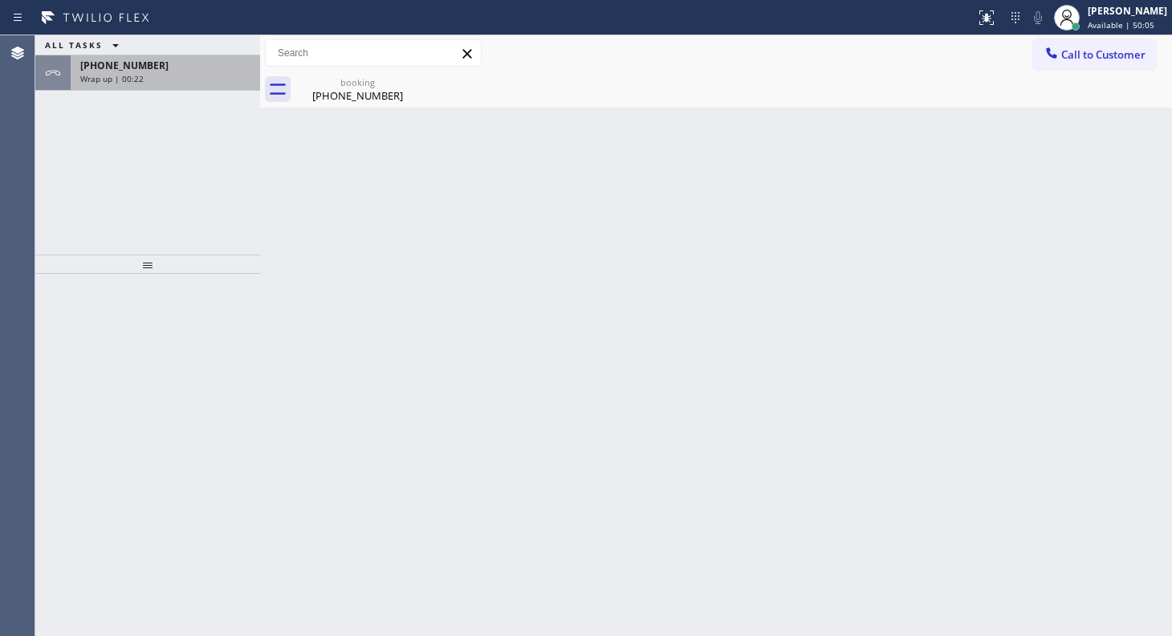
click at [111, 71] on span "+17144033410" at bounding box center [124, 66] width 88 height 14
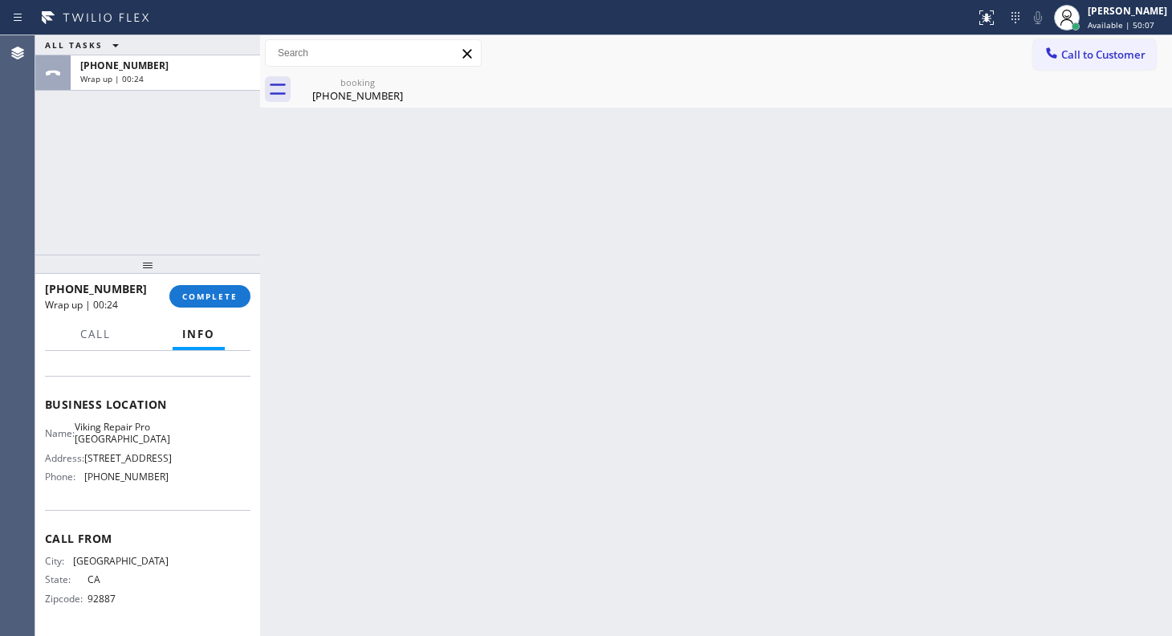
scroll to position [205, 0]
drag, startPoint x: 89, startPoint y: 405, endPoint x: 122, endPoint y: 434, distance: 44.3
click at [122, 434] on div "Name: Viking Repair Pro Newport Beach Address: 2727 Newport Blvd Phone: (949) 6…" at bounding box center [107, 455] width 124 height 69
drag, startPoint x: 100, startPoint y: 478, endPoint x: 173, endPoint y: 479, distance: 73.0
click at [173, 479] on div "Name: Viking Repair Pro Newport Beach Address: 2727 Newport Blvd Phone: (949) 6…" at bounding box center [147, 455] width 205 height 69
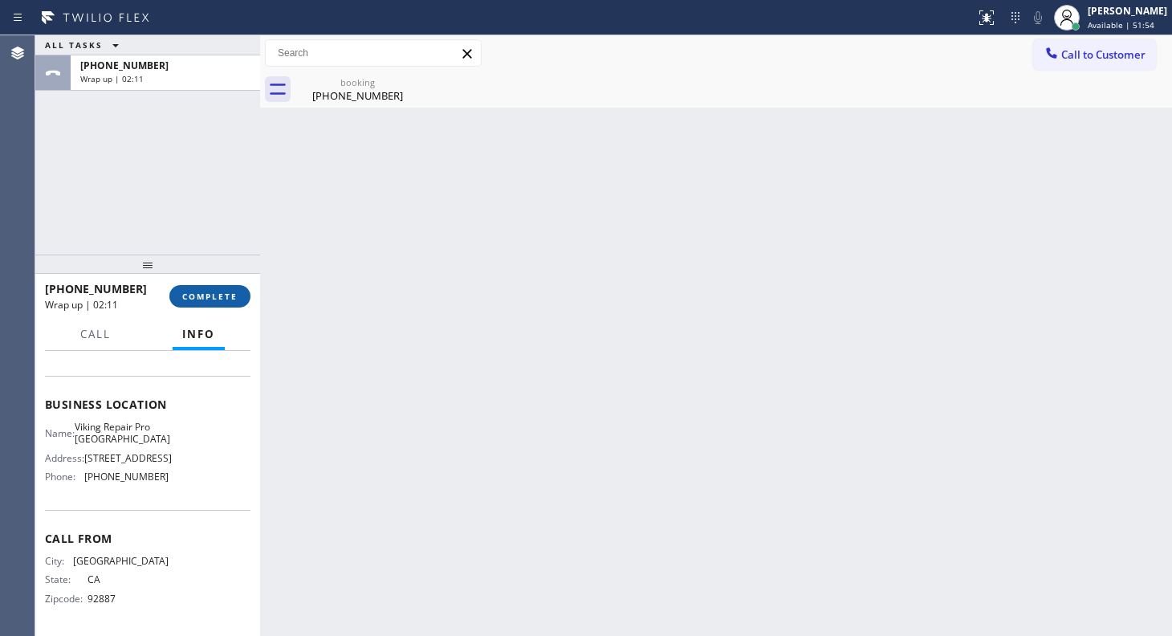
drag, startPoint x: 169, startPoint y: 308, endPoint x: 189, endPoint y: 300, distance: 21.6
click at [176, 309] on div "+17144033410 Wrap up | 02:11 COMPLETE" at bounding box center [147, 296] width 205 height 42
click at [191, 297] on span "COMPLETE" at bounding box center [209, 296] width 55 height 11
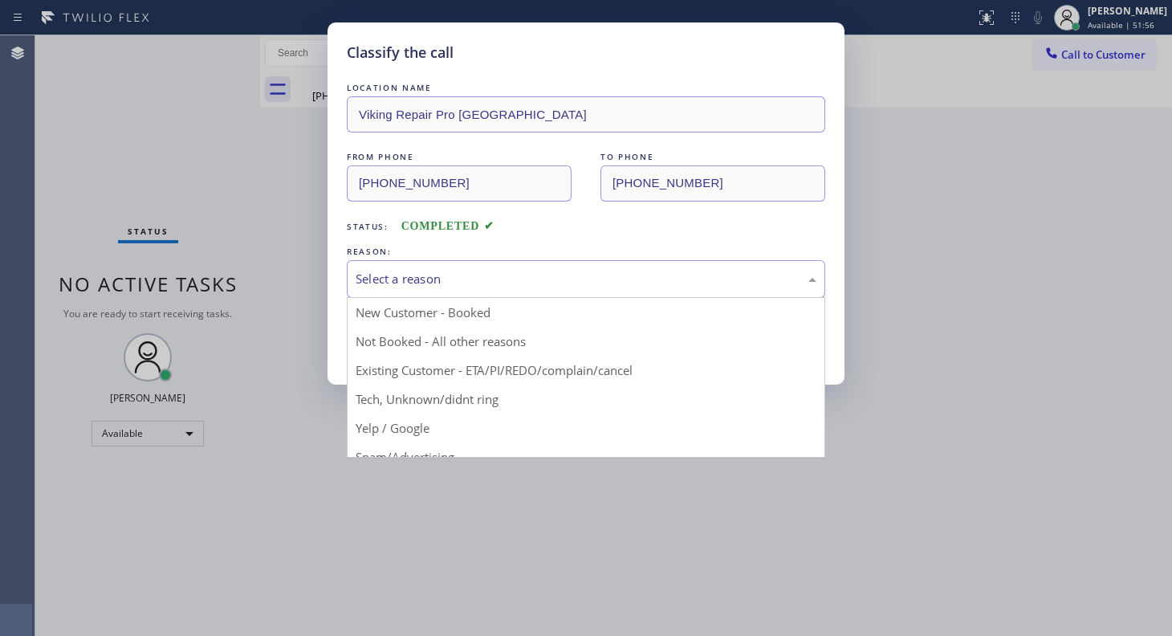
click at [491, 270] on div "Select a reason" at bounding box center [586, 279] width 461 height 18
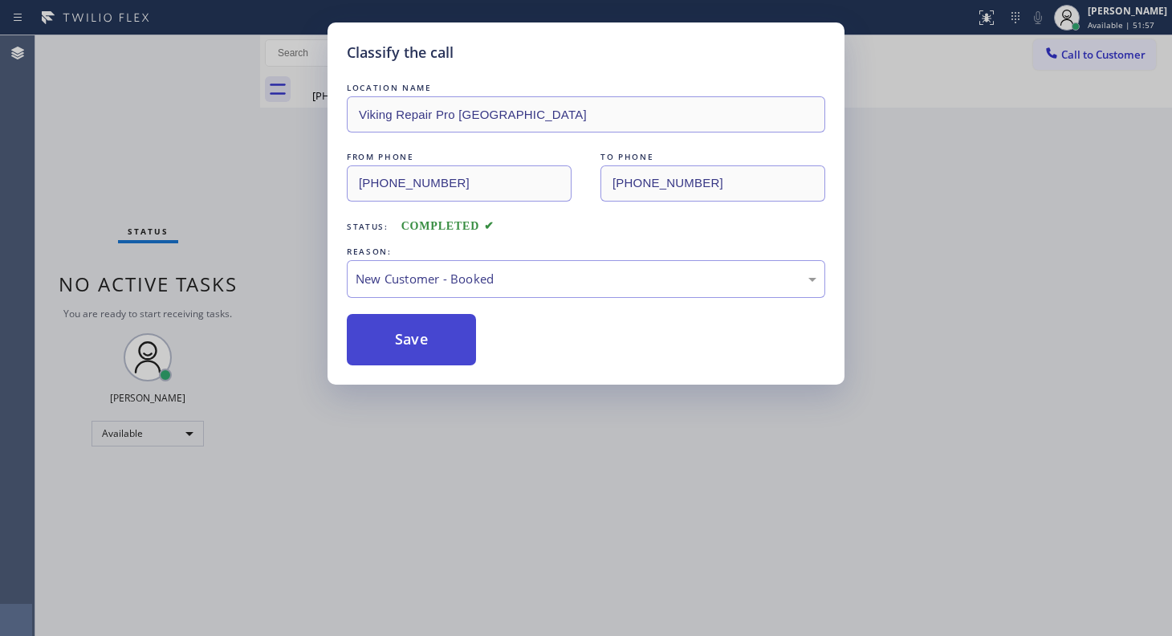
click at [433, 322] on button "Save" at bounding box center [411, 339] width 129 height 51
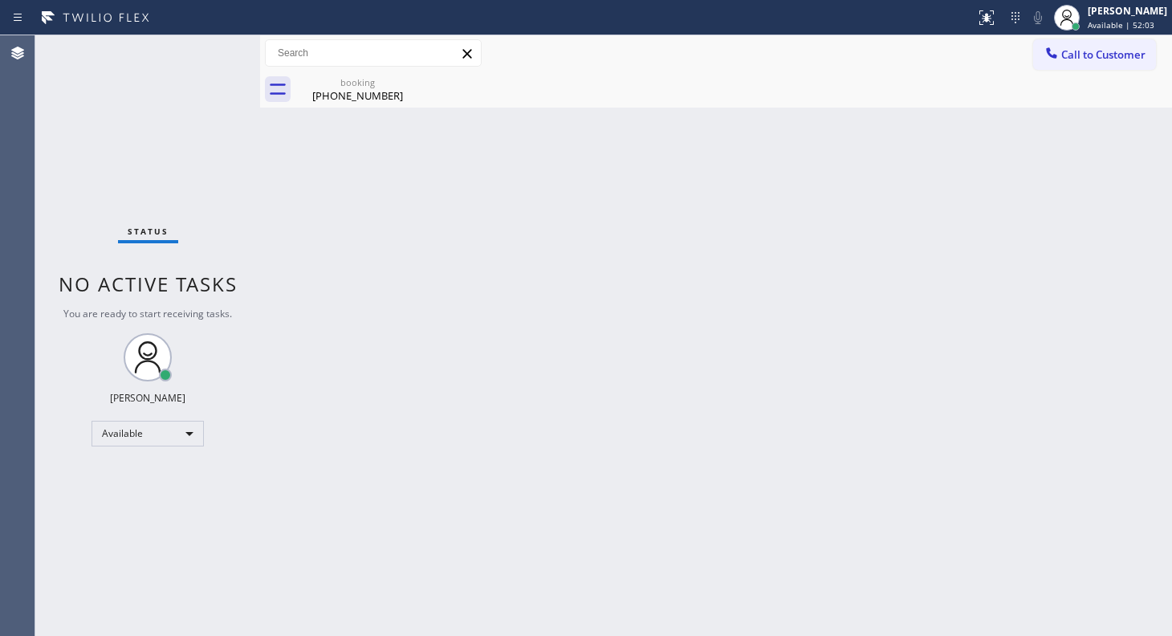
drag, startPoint x: 869, startPoint y: 305, endPoint x: 1159, endPoint y: 304, distance: 289.7
click at [922, 295] on div "Back to Dashboard Change Sender ID Customers Technicians Select a contact Outbo…" at bounding box center [716, 335] width 912 height 600
click at [161, 169] on div "Status No active tasks You are ready to start receiving tasks. JENIZA ALCAYDE A…" at bounding box center [147, 335] width 225 height 600
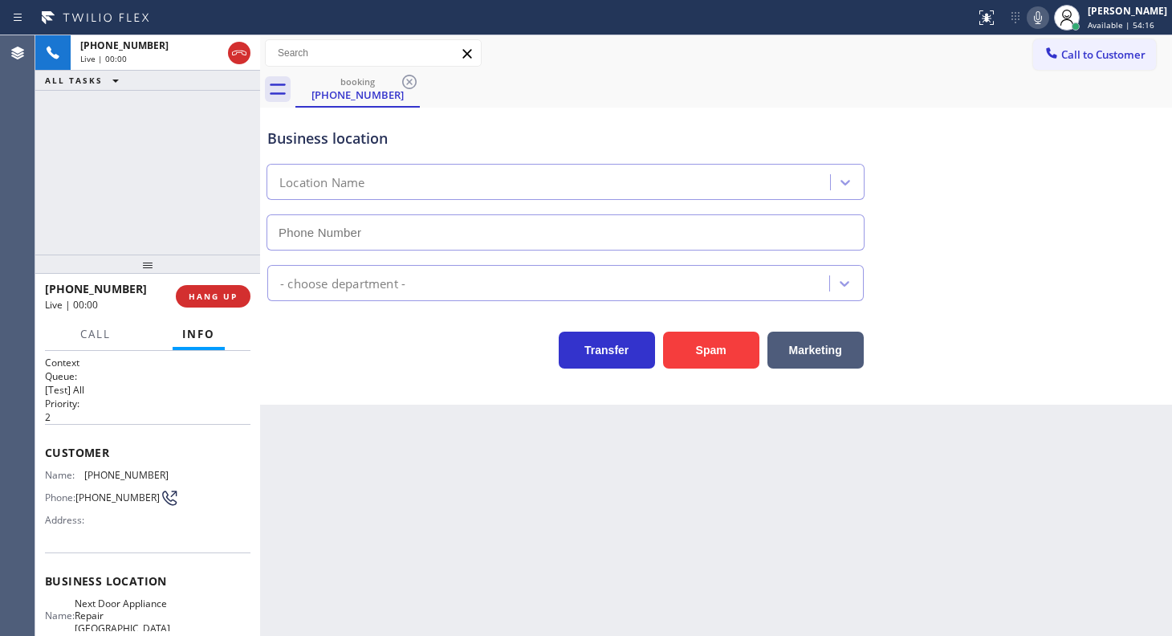
type input "(631) 203-1974"
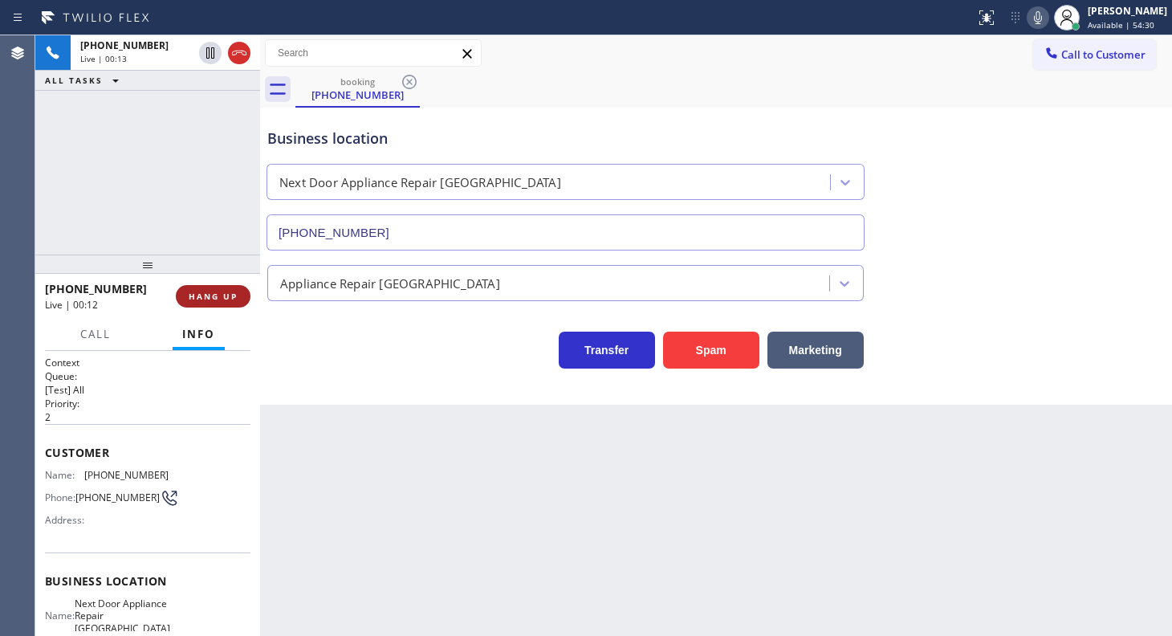
click at [195, 300] on button "HANG UP" at bounding box center [213, 296] width 75 height 22
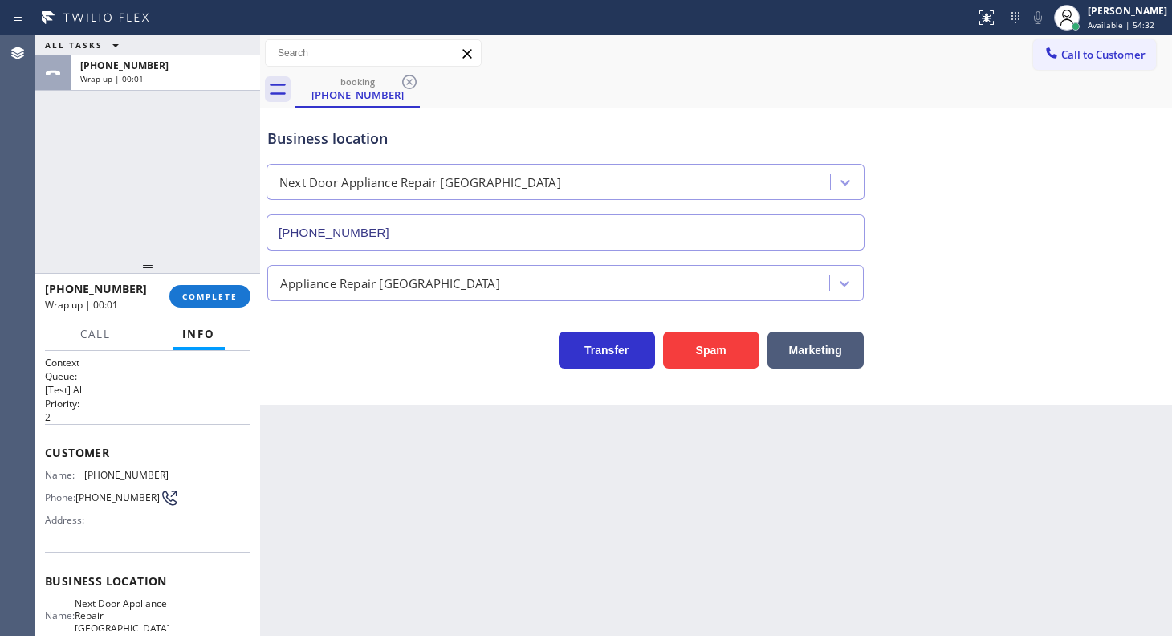
click at [1165, 179] on div "Business location Next Door Appliance Repair Long Island (631) 203-1974" at bounding box center [716, 177] width 904 height 145
click at [226, 305] on button "COMPLETE" at bounding box center [209, 296] width 81 height 22
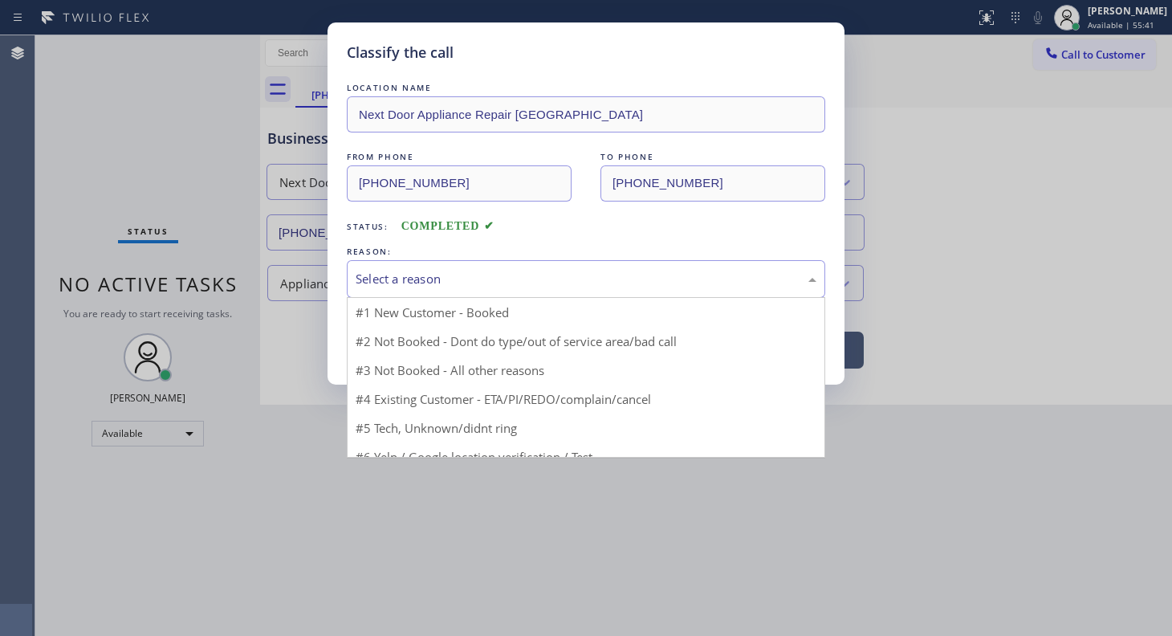
click at [385, 289] on div "Select a reason" at bounding box center [586, 279] width 478 height 38
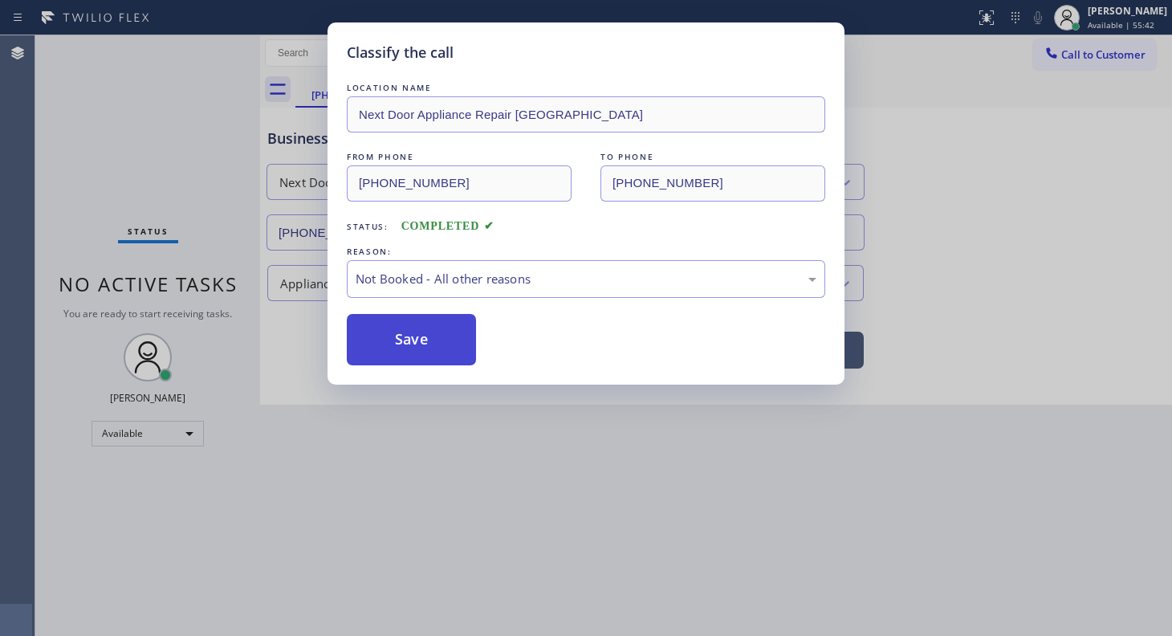
click at [397, 344] on button "Save" at bounding box center [411, 339] width 129 height 51
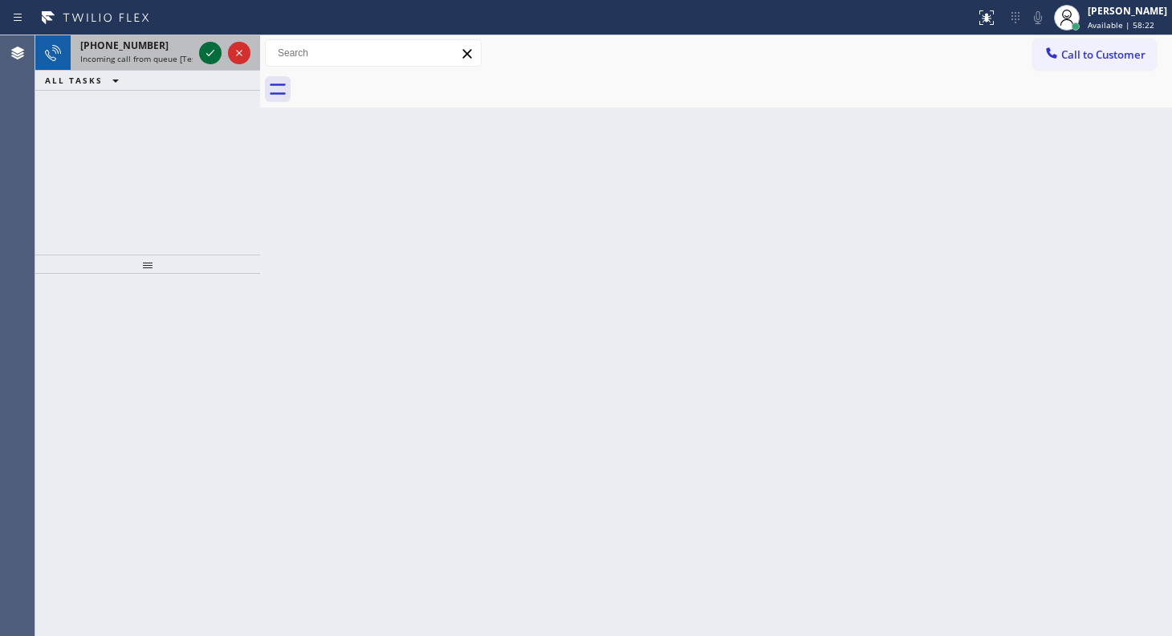
click at [213, 47] on icon at bounding box center [210, 52] width 19 height 19
click at [206, 47] on icon at bounding box center [210, 52] width 19 height 19
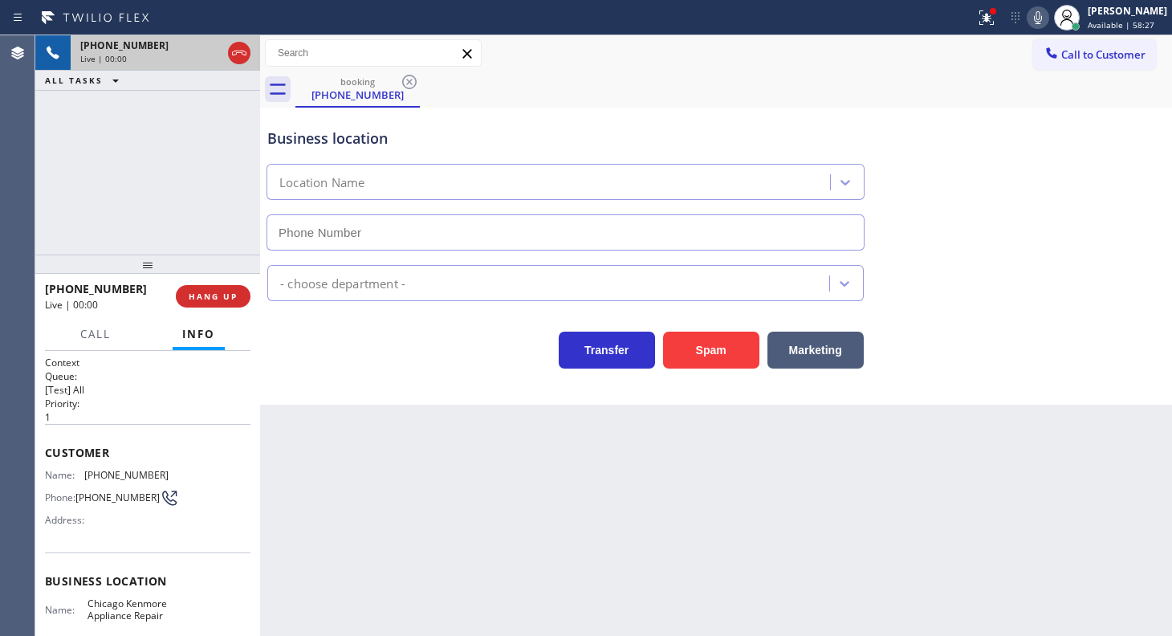
type input "(224) 803-2749"
click at [975, 28] on button at bounding box center [986, 17] width 35 height 35
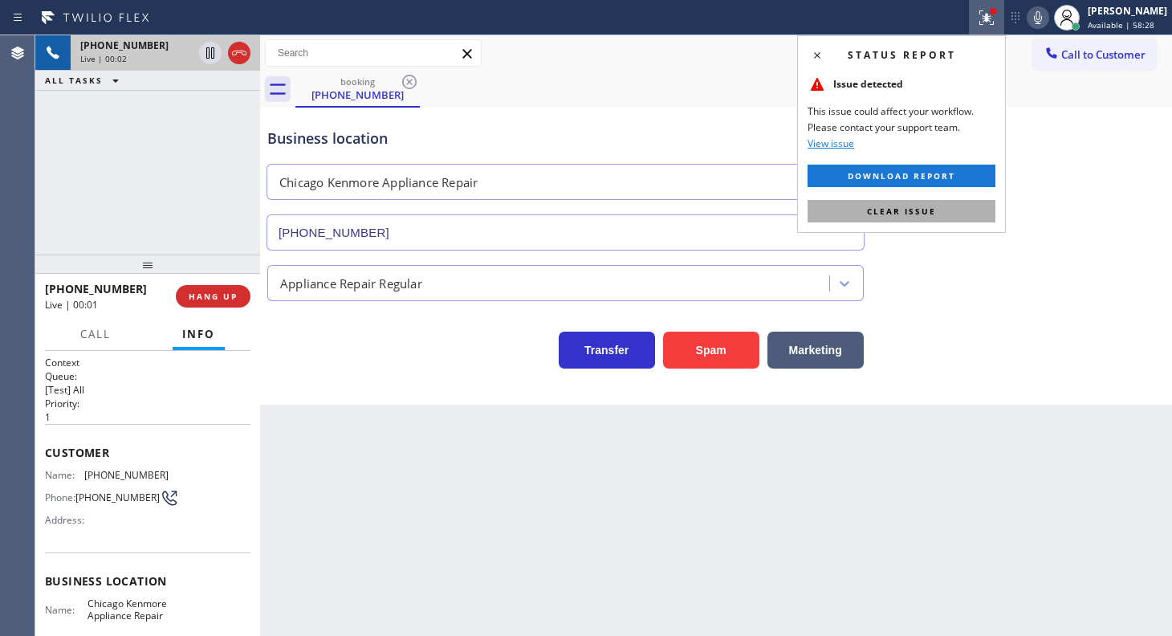
click at [918, 216] on span "Clear issue" at bounding box center [901, 210] width 69 height 11
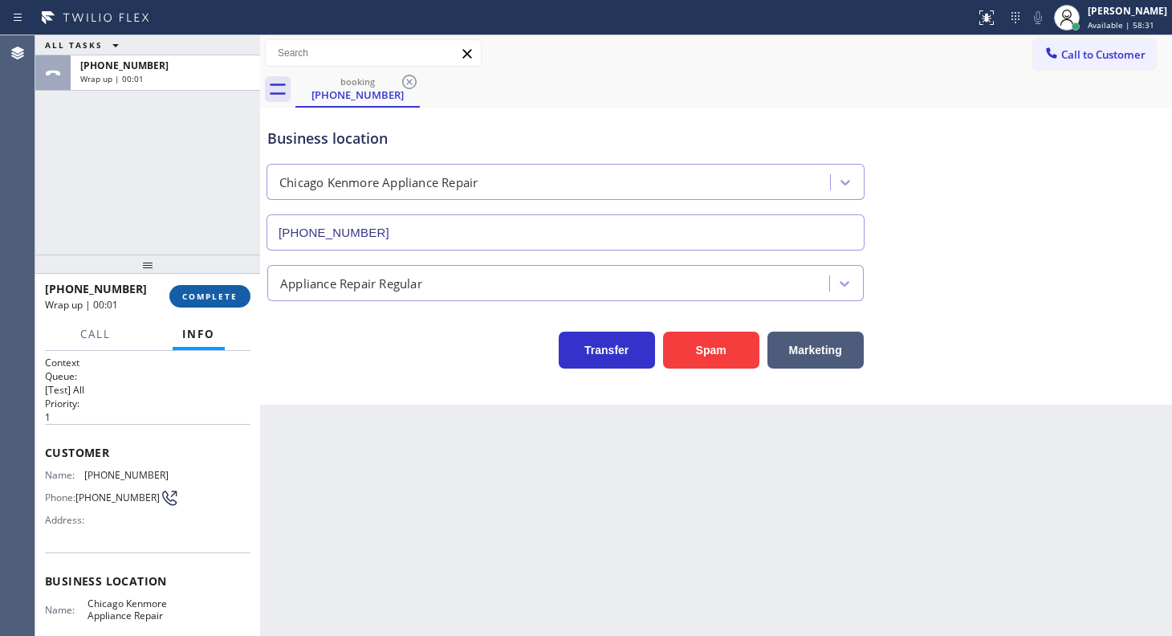
click at [213, 302] on button "COMPLETE" at bounding box center [209, 296] width 81 height 22
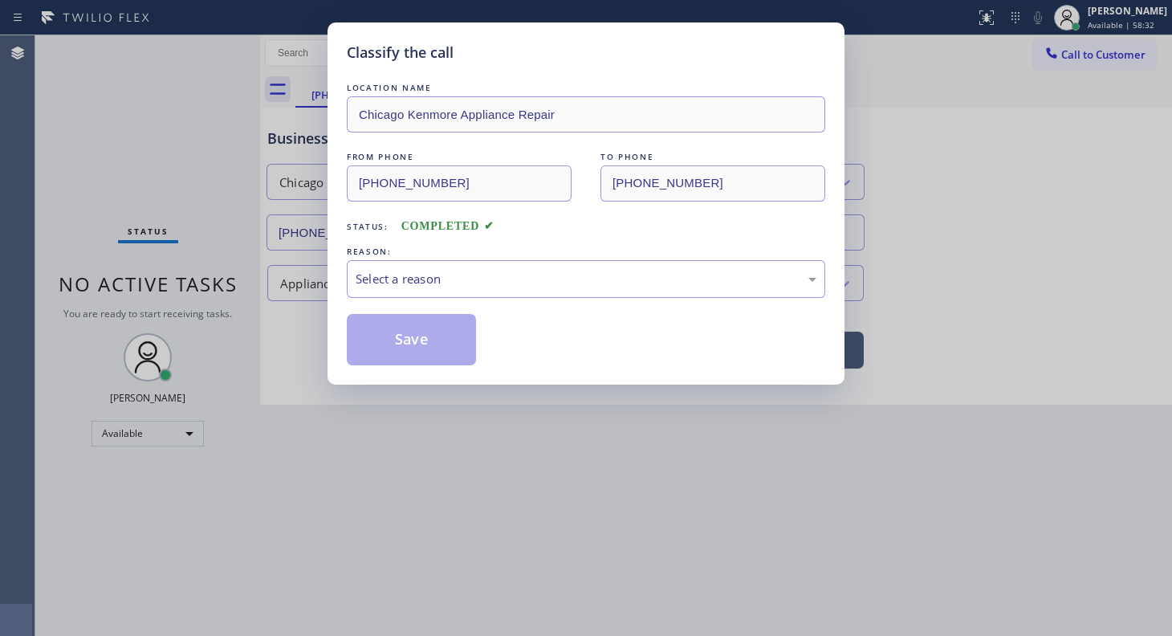
click at [339, 277] on div "Classify the call LOCATION NAME Chicago Kenmore Appliance Repair FROM PHONE (87…" at bounding box center [585, 203] width 517 height 362
click at [359, 277] on div "Select a reason" at bounding box center [586, 279] width 461 height 18
click at [369, 348] on button "Save" at bounding box center [411, 339] width 129 height 51
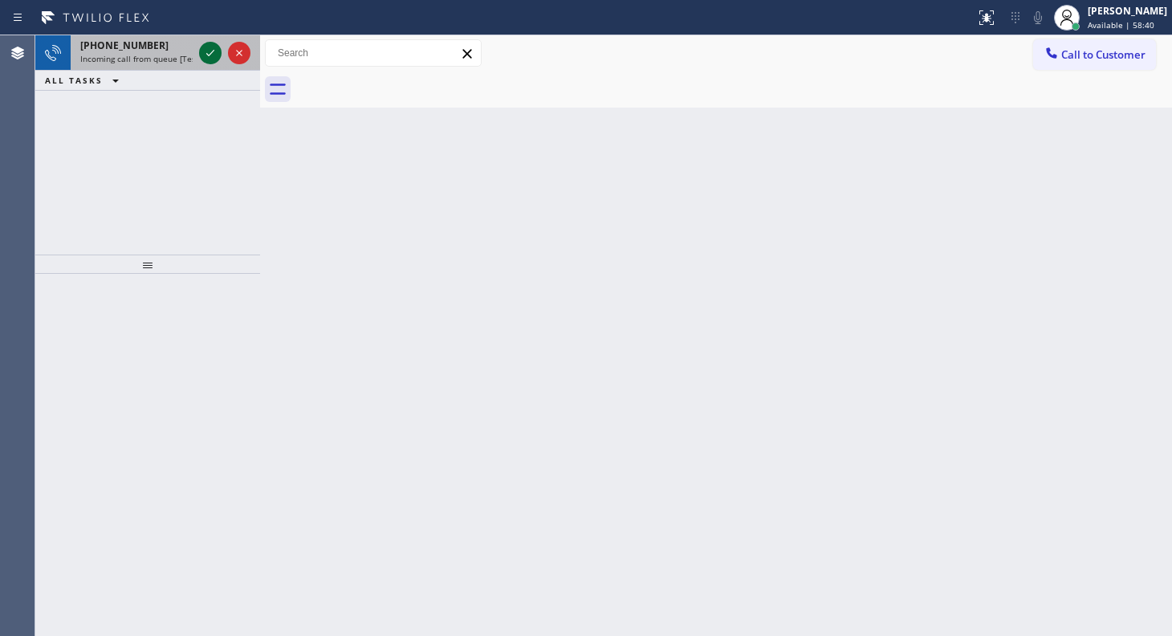
click at [214, 49] on icon at bounding box center [210, 52] width 19 height 19
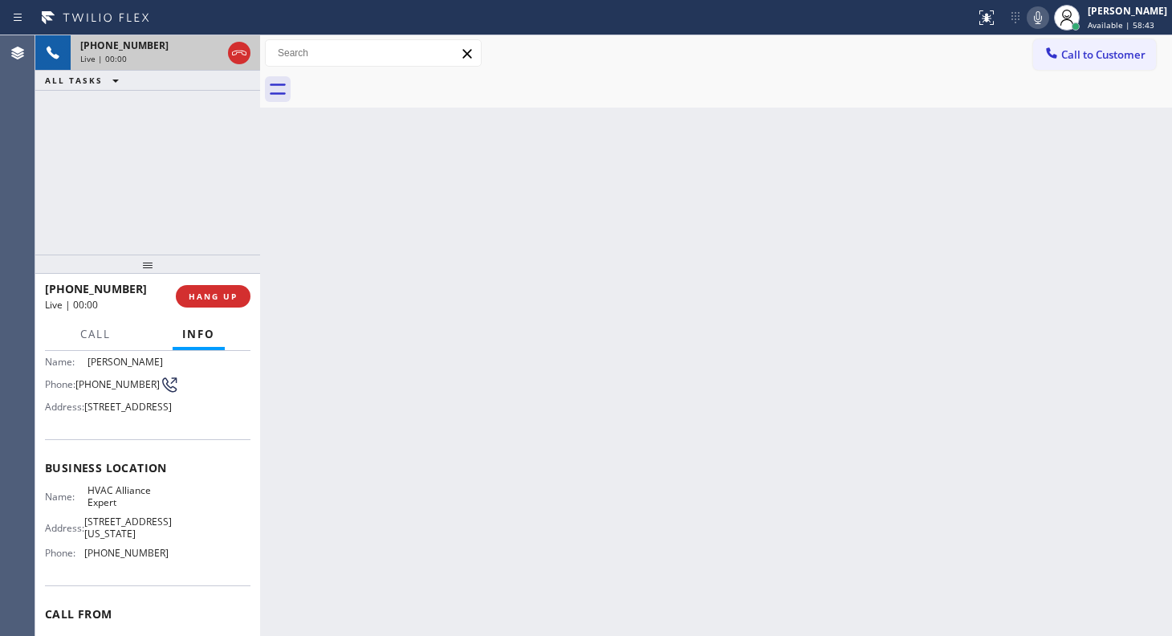
scroll to position [230, 0]
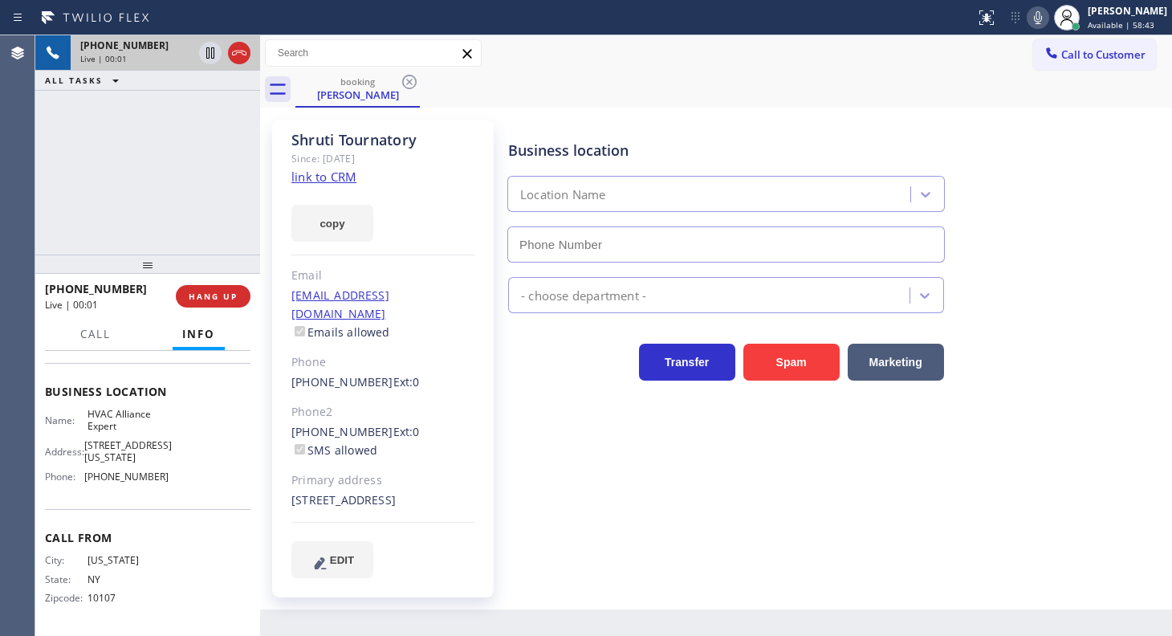
type input "(855) 999-4417"
click at [335, 175] on link "link to CRM" at bounding box center [323, 177] width 65 height 16
drag, startPoint x: 1038, startPoint y: 15, endPoint x: 1017, endPoint y: 16, distance: 20.9
click at [1038, 14] on icon at bounding box center [1038, 17] width 8 height 13
click at [209, 50] on icon at bounding box center [210, 52] width 19 height 19
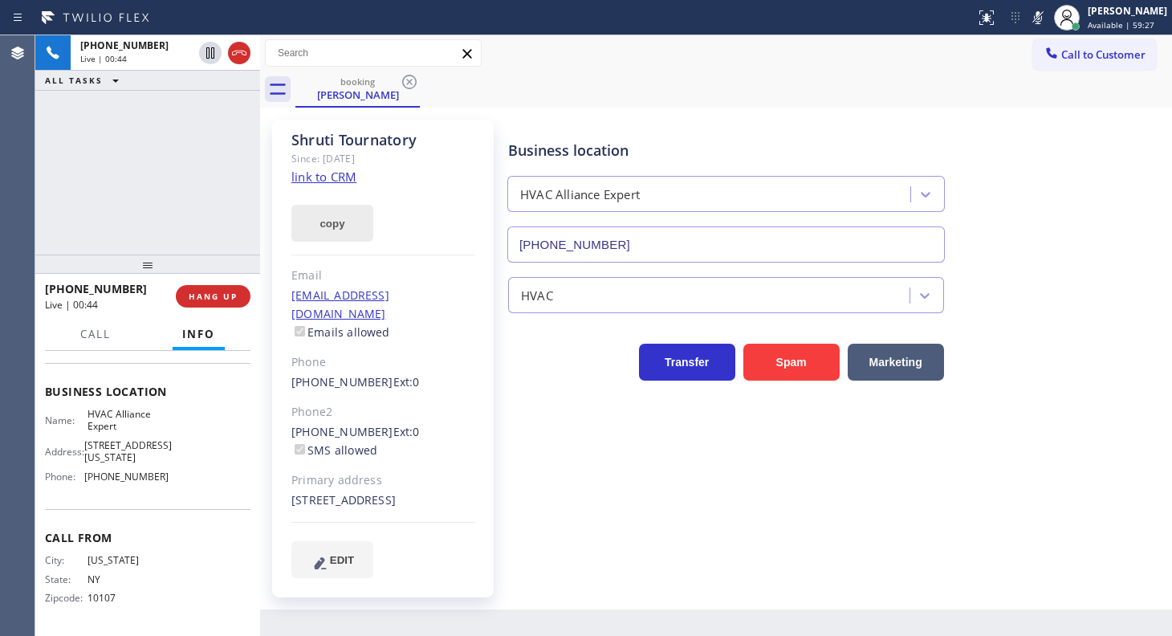
click at [337, 206] on button "copy" at bounding box center [332, 223] width 82 height 37
drag, startPoint x: 133, startPoint y: 173, endPoint x: 168, endPoint y: 105, distance: 76.5
click at [136, 168] on div "+12125828808 Live | 03:04 ALL TASKS ALL TASKS ACTIVE TASKS TASKS IN WRAP UP" at bounding box center [147, 144] width 225 height 219
drag, startPoint x: 281, startPoint y: 414, endPoint x: 372, endPoint y: 416, distance: 91.5
click at [372, 416] on div "Shruti Tournatory Since: 20 may 2020 link to CRM copy Email no@gmail.com Emails…" at bounding box center [383, 359] width 222 height 478
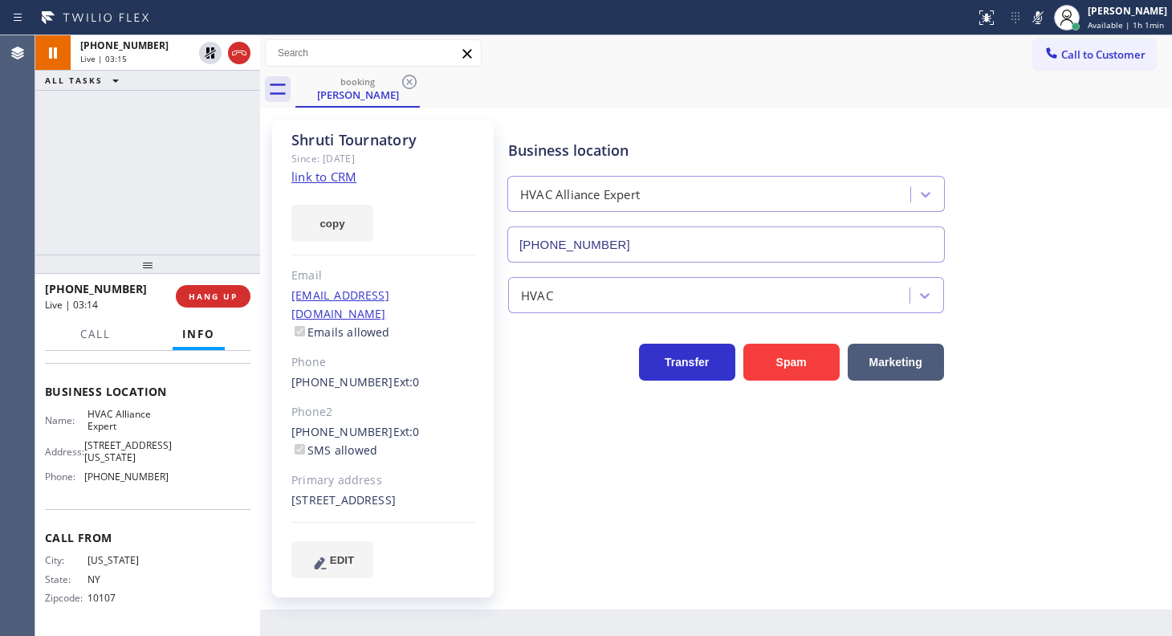
drag, startPoint x: 61, startPoint y: 188, endPoint x: 86, endPoint y: 156, distance: 40.6
click at [75, 170] on div "+12125828808 Live | 03:15 ALL TASKS ALL TASKS ACTIVE TASKS TASKS IN WRAP UP" at bounding box center [147, 144] width 225 height 219
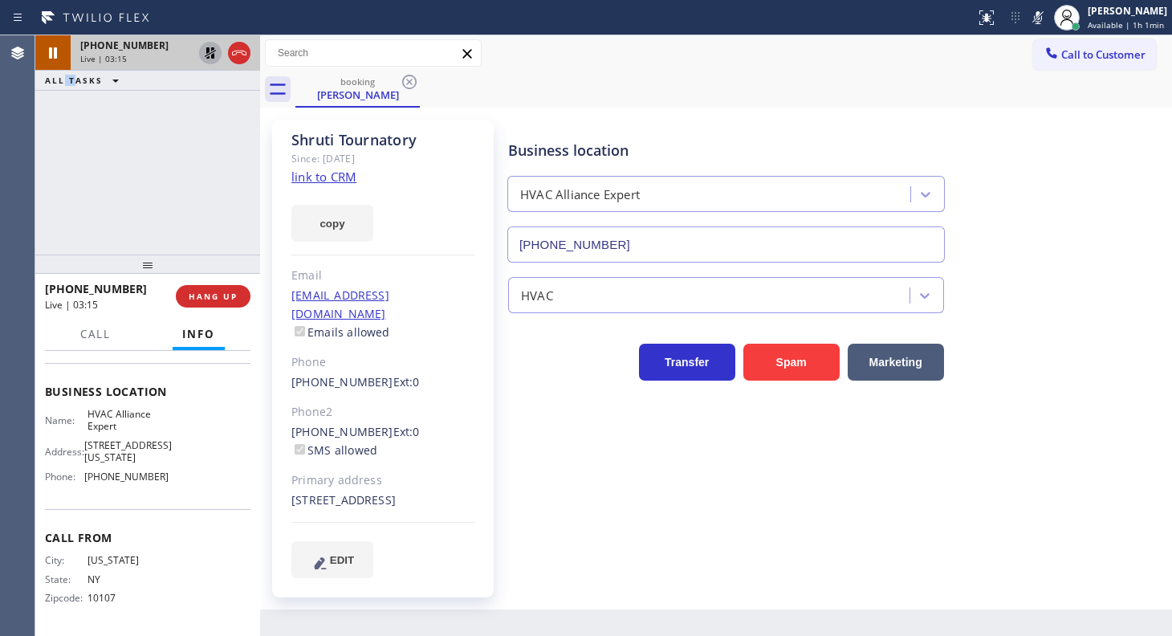
click at [216, 52] on icon at bounding box center [210, 52] width 19 height 19
click at [1036, 20] on icon at bounding box center [1037, 17] width 19 height 19
click at [156, 161] on div "+12125828808 Live | 03:19 ALL TASKS ALL TASKS ACTIVE TASKS TASKS IN WRAP UP" at bounding box center [147, 144] width 225 height 219
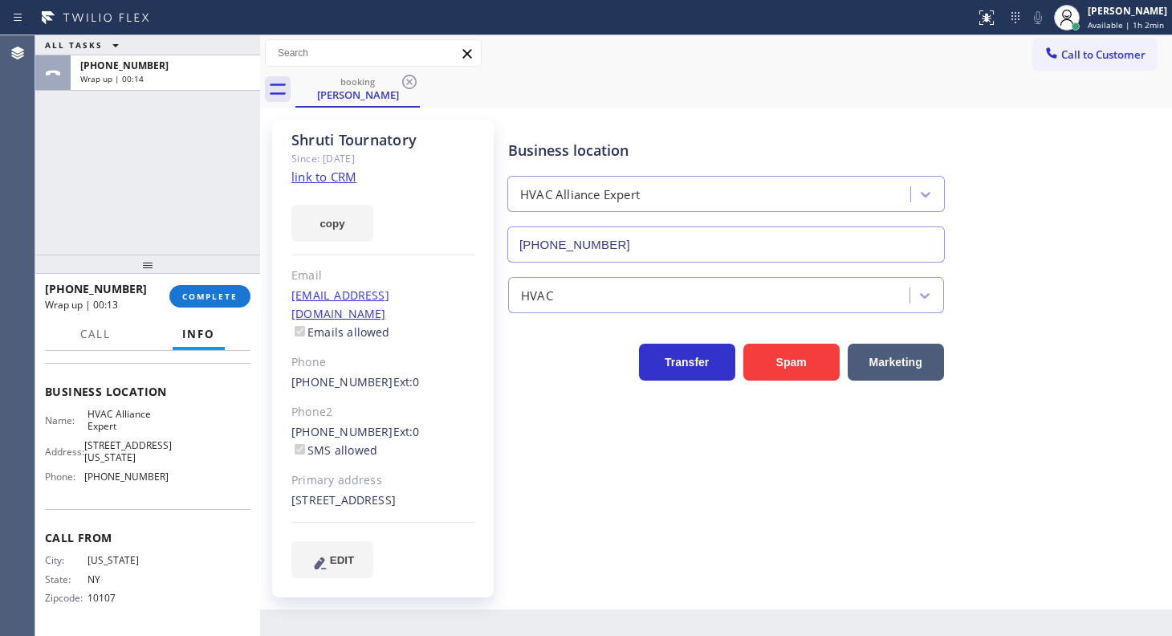
click at [89, 204] on div "ALL TASKS ALL TASKS ACTIVE TASKS TASKS IN WRAP UP +12125828808 Wrap up | 00:14" at bounding box center [147, 144] width 225 height 219
click at [206, 288] on button "COMPLETE" at bounding box center [209, 296] width 81 height 22
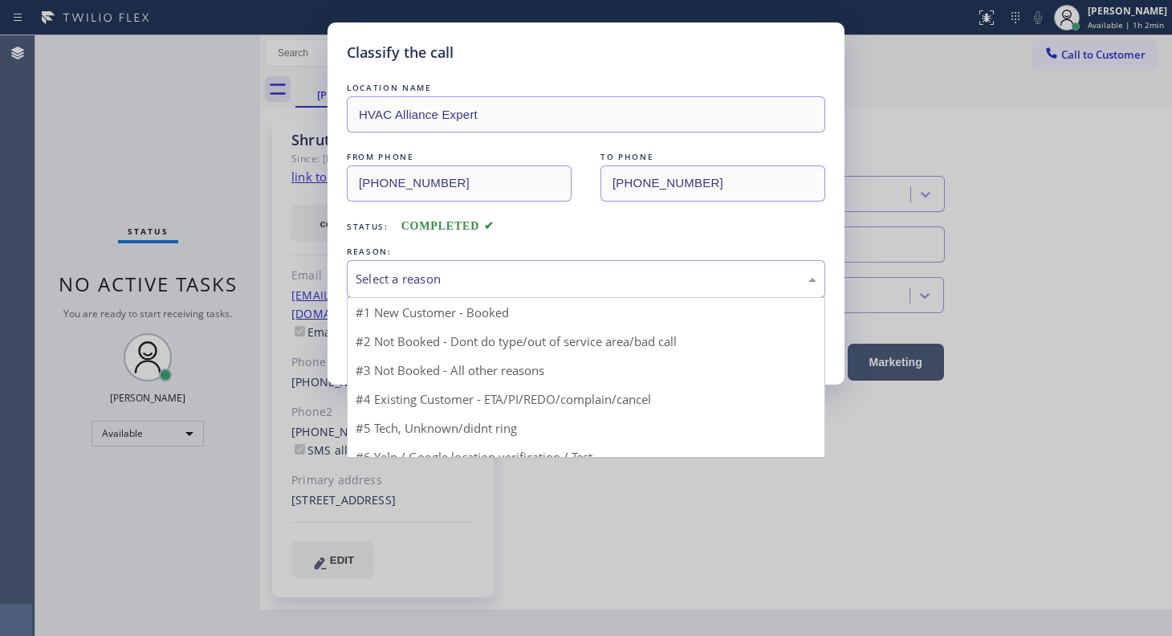
click at [392, 273] on div "Select a reason" at bounding box center [586, 279] width 461 height 18
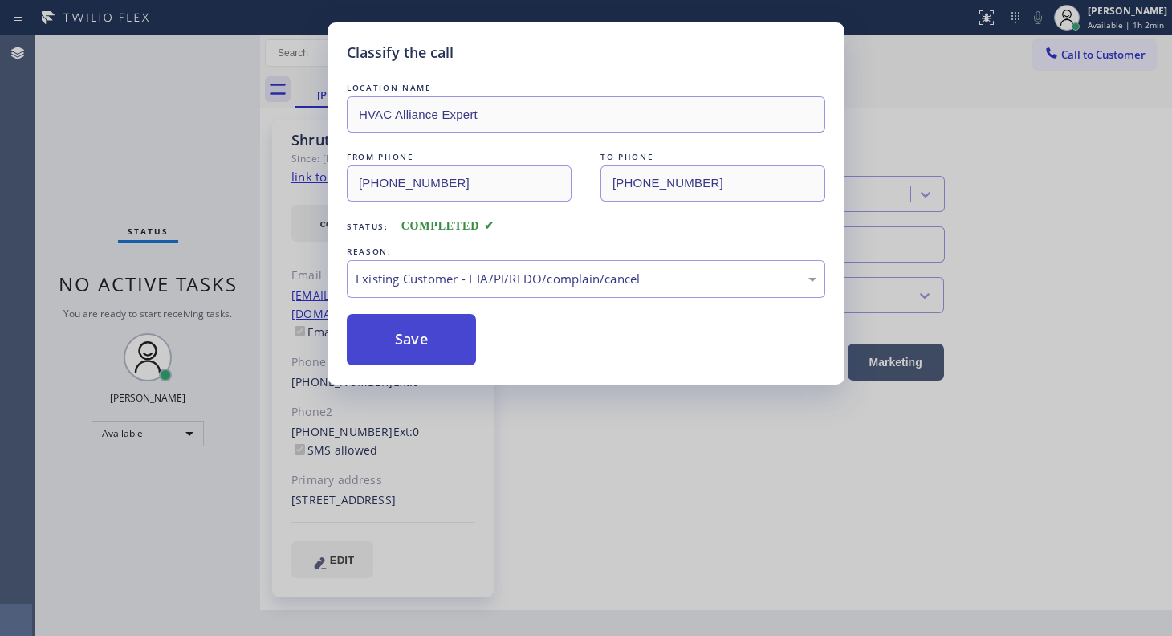
click at [395, 347] on button "Save" at bounding box center [411, 339] width 129 height 51
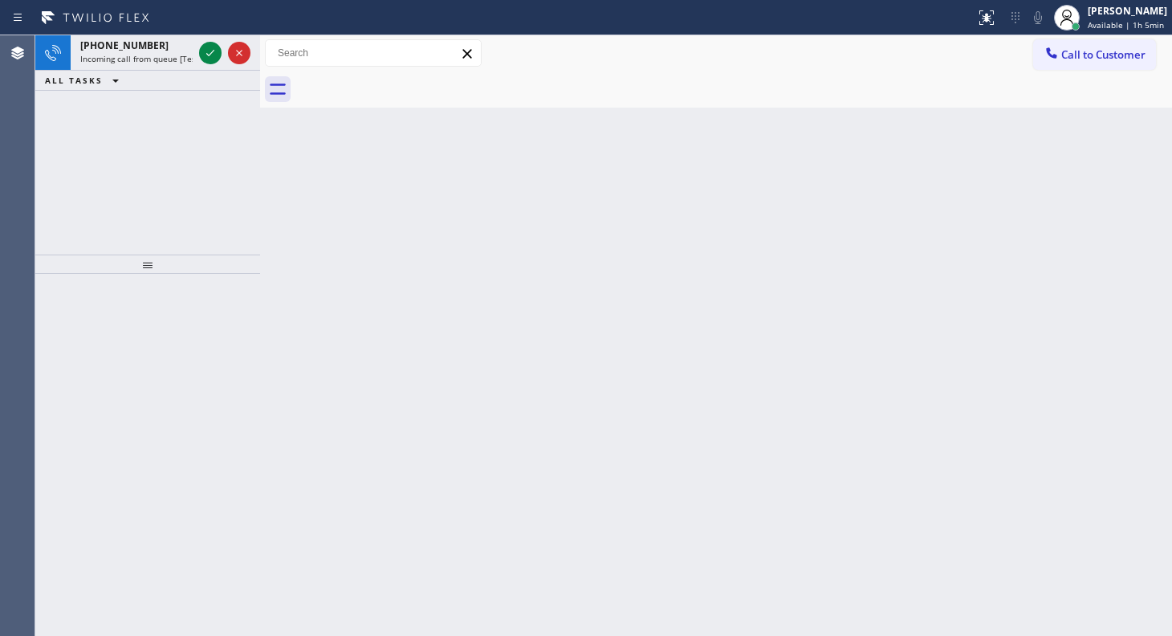
click at [87, 135] on div "+13233335107 Incoming call from queue [Test] All ALL TASKS ALL TASKS ACTIVE TAS…" at bounding box center [147, 144] width 225 height 219
drag, startPoint x: 201, startPoint y: 53, endPoint x: 207, endPoint y: 47, distance: 8.5
click at [202, 51] on icon at bounding box center [210, 52] width 19 height 19
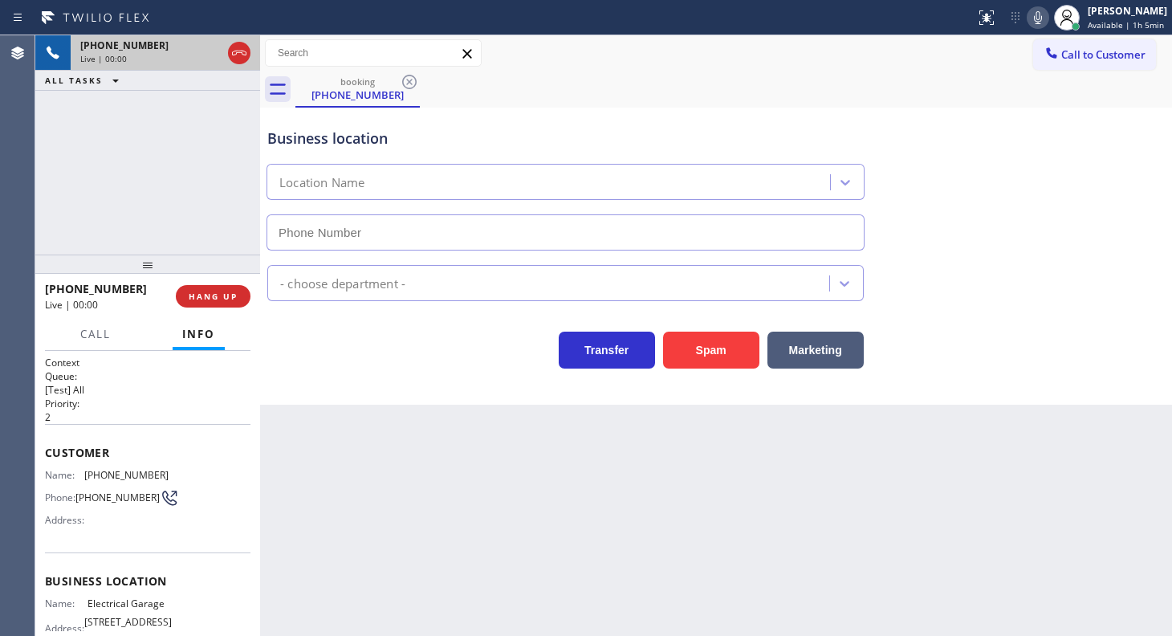
type input "(844) 502-1411"
click at [242, 292] on button "HANG UP" at bounding box center [213, 296] width 75 height 22
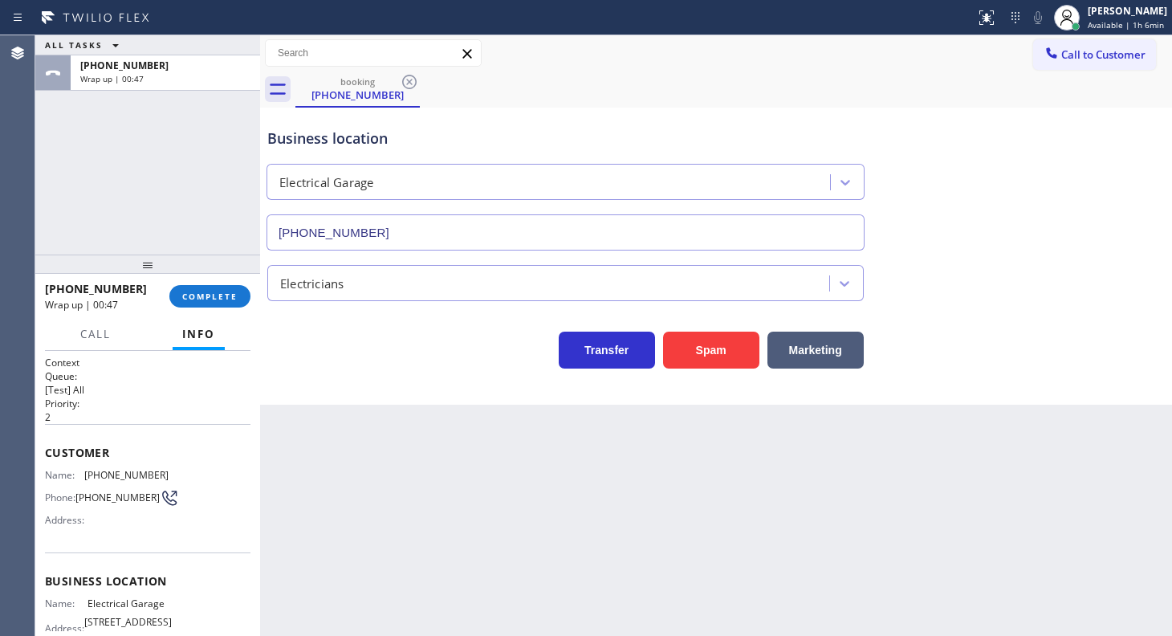
drag, startPoint x: 164, startPoint y: 230, endPoint x: 171, endPoint y: 241, distance: 12.7
click at [169, 238] on div "ALL TASKS ALL TASKS ACTIVE TASKS TASKS IN WRAP UP +13233335107 Wrap up | 00:47" at bounding box center [147, 144] width 225 height 219
click at [207, 305] on button "COMPLETE" at bounding box center [209, 296] width 81 height 22
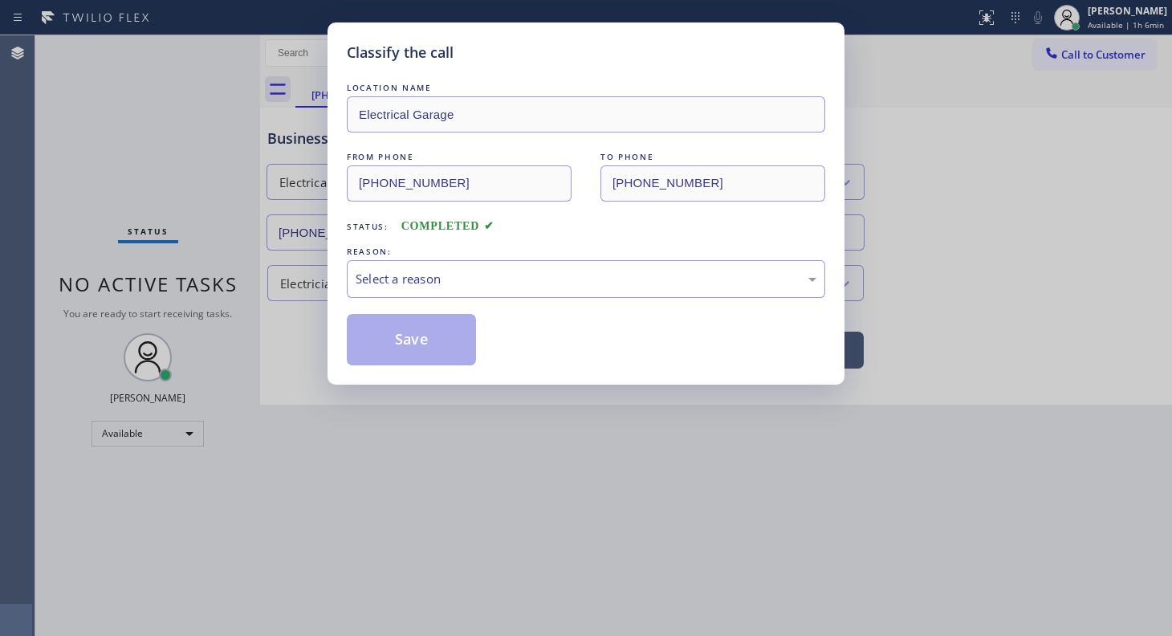
click at [223, 294] on div "Classify the call LOCATION NAME Electrical Garage FROM PHONE (323) 333-5107 TO …" at bounding box center [586, 318] width 1172 height 636
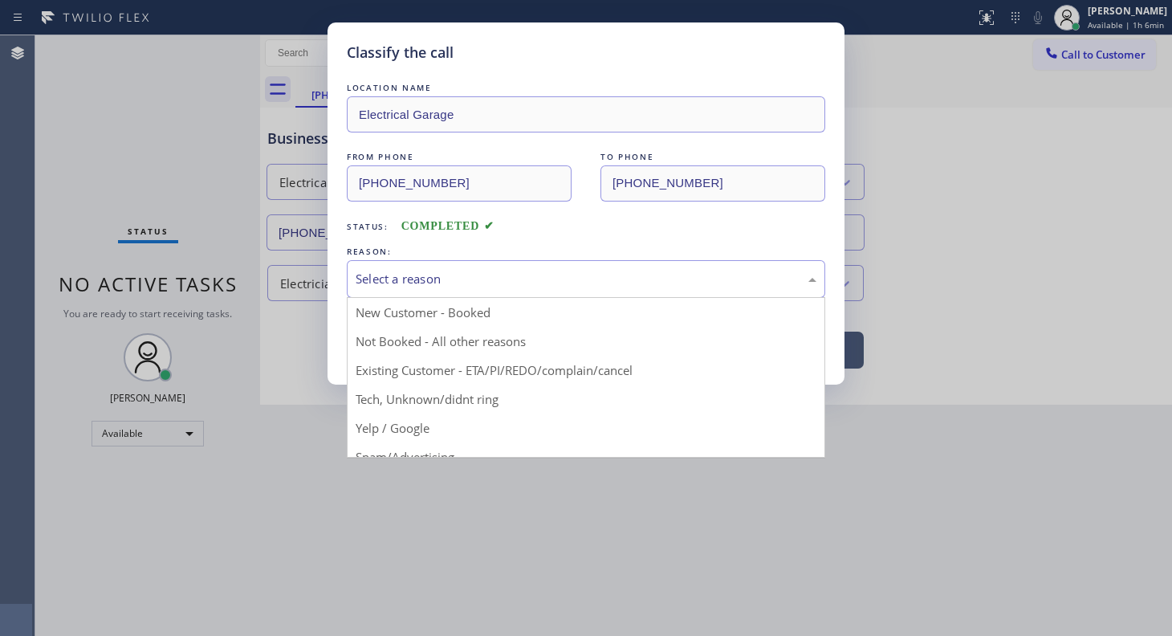
click at [377, 283] on div "Select a reason" at bounding box center [586, 279] width 461 height 18
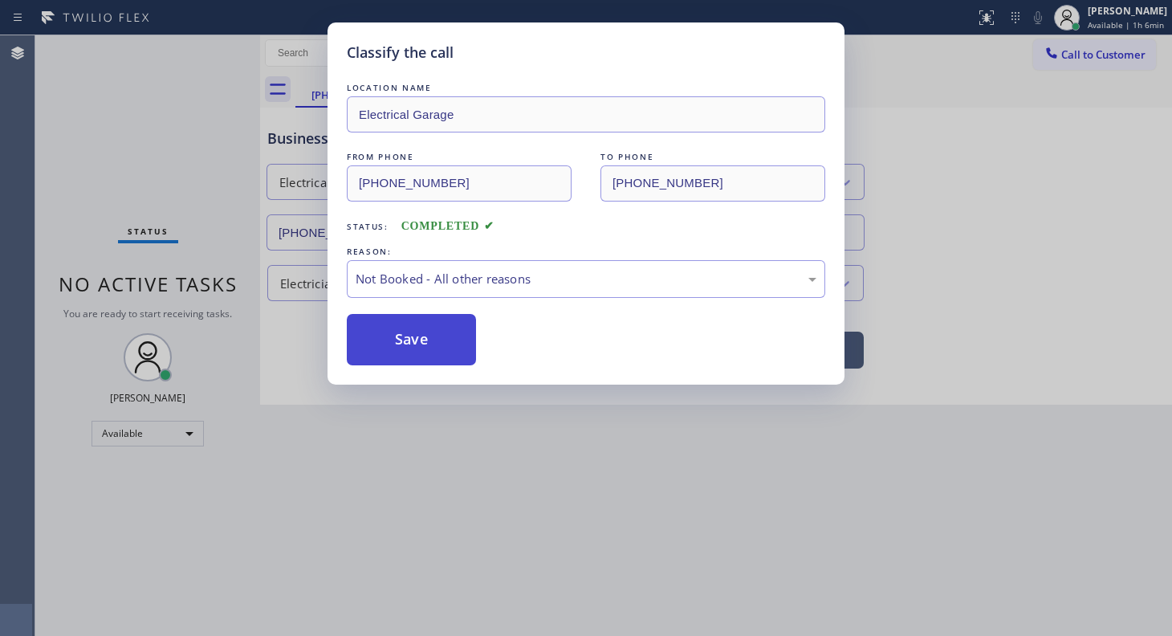
click at [375, 342] on button "Save" at bounding box center [411, 339] width 129 height 51
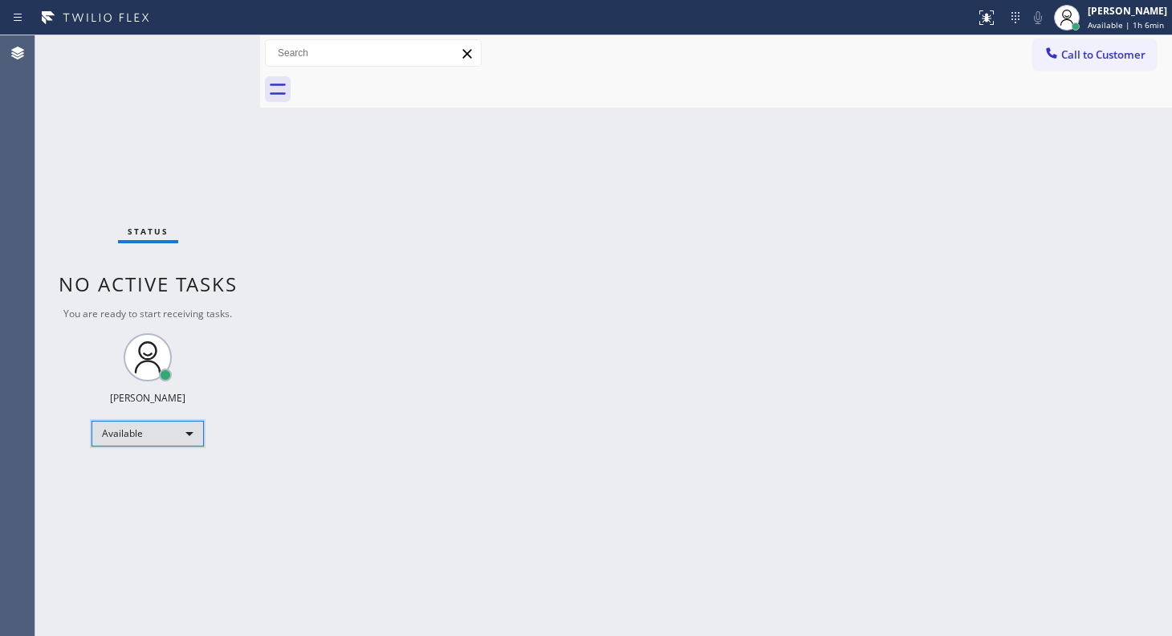
click at [152, 438] on div "Available" at bounding box center [147, 434] width 112 height 26
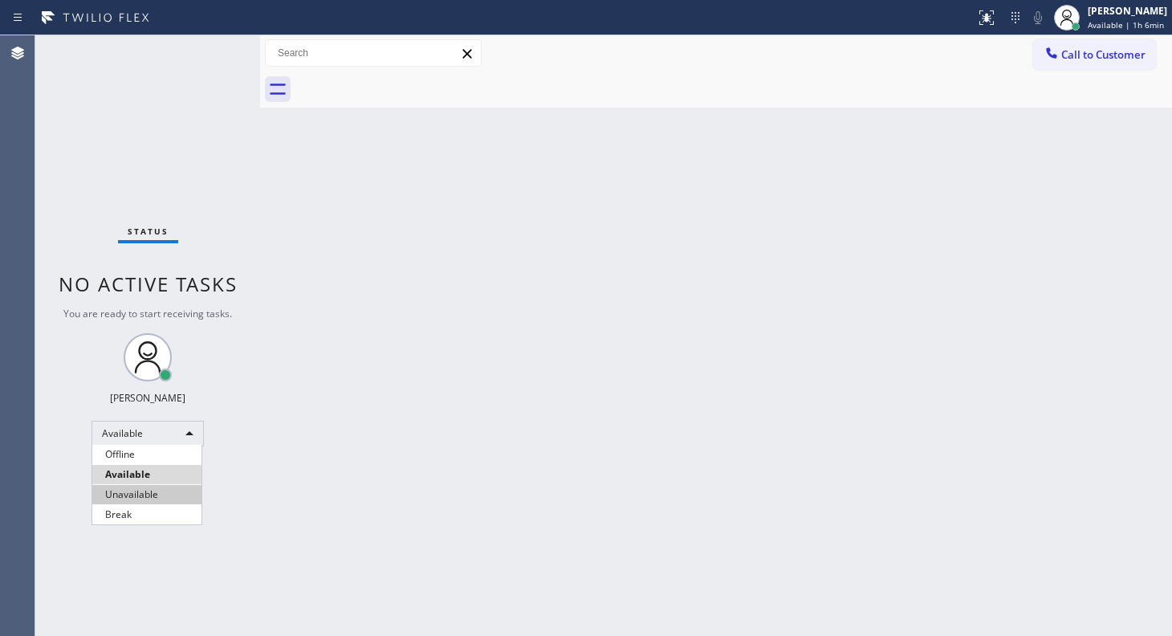
click at [148, 490] on li "Unavailable" at bounding box center [146, 494] width 109 height 19
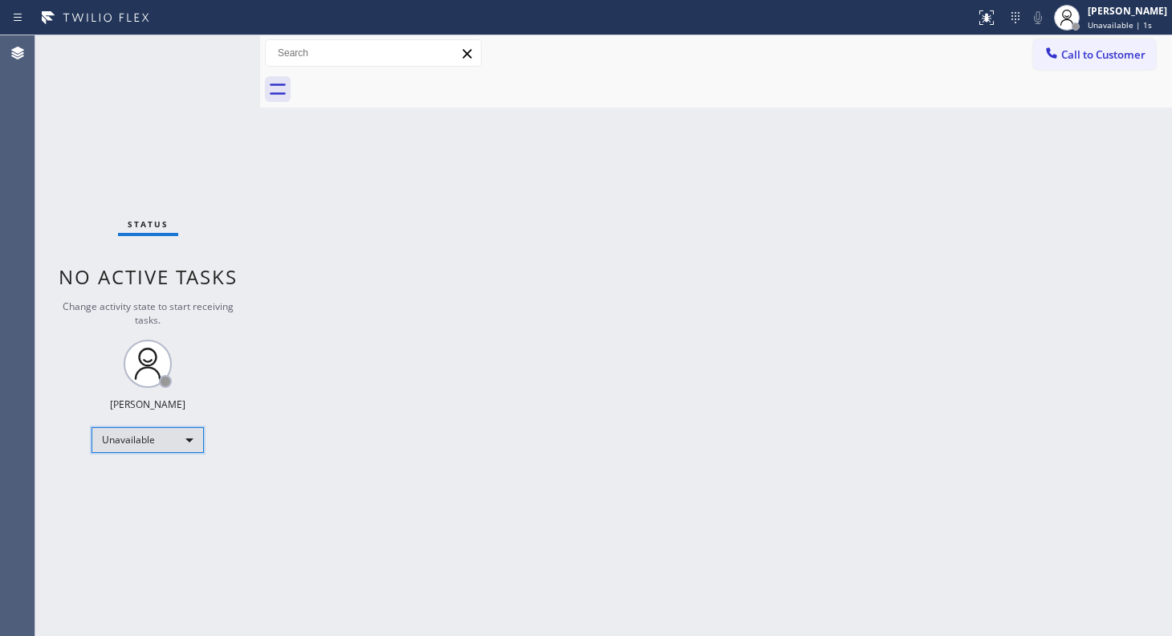
click at [150, 436] on div "Unavailable" at bounding box center [147, 440] width 112 height 26
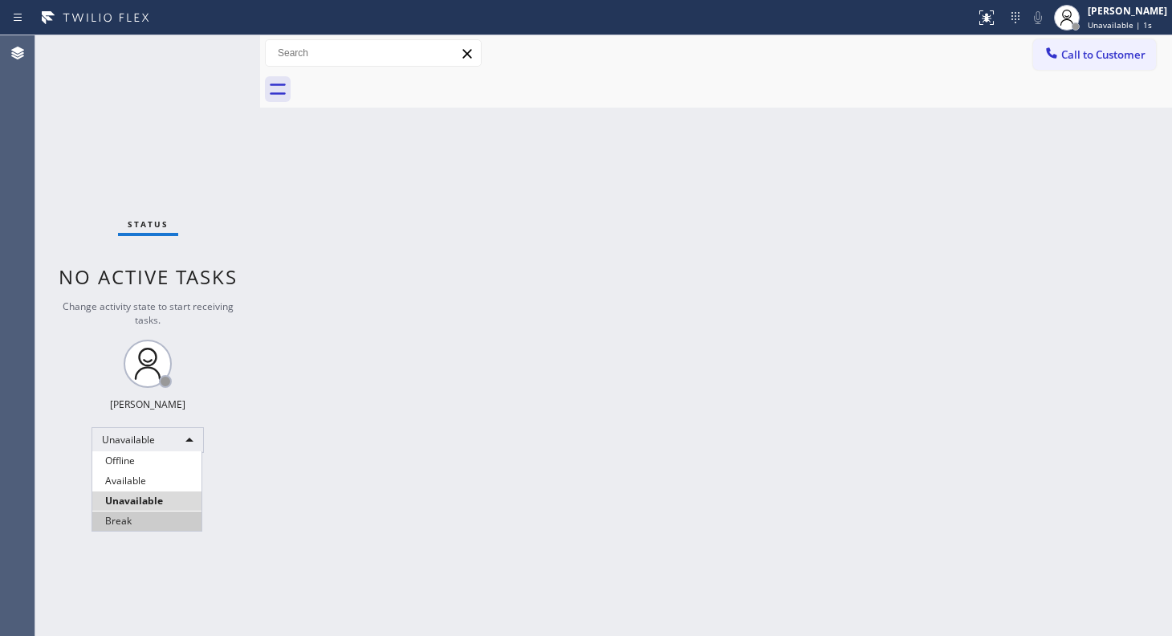
click at [133, 515] on li "Break" at bounding box center [146, 520] width 109 height 19
click at [101, 200] on div "Status No active tasks Change activity state to start receiving tasks. JENIZA A…" at bounding box center [147, 335] width 225 height 600
click at [157, 494] on div "Status No active tasks Change activity state to start receiving tasks. JENIZA A…" at bounding box center [147, 335] width 225 height 600
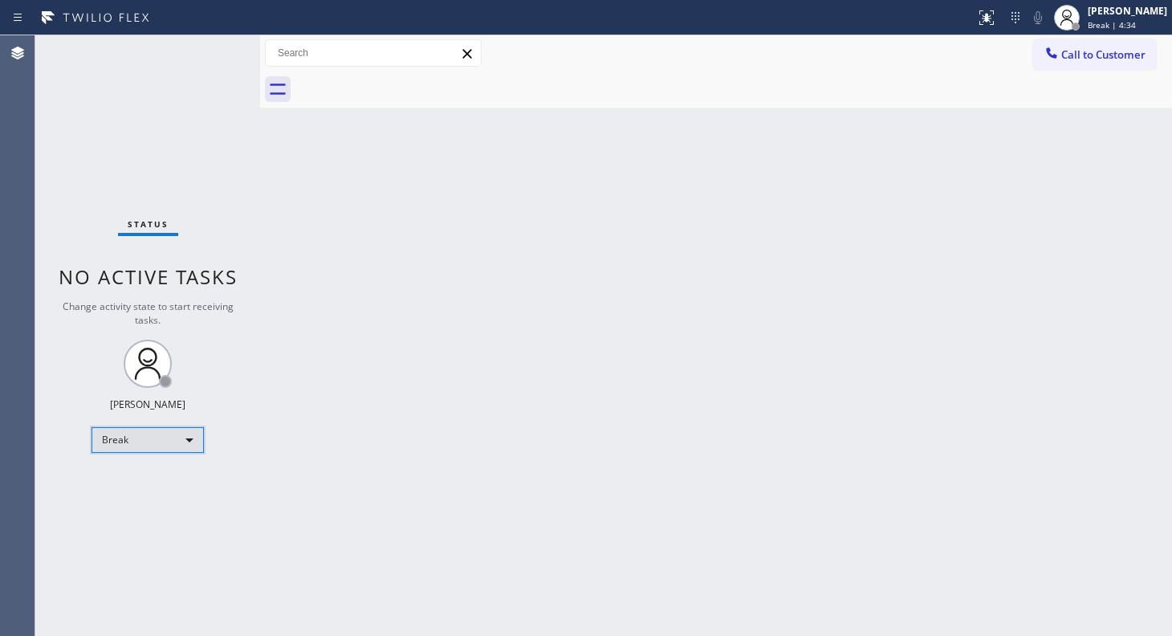
click at [124, 438] on div "Break" at bounding box center [147, 440] width 112 height 26
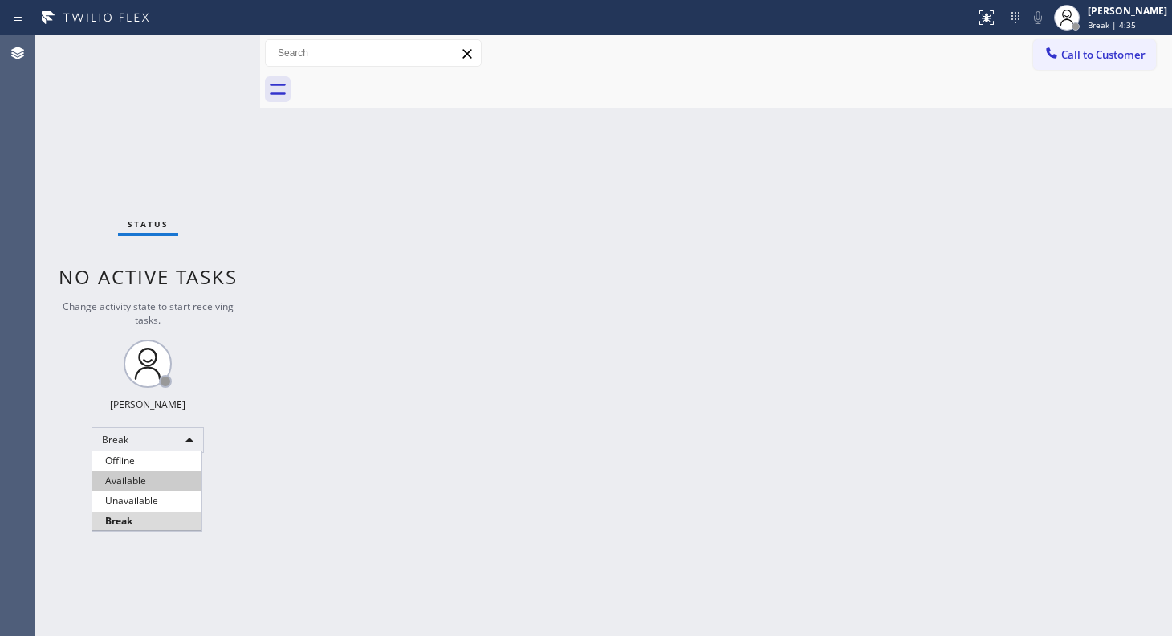
click at [132, 482] on li "Available" at bounding box center [146, 480] width 109 height 19
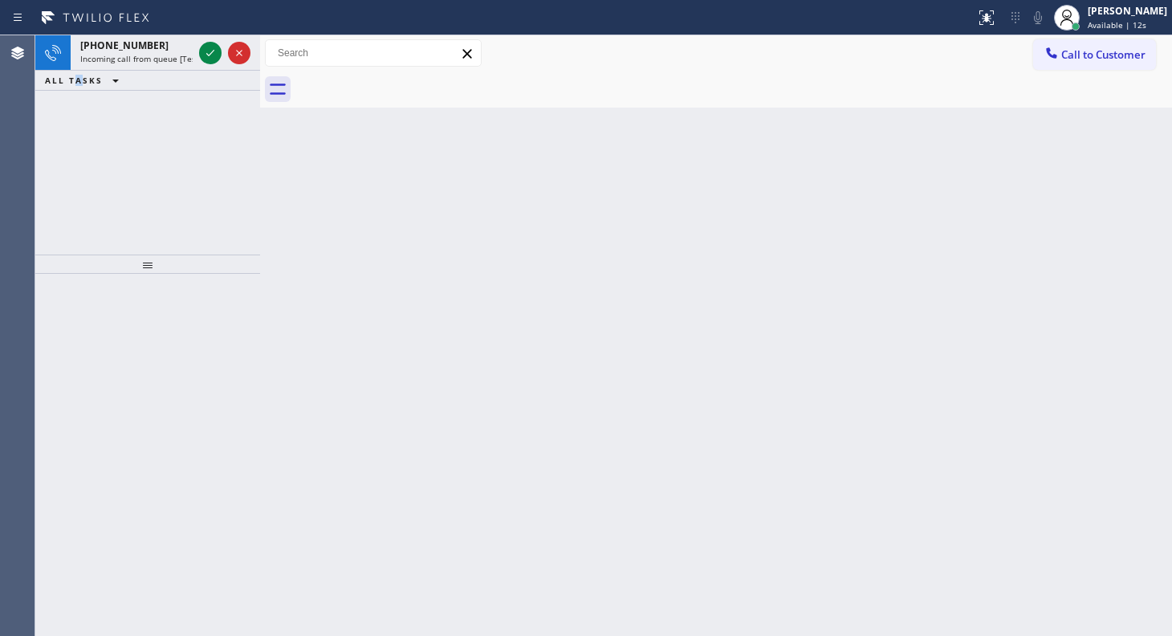
drag, startPoint x: 77, startPoint y: 148, endPoint x: 176, endPoint y: 92, distance: 113.6
click at [98, 136] on div "+14088894852 Incoming call from queue [Test] All ALL TASKS ALL TASKS ACTIVE TAS…" at bounding box center [147, 144] width 225 height 219
click at [212, 52] on icon at bounding box center [210, 53] width 8 height 6
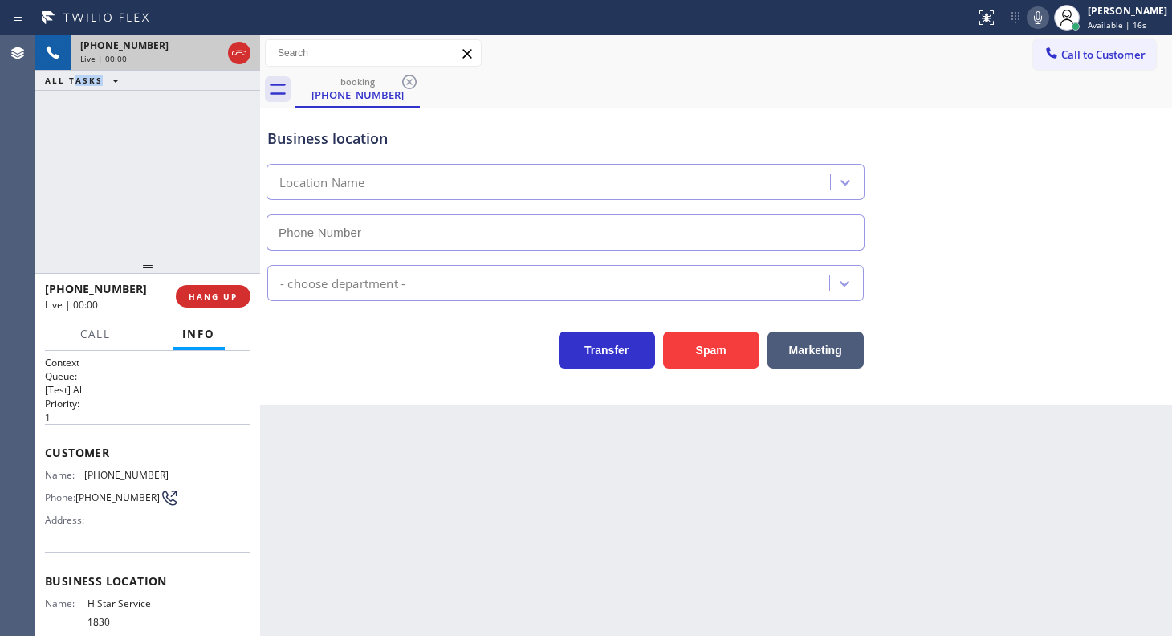
type input "(657) 315-1292"
click at [200, 299] on span "HANG UP" at bounding box center [213, 296] width 49 height 11
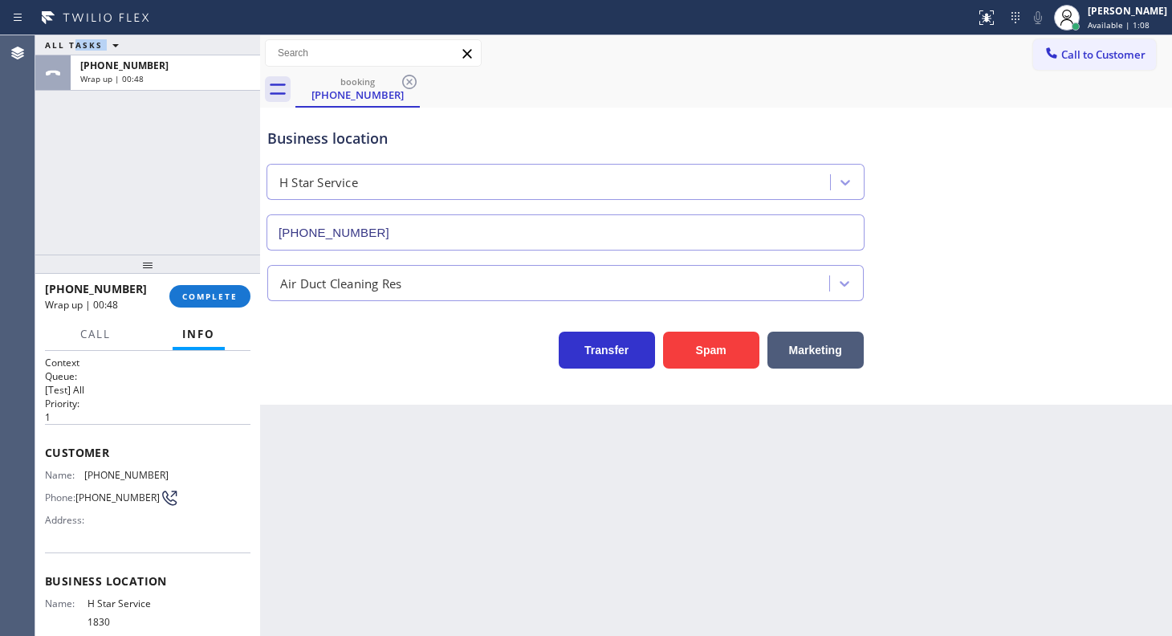
click at [68, 217] on div "ALL TASKS ALL TASKS ACTIVE TASKS TASKS IN WRAP UP +14088894852 Wrap up | 00:48" at bounding box center [147, 144] width 225 height 219
click at [237, 292] on span "COMPLETE" at bounding box center [209, 296] width 55 height 11
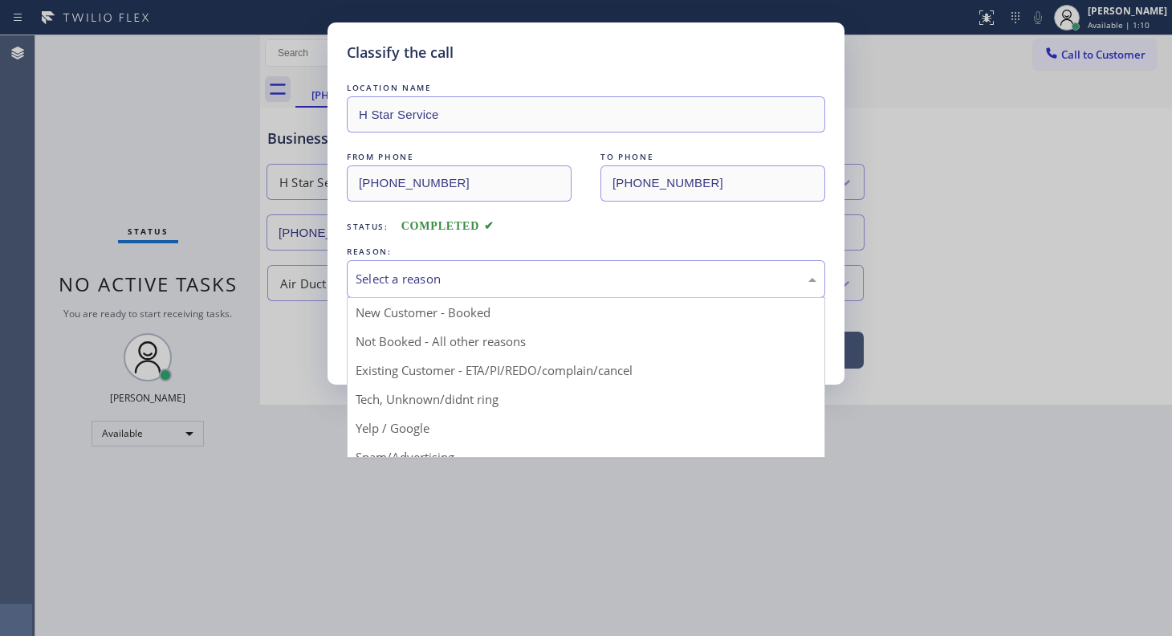
click at [352, 268] on div "Select a reason" at bounding box center [586, 279] width 478 height 38
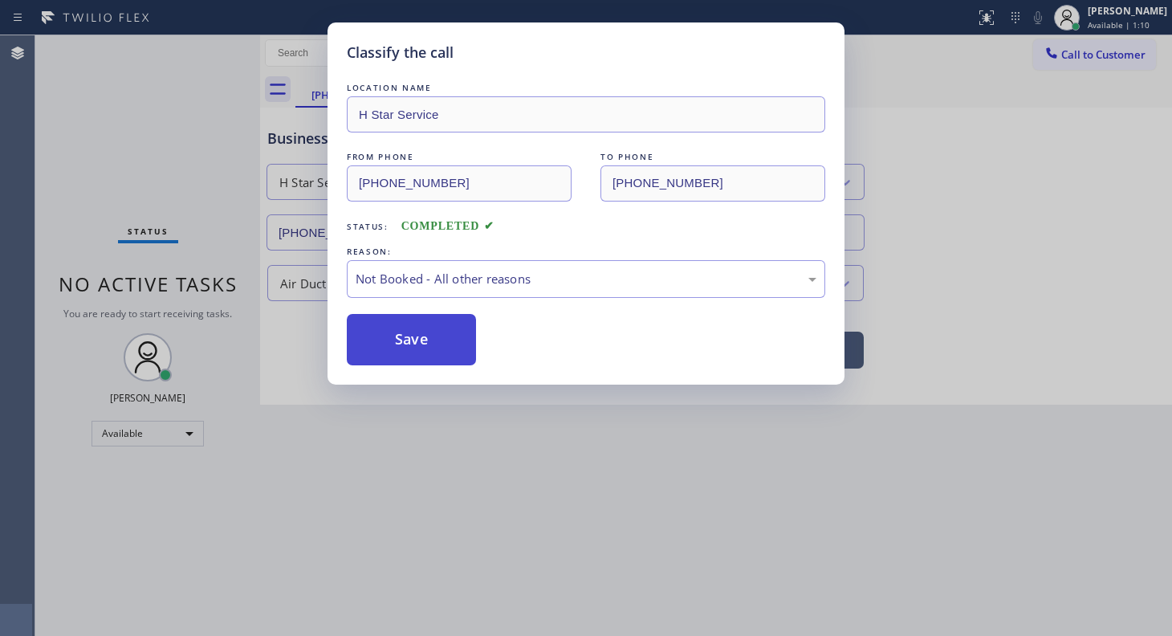
click at [410, 336] on button "Save" at bounding box center [411, 339] width 129 height 51
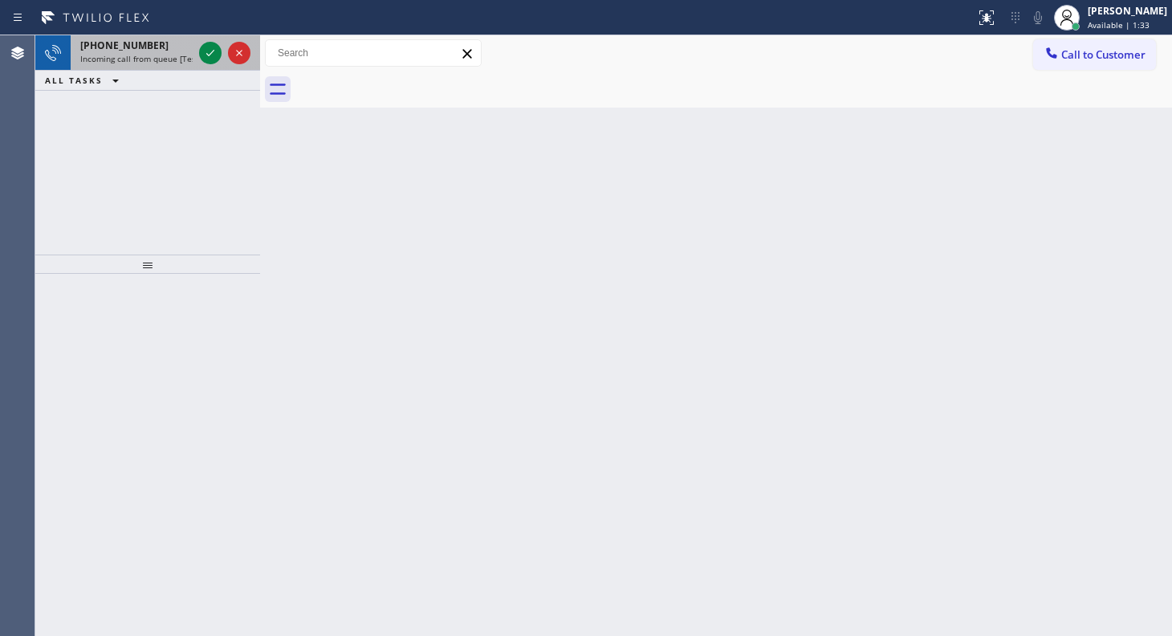
drag, startPoint x: 207, startPoint y: 54, endPoint x: 192, endPoint y: 35, distance: 24.6
click at [207, 53] on icon at bounding box center [210, 52] width 19 height 19
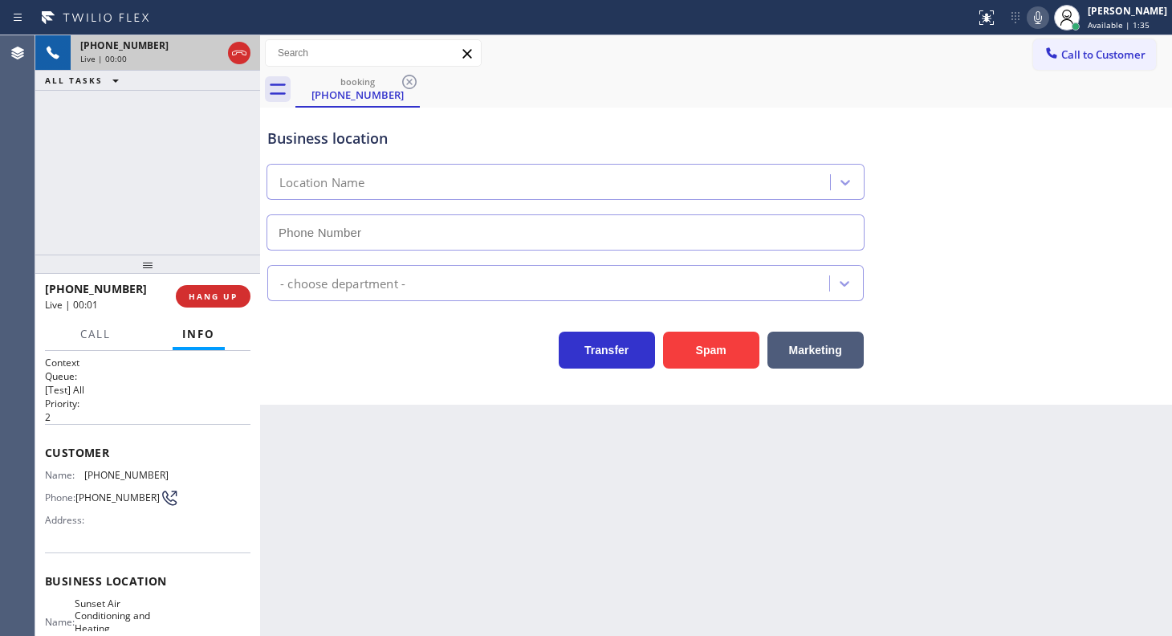
type input "(408) 827-7057"
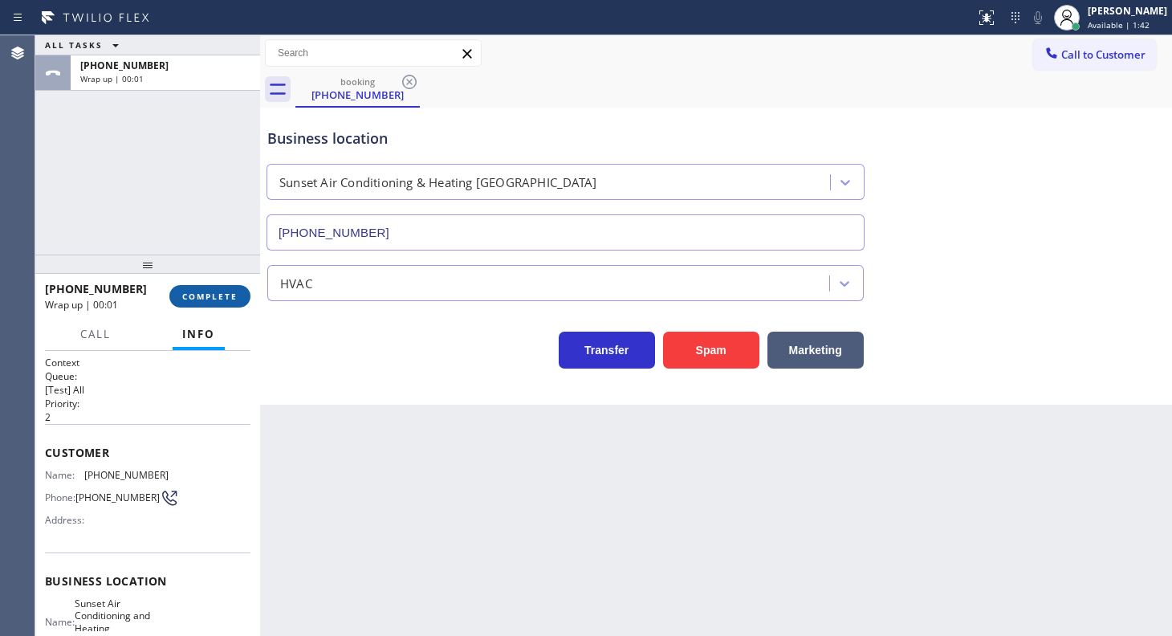
click at [217, 295] on span "COMPLETE" at bounding box center [209, 296] width 55 height 11
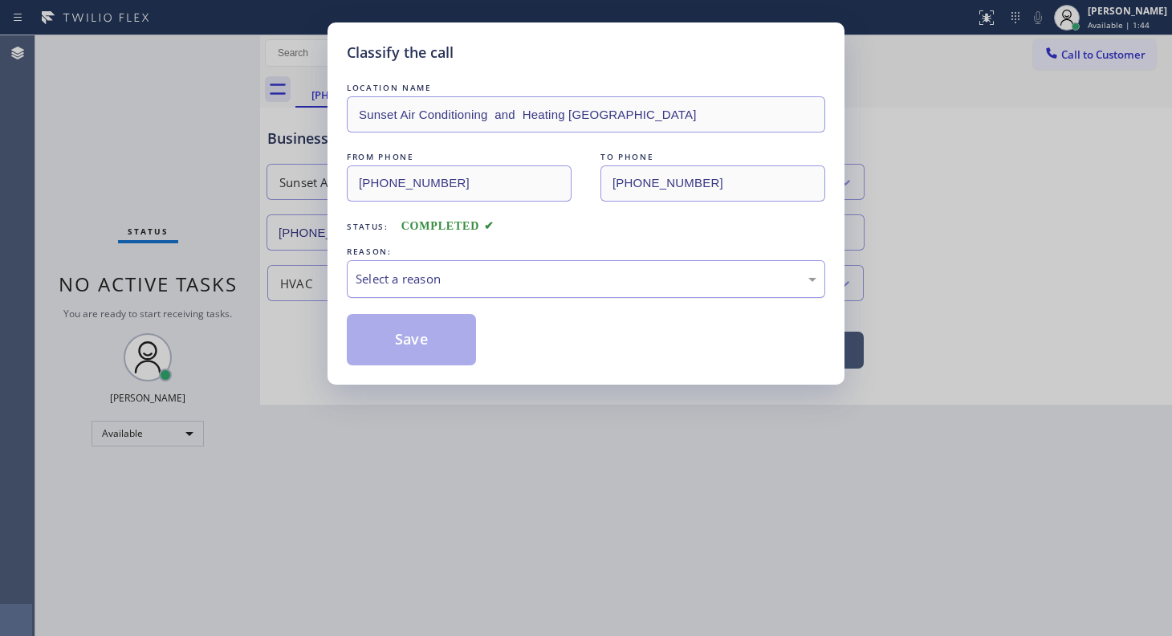
click at [376, 270] on div "Select a reason" at bounding box center [586, 279] width 461 height 18
click at [399, 344] on button "Save" at bounding box center [411, 339] width 129 height 51
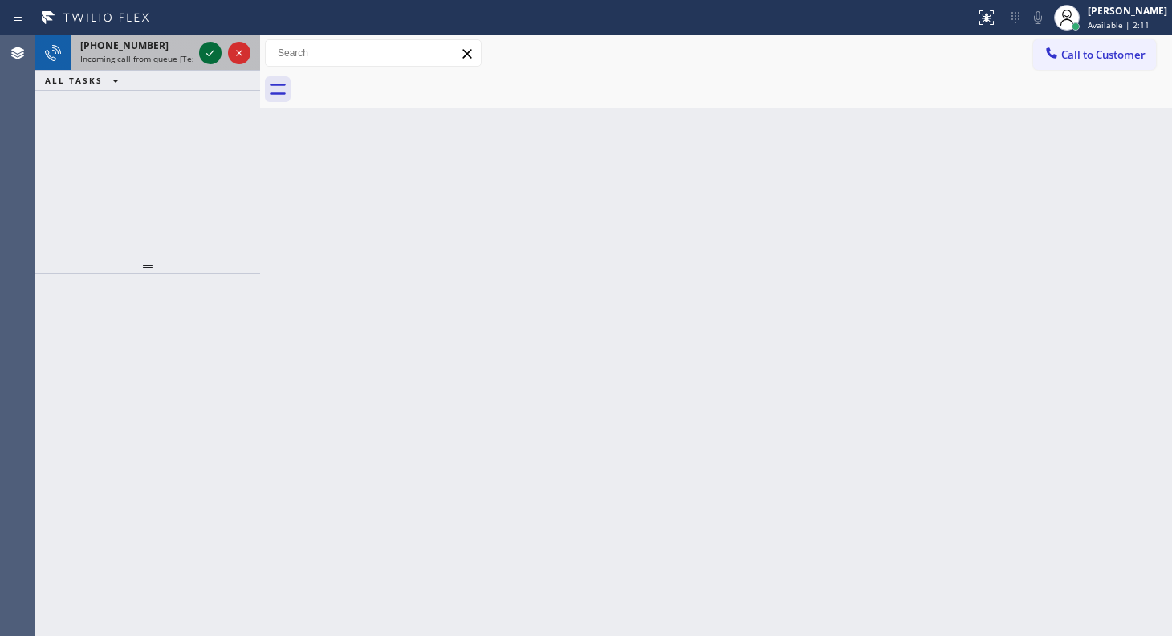
click at [209, 56] on icon at bounding box center [210, 52] width 19 height 19
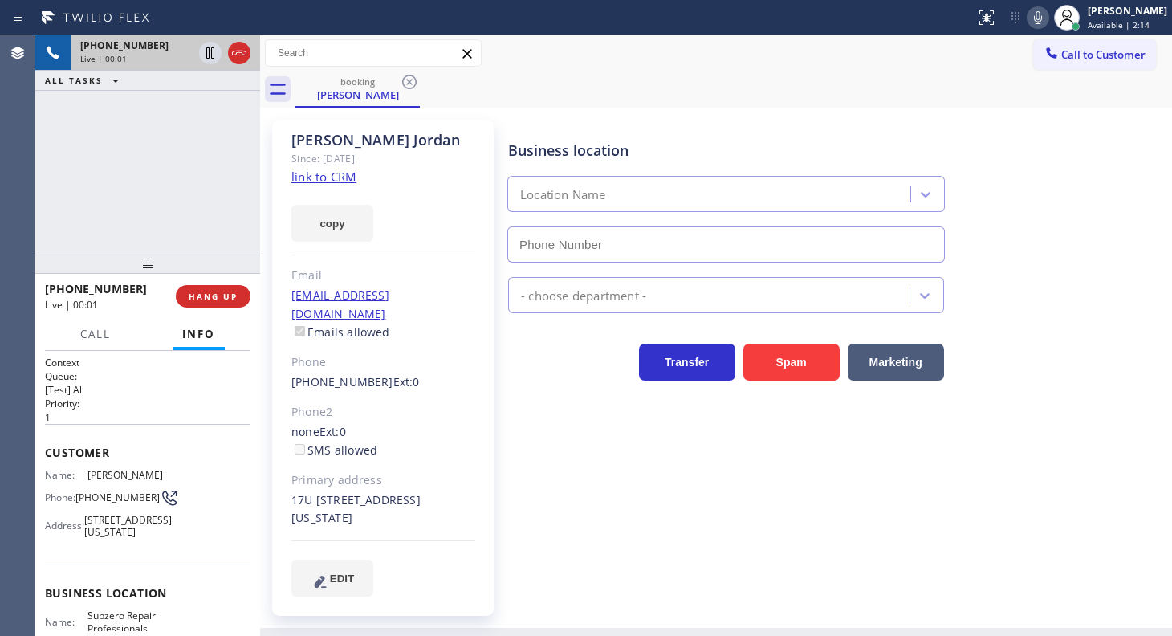
type input "(929) 203-9053"
click at [311, 181] on link "link to CRM" at bounding box center [323, 177] width 65 height 16
click at [107, 329] on span "Call" at bounding box center [95, 334] width 30 height 14
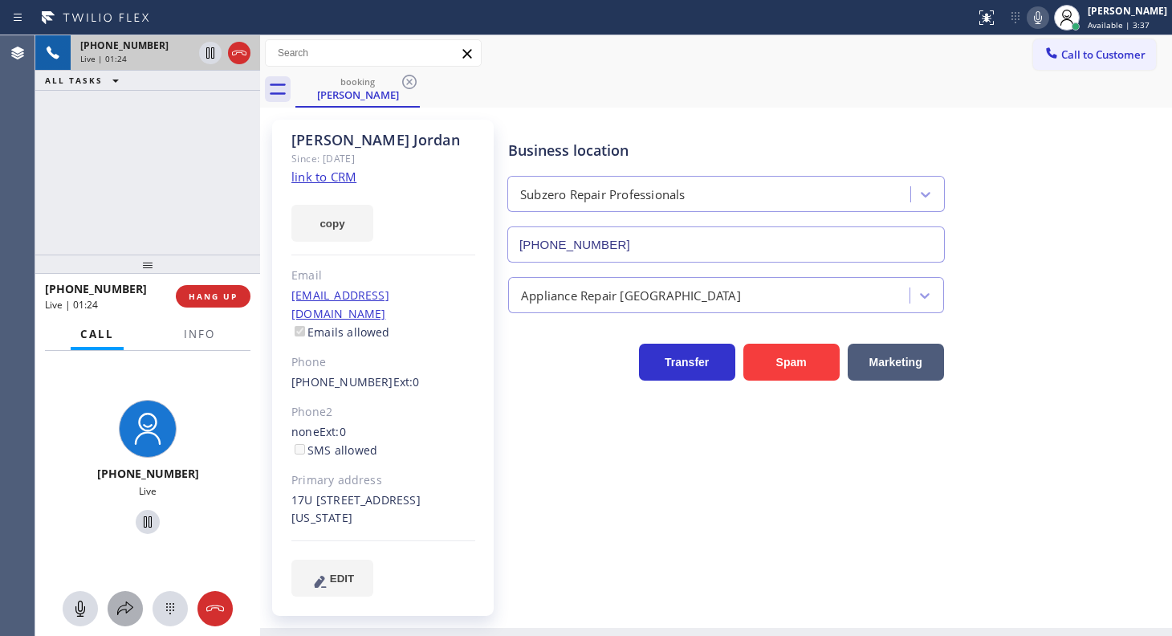
click at [134, 610] on icon at bounding box center [125, 608] width 19 height 19
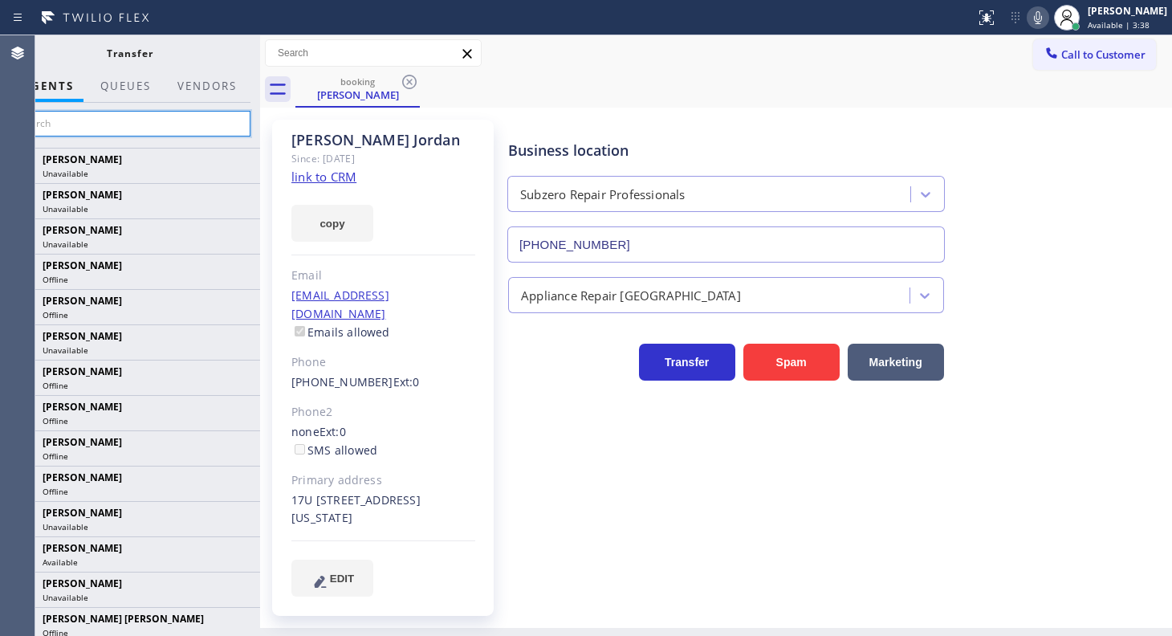
click at [118, 132] on input "text" at bounding box center [130, 124] width 242 height 26
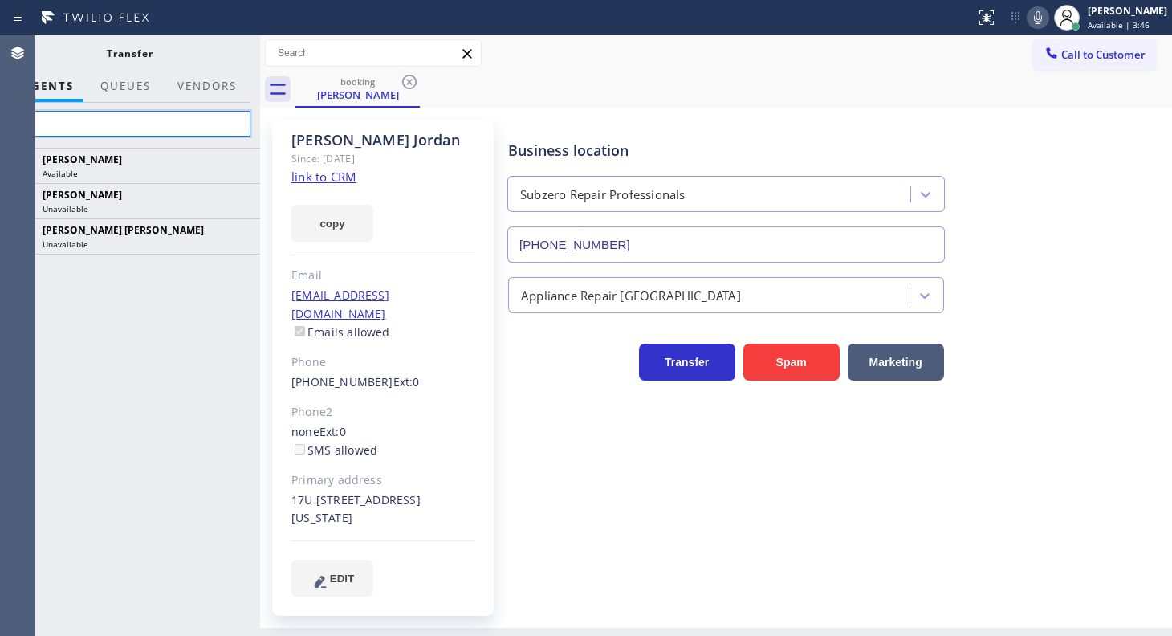
click at [149, 122] on input "feli" at bounding box center [130, 124] width 242 height 26
type input "f"
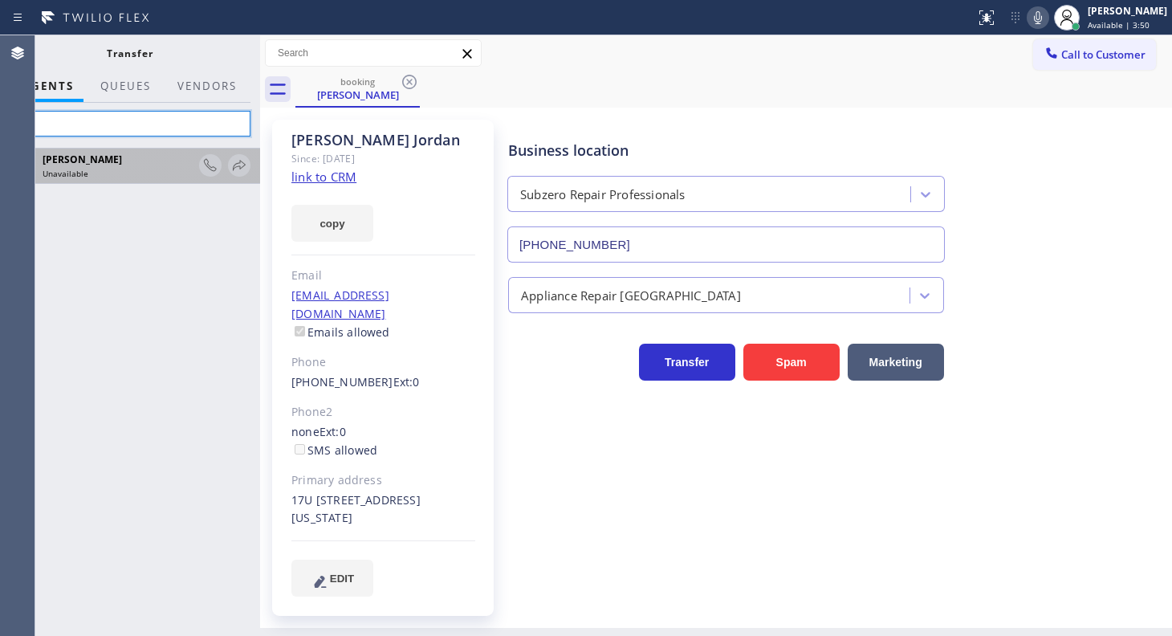
type input "f"
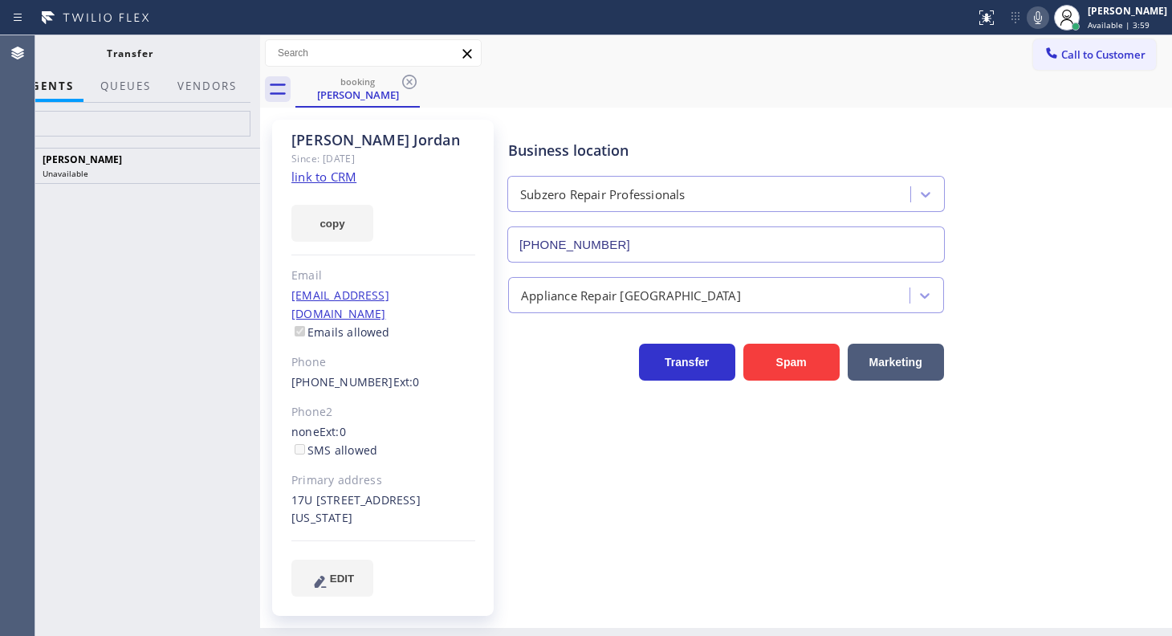
click at [111, 114] on div "feli" at bounding box center [129, 125] width 261 height 45
click at [116, 120] on input "feli" at bounding box center [130, 124] width 242 height 26
type input "f"
click at [116, 121] on input "fel" at bounding box center [130, 124] width 242 height 26
type input "f"
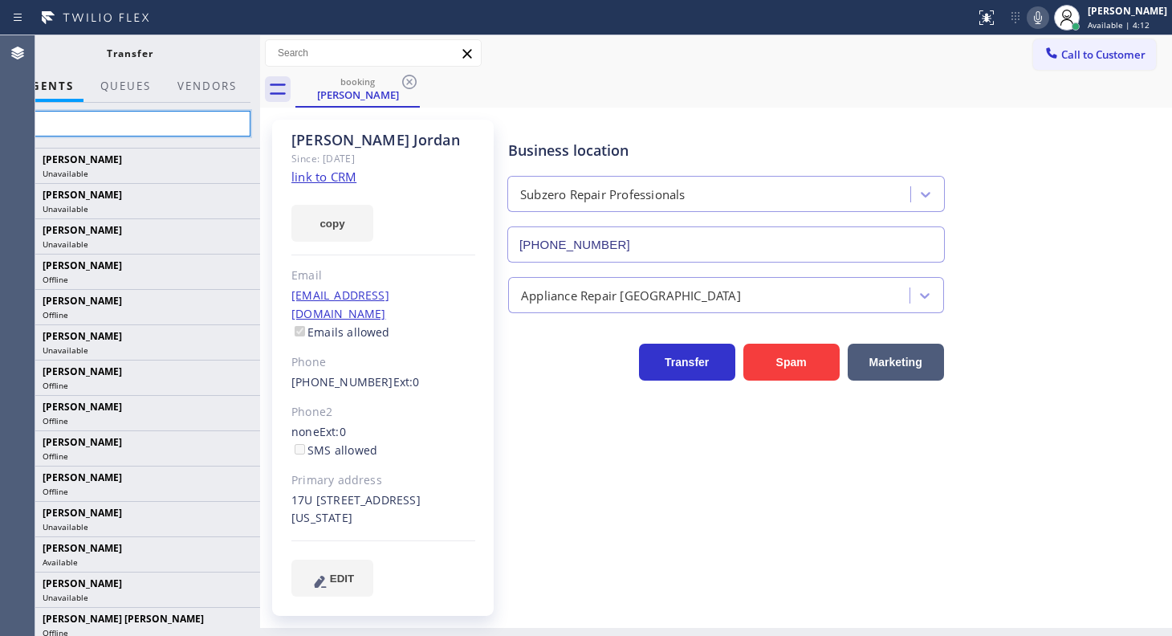
type input "fel"
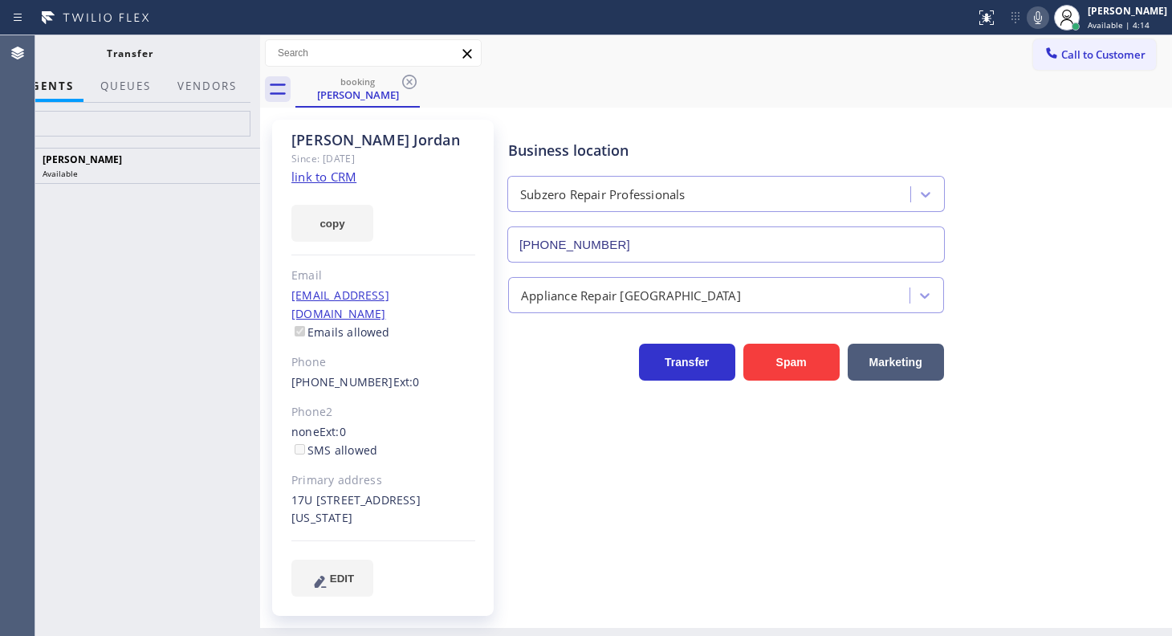
click at [0, 0] on icon at bounding box center [0, 0] width 0 height 0
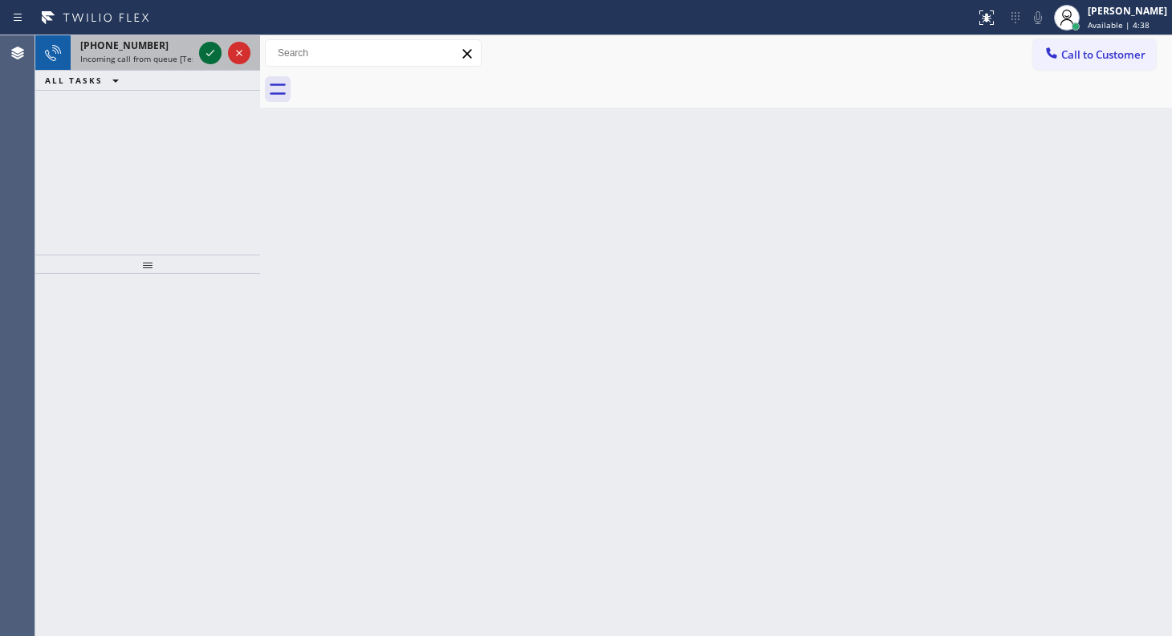
drag, startPoint x: 193, startPoint y: 59, endPoint x: 206, endPoint y: 52, distance: 15.4
click at [205, 54] on div "+17142925161 Incoming call from queue [Test] All" at bounding box center [147, 52] width 225 height 35
click at [209, 51] on icon at bounding box center [210, 52] width 19 height 19
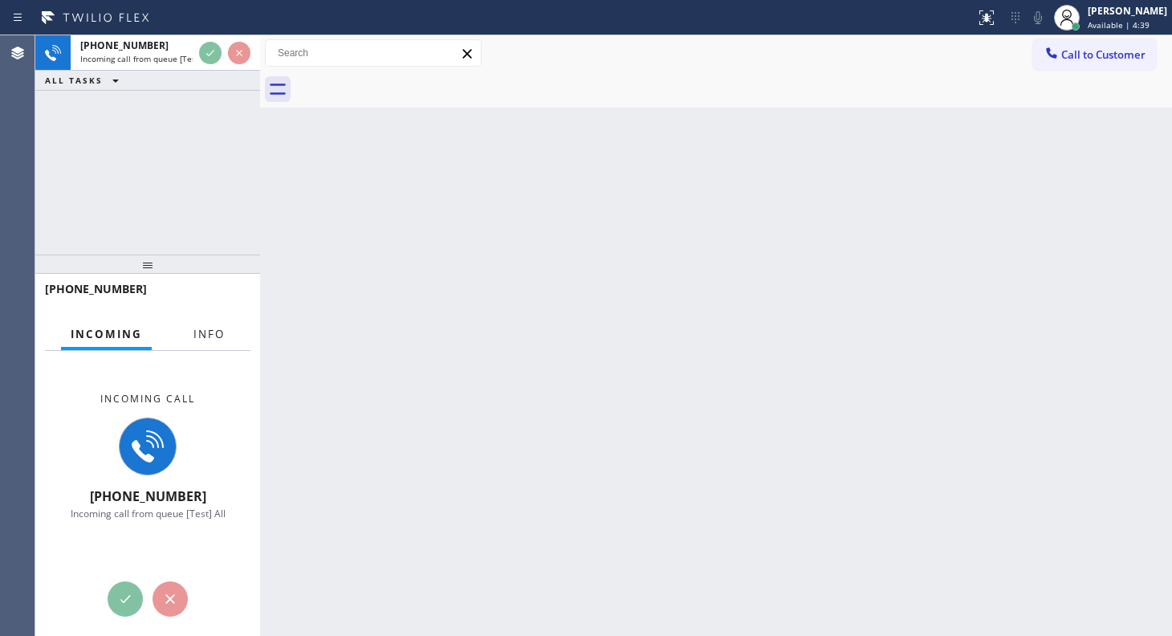
click at [209, 327] on span "Info" at bounding box center [208, 334] width 31 height 14
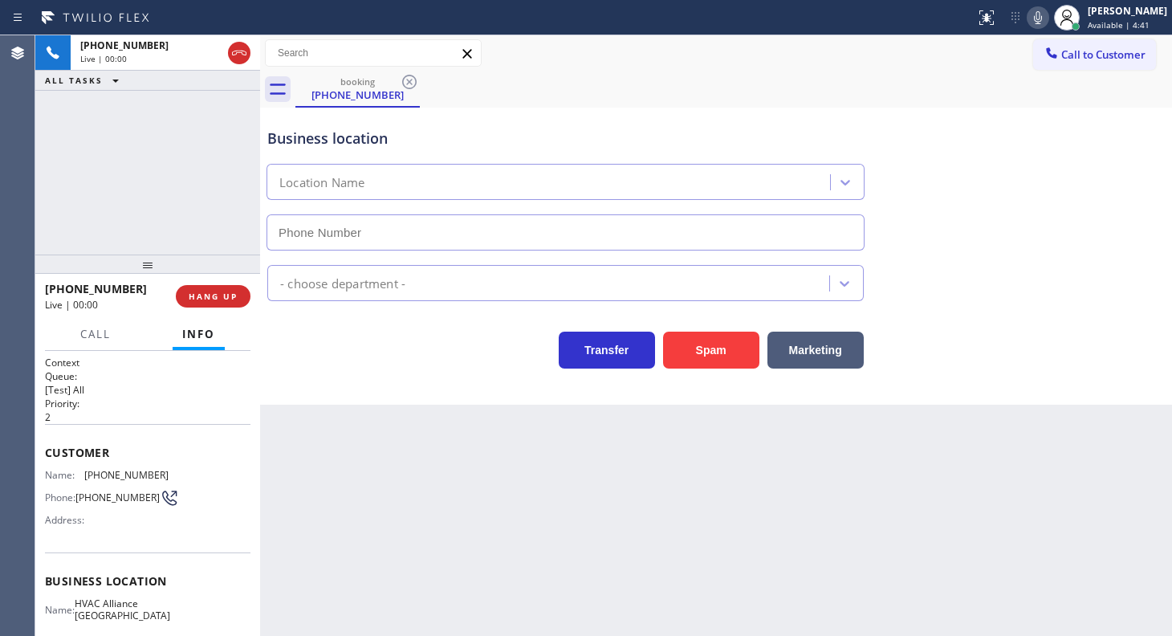
type input "(323) 639-7562"
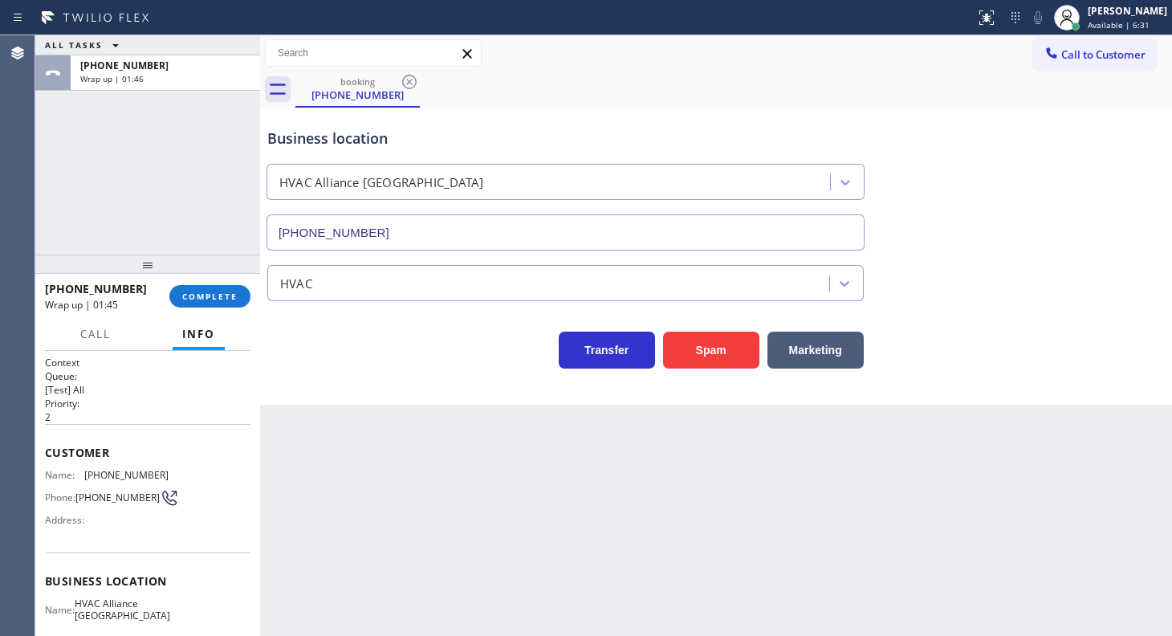
click at [210, 274] on div at bounding box center [147, 263] width 225 height 19
click at [210, 285] on button "COMPLETE" at bounding box center [209, 296] width 81 height 22
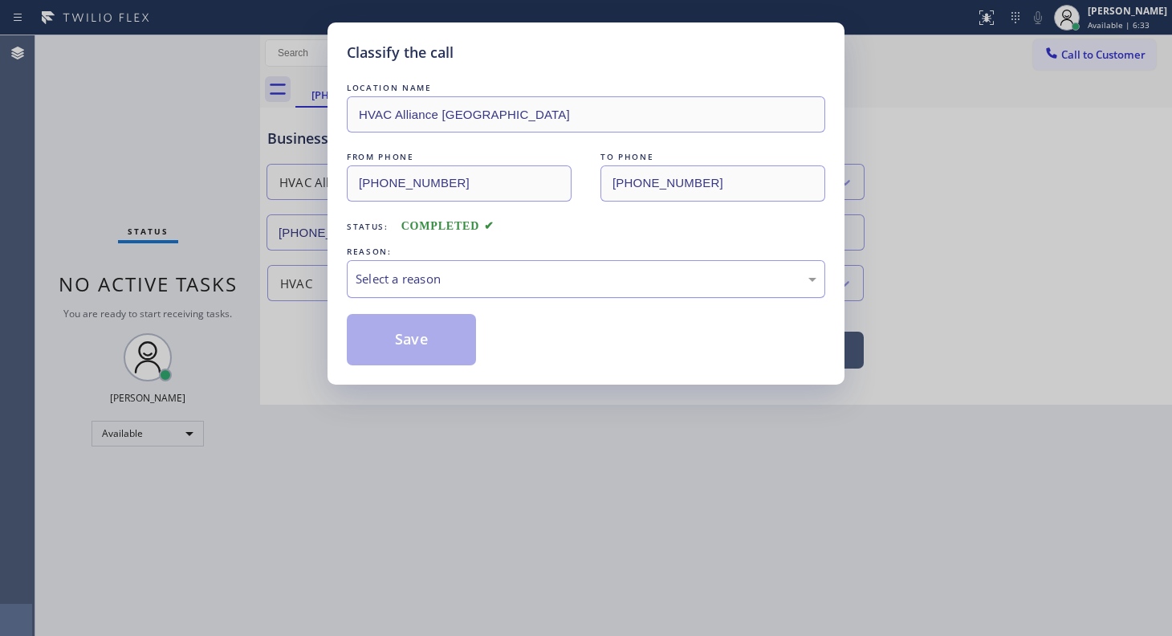
click at [457, 283] on div "Select a reason" at bounding box center [586, 279] width 461 height 18
click at [401, 342] on button "Save" at bounding box center [411, 339] width 129 height 51
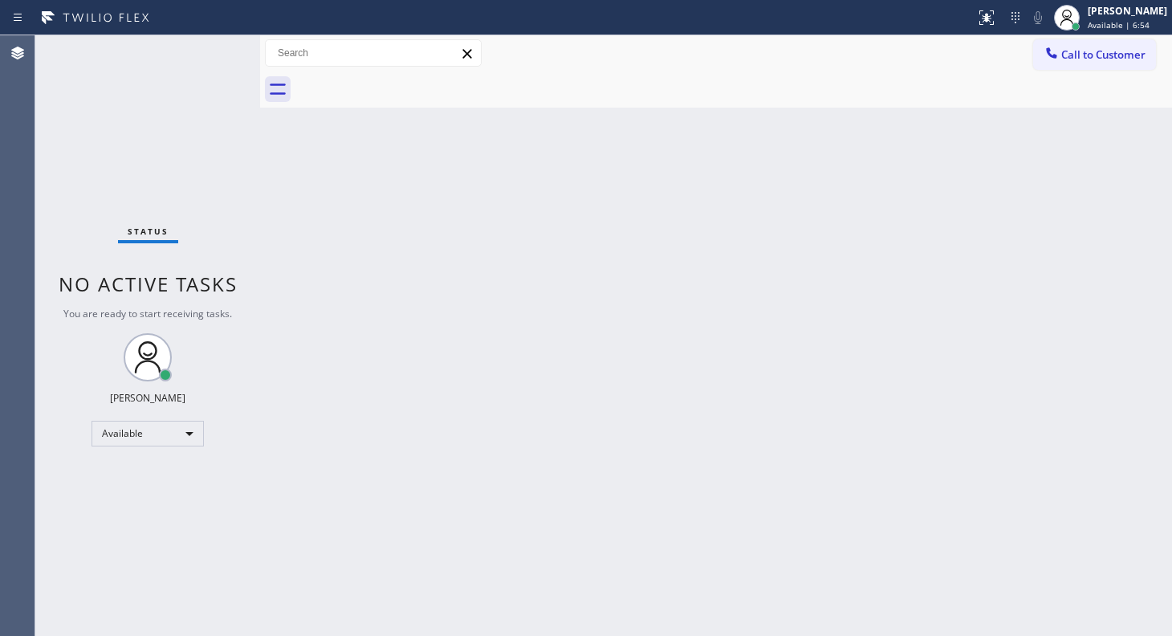
click at [132, 58] on div "Status No active tasks You are ready to start receiving tasks. JENIZA ALCAYDE A…" at bounding box center [147, 335] width 225 height 600
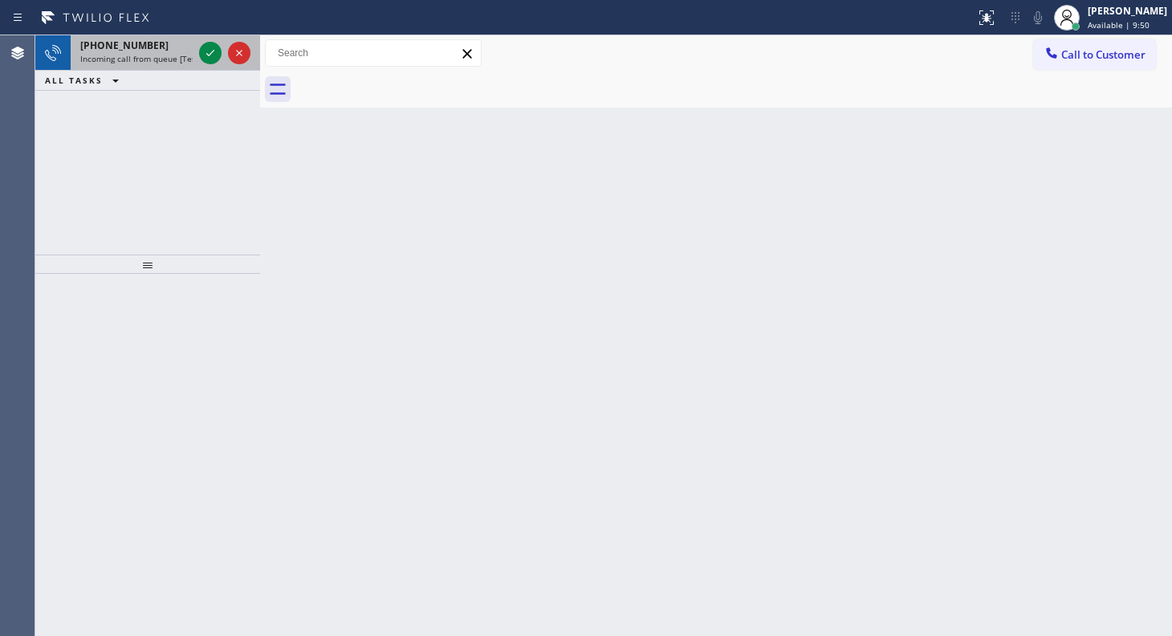
click at [154, 50] on div "+17608229458" at bounding box center [136, 46] width 112 height 14
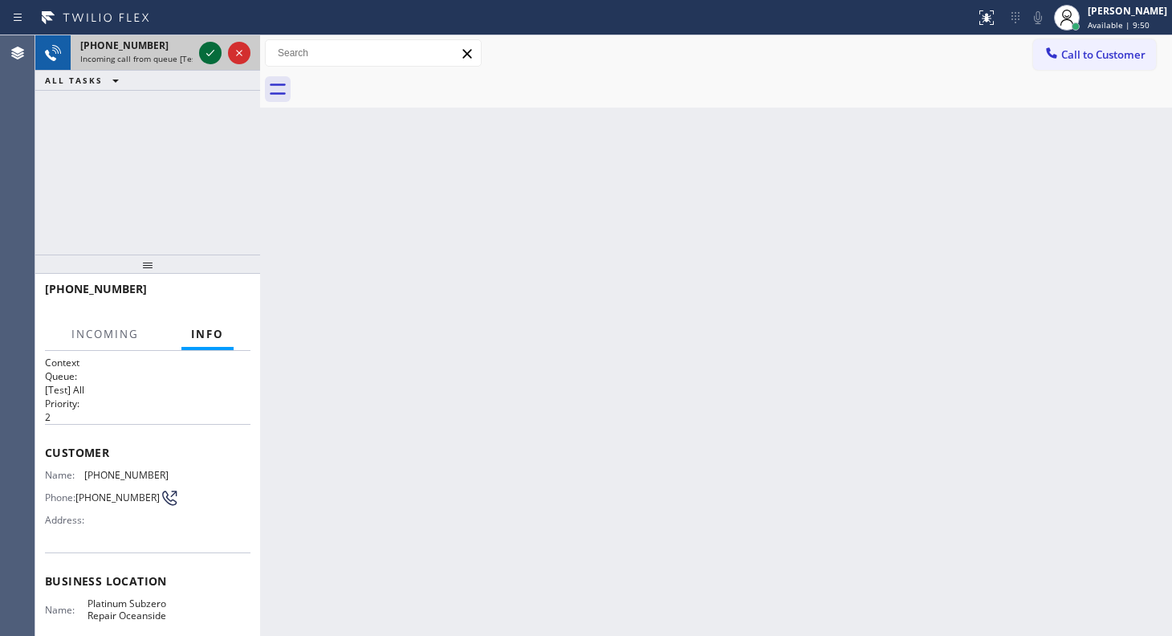
click at [211, 55] on icon at bounding box center [210, 52] width 19 height 19
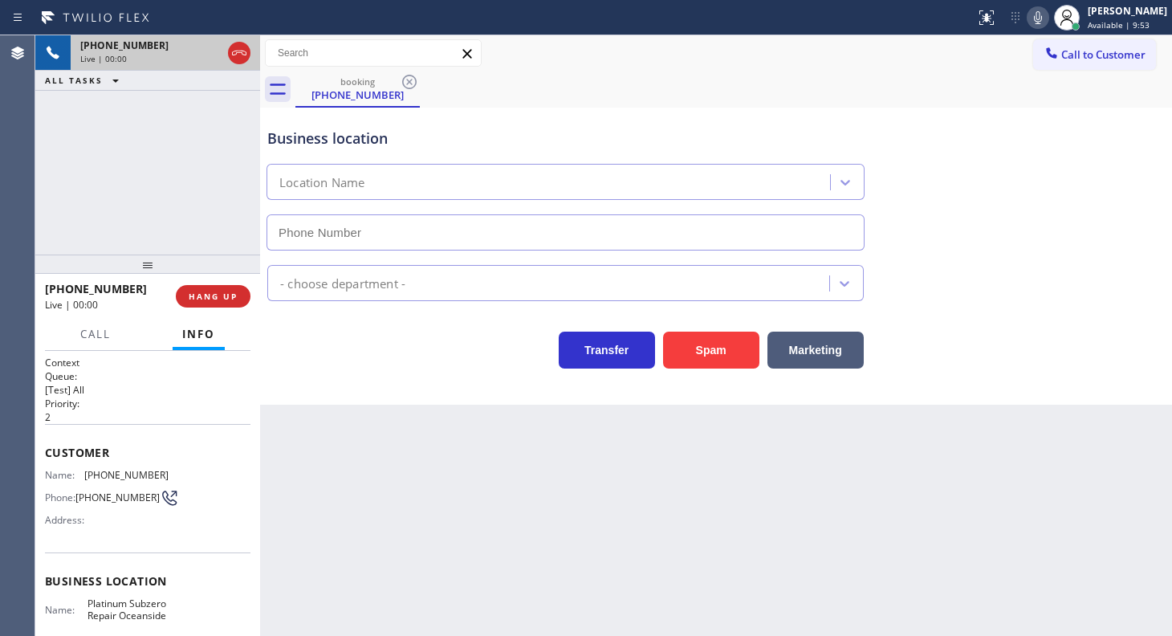
type input "(760) 309-7722"
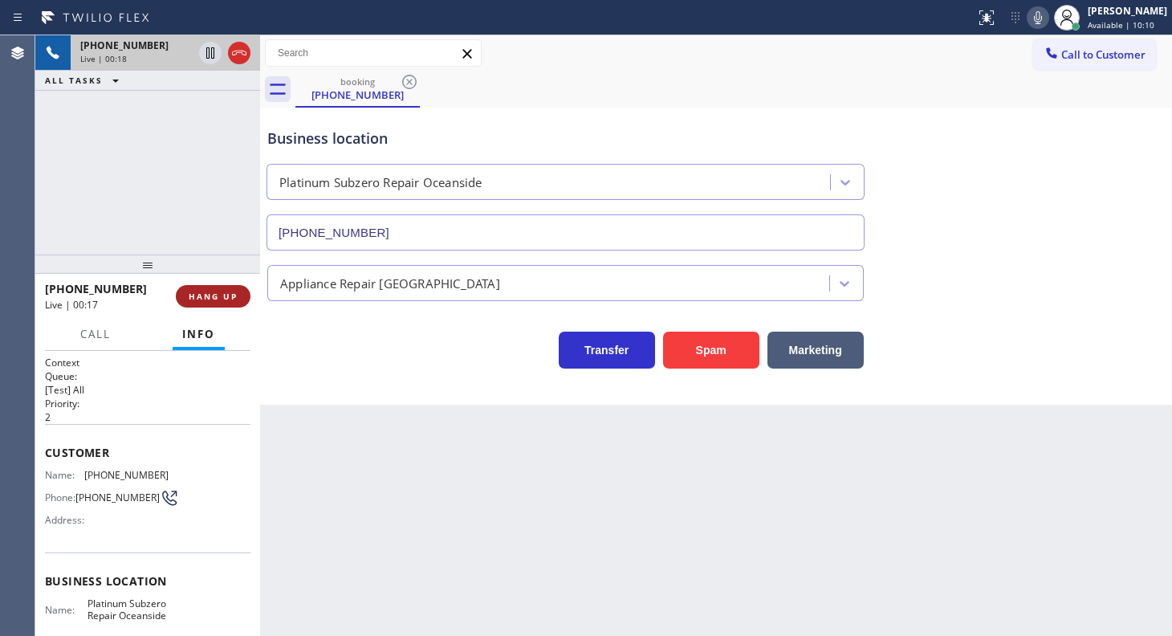
click at [206, 297] on span "HANG UP" at bounding box center [213, 296] width 49 height 11
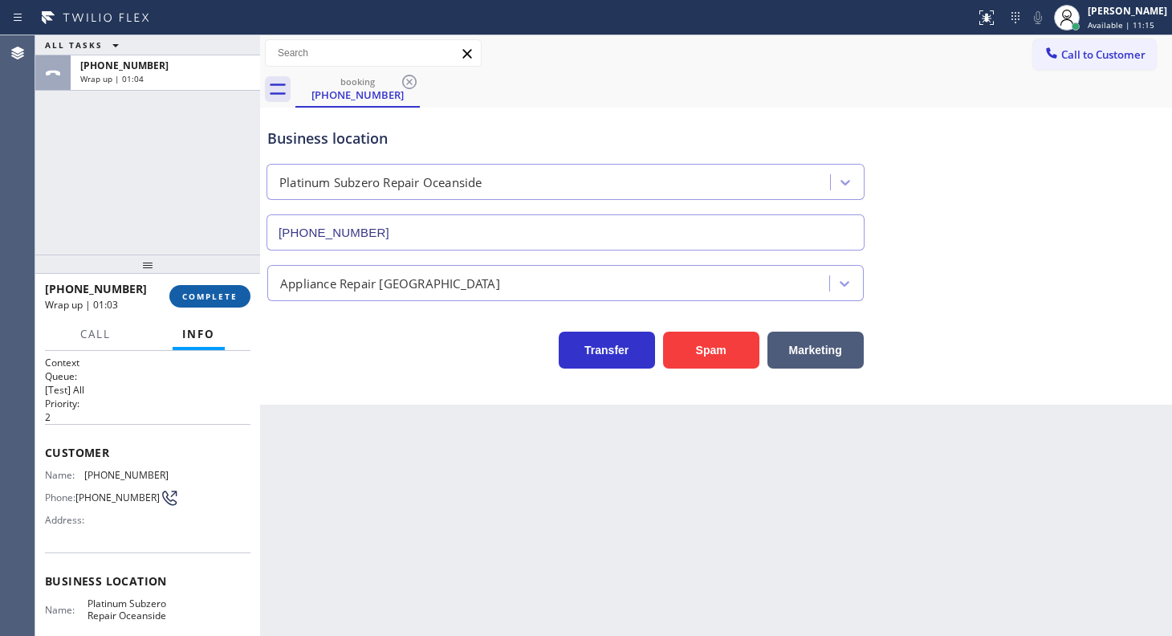
click at [192, 293] on button "COMPLETE" at bounding box center [209, 296] width 81 height 22
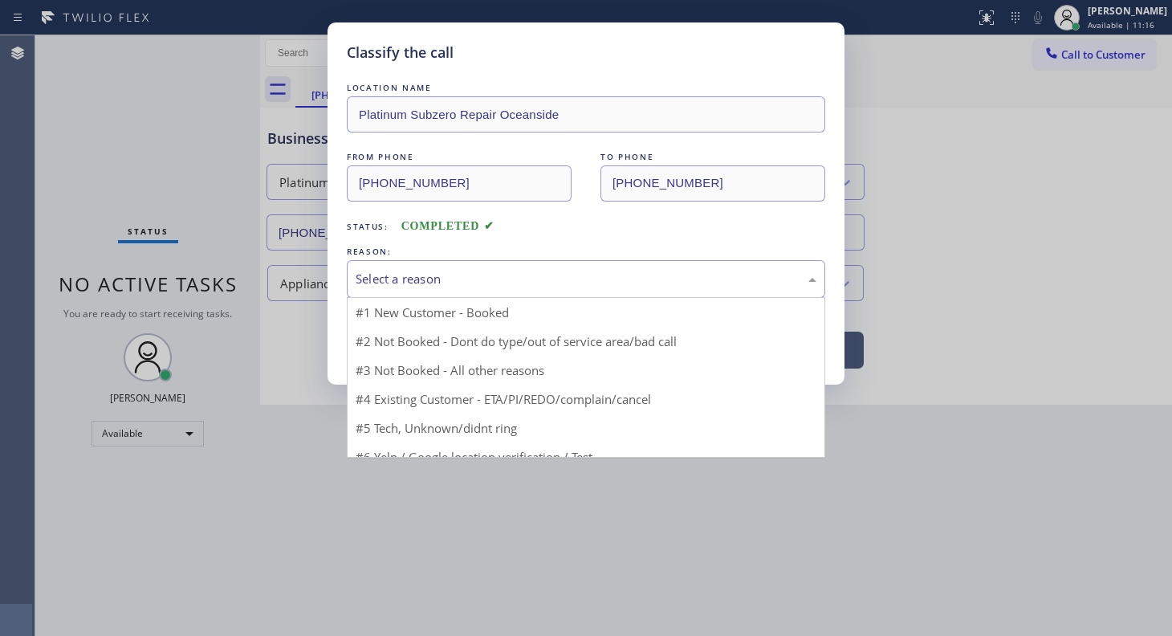
drag, startPoint x: 409, startPoint y: 270, endPoint x: 403, endPoint y: 295, distance: 26.5
click at [409, 274] on div "Select a reason" at bounding box center [586, 279] width 461 height 18
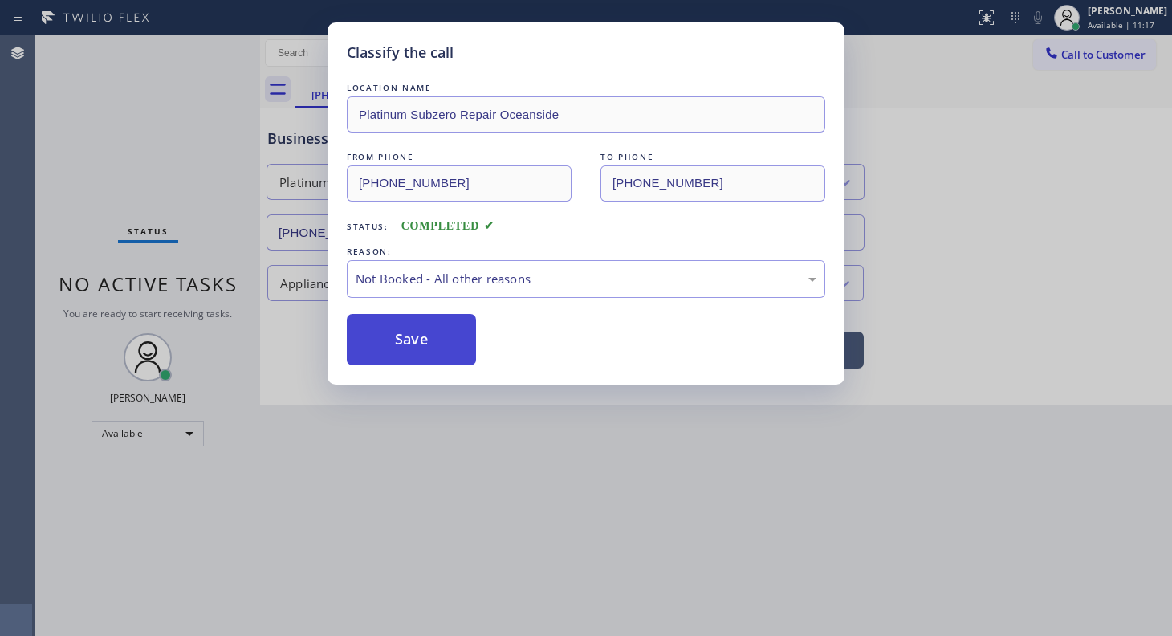
click at [400, 333] on button "Save" at bounding box center [411, 339] width 129 height 51
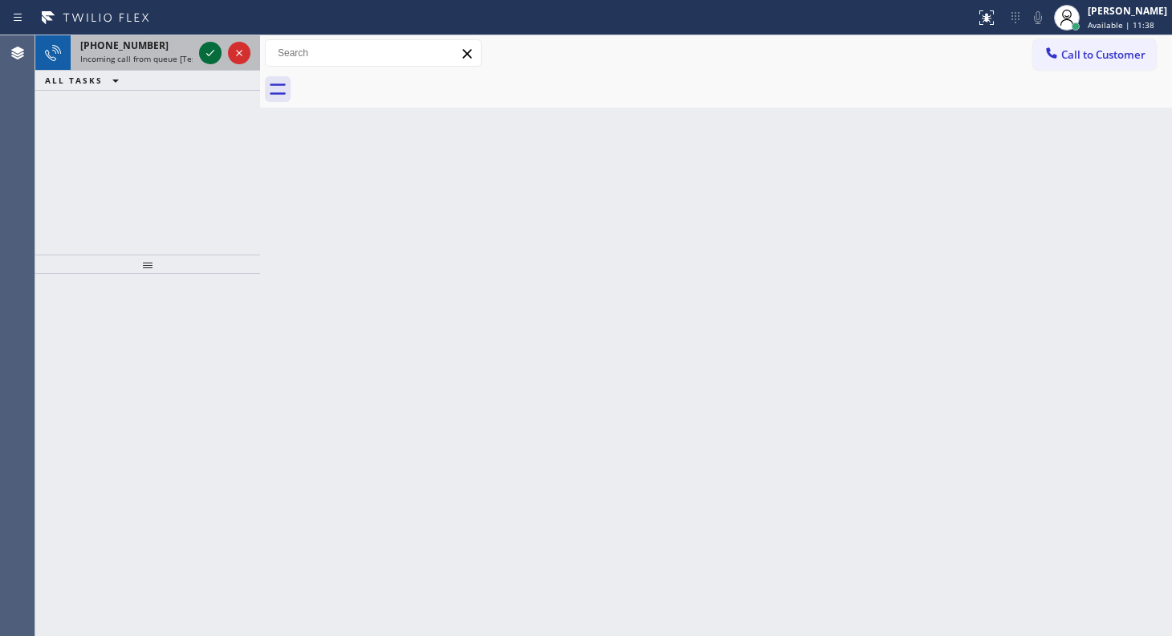
drag, startPoint x: 146, startPoint y: 118, endPoint x: 219, endPoint y: 57, distance: 95.2
click at [168, 106] on div "+12403914372 Incoming call from queue [Test] All ALL TASKS ALL TASKS ACTIVE TAS…" at bounding box center [147, 144] width 225 height 219
click at [212, 54] on icon at bounding box center [210, 52] width 19 height 19
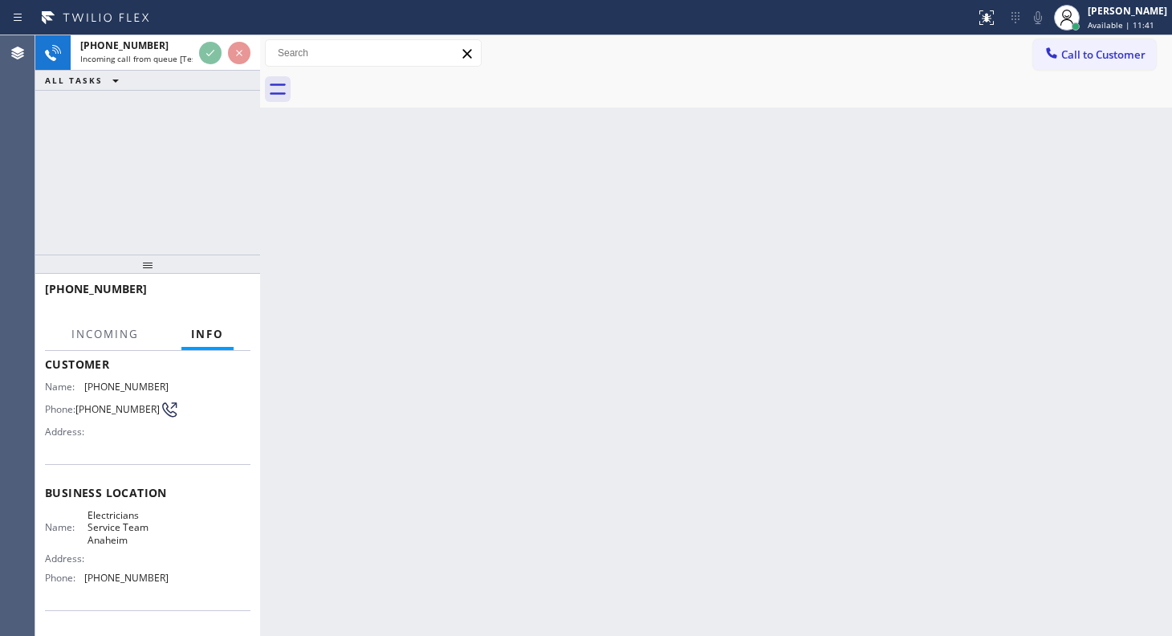
scroll to position [193, 0]
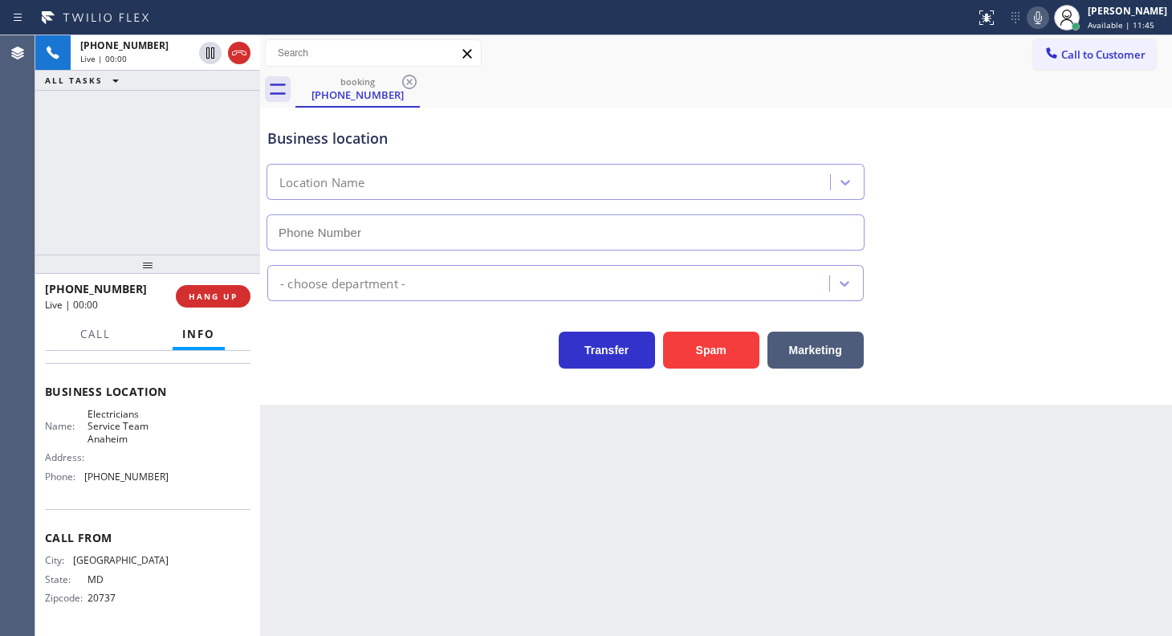
click at [213, 49] on icon at bounding box center [210, 52] width 8 height 11
type input "(657) 315-6775"
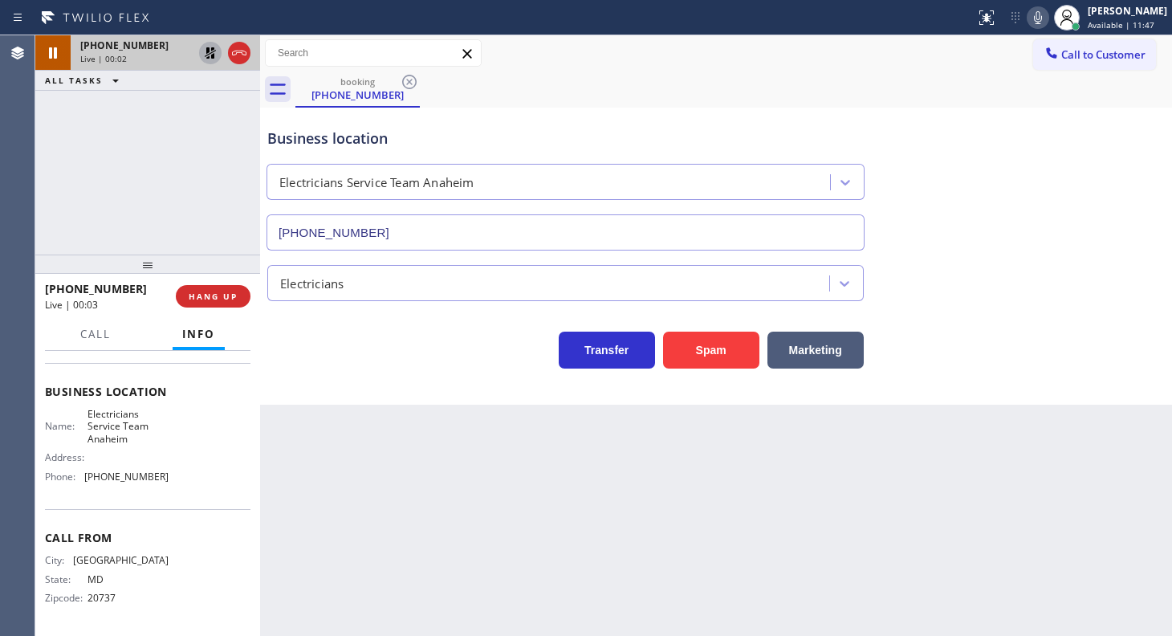
click at [204, 47] on icon at bounding box center [210, 52] width 19 height 19
click at [194, 302] on button "HANG UP" at bounding box center [213, 296] width 75 height 22
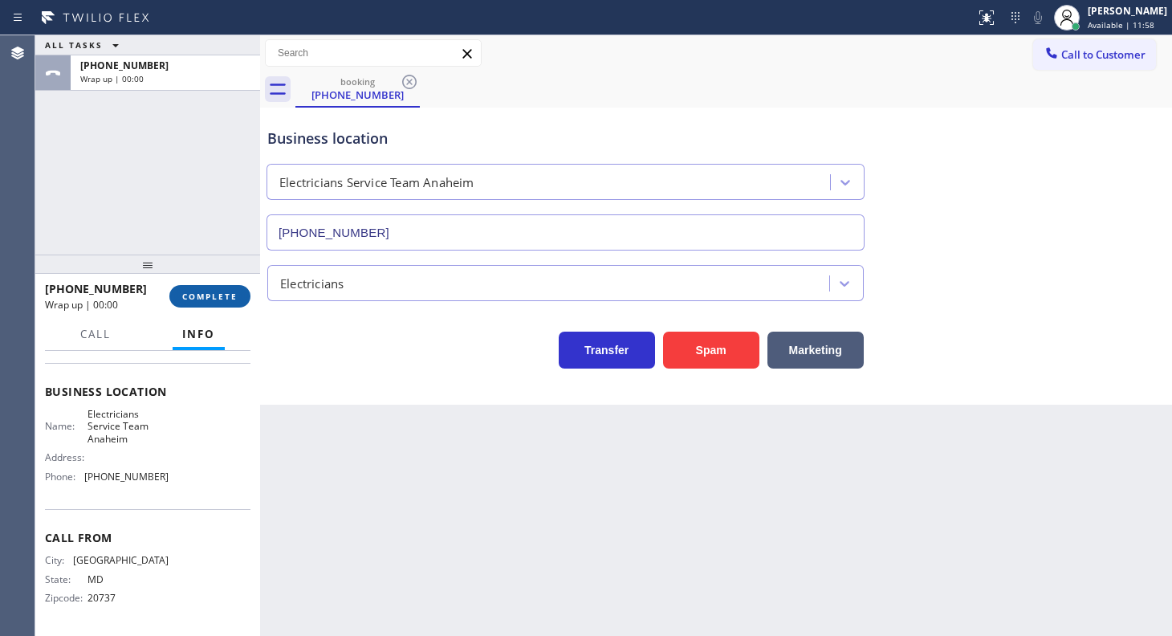
click at [195, 300] on span "COMPLETE" at bounding box center [209, 296] width 55 height 11
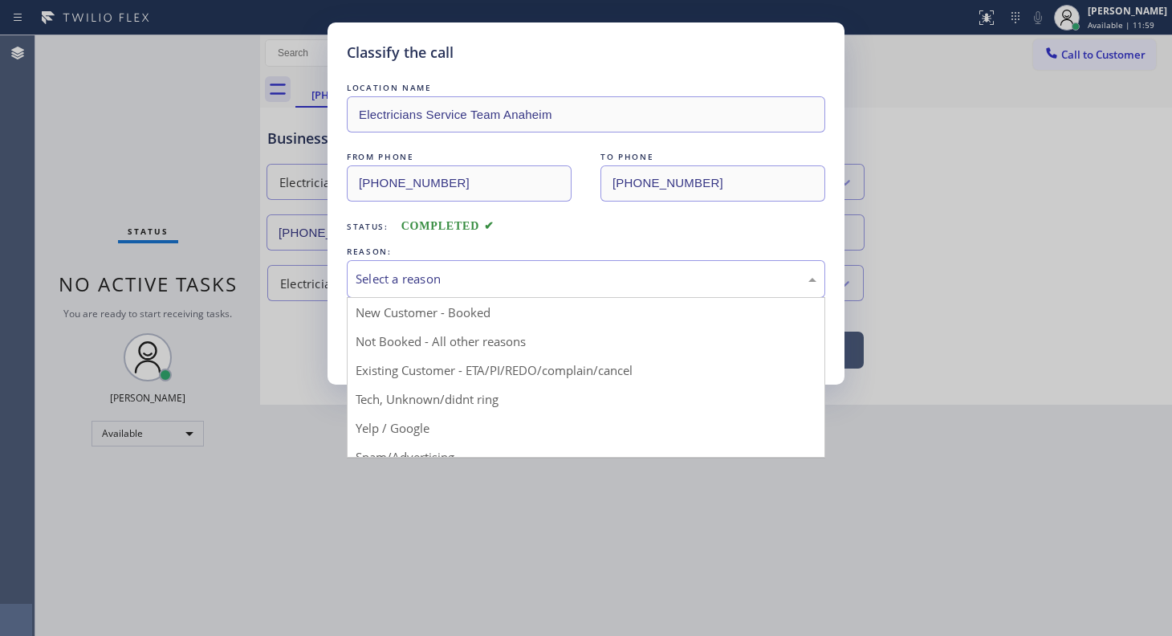
drag, startPoint x: 397, startPoint y: 287, endPoint x: 382, endPoint y: 348, distance: 62.1
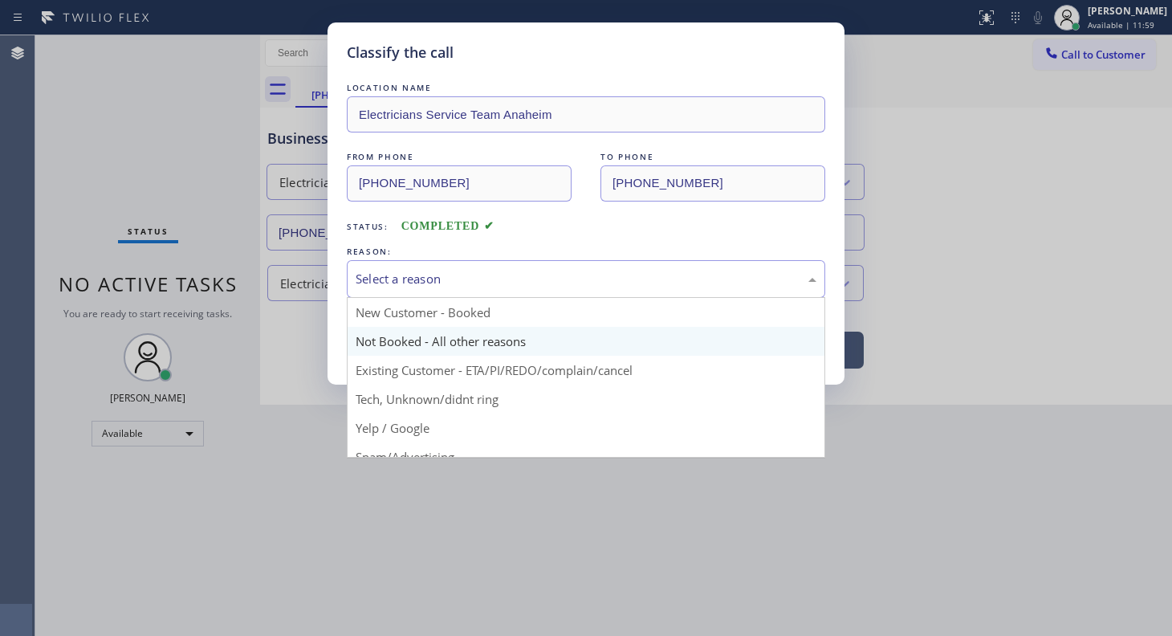
click at [395, 291] on div "Select a reason" at bounding box center [586, 279] width 478 height 38
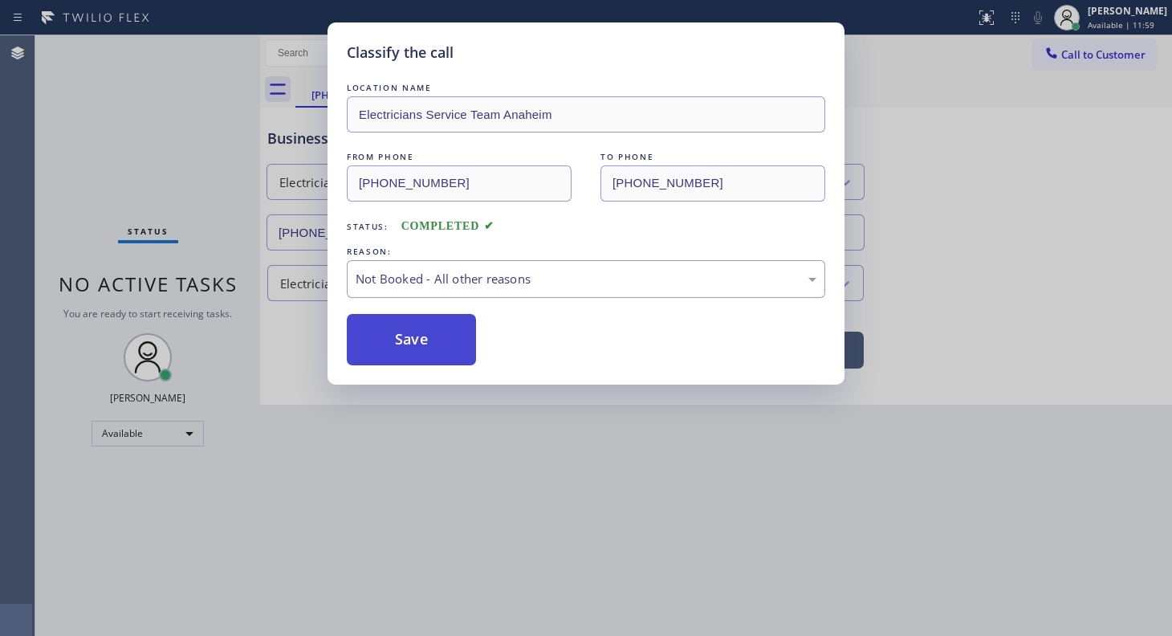
click at [383, 344] on button "Save" at bounding box center [411, 339] width 129 height 51
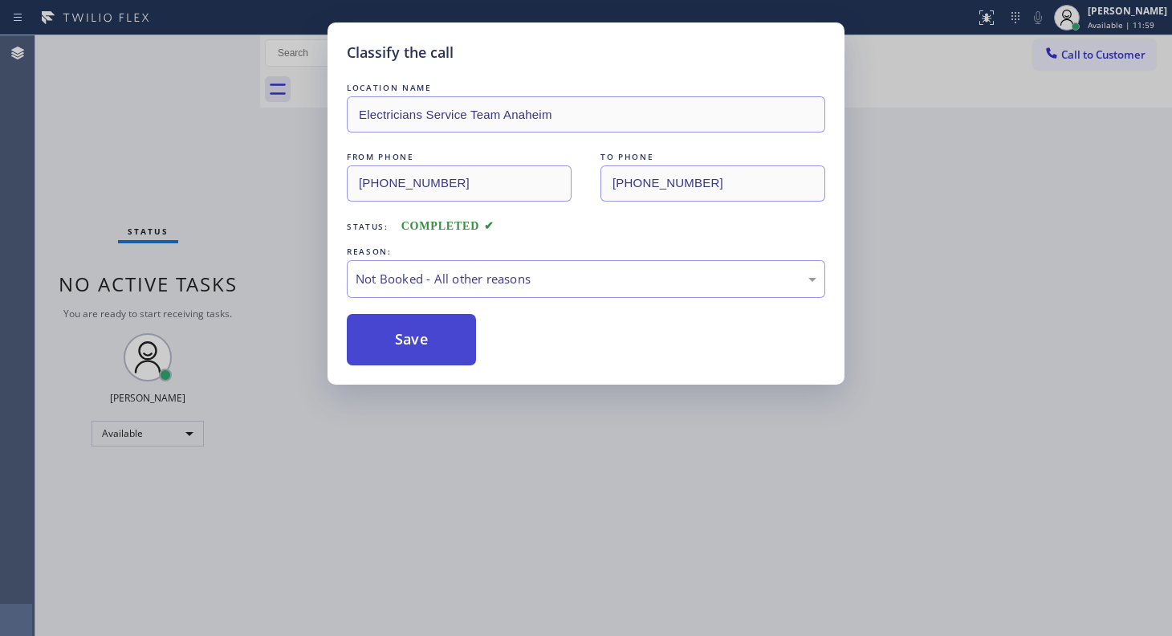
click at [383, 344] on button "Save" at bounding box center [411, 339] width 129 height 51
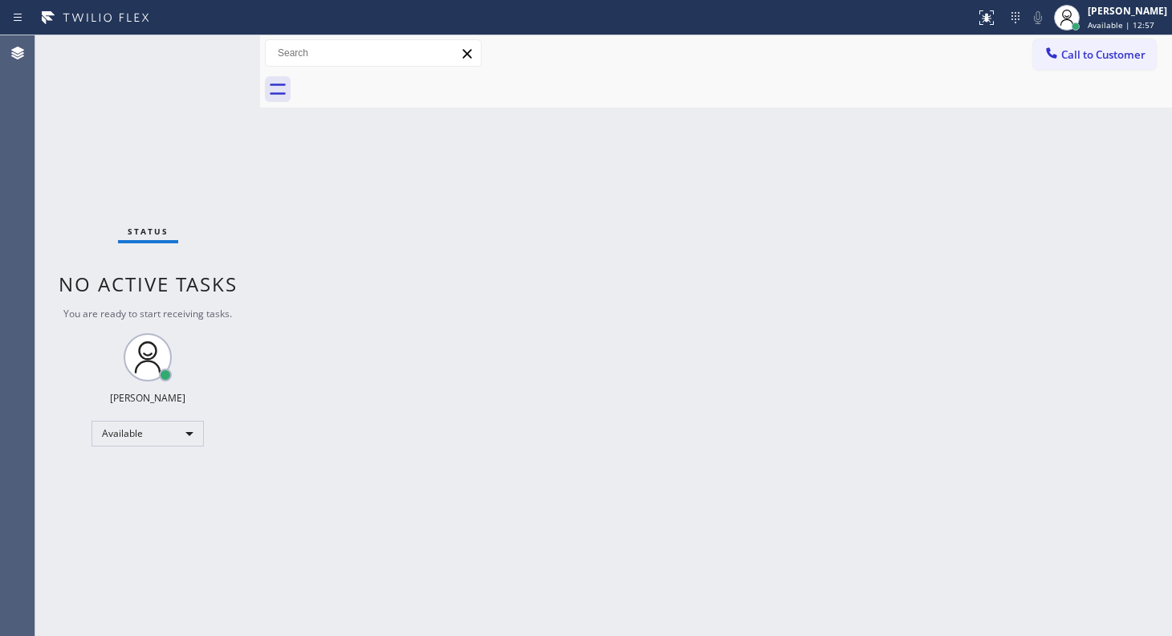
click at [146, 507] on div "Status No active tasks You are ready to start receiving tasks. JENIZA ALCAYDE A…" at bounding box center [147, 335] width 225 height 600
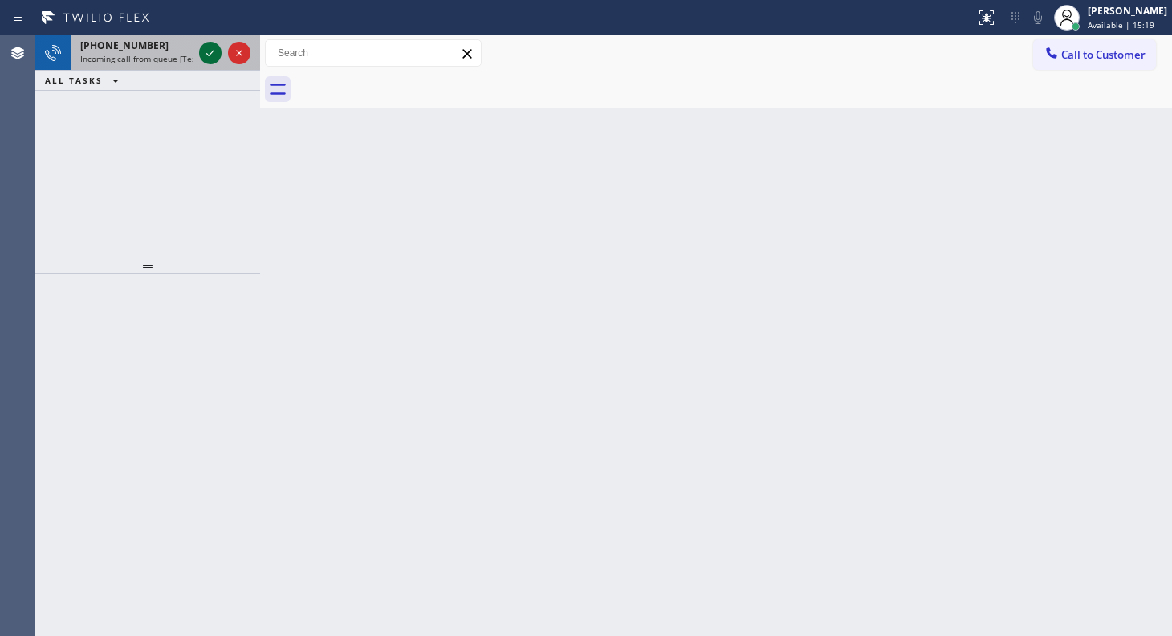
click at [215, 51] on icon at bounding box center [210, 52] width 19 height 19
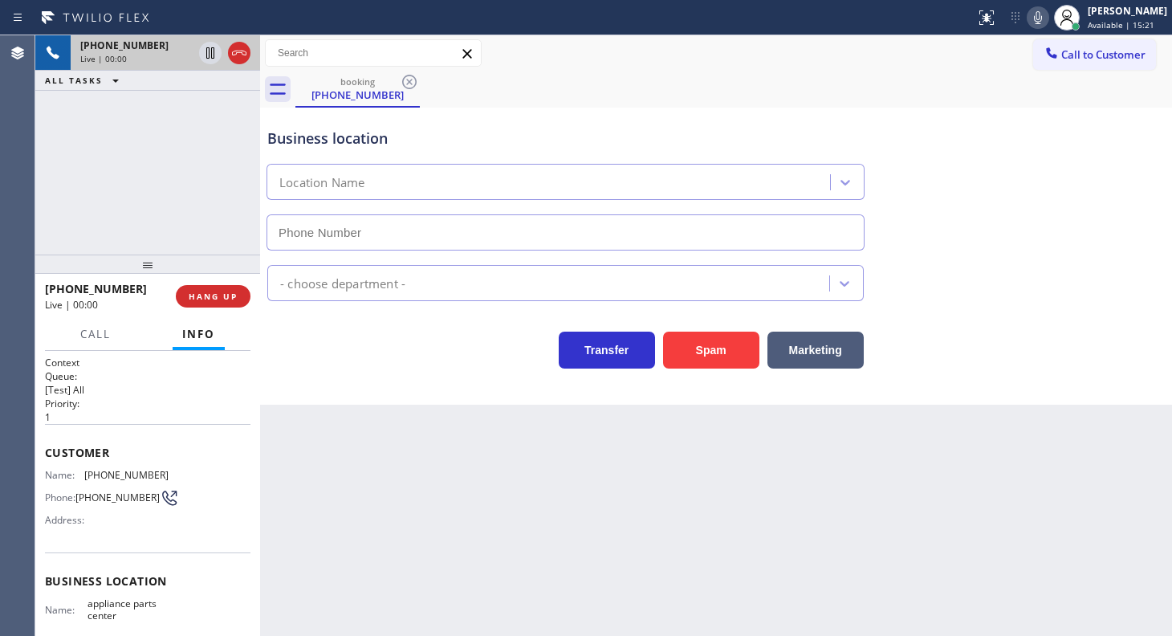
type input "[PHONE_NUMBER]"
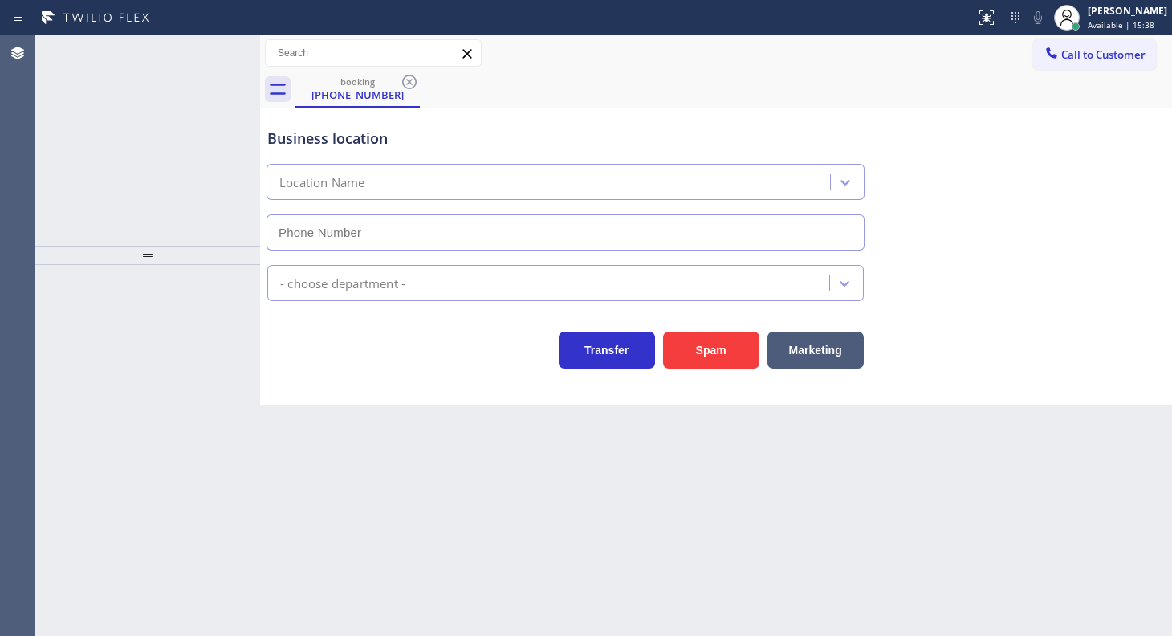
type input "[PHONE_NUMBER]"
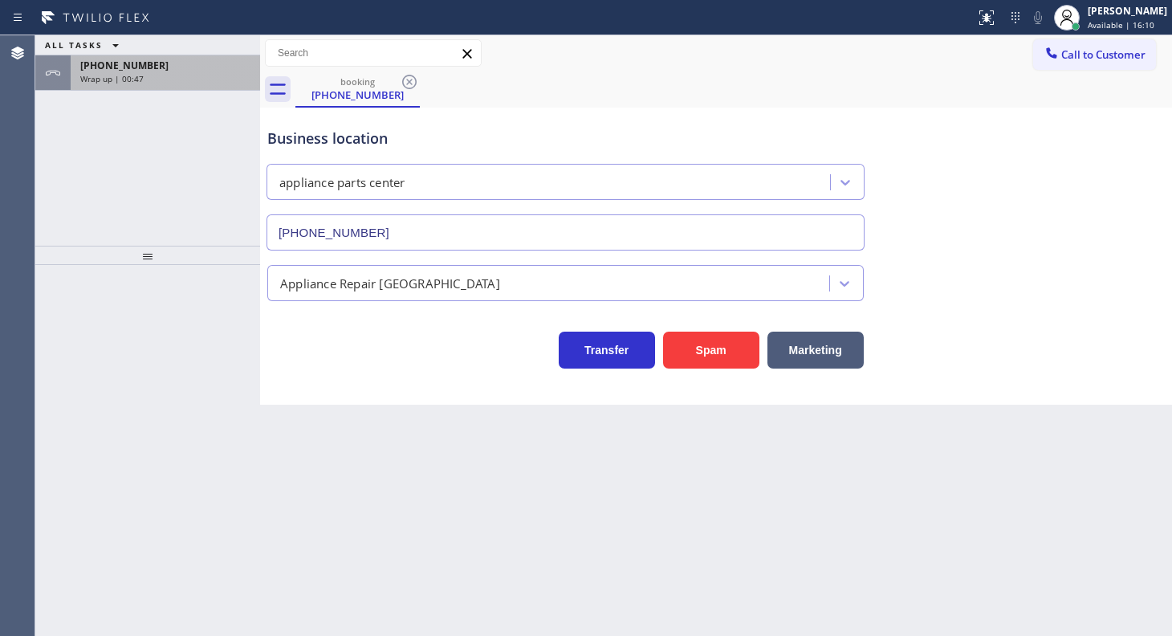
click at [169, 87] on div "[PHONE_NUMBER] Wrap up | 00:47" at bounding box center [162, 72] width 183 height 35
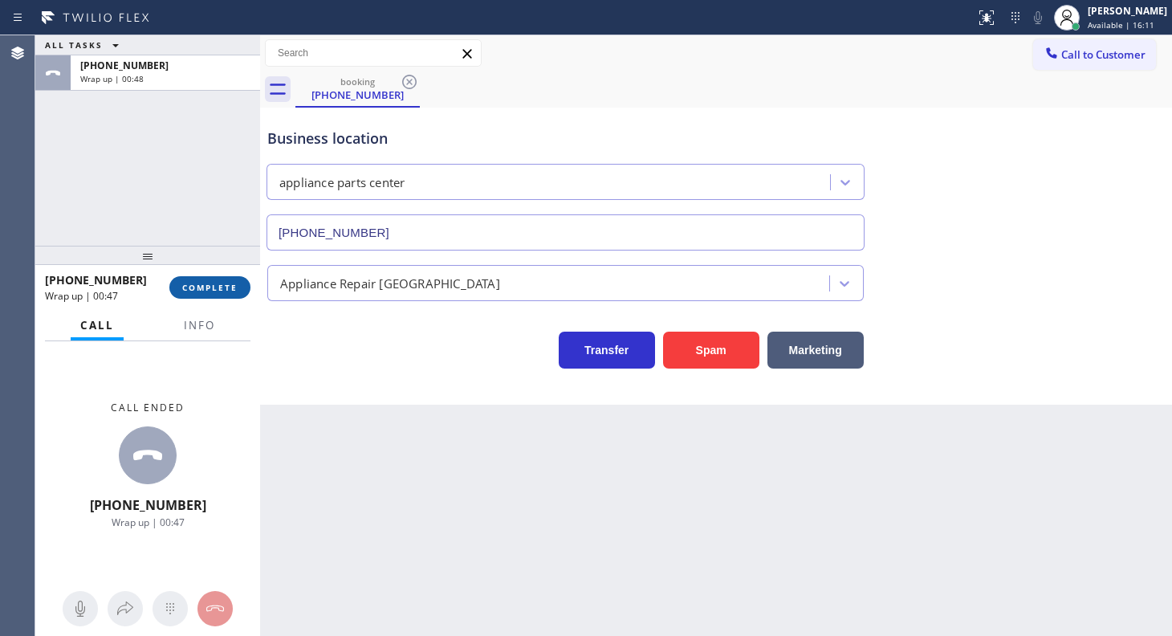
drag, startPoint x: 217, startPoint y: 281, endPoint x: 225, endPoint y: 297, distance: 17.9
click at [216, 289] on span "COMPLETE" at bounding box center [209, 287] width 55 height 11
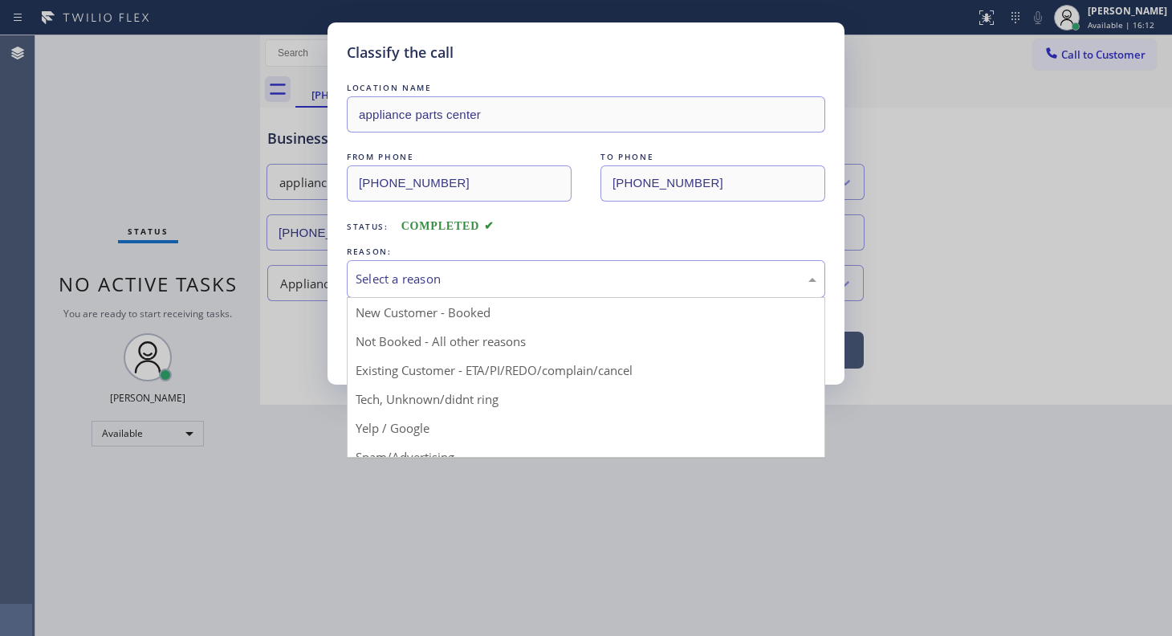
click at [439, 272] on div "Select a reason" at bounding box center [586, 279] width 461 height 18
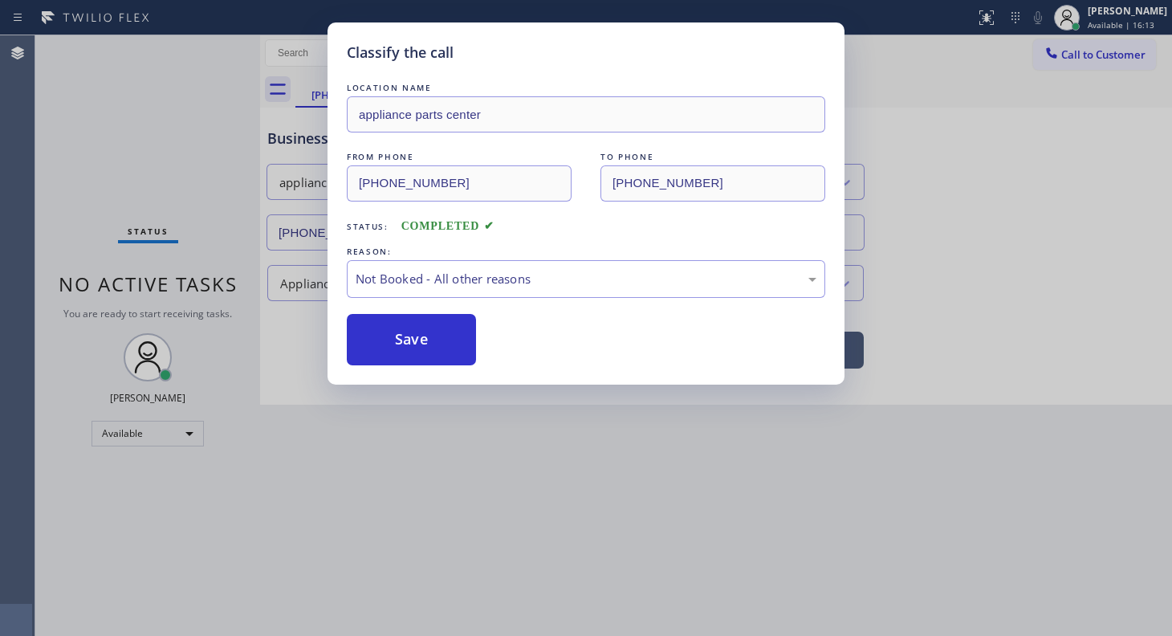
click at [420, 339] on button "Save" at bounding box center [411, 339] width 129 height 51
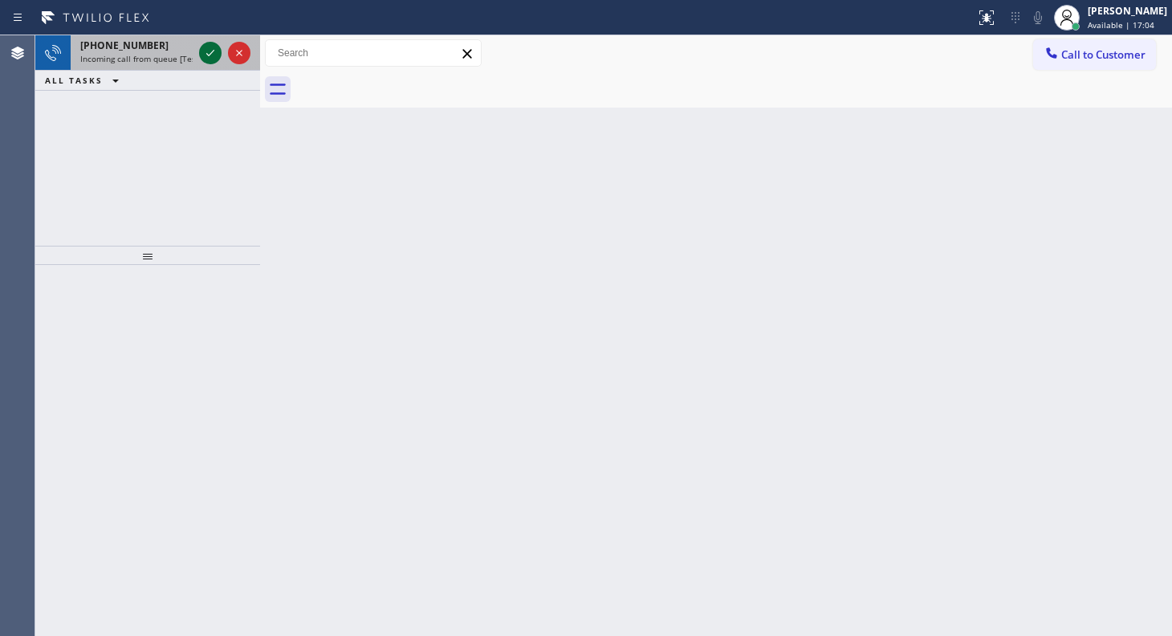
click at [210, 48] on icon at bounding box center [210, 52] width 19 height 19
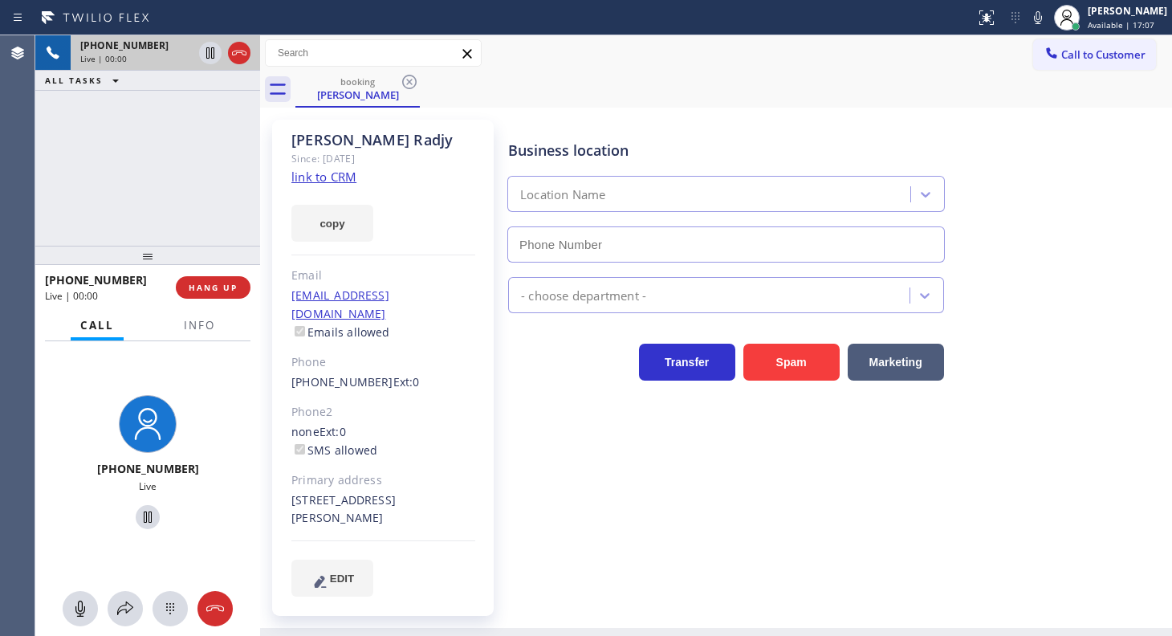
type input "[PHONE_NUMBER]"
click at [343, 183] on link "link to CRM" at bounding box center [323, 177] width 65 height 16
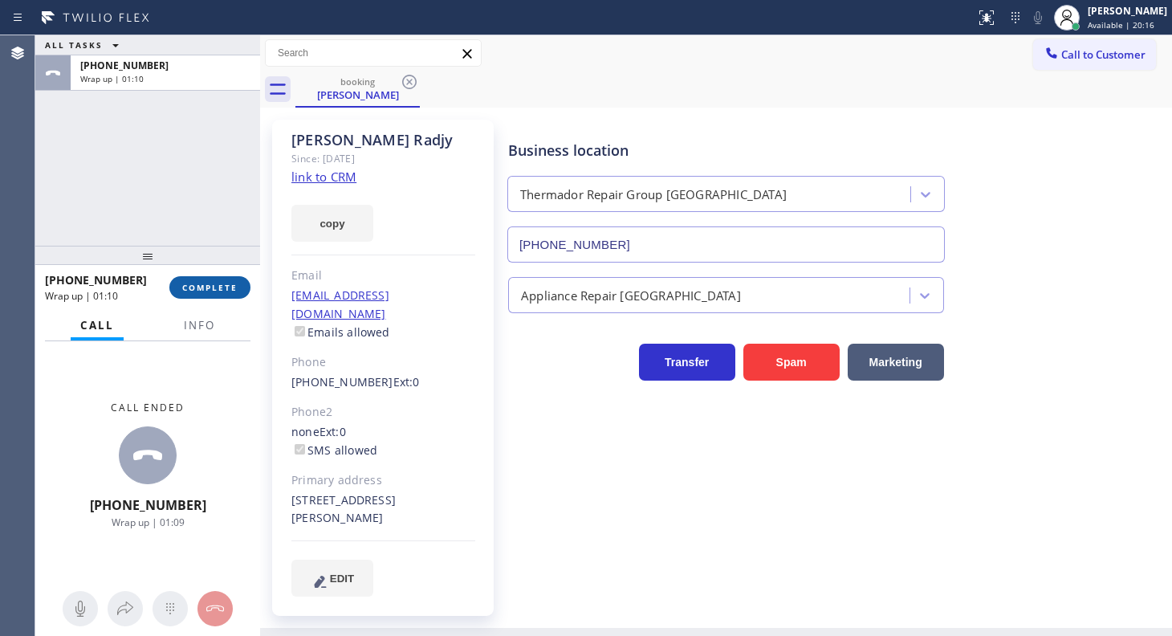
click at [199, 291] on span "COMPLETE" at bounding box center [209, 287] width 55 height 11
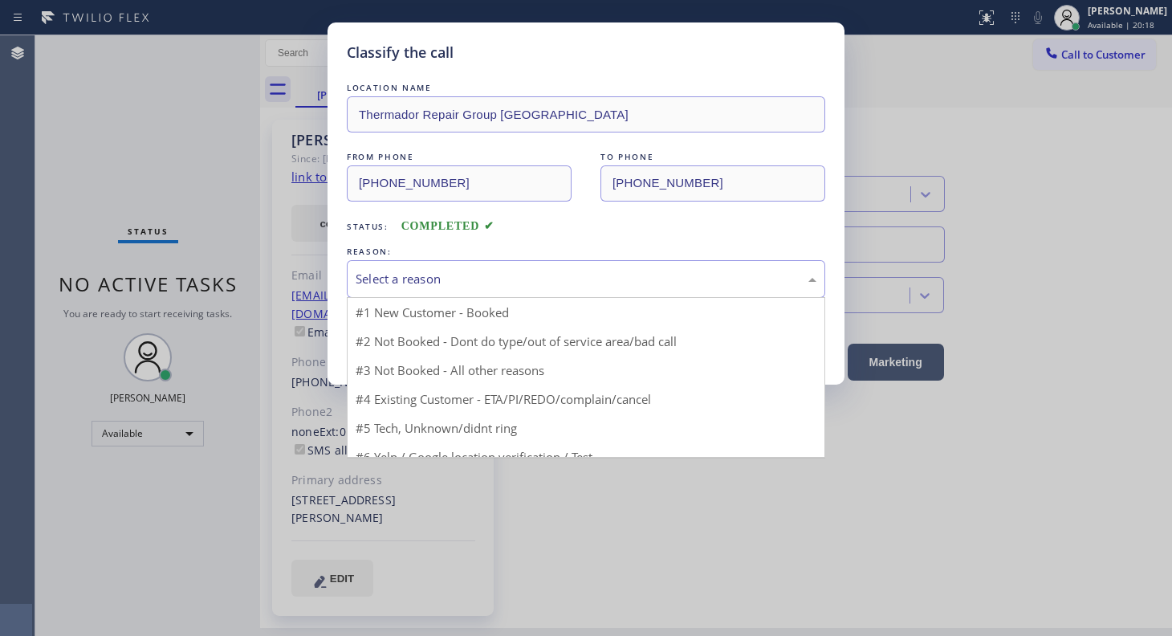
drag, startPoint x: 395, startPoint y: 287, endPoint x: 395, endPoint y: 295, distance: 8.8
click at [395, 287] on div "Select a reason" at bounding box center [586, 279] width 461 height 18
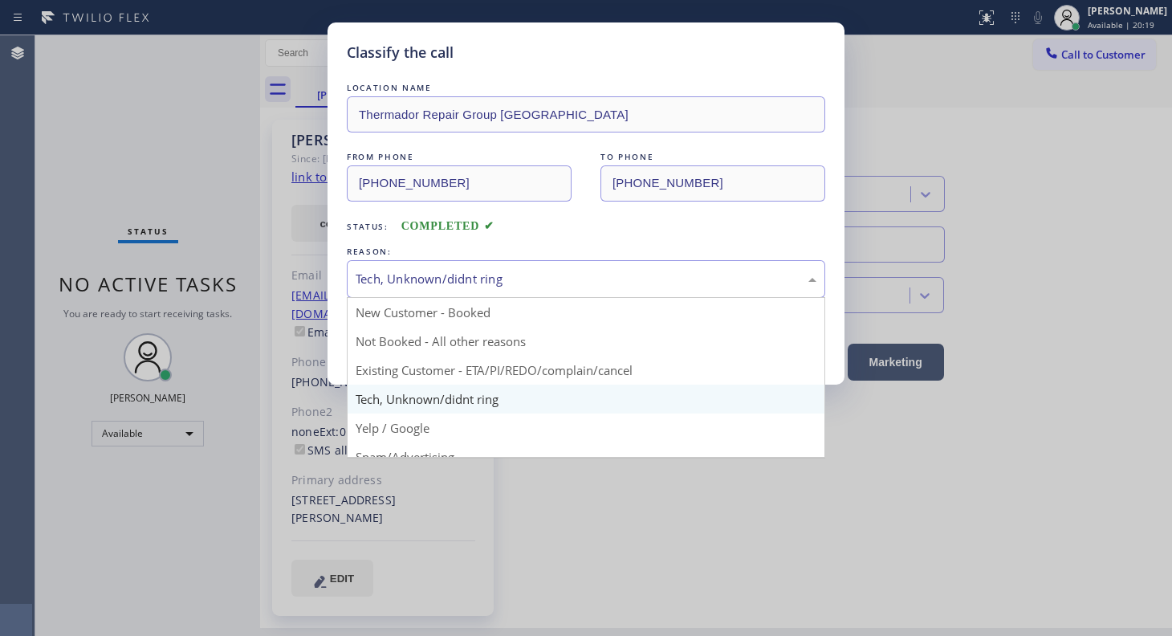
click at [409, 275] on div "Tech, Unknown/didnt ring" at bounding box center [586, 279] width 461 height 18
drag, startPoint x: 392, startPoint y: 370, endPoint x: 393, endPoint y: 345, distance: 24.9
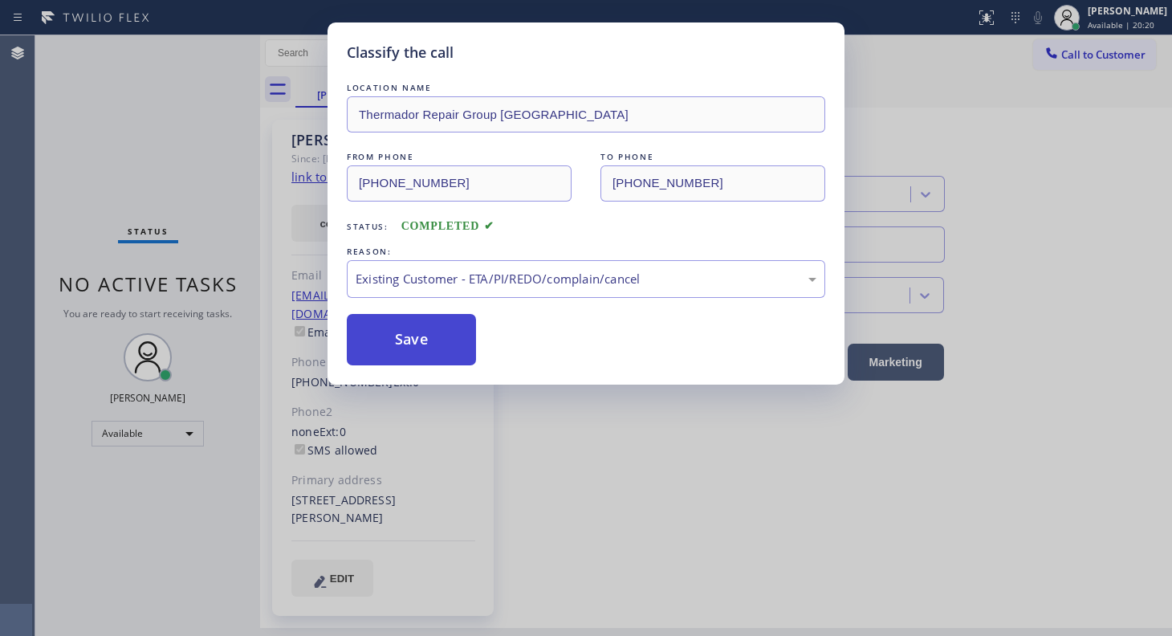
click at [397, 336] on button "Save" at bounding box center [411, 339] width 129 height 51
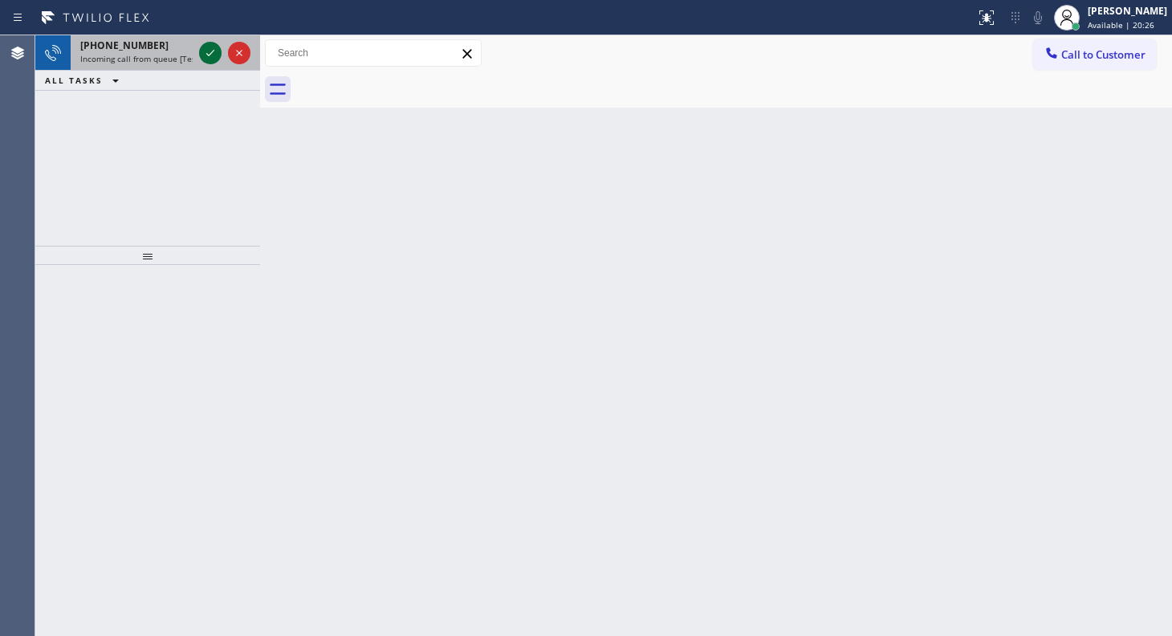
click at [209, 49] on icon at bounding box center [210, 52] width 19 height 19
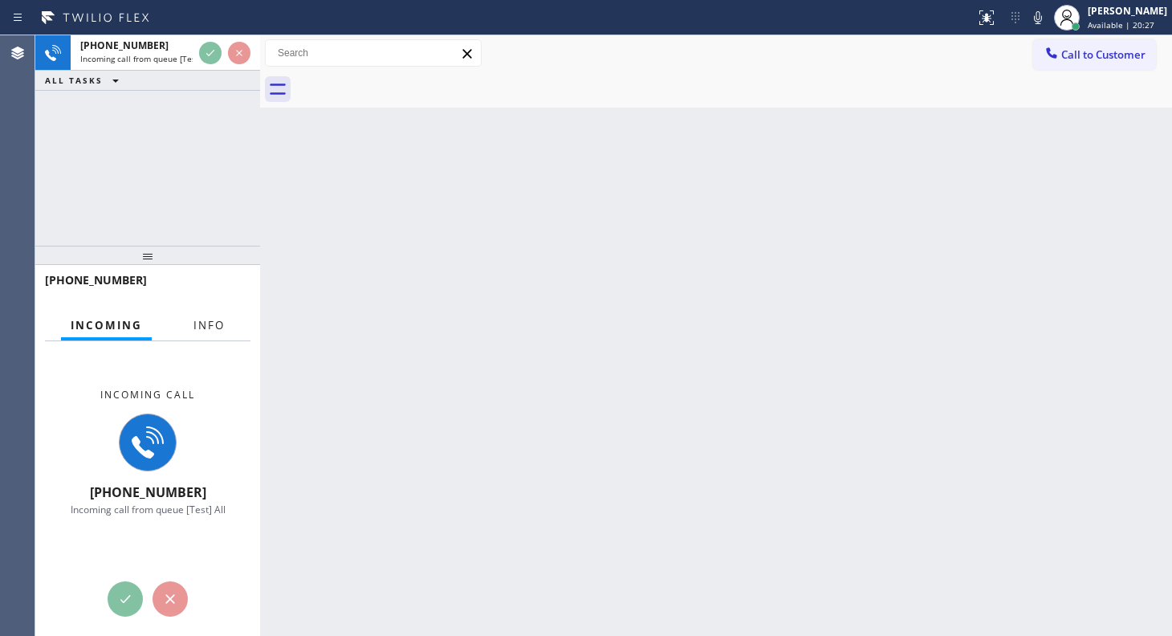
click at [205, 322] on span "Info" at bounding box center [208, 325] width 31 height 14
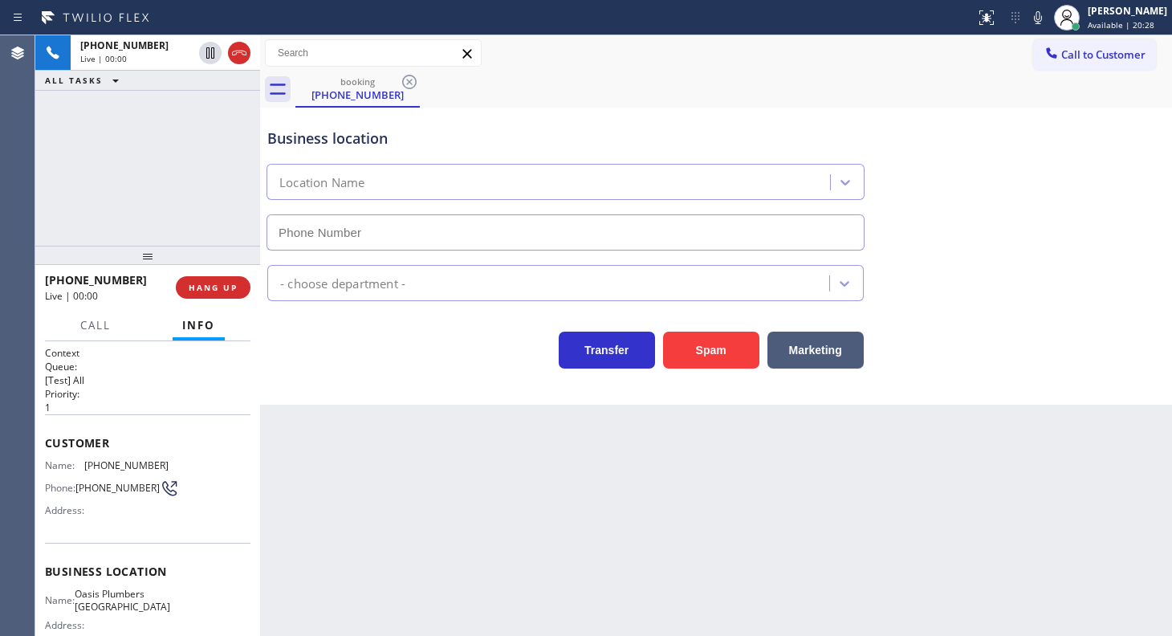
type input "[PHONE_NUMBER]"
click at [209, 288] on span "HANG UP" at bounding box center [213, 287] width 49 height 11
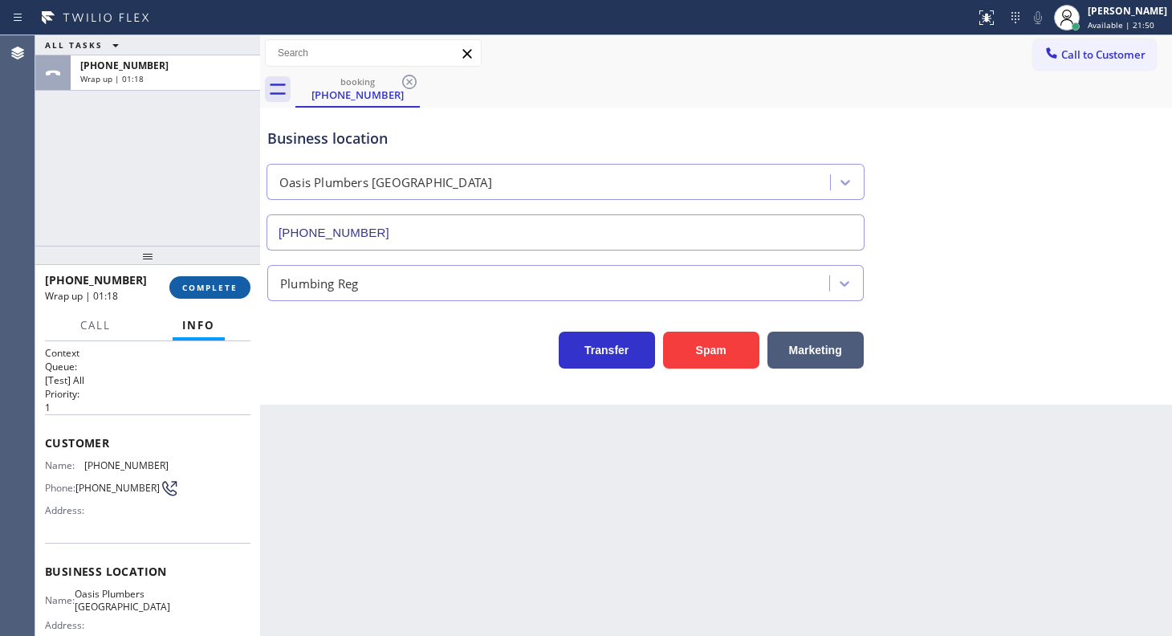
click at [214, 283] on span "COMPLETE" at bounding box center [209, 287] width 55 height 11
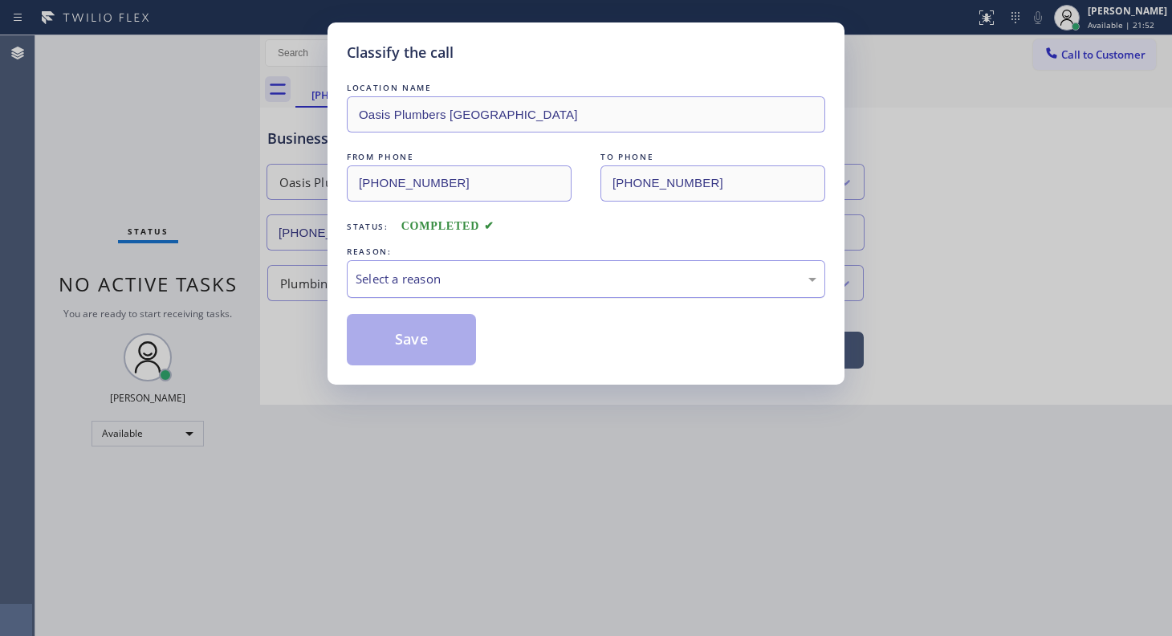
click at [362, 278] on div "Select a reason" at bounding box center [586, 279] width 461 height 18
click at [372, 330] on button "Save" at bounding box center [411, 339] width 129 height 51
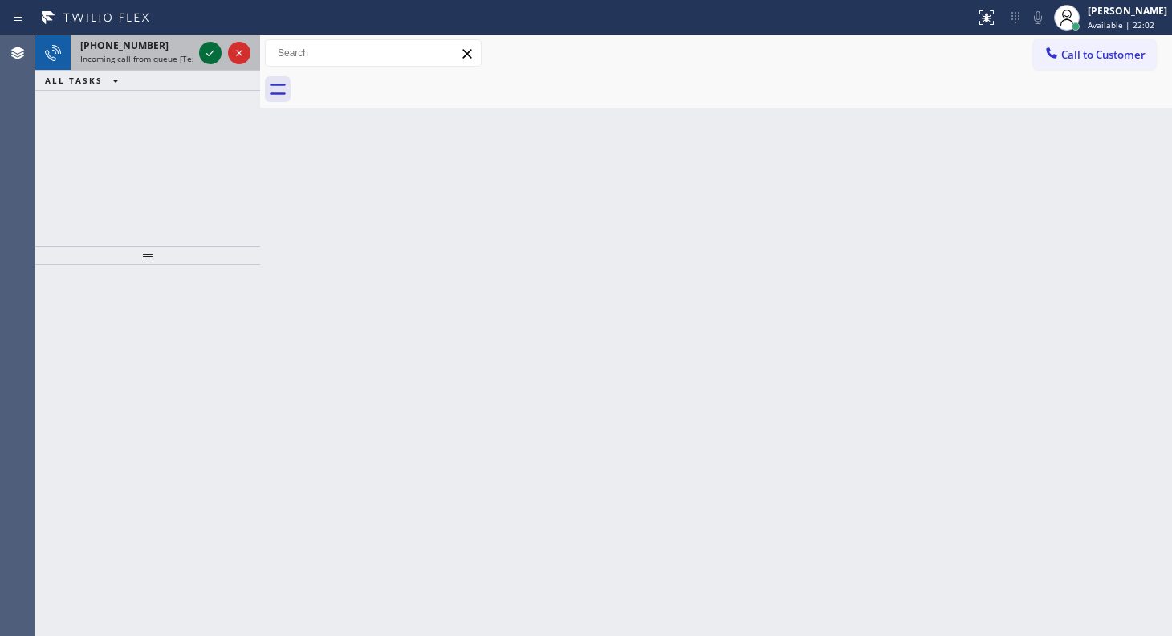
click at [203, 48] on icon at bounding box center [210, 52] width 19 height 19
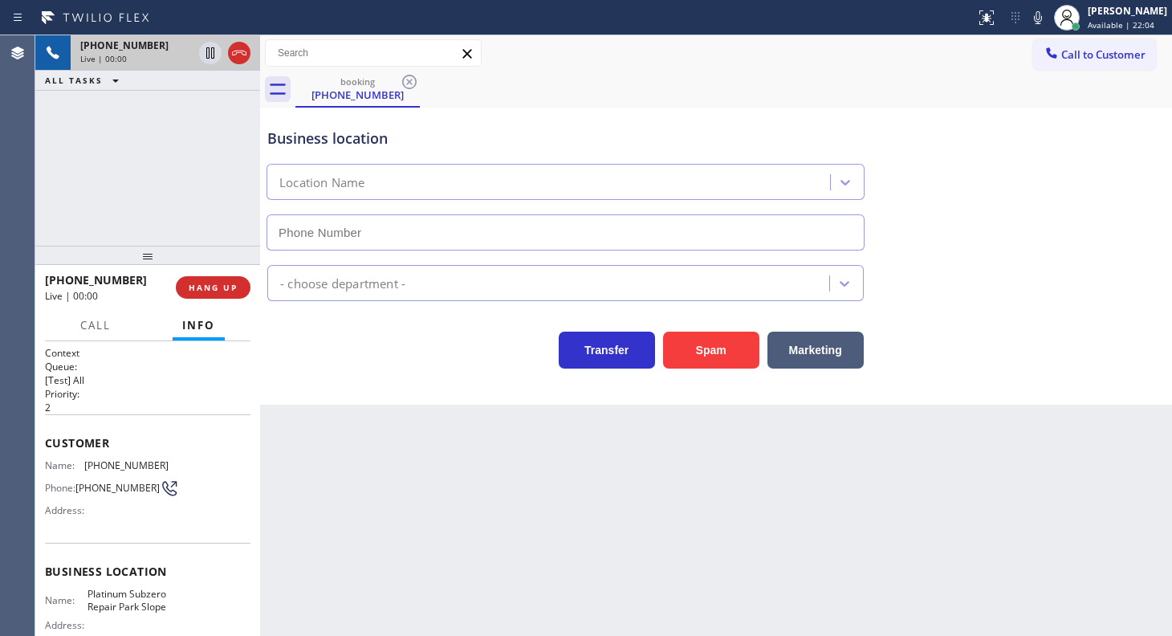
type input "[PHONE_NUMBER]"
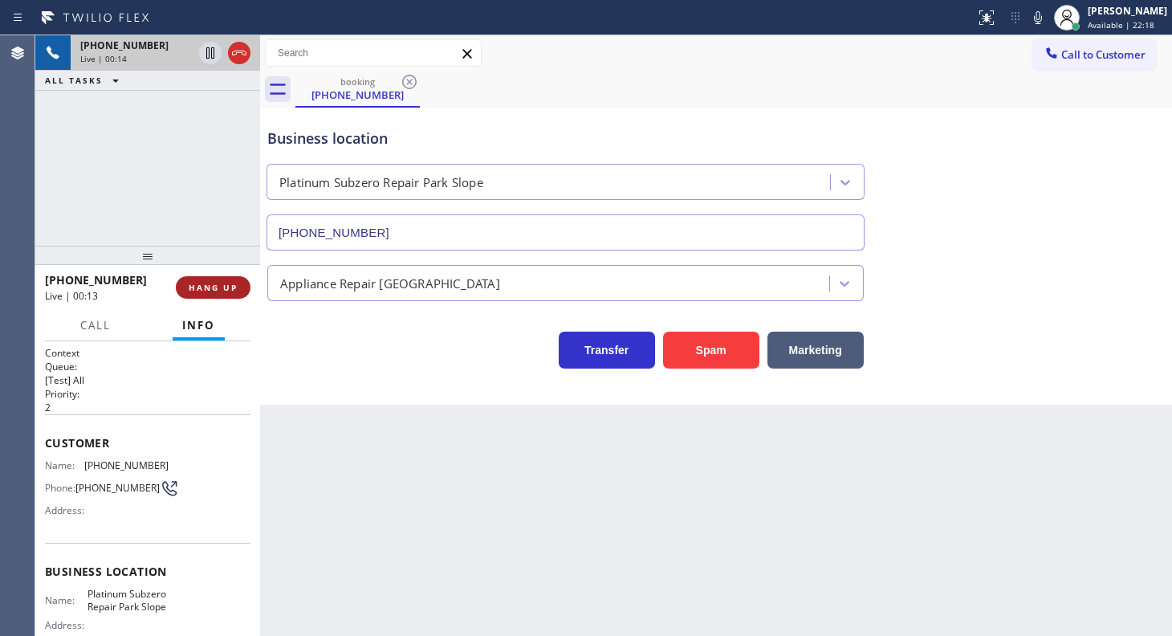
click at [222, 282] on span "HANG UP" at bounding box center [213, 287] width 49 height 11
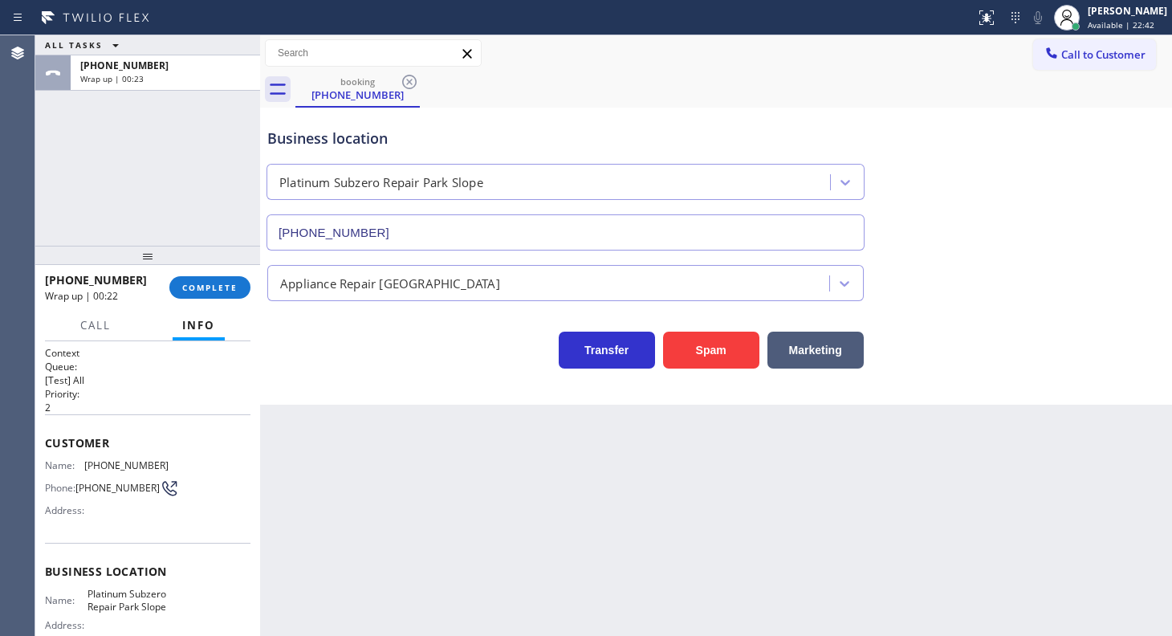
click at [152, 209] on div "ALL TASKS ALL TASKS ACTIVE TASKS TASKS IN WRAP UP [PHONE_NUMBER] Wrap up | 00:23" at bounding box center [147, 140] width 225 height 210
click at [242, 300] on div "[PHONE_NUMBER] Wrap up | 00:25 COMPLETE" at bounding box center [147, 287] width 205 height 42
click at [238, 283] on button "COMPLETE" at bounding box center [209, 287] width 81 height 22
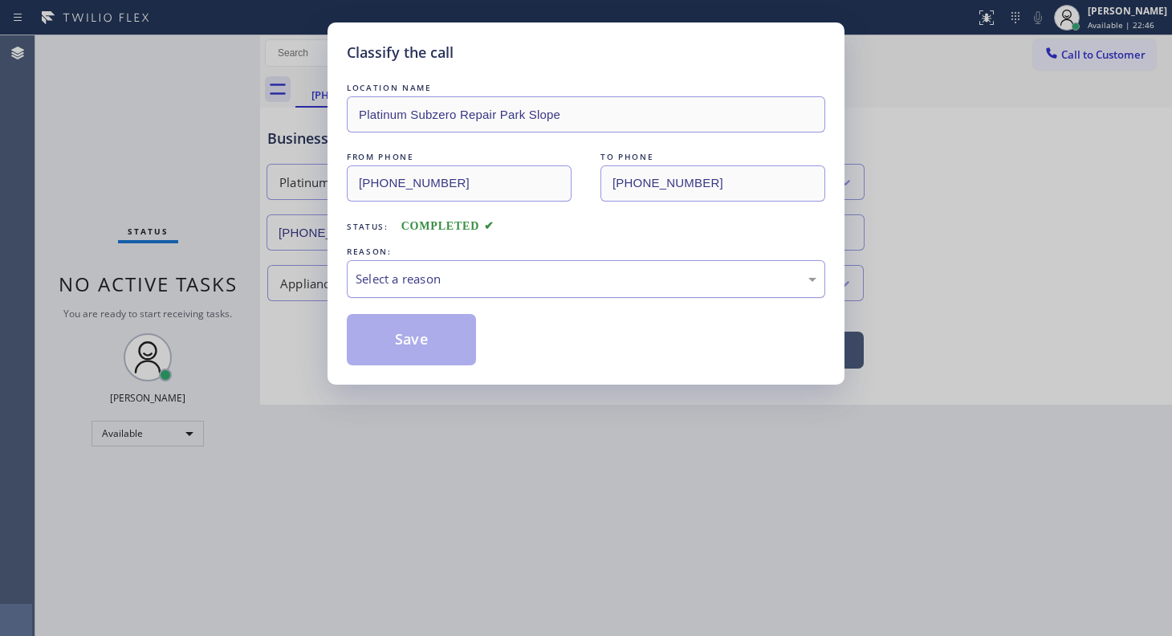
drag, startPoint x: 348, startPoint y: 281, endPoint x: 357, endPoint y: 286, distance: 10.1
click at [349, 281] on div "Select a reason" at bounding box center [586, 279] width 478 height 38
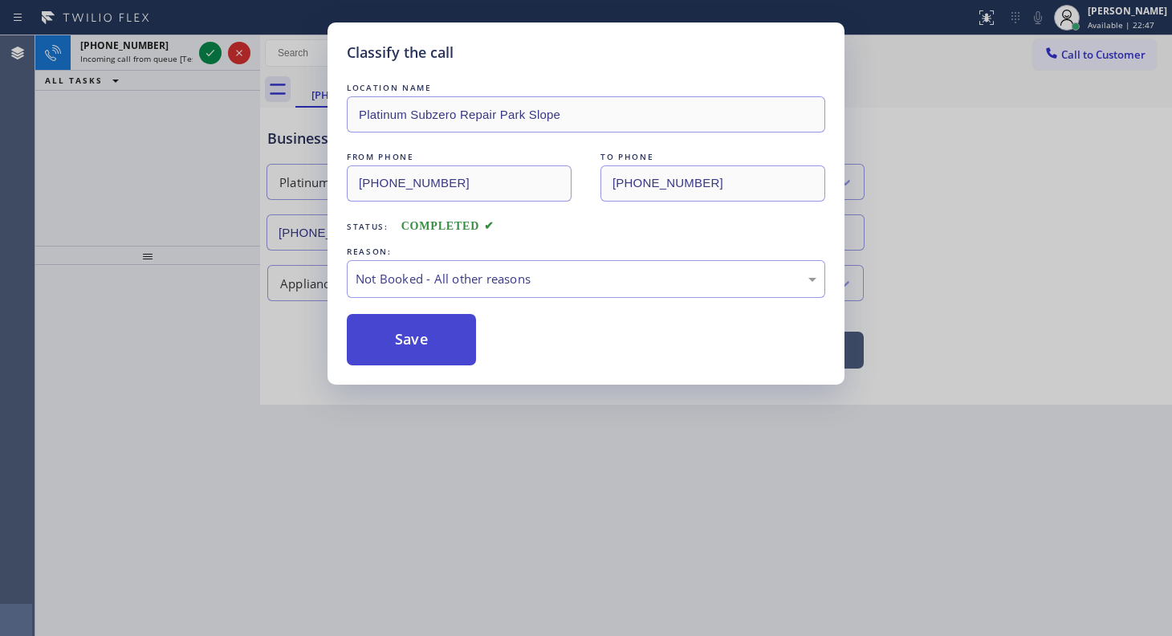
drag, startPoint x: 384, startPoint y: 331, endPoint x: 306, endPoint y: 164, distance: 185.3
click at [384, 331] on button "Save" at bounding box center [411, 339] width 129 height 51
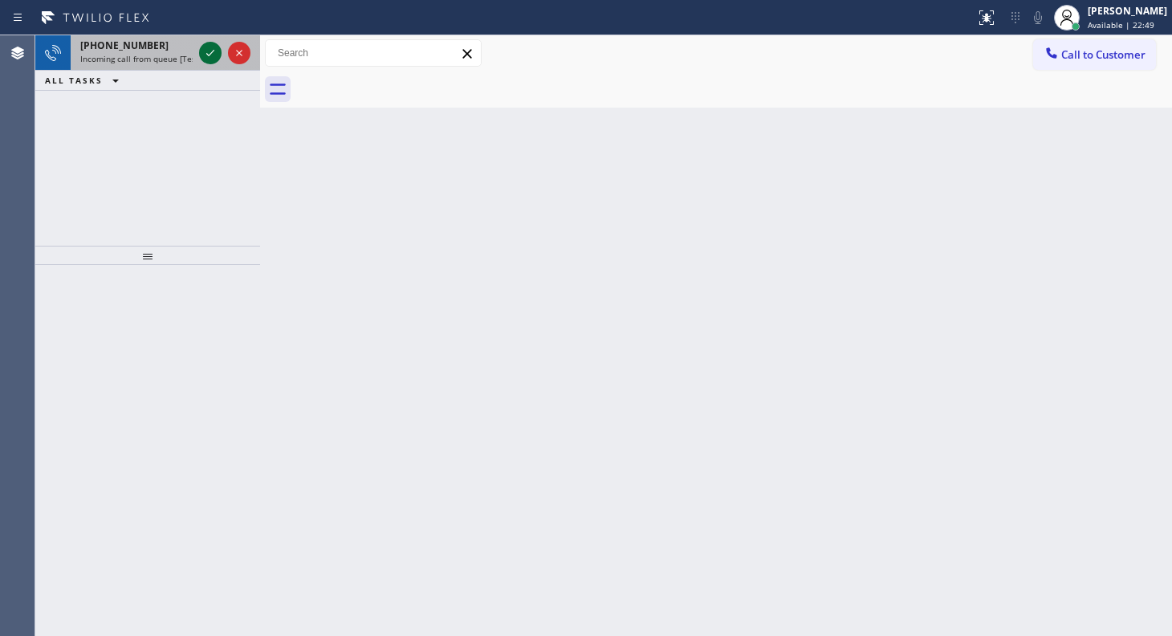
click at [217, 47] on icon at bounding box center [210, 52] width 19 height 19
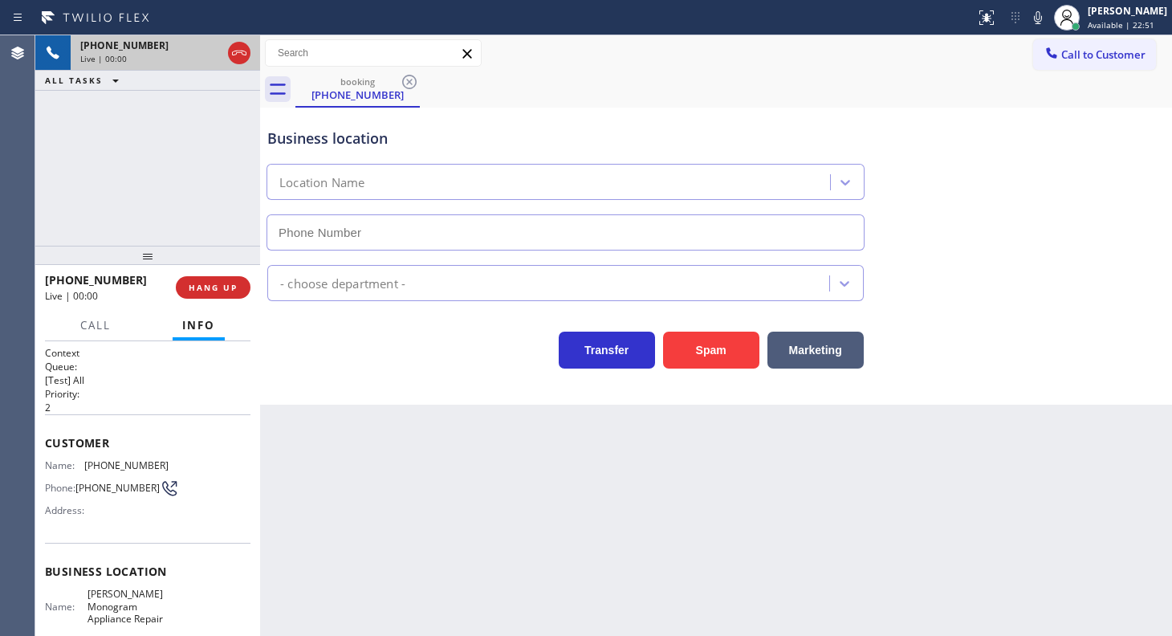
type input "[PHONE_NUMBER]"
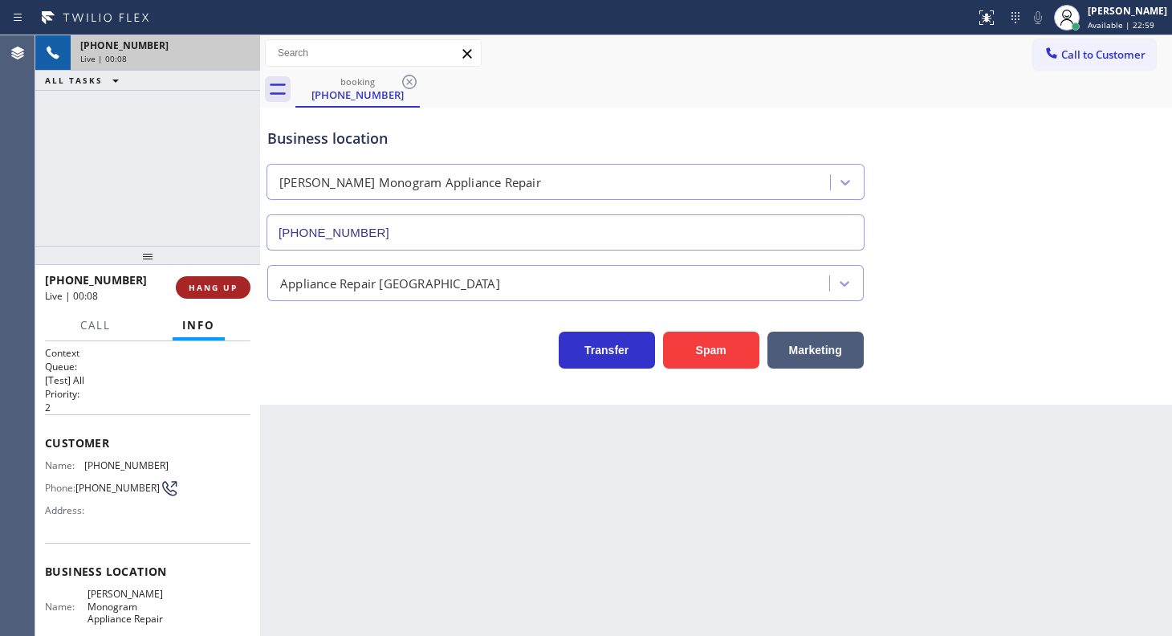
click at [209, 285] on span "HANG UP" at bounding box center [213, 287] width 49 height 11
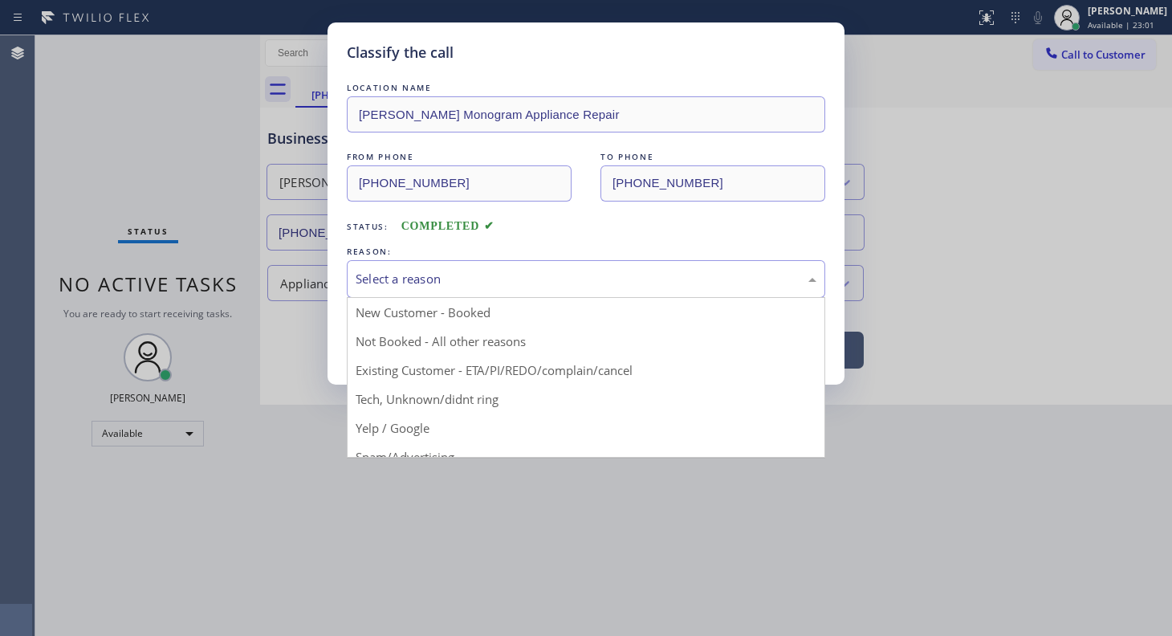
click at [403, 276] on div "Select a reason" at bounding box center [586, 279] width 461 height 18
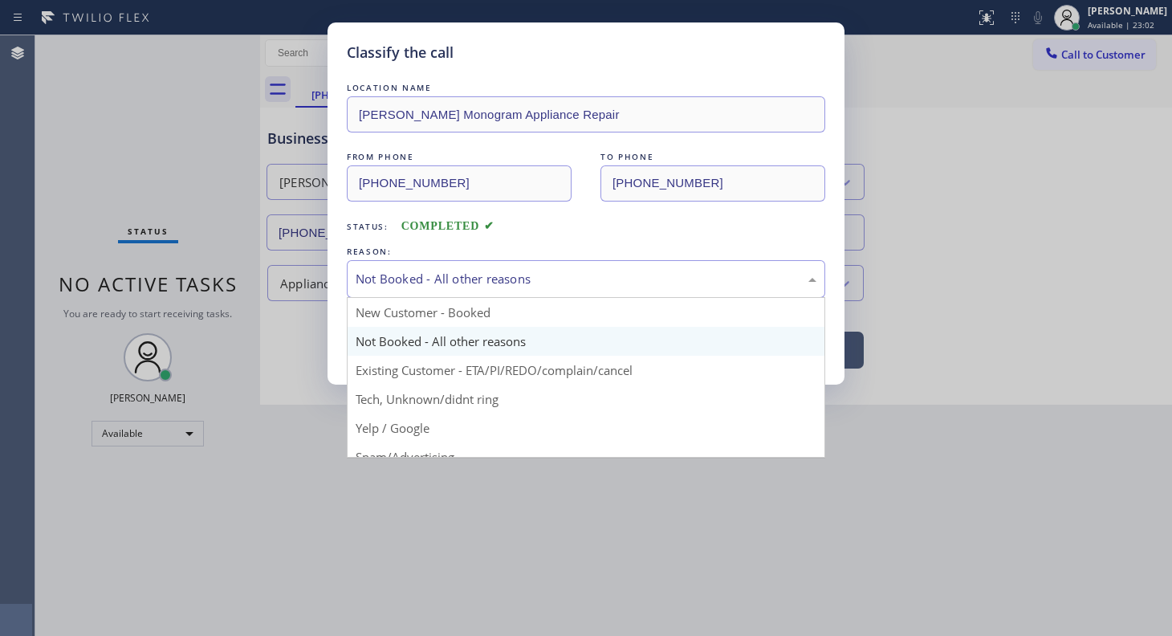
click at [405, 283] on div "Not Booked - All other reasons" at bounding box center [586, 279] width 461 height 18
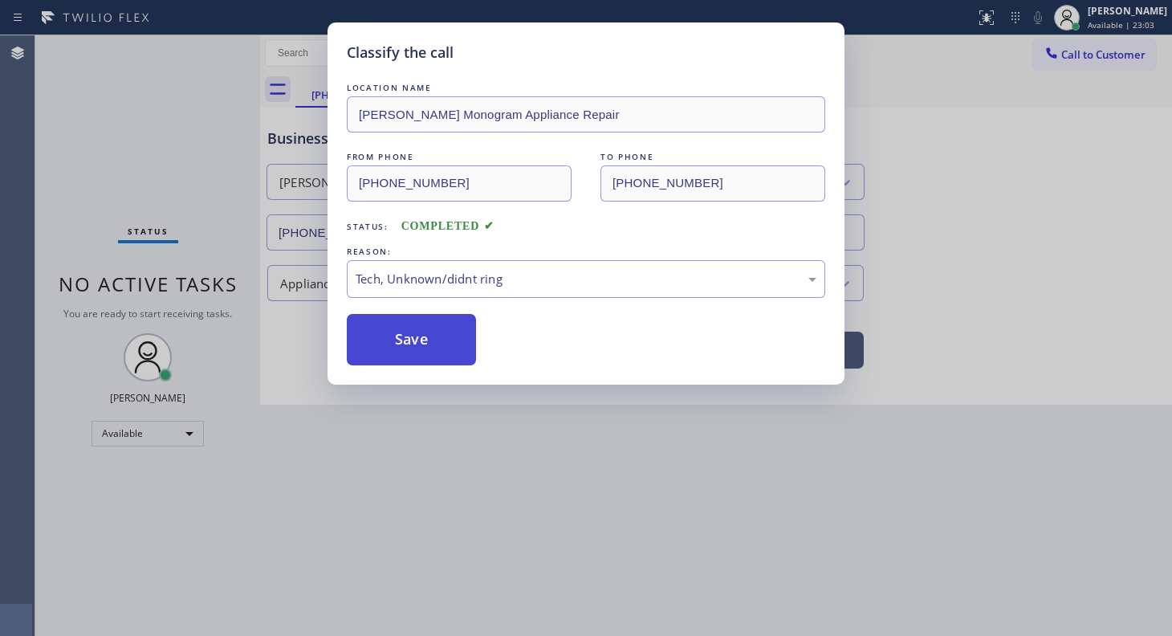
click at [428, 345] on button "Save" at bounding box center [411, 339] width 129 height 51
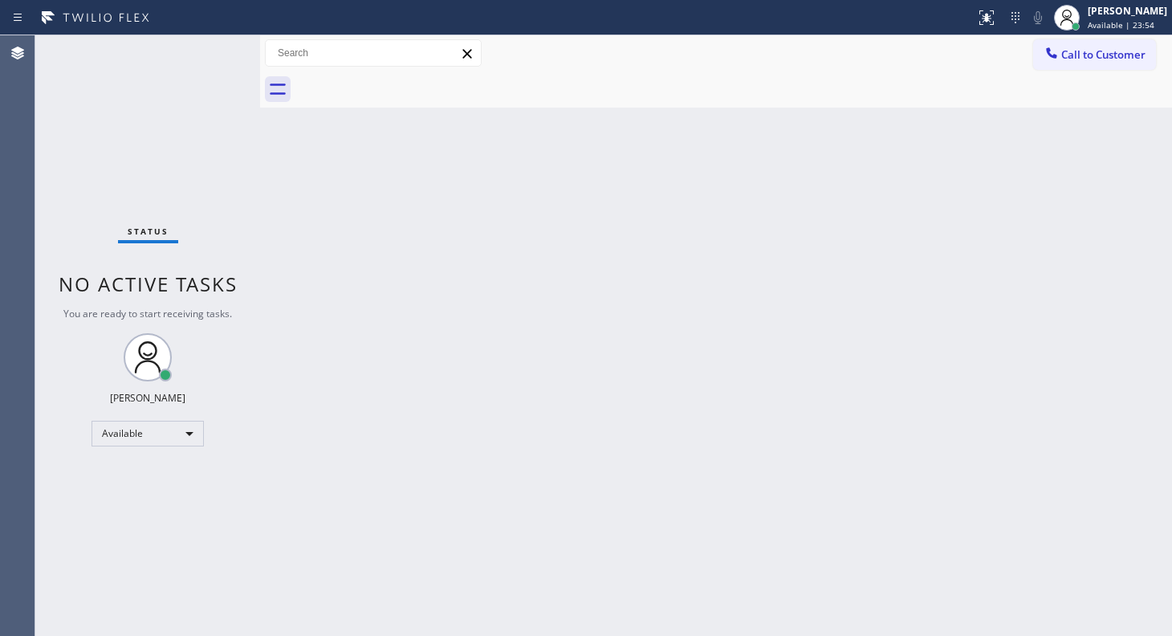
click at [193, 56] on div "Status No active tasks You are ready to start receiving tasks. JENIZA ALCAYDE A…" at bounding box center [147, 335] width 225 height 600
click at [165, 559] on div "Status No active tasks You are ready to start receiving tasks. JENIZA ALCAYDE A…" at bounding box center [147, 335] width 225 height 600
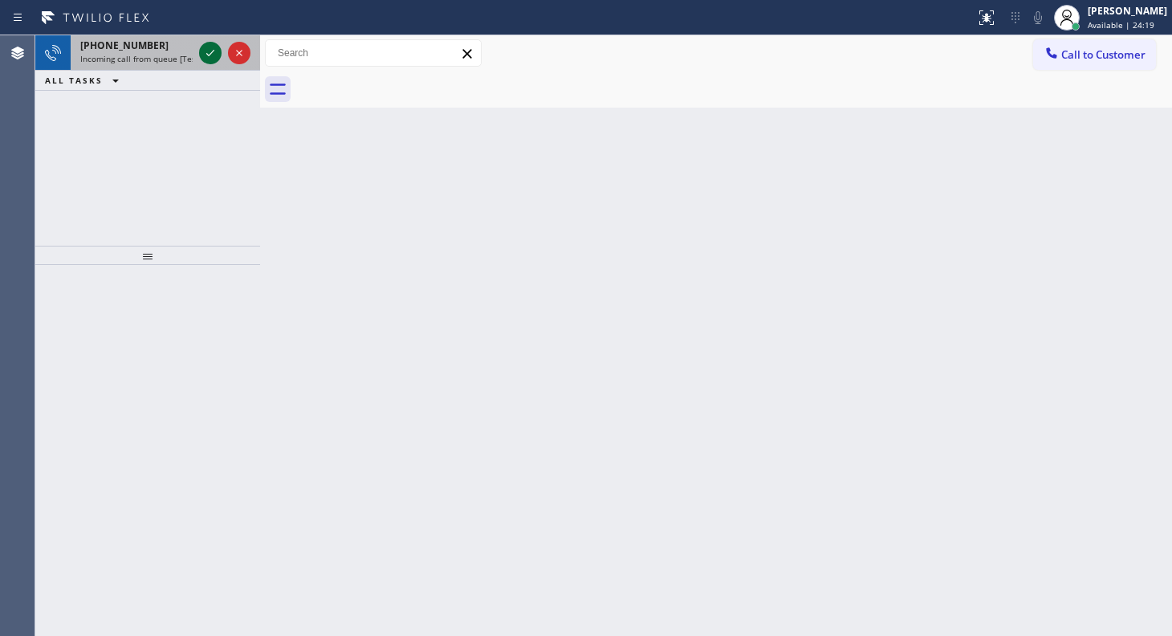
click at [206, 47] on icon at bounding box center [210, 52] width 19 height 19
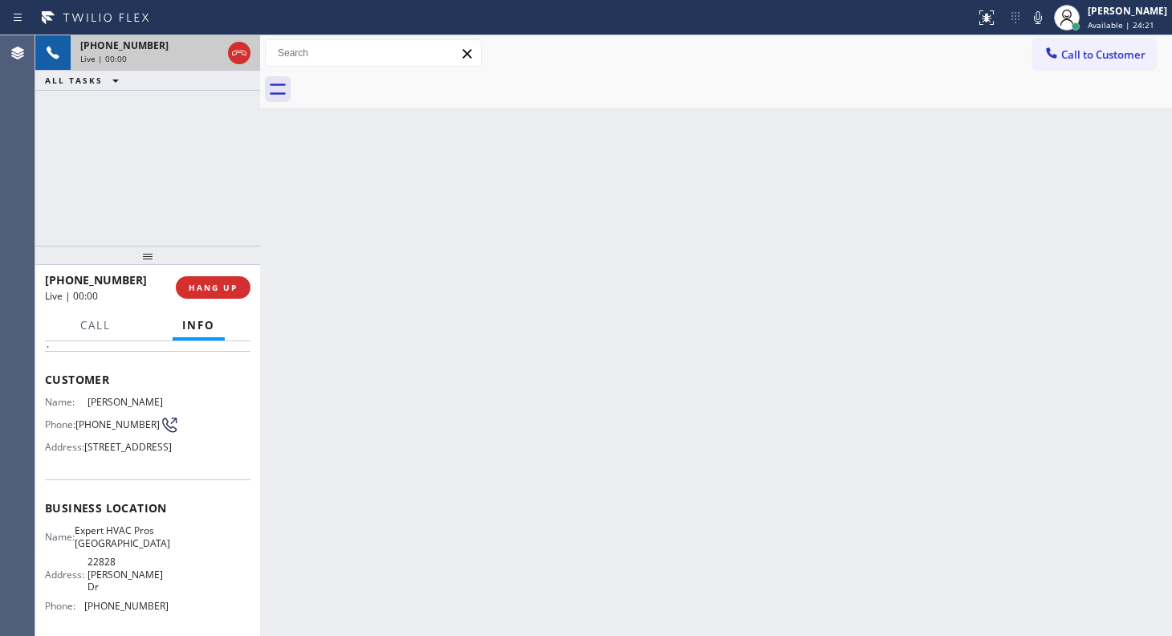
scroll to position [72, 0]
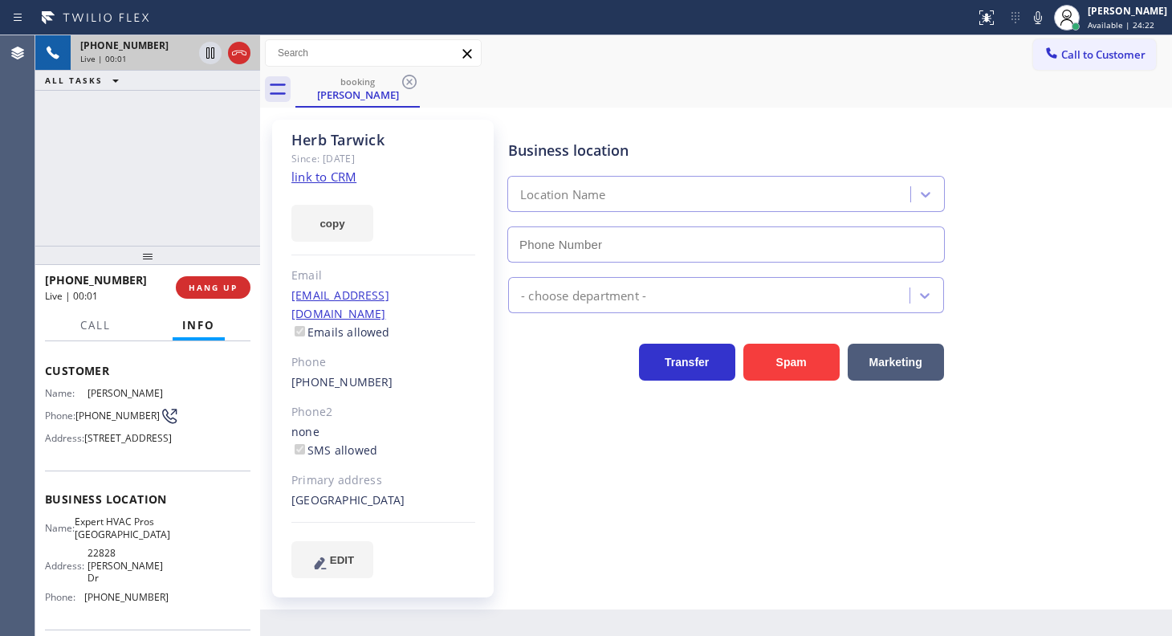
type input "[PHONE_NUMBER]"
click at [351, 178] on link "link to CRM" at bounding box center [323, 177] width 65 height 16
click at [1039, 21] on icon at bounding box center [1038, 17] width 8 height 13
click at [207, 54] on icon at bounding box center [210, 52] width 19 height 19
click at [348, 227] on button "copy" at bounding box center [332, 223] width 82 height 37
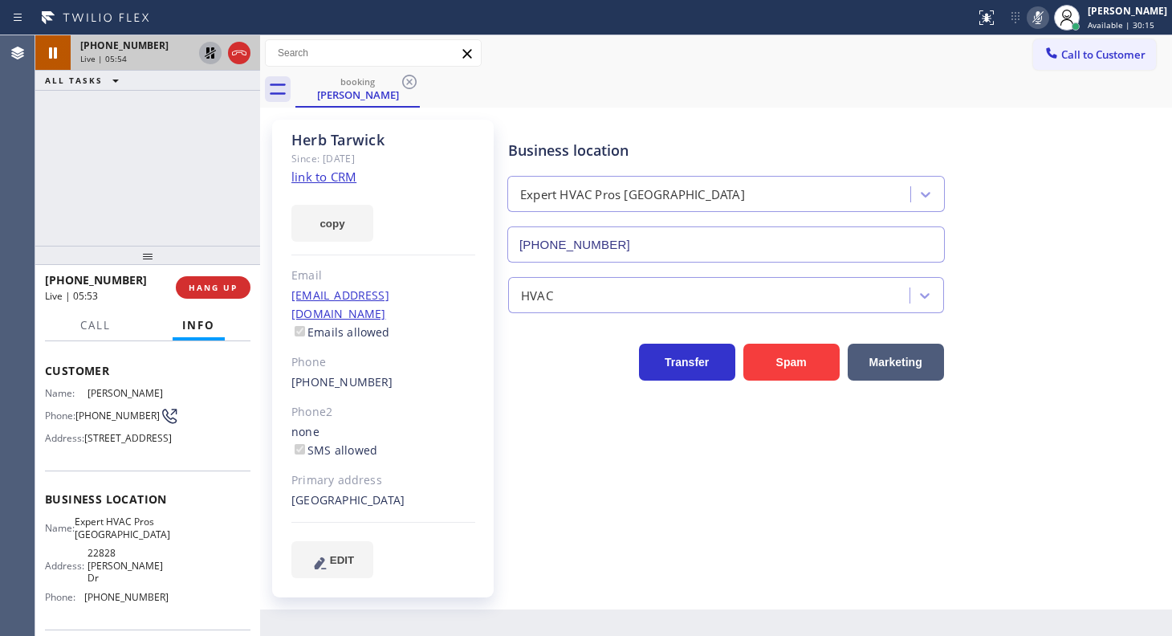
click at [104, 148] on div "[PHONE_NUMBER] Live | 05:54 ALL TASKS ALL TASKS ACTIVE TASKS TASKS IN WRAP UP" at bounding box center [147, 140] width 225 height 210
click at [207, 47] on icon at bounding box center [210, 52] width 11 height 11
click at [1030, 9] on icon at bounding box center [1037, 17] width 19 height 19
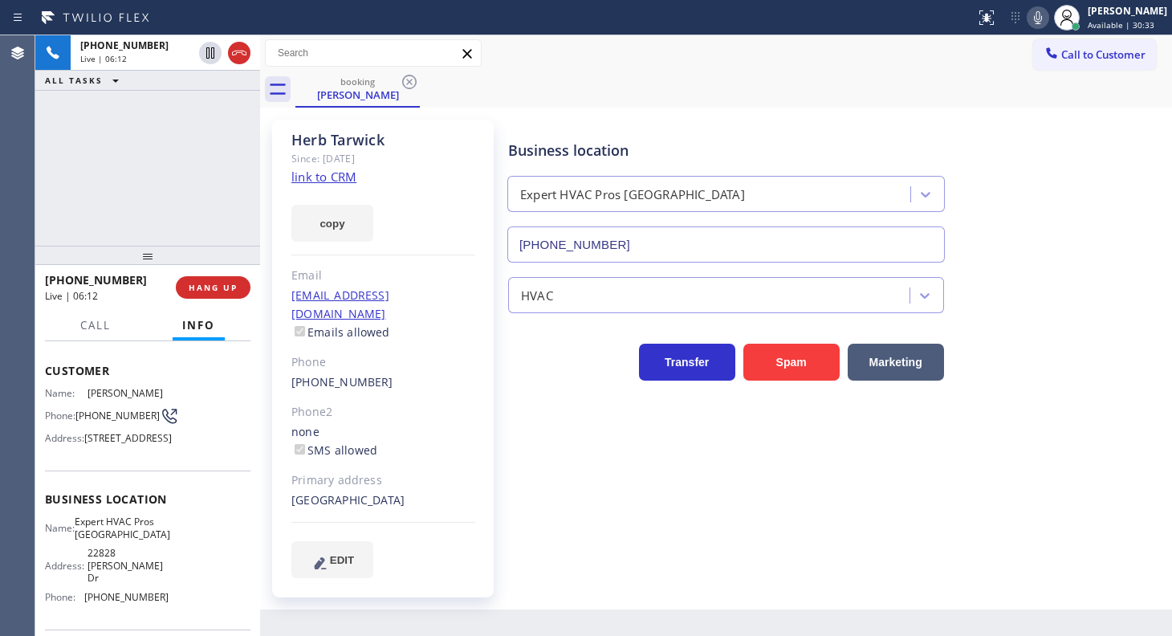
click at [766, 522] on div "Business location Expert HVAC Pros [GEOGRAPHIC_DATA] [PHONE_NUMBER] HVAC Transf…" at bounding box center [836, 348] width 663 height 449
click at [82, 219] on div "[PHONE_NUMBER] Live | 06:25 ALL TASKS ALL TASKS ACTIVE TASKS TASKS IN WRAP UP" at bounding box center [147, 140] width 225 height 210
click at [100, 185] on div "[PHONE_NUMBER] Live | 06:27 ALL TASKS ALL TASKS ACTIVE TASKS TASKS IN WRAP UP" at bounding box center [147, 140] width 225 height 210
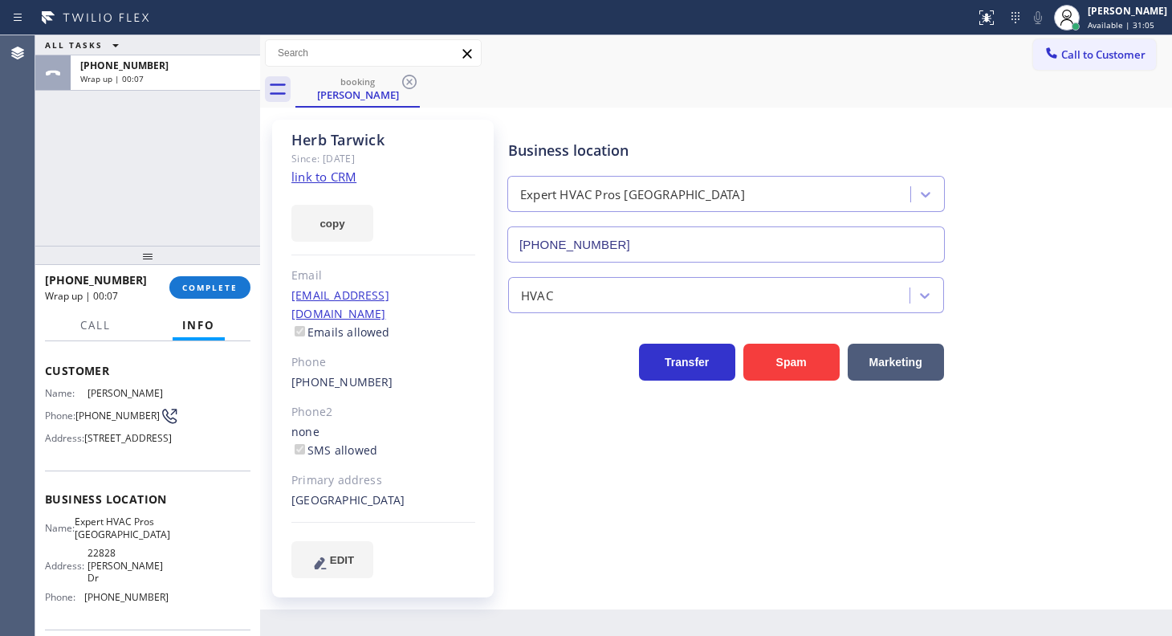
click at [671, 504] on div "Business location Expert HVAC Pros [GEOGRAPHIC_DATA] [PHONE_NUMBER] HVAC Transf…" at bounding box center [836, 348] width 663 height 449
drag, startPoint x: 815, startPoint y: 486, endPoint x: 293, endPoint y: 58, distance: 675.8
click at [797, 480] on div "Business location Expert HVAC Pros [GEOGRAPHIC_DATA] [PHONE_NUMBER] HVAC Transf…" at bounding box center [836, 348] width 663 height 449
click at [1092, 11] on div "[PERSON_NAME]" at bounding box center [1127, 11] width 79 height 14
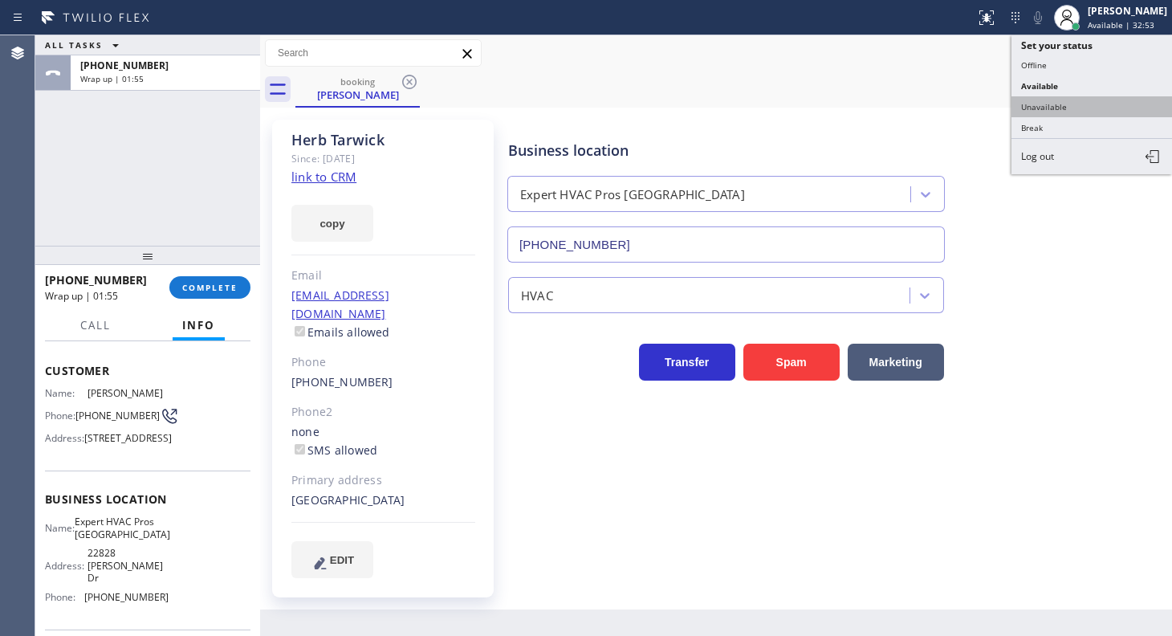
click at [1073, 108] on button "Unavailable" at bounding box center [1091, 106] width 161 height 21
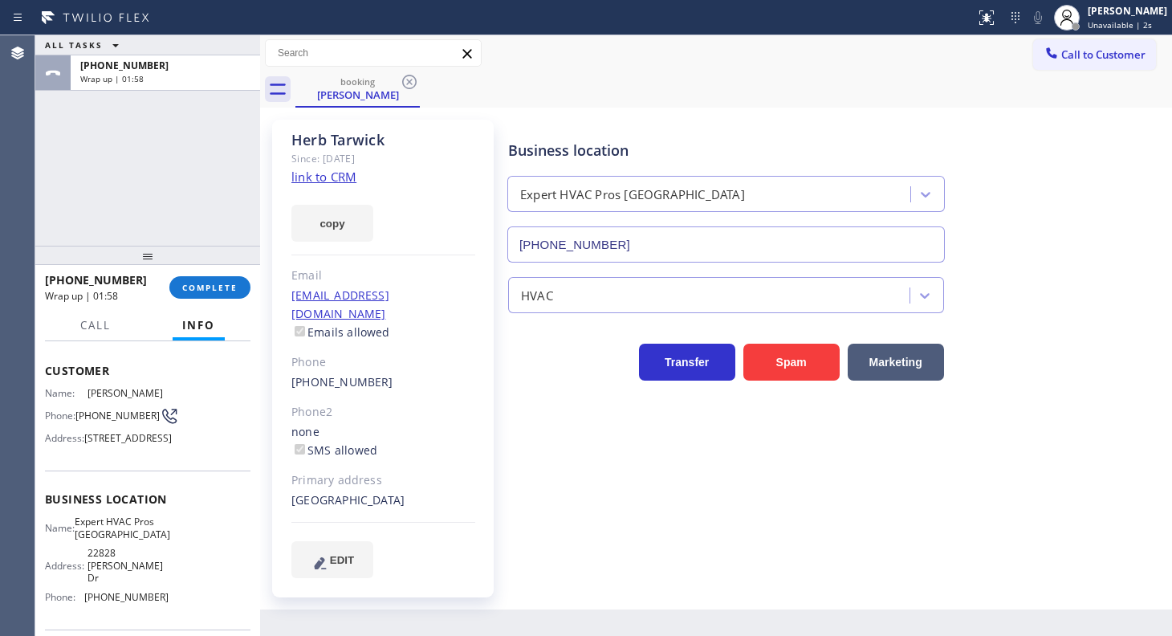
drag, startPoint x: 75, startPoint y: 161, endPoint x: 150, endPoint y: 255, distance: 120.5
click at [75, 161] on div "ALL TASKS ALL TASKS ACTIVE TASKS TASKS IN WRAP UP [PHONE_NUMBER] Wrap up | 01:58" at bounding box center [147, 140] width 225 height 210
click at [197, 285] on span "COMPLETE" at bounding box center [209, 287] width 55 height 11
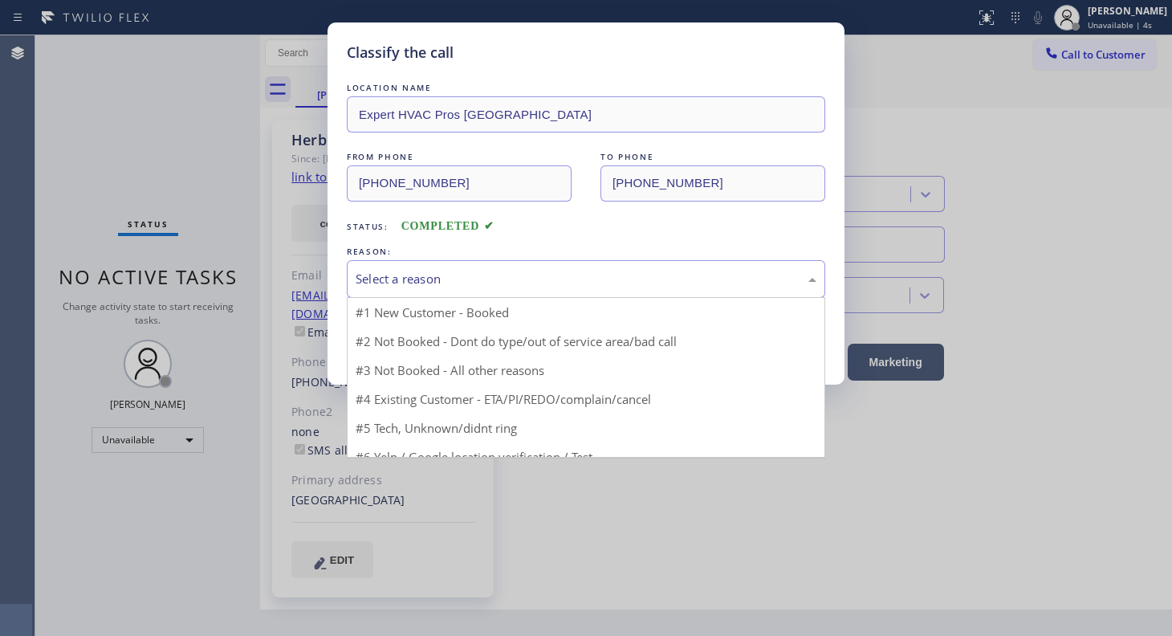
click at [365, 289] on div "Select a reason" at bounding box center [586, 279] width 478 height 38
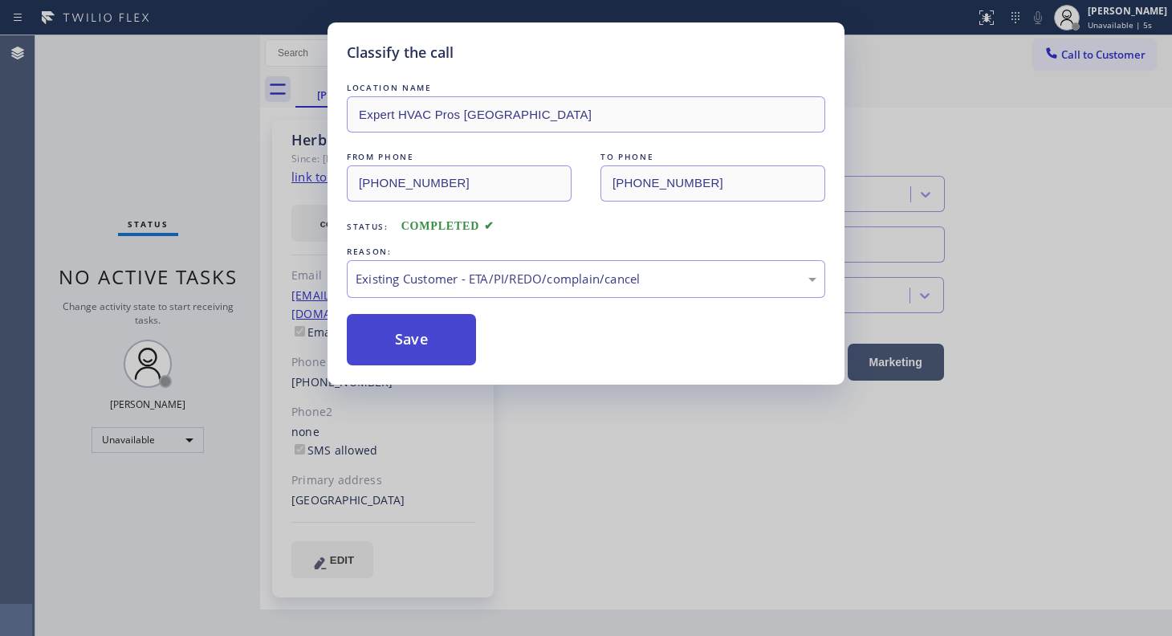
click at [405, 339] on button "Save" at bounding box center [411, 339] width 129 height 51
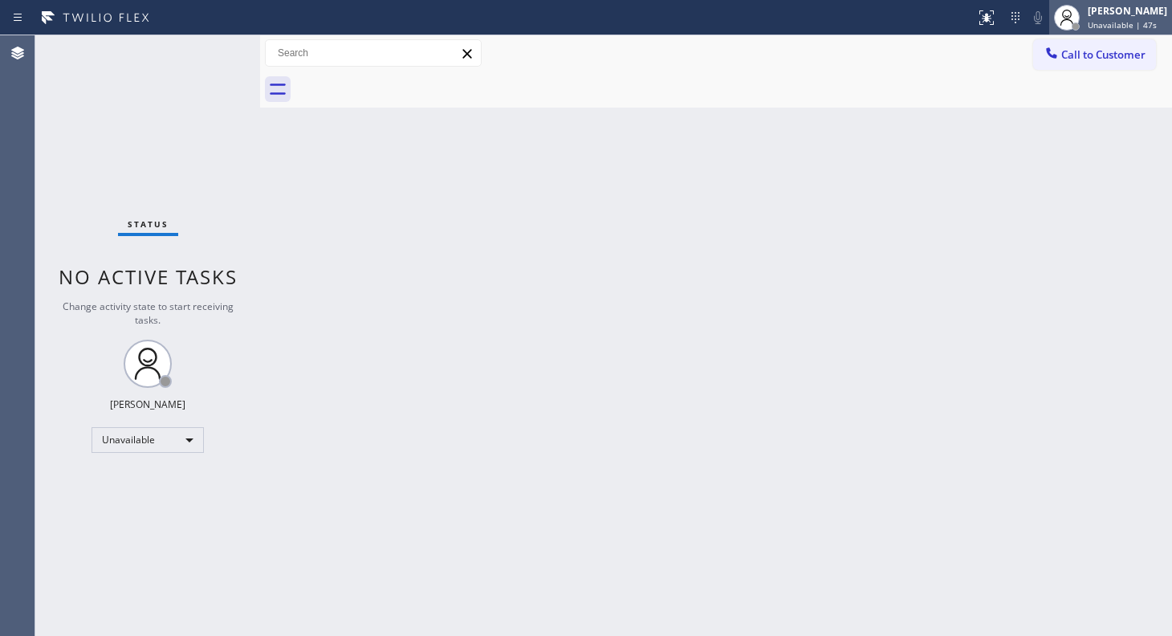
click at [1131, 8] on div "[PERSON_NAME]" at bounding box center [1127, 11] width 79 height 14
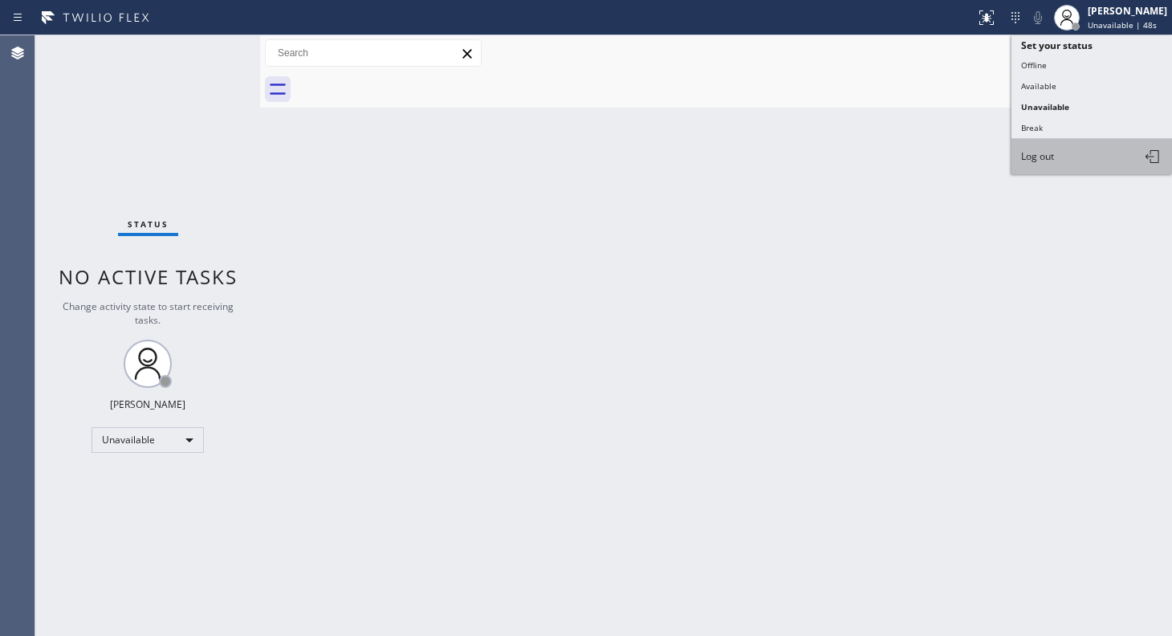
click at [1079, 161] on button "Log out" at bounding box center [1091, 156] width 161 height 35
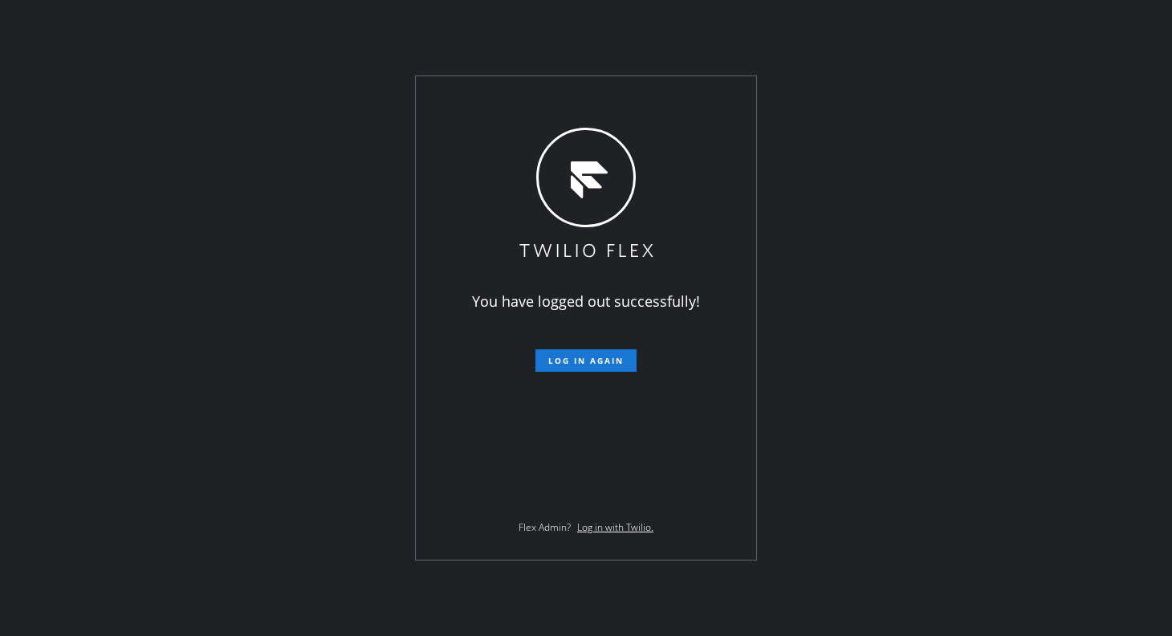
click at [162, 352] on div "You have logged out successfully! Log in again Flex Admin? Log in with Twilio." at bounding box center [586, 318] width 1172 height 636
